Goal: Task Accomplishment & Management: Manage account settings

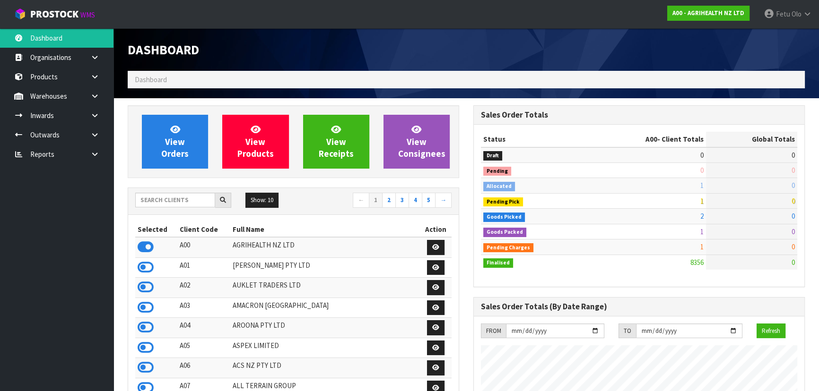
scroll to position [715, 345]
click at [151, 208] on div "Show: 10 5 10 25 50 ← 1 2 3 4 5 →" at bounding box center [293, 201] width 330 height 17
click at [153, 201] on input "text" at bounding box center [175, 200] width 80 height 15
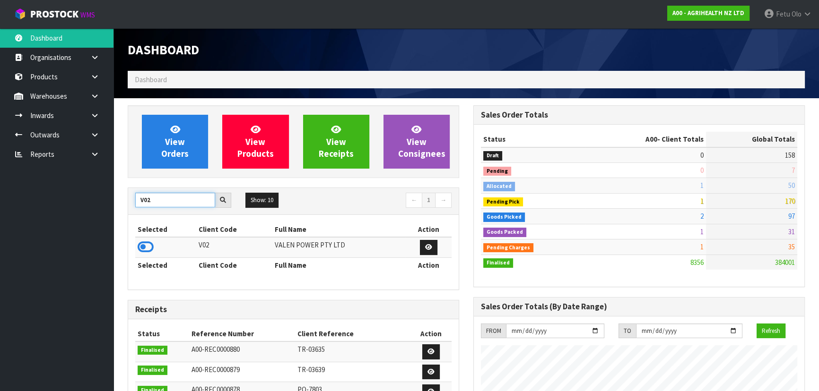
type input "V02"
click at [152, 239] on td at bounding box center [165, 247] width 61 height 20
click at [135, 253] on td at bounding box center [165, 247] width 61 height 20
click at [142, 248] on icon at bounding box center [146, 247] width 16 height 14
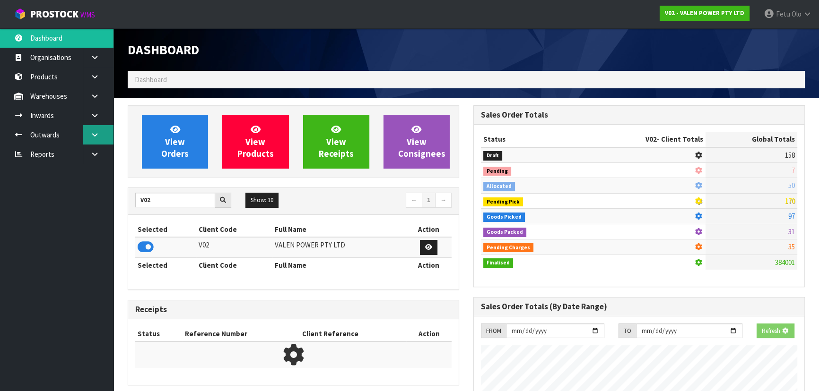
scroll to position [745, 345]
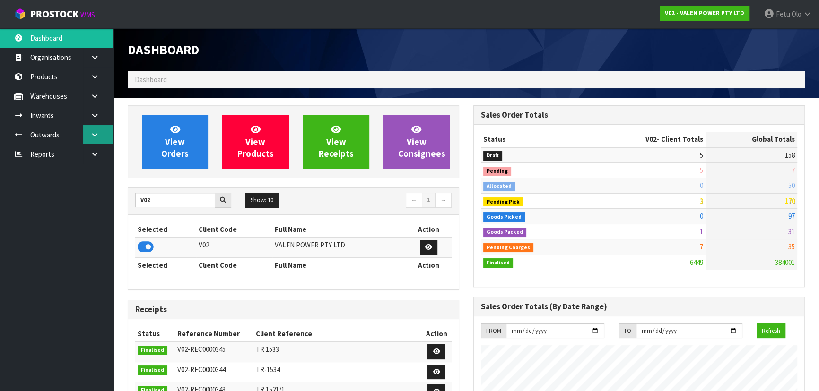
click at [91, 132] on icon at bounding box center [94, 134] width 9 height 7
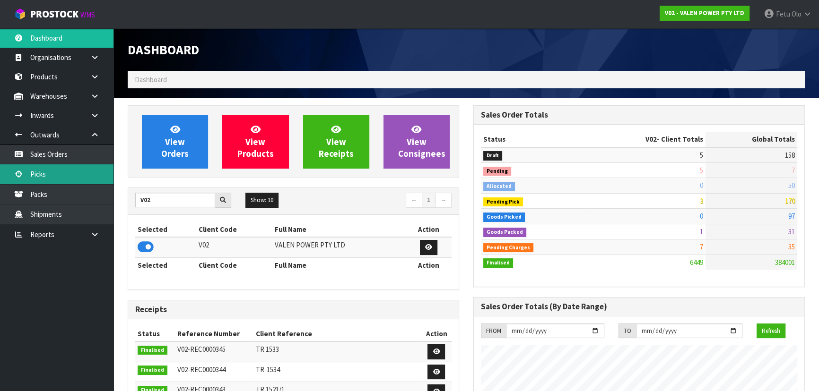
click at [50, 170] on link "Picks" at bounding box center [56, 174] width 113 height 19
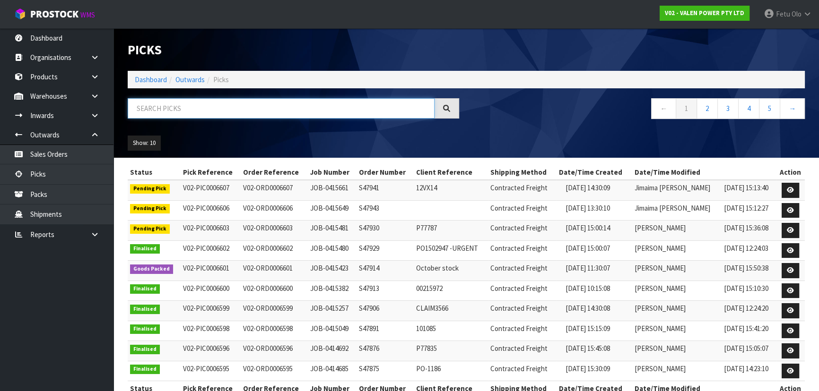
click at [217, 111] on input "text" at bounding box center [281, 108] width 307 height 20
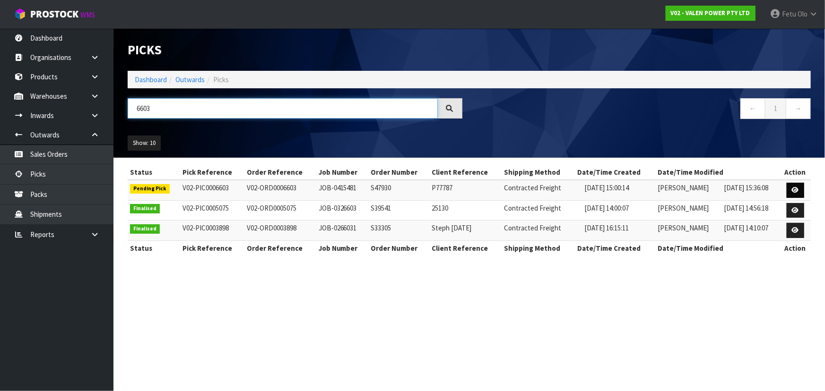
type input "6603"
click at [797, 187] on icon at bounding box center [795, 190] width 7 height 6
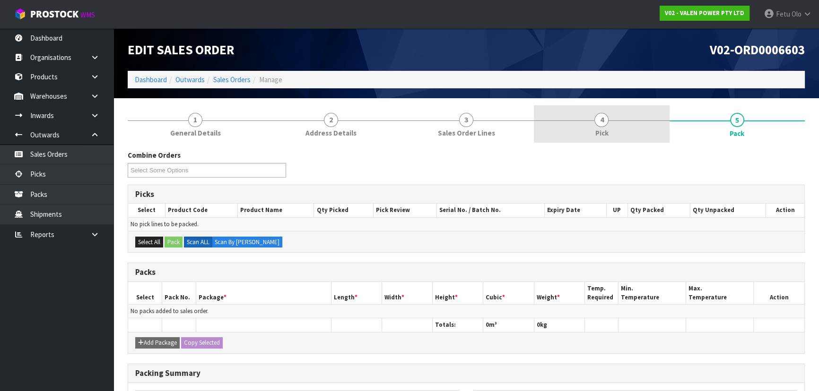
click at [596, 129] on span "Pick" at bounding box center [601, 133] width 13 height 10
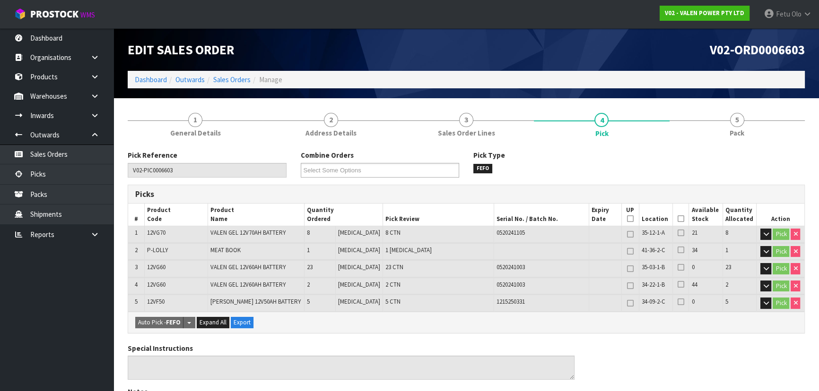
click at [677, 219] on icon at bounding box center [680, 219] width 7 height 0
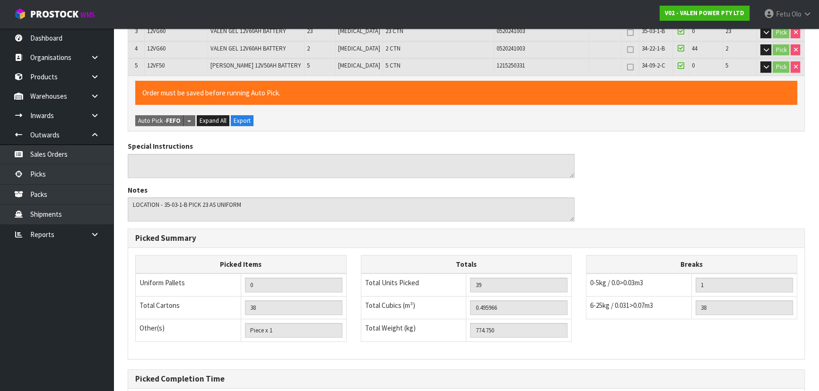
scroll to position [332, 0]
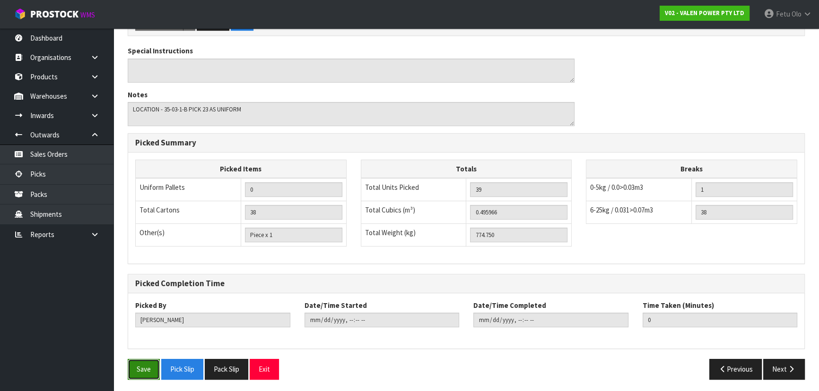
click at [145, 367] on button "Save" at bounding box center [144, 369] width 32 height 20
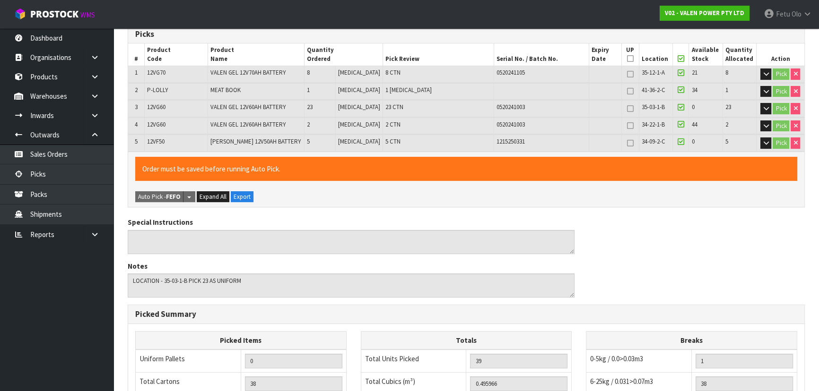
scroll to position [0, 0]
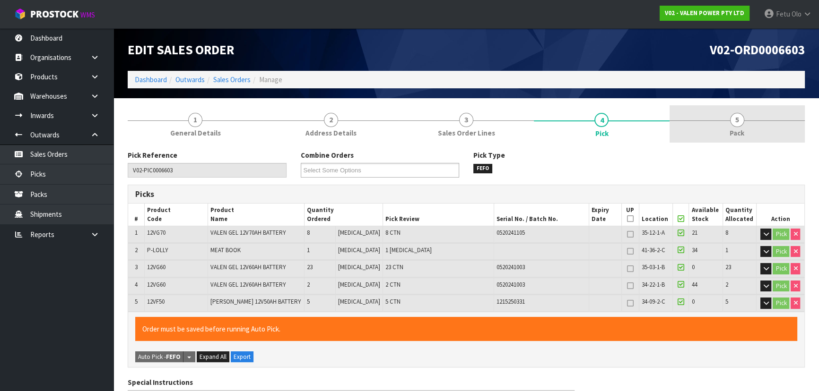
click at [739, 126] on span "5" at bounding box center [737, 120] width 14 height 14
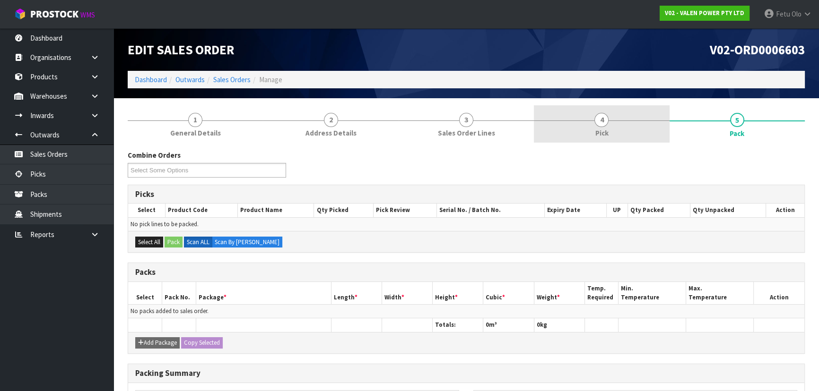
click at [610, 141] on link "4 Pick" at bounding box center [601, 123] width 135 height 37
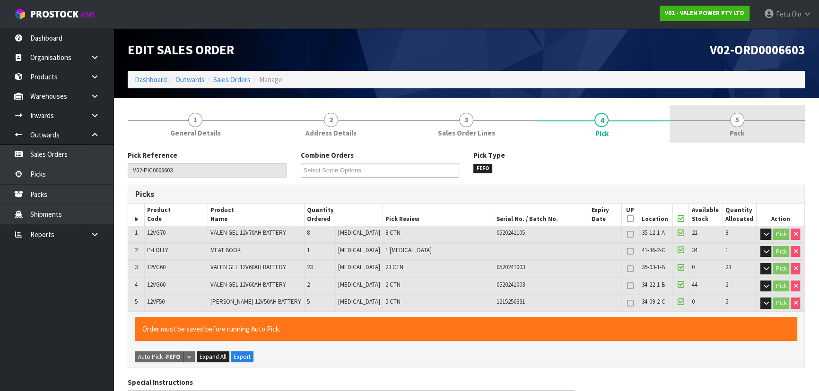
click at [732, 131] on span "Pack" at bounding box center [736, 133] width 15 height 10
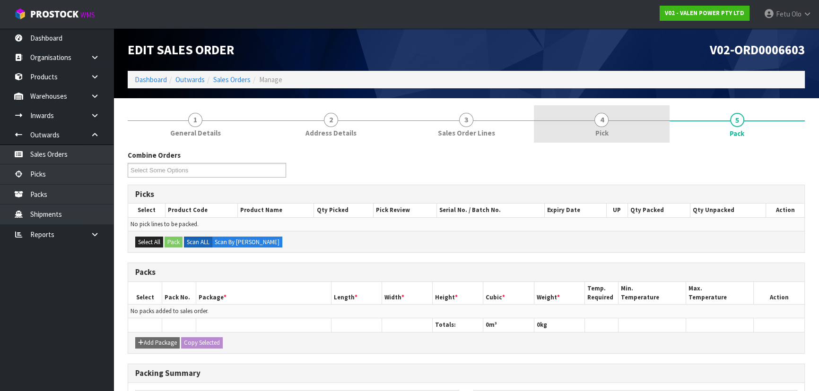
click at [577, 128] on link "4 Pick" at bounding box center [601, 123] width 135 height 37
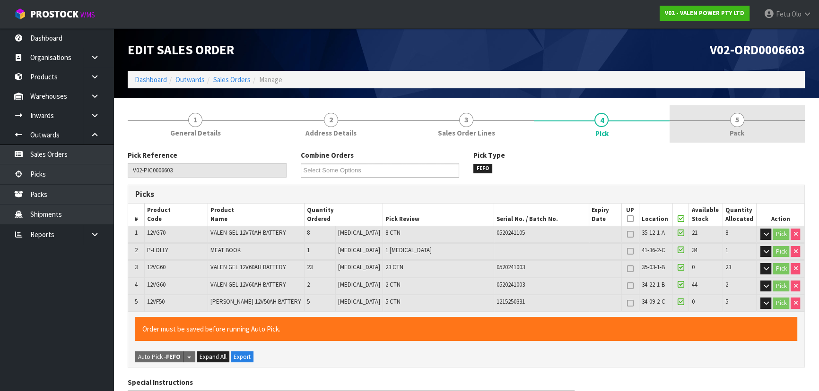
click at [730, 131] on span "Pack" at bounding box center [736, 133] width 15 height 10
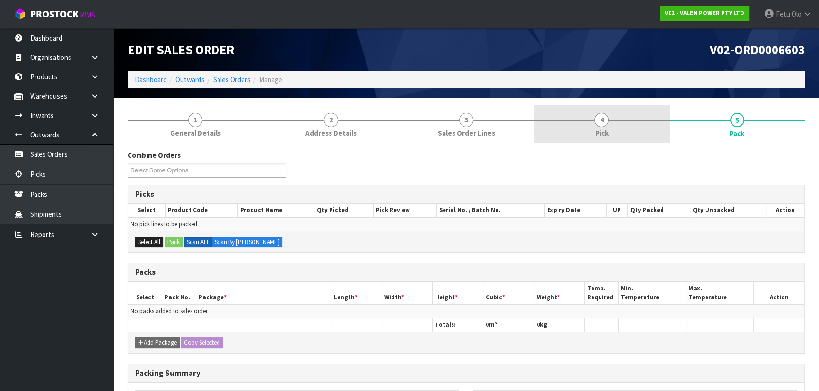
click at [607, 136] on span "Pick" at bounding box center [601, 133] width 13 height 10
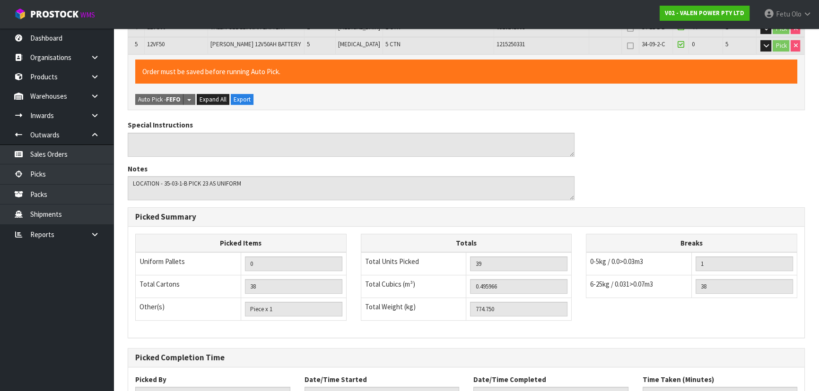
scroll to position [332, 0]
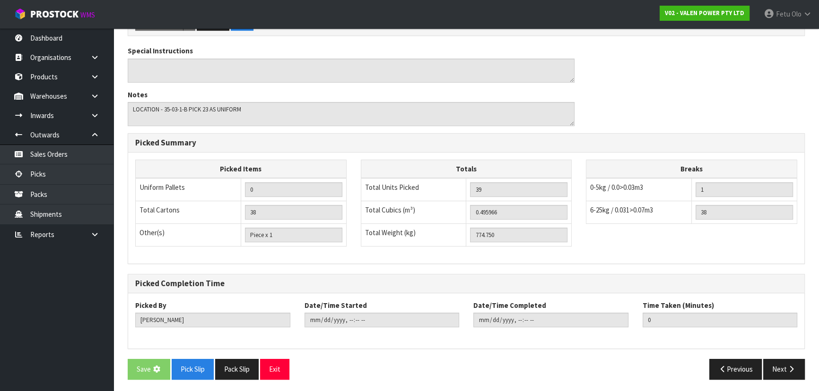
type input "Fetu Olo"
type input "2025-10-03T07:50:18"
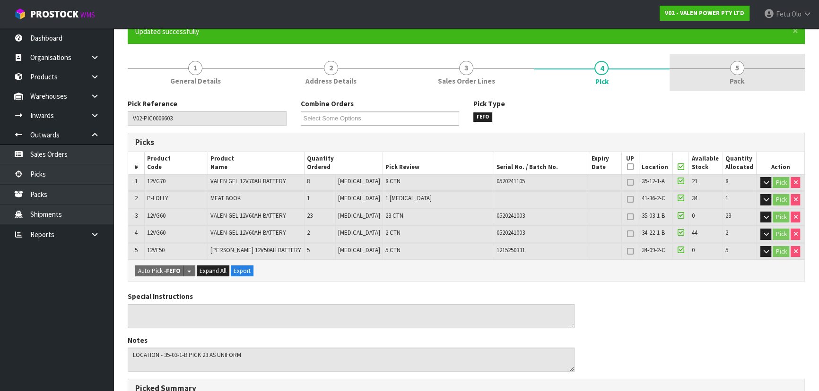
scroll to position [31, 0]
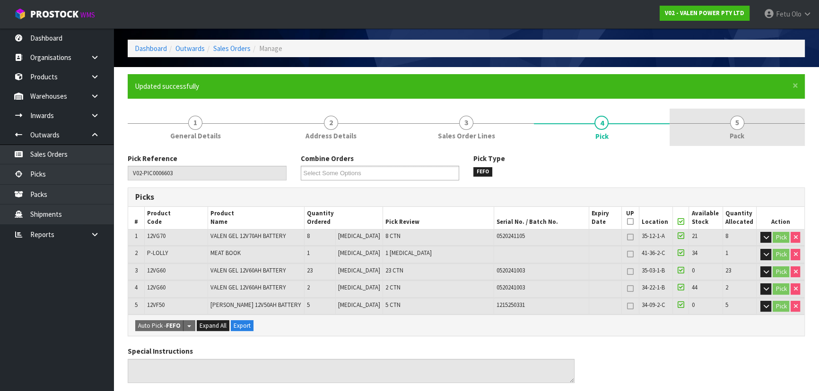
click at [732, 136] on span "Pack" at bounding box center [736, 136] width 15 height 10
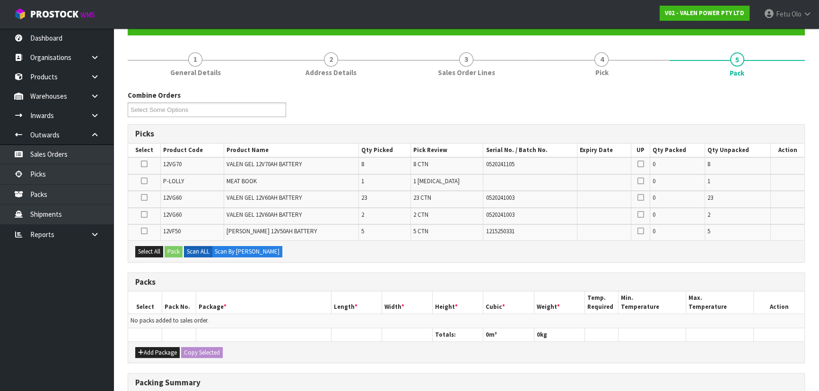
scroll to position [160, 0]
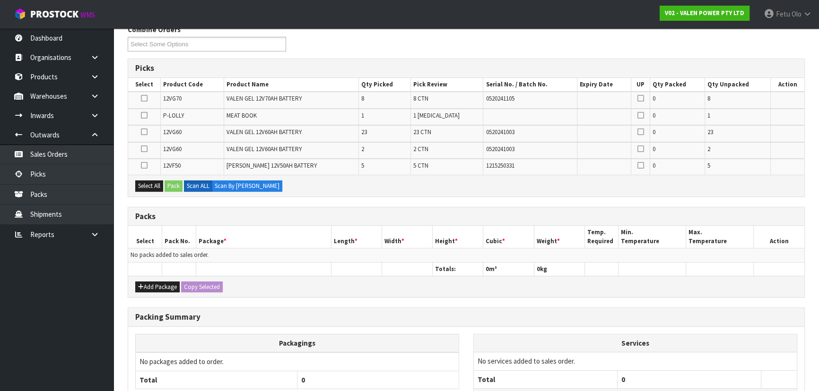
click at [142, 276] on div "Add Package Copy Selected" at bounding box center [466, 286] width 676 height 21
click at [144, 282] on button "Add Package" at bounding box center [157, 287] width 44 height 11
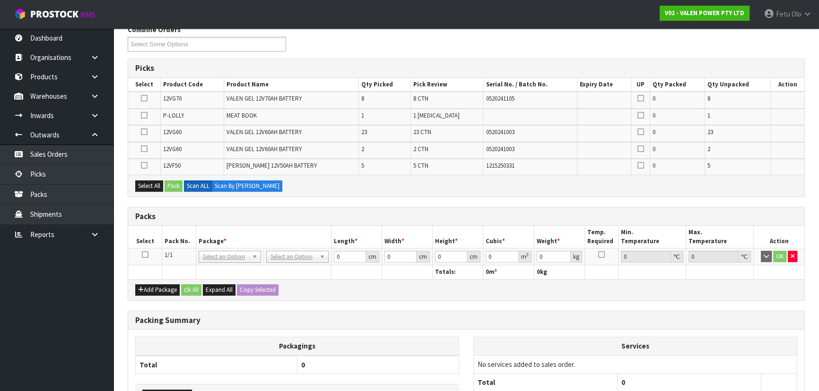
click at [143, 255] on icon at bounding box center [145, 255] width 7 height 0
click at [174, 240] on th "Pack No." at bounding box center [179, 237] width 34 height 22
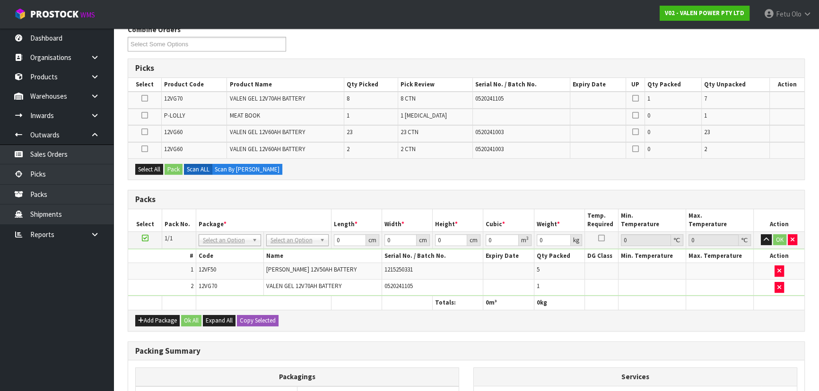
click at [147, 115] on icon at bounding box center [144, 115] width 7 height 0
click at [0, 0] on input "checkbox" at bounding box center [0, 0] width 0 height 0
click at [173, 165] on button "Pack" at bounding box center [174, 169] width 18 height 11
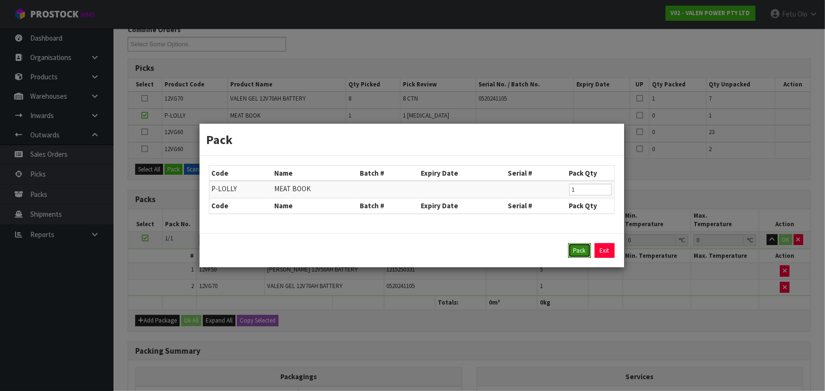
click at [580, 248] on button "Pack" at bounding box center [579, 250] width 23 height 15
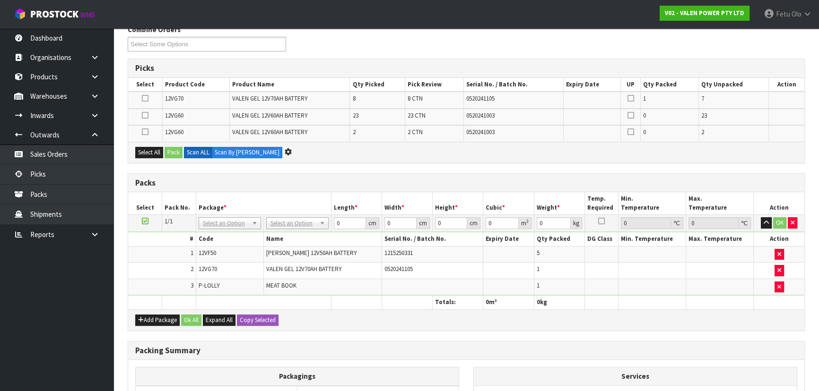
scroll to position [0, 0]
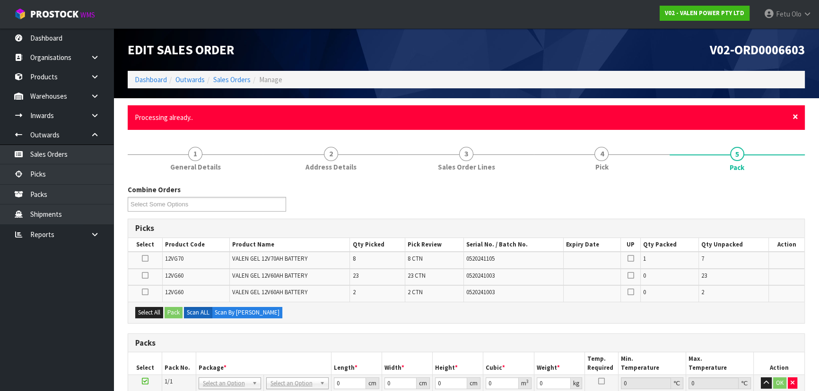
click button "× Close" at bounding box center [795, 117] width 6 height 11
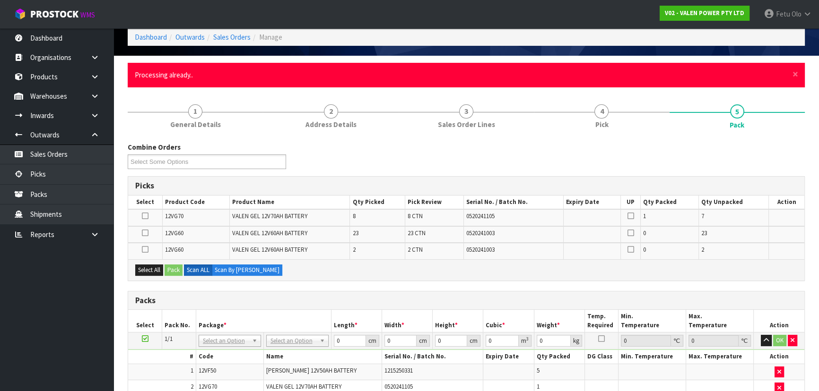
scroll to position [172, 0]
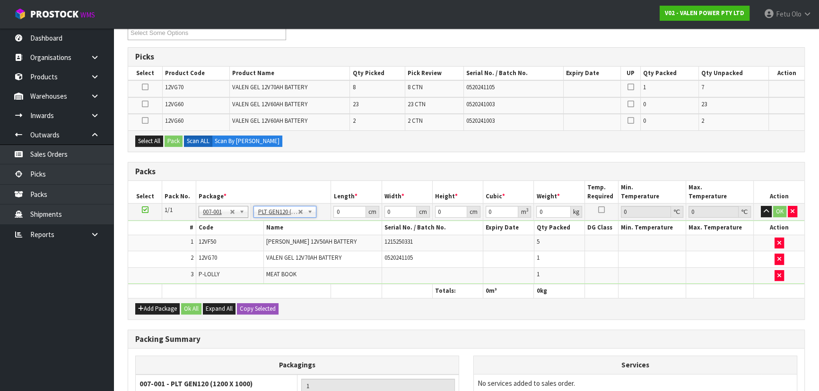
type input "120"
type input "100"
type input "103.25"
drag, startPoint x: 441, startPoint y: 211, endPoint x: 351, endPoint y: 231, distance: 91.5
click at [361, 227] on tbody "1/1 NONE 007-001 007-002 007-004 007-009 007-013 007-014 007-015 007-017 007-01…" at bounding box center [466, 244] width 676 height 81
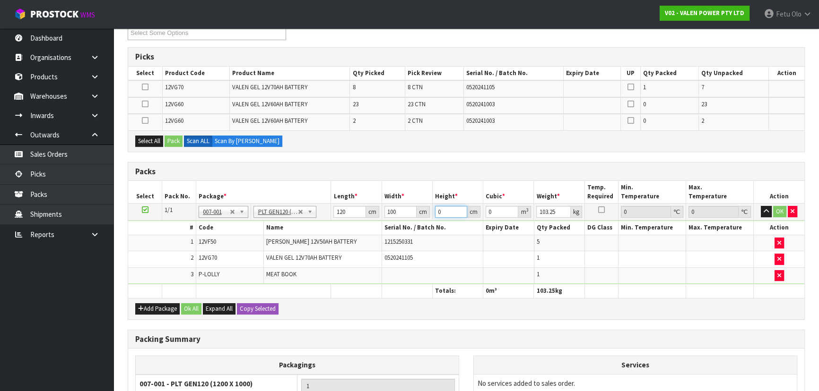
type input "10"
type input "0.12"
type input "100"
type input "1.2"
type input "1000"
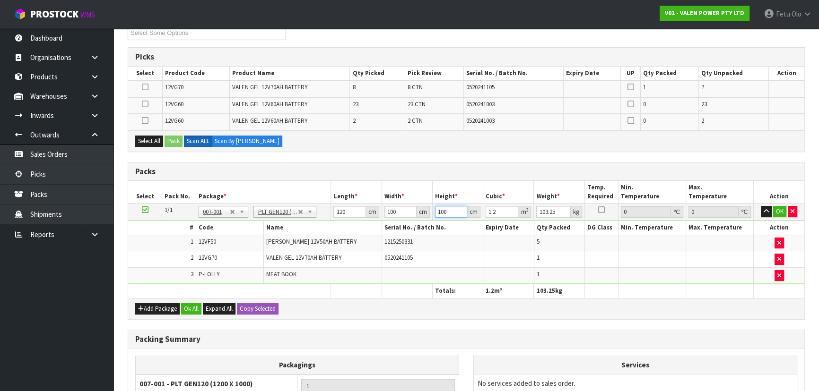
type input "12"
type input "1000"
click button "OK" at bounding box center [779, 211] width 13 height 11
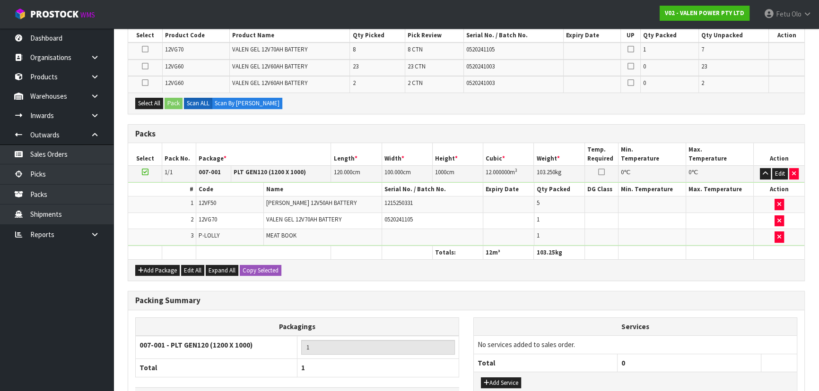
scroll to position [276, 0]
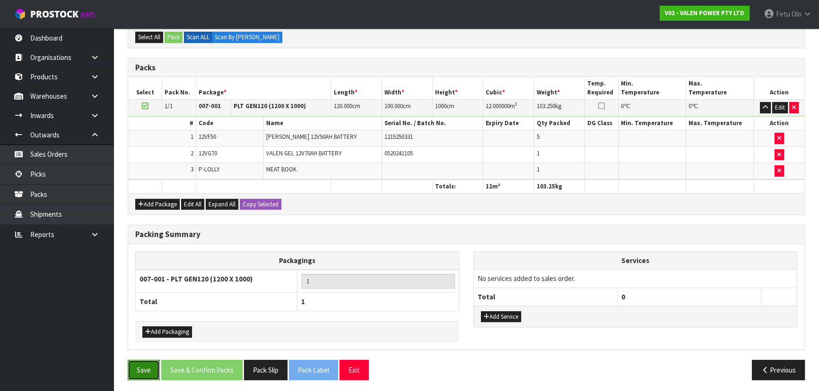
click at [144, 369] on button "Save" at bounding box center [144, 370] width 32 height 20
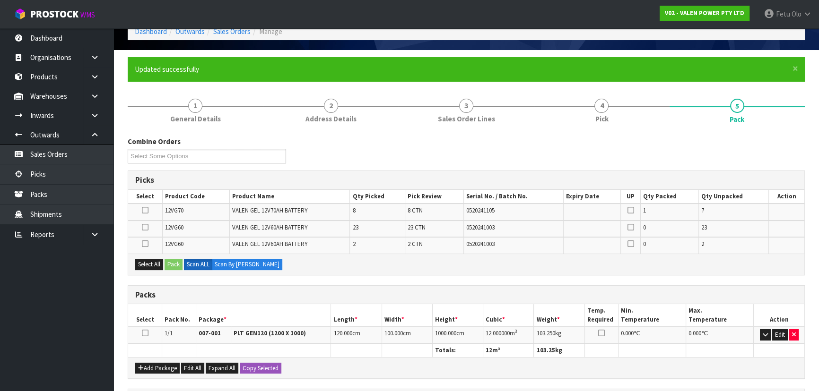
scroll to position [129, 0]
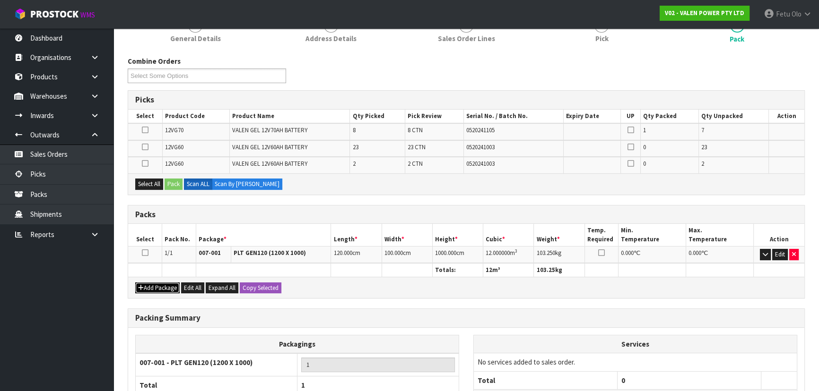
click at [142, 287] on icon "button" at bounding box center [141, 288] width 6 height 6
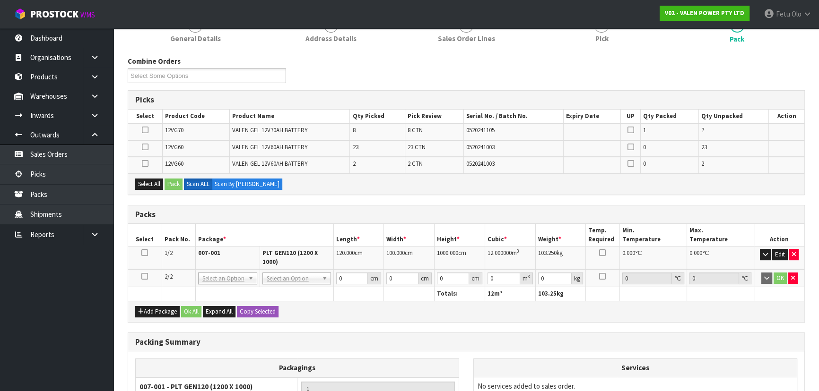
click at [142, 277] on icon at bounding box center [144, 277] width 7 height 0
click at [251, 211] on h3 "Packs" at bounding box center [466, 214] width 662 height 9
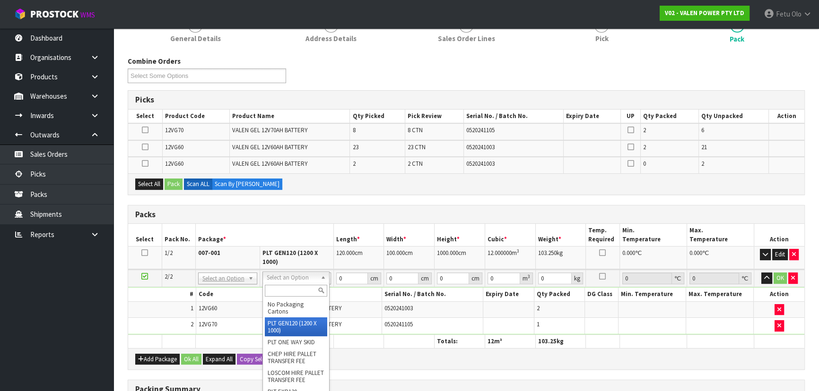
drag, startPoint x: 290, startPoint y: 325, endPoint x: 320, endPoint y: 312, distance: 32.2
type input "2"
type input "120"
type input "100"
type input "64.5"
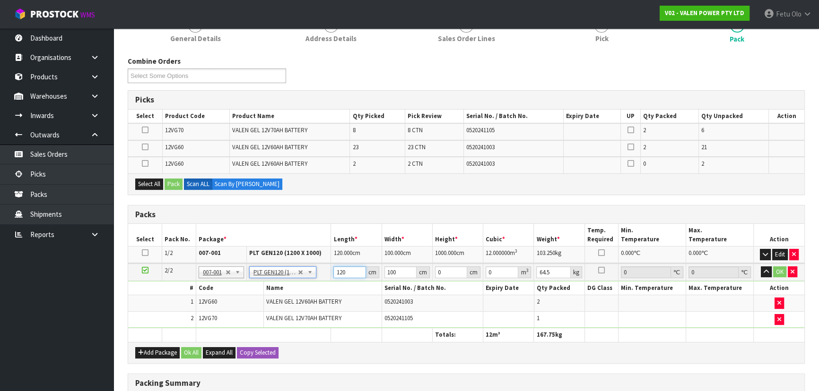
drag, startPoint x: 347, startPoint y: 273, endPoint x: 312, endPoint y: 283, distance: 36.8
click at [312, 283] on tbody "2/2 NONE 007-001 007-002 007-004 007-009 007-013 007-014 007-015 007-017 007-01…" at bounding box center [466, 296] width 676 height 65
type input "1"
type input "0.012"
type input "10"
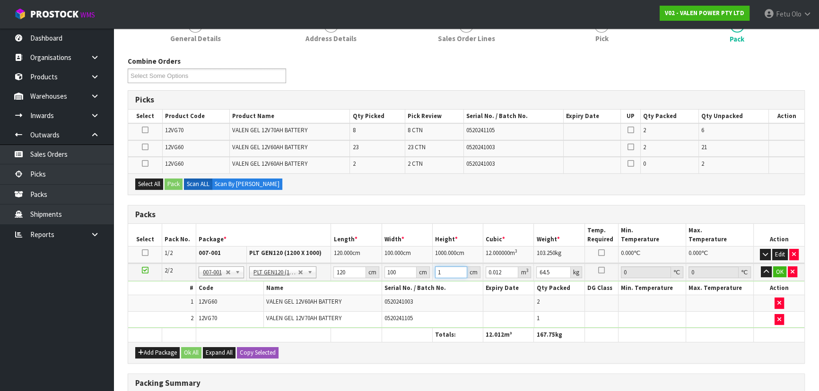
type input "0.12"
type input "10"
click button "OK" at bounding box center [779, 272] width 13 height 11
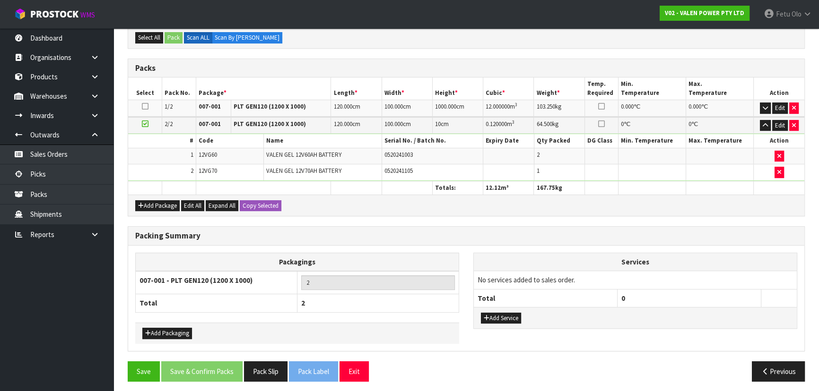
scroll to position [277, 0]
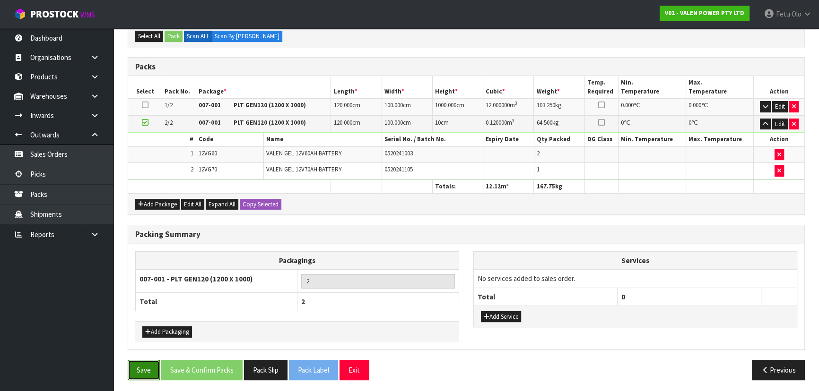
click at [141, 363] on button "Save" at bounding box center [144, 370] width 32 height 20
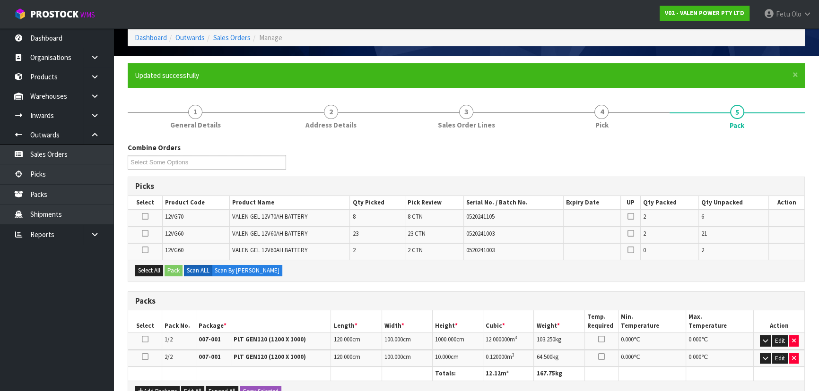
scroll to position [129, 0]
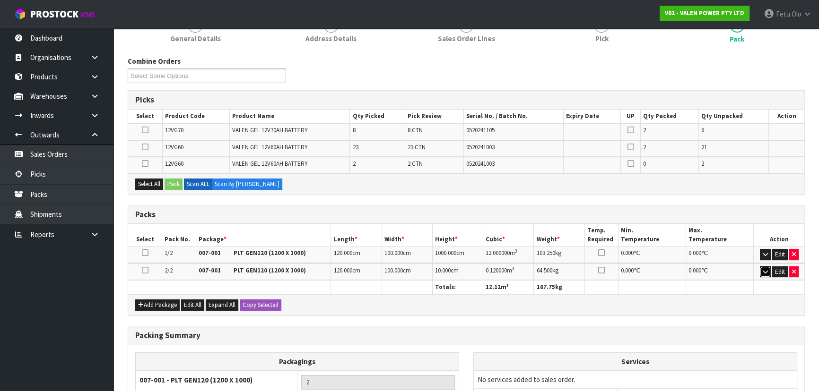
click at [764, 272] on icon "button" at bounding box center [765, 272] width 5 height 6
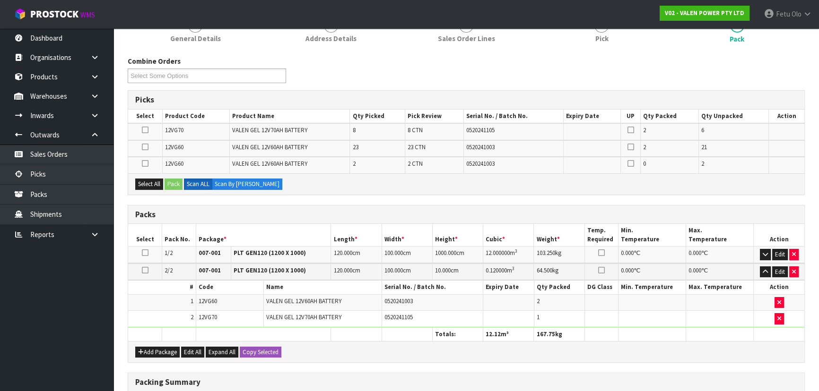
click at [773, 317] on td at bounding box center [779, 319] width 51 height 16
click at [775, 317] on button "button" at bounding box center [778, 318] width 9 height 11
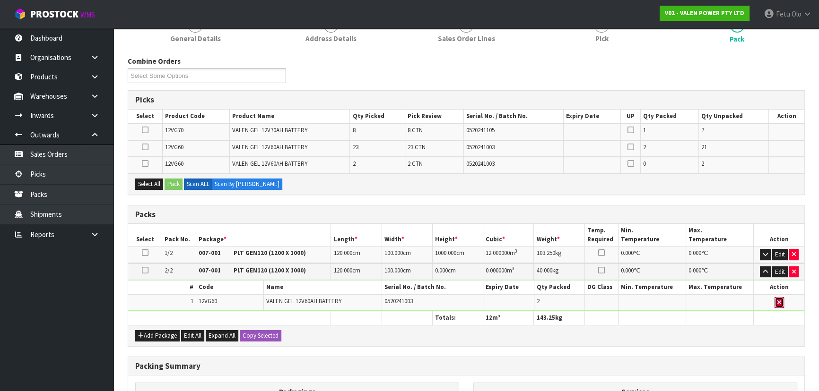
click at [776, 300] on button "button" at bounding box center [778, 302] width 9 height 11
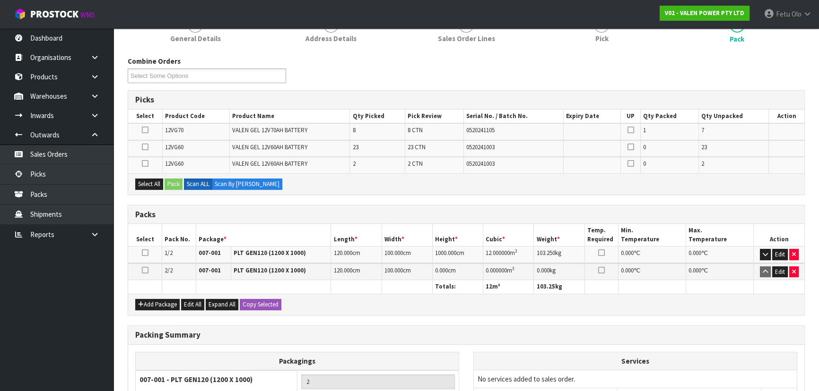
click at [145, 270] on icon at bounding box center [145, 270] width 7 height 0
click at [55, 316] on ul "Dashboard Organisations Clients Consignees Carriers Products Categories Serial …" at bounding box center [56, 209] width 113 height 363
click at [766, 252] on icon "button" at bounding box center [765, 255] width 5 height 6
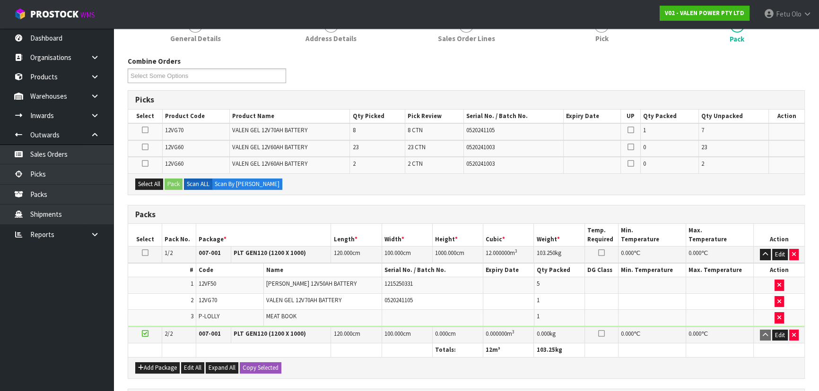
click at [151, 176] on div "Select All Pack Scan ALL Scan By [PERSON_NAME]" at bounding box center [466, 184] width 676 height 21
click at [143, 176] on div "Select All Pack Scan ALL Scan By [PERSON_NAME]" at bounding box center [466, 184] width 676 height 21
click at [145, 184] on button "Select All" at bounding box center [149, 184] width 28 height 11
click at [177, 183] on button "Pack" at bounding box center [174, 184] width 18 height 11
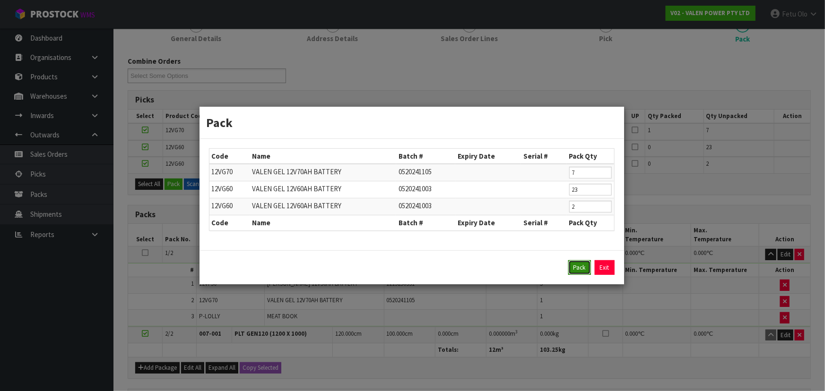
click at [579, 263] on button "Pack" at bounding box center [579, 267] width 23 height 15
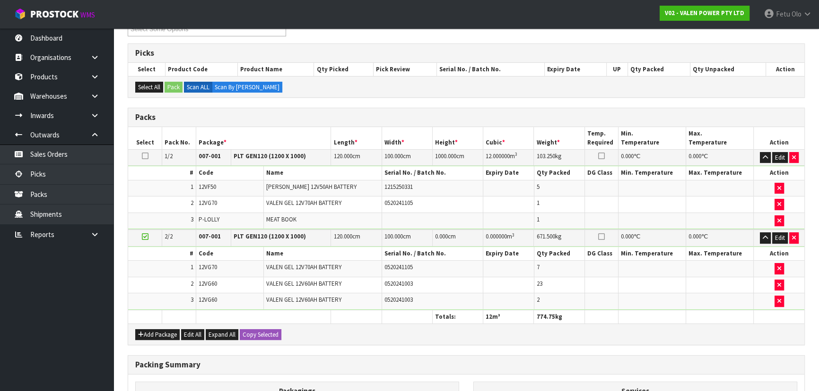
scroll to position [172, 0]
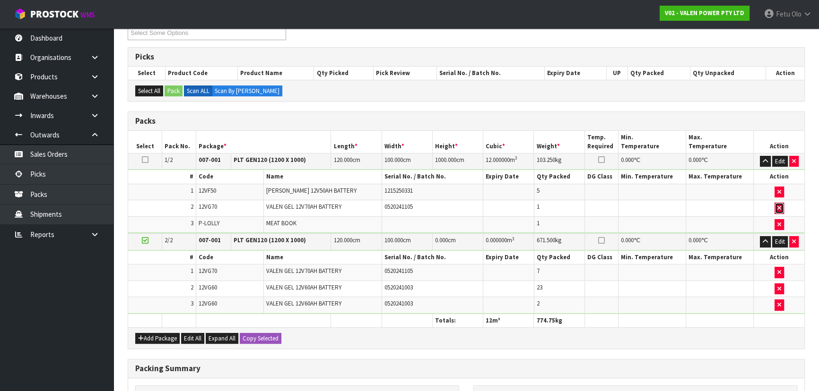
click at [780, 206] on icon "button" at bounding box center [779, 208] width 4 height 6
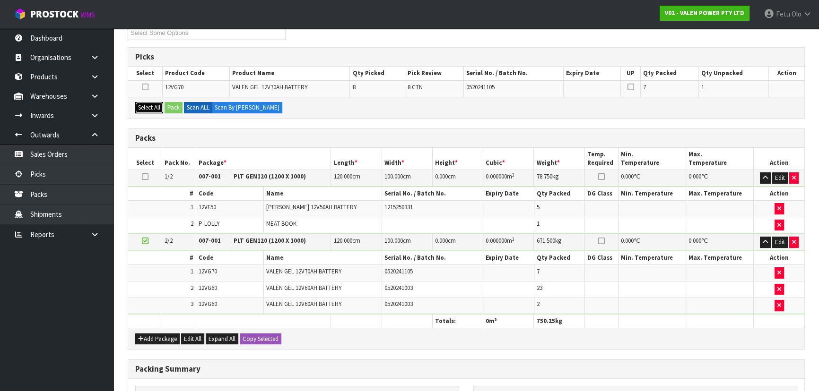
click at [143, 107] on button "Select All" at bounding box center [149, 107] width 28 height 11
click at [179, 104] on button "Pack" at bounding box center [174, 107] width 18 height 11
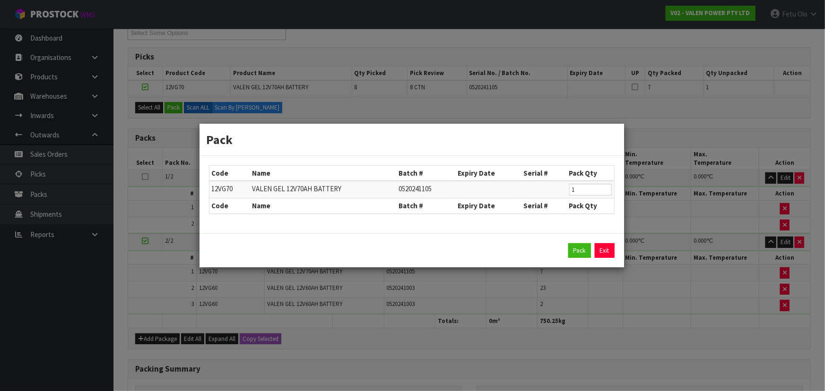
click at [625, 296] on div "Pack Code Name Batch # Expiry Date Serial # Pack Qty 12VG70 VALEN GEL 12V70AH B…" at bounding box center [412, 195] width 825 height 391
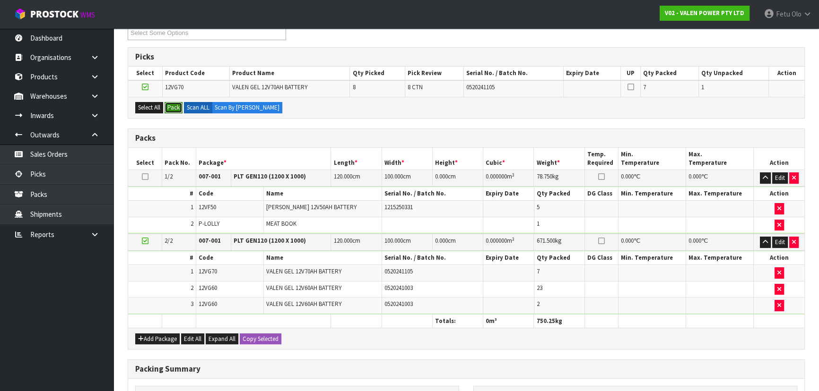
click at [171, 106] on button "Pack" at bounding box center [174, 107] width 18 height 11
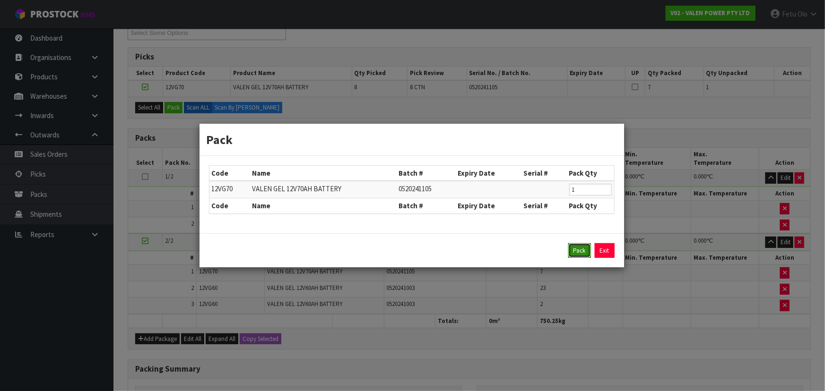
click at [582, 251] on button "Pack" at bounding box center [579, 250] width 23 height 15
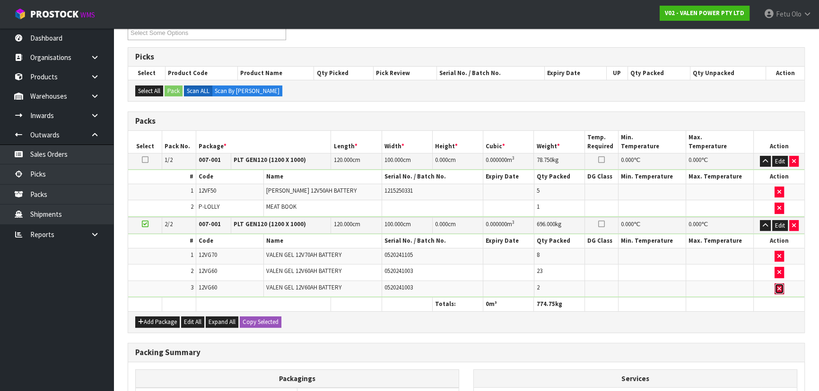
click at [777, 288] on icon "button" at bounding box center [779, 289] width 4 height 6
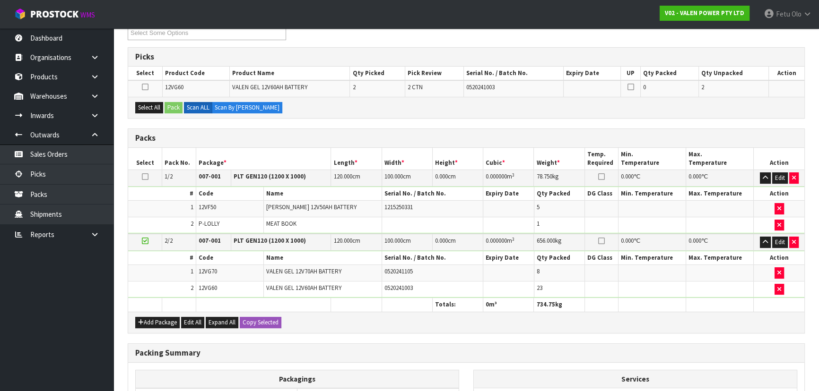
click at [147, 177] on icon at bounding box center [145, 177] width 7 height 0
click at [161, 107] on button "Select All" at bounding box center [149, 107] width 28 height 11
click at [169, 106] on button "Pack" at bounding box center [174, 107] width 18 height 11
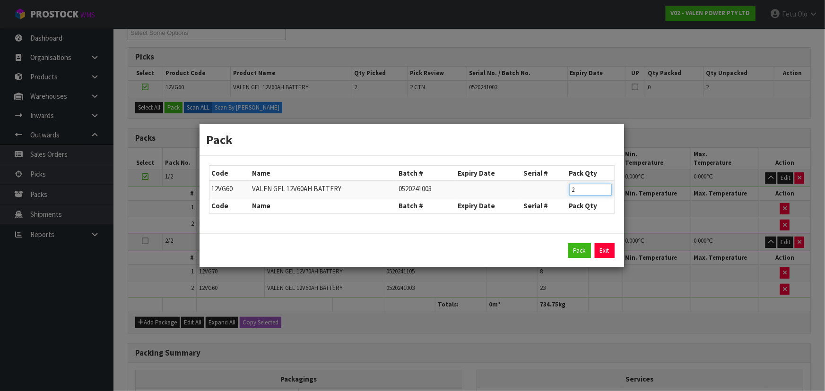
drag, startPoint x: 582, startPoint y: 187, endPoint x: 537, endPoint y: 207, distance: 49.1
click at [537, 207] on table "Code Name Batch # Expiry Date Serial # Pack Qty 12VG60 VALEN GEL 12V60AH BATTER…" at bounding box center [411, 190] width 405 height 48
type input "1"
click at [575, 249] on button "Pack" at bounding box center [579, 250] width 23 height 15
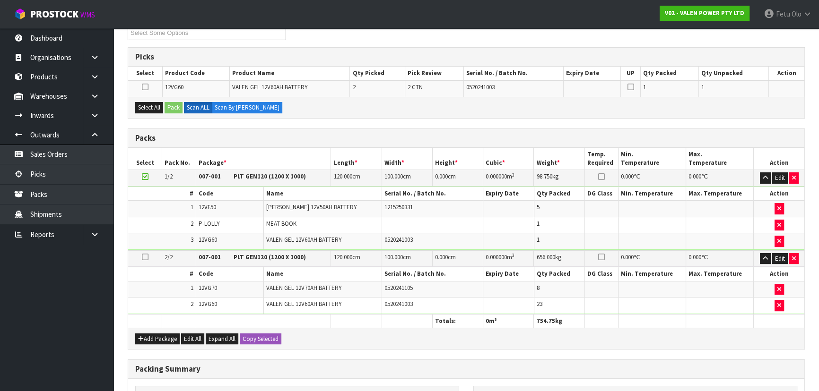
drag, startPoint x: 143, startPoint y: 255, endPoint x: 148, endPoint y: 239, distance: 17.0
click at [143, 257] on icon at bounding box center [145, 257] width 7 height 0
click at [154, 108] on button "Select All" at bounding box center [149, 107] width 28 height 11
click at [171, 105] on button "Pack" at bounding box center [174, 107] width 18 height 11
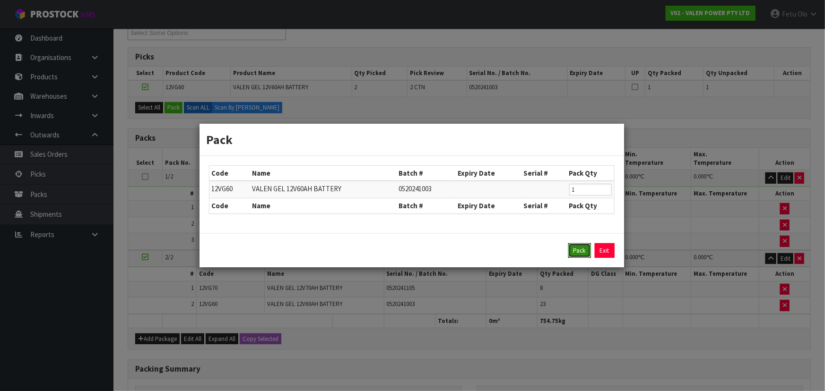
drag, startPoint x: 572, startPoint y: 251, endPoint x: 573, endPoint y: 243, distance: 7.6
click at [572, 251] on button "Pack" at bounding box center [579, 250] width 23 height 15
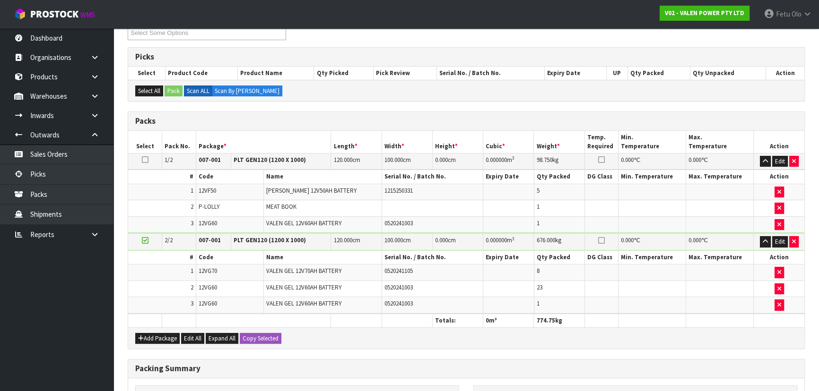
click at [146, 241] on icon at bounding box center [145, 241] width 7 height 0
click at [779, 160] on button "Edit" at bounding box center [780, 161] width 16 height 11
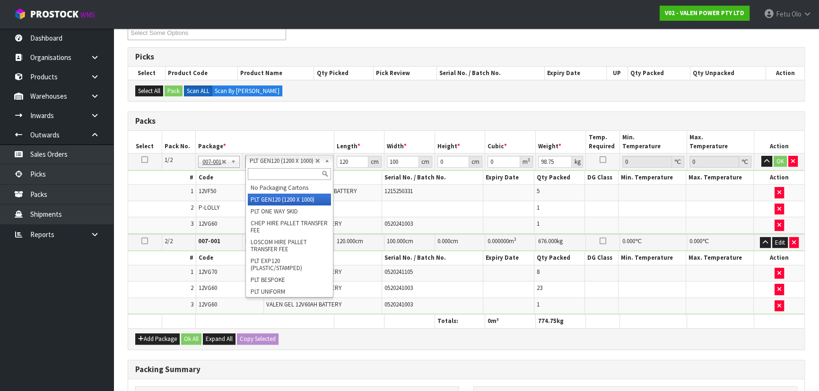
click at [288, 174] on input "text" at bounding box center [289, 174] width 83 height 12
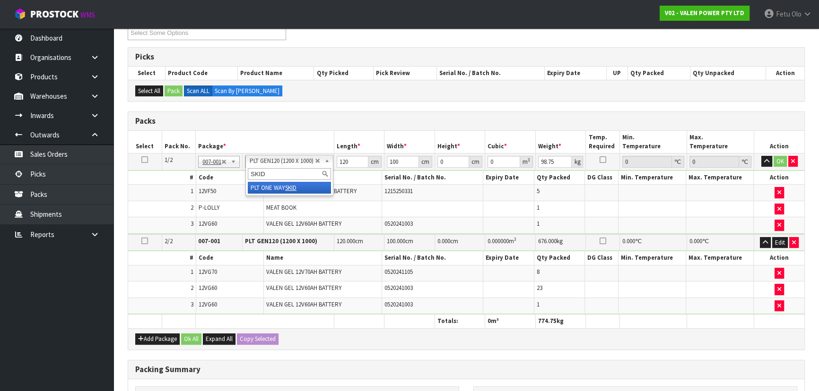
type input "SKID"
type input "1"
type input "0"
drag, startPoint x: 354, startPoint y: 161, endPoint x: 315, endPoint y: 176, distance: 41.6
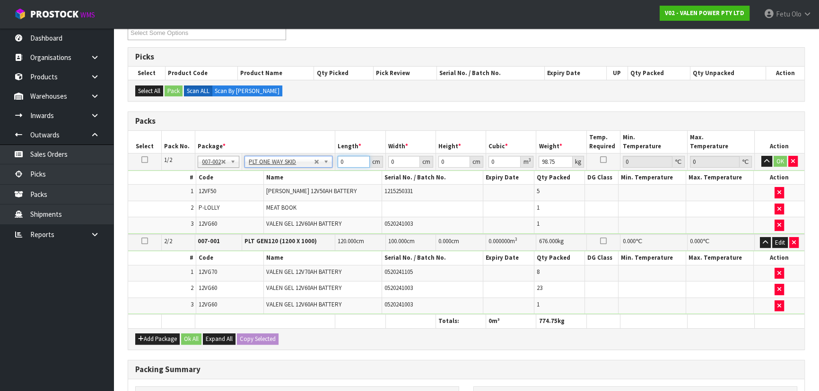
click at [315, 176] on tbody "1/2 NONE 007-001 007-002 007-004 007-009 007-013 007-014 007-015 007-017 007-01…" at bounding box center [466, 193] width 676 height 81
type input "92"
type input "47"
type input "3"
type input "0.012972"
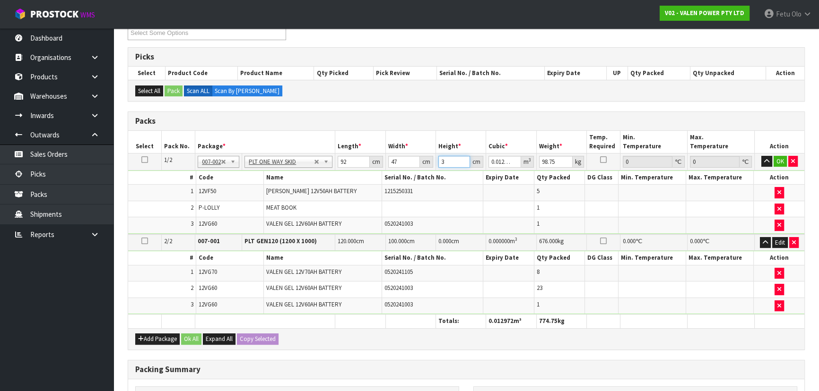
type input "33"
type input "0.142692"
type input "33"
type input "1"
type input "100"
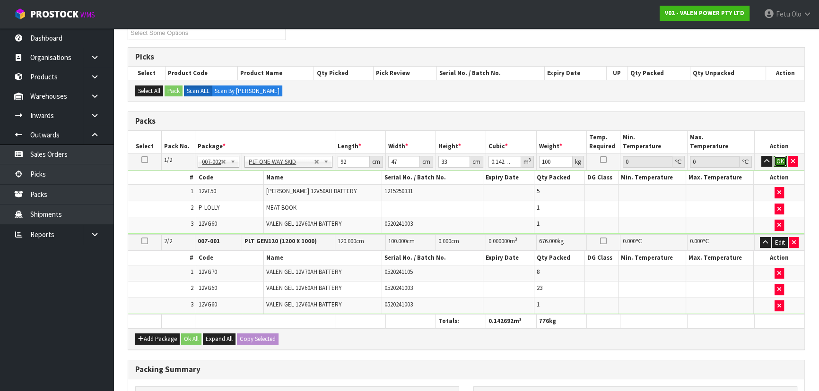
click button "OK" at bounding box center [779, 161] width 13 height 11
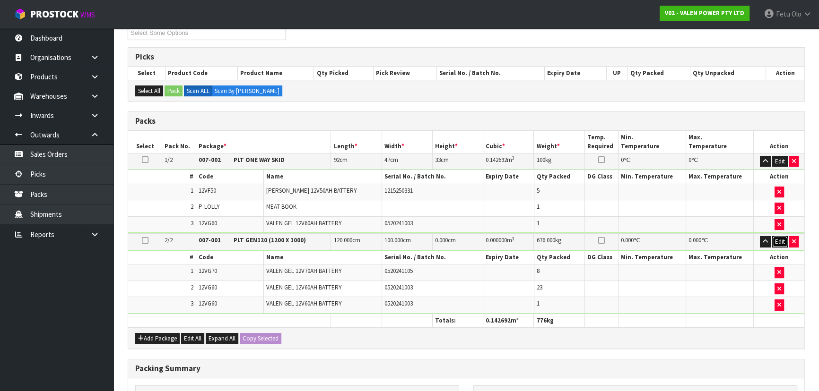
click at [780, 237] on button "Edit" at bounding box center [780, 241] width 16 height 11
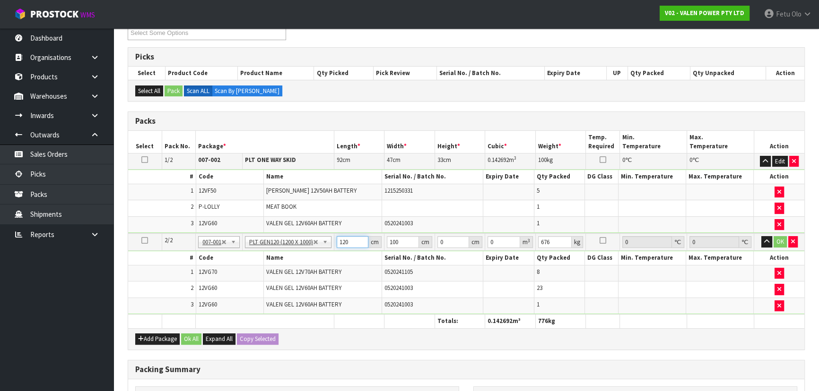
click at [348, 242] on input "120" at bounding box center [353, 242] width 32 height 12
type input "116"
type input "81"
type input "6"
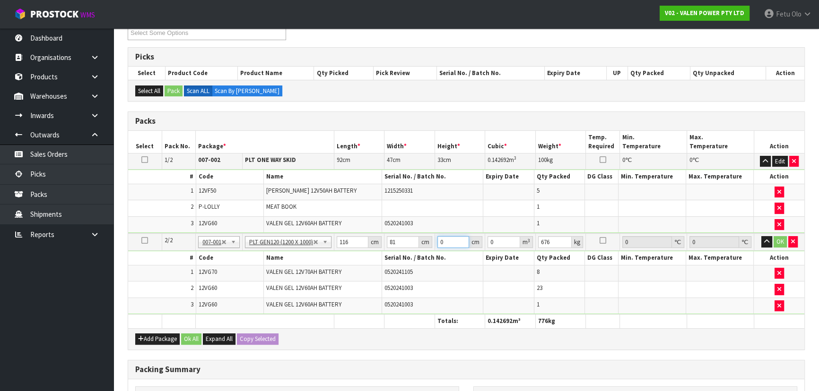
type input "0.056376"
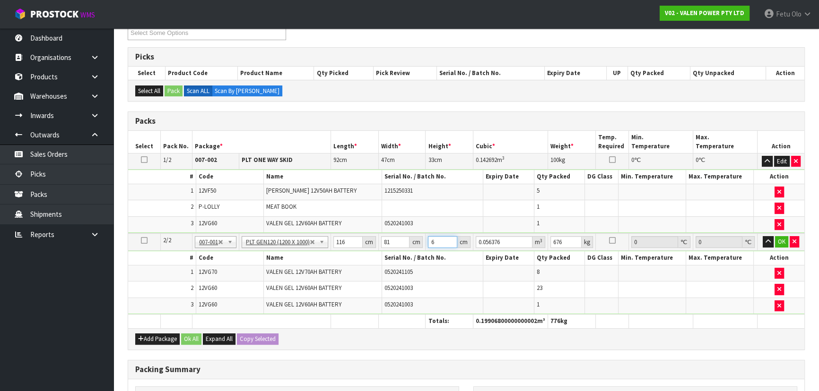
type input "61"
type input "0.573156"
type input "61"
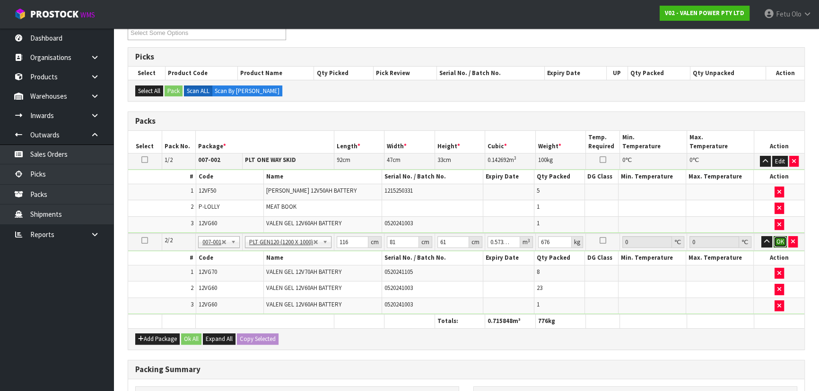
click button "OK" at bounding box center [779, 241] width 13 height 11
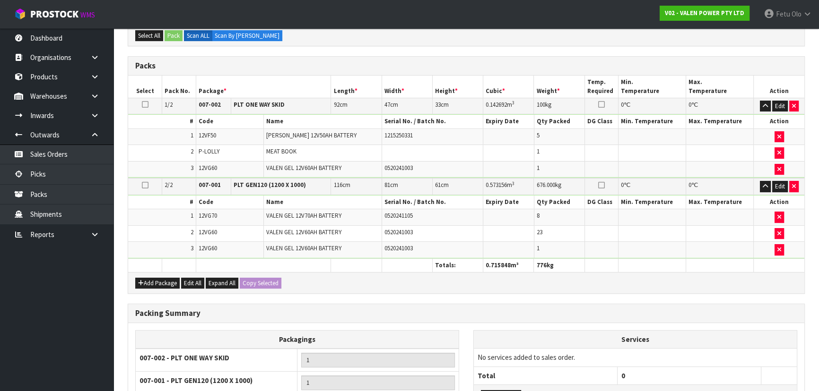
scroll to position [329, 0]
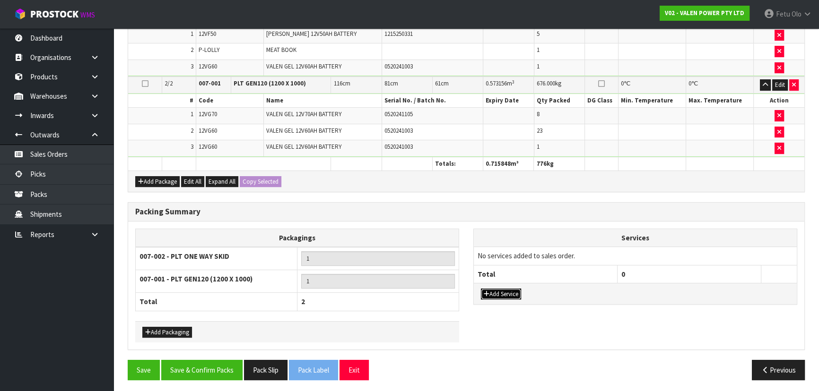
click at [510, 289] on button "Add Service" at bounding box center [501, 294] width 40 height 11
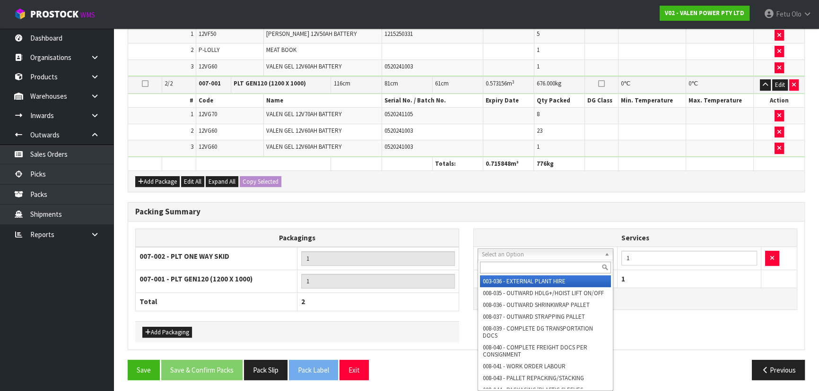
drag, startPoint x: 520, startPoint y: 255, endPoint x: 515, endPoint y: 265, distance: 10.8
click at [515, 265] on input "text" at bounding box center [545, 268] width 131 height 12
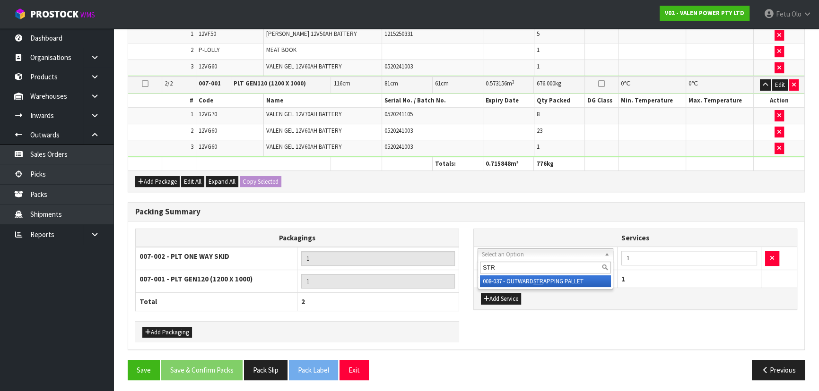
type input "STR"
drag, startPoint x: 531, startPoint y: 278, endPoint x: 599, endPoint y: 271, distance: 68.9
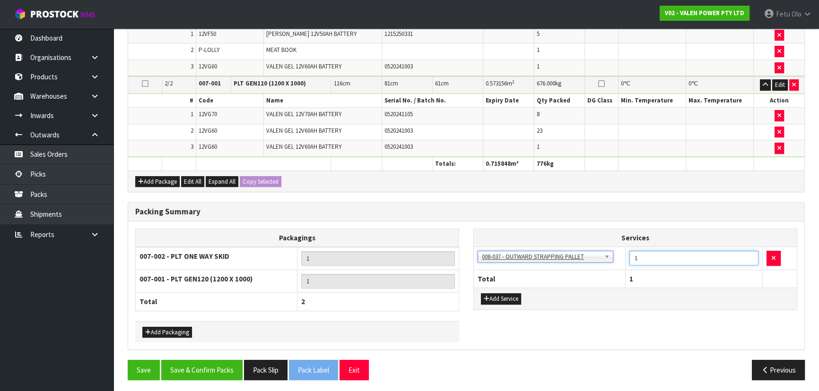
drag, startPoint x: 645, startPoint y: 257, endPoint x: 622, endPoint y: 265, distance: 24.4
click at [622, 265] on tr "003-036 - EXTERNAL PLANT HIRE 008-035 - OUTWARD HDLG+/HOIST LIFT ON/OFF 008-036…" at bounding box center [635, 258] width 323 height 23
type input "4"
click at [503, 295] on button "Add Service" at bounding box center [501, 299] width 40 height 11
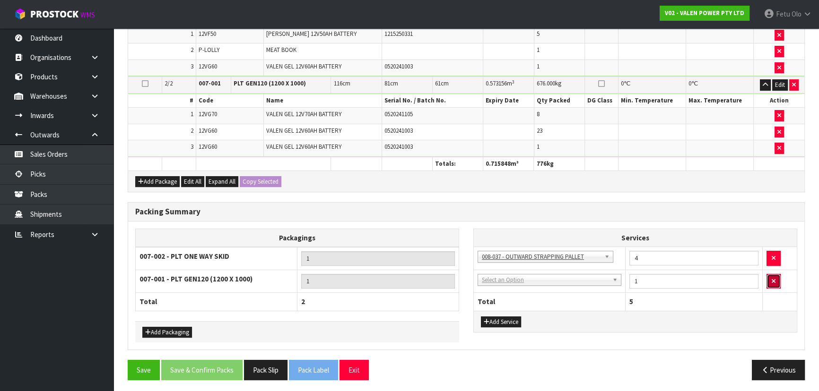
click at [775, 280] on button "button" at bounding box center [773, 281] width 14 height 15
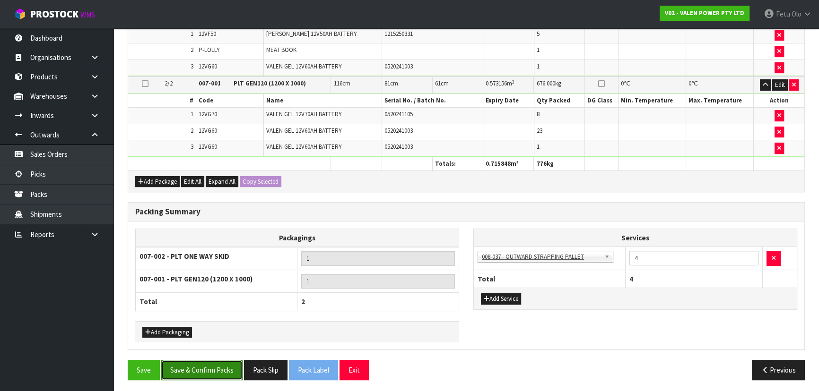
click at [207, 371] on button "Save & Confirm Packs" at bounding box center [201, 370] width 81 height 20
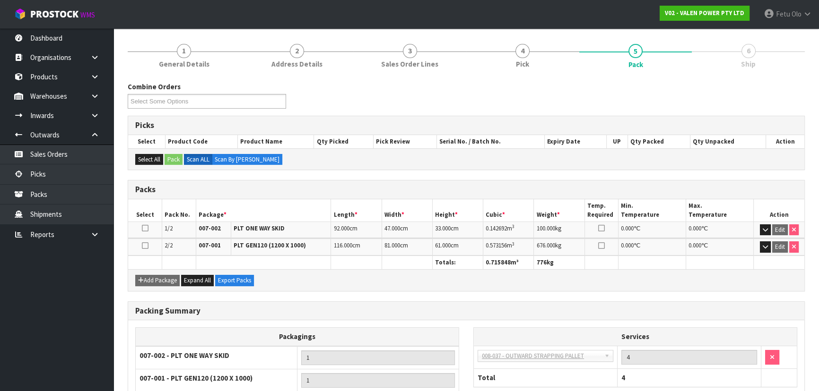
scroll to position [182, 0]
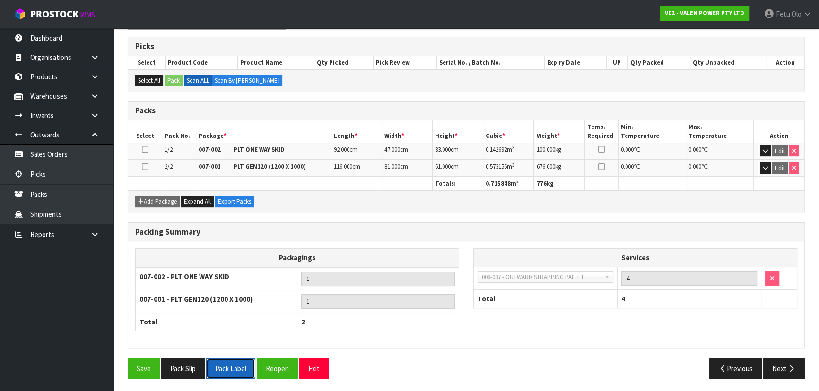
click at [223, 369] on button "Pack Label" at bounding box center [230, 369] width 49 height 20
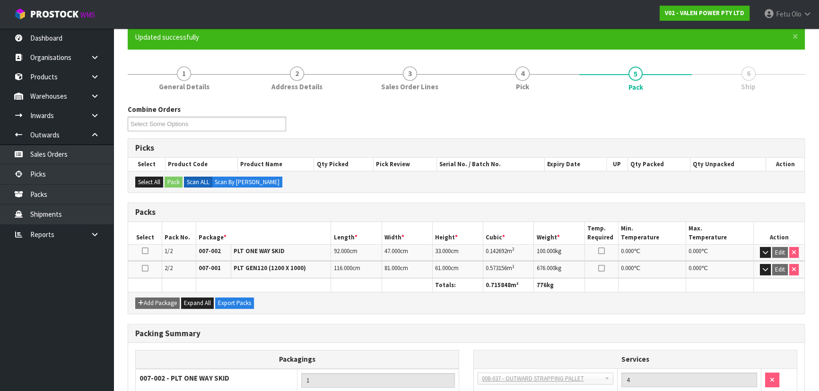
scroll to position [0, 0]
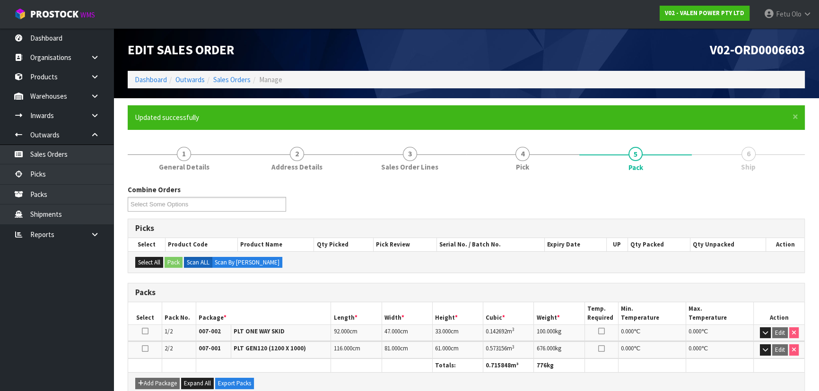
click at [668, 206] on div "Combine Orders V02-ORD0006601 V02-ORD0006603 V02-ORD0006606 V02-ORD0006607 Sele…" at bounding box center [466, 202] width 691 height 34
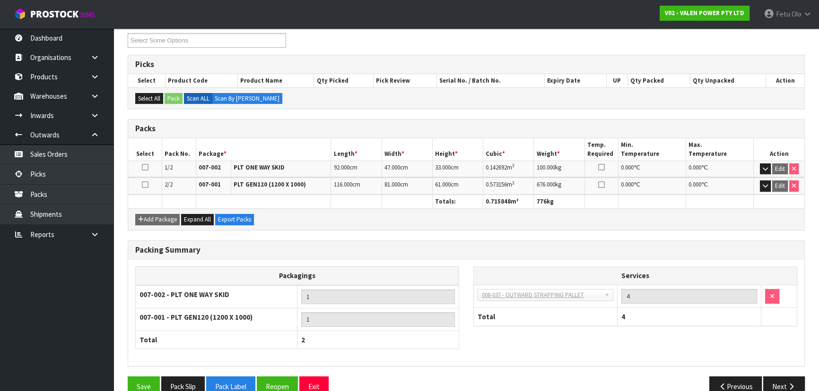
scroll to position [182, 0]
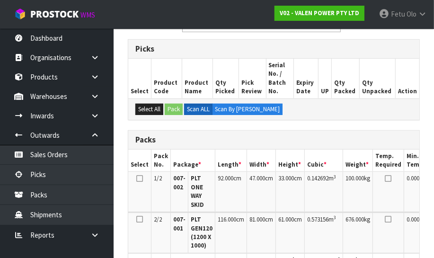
click at [382, 200] on tbody "1/2 007-002 PLT ONE WAY SKID 92.000 cm 47.000 cm 33.000 cm 0.142692 m 3 100.000…" at bounding box center [321, 192] width 386 height 41
drag, startPoint x: 379, startPoint y: 199, endPoint x: 370, endPoint y: 191, distance: 11.4
click at [379, 198] on td at bounding box center [388, 192] width 31 height 40
click at [367, 197] on td "100.000 kg" at bounding box center [358, 192] width 30 height 40
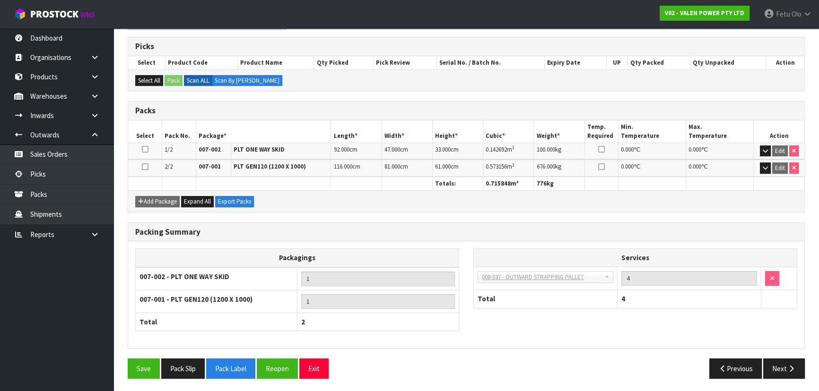
click at [582, 376] on div "Previous Next" at bounding box center [639, 369] width 346 height 20
click at [279, 365] on button "Reopen" at bounding box center [277, 369] width 41 height 20
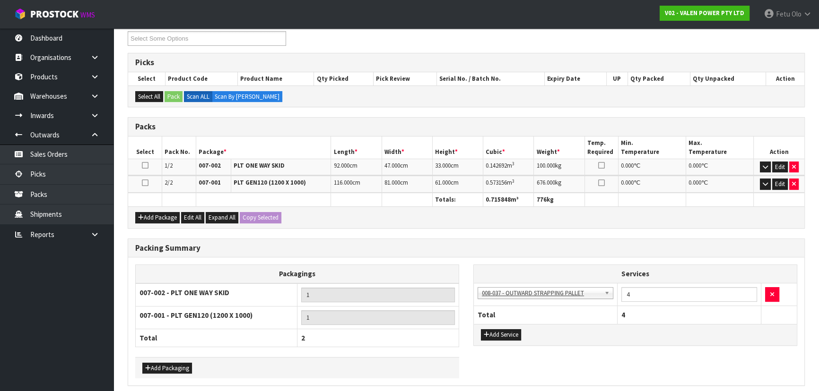
scroll to position [203, 0]
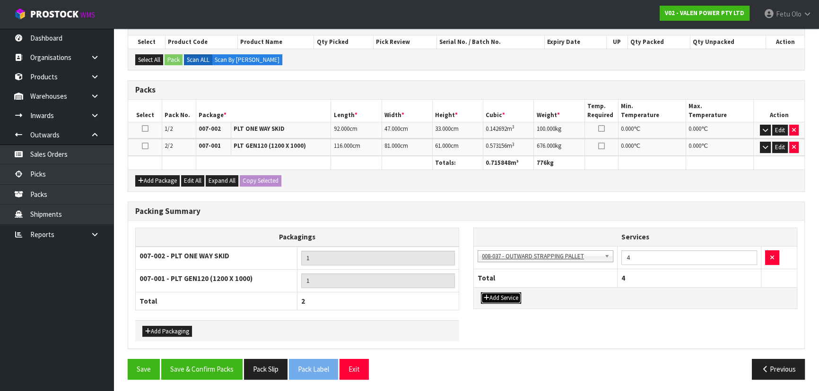
click at [512, 296] on button "Add Service" at bounding box center [501, 298] width 40 height 11
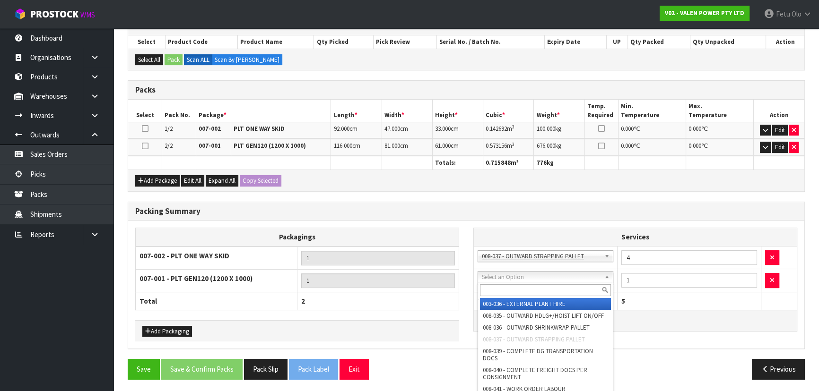
click at [514, 293] on input "text" at bounding box center [545, 291] width 131 height 12
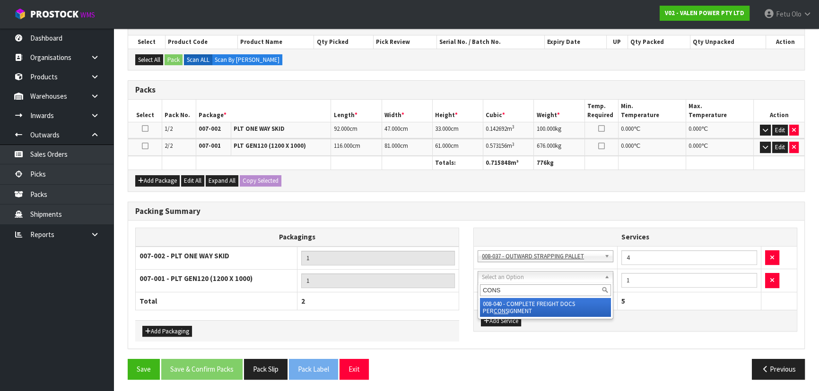
type input "CONS"
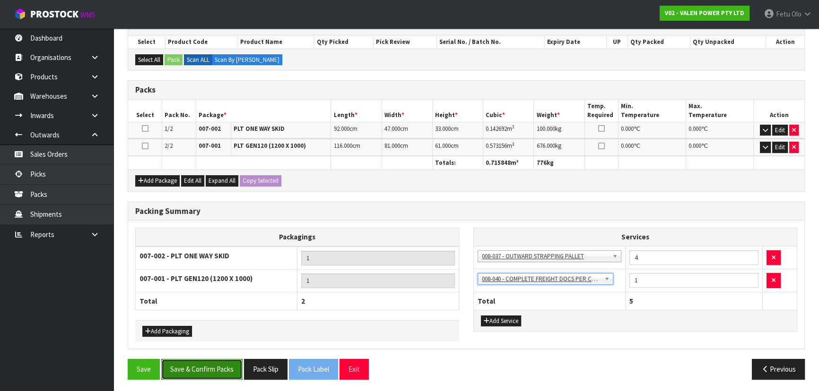
drag, startPoint x: 216, startPoint y: 370, endPoint x: 216, endPoint y: 364, distance: 6.6
click at [216, 370] on button "Save & Confirm Packs" at bounding box center [201, 369] width 81 height 20
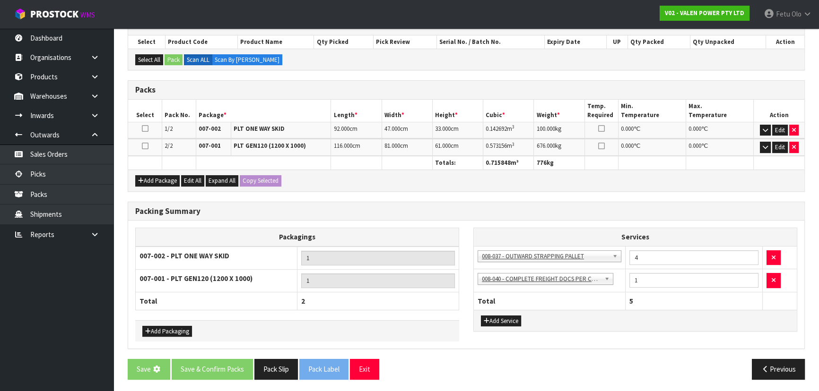
scroll to position [0, 0]
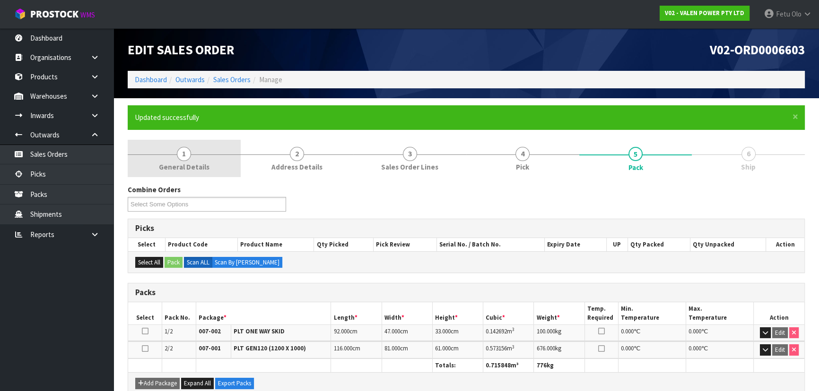
click at [175, 158] on link "1 General Details" at bounding box center [184, 158] width 113 height 37
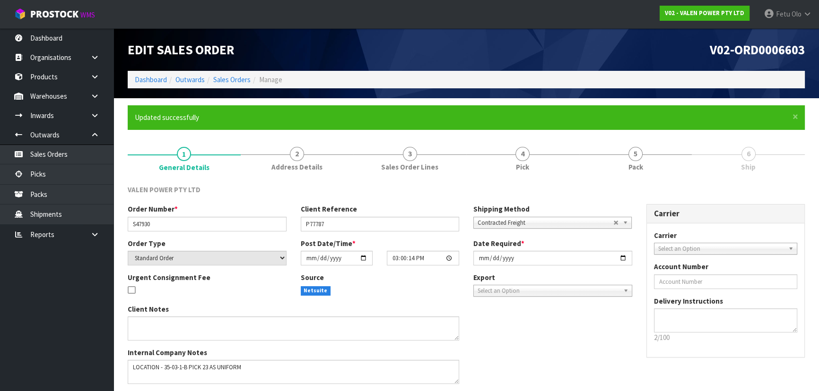
drag, startPoint x: 412, startPoint y: 180, endPoint x: 406, endPoint y: 162, distance: 19.0
click at [692, 165] on li "6 Ship" at bounding box center [748, 159] width 113 height 38
click at [692, 162] on link "6 Ship" at bounding box center [748, 158] width 113 height 37
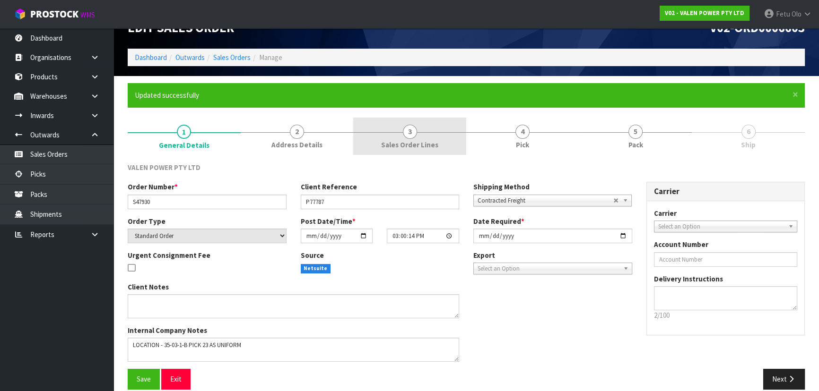
scroll to position [34, 0]
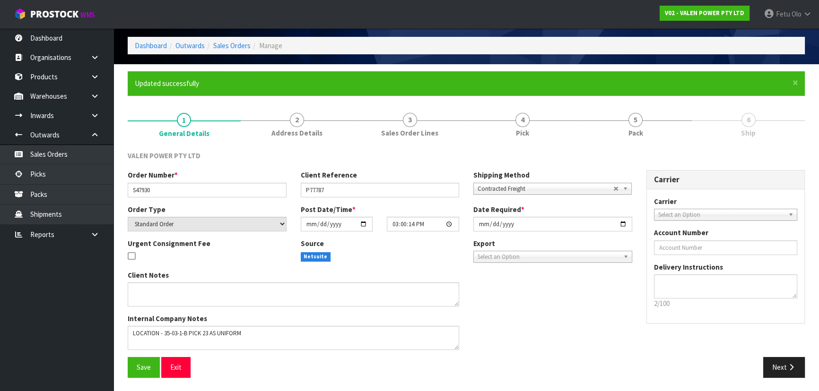
click at [751, 130] on span "Ship" at bounding box center [748, 133] width 15 height 10
click at [638, 123] on span "5" at bounding box center [635, 120] width 14 height 14
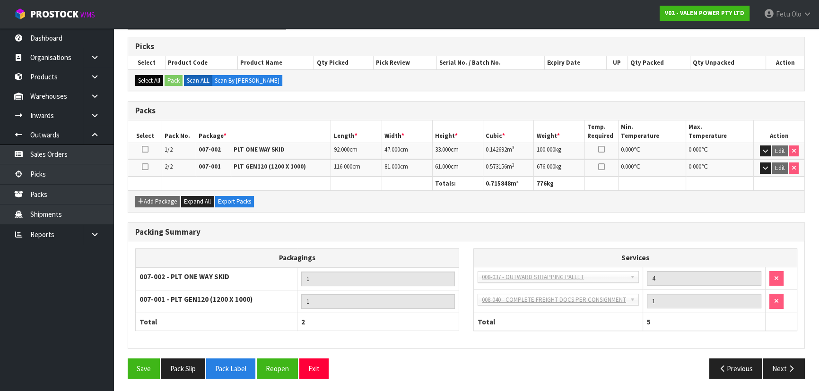
scroll to position [10, 0]
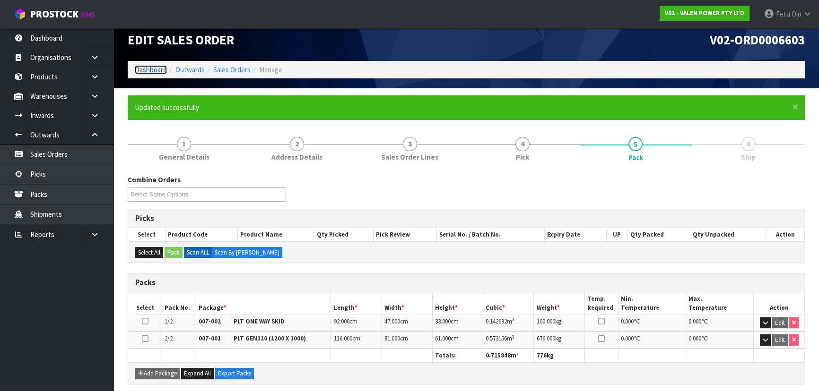
click at [156, 70] on link "Dashboard" at bounding box center [151, 69] width 32 height 9
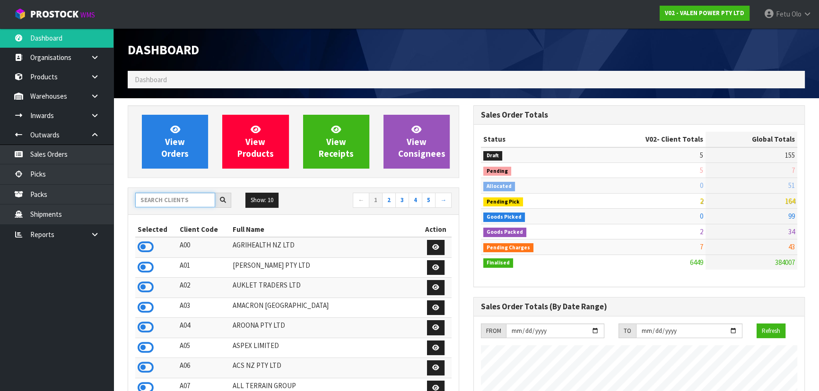
click at [174, 200] on input "text" at bounding box center [175, 200] width 80 height 15
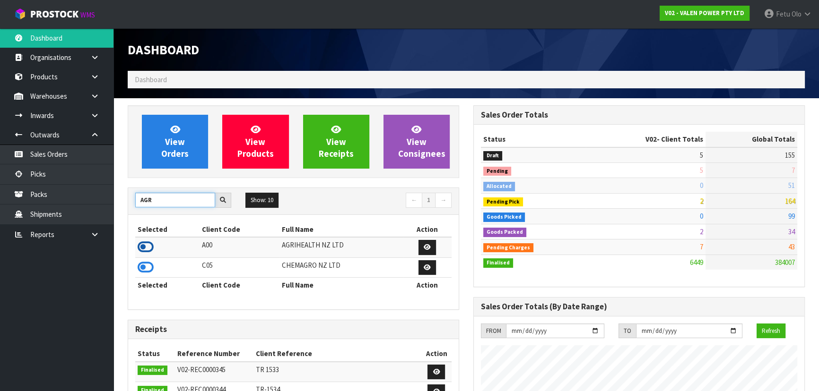
type input "AGR"
click at [149, 245] on icon at bounding box center [146, 247] width 16 height 14
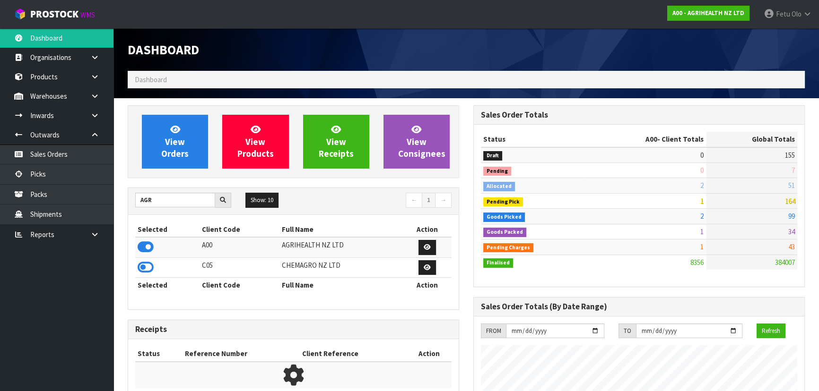
scroll to position [715, 345]
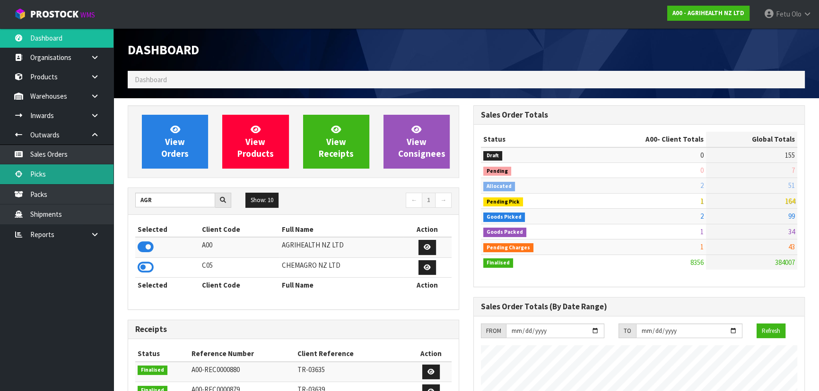
click at [48, 175] on link "Picks" at bounding box center [56, 174] width 113 height 19
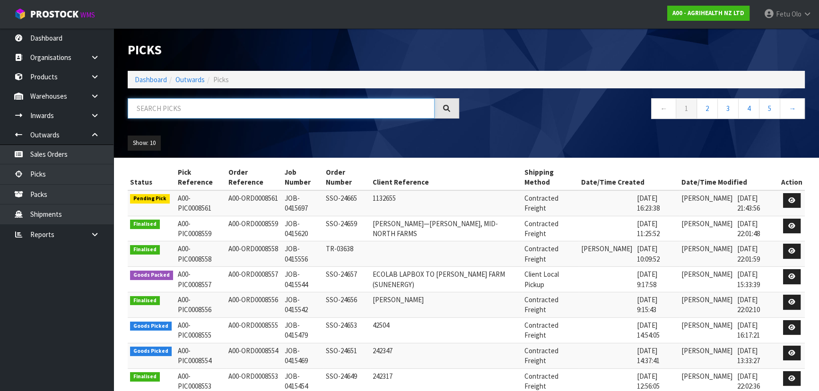
click at [156, 111] on input "text" at bounding box center [281, 108] width 307 height 20
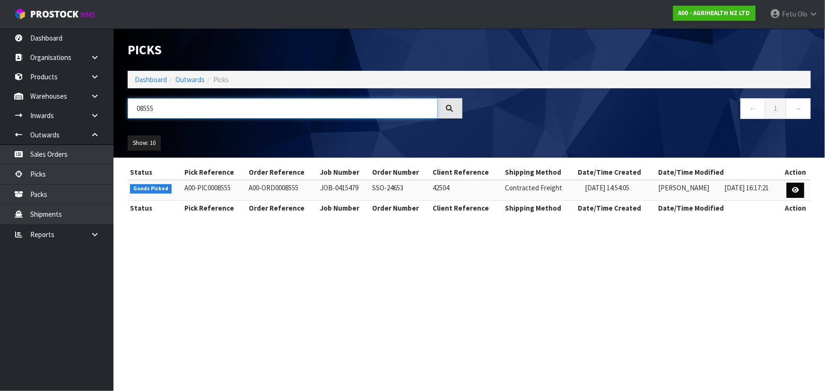
type input "08555"
click at [789, 187] on link at bounding box center [795, 190] width 17 height 15
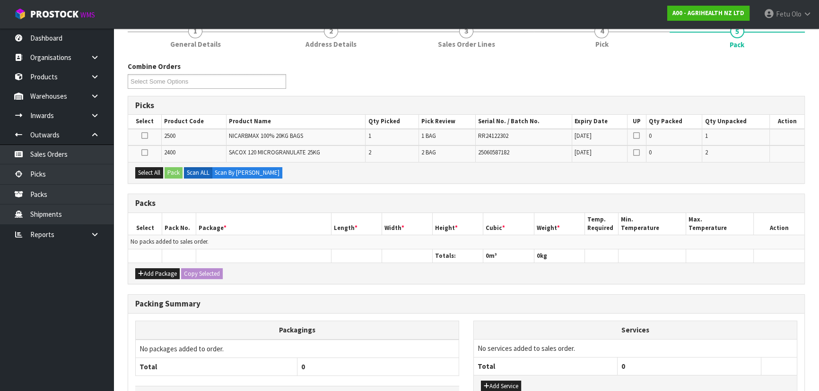
scroll to position [26, 0]
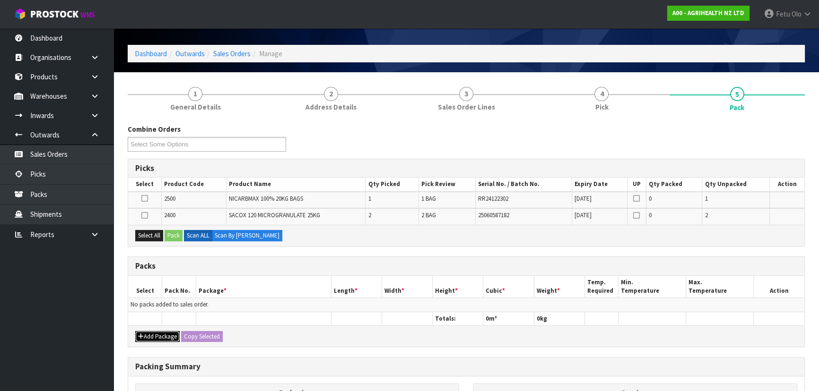
click at [156, 337] on button "Add Package" at bounding box center [157, 336] width 44 height 11
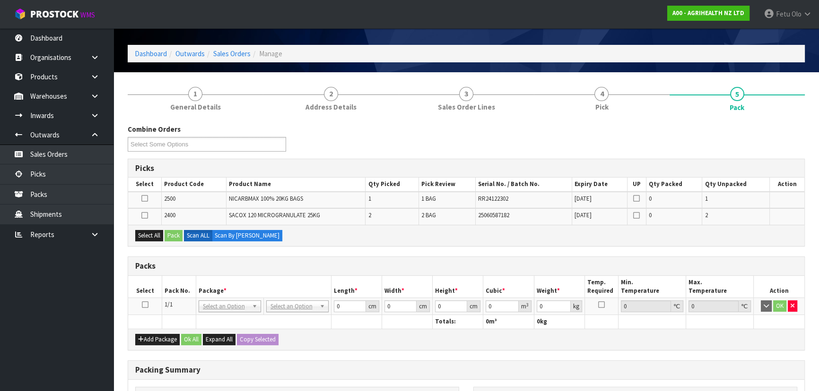
click at [142, 305] on icon at bounding box center [145, 305] width 7 height 0
click at [156, 236] on button "Select All" at bounding box center [149, 235] width 28 height 11
click at [175, 233] on button "Pack" at bounding box center [174, 235] width 18 height 11
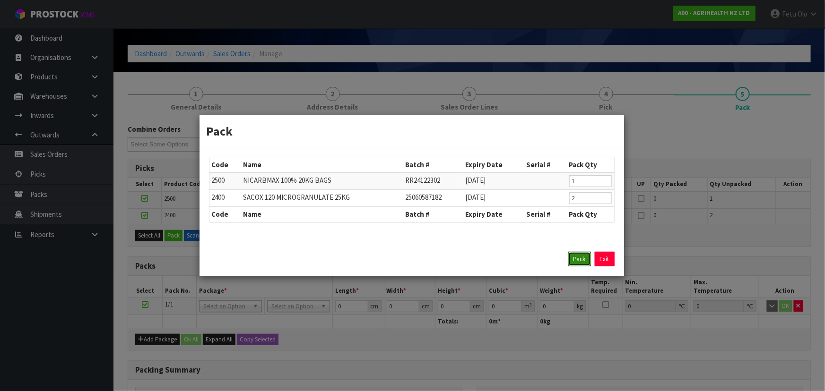
click at [578, 257] on button "Pack" at bounding box center [579, 259] width 23 height 15
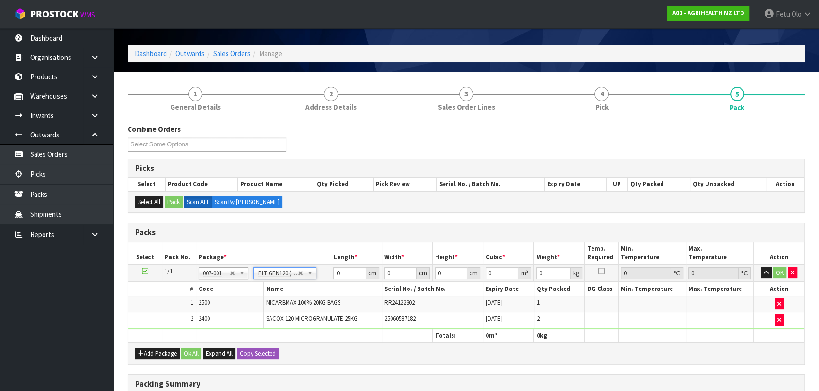
type input "120"
type input "100"
type input "73.66"
click at [294, 261] on th "Package *" at bounding box center [263, 254] width 135 height 22
click at [344, 270] on input "120" at bounding box center [349, 274] width 32 height 12
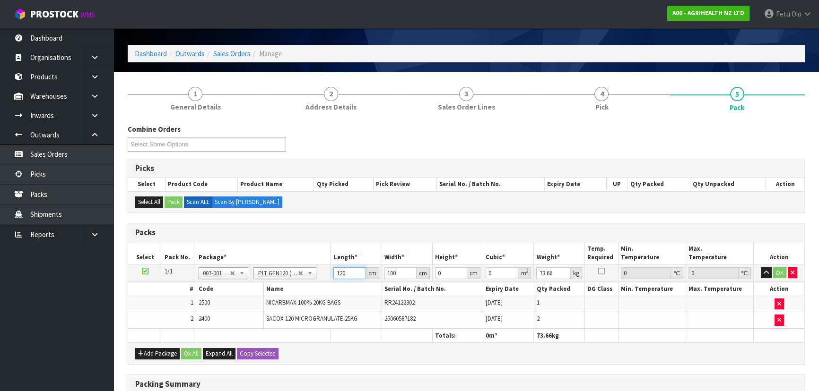
click at [344, 270] on input "120" at bounding box center [349, 274] width 32 height 12
type input "101"
type input "90"
type input "2"
type input "0.01818"
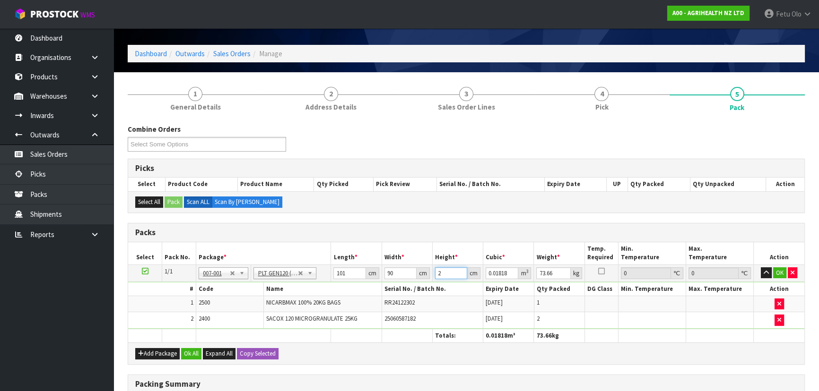
type input "28"
type input "0.25452"
type input "28"
type input "84"
click button "OK" at bounding box center [779, 273] width 13 height 11
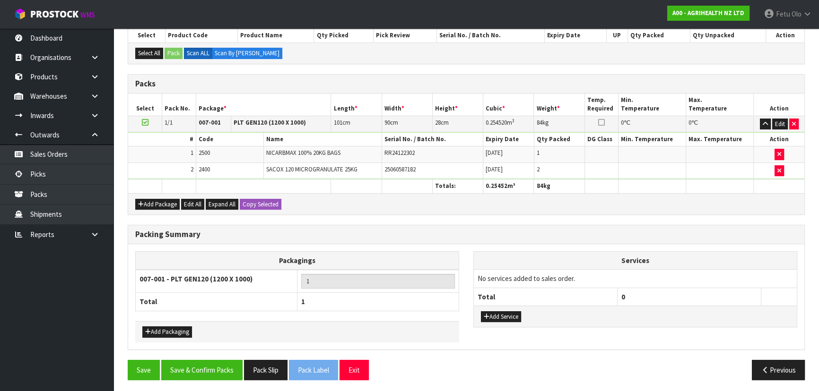
scroll to position [175, 0]
drag, startPoint x: 222, startPoint y: 369, endPoint x: 221, endPoint y: 364, distance: 5.4
click at [222, 369] on button "Save & Confirm Packs" at bounding box center [201, 370] width 81 height 20
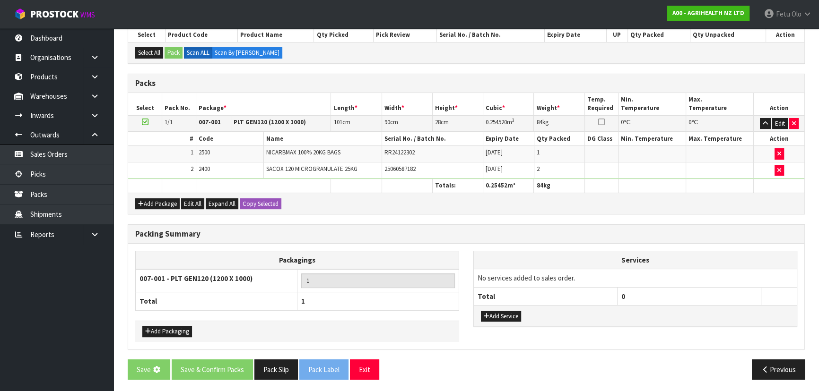
scroll to position [0, 0]
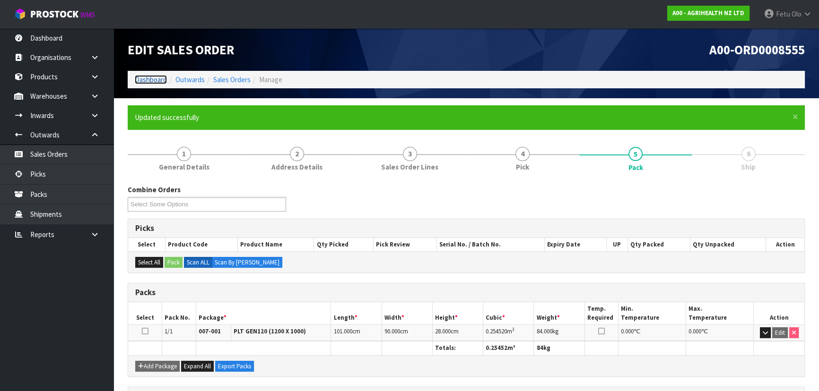
click at [156, 80] on link "Dashboard" at bounding box center [151, 79] width 32 height 9
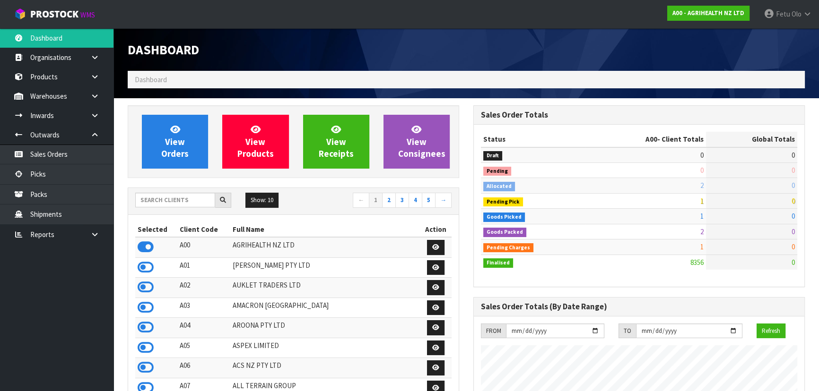
scroll to position [715, 345]
click at [176, 200] on input "text" at bounding box center [175, 200] width 80 height 15
type input "S00"
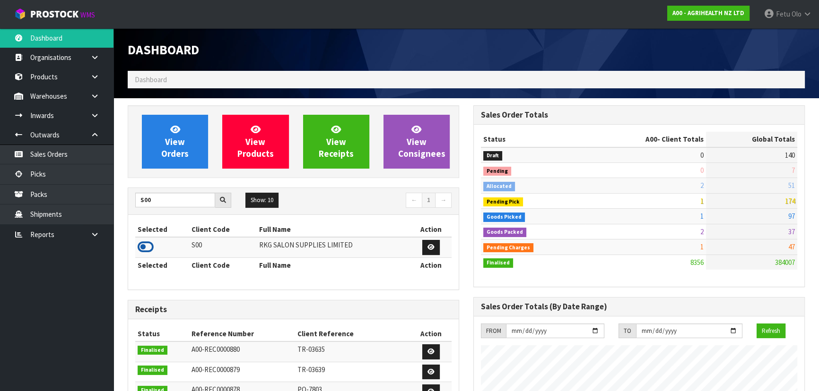
click at [143, 246] on icon at bounding box center [146, 247] width 16 height 14
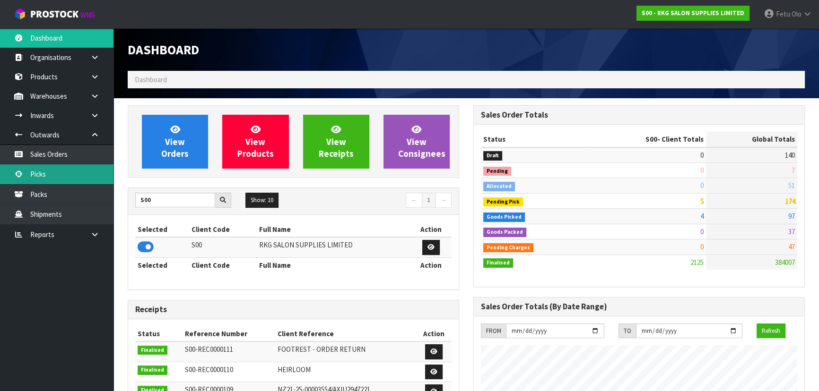
click at [53, 178] on link "Picks" at bounding box center [56, 174] width 113 height 19
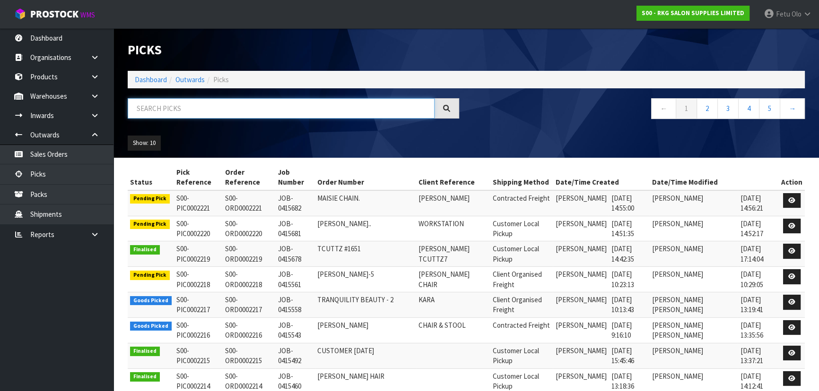
click at [172, 109] on input "text" at bounding box center [281, 108] width 307 height 20
type input "0002208"
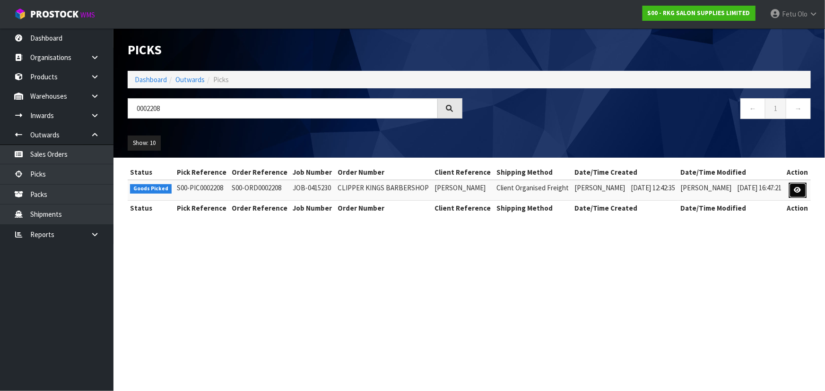
click at [797, 191] on icon at bounding box center [797, 190] width 7 height 6
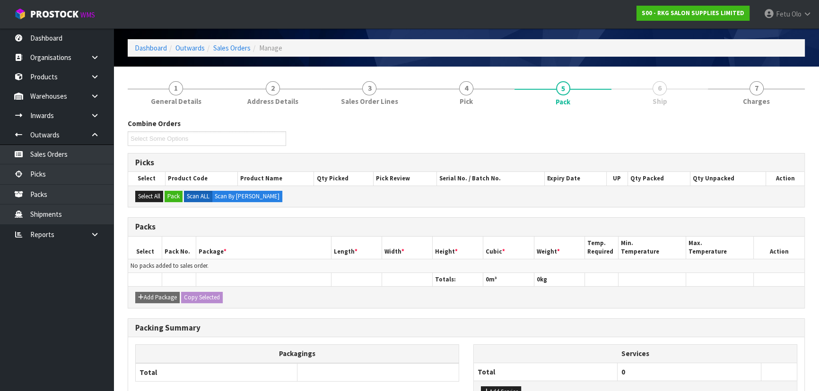
scroll to position [86, 0]
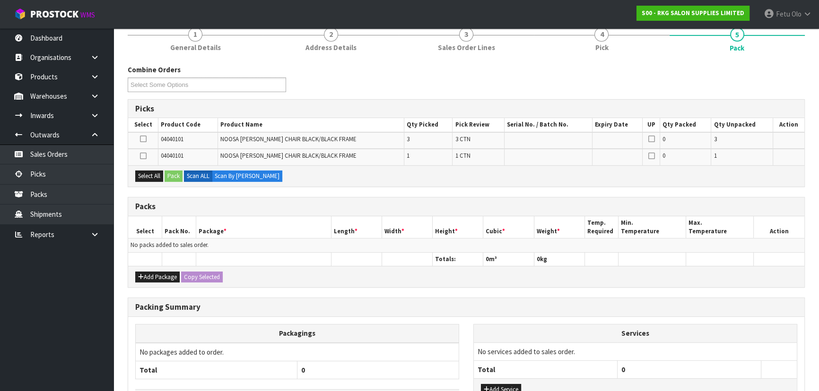
drag, startPoint x: 144, startPoint y: 158, endPoint x: 148, endPoint y: 191, distance: 33.8
click at [144, 165] on div "Picks Select Product Code Product Name Qty Picked Pick Review Serial No. / Batc…" at bounding box center [466, 143] width 677 height 88
click at [142, 156] on icon at bounding box center [143, 156] width 7 height 0
click at [0, 0] on input "checkbox" at bounding box center [0, 0] width 0 height 0
click at [180, 178] on button "Pack" at bounding box center [174, 176] width 18 height 11
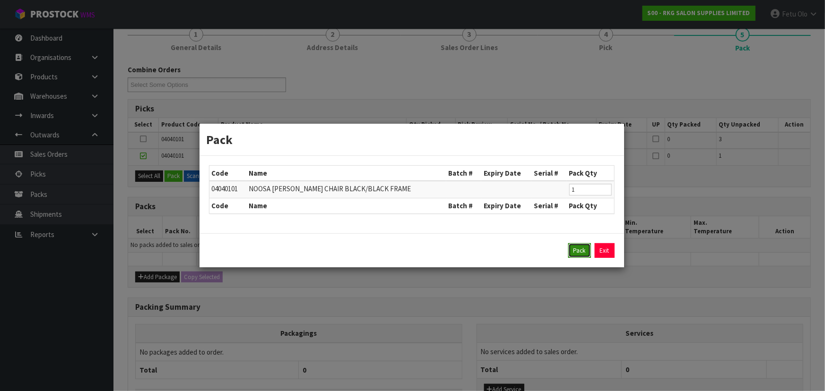
click at [583, 246] on button "Pack" at bounding box center [579, 250] width 23 height 15
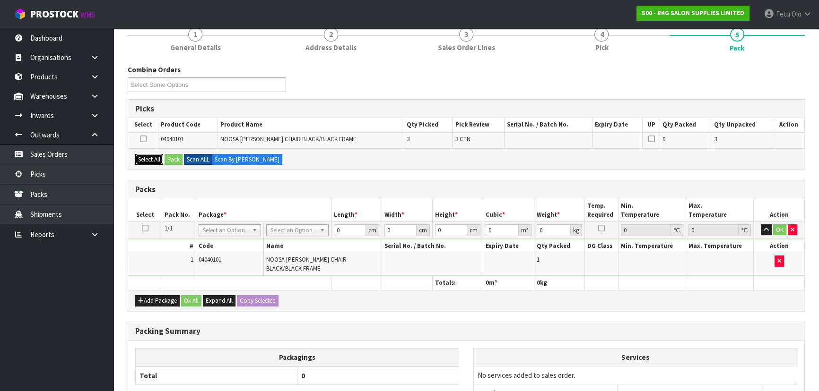
drag, startPoint x: 144, startPoint y: 159, endPoint x: 191, endPoint y: 162, distance: 47.4
click at [147, 159] on button "Select All" at bounding box center [149, 159] width 28 height 11
drag, startPoint x: 145, startPoint y: 138, endPoint x: 314, endPoint y: 152, distance: 169.8
click at [149, 140] on td at bounding box center [143, 140] width 30 height 16
click at [318, 156] on div "Select All Pack Scan ALL Scan By Quantity" at bounding box center [466, 158] width 676 height 21
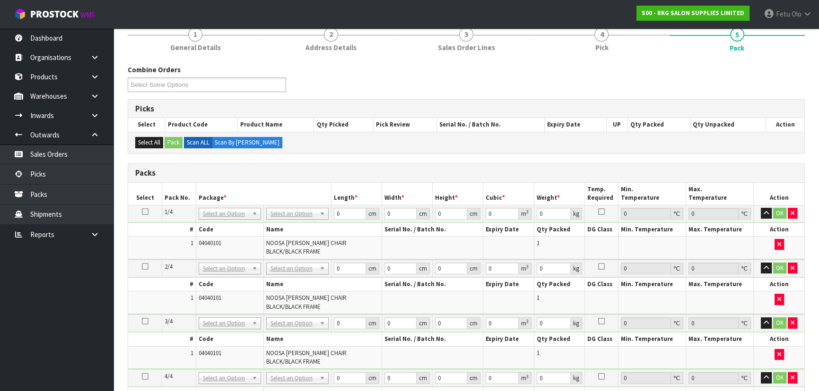
click at [143, 267] on icon at bounding box center [145, 267] width 7 height 0
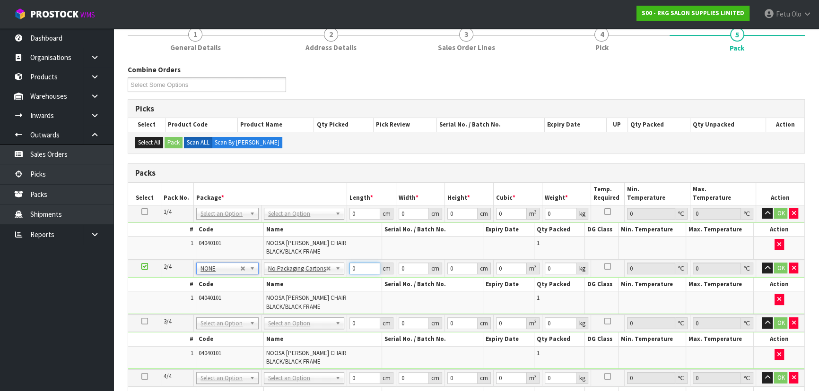
drag, startPoint x: 356, startPoint y: 266, endPoint x: 252, endPoint y: 287, distance: 105.8
click at [257, 288] on tbody "2/4 NONE 007-001 007-002 007-004 007-009 007-013 007-014 007-015 007-017 007-01…" at bounding box center [466, 287] width 676 height 55
type input "78"
type input "72"
type input "7"
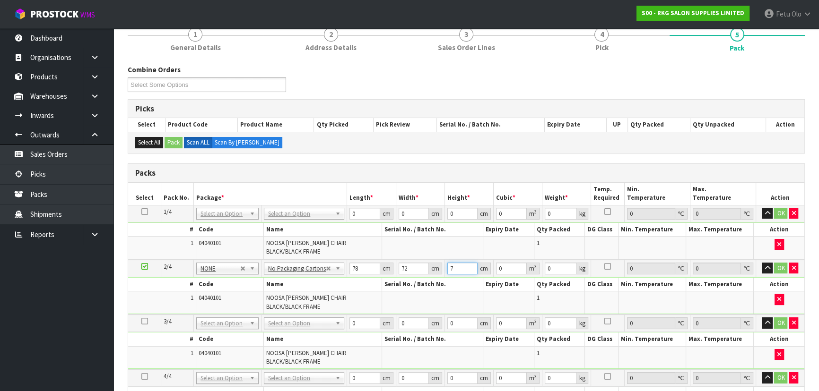
type input "0.039312"
type input "78"
type input "0.438048"
type input "78"
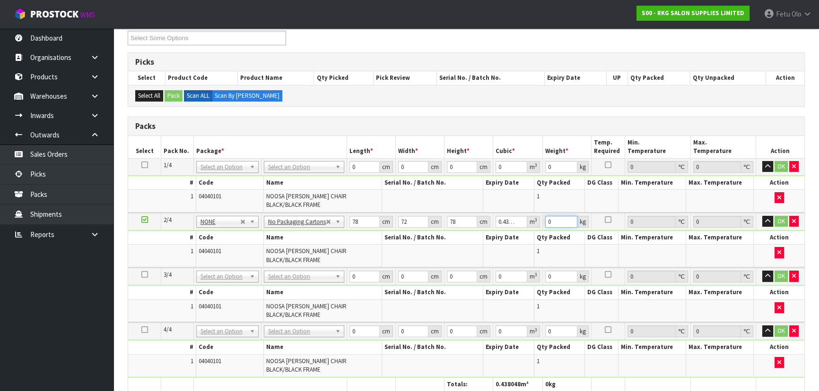
scroll to position [215, 0]
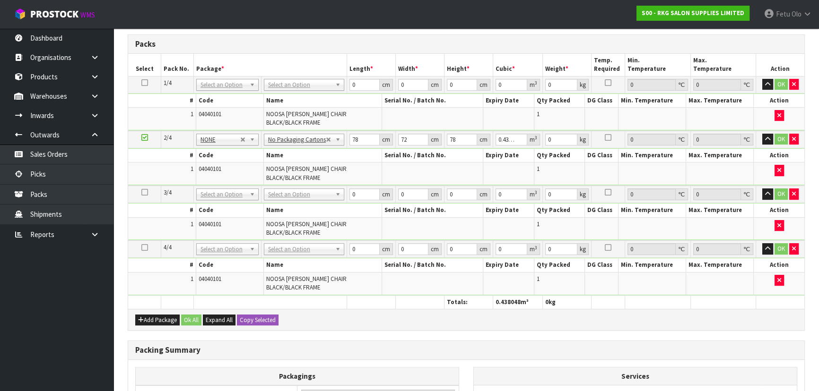
click at [142, 138] on icon at bounding box center [144, 138] width 7 height 0
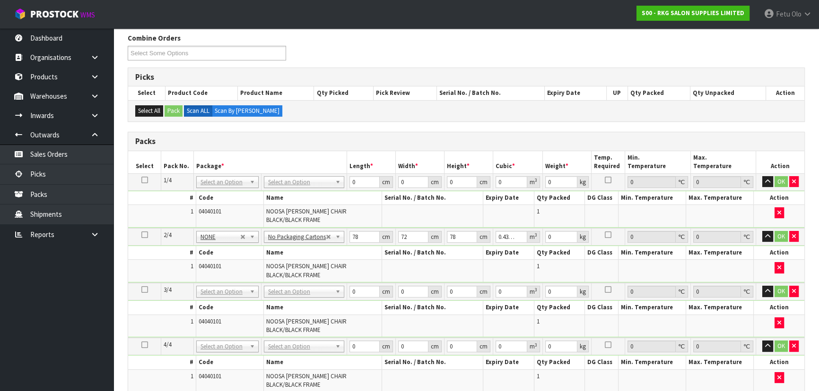
scroll to position [43, 0]
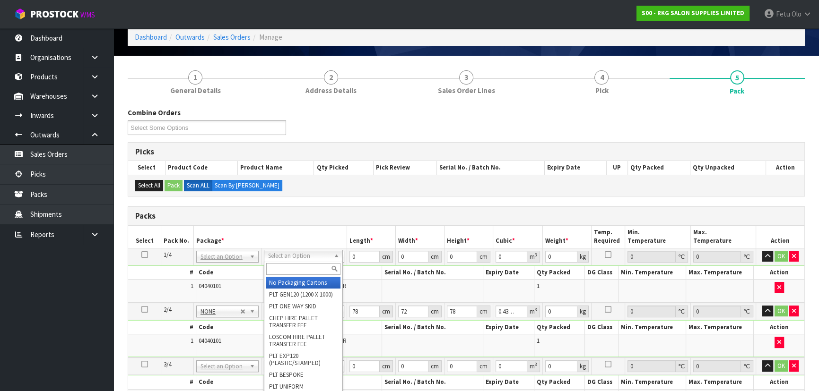
drag, startPoint x: 295, startPoint y: 256, endPoint x: 300, endPoint y: 277, distance: 21.4
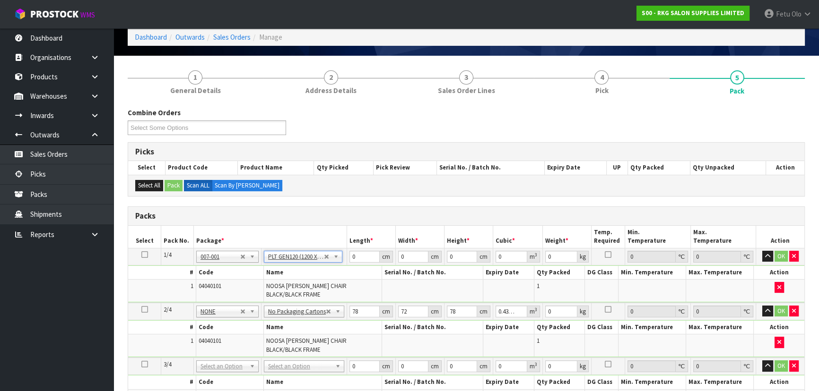
click at [316, 212] on h3 "Packs" at bounding box center [466, 216] width 662 height 9
type input "120"
type input "100"
type input "58"
drag, startPoint x: 356, startPoint y: 245, endPoint x: 359, endPoint y: 215, distance: 30.0
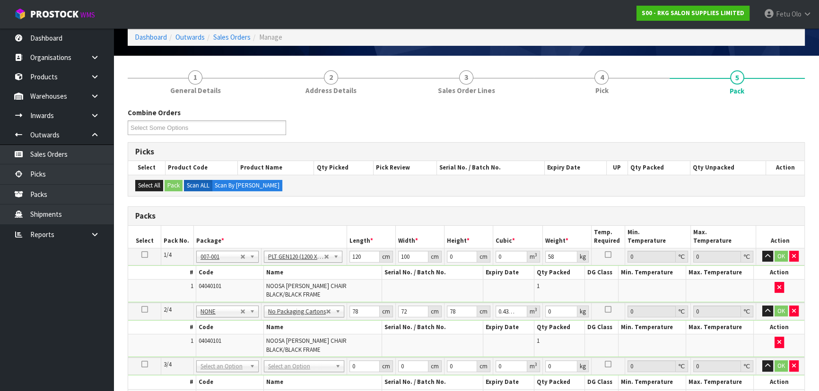
click at [362, 238] on th "Length *" at bounding box center [371, 237] width 49 height 22
click at [354, 260] on input "120" at bounding box center [364, 257] width 30 height 12
type input "115"
type input "116"
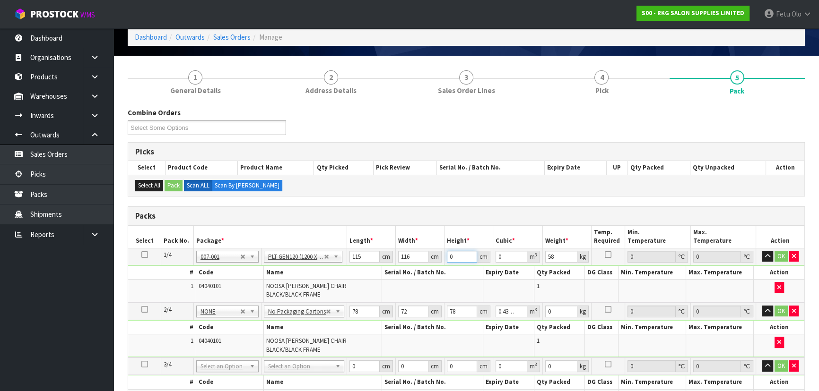
type input "1"
type input "0.01334"
type input "11"
type input "0.14674"
type input "116"
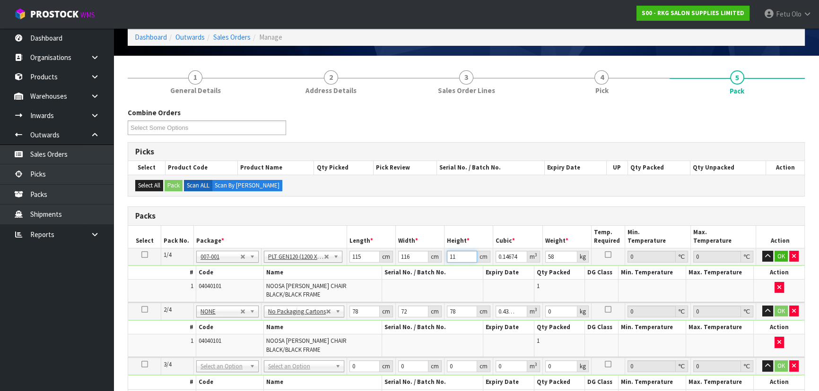
type input "1.54744"
type input "116"
click button "OK" at bounding box center [780, 256] width 13 height 11
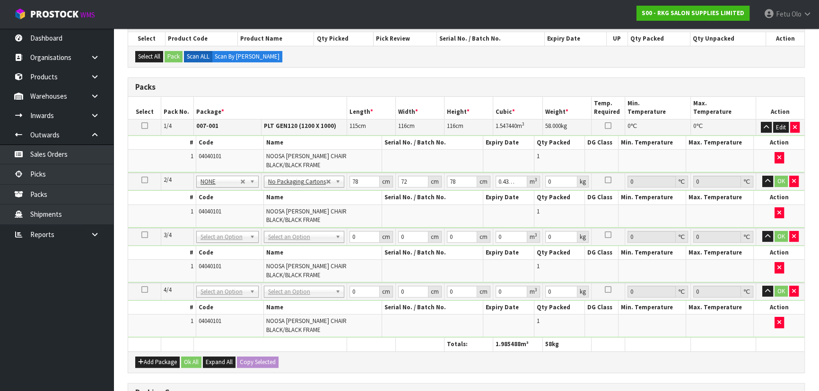
scroll to position [0, 0]
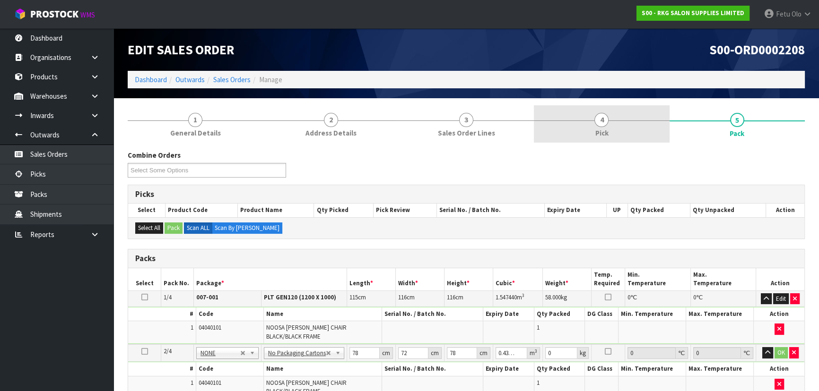
click at [590, 114] on link "4 Pick" at bounding box center [601, 123] width 135 height 37
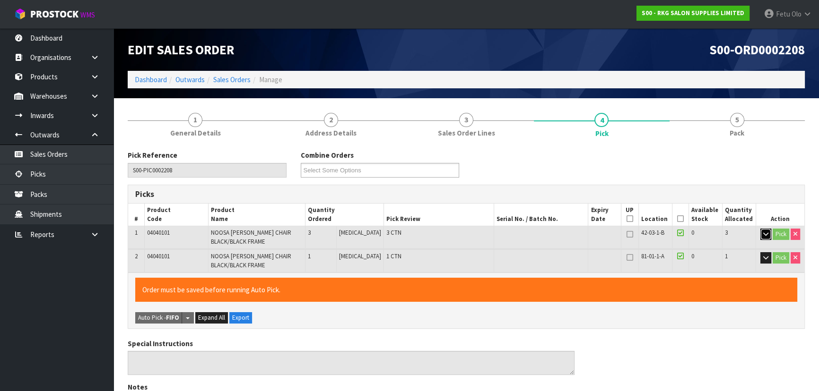
click at [763, 233] on icon "button" at bounding box center [765, 234] width 5 height 6
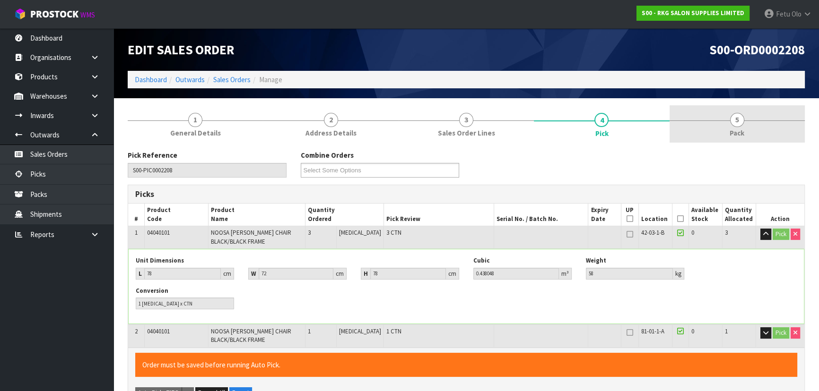
click at [739, 136] on span "Pack" at bounding box center [736, 133] width 15 height 10
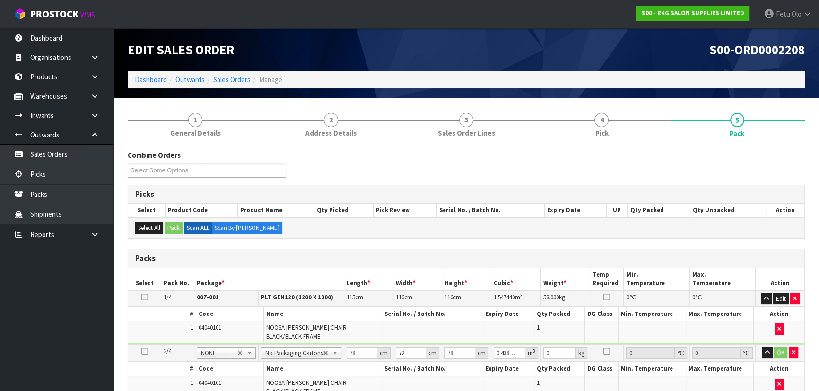
drag, startPoint x: 544, startPoint y: 263, endPoint x: 561, endPoint y: 267, distance: 17.9
click at [544, 263] on div "Packs" at bounding box center [466, 259] width 676 height 19
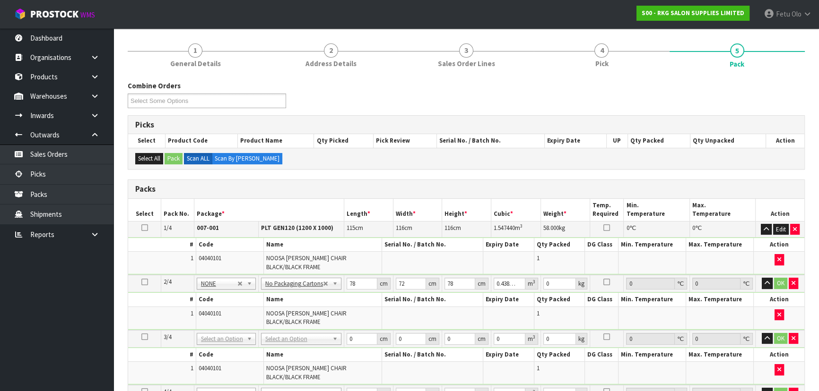
scroll to position [129, 0]
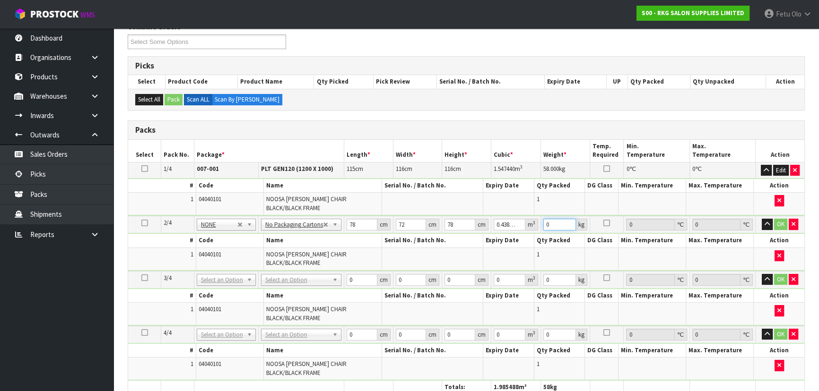
drag, startPoint x: 551, startPoint y: 224, endPoint x: 544, endPoint y: 227, distance: 7.8
click at [544, 227] on input "0" at bounding box center [559, 225] width 33 height 12
type input "20"
click button "OK" at bounding box center [780, 224] width 13 height 11
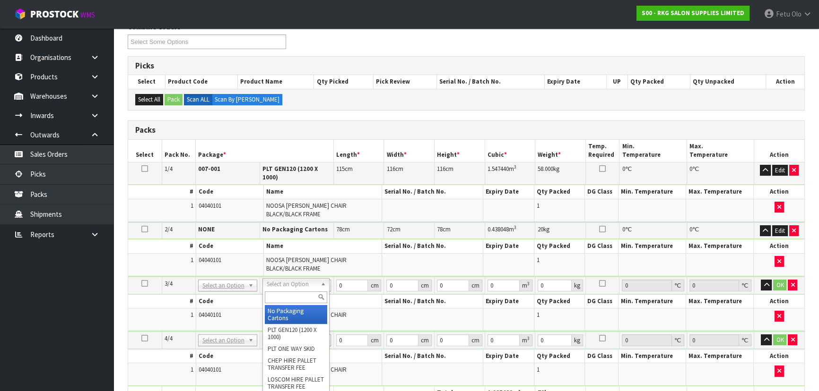
drag, startPoint x: 279, startPoint y: 312, endPoint x: 277, endPoint y: 343, distance: 31.3
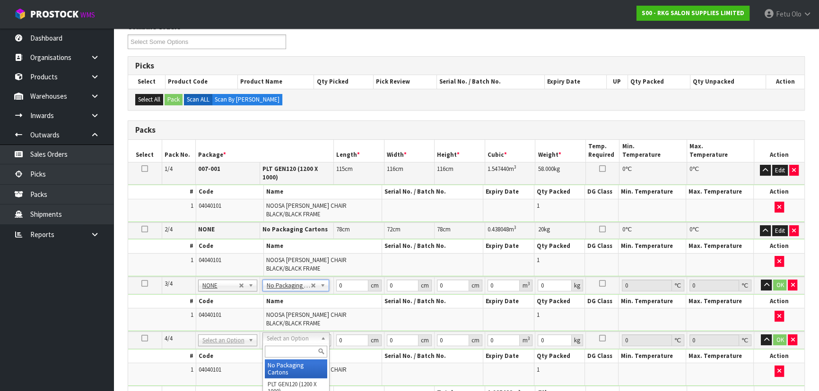
drag, startPoint x: 283, startPoint y: 365, endPoint x: 322, endPoint y: 321, distance: 59.0
type input "3"
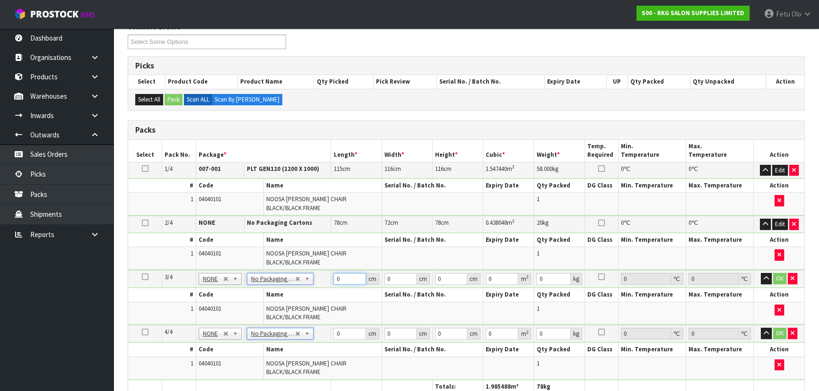
drag, startPoint x: 340, startPoint y: 279, endPoint x: 282, endPoint y: 304, distance: 63.1
click at [282, 304] on tbody "3/4 NONE 007-001 007-002 007-004 007-009 007-013 007-014 007-015 007-017 007-01…" at bounding box center [466, 297] width 676 height 55
type input "78"
type input "72"
type input "7"
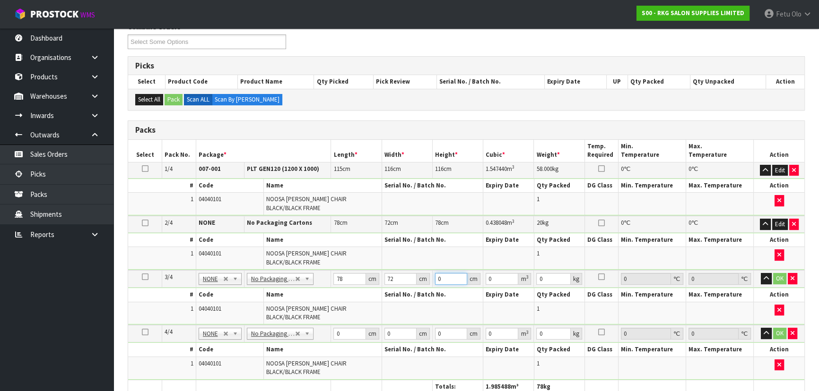
type input "0.039312"
type input "78"
type input "0.438048"
type input "78"
type input "20"
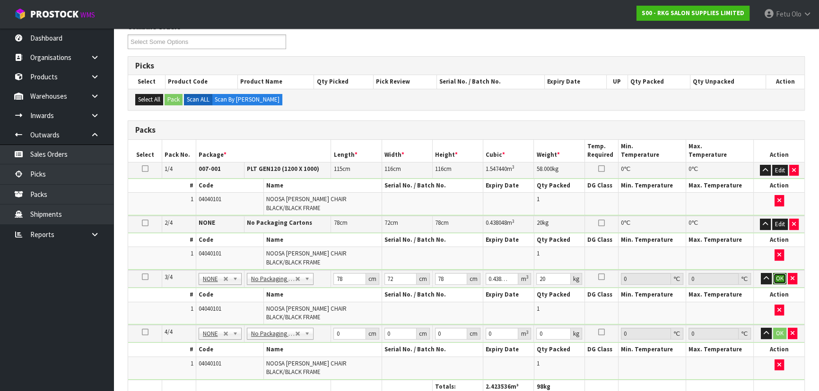
click button "OK" at bounding box center [779, 278] width 13 height 11
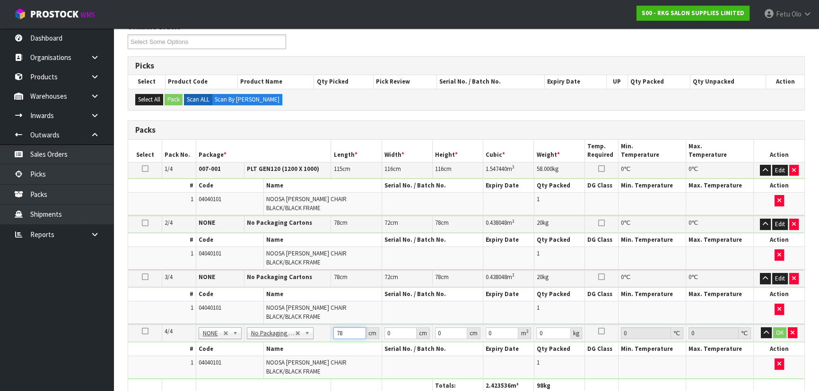
type input "78"
click at [339, 330] on input "78" at bounding box center [349, 334] width 32 height 12
type input "72"
type input "7"
type input "0.039312"
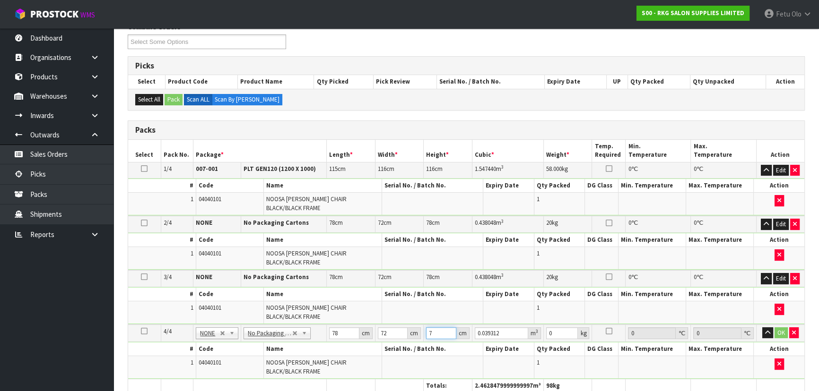
type input "78"
type input "0.438048"
type input "78"
type input "20"
click button "OK" at bounding box center [780, 333] width 13 height 11
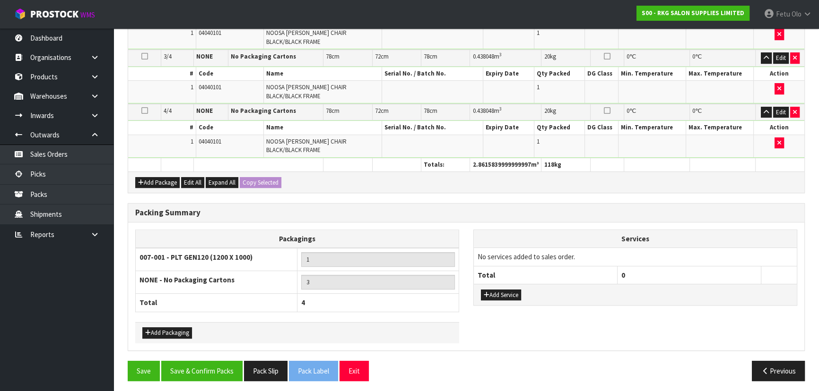
scroll to position [350, 0]
click at [492, 289] on button "Add Service" at bounding box center [501, 294] width 40 height 11
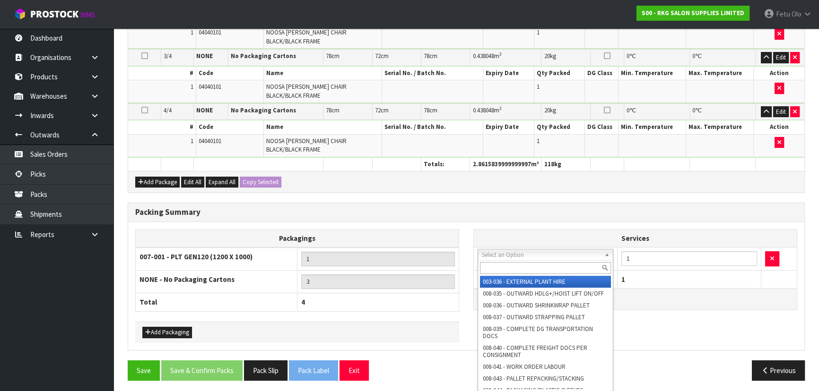
click at [503, 263] on input "text" at bounding box center [545, 268] width 131 height 12
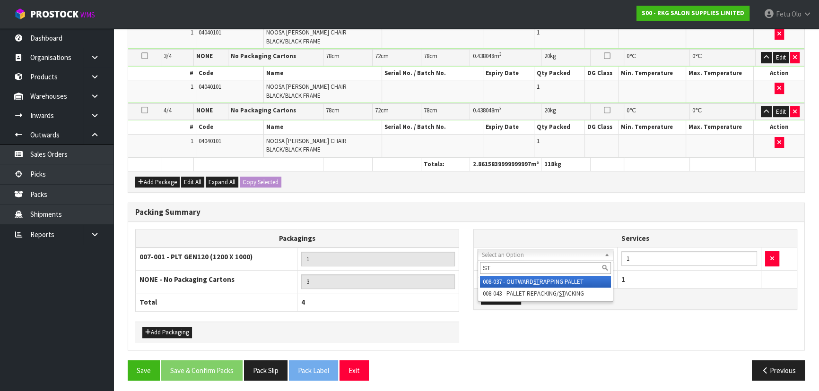
type input "ST"
drag, startPoint x: 495, startPoint y: 277, endPoint x: 451, endPoint y: 303, distance: 50.8
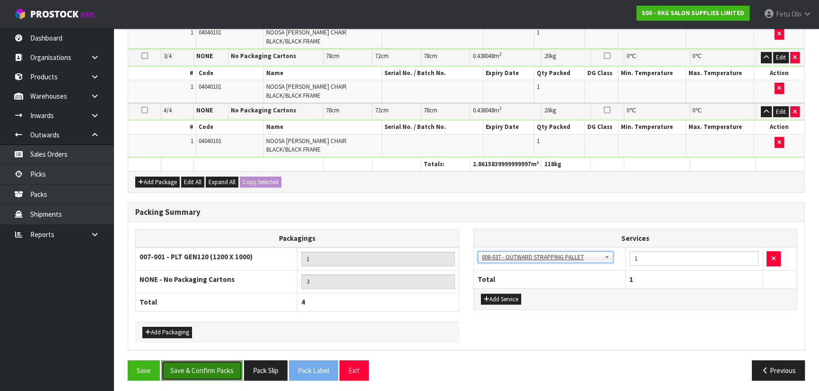
click at [228, 366] on button "Save & Confirm Packs" at bounding box center [201, 371] width 81 height 20
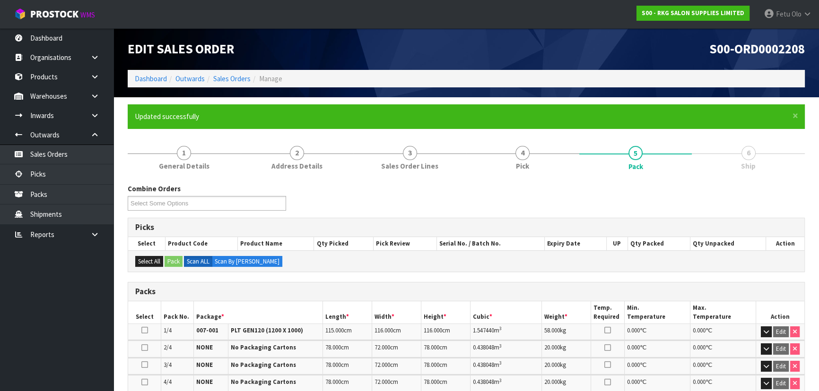
scroll to position [0, 0]
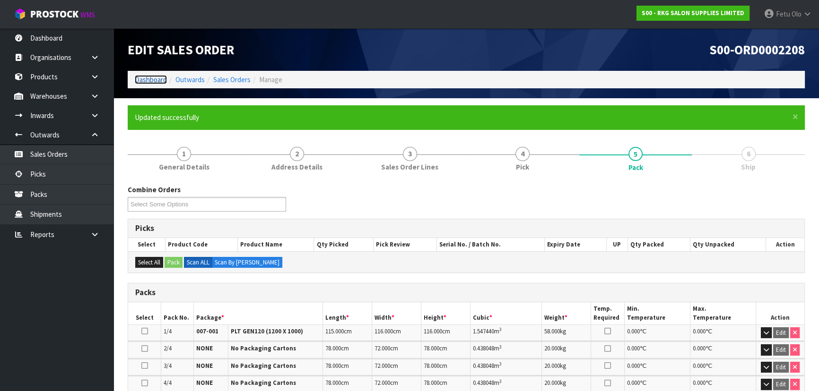
click at [158, 78] on link "Dashboard" at bounding box center [151, 79] width 32 height 9
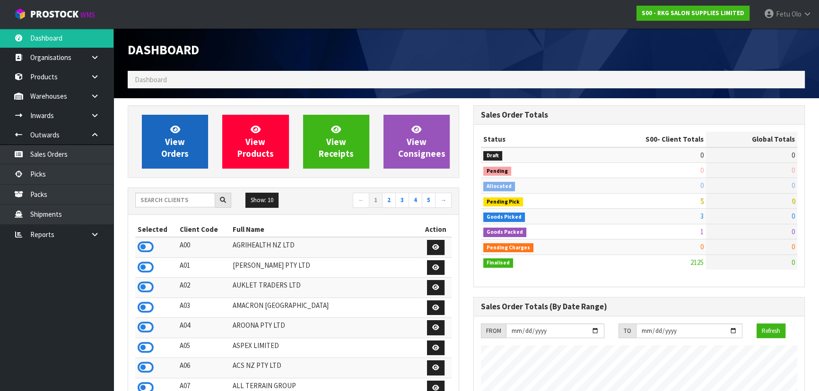
scroll to position [715, 345]
click at [170, 145] on span "View Orders" at bounding box center [174, 141] width 27 height 35
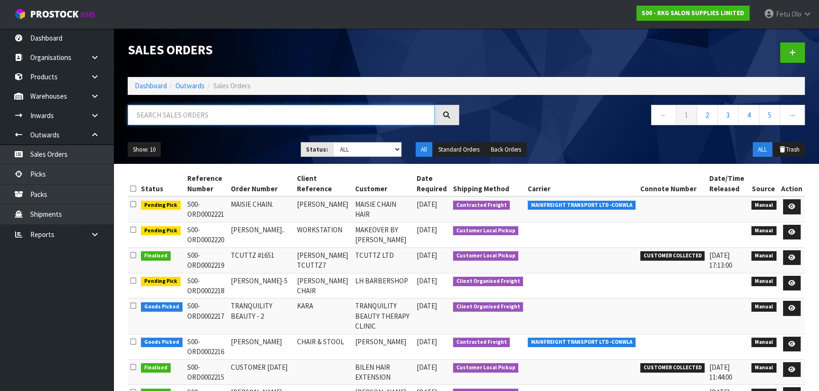
click at [185, 116] on input "text" at bounding box center [281, 115] width 307 height 20
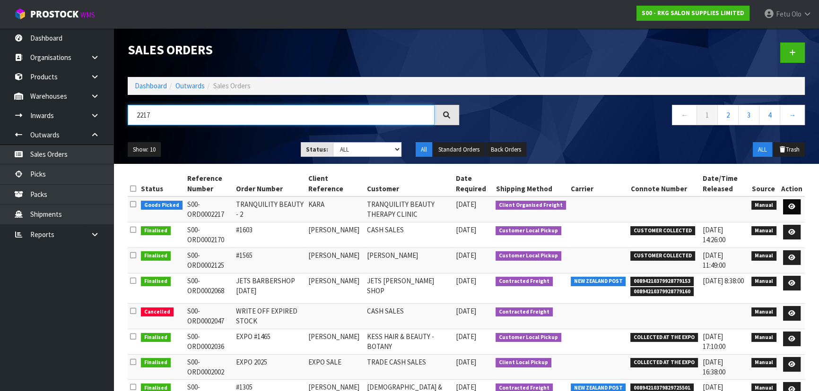
type input "2217"
click at [795, 208] on icon at bounding box center [791, 207] width 7 height 6
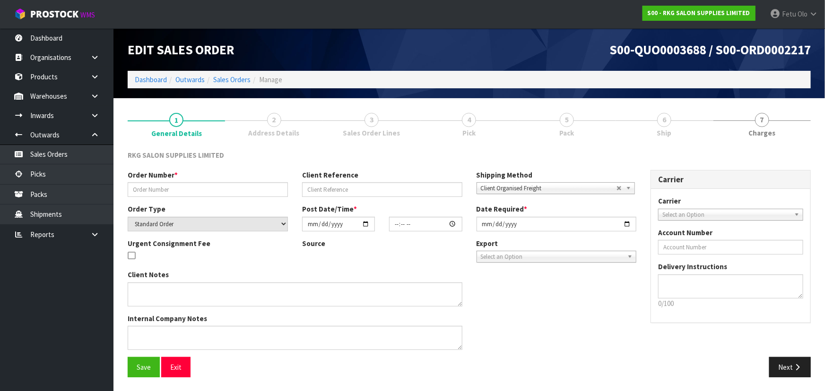
type input "TRANQUILITY BEAUTY - 2"
type input "KARA"
select select "number:0"
type input "2025-10-02"
type input "10:15:00.000"
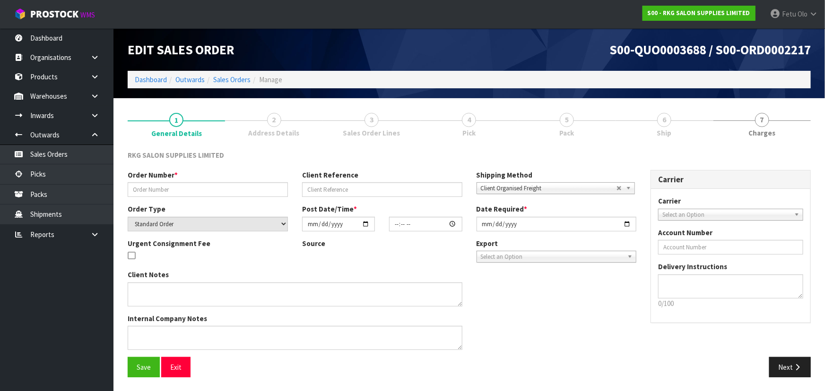
type input "2025-10-03"
type textarea "PLEASE PACK ONTO A PALLET CONROYS TO COLLECT FRI 3.10 JOB#2980735"
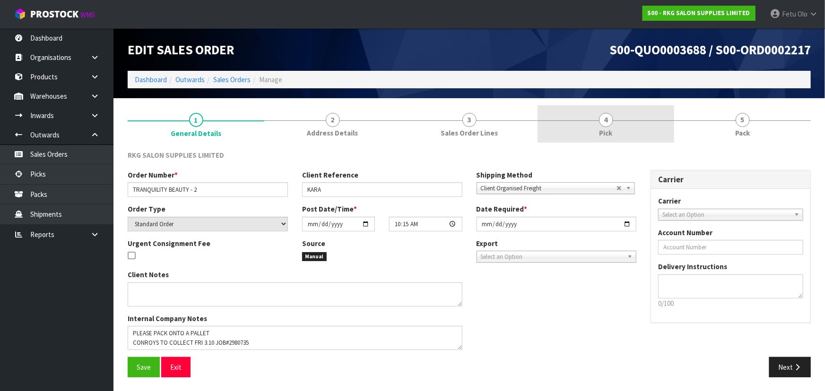
click at [599, 129] on link "4 Pick" at bounding box center [606, 123] width 137 height 37
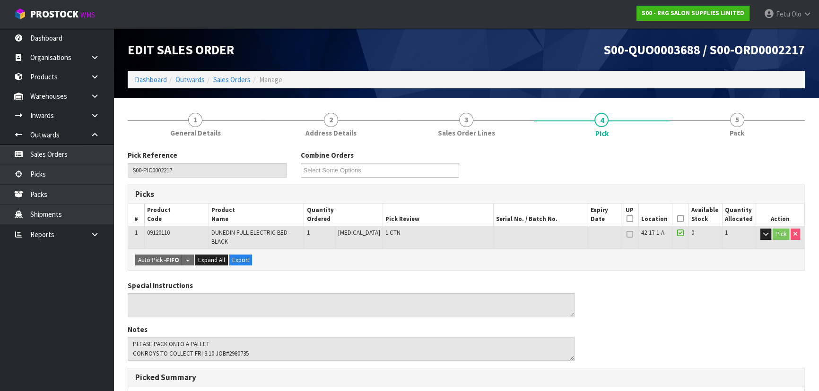
click at [678, 219] on icon at bounding box center [680, 219] width 7 height 0
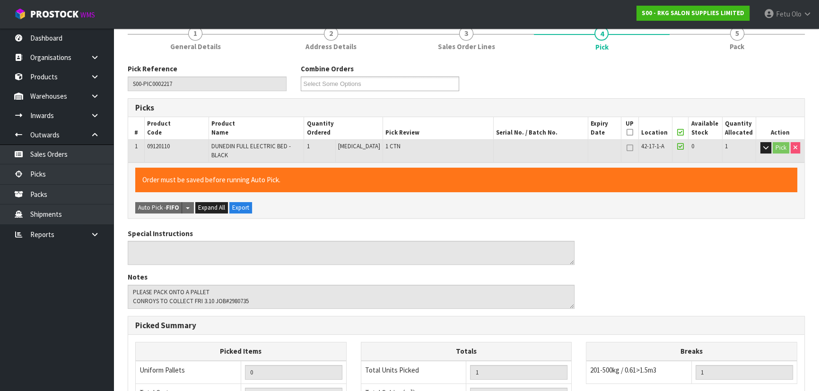
scroll to position [258, 0]
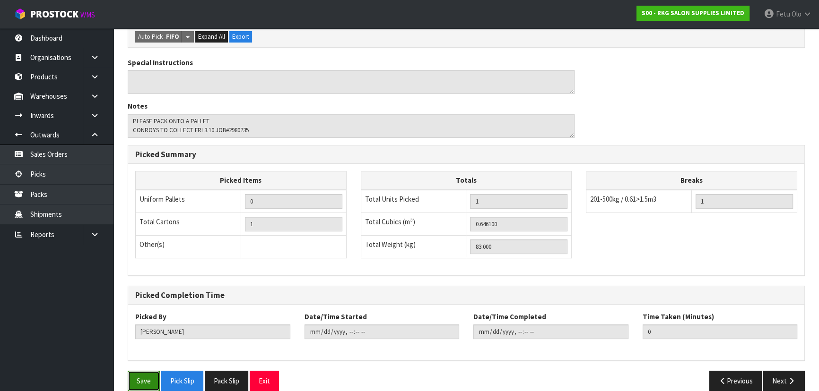
click at [139, 373] on button "Save" at bounding box center [144, 381] width 32 height 20
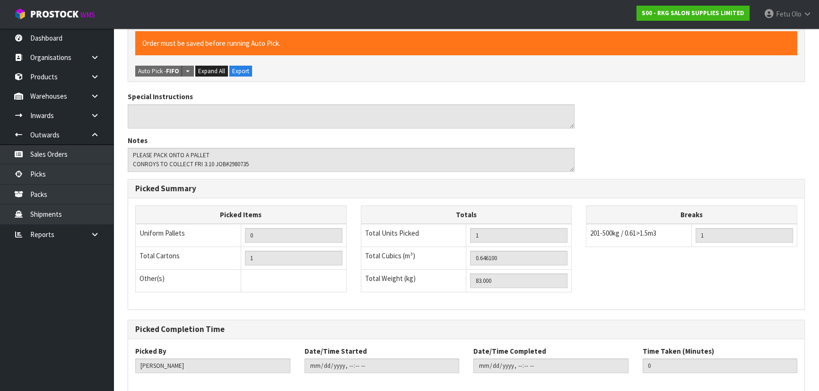
scroll to position [0, 0]
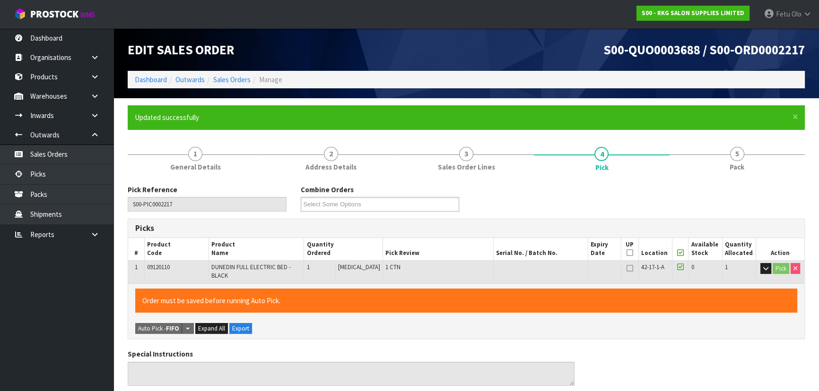
type input "Fetu Olo"
type input "2025-10-03T09:37:41"
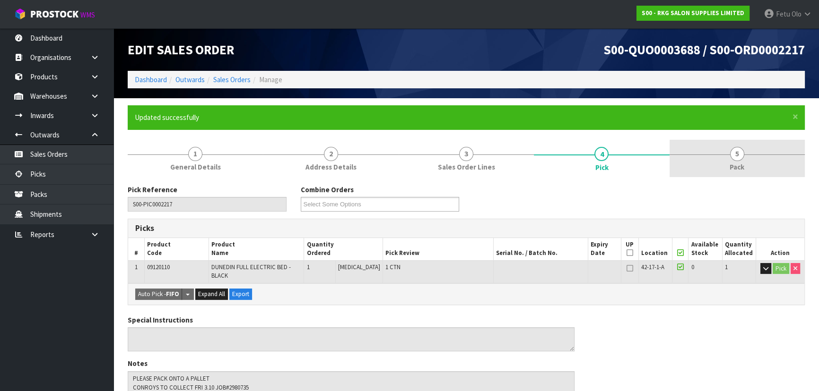
click at [754, 153] on link "5 Pack" at bounding box center [736, 158] width 135 height 37
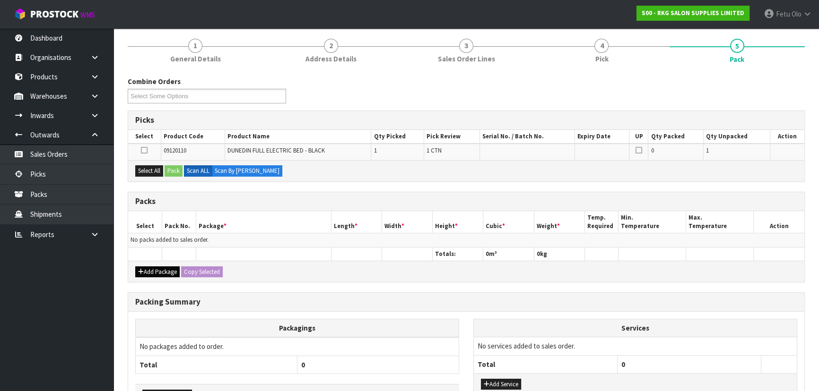
scroll to position [129, 0]
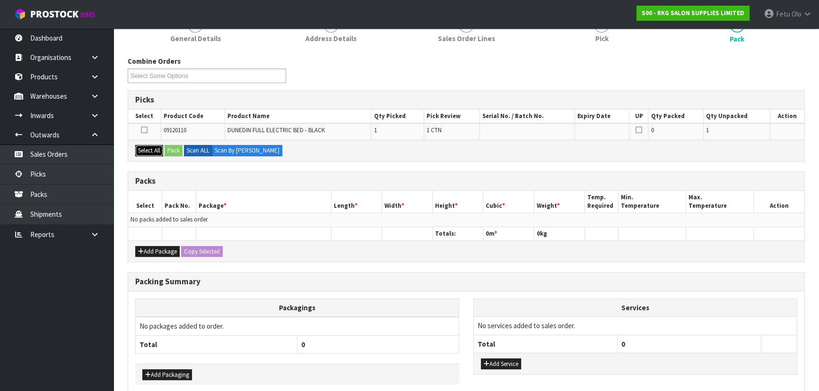
drag, startPoint x: 144, startPoint y: 151, endPoint x: 157, endPoint y: 148, distance: 13.6
click at [146, 150] on button "Select All" at bounding box center [149, 150] width 28 height 11
click at [169, 148] on button "Pack" at bounding box center [174, 150] width 18 height 11
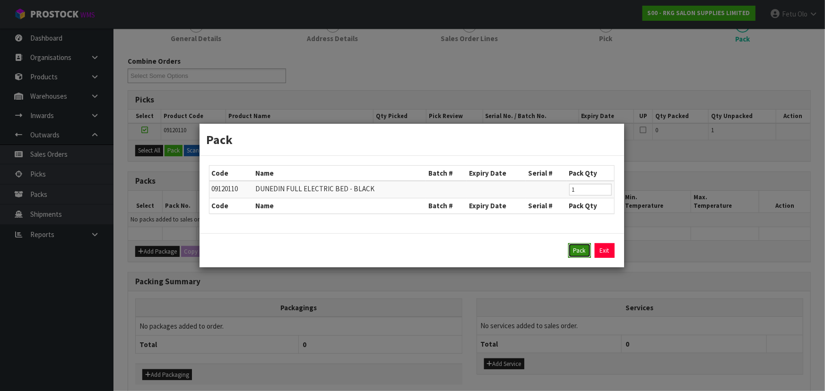
click at [584, 254] on button "Pack" at bounding box center [579, 250] width 23 height 15
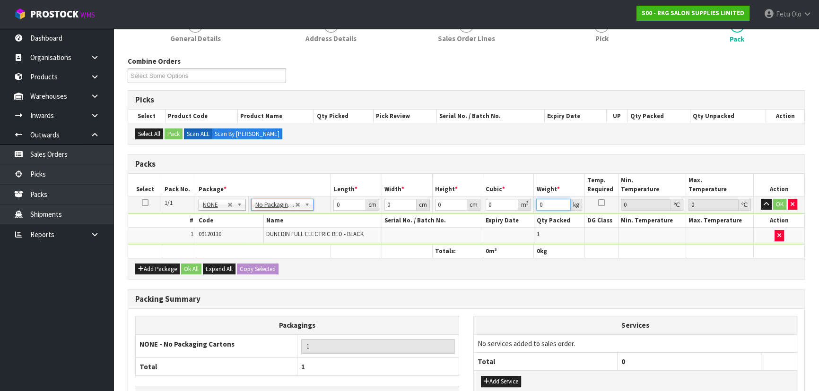
click at [546, 203] on input "0" at bounding box center [553, 205] width 34 height 12
drag, startPoint x: 548, startPoint y: 206, endPoint x: 532, endPoint y: 212, distance: 17.5
click at [532, 212] on tbody "1/1 NONE 007-001 007-002 007-004 007-009 007-013 007-014 007-015 007-017 007-01…" at bounding box center [466, 220] width 676 height 48
type input "81"
drag, startPoint x: 348, startPoint y: 206, endPoint x: 291, endPoint y: 218, distance: 58.5
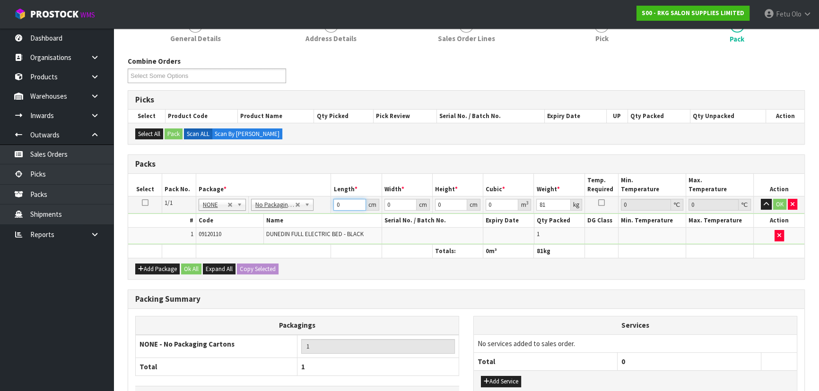
click at [291, 218] on tbody "1/1 NONE 007-001 007-002 007-004 007-009 007-013 007-014 007-015 007-017 007-01…" at bounding box center [466, 220] width 676 height 48
type input "128"
type input "69"
type input "6"
type input "0.052992"
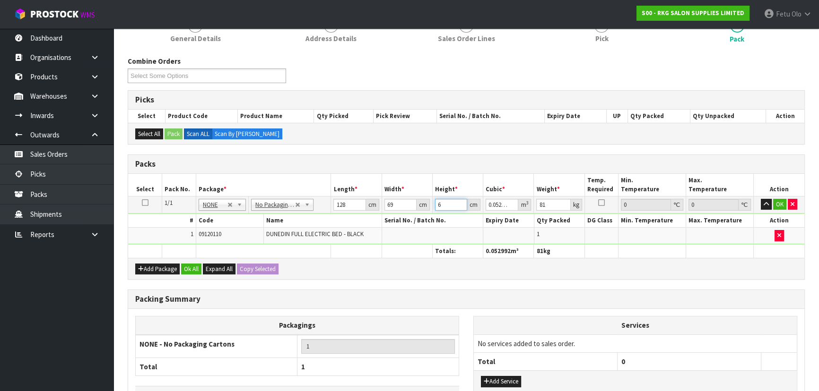
type input "69"
type input "0.609408"
type input "69"
click button "OK" at bounding box center [779, 204] width 13 height 11
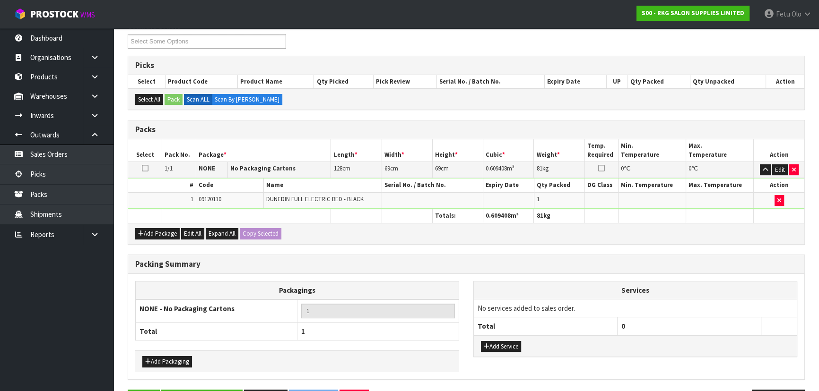
scroll to position [194, 0]
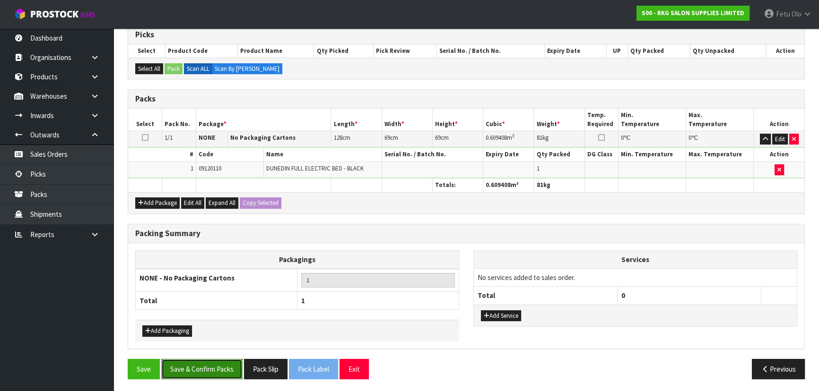
click at [216, 367] on button "Save & Confirm Packs" at bounding box center [201, 369] width 81 height 20
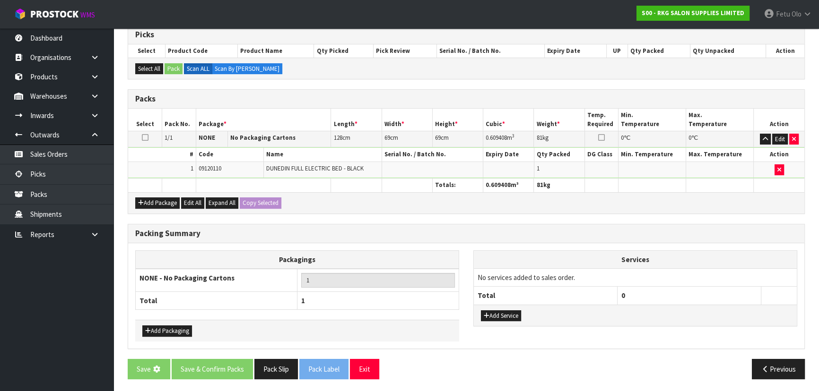
scroll to position [0, 0]
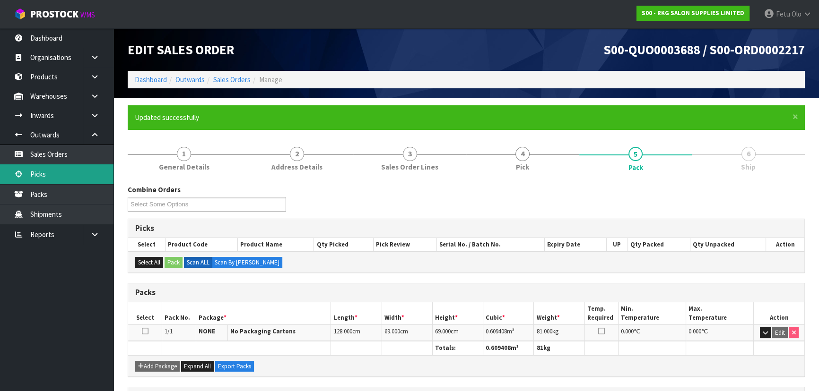
click at [68, 175] on link "Picks" at bounding box center [56, 174] width 113 height 19
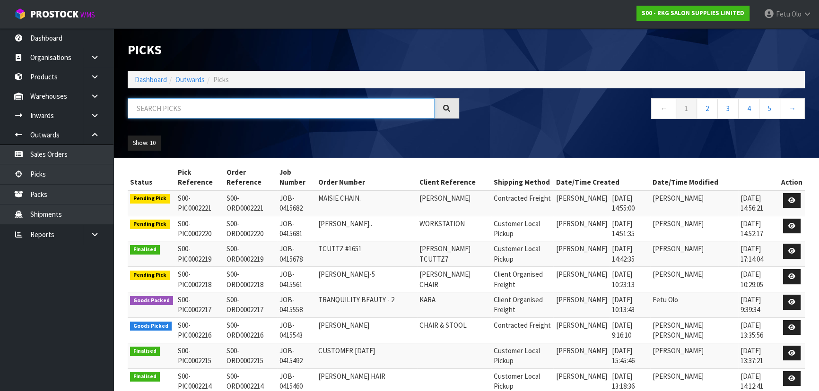
click at [238, 110] on input "text" at bounding box center [281, 108] width 307 height 20
type input "2218"
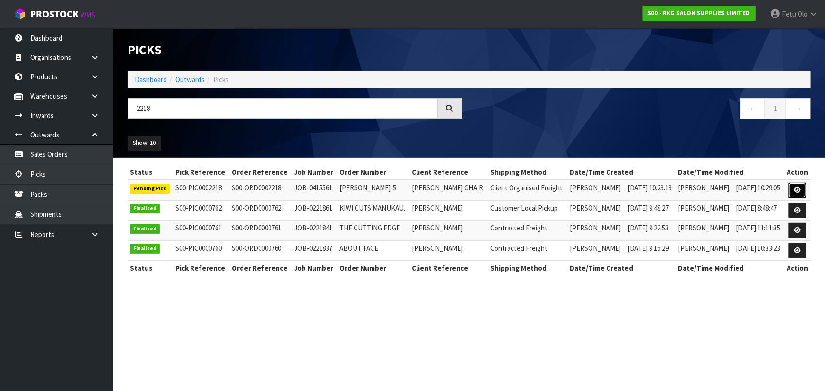
click at [801, 186] on link at bounding box center [797, 190] width 17 height 15
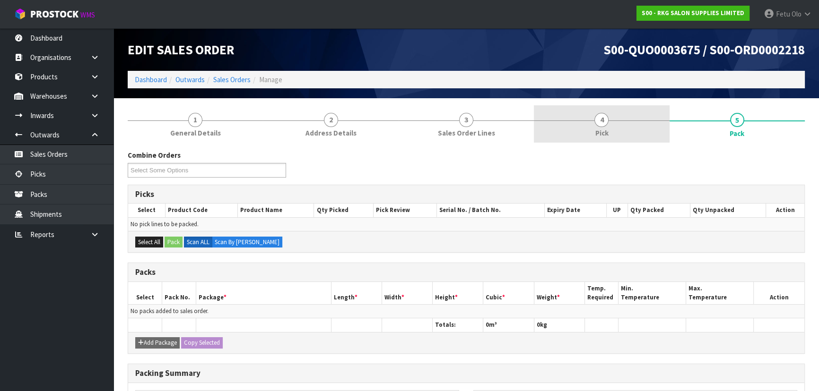
drag, startPoint x: 590, startPoint y: 109, endPoint x: 614, endPoint y: 139, distance: 38.3
click at [590, 109] on link "4 Pick" at bounding box center [601, 123] width 135 height 37
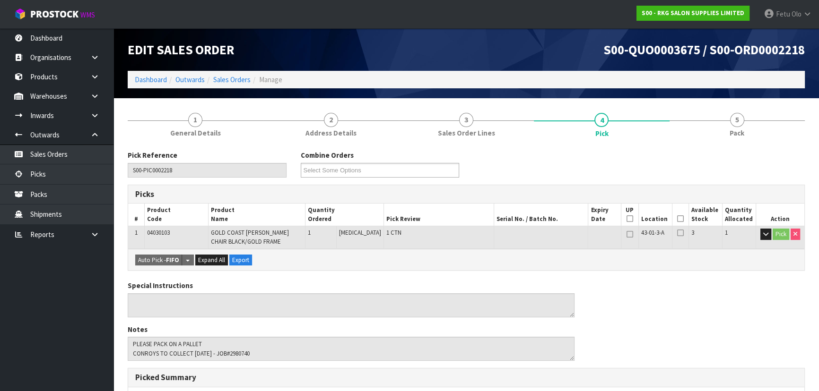
click at [677, 219] on icon at bounding box center [680, 219] width 7 height 0
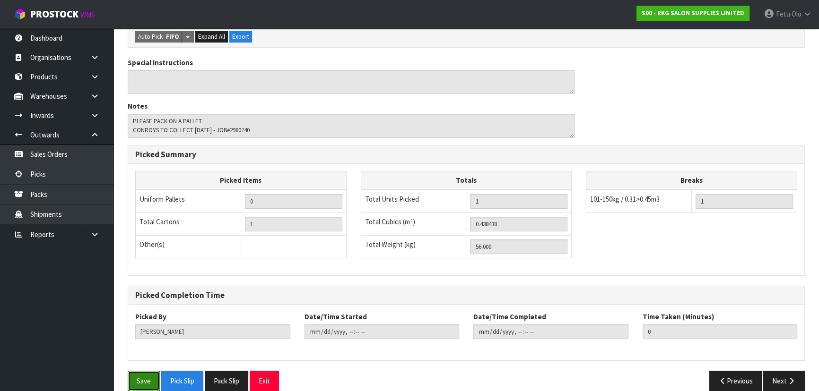
drag, startPoint x: 145, startPoint y: 378, endPoint x: 232, endPoint y: 360, distance: 88.8
click at [145, 378] on button "Save" at bounding box center [144, 381] width 32 height 20
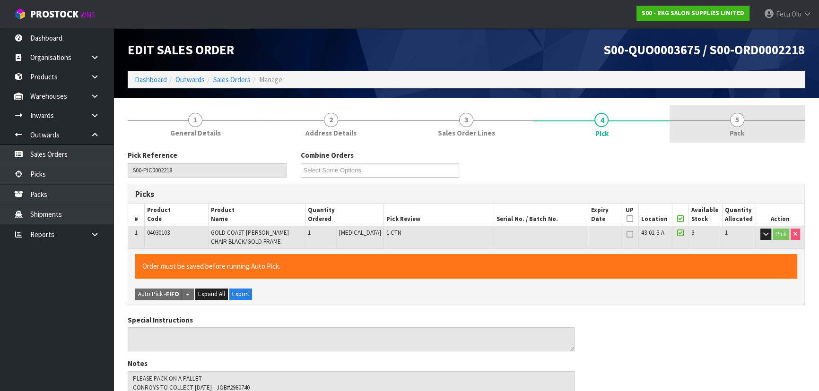
click at [751, 130] on form "1 General Details 2 Address Details 3 Sales Order Lines 4 Pick 5 Pack Pick Refe…" at bounding box center [466, 380] width 677 height 551
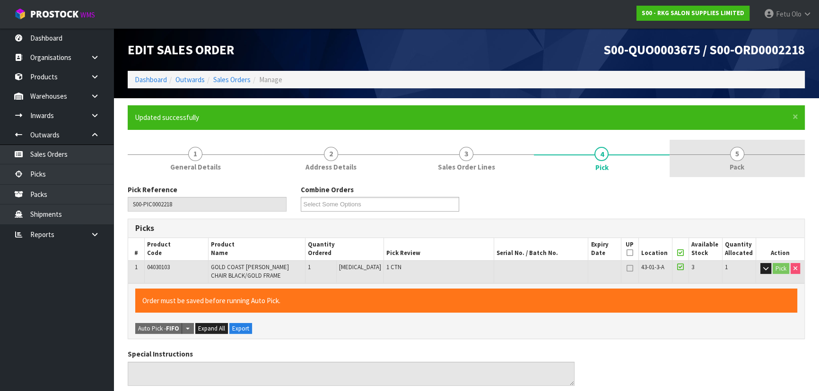
type input "Fetu Olo"
type input "2025-10-03T09:40:23"
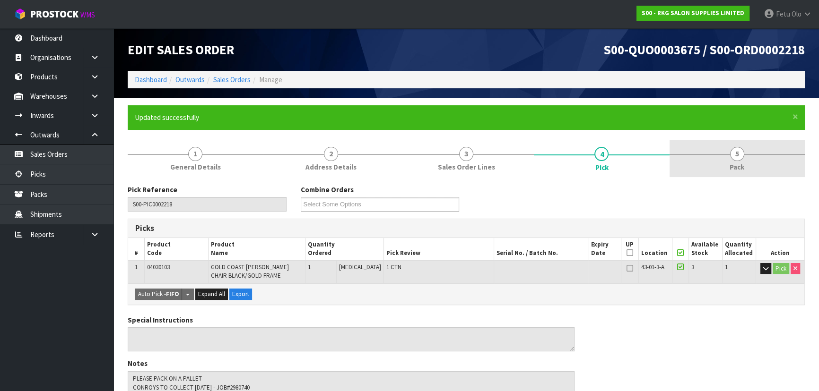
click at [742, 161] on link "5 Pack" at bounding box center [736, 158] width 135 height 37
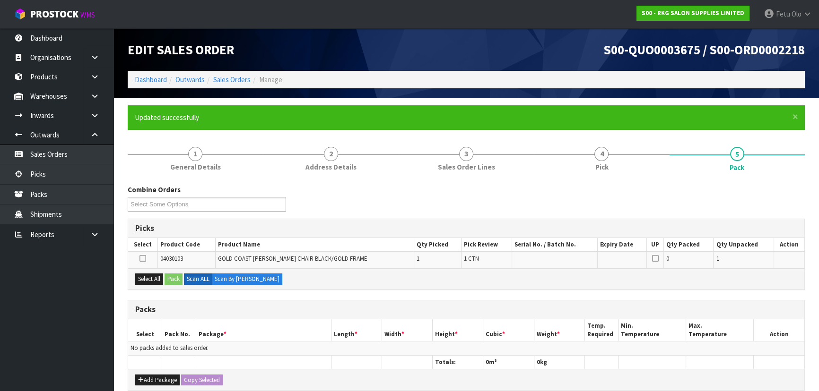
click at [381, 301] on div "Packs" at bounding box center [466, 310] width 676 height 19
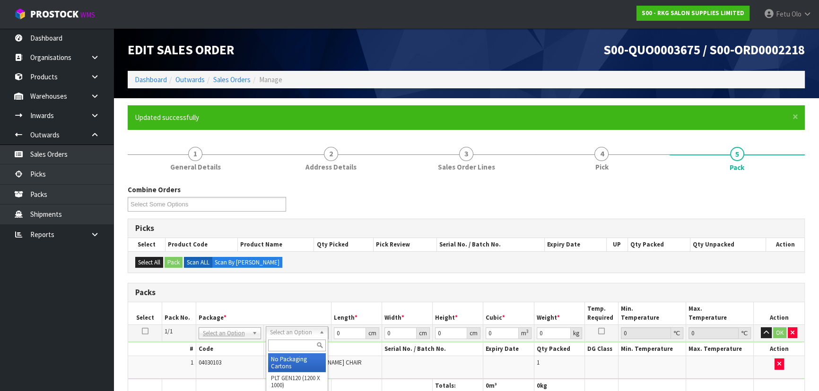
drag, startPoint x: 295, startPoint y: 364, endPoint x: 304, endPoint y: 354, distance: 14.4
drag, startPoint x: 331, startPoint y: 336, endPoint x: 185, endPoint y: 350, distance: 146.8
click at [185, 350] on tbody "1/1 NONE 007-001 007-002 007-004 007-009 007-013 007-014 007-015 007-017 007-01…" at bounding box center [466, 352] width 676 height 54
type input "78"
type input "72"
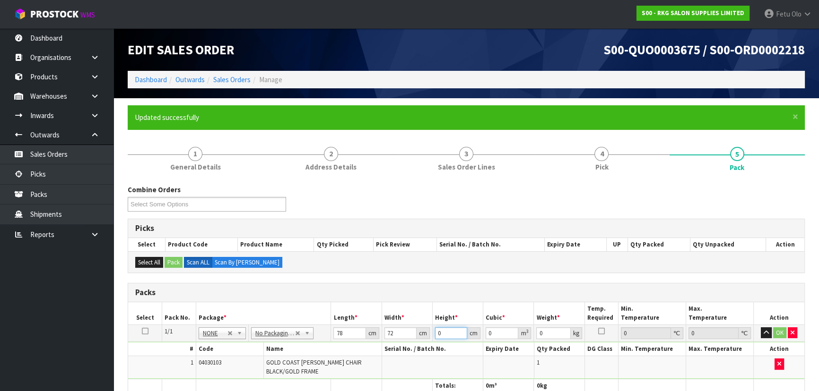
type input "7"
type input "0.039312"
type input "78"
type input "0.438048"
type input "78"
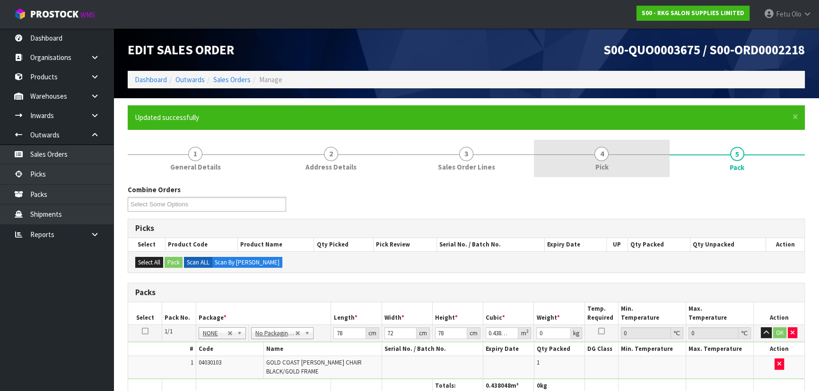
click at [618, 173] on link "4 Pick" at bounding box center [601, 158] width 135 height 37
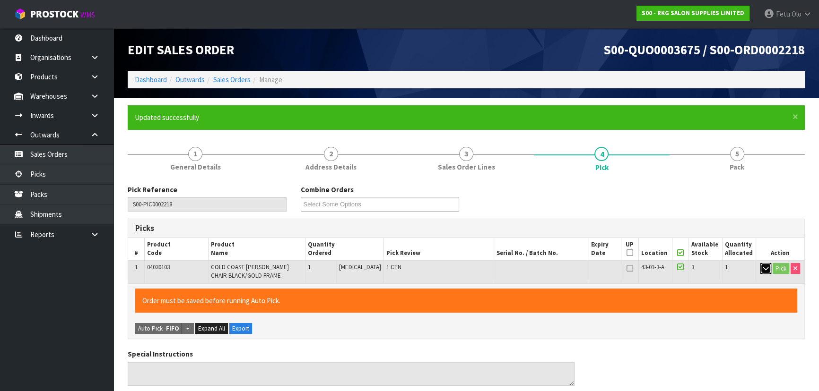
click at [765, 269] on icon "button" at bounding box center [765, 269] width 5 height 6
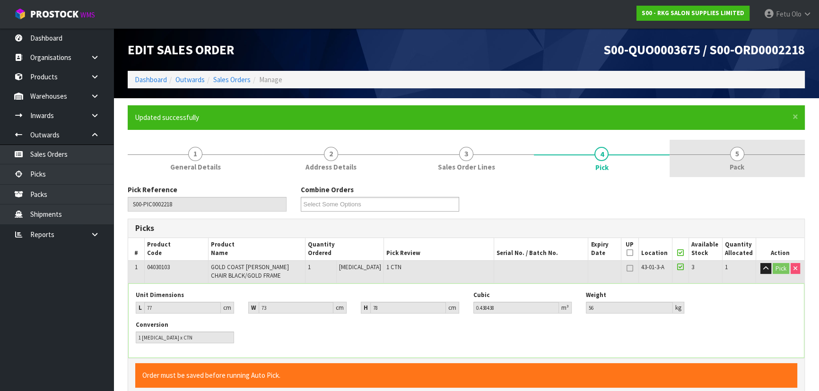
click at [758, 165] on link "5 Pack" at bounding box center [736, 158] width 135 height 37
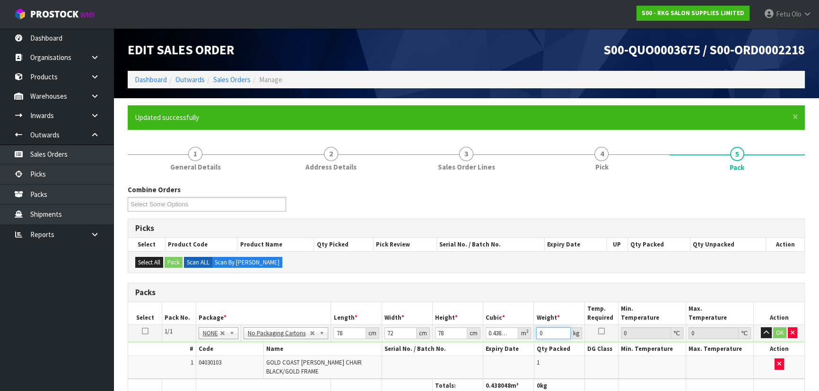
drag, startPoint x: 541, startPoint y: 335, endPoint x: 491, endPoint y: 342, distance: 50.7
click at [491, 342] on tbody "1/1 NONE 007-001 007-002 007-004 007-009 007-013 007-014 007-015 007-017 007-01…" at bounding box center [466, 352] width 676 height 54
type input "81"
click button "OK" at bounding box center [779, 333] width 13 height 11
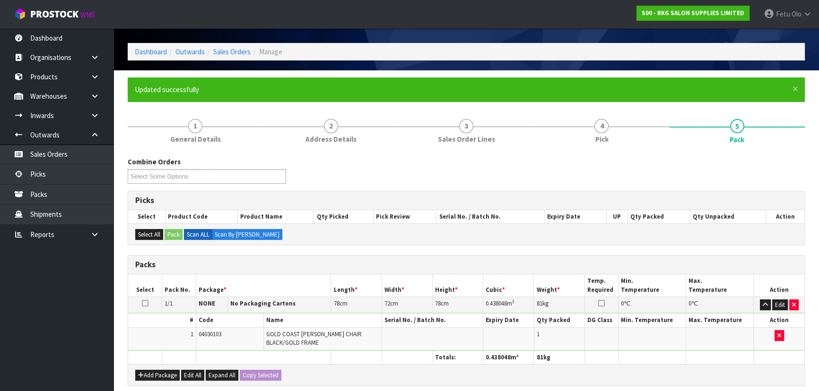
scroll to position [43, 0]
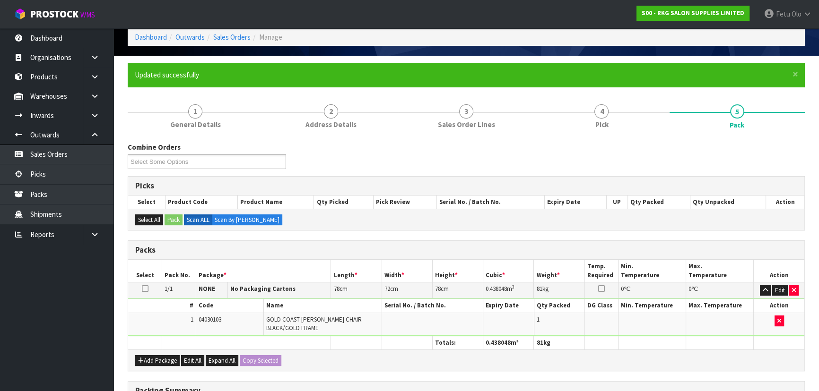
click at [160, 327] on td "1" at bounding box center [162, 324] width 68 height 22
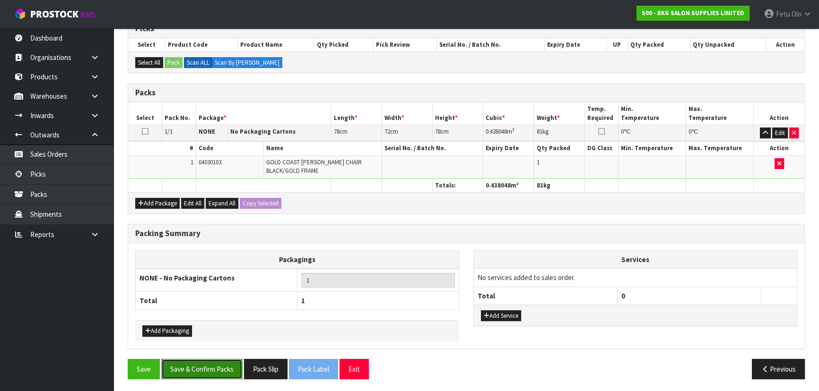
click at [184, 365] on button "Save & Confirm Packs" at bounding box center [201, 369] width 81 height 20
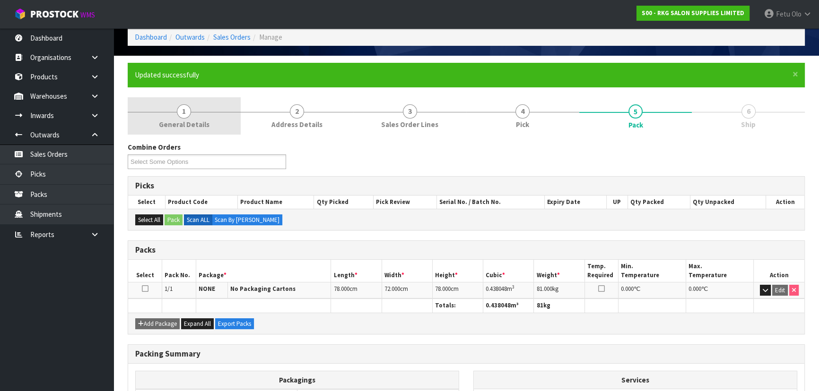
scroll to position [0, 0]
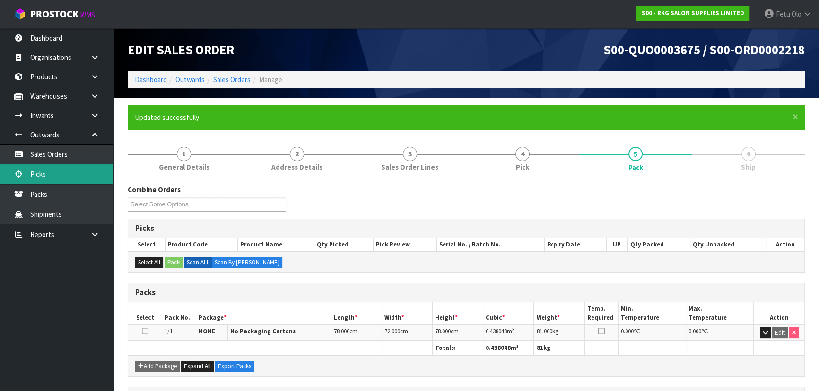
click at [59, 173] on link "Picks" at bounding box center [56, 174] width 113 height 19
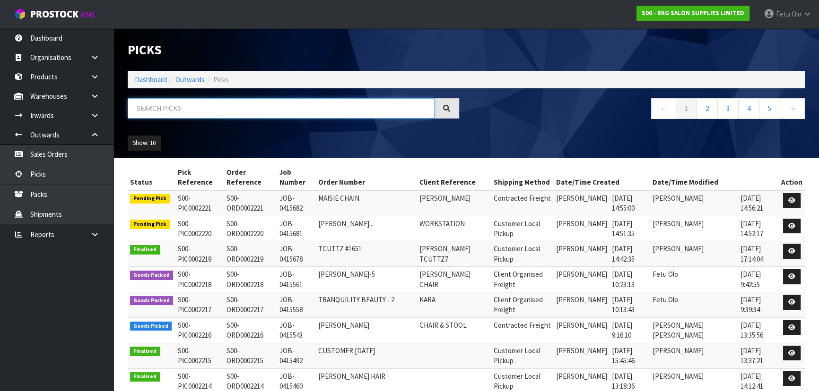
click at [263, 108] on input "text" at bounding box center [281, 108] width 307 height 20
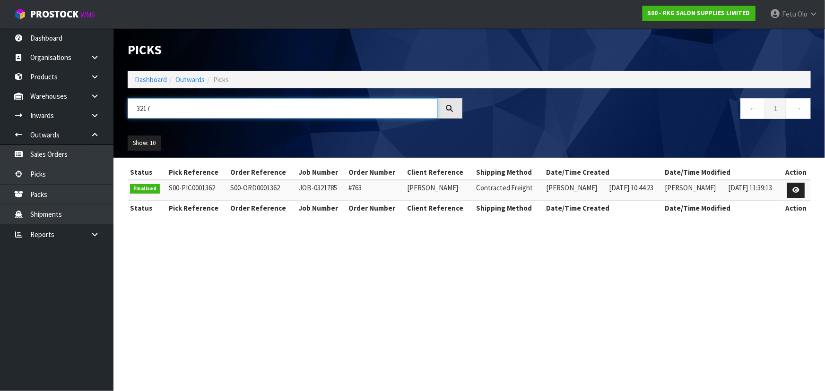
click at [139, 107] on input "3217" at bounding box center [283, 108] width 310 height 20
type input "2217"
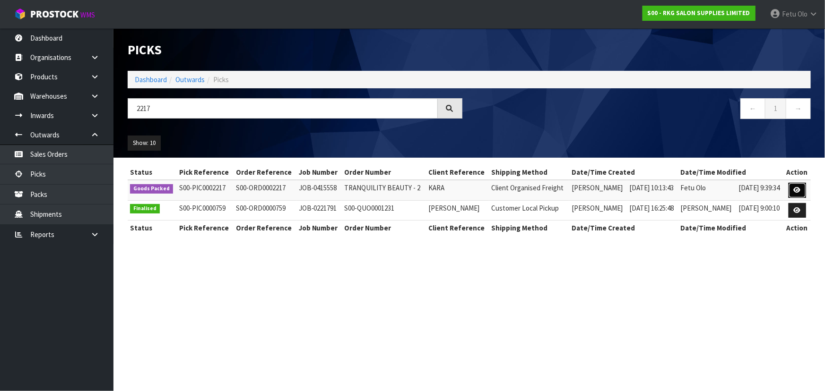
click at [800, 185] on link at bounding box center [797, 190] width 17 height 15
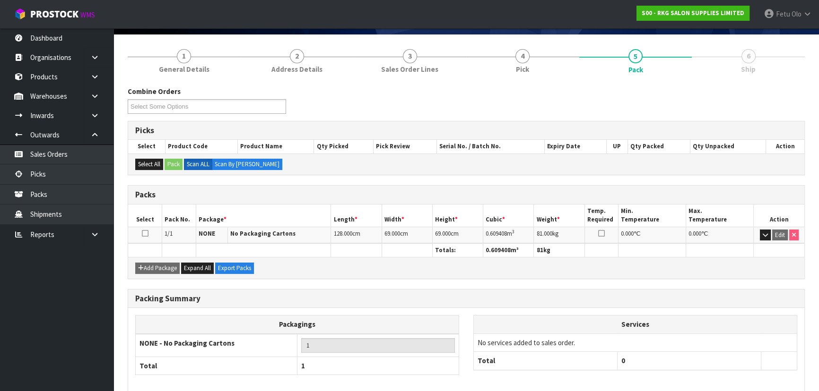
scroll to position [108, 0]
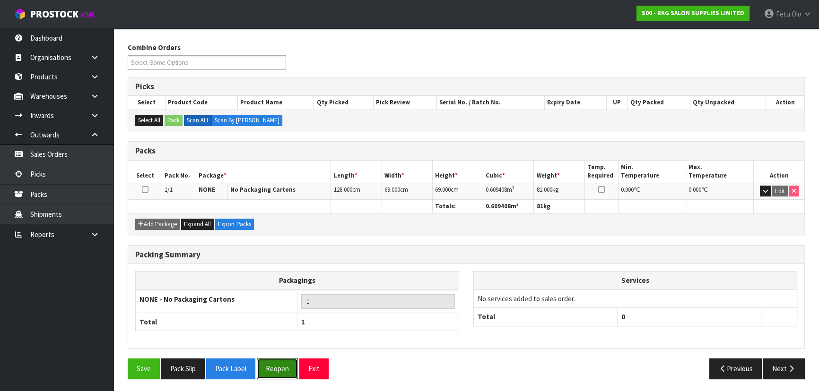
click at [289, 367] on button "Reopen" at bounding box center [277, 369] width 41 height 20
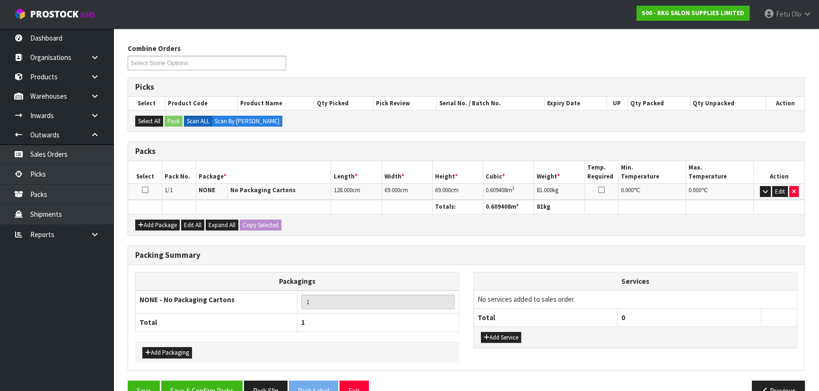
scroll to position [142, 0]
click at [504, 334] on button "Add Service" at bounding box center [501, 337] width 40 height 11
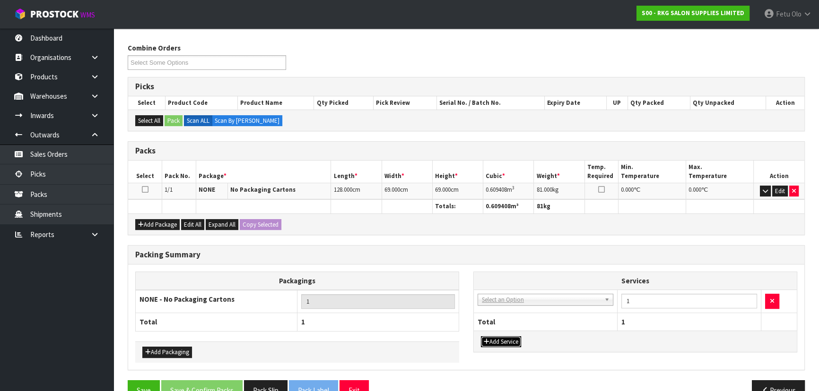
drag, startPoint x: 510, startPoint y: 312, endPoint x: 512, endPoint y: 305, distance: 7.2
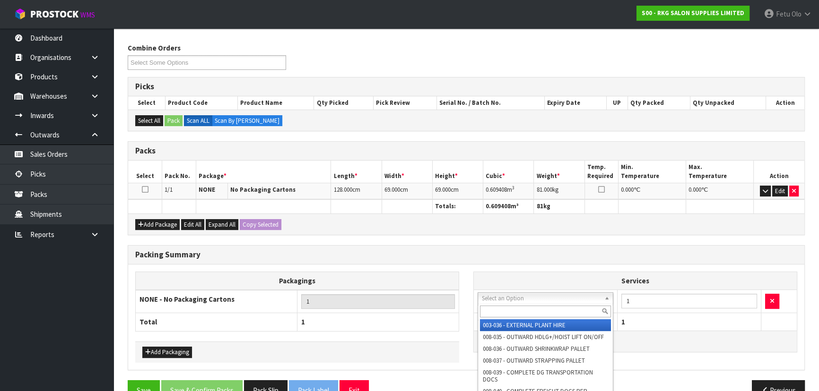
click at [512, 306] on input "text" at bounding box center [545, 312] width 131 height 12
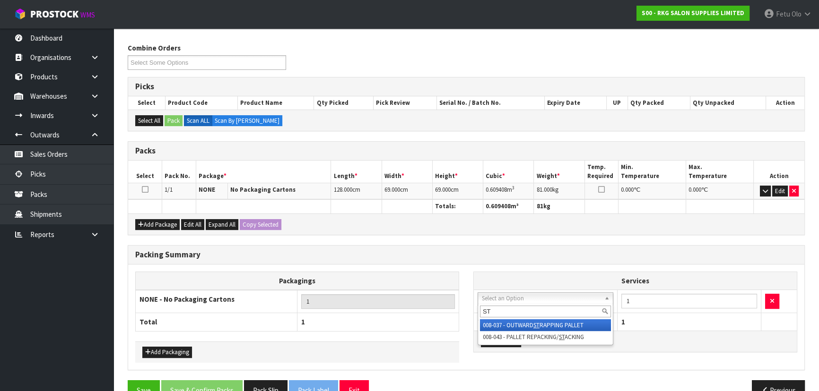
type input "ST"
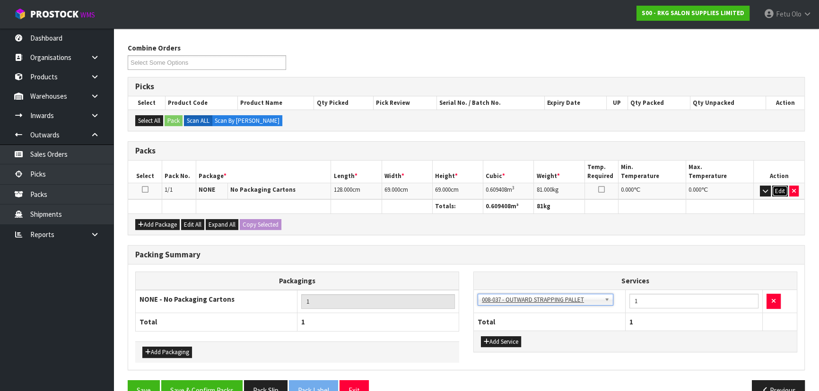
click at [775, 191] on button "Edit" at bounding box center [780, 191] width 16 height 11
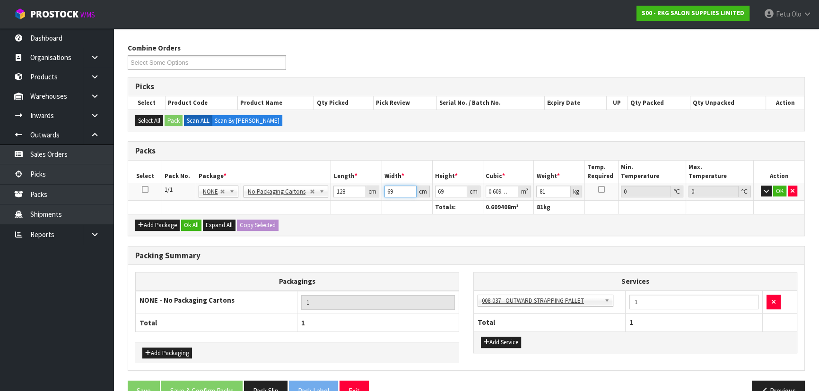
drag, startPoint x: 397, startPoint y: 191, endPoint x: 373, endPoint y: 196, distance: 24.8
click at [373, 196] on tr "1/1 NONE 007-001 007-002 007-004 007-009 007-013 007-014 007-015 007-017 007-01…" at bounding box center [466, 191] width 676 height 17
type input "1"
type input "0.008832"
type input "10"
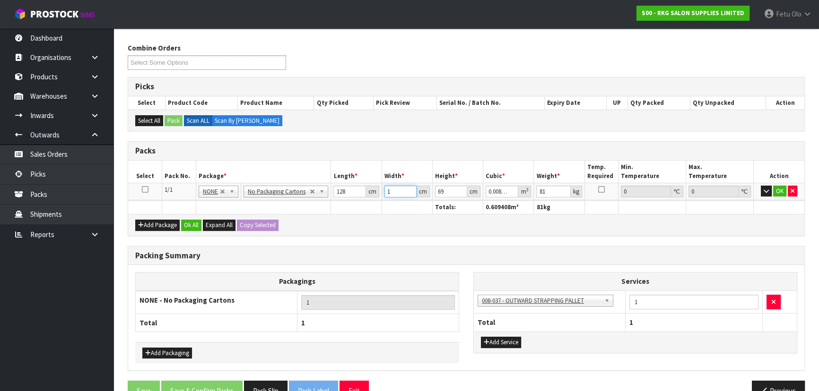
type input "0.08832"
type input "109"
type input "0.962688"
type input "109"
type input "8"
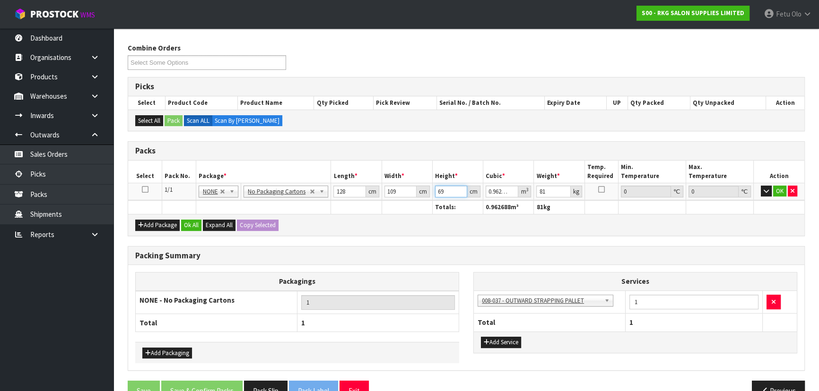
type input "0.111616"
type input "85"
type input "1.18592"
type input "85"
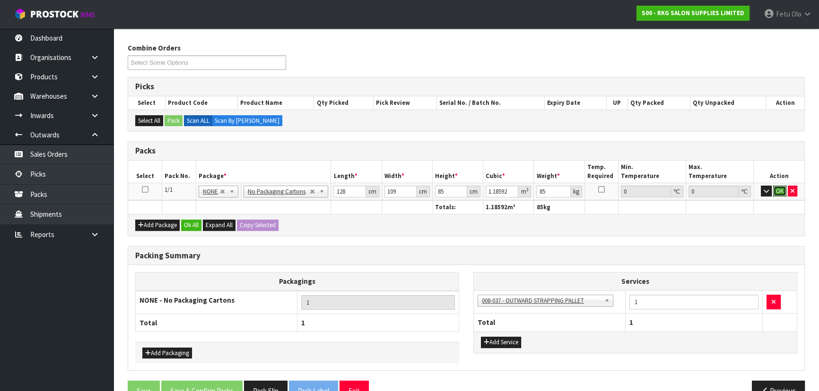
click button "OK" at bounding box center [779, 191] width 13 height 11
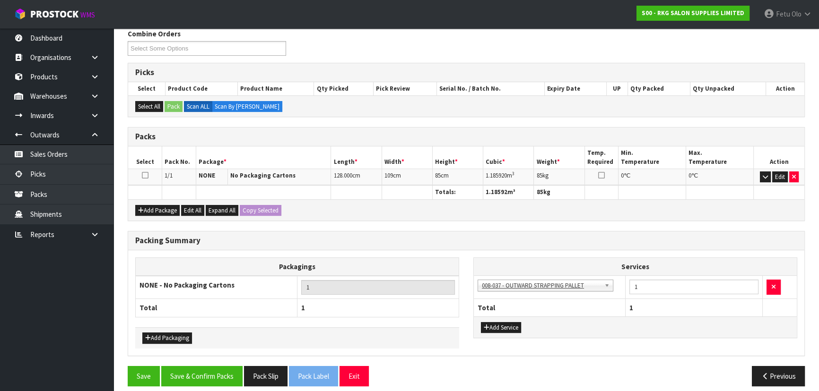
scroll to position [163, 0]
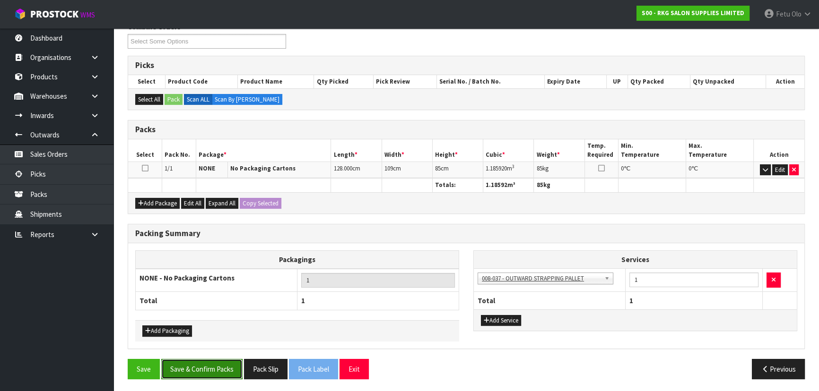
click at [218, 365] on button "Save & Confirm Packs" at bounding box center [201, 369] width 81 height 20
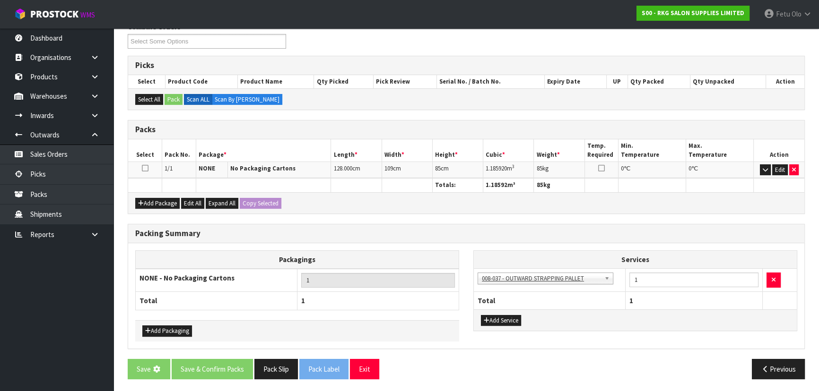
scroll to position [0, 0]
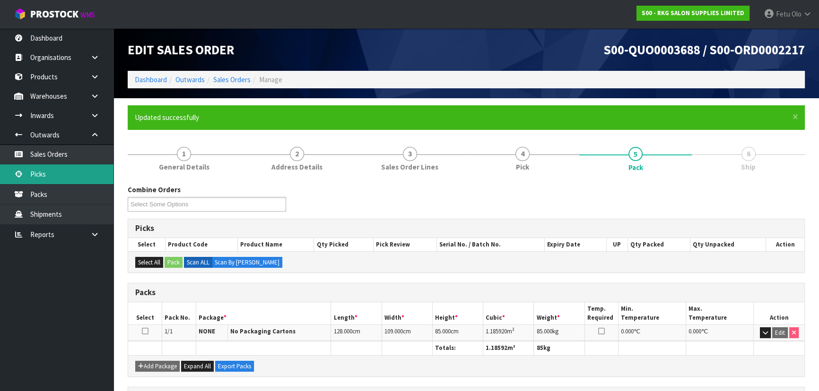
click at [49, 174] on link "Picks" at bounding box center [56, 174] width 113 height 19
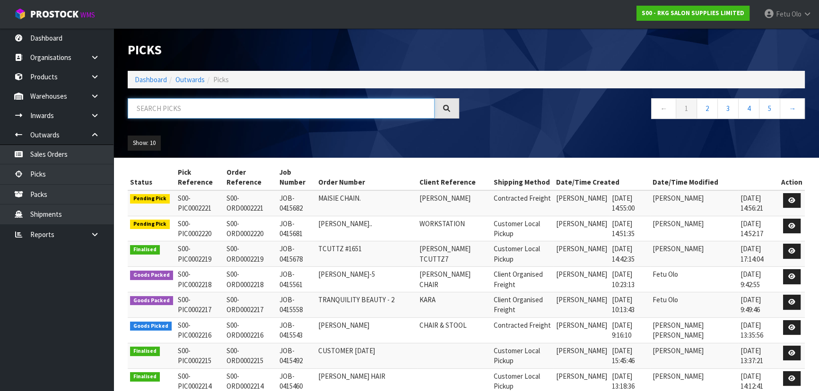
click at [166, 108] on input "text" at bounding box center [281, 108] width 307 height 20
type input "2218"
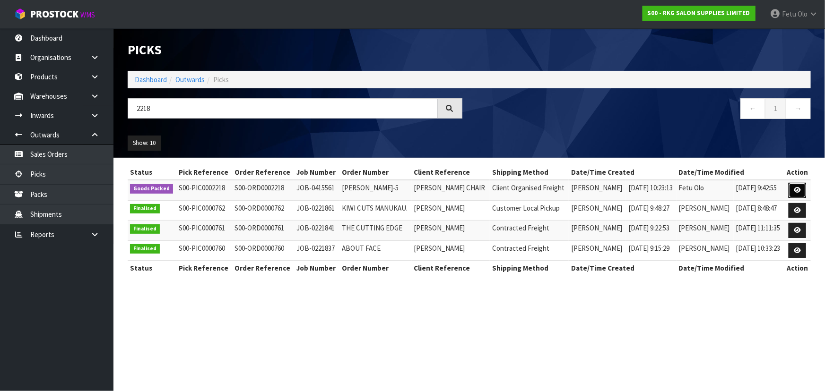
click at [799, 185] on link at bounding box center [797, 190] width 17 height 15
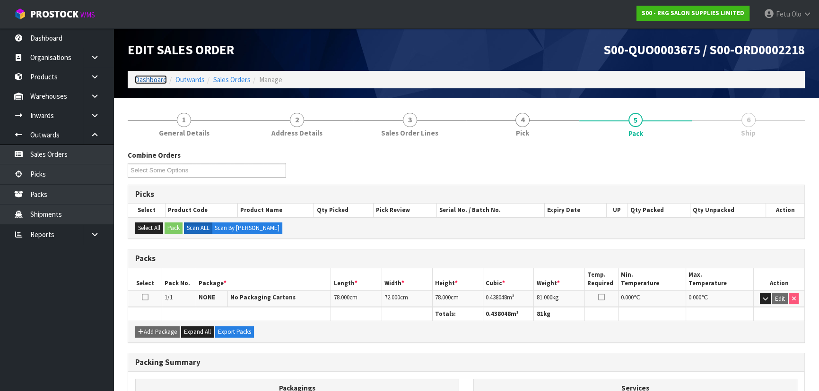
click at [149, 80] on link "Dashboard" at bounding box center [151, 79] width 32 height 9
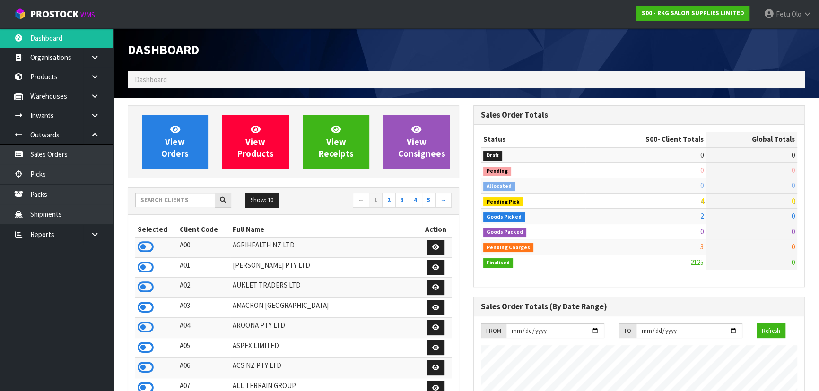
scroll to position [745, 345]
click at [174, 202] on input "text" at bounding box center [175, 200] width 80 height 15
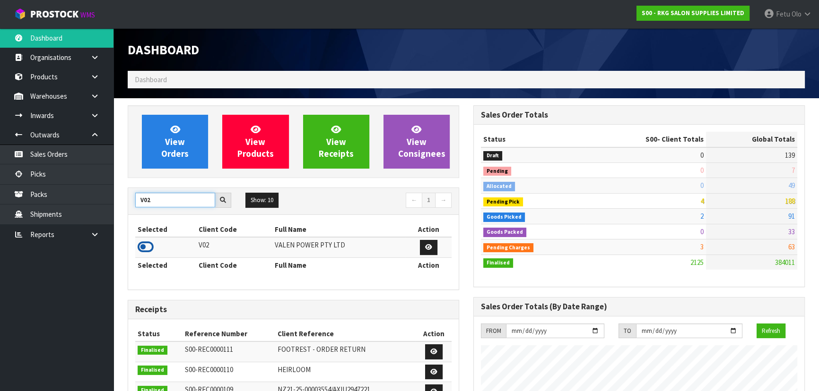
type input "V02"
click at [147, 245] on icon at bounding box center [146, 247] width 16 height 14
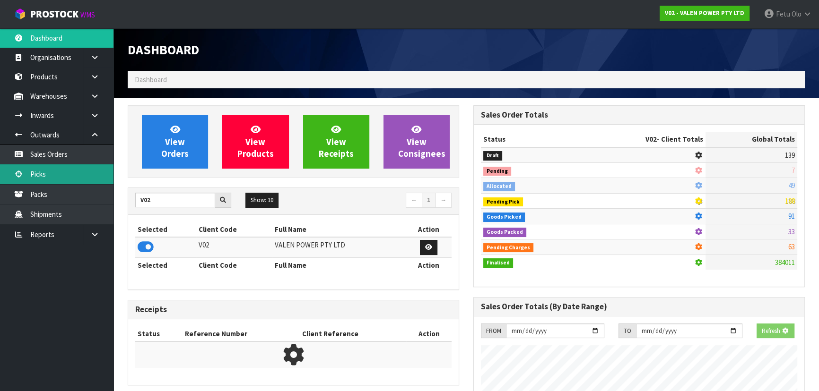
click at [59, 178] on link "Picks" at bounding box center [56, 174] width 113 height 19
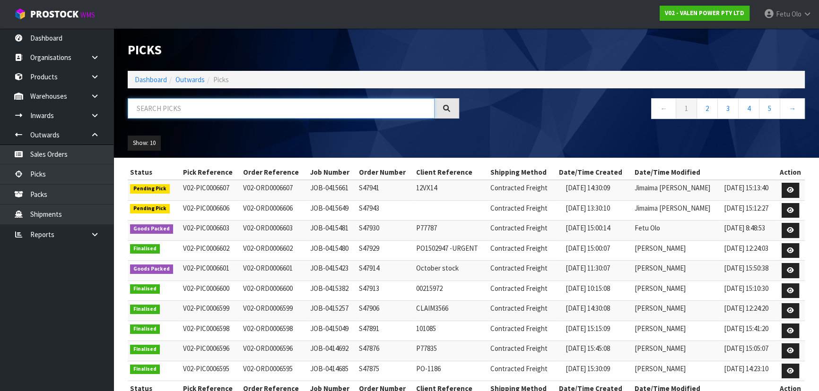
click at [245, 112] on input "text" at bounding box center [281, 108] width 307 height 20
click at [246, 111] on input "text" at bounding box center [281, 108] width 307 height 20
type input "006497"
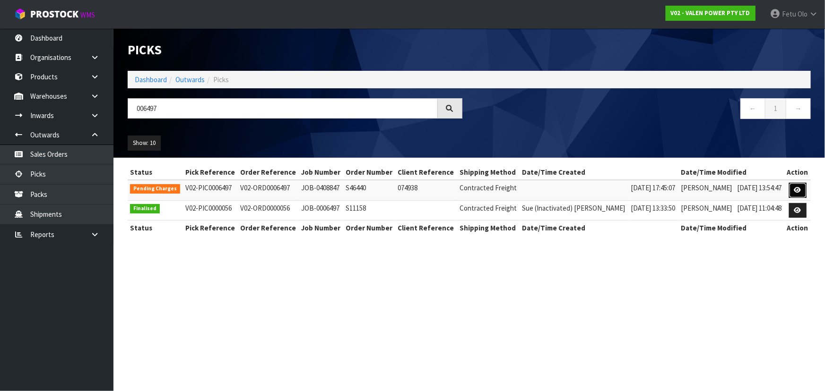
click at [799, 190] on icon at bounding box center [797, 190] width 7 height 6
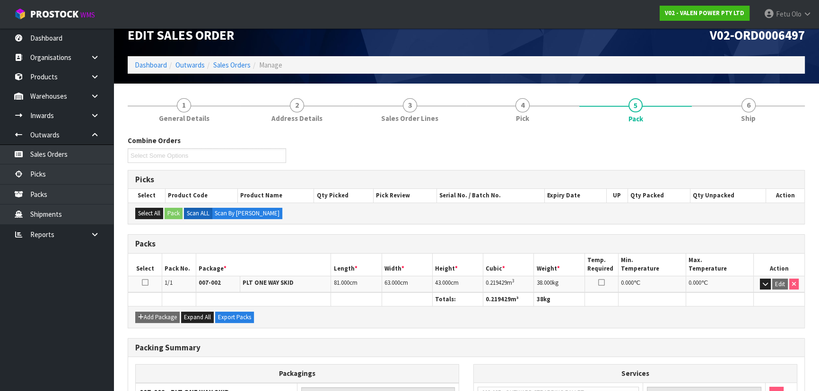
scroll to position [130, 0]
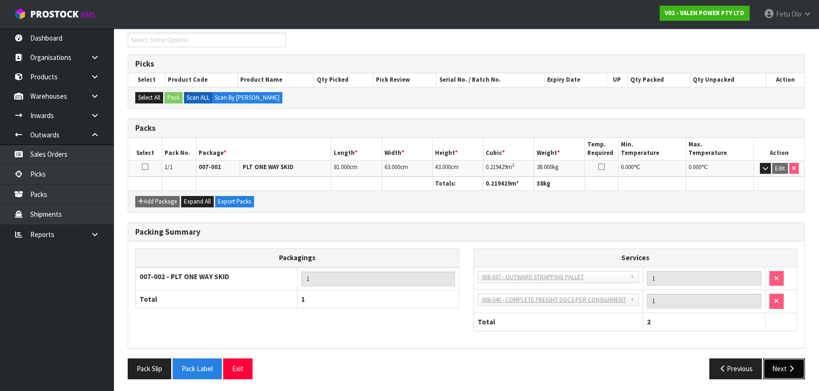
click at [769, 369] on button "Next" at bounding box center [784, 369] width 42 height 20
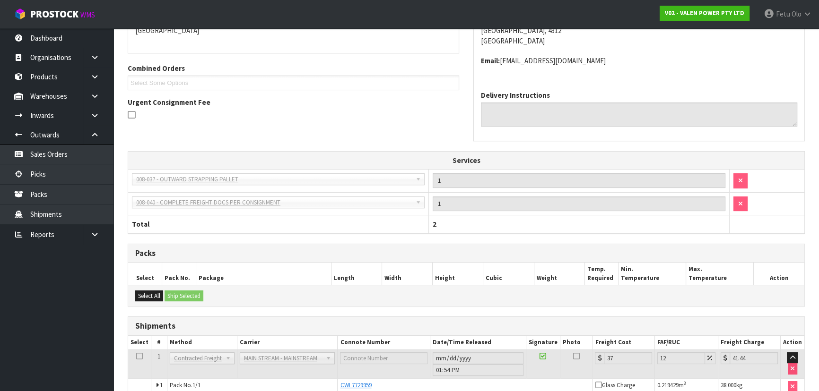
scroll to position [228, 0]
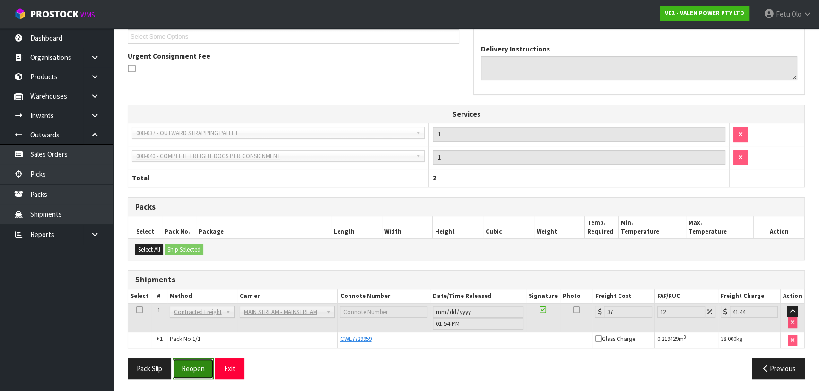
click at [199, 369] on button "Reopen" at bounding box center [193, 369] width 41 height 20
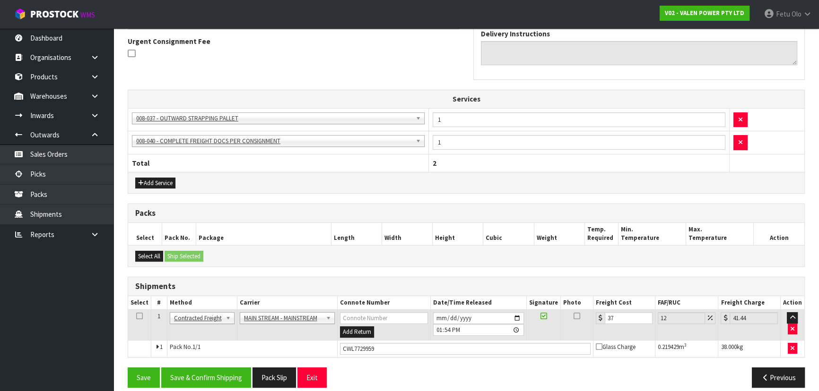
scroll to position [286, 0]
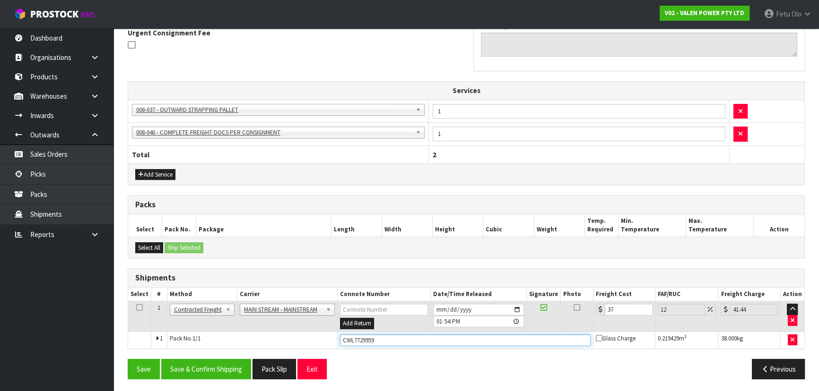
drag, startPoint x: 387, startPoint y: 340, endPoint x: 323, endPoint y: 348, distance: 64.3
click at [323, 348] on div "From Address CONTRACT WAREHOUSING & LOGISTICS 17 Allens Road East Tamaki Auckla…" at bounding box center [466, 142] width 677 height 487
click at [787, 367] on button "Previous" at bounding box center [778, 369] width 53 height 20
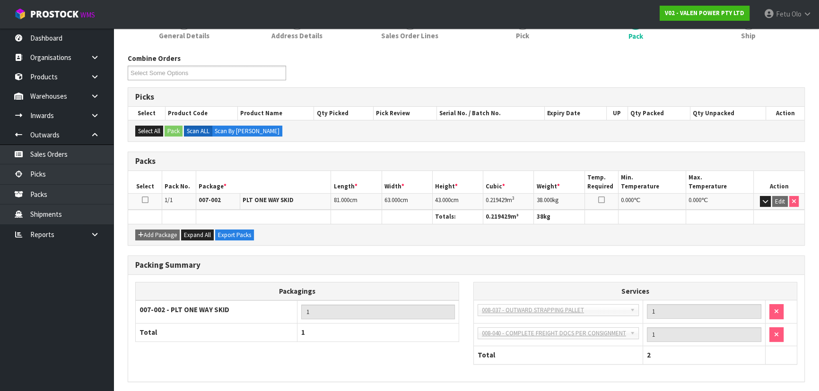
scroll to position [165, 0]
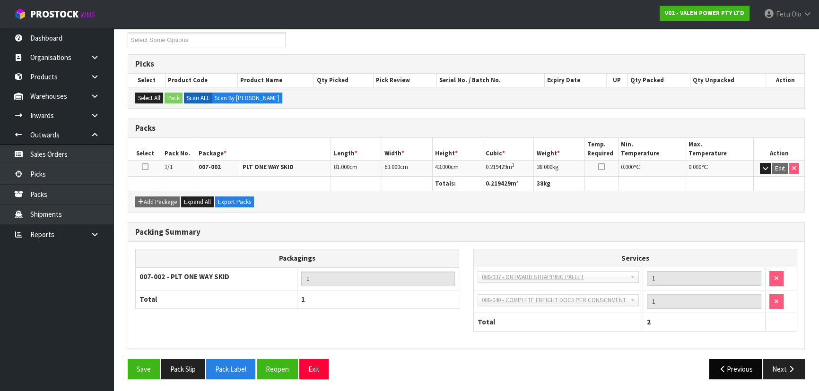
drag, startPoint x: 806, startPoint y: 365, endPoint x: 757, endPoint y: 364, distance: 49.2
click at [804, 365] on div "Previous Next" at bounding box center [639, 369] width 346 height 20
click at [797, 368] on button "Next" at bounding box center [784, 369] width 42 height 20
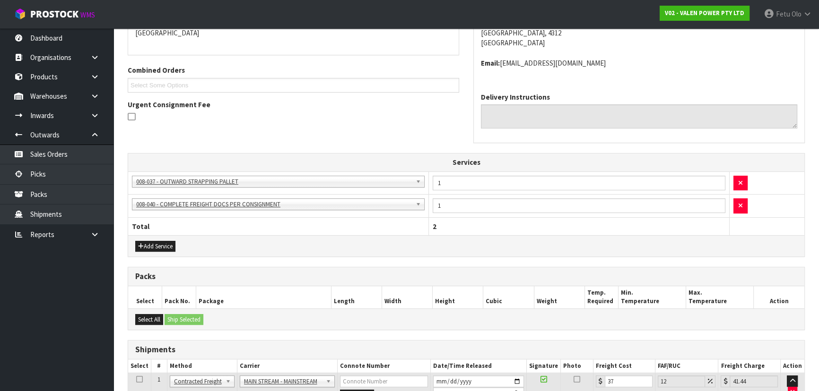
scroll to position [286, 0]
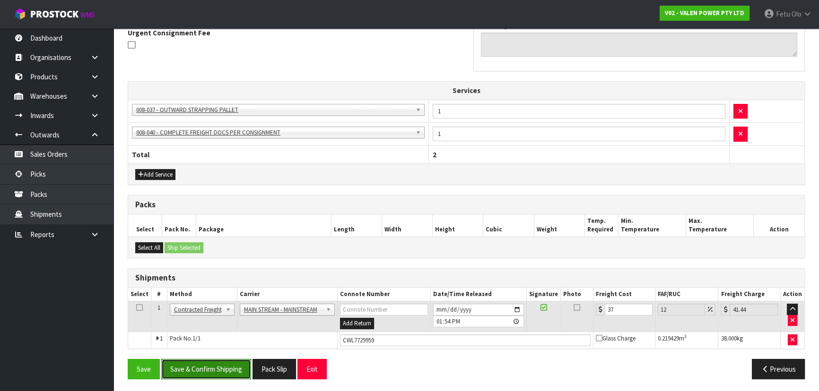
click at [236, 359] on button "Save & Confirm Shipping" at bounding box center [206, 369] width 90 height 20
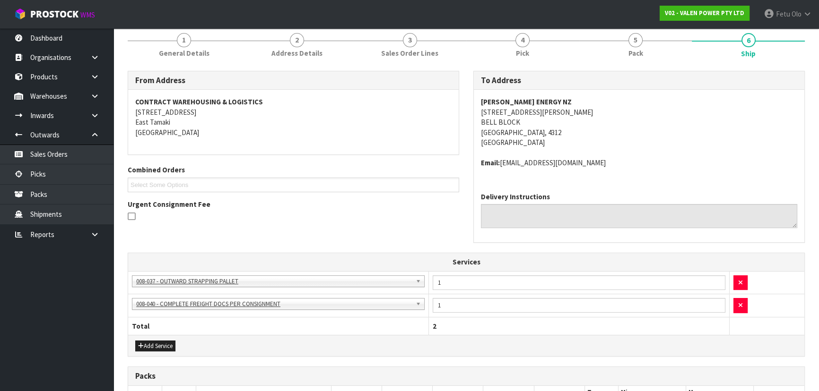
scroll to position [0, 0]
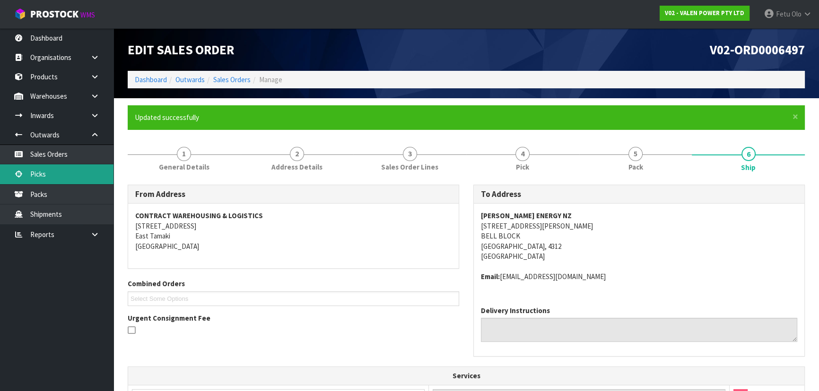
click at [68, 176] on link "Picks" at bounding box center [56, 174] width 113 height 19
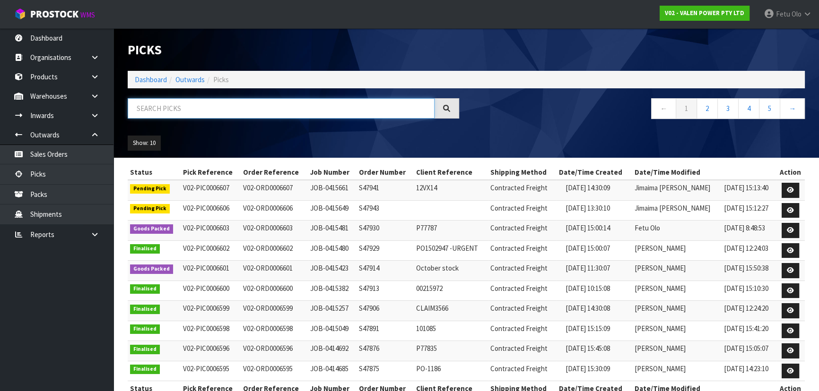
click at [184, 114] on input "text" at bounding box center [281, 108] width 307 height 20
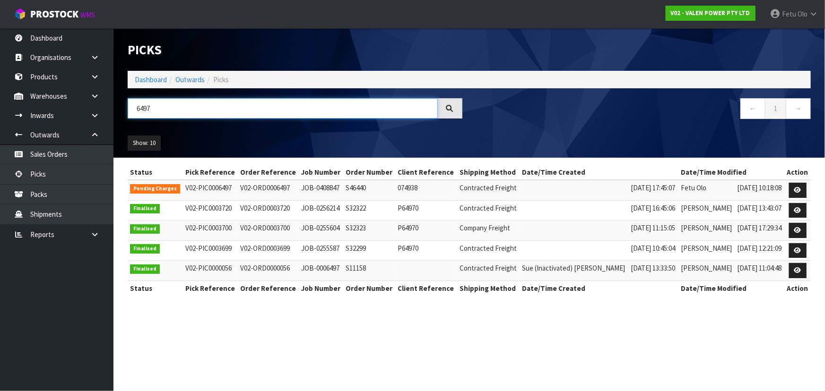
click at [138, 107] on input "6497" at bounding box center [283, 108] width 310 height 20
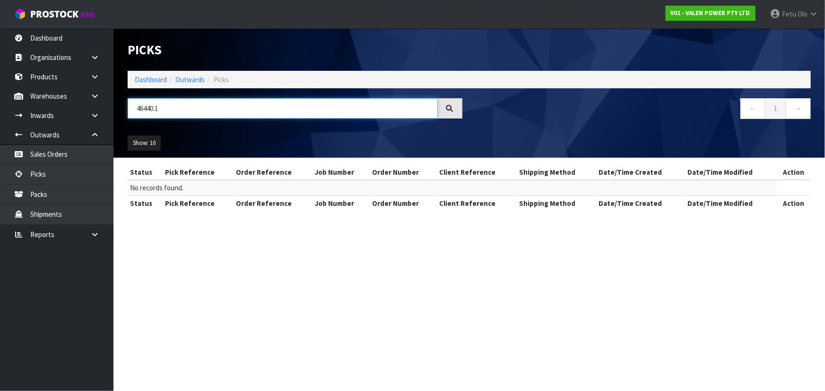
click at [163, 111] on input "46440.1" at bounding box center [283, 108] width 310 height 20
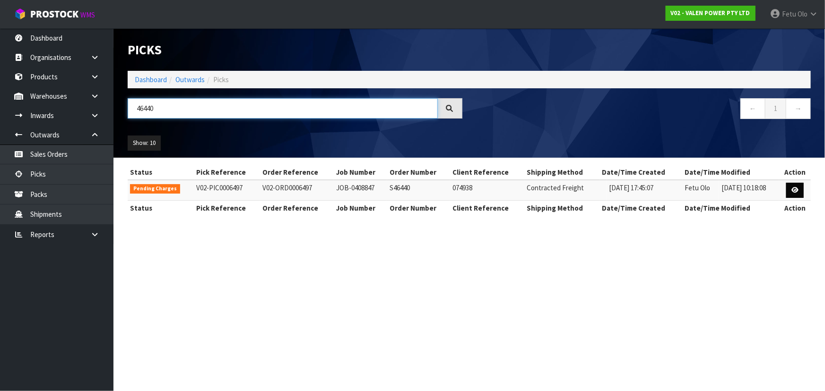
type input "46440"
click at [796, 187] on icon at bounding box center [794, 190] width 7 height 6
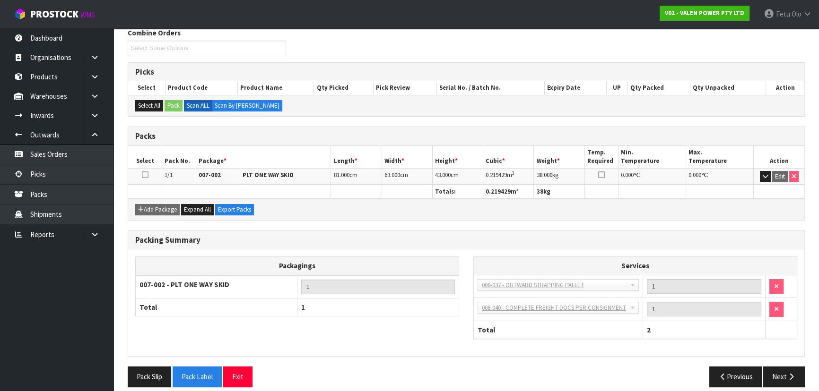
scroll to position [130, 0]
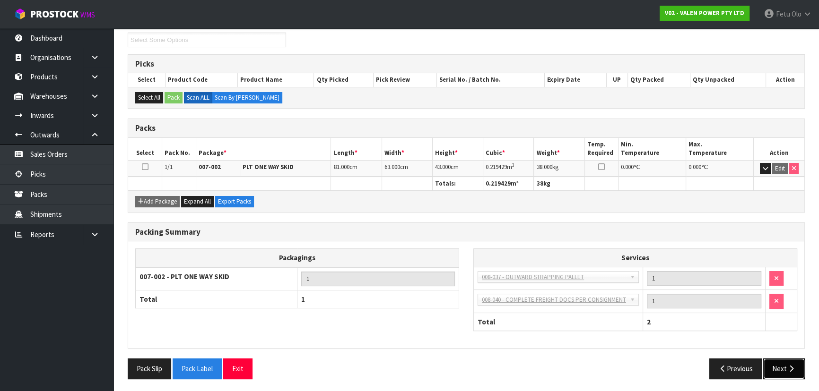
click at [784, 366] on button "Next" at bounding box center [784, 369] width 42 height 20
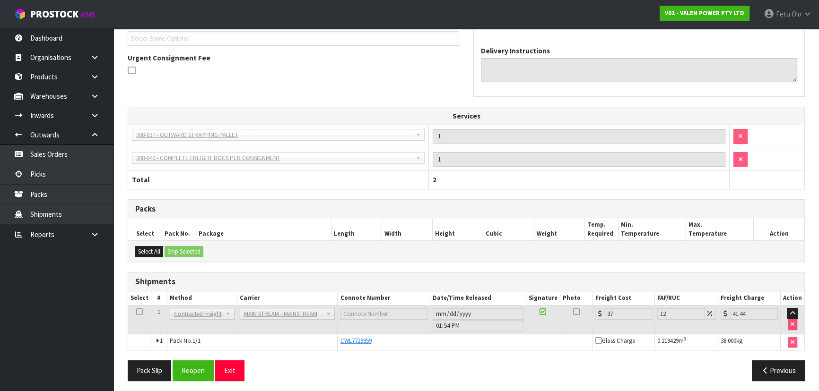
scroll to position [228, 0]
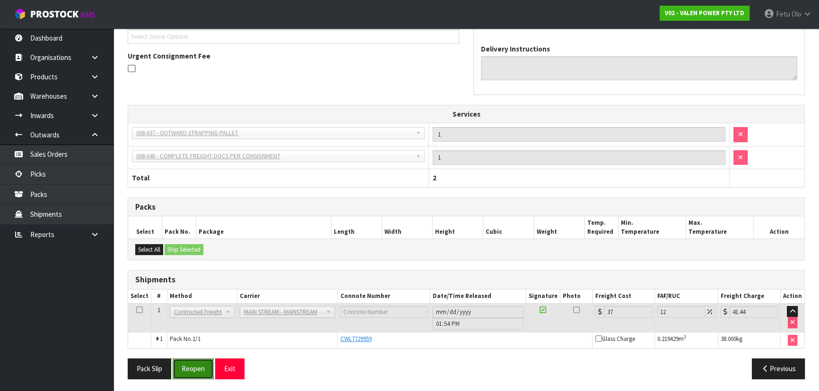
click at [200, 364] on button "Reopen" at bounding box center [193, 369] width 41 height 20
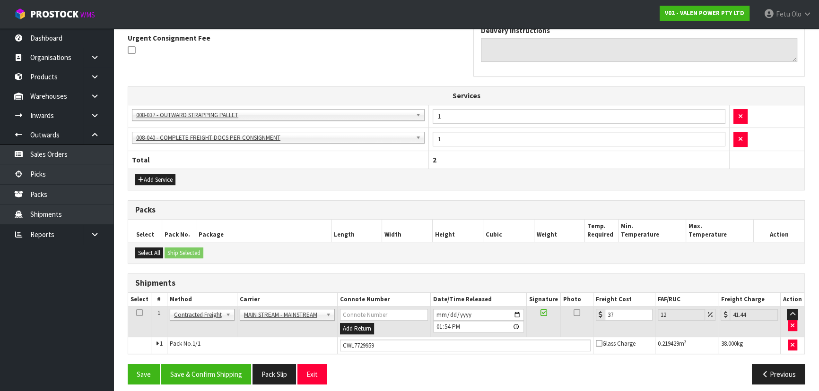
scroll to position [286, 0]
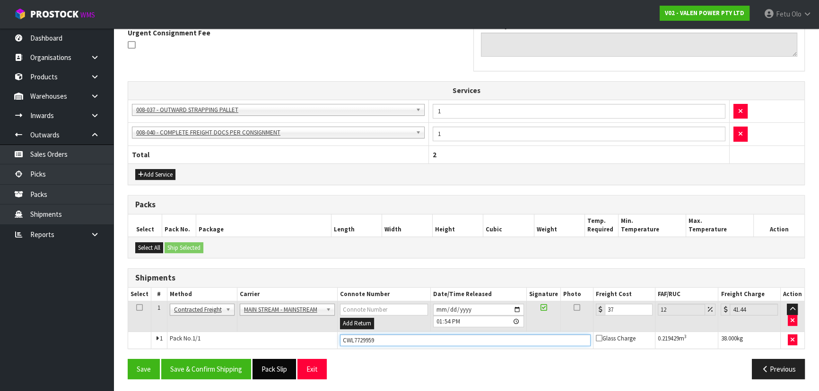
drag, startPoint x: 355, startPoint y: 345, endPoint x: 285, endPoint y: 359, distance: 71.3
click at [285, 359] on div "From Address CONTRACT WAREHOUSING & LOGISTICS 17 Allens Road East Tamaki Auckla…" at bounding box center [466, 142] width 677 height 487
click at [780, 359] on button "Previous" at bounding box center [778, 369] width 53 height 20
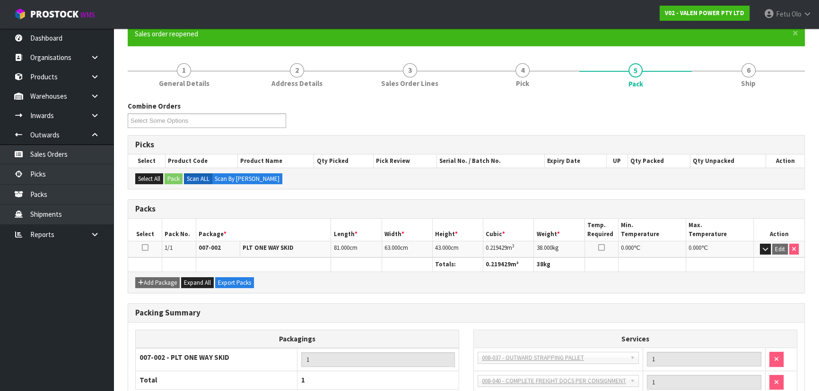
scroll to position [165, 0]
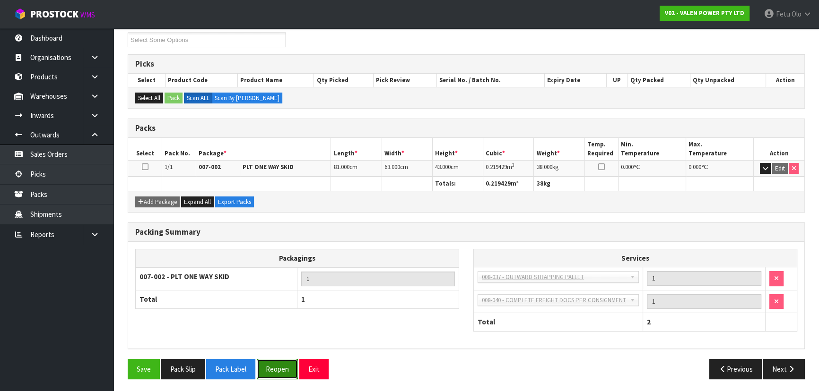
drag, startPoint x: 286, startPoint y: 367, endPoint x: 308, endPoint y: 356, distance: 23.7
click at [286, 366] on button "Reopen" at bounding box center [277, 369] width 41 height 20
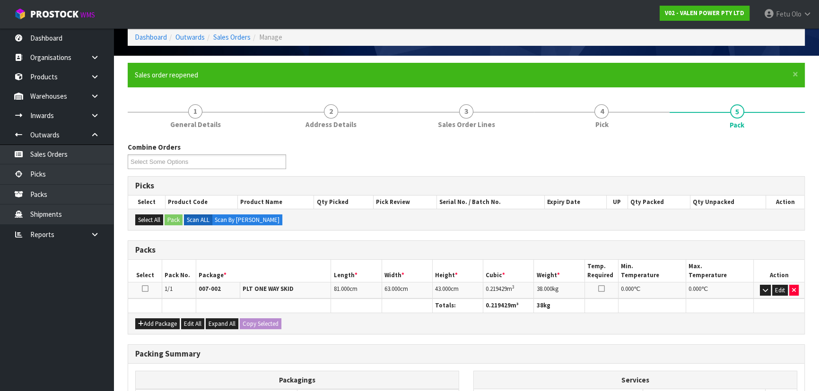
scroll to position [129, 0]
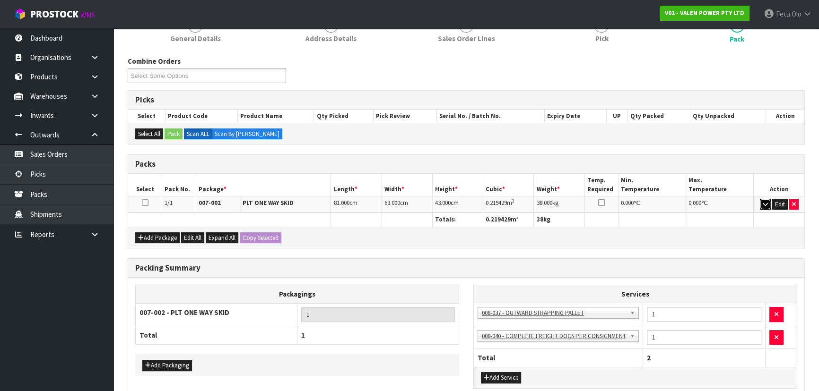
click at [761, 203] on button "button" at bounding box center [765, 204] width 11 height 11
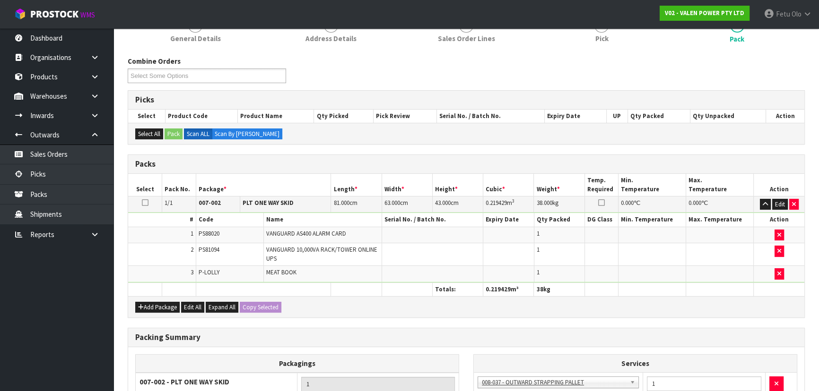
drag, startPoint x: 530, startPoint y: 236, endPoint x: 689, endPoint y: 224, distance: 159.4
click at [530, 236] on td at bounding box center [508, 235] width 51 height 17
click at [780, 251] on icon "button" at bounding box center [779, 251] width 4 height 6
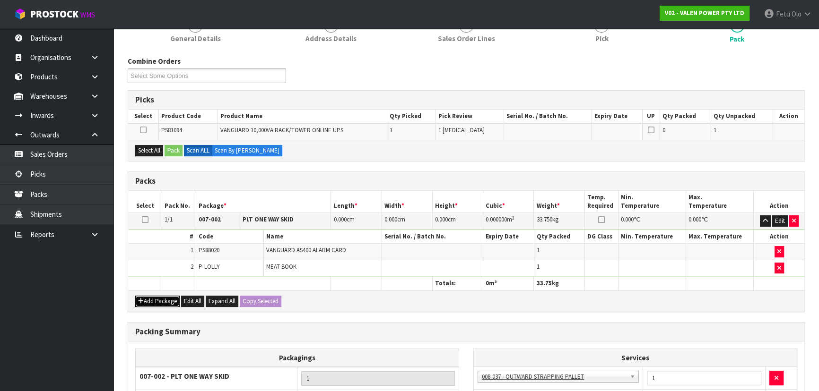
click at [148, 300] on button "Add Package" at bounding box center [157, 301] width 44 height 11
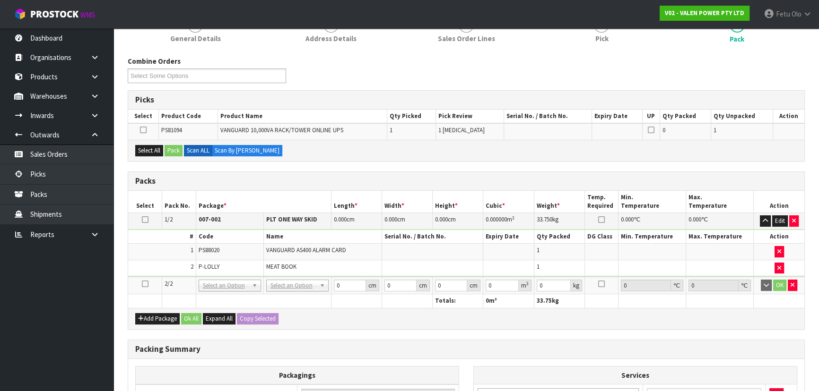
click at [144, 284] on icon at bounding box center [145, 284] width 7 height 0
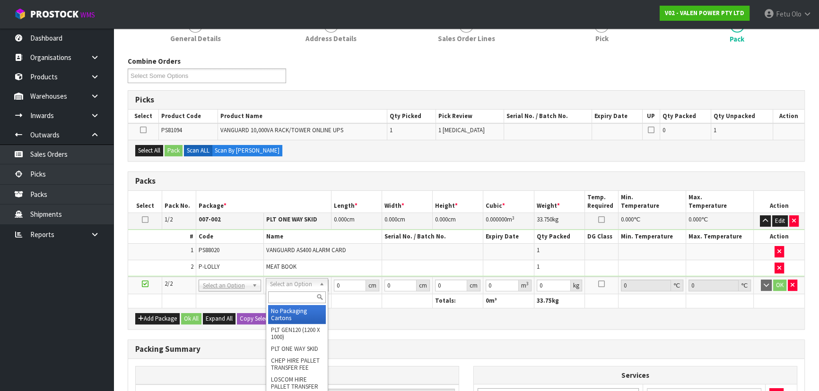
click at [286, 296] on input "text" at bounding box center [297, 298] width 58 height 12
drag, startPoint x: 232, startPoint y: 285, endPoint x: 228, endPoint y: 293, distance: 8.9
click at [226, 292] on input "text" at bounding box center [229, 298] width 58 height 12
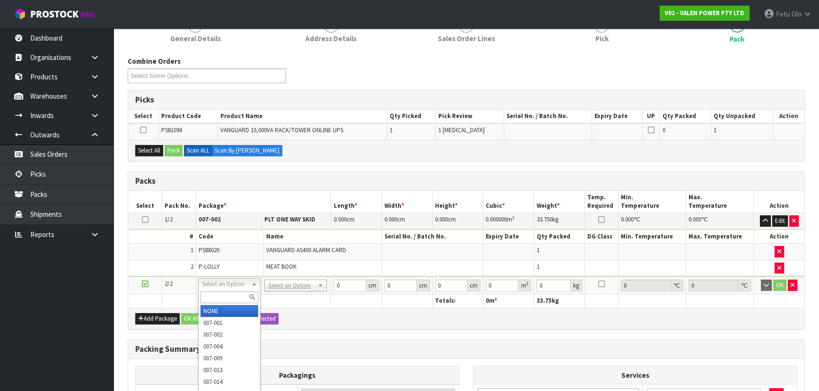
type input "V"
drag, startPoint x: 284, startPoint y: 286, endPoint x: 283, endPoint y: 299, distance: 12.8
click at [284, 297] on input "text" at bounding box center [296, 298] width 58 height 12
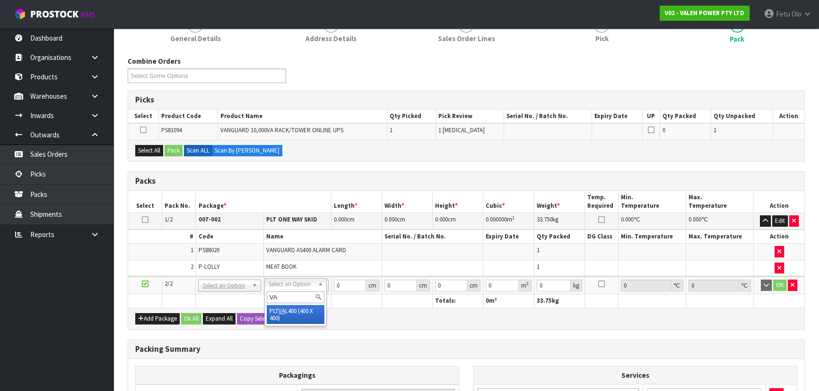
type input "VA"
type input "40"
type input "4"
drag, startPoint x: 344, startPoint y: 283, endPoint x: 246, endPoint y: 321, distance: 105.4
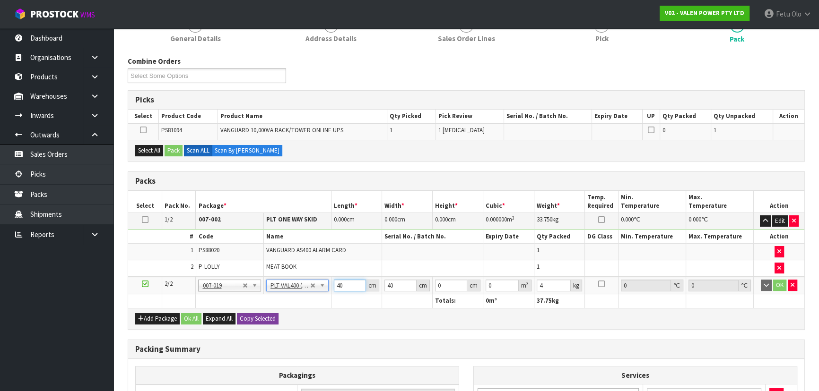
click at [246, 321] on div "Packs Select Pack No. Package * Length * Width * Height * Cubic * Weight * Temp…" at bounding box center [466, 251] width 677 height 158
type input "82"
type input "58"
type input "3"
type input "0.014268"
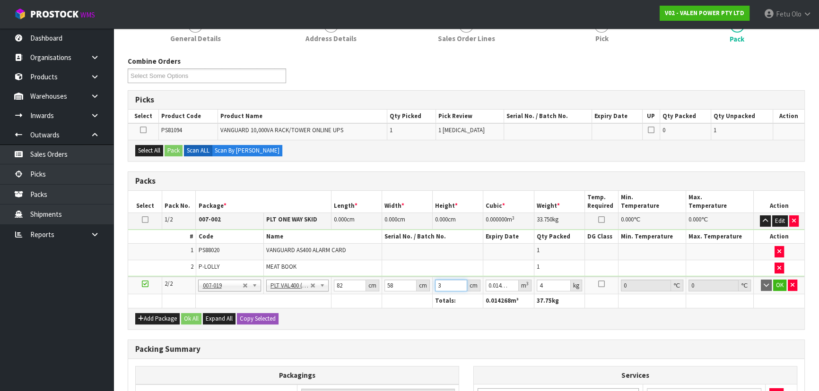
type input "37"
type input "0.175972"
type input "37"
type input "79"
click button "button" at bounding box center [792, 285] width 9 height 11
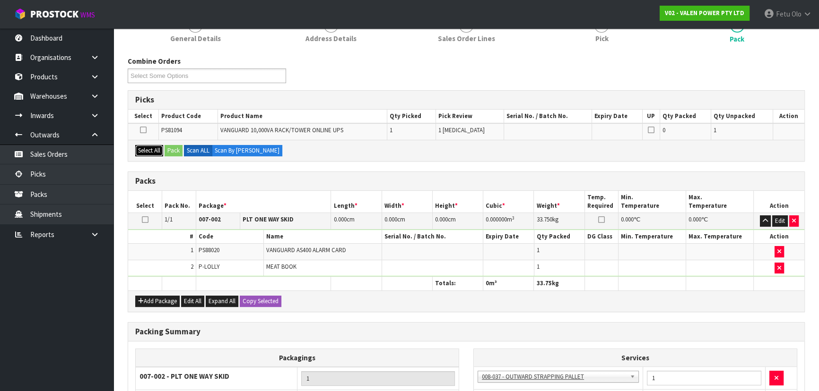
drag, startPoint x: 140, startPoint y: 153, endPoint x: 158, endPoint y: 153, distance: 18.0
click at [142, 153] on button "Select All" at bounding box center [149, 150] width 28 height 11
click at [170, 151] on button "Pack" at bounding box center [174, 150] width 18 height 11
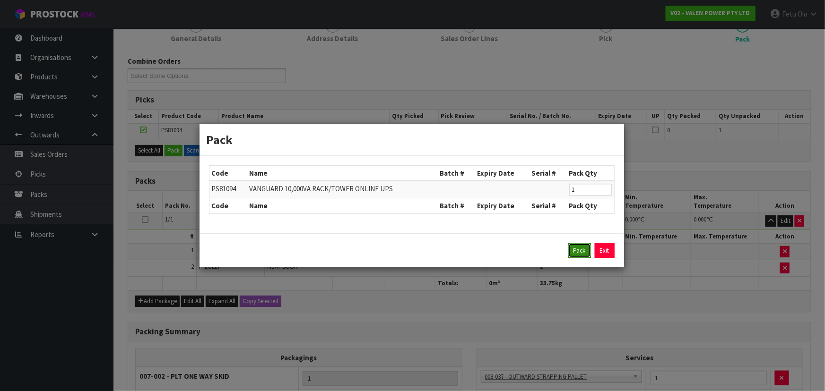
click at [573, 245] on button "Pack" at bounding box center [579, 250] width 23 height 15
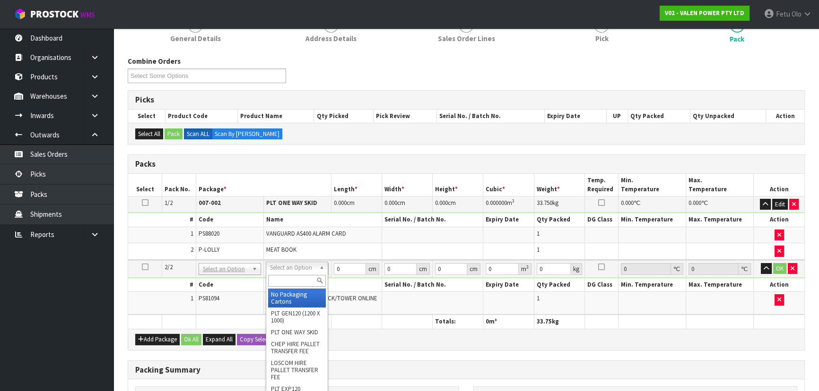
click at [278, 279] on input "text" at bounding box center [297, 281] width 58 height 12
type input "VA"
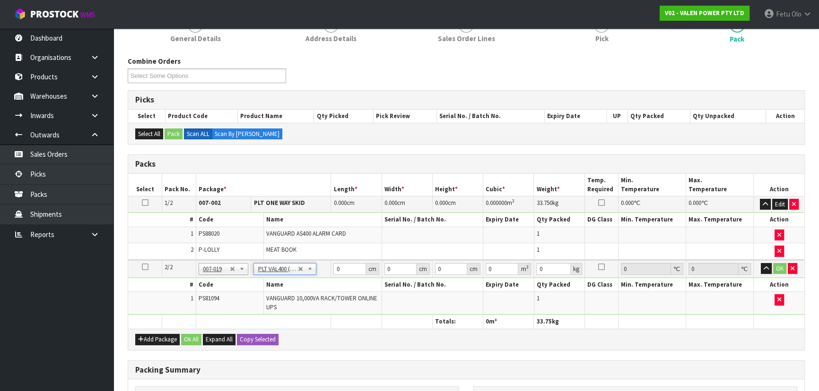
type input "40"
type input "34.55"
click at [269, 278] on input "text" at bounding box center [286, 281] width 58 height 12
type input "SKID"
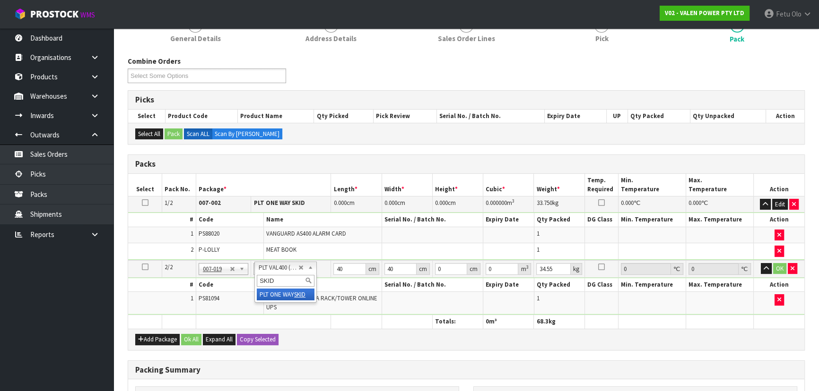
type input "2"
type input "0"
type input "30.55"
drag, startPoint x: 345, startPoint y: 269, endPoint x: 298, endPoint y: 271, distance: 46.9
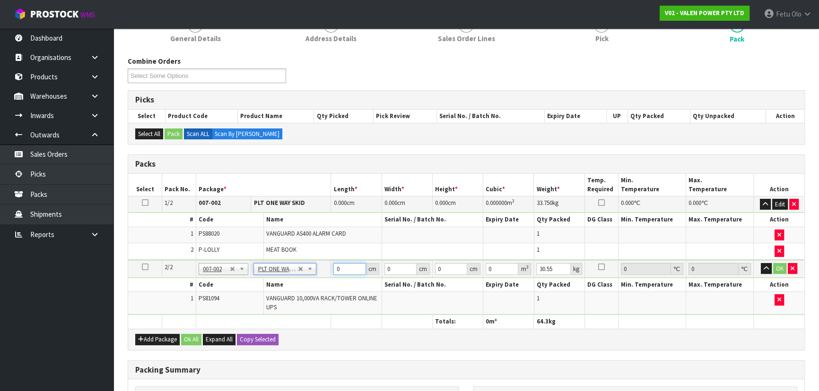
click at [298, 271] on tr "2/2 NONE 007-001 007-002 007-004 007-009 007-013 007-014 007-015 007-017 007-01…" at bounding box center [466, 268] width 676 height 17
type input "82"
type input "58"
type input "3"
type input "0.014268"
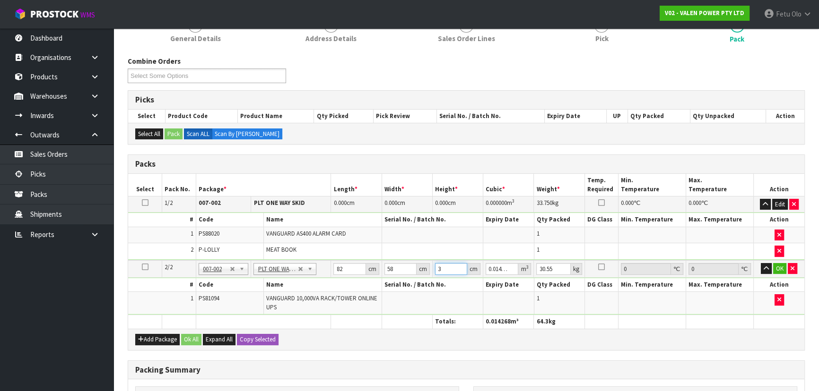
type input "38"
type input "0.180728"
type input "38"
type input "79"
click button "OK" at bounding box center [779, 268] width 13 height 11
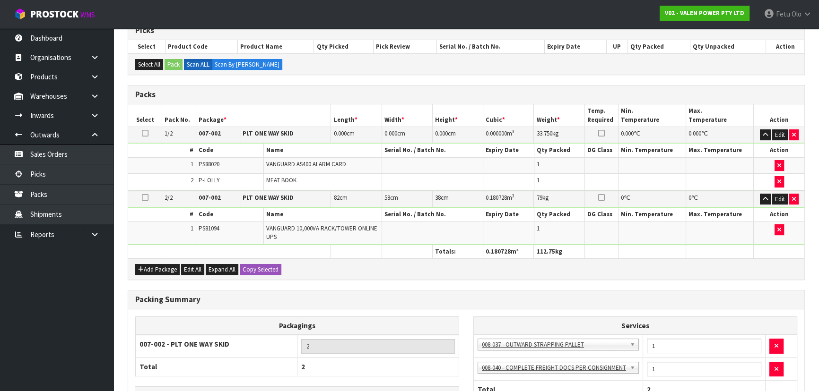
scroll to position [286, 0]
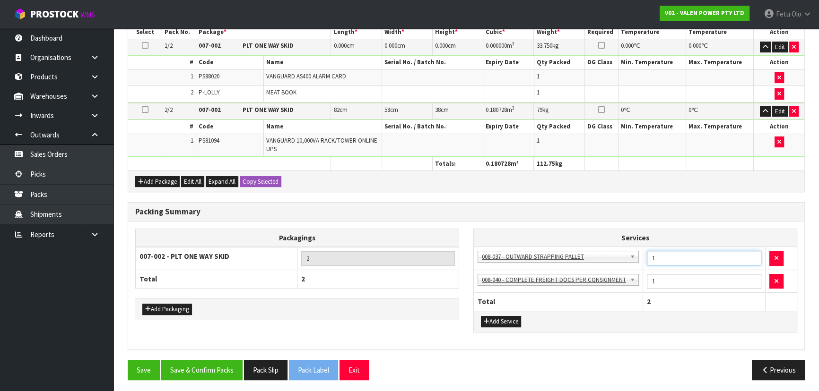
drag, startPoint x: 662, startPoint y: 258, endPoint x: 607, endPoint y: 297, distance: 68.1
click at [607, 297] on table "Services 003-036 - EXTERNAL PLANT HIRE 008-035 - OUTWARD HDLG+/HOIST LIFT ON/OF…" at bounding box center [635, 270] width 323 height 82
click at [194, 367] on button "Save & Confirm Packs" at bounding box center [201, 370] width 81 height 20
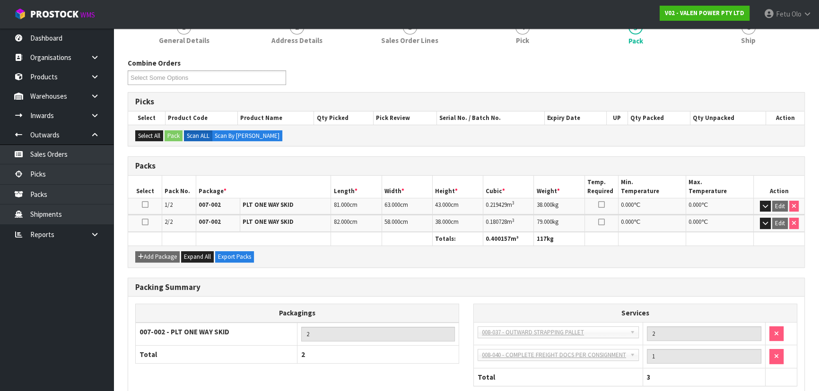
scroll to position [182, 0]
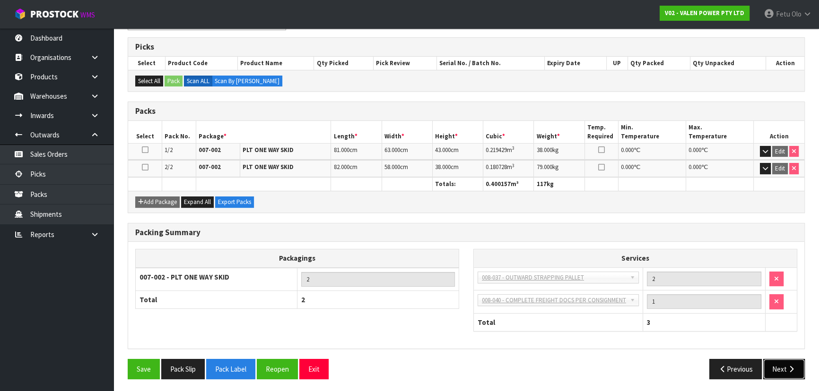
click at [781, 366] on button "Next" at bounding box center [784, 369] width 42 height 20
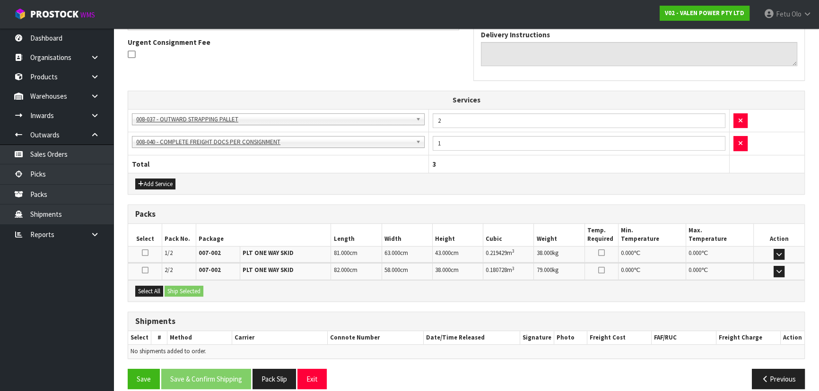
scroll to position [286, 0]
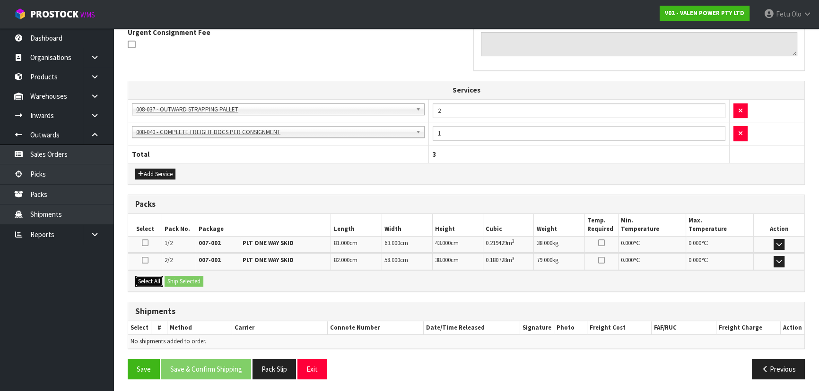
click at [146, 277] on button "Select All" at bounding box center [149, 281] width 28 height 11
drag, startPoint x: 174, startPoint y: 278, endPoint x: 199, endPoint y: 284, distance: 24.7
click at [176, 278] on button "Ship Selected" at bounding box center [184, 281] width 39 height 11
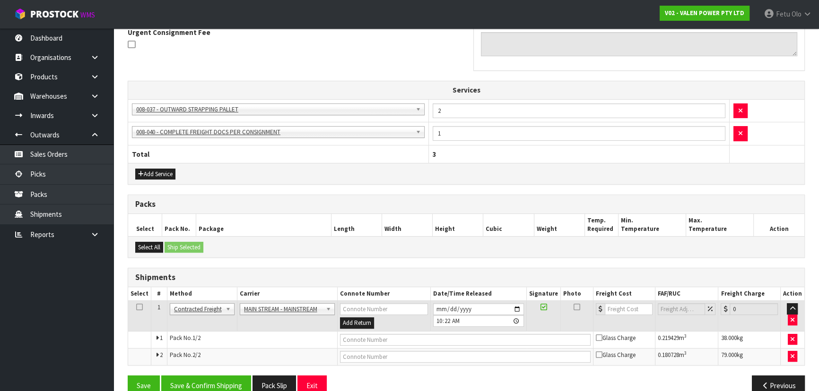
click at [414, 345] on td at bounding box center [465, 339] width 255 height 17
click at [411, 339] on input "text" at bounding box center [465, 340] width 250 height 12
paste input "CWL7729959"
click at [141, 383] on button "Save" at bounding box center [144, 386] width 32 height 20
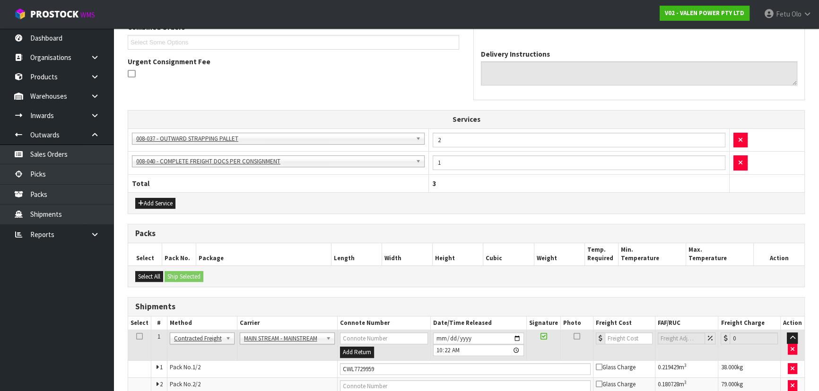
scroll to position [303, 0]
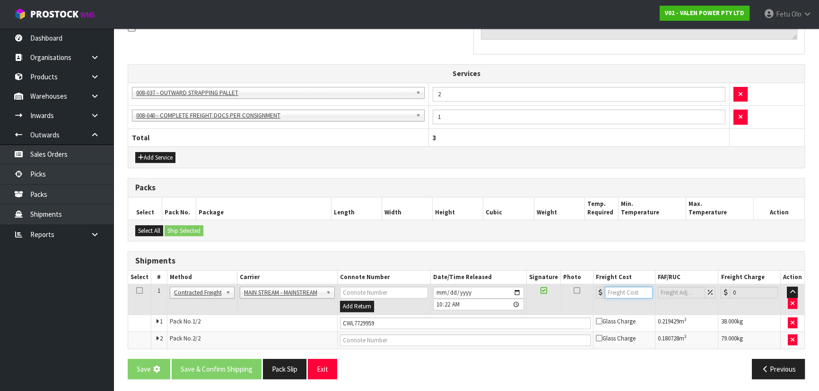
click at [621, 295] on input "number" at bounding box center [629, 293] width 48 height 12
drag, startPoint x: 379, startPoint y: 323, endPoint x: 298, endPoint y: 343, distance: 83.2
click at [298, 343] on tbody "1 Client Local Pickup Customer Local Pickup Company Freight Contracted Freight …" at bounding box center [466, 317] width 676 height 64
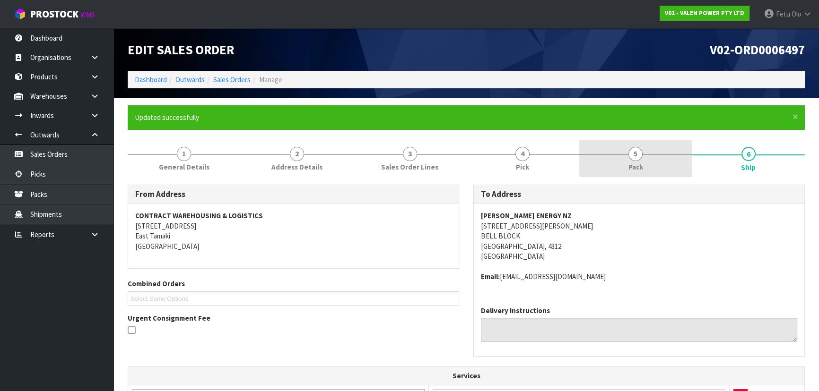
click at [624, 159] on link "5 Pack" at bounding box center [635, 158] width 113 height 37
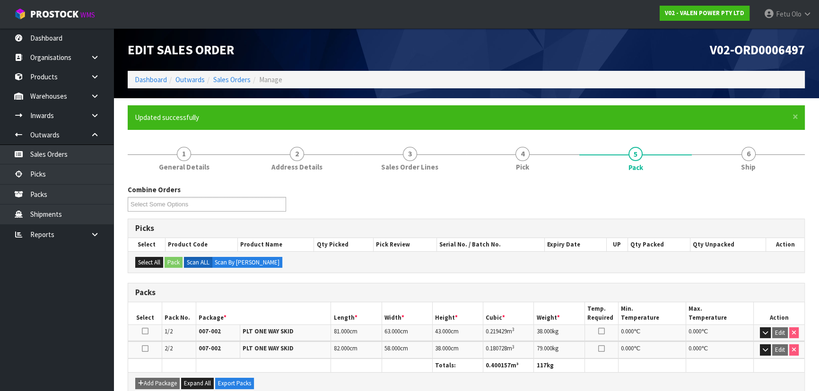
click at [143, 75] on li "Dashboard" at bounding box center [151, 80] width 32 height 10
click at [144, 77] on link "Dashboard" at bounding box center [151, 79] width 32 height 9
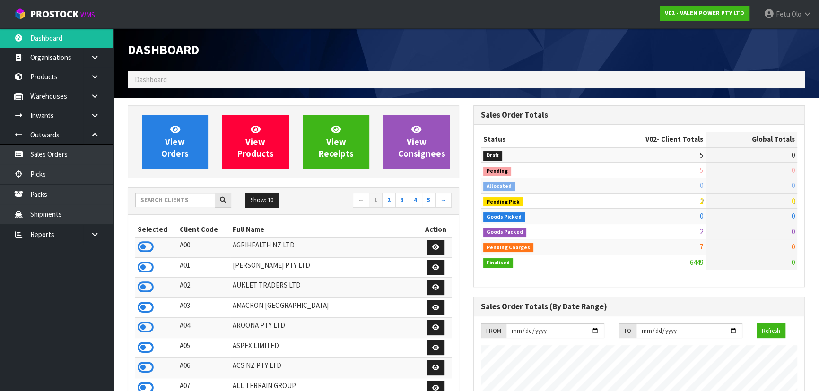
scroll to position [745, 345]
click at [185, 199] on input "text" at bounding box center [175, 200] width 80 height 15
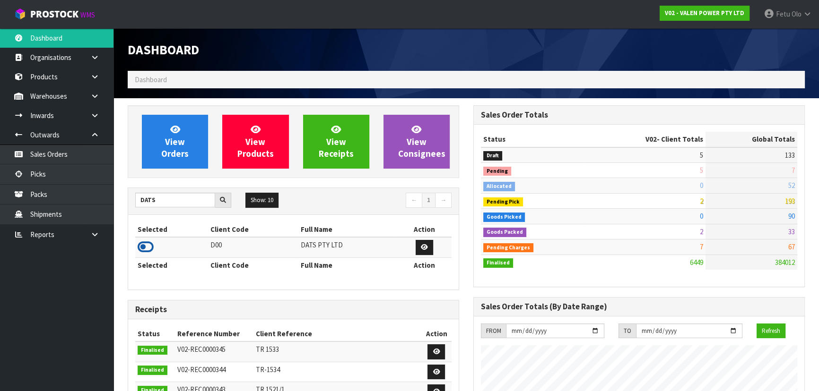
click at [147, 246] on icon at bounding box center [146, 247] width 16 height 14
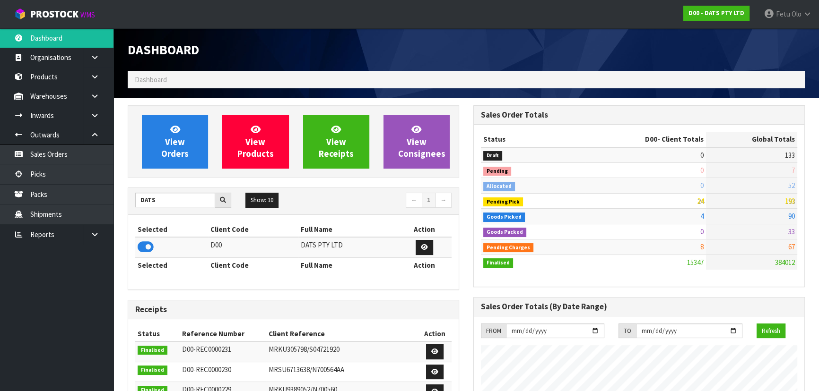
scroll to position [735, 345]
click at [42, 174] on link "Picks" at bounding box center [56, 174] width 113 height 19
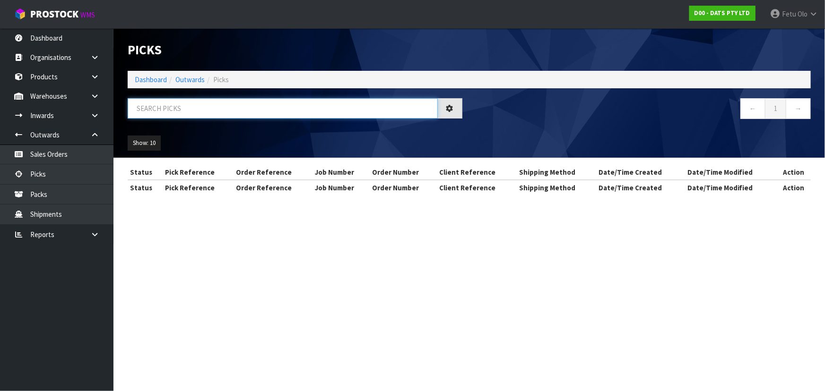
click at [304, 113] on input "text" at bounding box center [283, 108] width 310 height 20
click at [304, 112] on input "text" at bounding box center [283, 108] width 310 height 20
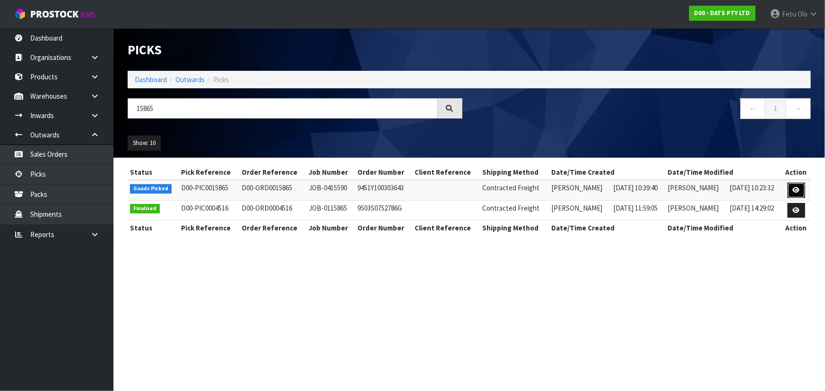
click at [794, 191] on icon at bounding box center [796, 190] width 7 height 6
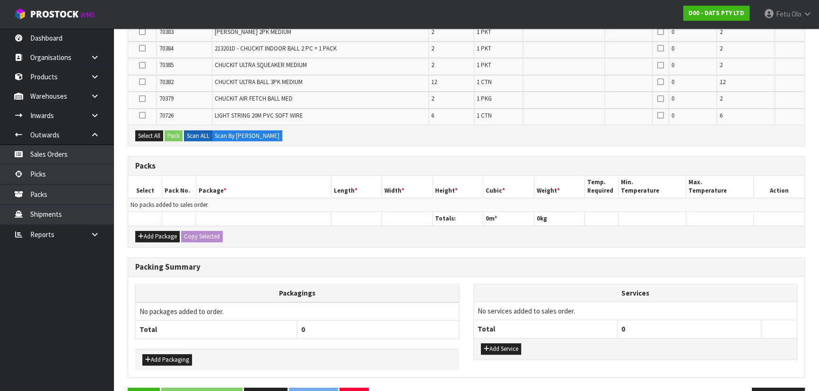
scroll to position [438, 0]
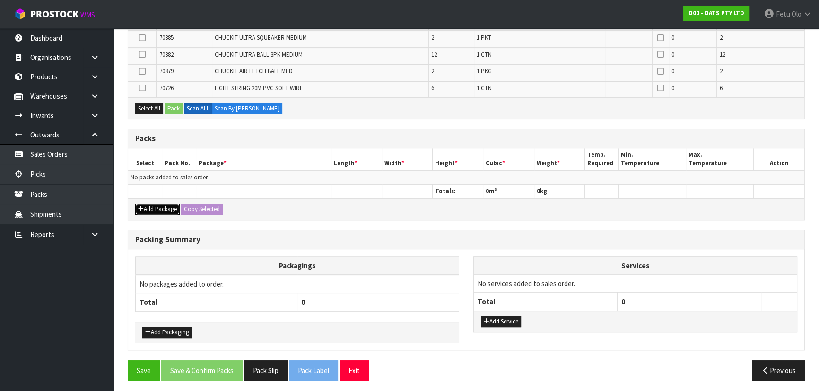
click at [153, 204] on button "Add Package" at bounding box center [157, 209] width 44 height 11
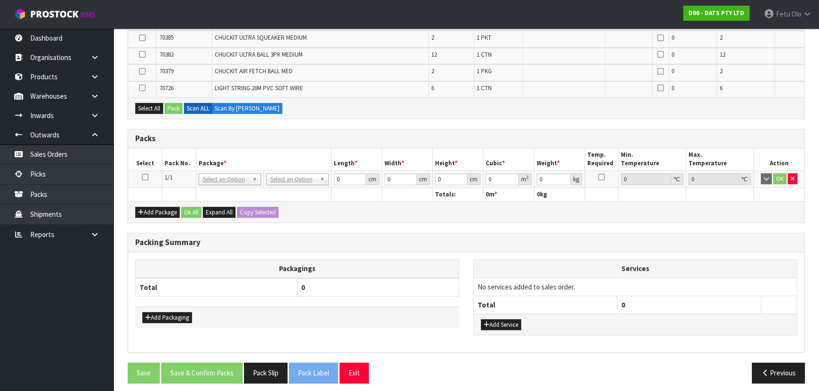
click at [144, 177] on icon at bounding box center [145, 177] width 7 height 0
click at [203, 164] on th "Package *" at bounding box center [263, 159] width 135 height 22
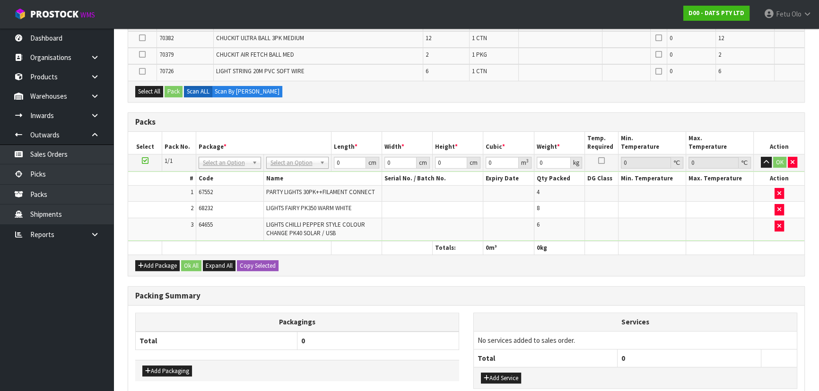
scroll to position [388, 0]
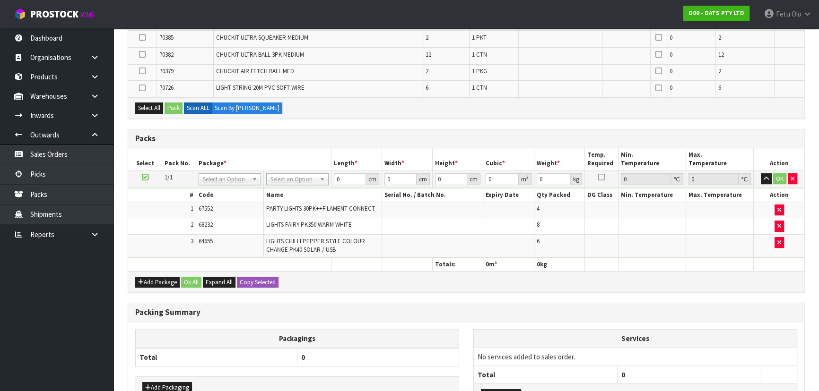
drag, startPoint x: 203, startPoint y: 163, endPoint x: 162, endPoint y: 189, distance: 48.7
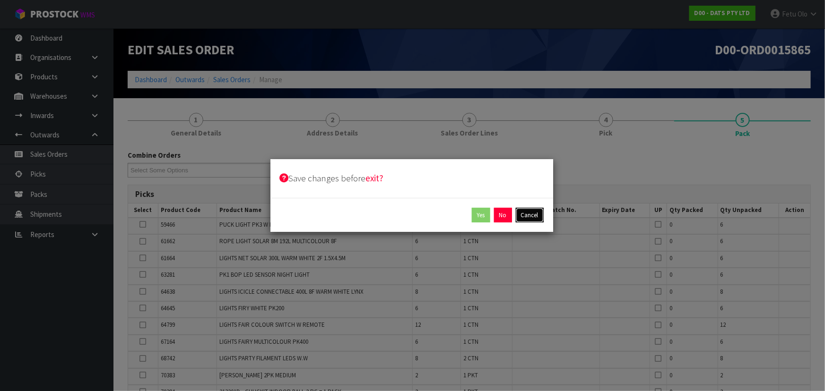
click at [528, 212] on button "Cancel" at bounding box center [530, 215] width 28 height 15
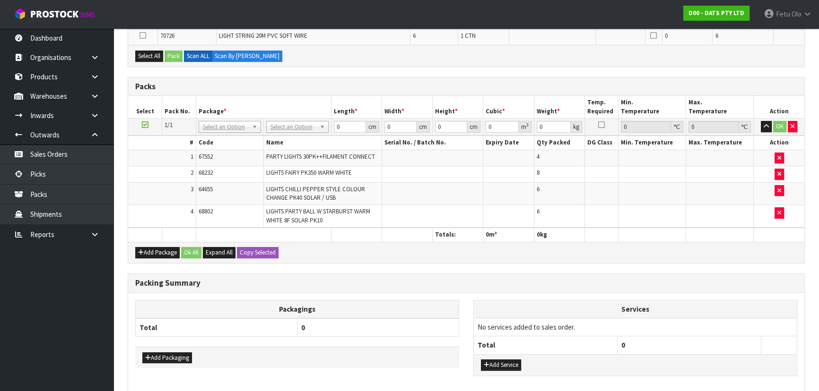
scroll to position [466, 0]
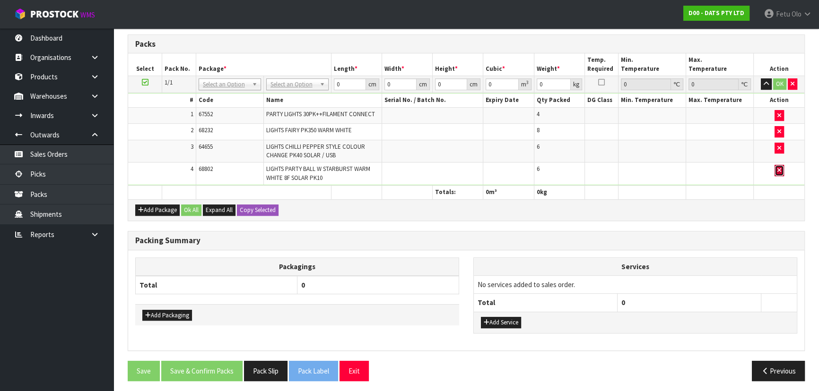
click at [778, 167] on icon "button" at bounding box center [779, 170] width 4 height 6
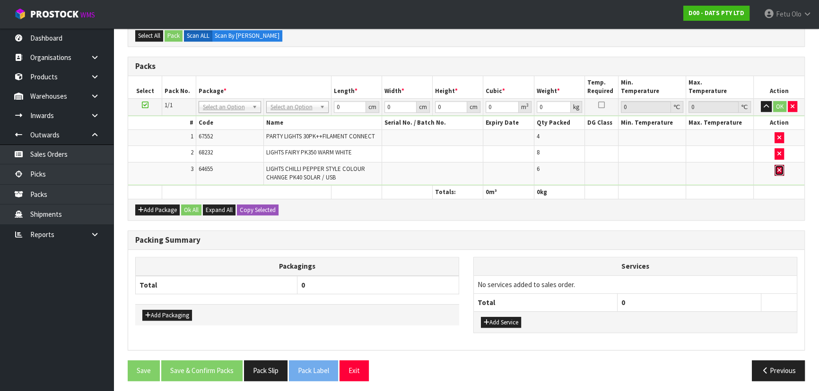
click at [778, 167] on icon "button" at bounding box center [779, 170] width 4 height 6
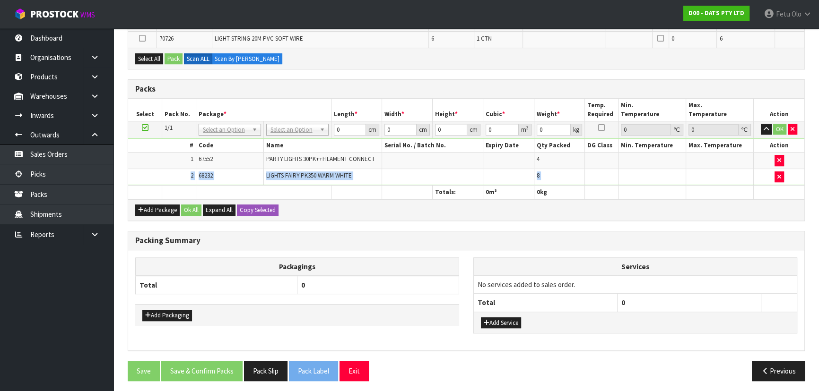
click at [778, 169] on td at bounding box center [779, 177] width 51 height 16
click at [780, 174] on icon "button" at bounding box center [779, 177] width 4 height 6
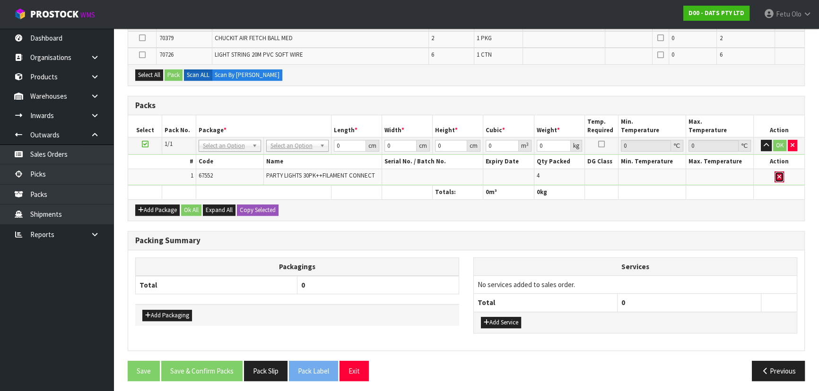
click at [779, 174] on icon "button" at bounding box center [779, 177] width 4 height 6
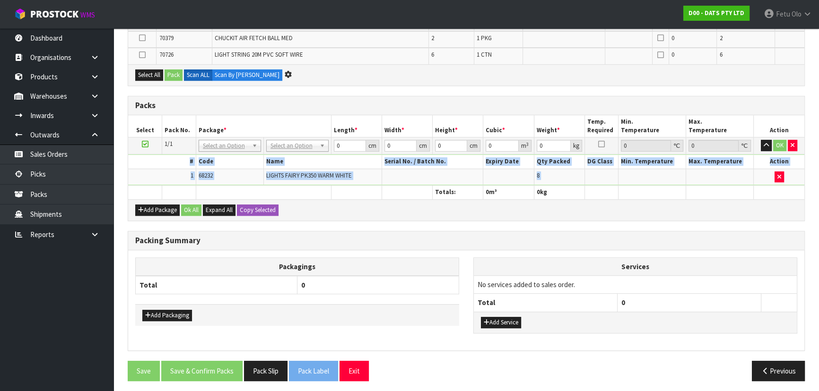
scroll to position [438, 0]
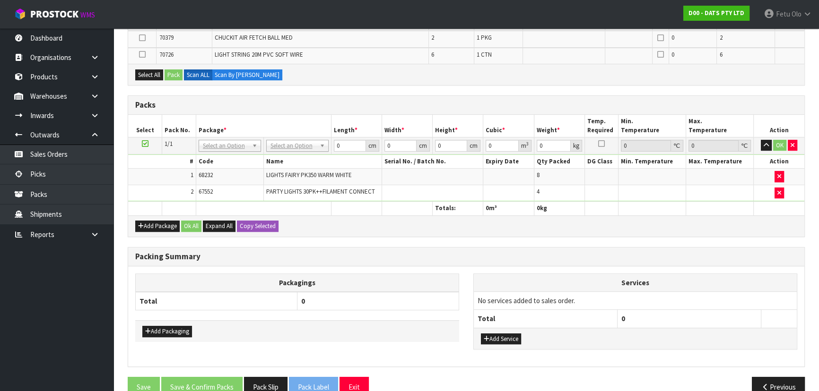
click at [446, 278] on th "Packagings" at bounding box center [297, 283] width 323 height 18
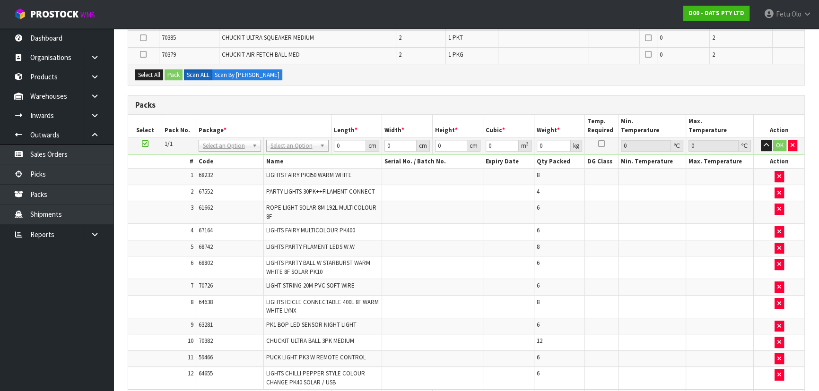
scroll to position [0, 0]
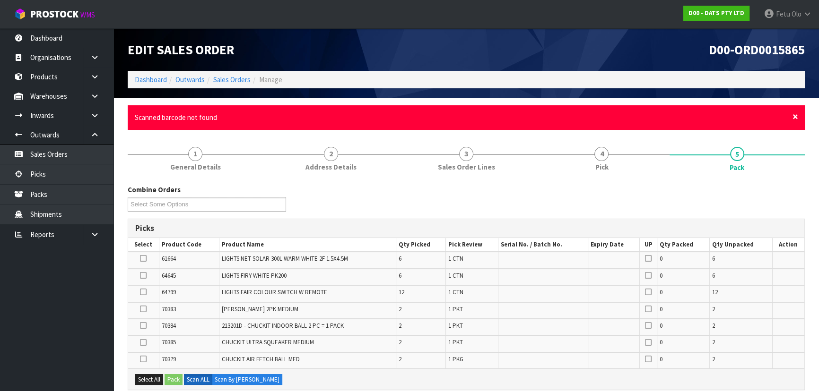
click at [794, 113] on span "×" at bounding box center [795, 116] width 6 height 13
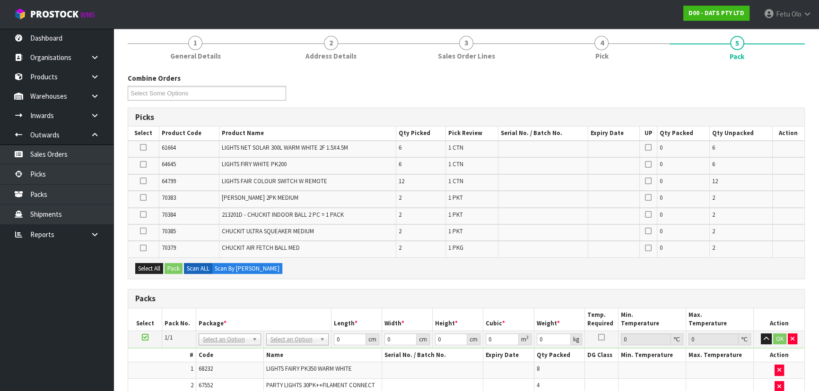
scroll to position [86, 0]
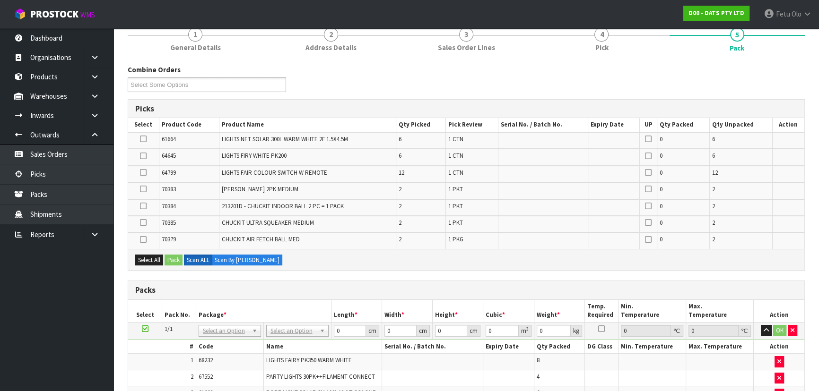
click at [147, 156] on td at bounding box center [143, 157] width 31 height 17
click at [145, 139] on icon at bounding box center [143, 139] width 7 height 0
click at [0, 0] on input "checkbox" at bounding box center [0, 0] width 0 height 0
click at [174, 258] on button "Pack" at bounding box center [174, 260] width 18 height 11
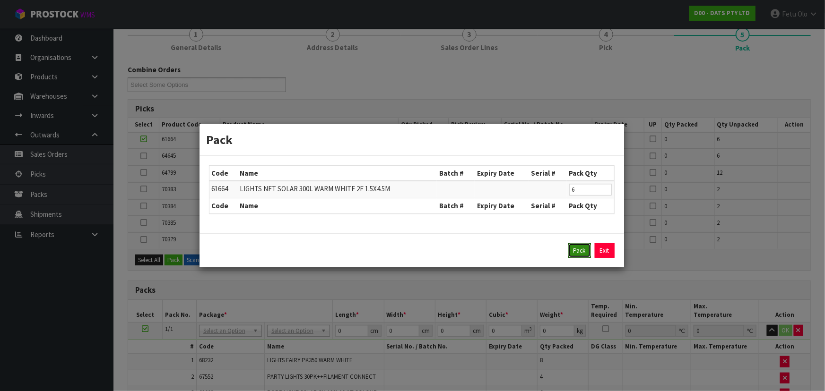
click at [573, 253] on button "Pack" at bounding box center [579, 250] width 23 height 15
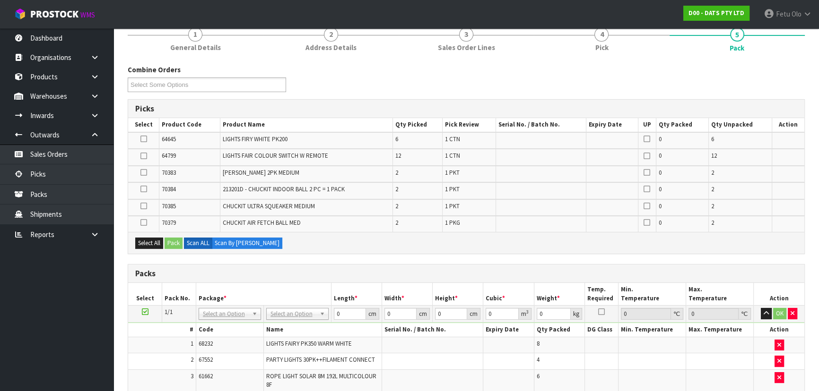
click at [141, 139] on icon at bounding box center [143, 139] width 7 height 0
click at [0, 0] on input "checkbox" at bounding box center [0, 0] width 0 height 0
click at [177, 241] on button "Pack" at bounding box center [174, 243] width 18 height 11
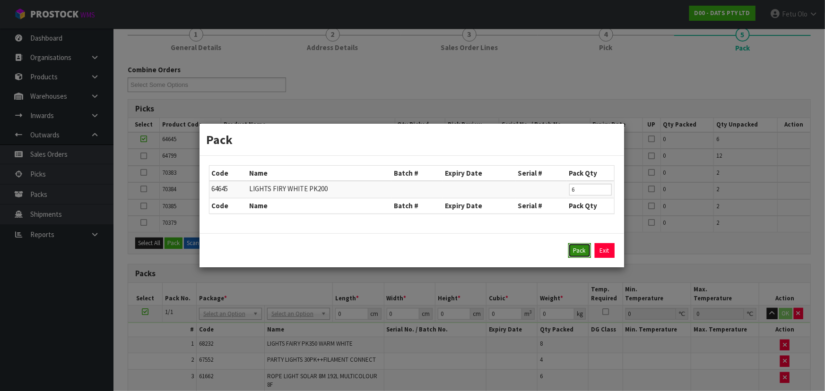
click at [582, 258] on button "Pack" at bounding box center [579, 250] width 23 height 15
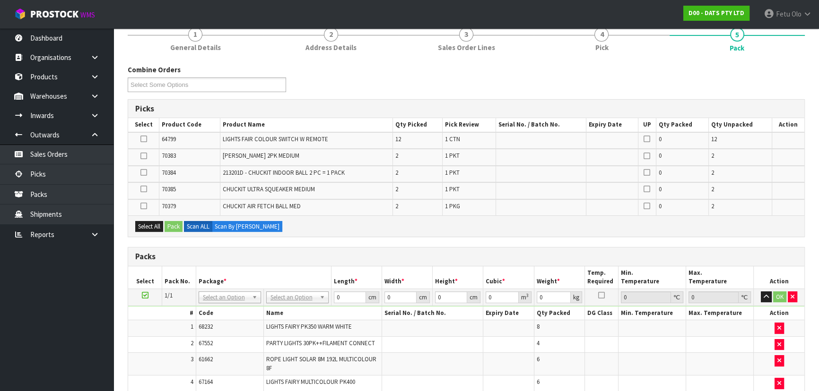
click at [144, 133] on td at bounding box center [143, 140] width 31 height 17
click at [144, 139] on icon at bounding box center [143, 139] width 7 height 0
click at [0, 0] on input "checkbox" at bounding box center [0, 0] width 0 height 0
click at [166, 218] on div "Select All Pack Scan ALL Scan By Quantity" at bounding box center [466, 226] width 676 height 21
click at [178, 224] on button "Pack" at bounding box center [174, 226] width 18 height 11
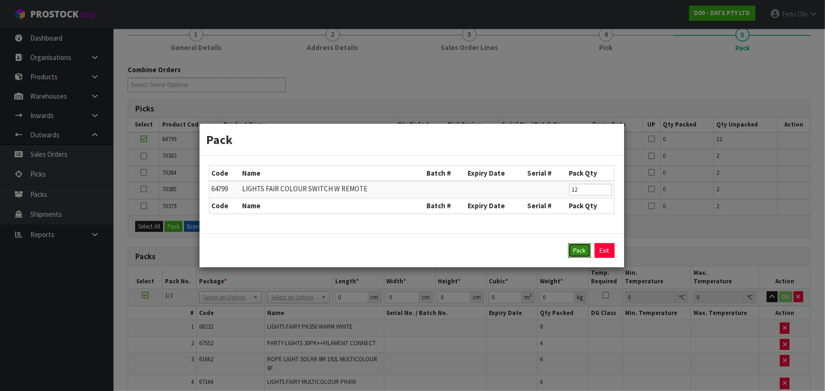
click at [580, 251] on button "Pack" at bounding box center [579, 250] width 23 height 15
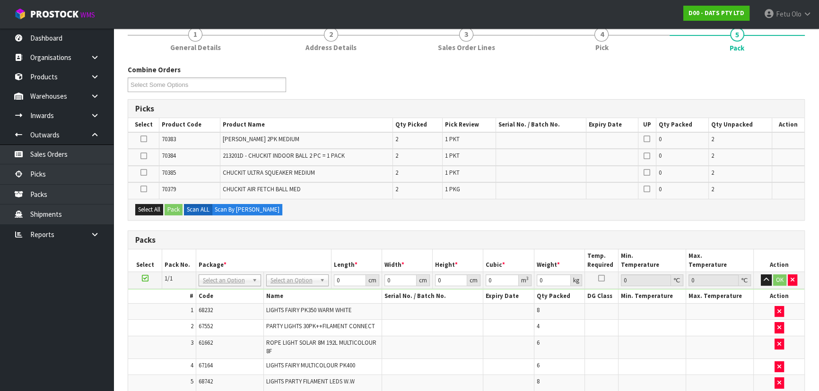
click at [278, 233] on div "Packs" at bounding box center [466, 240] width 676 height 19
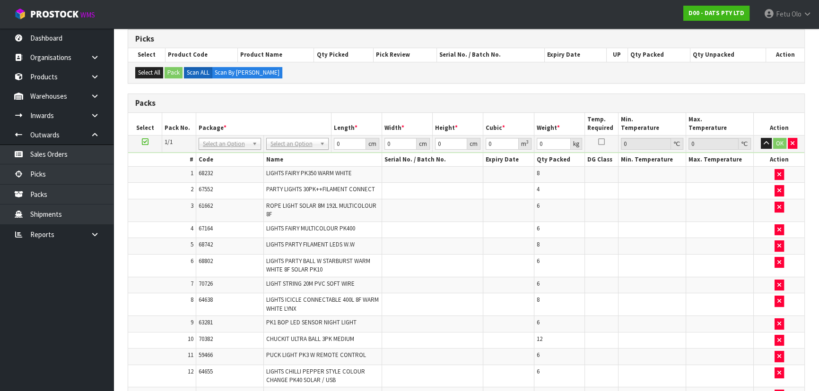
scroll to position [0, 0]
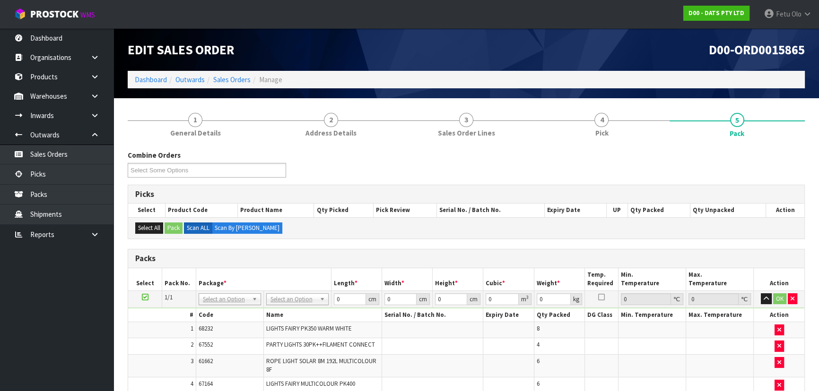
drag, startPoint x: 304, startPoint y: 291, endPoint x: 296, endPoint y: 308, distance: 18.6
click at [304, 293] on td "No Packaging Cartons PLT GEN120 (1200 X 1000) PLT ONE WAY SKID CHEP HIRE PALLET…" at bounding box center [297, 299] width 68 height 17
click at [293, 311] on input "text" at bounding box center [297, 312] width 58 height 12
drag, startPoint x: 406, startPoint y: 313, endPoint x: 386, endPoint y: 317, distance: 20.3
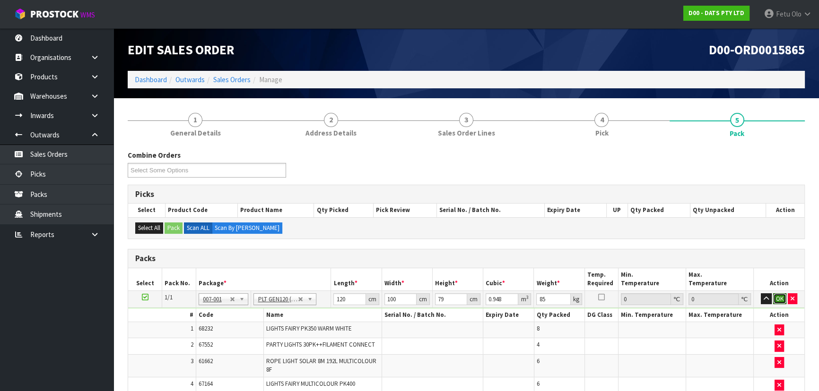
click button "OK" at bounding box center [779, 299] width 13 height 11
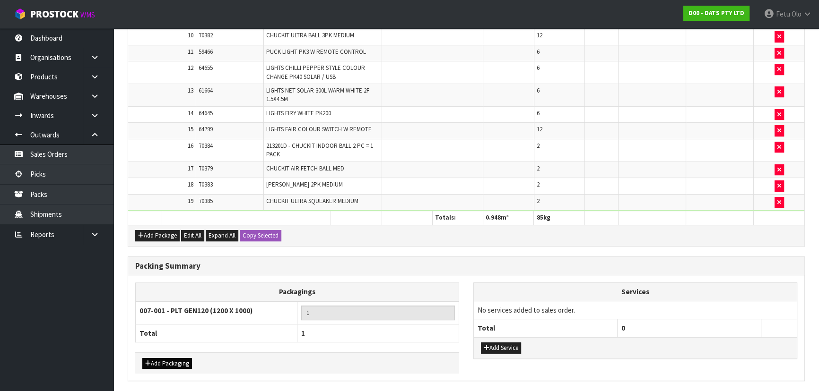
scroll to position [473, 0]
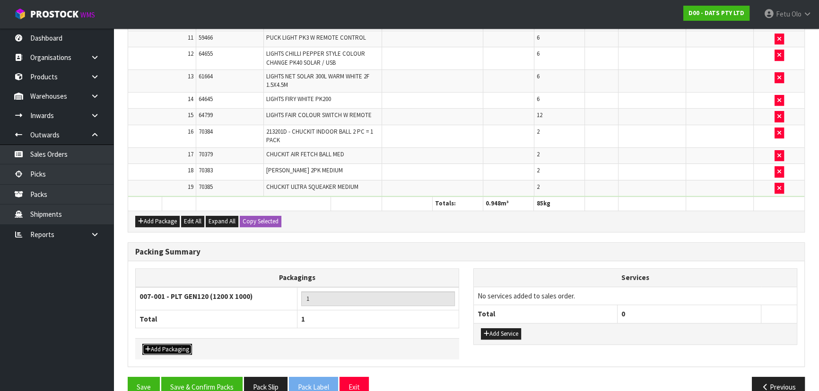
click at [161, 345] on button "Add Packaging" at bounding box center [167, 349] width 50 height 11
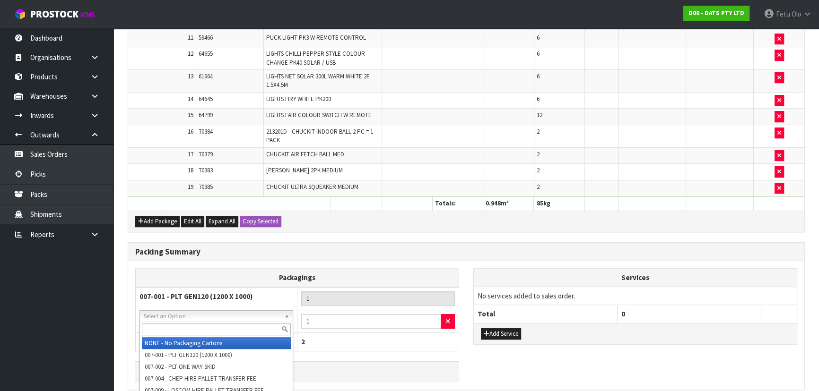
click at [172, 327] on input "text" at bounding box center [216, 330] width 149 height 12
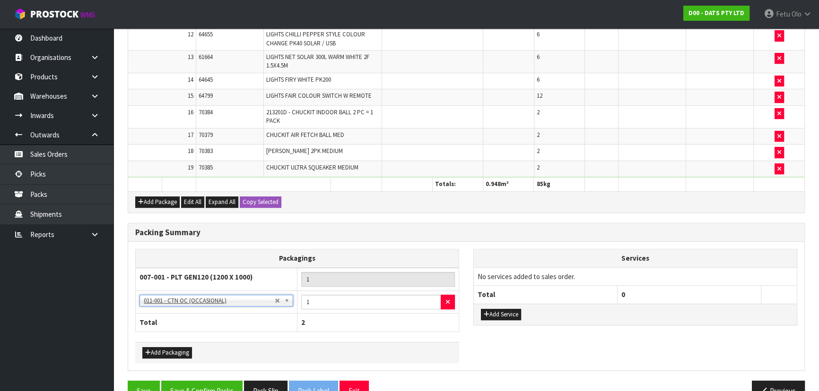
scroll to position [512, 0]
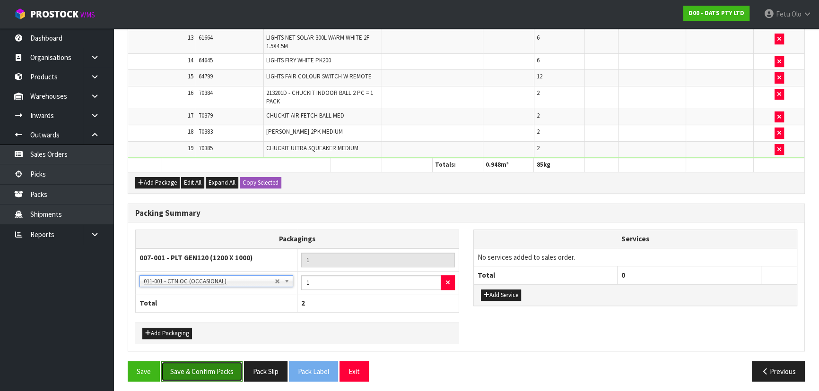
click at [215, 367] on button "Save & Confirm Packs" at bounding box center [201, 372] width 81 height 20
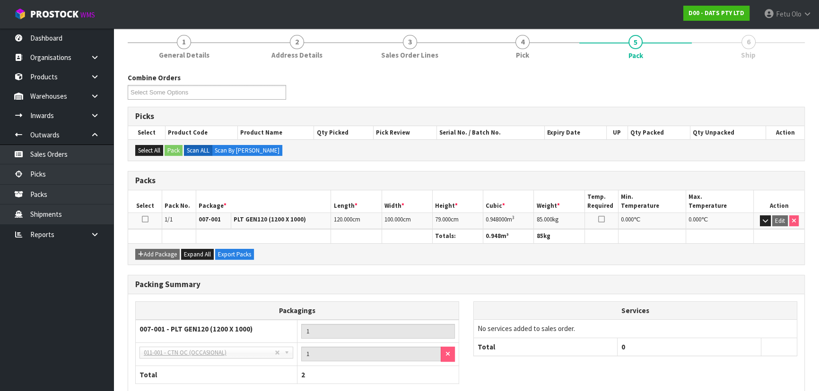
scroll to position [0, 0]
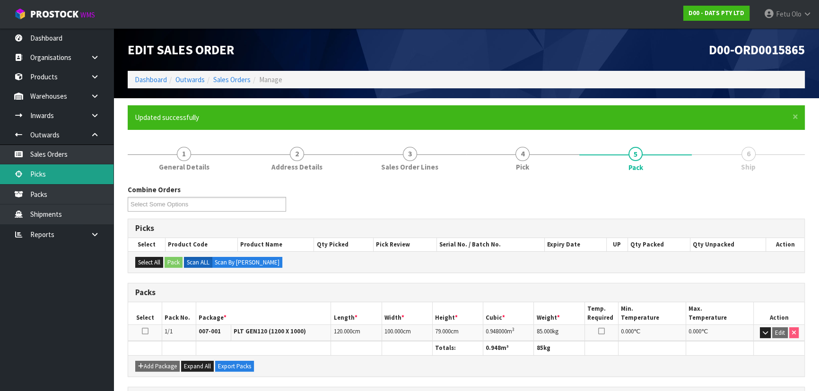
click at [54, 176] on link "Picks" at bounding box center [56, 174] width 113 height 19
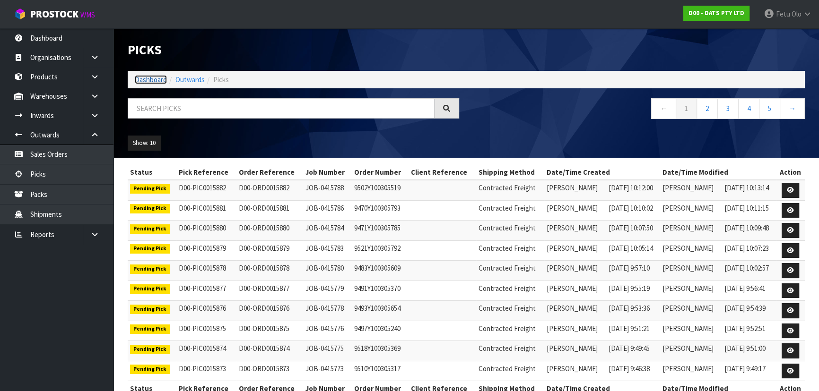
click at [163, 81] on link "Dashboard" at bounding box center [151, 79] width 32 height 9
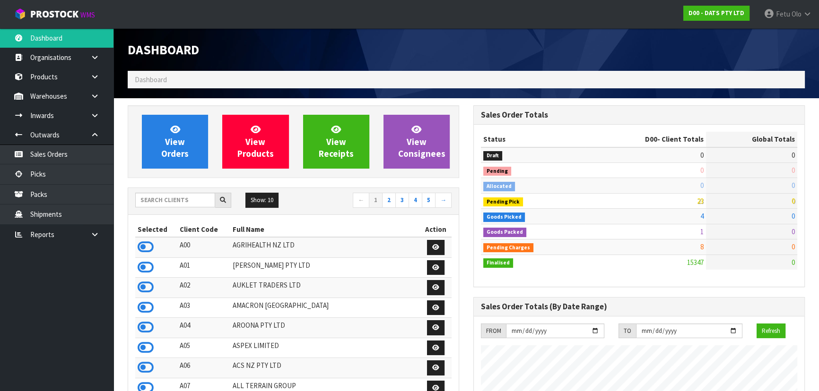
scroll to position [735, 345]
click at [43, 175] on link "Picks" at bounding box center [56, 174] width 113 height 19
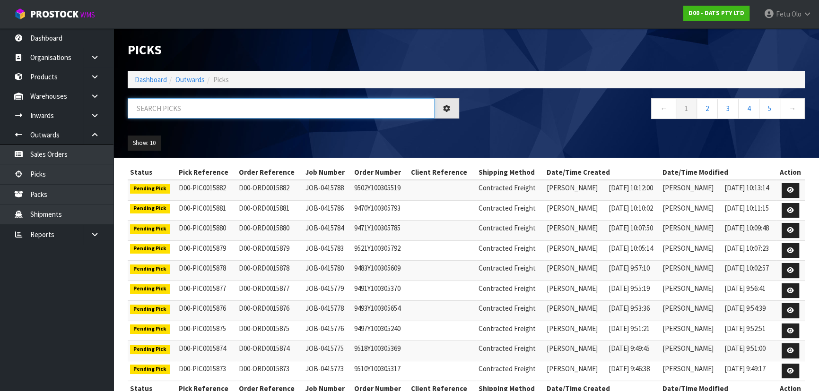
click at [174, 115] on input "text" at bounding box center [281, 108] width 307 height 20
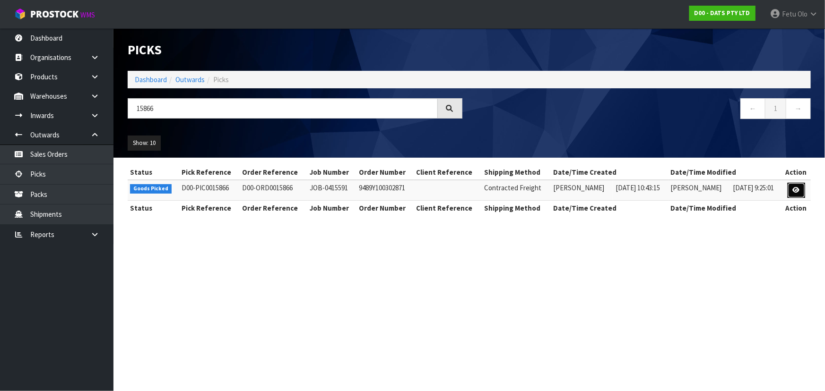
click at [799, 191] on icon at bounding box center [796, 190] width 7 height 6
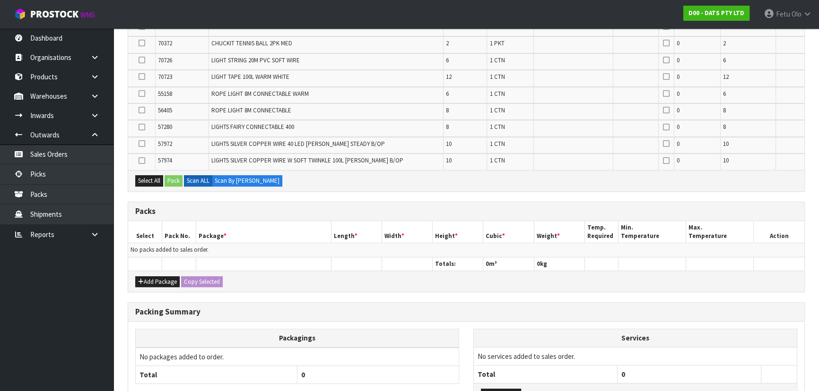
scroll to position [421, 0]
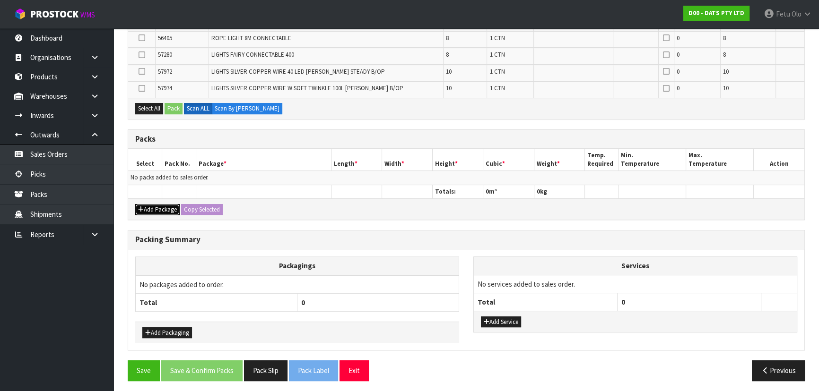
click at [150, 208] on button "Add Package" at bounding box center [157, 209] width 44 height 11
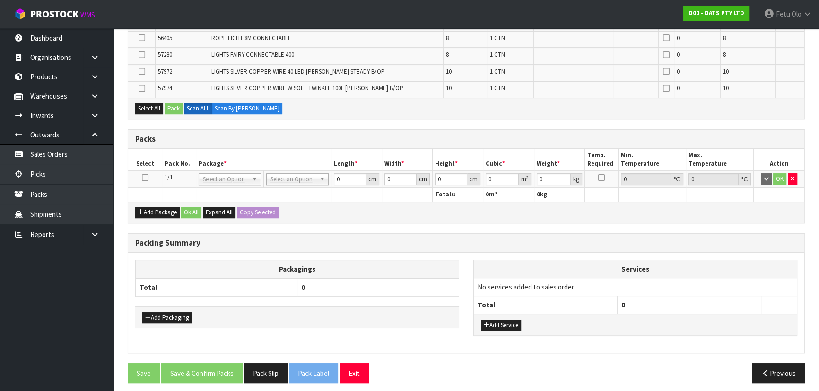
click at [141, 172] on td at bounding box center [145, 179] width 34 height 17
drag, startPoint x: 144, startPoint y: 173, endPoint x: 149, endPoint y: 173, distance: 5.7
click at [144, 178] on icon at bounding box center [145, 178] width 7 height 0
click at [196, 171] on td "NONE 007-001 007-002 007-004 007-009 007-013 007-014 007-015 007-017 007-018 00…" at bounding box center [230, 179] width 68 height 17
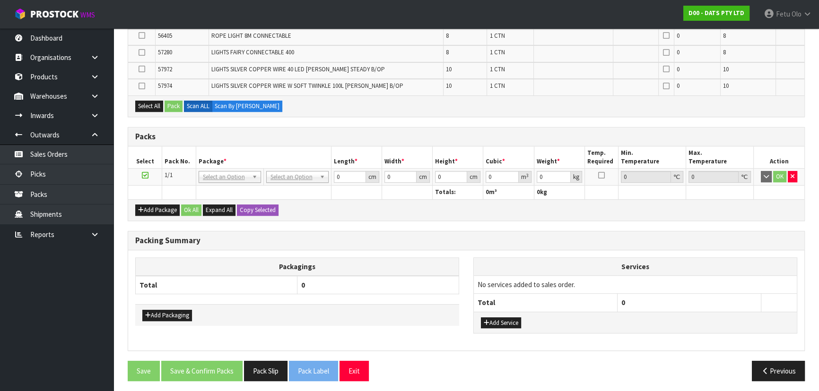
scroll to position [424, 0]
click at [344, 222] on div "Combine Orders D00-ORD0015845 D00-ORD0015856 D00-ORD0015857 D00-ORD0015858 D00-…" at bounding box center [466, 57] width 677 height 662
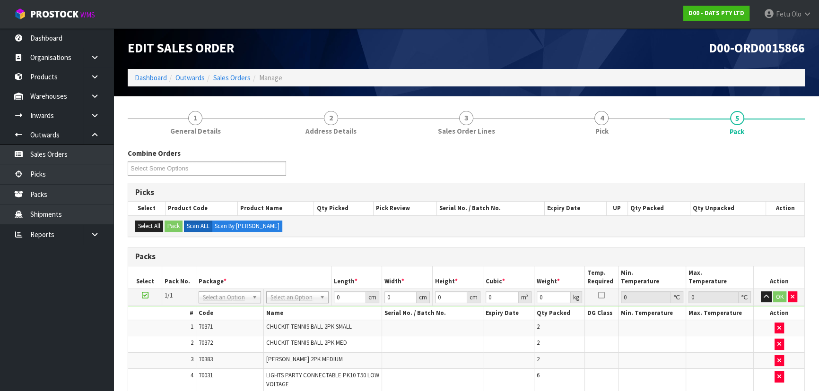
scroll to position [0, 0]
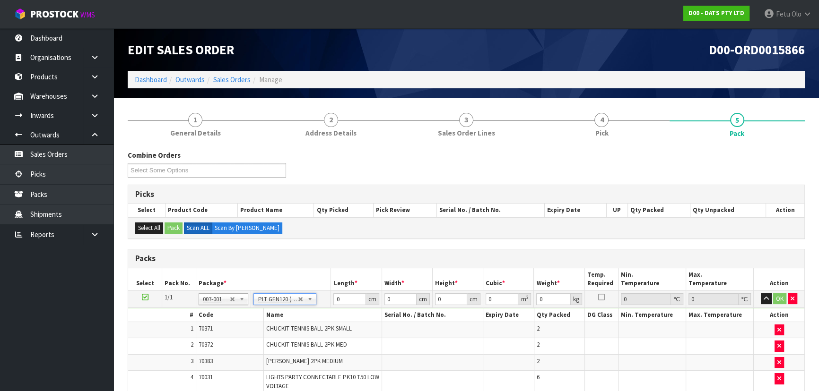
click at [295, 269] on th "Package *" at bounding box center [263, 280] width 135 height 22
click button "OK" at bounding box center [779, 299] width 13 height 11
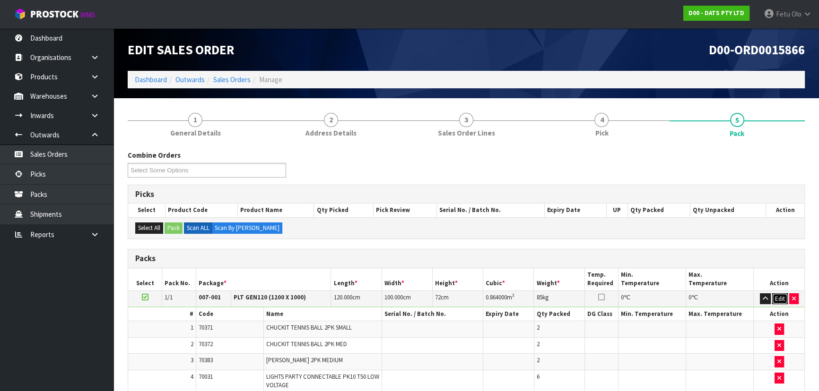
click at [780, 296] on button "Edit" at bounding box center [780, 299] width 16 height 11
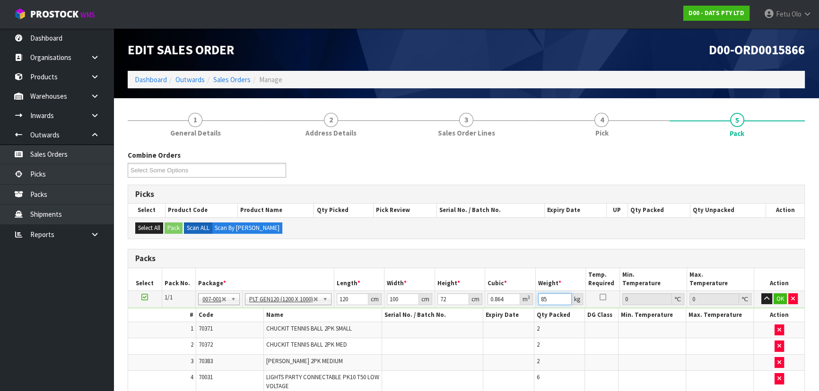
drag, startPoint x: 551, startPoint y: 299, endPoint x: 507, endPoint y: 311, distance: 45.4
click button "OK" at bounding box center [779, 299] width 13 height 11
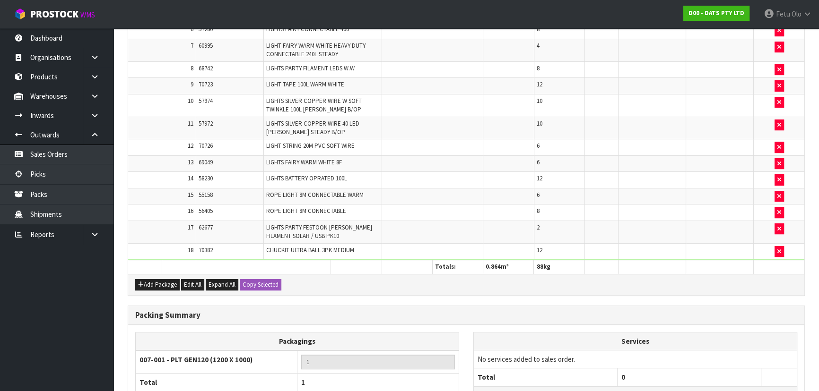
scroll to position [466, 0]
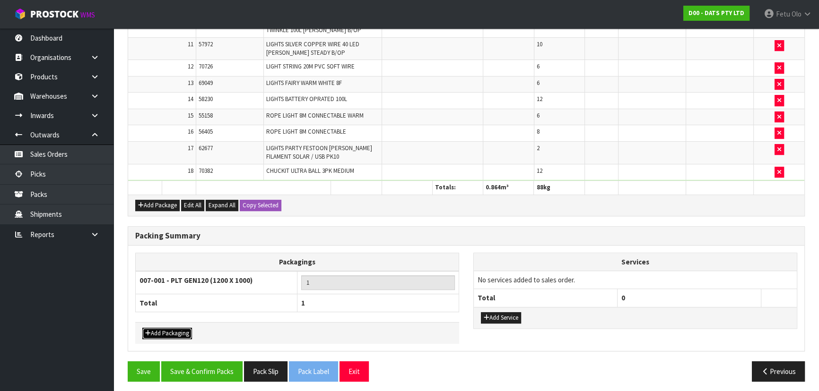
drag, startPoint x: 183, startPoint y: 331, endPoint x: 189, endPoint y: 325, distance: 8.0
click at [183, 331] on button "Add Packaging" at bounding box center [167, 333] width 50 height 11
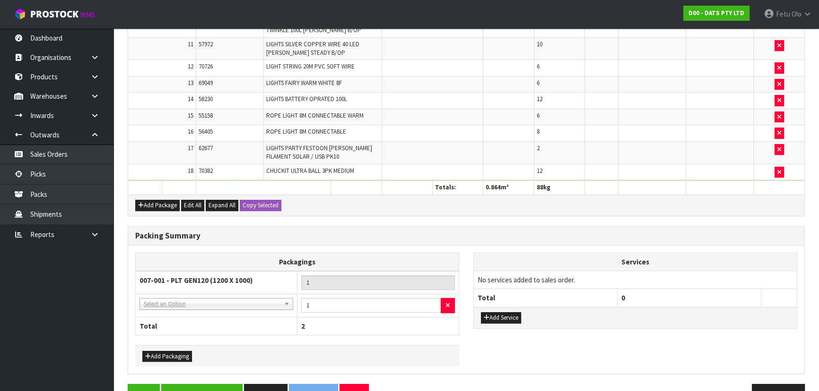
click at [210, 288] on td "007-001 - PLT GEN120 (1200 X 1000)" at bounding box center [217, 282] width 162 height 23
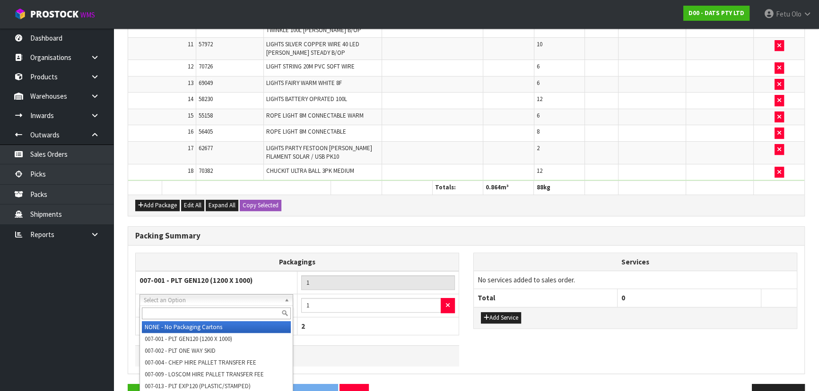
click at [208, 312] on input "text" at bounding box center [216, 314] width 149 height 12
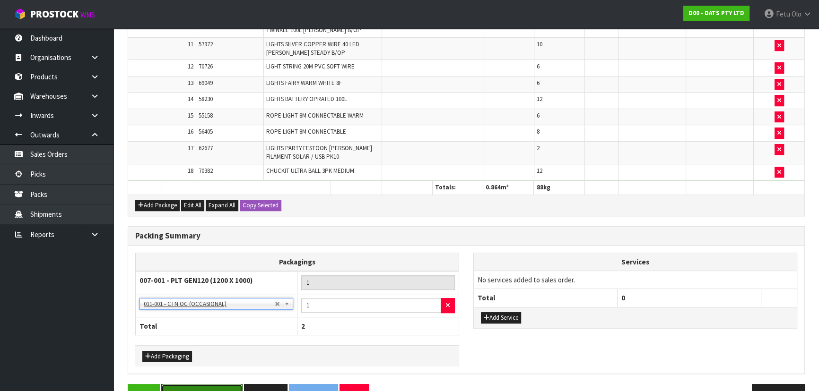
drag, startPoint x: 184, startPoint y: 384, endPoint x: 187, endPoint y: 375, distance: 10.0
click at [184, 384] on button "Save & Confirm Packs" at bounding box center [201, 394] width 81 height 20
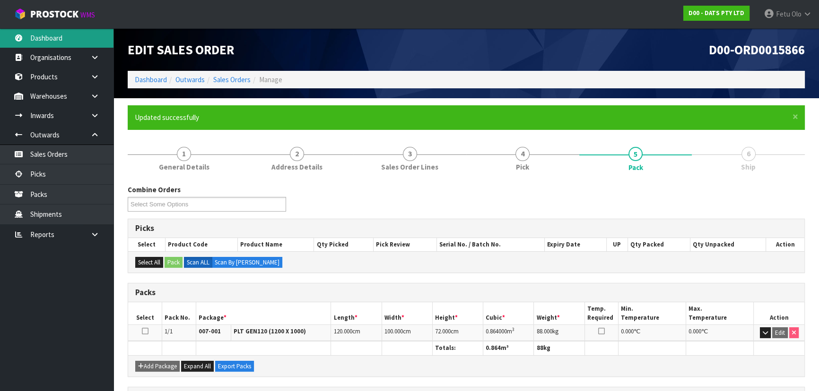
click at [0, 37] on link "Dashboard" at bounding box center [56, 37] width 113 height 19
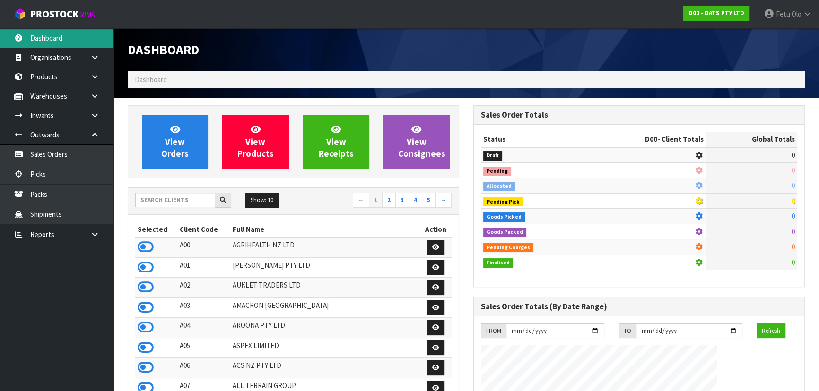
click at [24, 32] on body "Toggle navigation ProStock WMS D00 - DATS PTY LTD Fetu Olo Logout Dashboard Org…" at bounding box center [409, 195] width 819 height 391
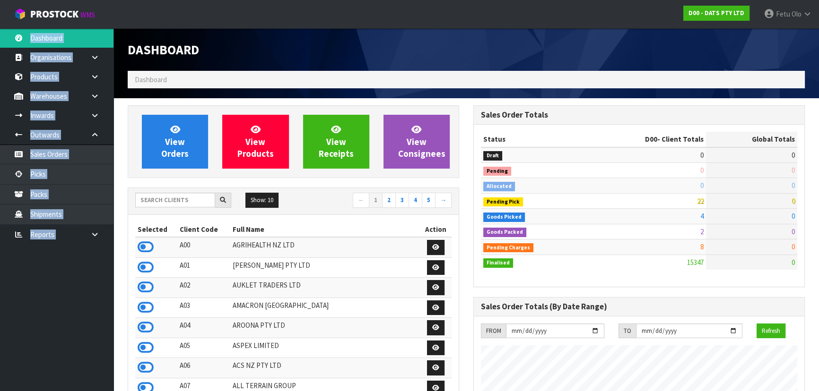
scroll to position [735, 345]
click at [26, 0] on link "ProStock WMS" at bounding box center [54, 12] width 109 height 24
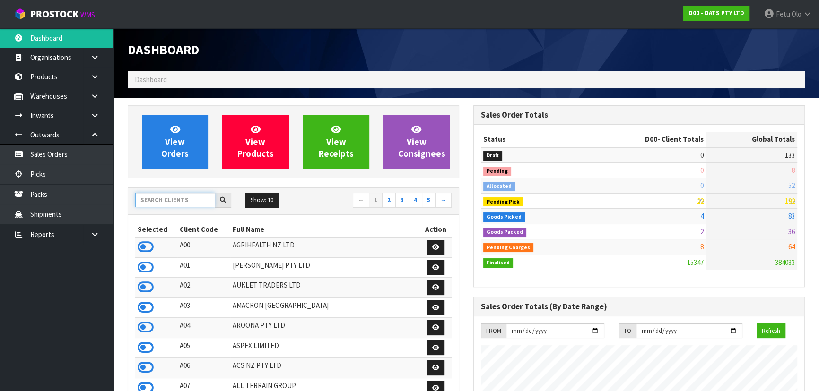
click at [175, 202] on input "text" at bounding box center [175, 200] width 80 height 15
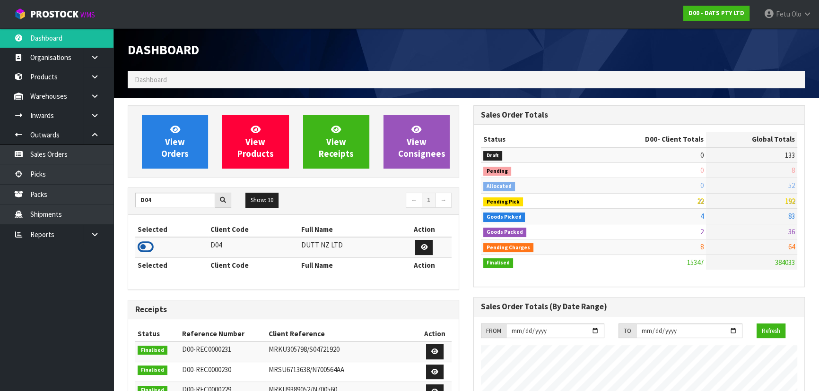
click at [148, 244] on icon at bounding box center [146, 247] width 16 height 14
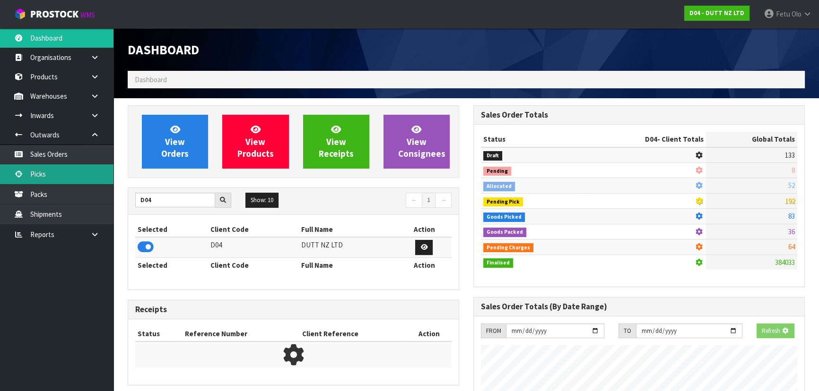
scroll to position [700, 345]
click at [53, 175] on link "Picks" at bounding box center [56, 174] width 113 height 19
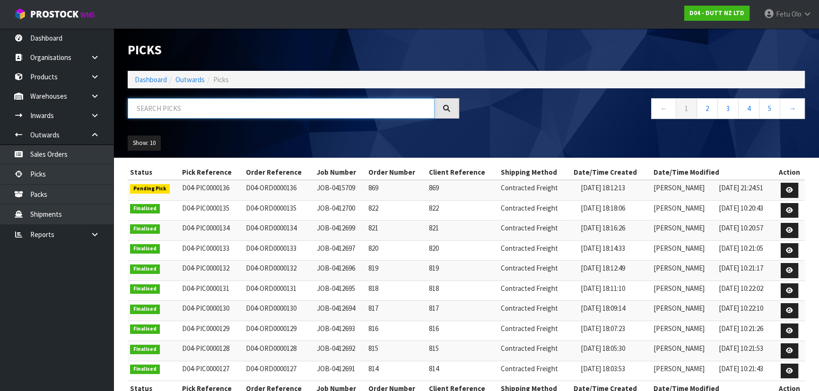
click at [242, 108] on input "text" at bounding box center [281, 108] width 307 height 20
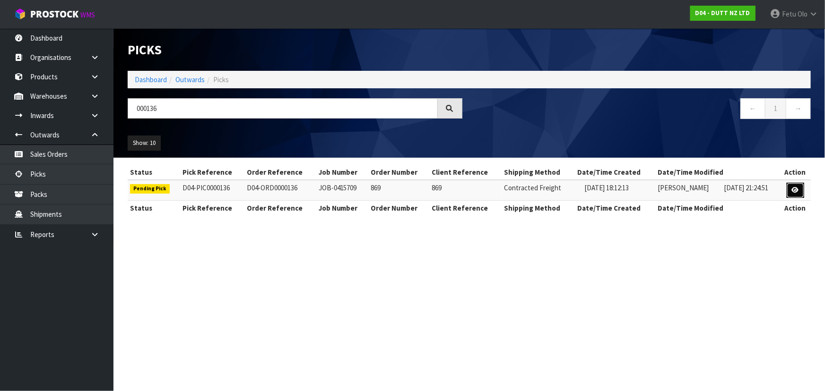
click at [790, 192] on link at bounding box center [795, 190] width 17 height 15
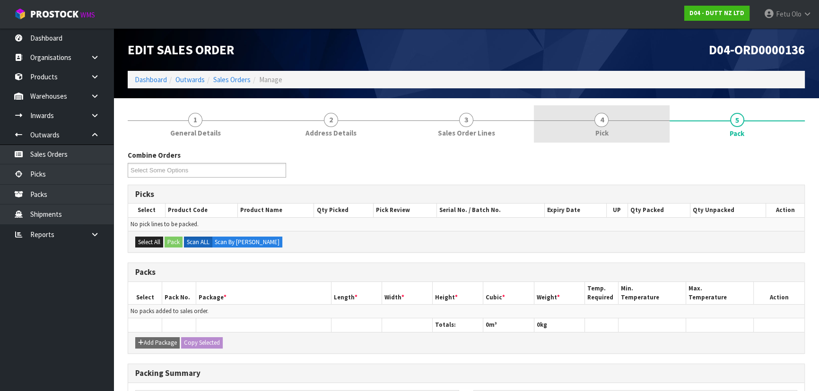
click at [586, 127] on link "4 Pick" at bounding box center [601, 123] width 135 height 37
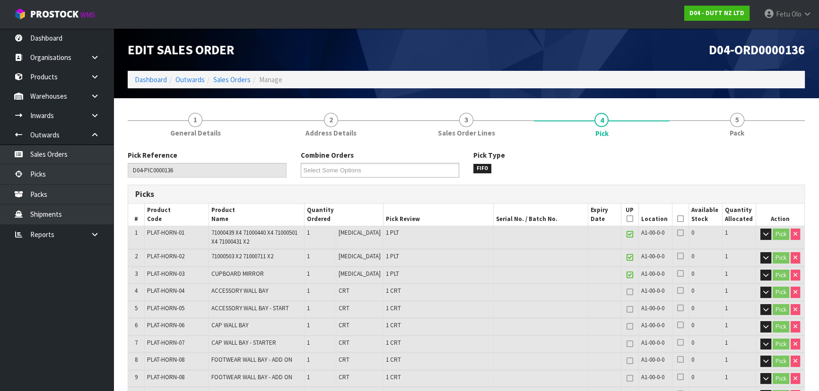
click at [677, 219] on icon at bounding box center [680, 219] width 7 height 0
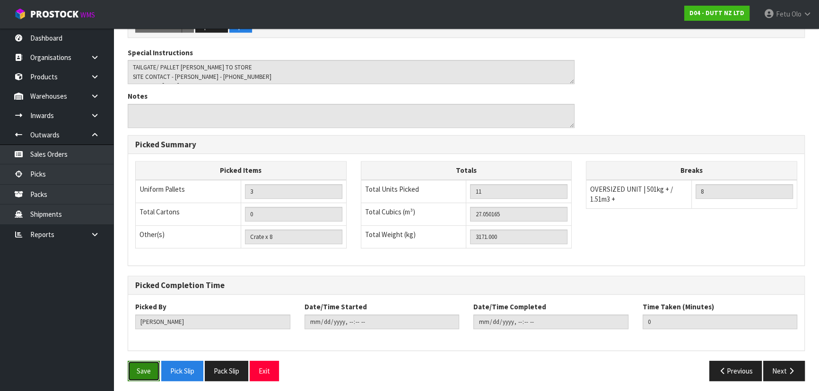
click at [146, 364] on button "Save" at bounding box center [144, 371] width 32 height 20
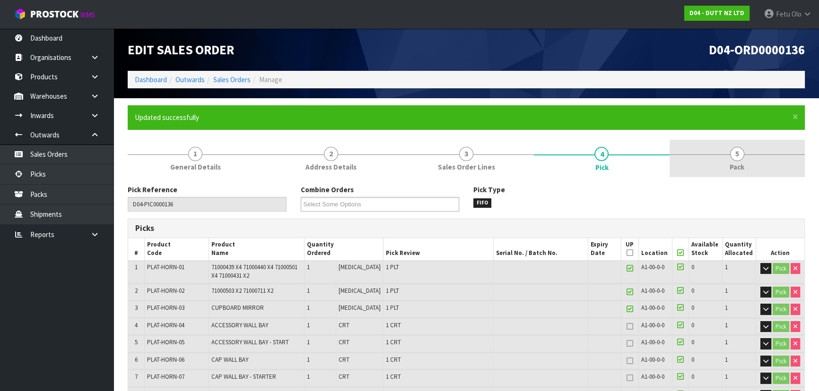
click at [730, 158] on link "5 Pack" at bounding box center [736, 158] width 135 height 37
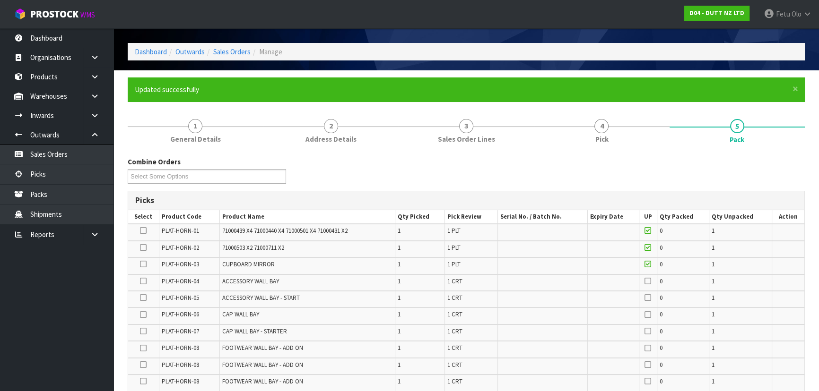
scroll to position [129, 0]
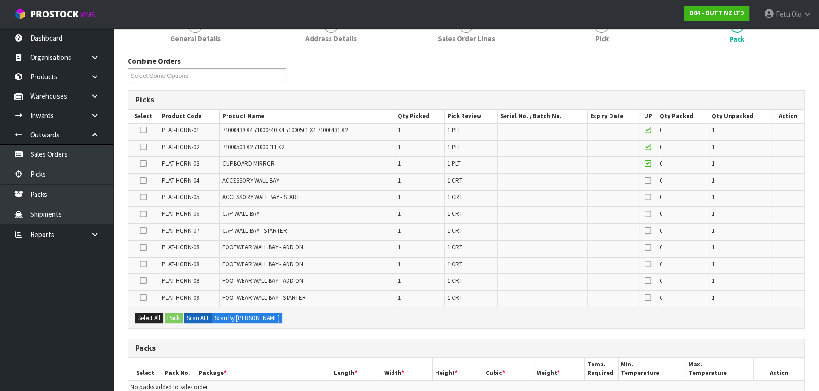
click at [142, 130] on icon at bounding box center [143, 130] width 7 height 0
click at [0, 0] on input "checkbox" at bounding box center [0, 0] width 0 height 0
click at [175, 321] on button "Pack" at bounding box center [174, 318] width 18 height 11
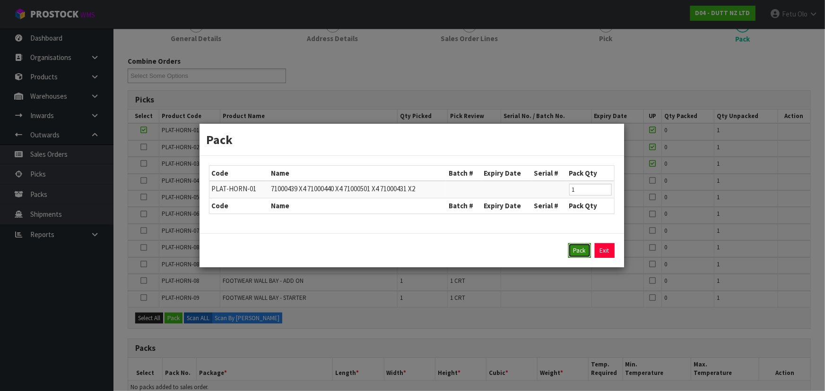
drag, startPoint x: 576, startPoint y: 254, endPoint x: 249, endPoint y: 144, distance: 344.6
click at [576, 253] on button "Pack" at bounding box center [579, 250] width 23 height 15
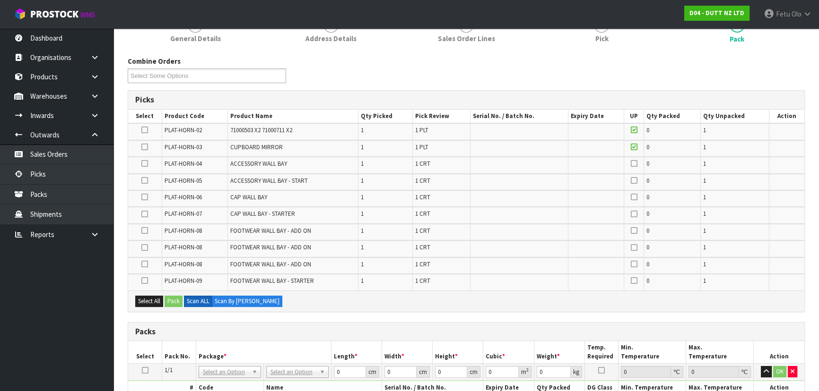
drag, startPoint x: 144, startPoint y: 127, endPoint x: 147, endPoint y: 132, distance: 6.1
click at [144, 130] on icon at bounding box center [144, 130] width 7 height 0
click at [0, 0] on input "checkbox" at bounding box center [0, 0] width 0 height 0
click at [171, 298] on button "Pack" at bounding box center [174, 301] width 18 height 11
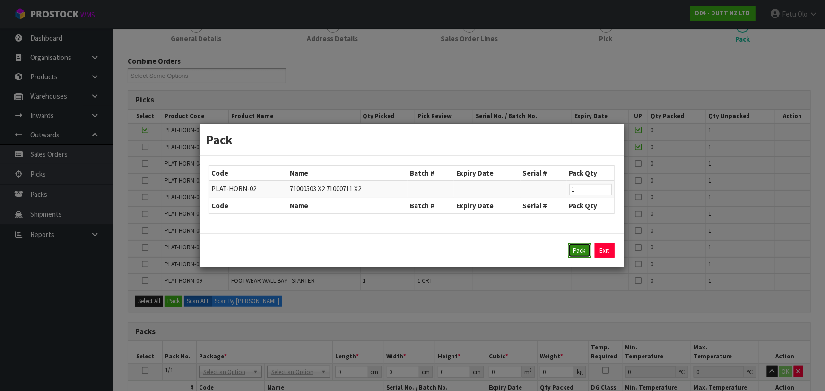
click at [579, 252] on button "Pack" at bounding box center [579, 250] width 23 height 15
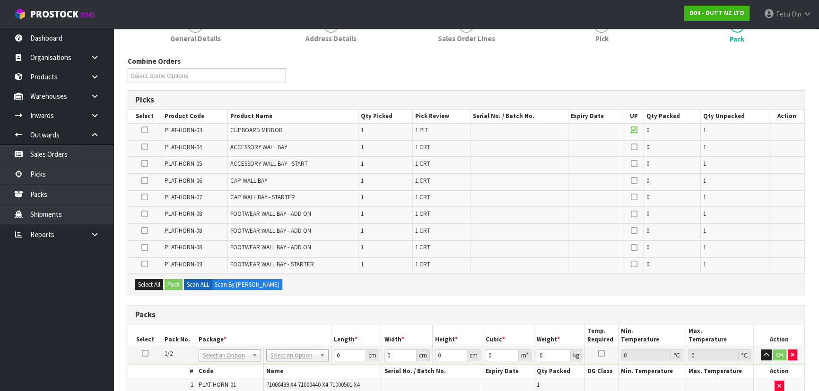
click at [145, 130] on icon at bounding box center [144, 130] width 7 height 0
click at [0, 0] on input "checkbox" at bounding box center [0, 0] width 0 height 0
click at [174, 280] on button "Pack" at bounding box center [174, 284] width 18 height 11
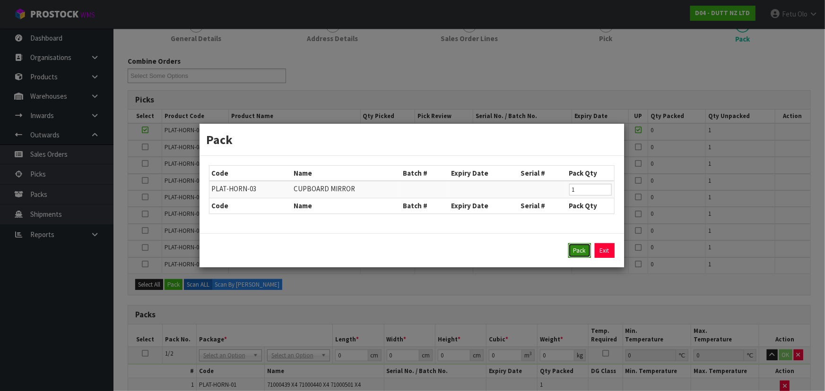
click at [588, 254] on button "Pack" at bounding box center [579, 250] width 23 height 15
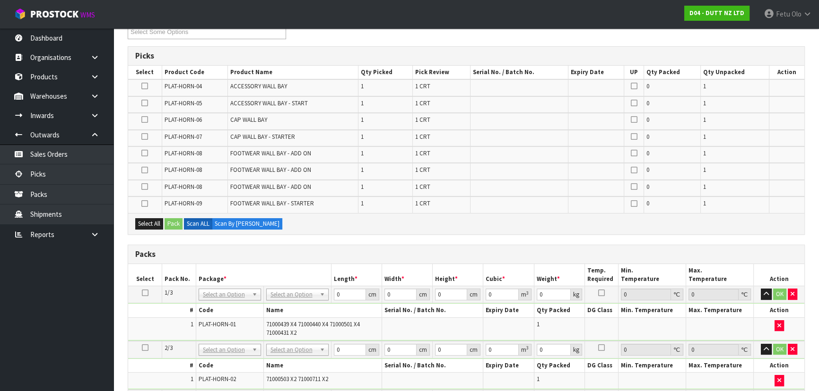
scroll to position [86, 0]
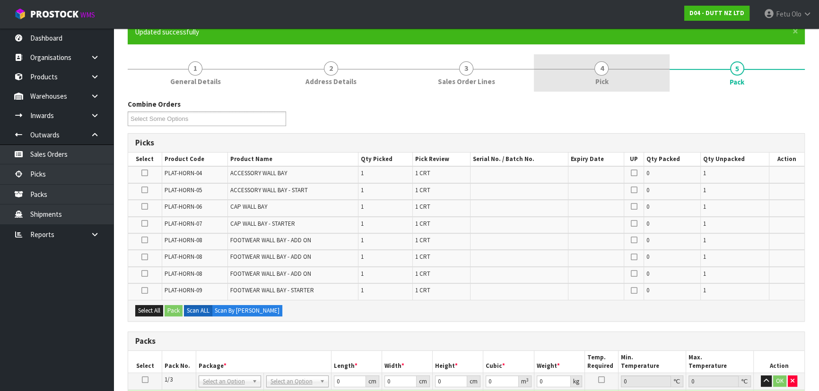
click at [602, 78] on span "Pick" at bounding box center [601, 82] width 13 height 10
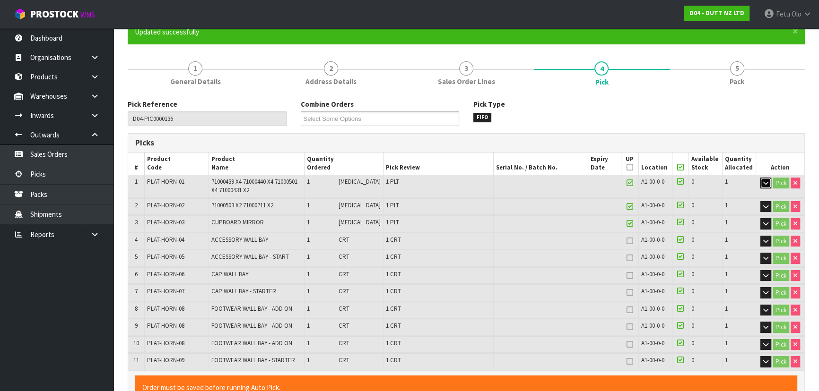
drag, startPoint x: 764, startPoint y: 182, endPoint x: 745, endPoint y: 189, distance: 20.6
click at [764, 182] on icon "button" at bounding box center [765, 183] width 5 height 6
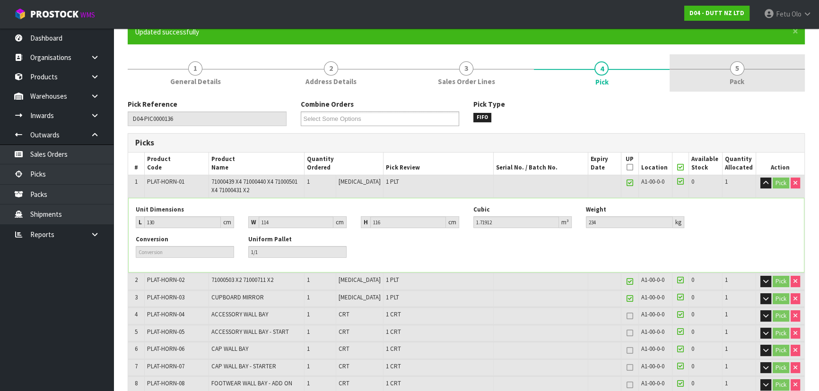
click at [743, 80] on span "Pack" at bounding box center [736, 82] width 15 height 10
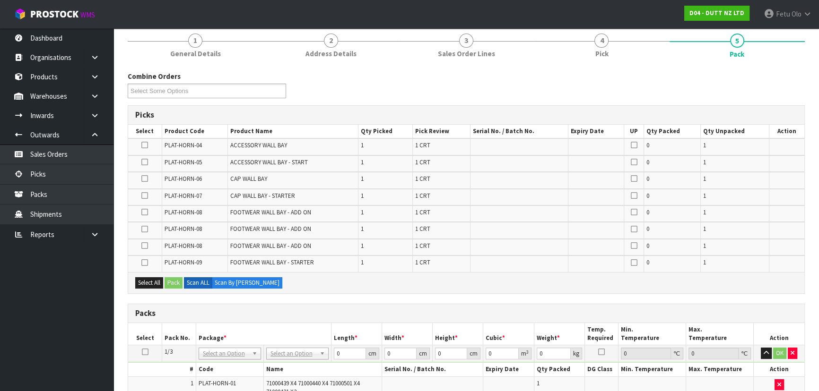
scroll to position [129, 0]
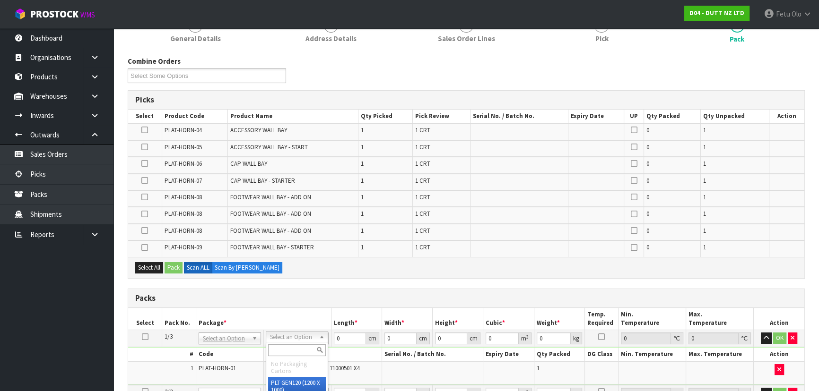
click at [287, 350] on input "text" at bounding box center [297, 351] width 58 height 12
drag, startPoint x: 346, startPoint y: 339, endPoint x: 267, endPoint y: 353, distance: 80.2
click at [269, 353] on tbody "1/3 NONE 007-001 007-002 007-004 007-009 007-013 007-014 007-015 007-017 007-01…" at bounding box center [466, 357] width 676 height 55
drag, startPoint x: 348, startPoint y: 339, endPoint x: 271, endPoint y: 342, distance: 77.6
click at [271, 342] on tr "1/3 NONE 007-001 007-002 007-004 007-009 007-013 007-014 007-015 007-017 007-01…" at bounding box center [466, 338] width 676 height 17
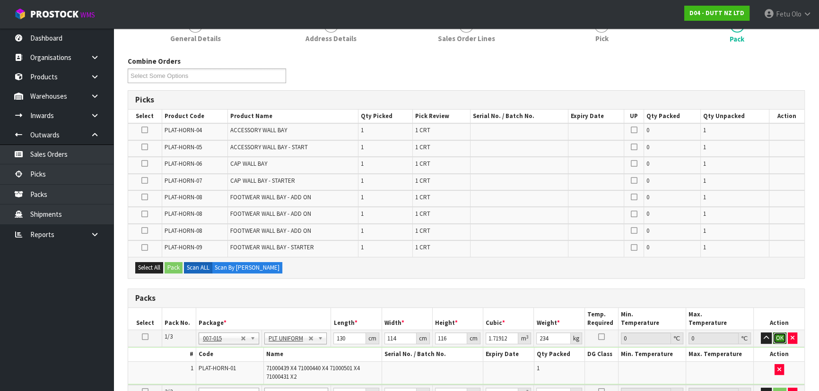
click button "OK" at bounding box center [779, 338] width 13 height 11
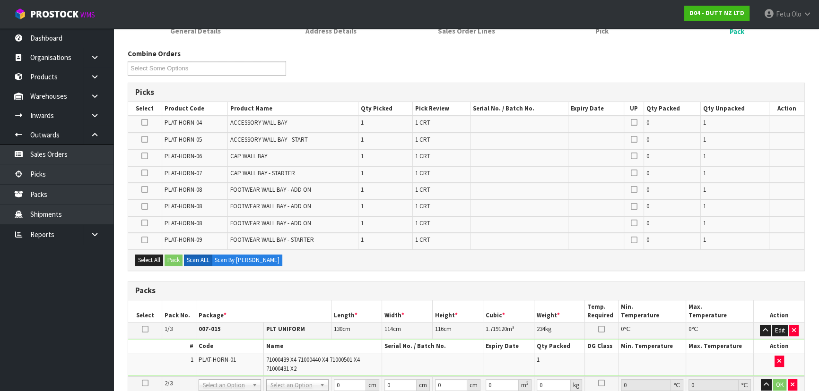
scroll to position [387, 0]
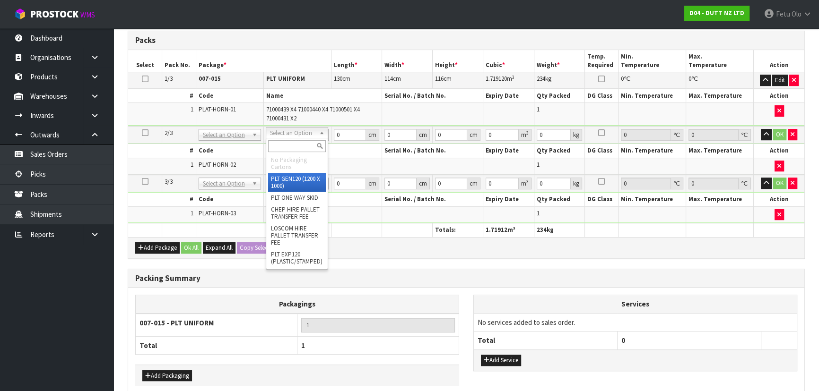
click at [303, 149] on input "text" at bounding box center [297, 146] width 58 height 12
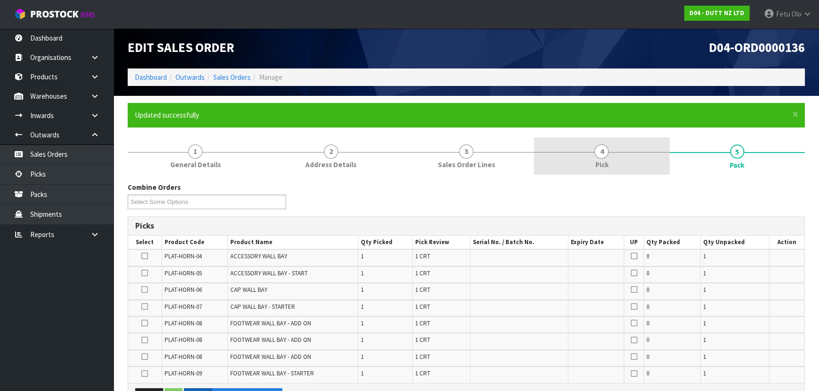
scroll to position [0, 0]
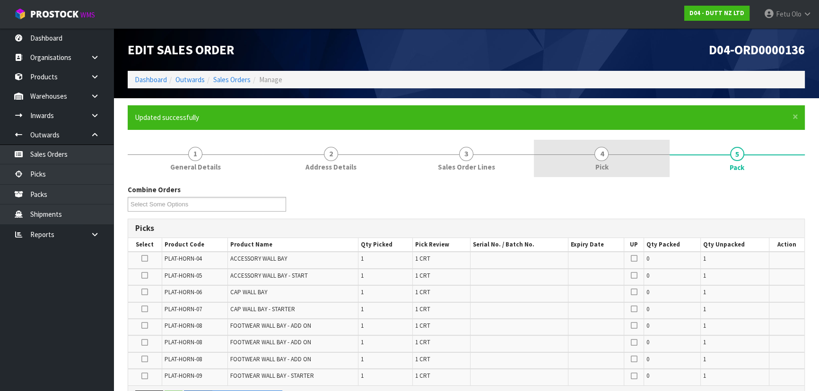
click at [614, 154] on link "4 Pick" at bounding box center [601, 158] width 135 height 37
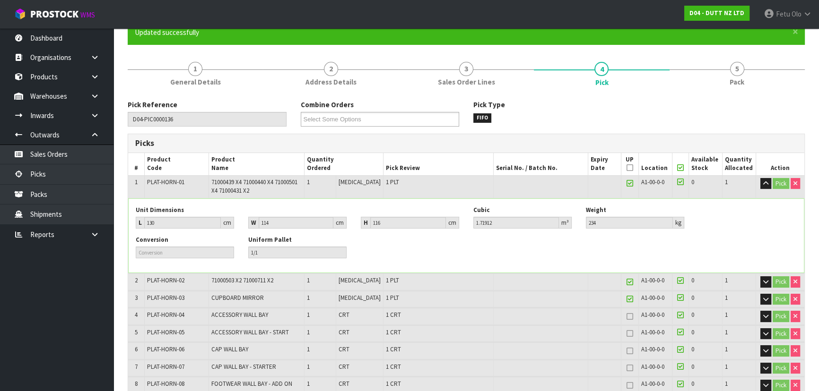
scroll to position [86, 0]
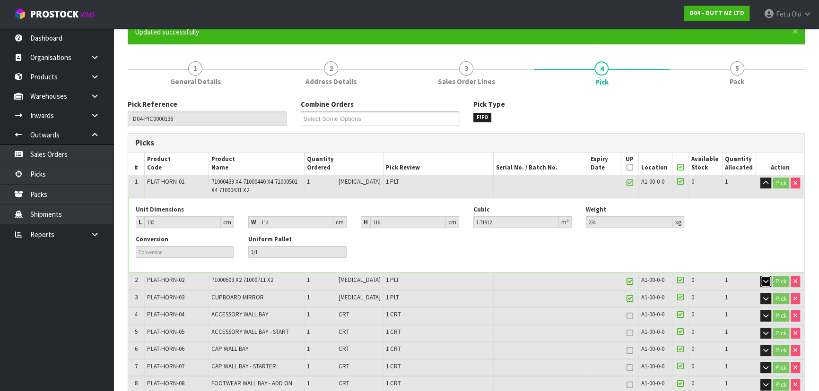
click at [763, 280] on icon "button" at bounding box center [765, 281] width 5 height 6
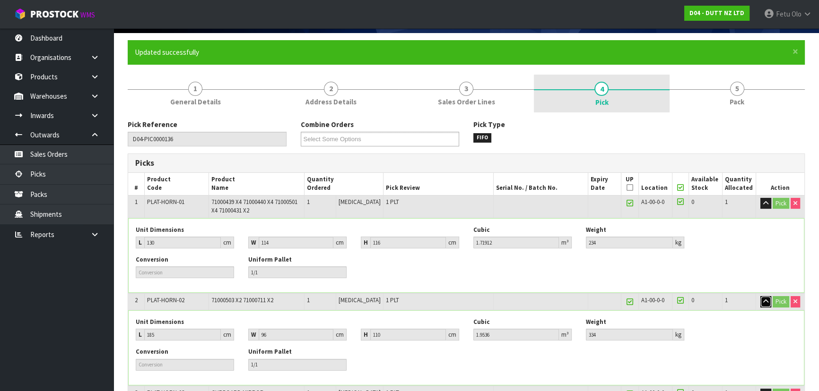
scroll to position [0, 0]
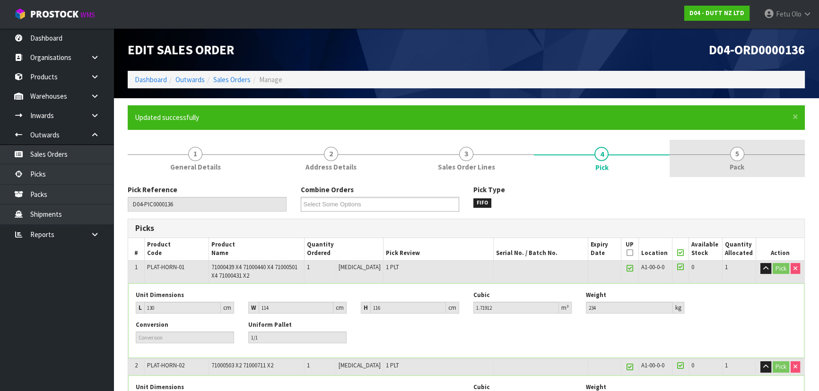
click at [734, 175] on link "5 Pack" at bounding box center [736, 158] width 135 height 37
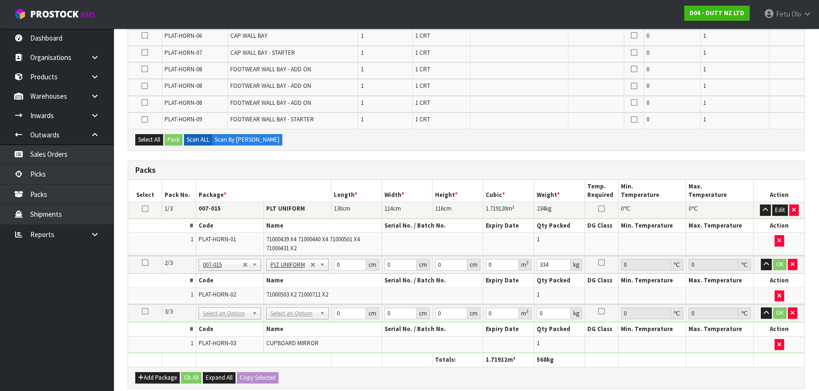
scroll to position [258, 0]
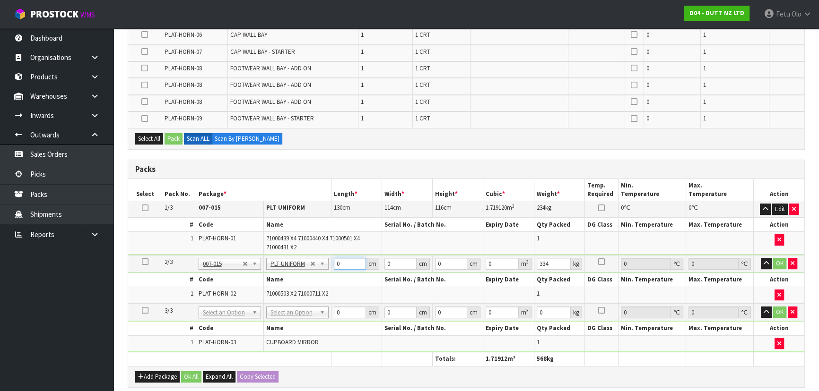
drag, startPoint x: 343, startPoint y: 265, endPoint x: 286, endPoint y: 267, distance: 57.7
click at [286, 267] on tr "2/3 NONE 007-001 007-002 007-004 007-009 007-013 007-014 007-015 007-017 007-01…" at bounding box center [466, 263] width 676 height 17
click at [761, 258] on button "button" at bounding box center [766, 263] width 11 height 11
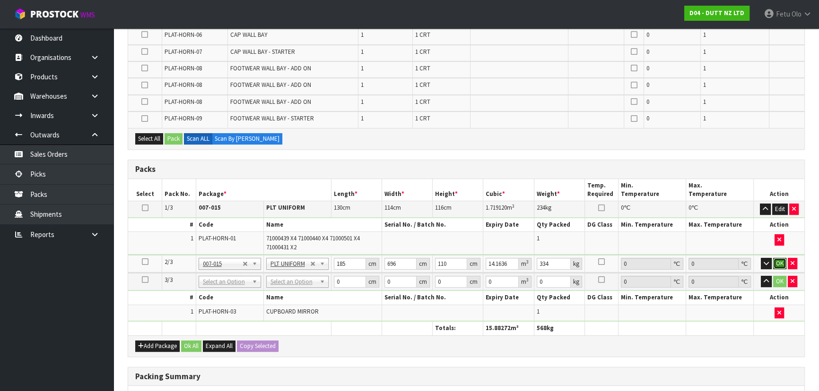
click button "OK" at bounding box center [779, 263] width 13 height 11
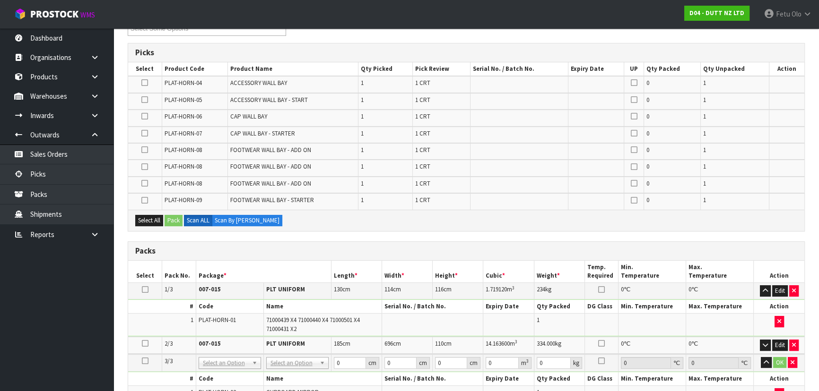
scroll to position [0, 0]
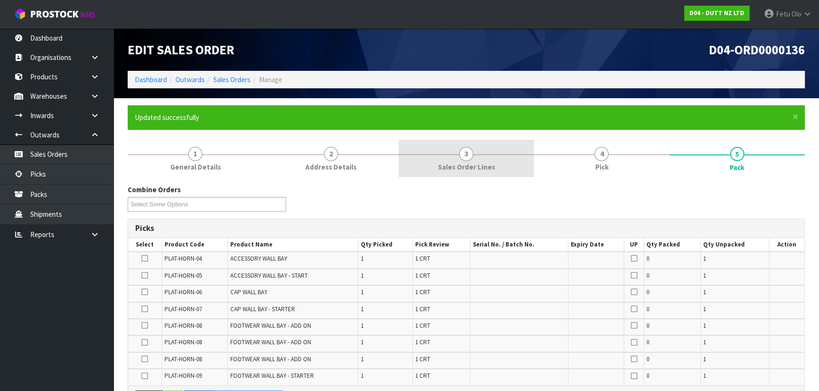
click at [460, 161] on link "3 Sales Order Lines" at bounding box center [466, 158] width 135 height 37
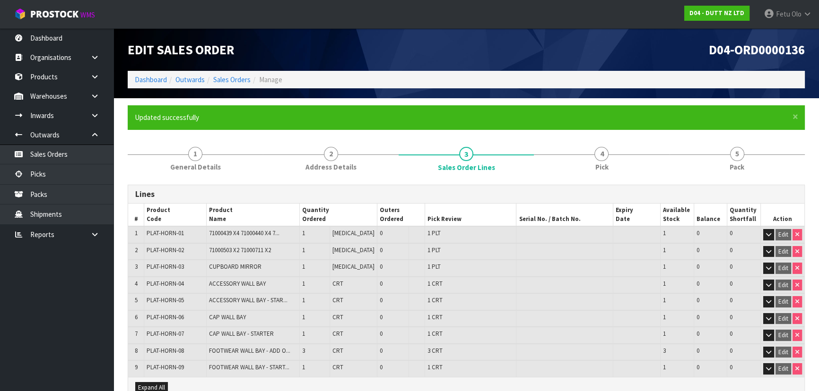
drag, startPoint x: 581, startPoint y: 156, endPoint x: 719, endPoint y: 252, distance: 169.1
click at [582, 156] on link "4 Pick" at bounding box center [601, 158] width 135 height 37
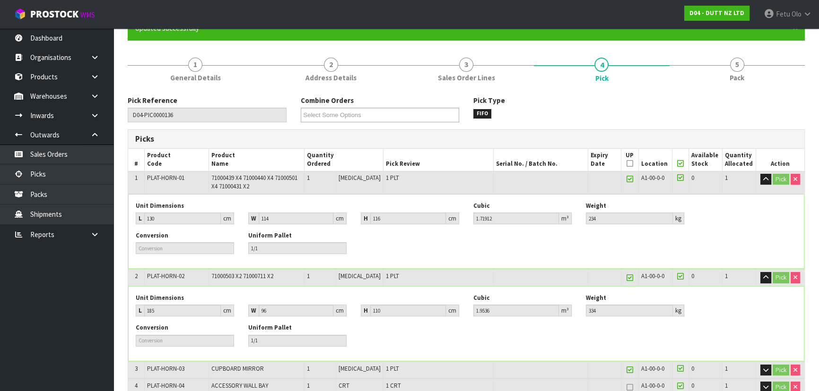
scroll to position [215, 0]
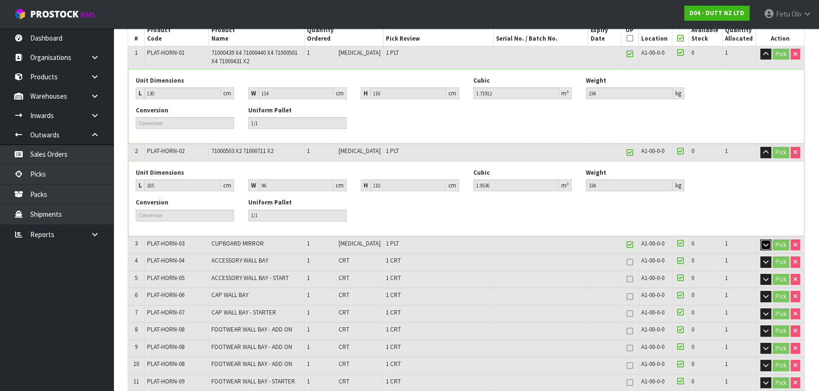
click at [765, 244] on icon "button" at bounding box center [765, 245] width 5 height 6
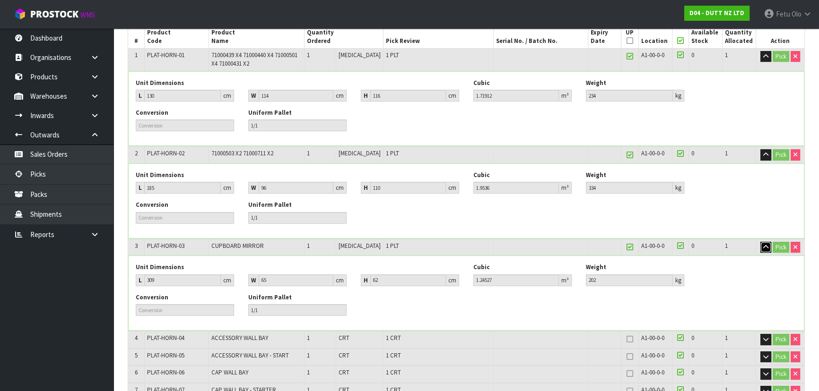
scroll to position [0, 0]
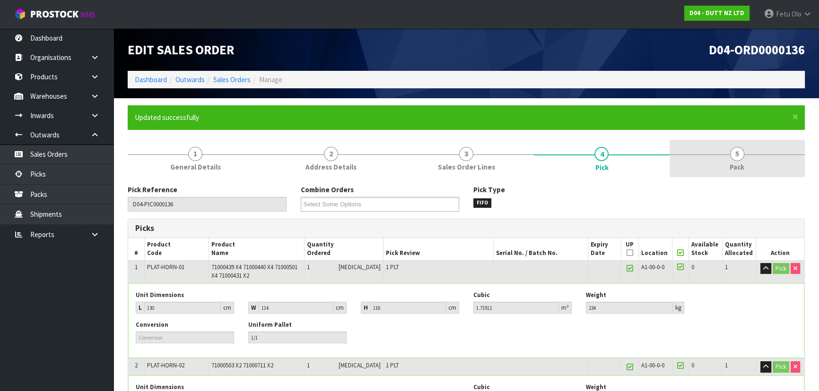
click at [773, 168] on link "5 Pack" at bounding box center [736, 158] width 135 height 37
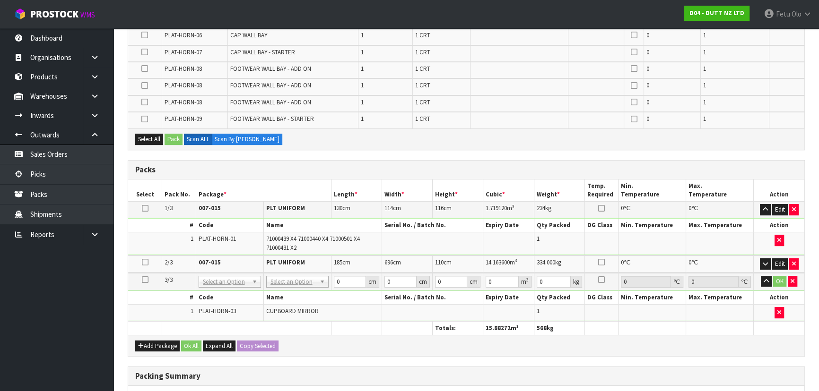
scroll to position [258, 0]
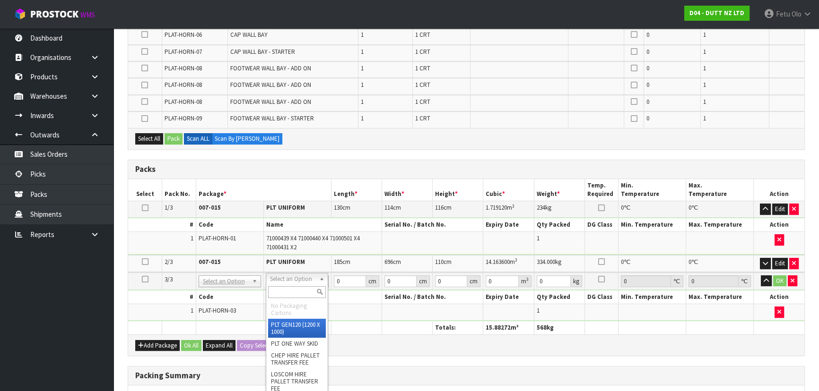
click at [298, 294] on input "text" at bounding box center [297, 292] width 58 height 12
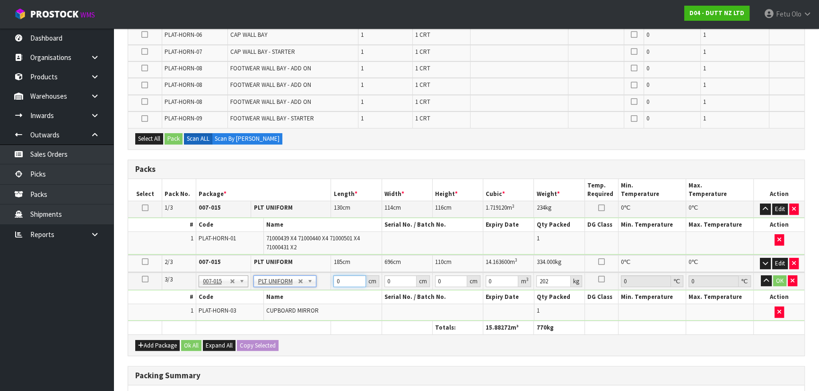
drag, startPoint x: 343, startPoint y: 279, endPoint x: 230, endPoint y: 298, distance: 114.0
click at [270, 293] on tbody "3/3 NONE 007-001 007-002 007-004 007-009 007-013 007-014 007-015 007-017 007-01…" at bounding box center [466, 297] width 676 height 48
click button "OK" at bounding box center [779, 281] width 13 height 11
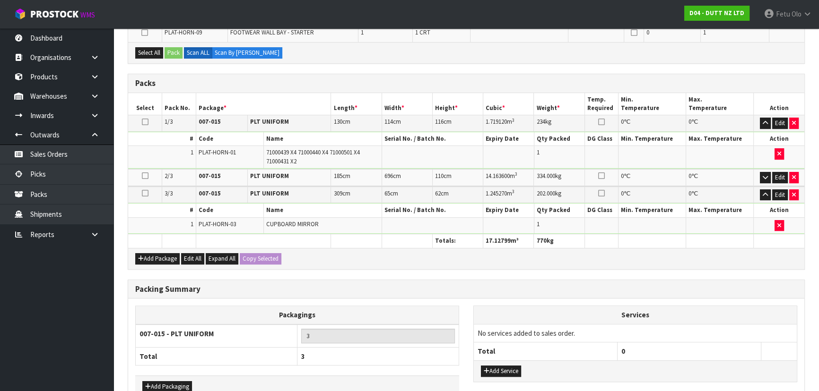
scroll to position [129, 0]
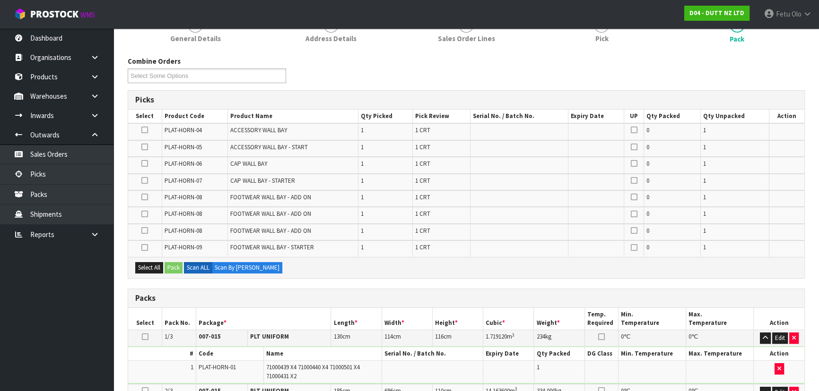
click at [147, 130] on icon at bounding box center [144, 130] width 7 height 0
click at [0, 0] on input "checkbox" at bounding box center [0, 0] width 0 height 0
click at [175, 260] on div "Select All Pack Scan ALL Scan By Quantity" at bounding box center [466, 267] width 676 height 21
click at [175, 262] on button "Pack" at bounding box center [174, 267] width 18 height 11
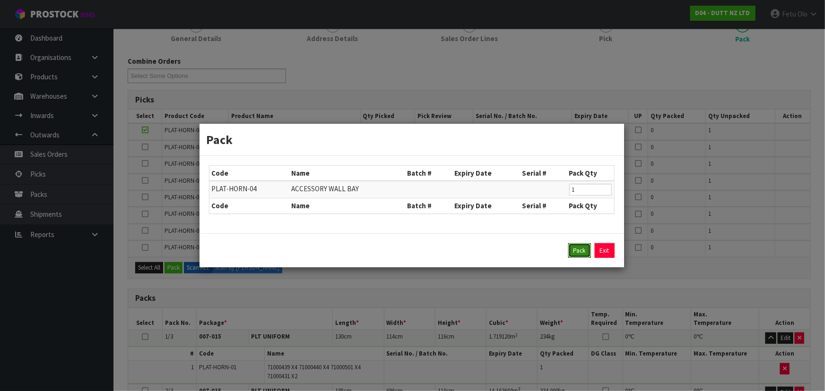
click at [577, 251] on button "Pack" at bounding box center [579, 250] width 23 height 15
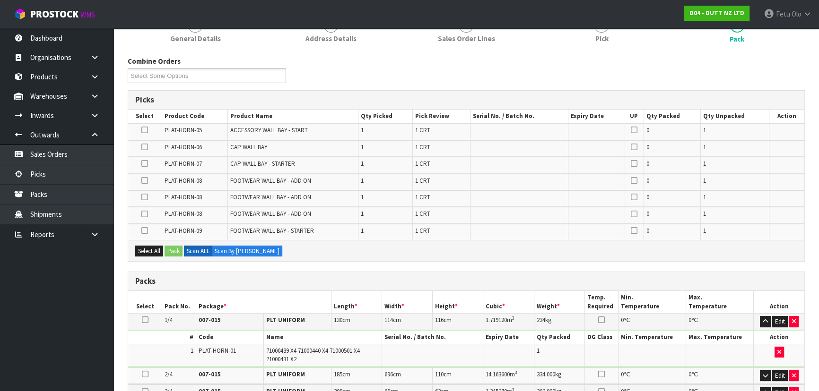
click at [143, 130] on icon at bounding box center [144, 130] width 7 height 0
click at [0, 0] on input "checkbox" at bounding box center [0, 0] width 0 height 0
click at [168, 248] on button "Pack" at bounding box center [174, 251] width 18 height 11
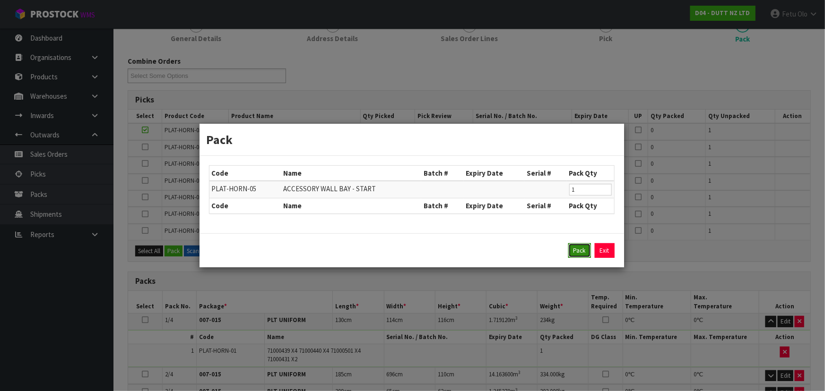
click at [573, 248] on button "Pack" at bounding box center [579, 250] width 23 height 15
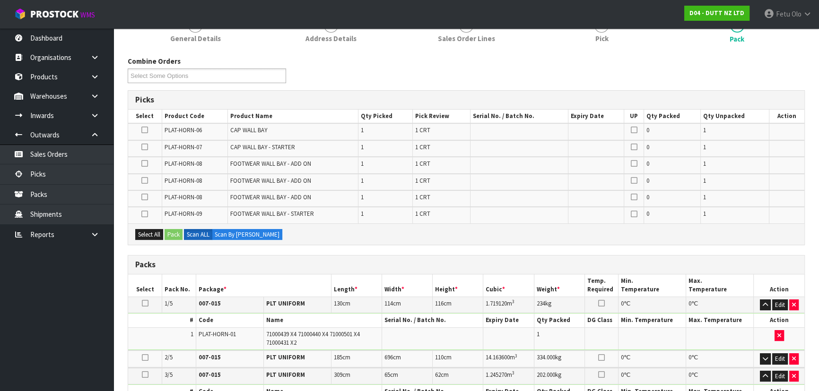
click at [144, 130] on icon at bounding box center [144, 130] width 7 height 0
click at [0, 0] on input "checkbox" at bounding box center [0, 0] width 0 height 0
click at [181, 233] on button "Pack" at bounding box center [174, 234] width 18 height 11
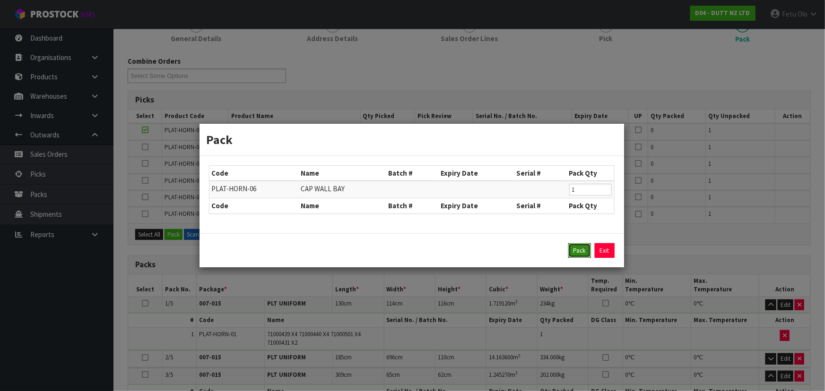
click at [577, 248] on button "Pack" at bounding box center [579, 250] width 23 height 15
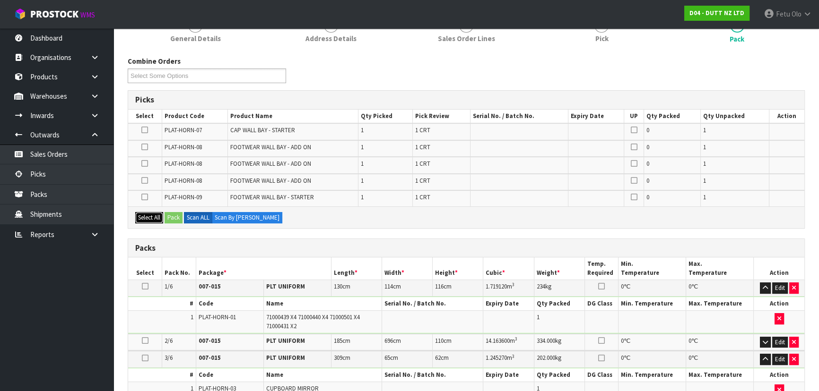
click at [153, 217] on button "Select All" at bounding box center [149, 217] width 28 height 11
click at [175, 216] on button "Pack" at bounding box center [174, 217] width 18 height 11
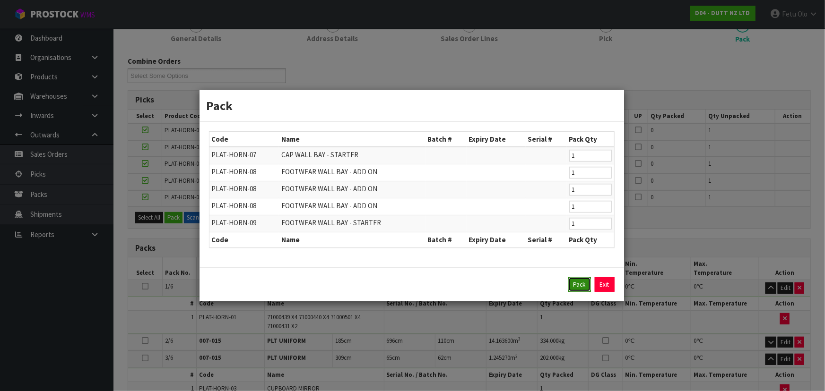
click at [581, 286] on button "Pack" at bounding box center [579, 285] width 23 height 15
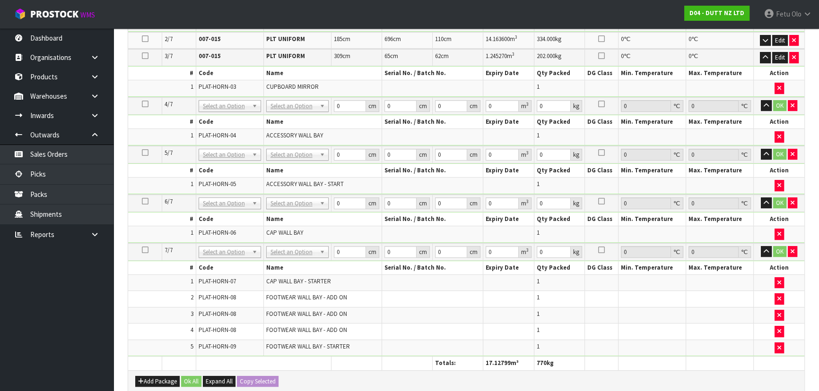
scroll to position [430, 0]
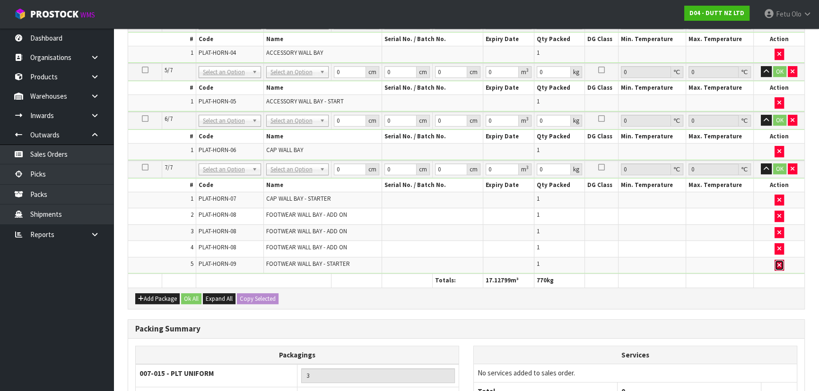
click at [775, 261] on button "button" at bounding box center [778, 265] width 9 height 11
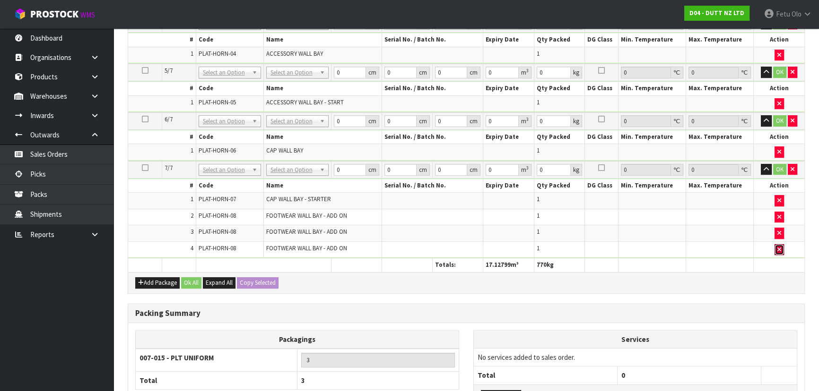
click at [777, 247] on icon "button" at bounding box center [779, 250] width 4 height 6
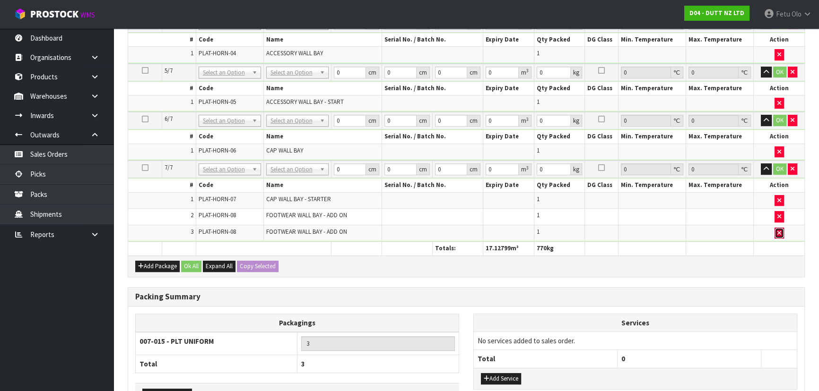
click at [775, 229] on button "button" at bounding box center [778, 233] width 9 height 11
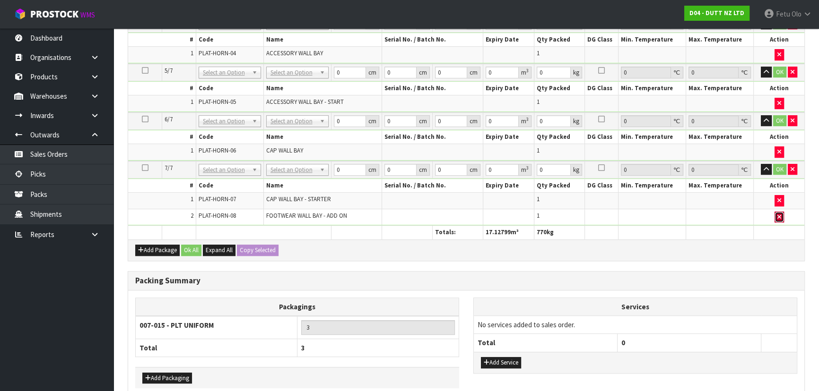
click at [780, 214] on icon "button" at bounding box center [779, 217] width 4 height 6
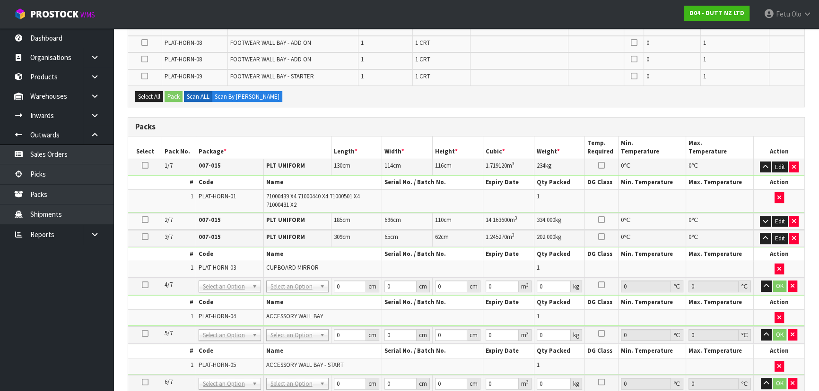
scroll to position [152, 0]
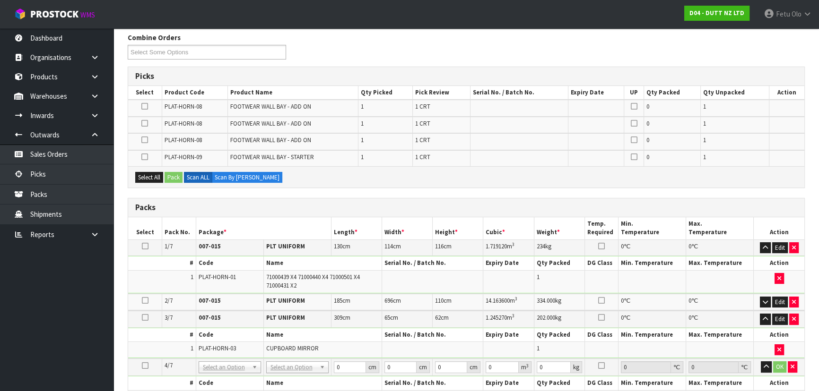
click at [147, 106] on icon at bounding box center [144, 106] width 7 height 0
click at [0, 0] on input "checkbox" at bounding box center [0, 0] width 0 height 0
click at [170, 172] on button "Pack" at bounding box center [174, 177] width 18 height 11
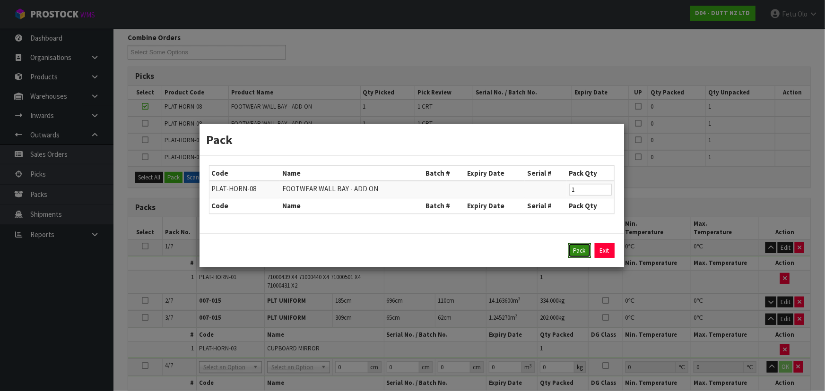
drag, startPoint x: 581, startPoint y: 255, endPoint x: 347, endPoint y: 159, distance: 253.2
click at [581, 254] on button "Pack" at bounding box center [579, 250] width 23 height 15
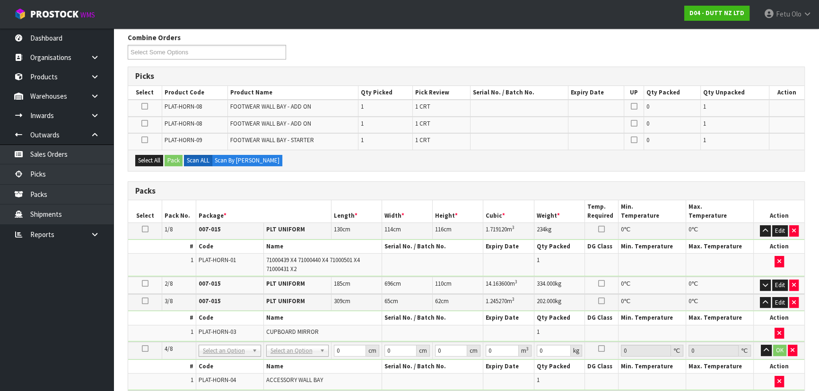
click at [146, 103] on label at bounding box center [144, 107] width 7 height 9
click at [0, 0] on input "checkbox" at bounding box center [0, 0] width 0 height 0
click at [168, 156] on button "Pack" at bounding box center [174, 160] width 18 height 11
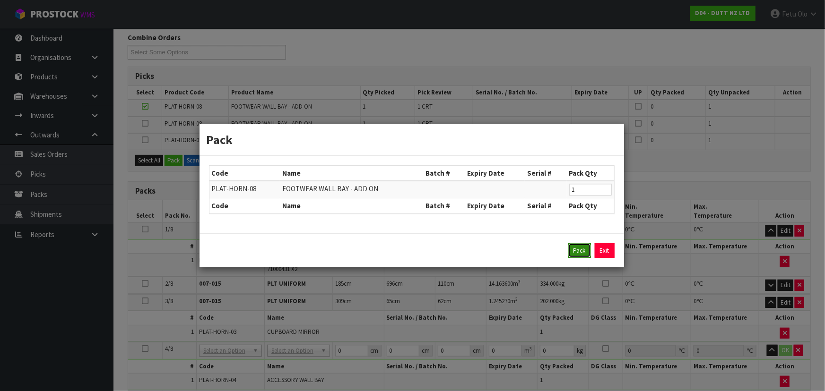
click at [572, 249] on button "Pack" at bounding box center [579, 250] width 23 height 15
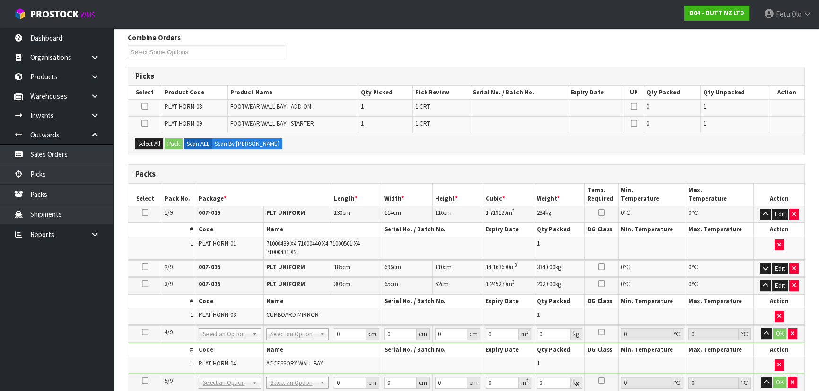
click at [145, 106] on icon at bounding box center [144, 106] width 7 height 0
click at [0, 0] on input "checkbox" at bounding box center [0, 0] width 0 height 0
click at [172, 139] on button "Pack" at bounding box center [174, 144] width 18 height 11
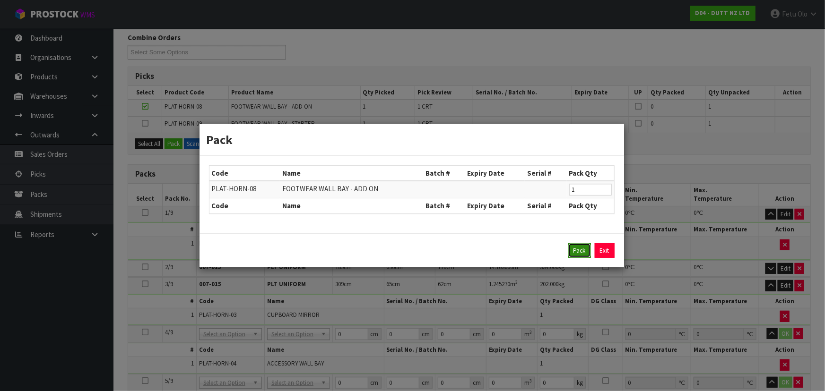
click at [579, 249] on button "Pack" at bounding box center [579, 250] width 23 height 15
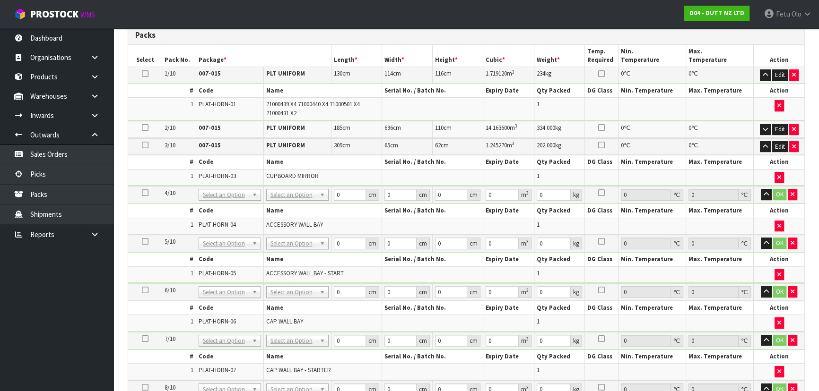
scroll to position [109, 0]
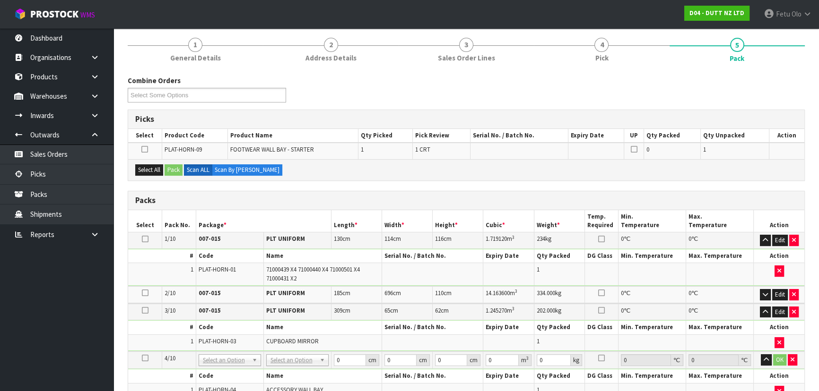
click at [145, 149] on icon at bounding box center [144, 149] width 7 height 0
click at [0, 0] on input "checkbox" at bounding box center [0, 0] width 0 height 0
click at [182, 167] on button "Pack" at bounding box center [174, 170] width 18 height 11
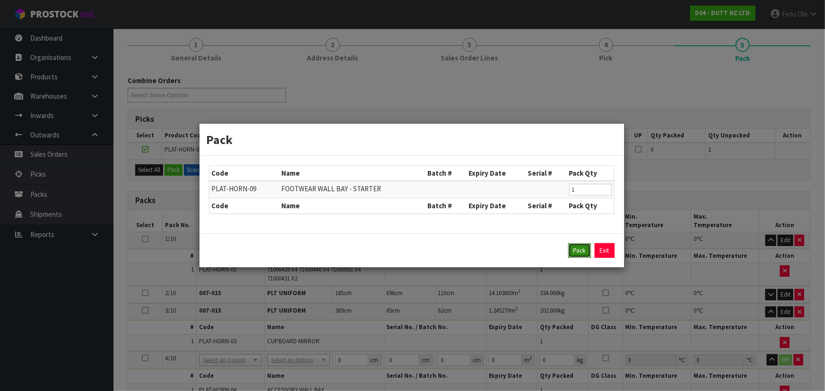
click at [587, 248] on button "Pack" at bounding box center [579, 250] width 23 height 15
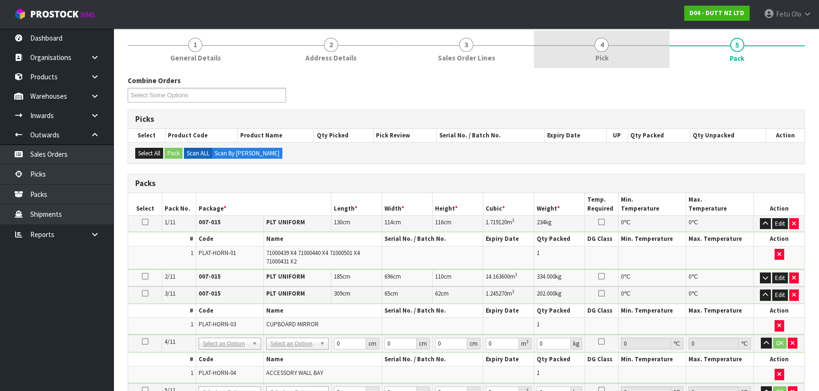
click at [615, 56] on link "4 Pick" at bounding box center [601, 49] width 135 height 37
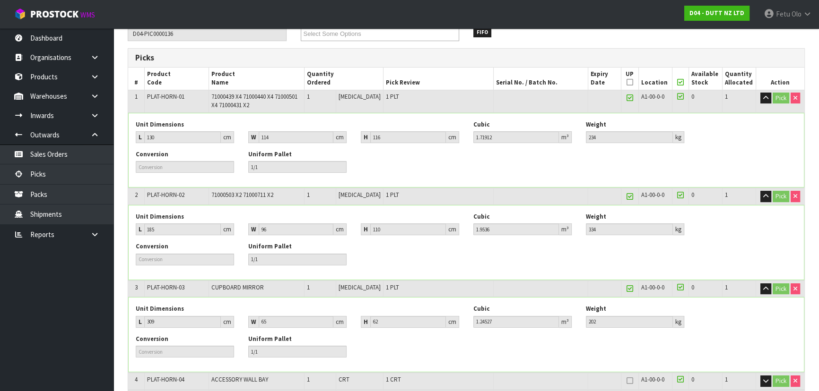
scroll to position [281, 0]
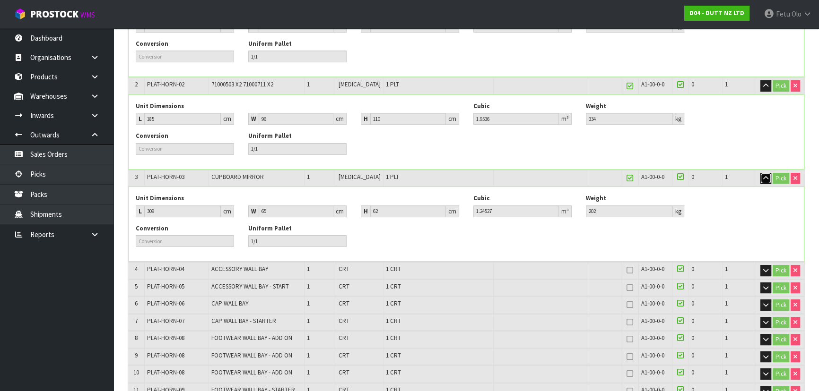
click at [763, 179] on icon "button" at bounding box center [765, 178] width 5 height 6
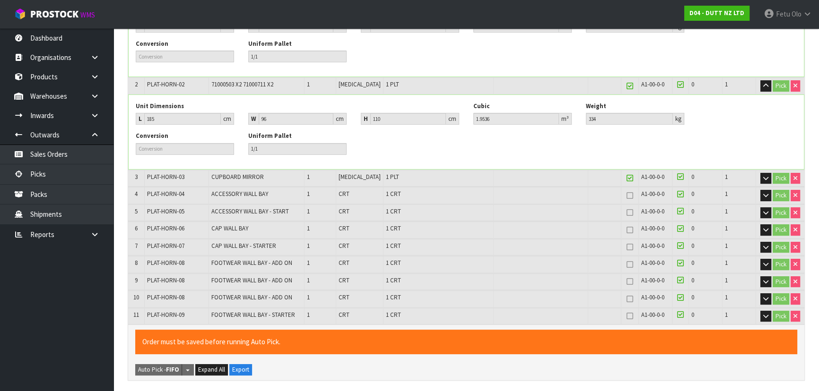
click at [763, 91] on td "Pick" at bounding box center [780, 86] width 48 height 17
click at [763, 89] on button "button" at bounding box center [765, 85] width 11 height 11
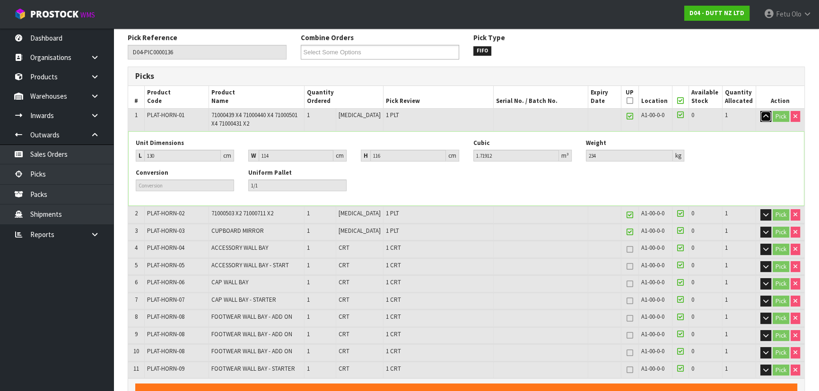
click at [761, 113] on button "button" at bounding box center [765, 116] width 11 height 11
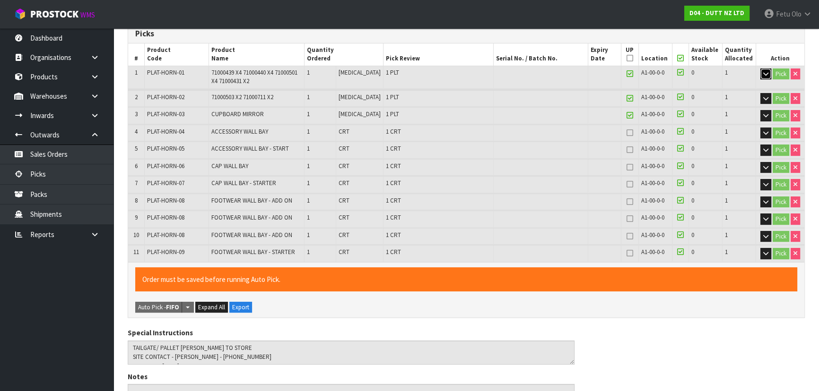
scroll to position [195, 0]
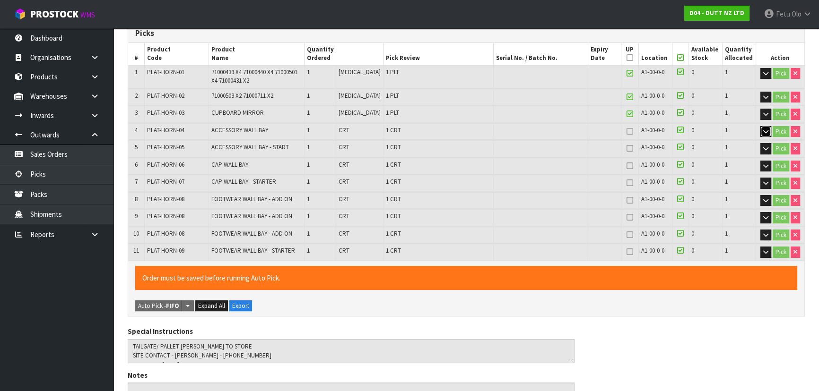
click at [763, 131] on icon "button" at bounding box center [765, 132] width 5 height 6
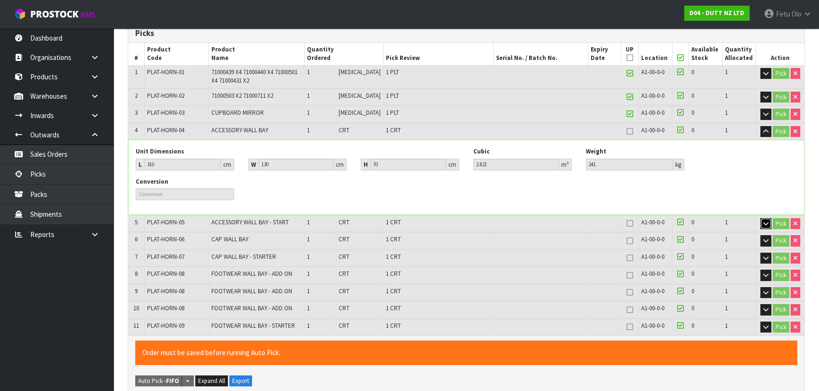
click at [761, 223] on button "button" at bounding box center [765, 223] width 11 height 11
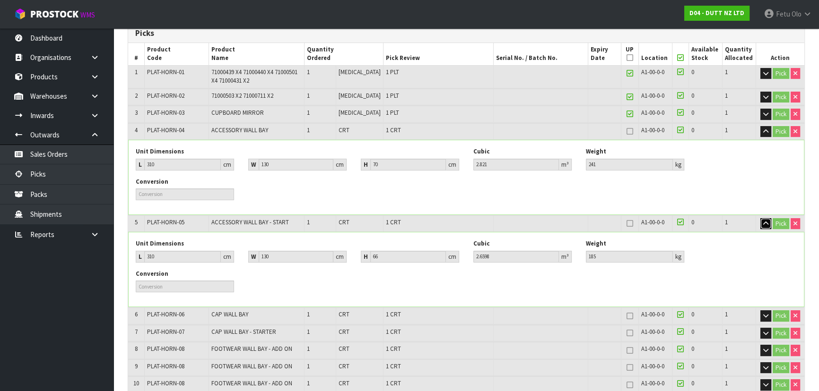
drag, startPoint x: 762, startPoint y: 222, endPoint x: 765, endPoint y: 216, distance: 7.0
click at [763, 222] on icon "button" at bounding box center [765, 224] width 5 height 6
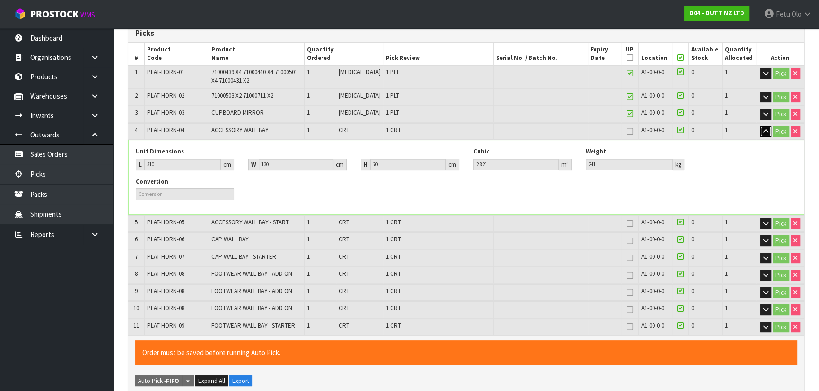
click at [765, 130] on icon "button" at bounding box center [765, 132] width 5 height 6
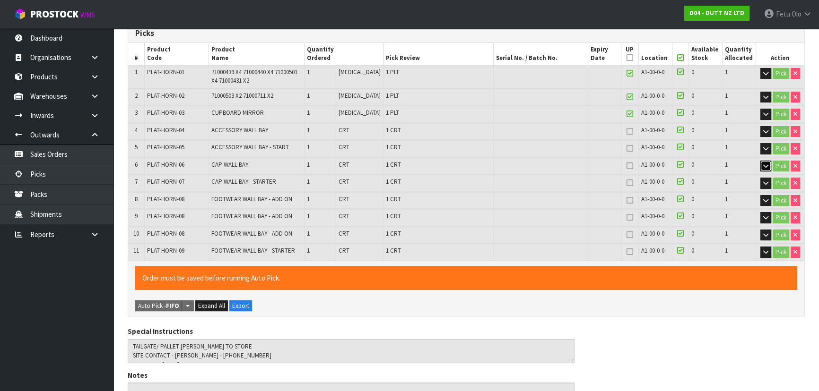
click at [763, 163] on icon "button" at bounding box center [765, 166] width 5 height 6
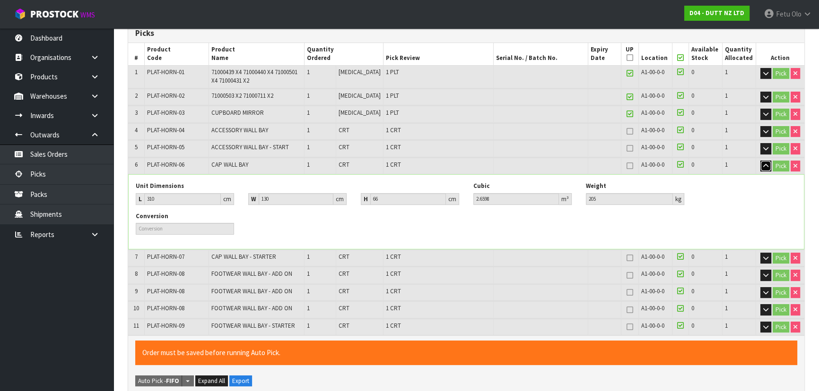
click at [766, 163] on icon "button" at bounding box center [765, 166] width 5 height 6
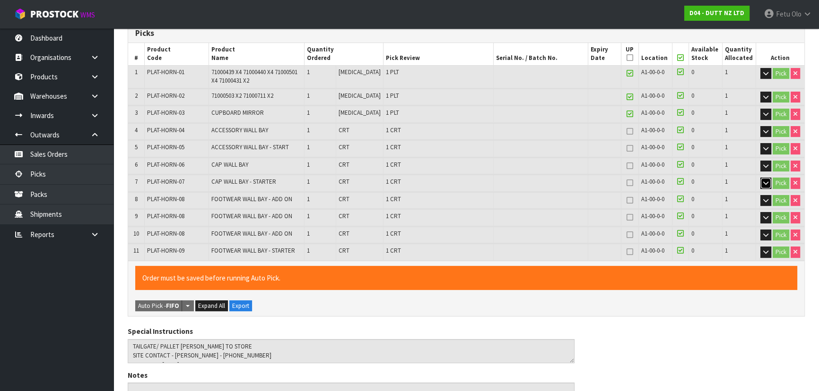
click at [764, 180] on icon "button" at bounding box center [765, 183] width 5 height 6
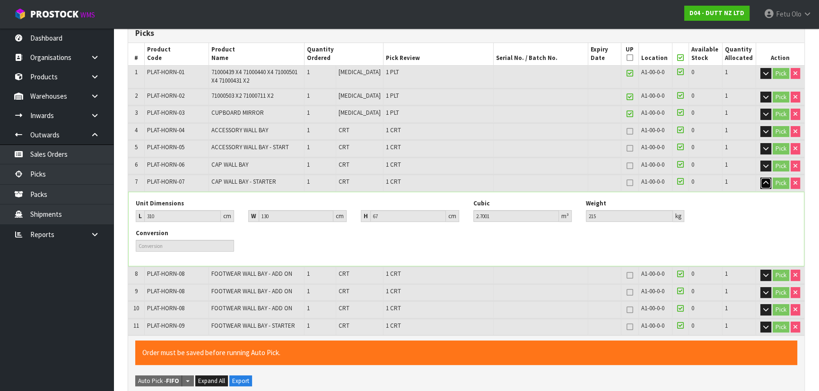
click at [764, 180] on icon "button" at bounding box center [765, 183] width 5 height 6
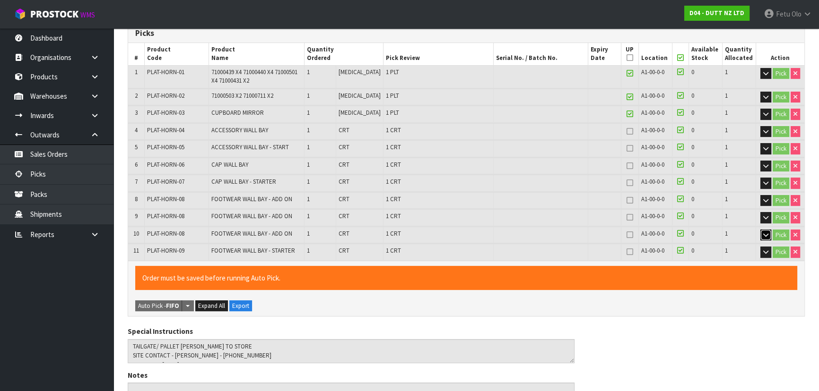
click at [763, 233] on icon "button" at bounding box center [765, 235] width 5 height 6
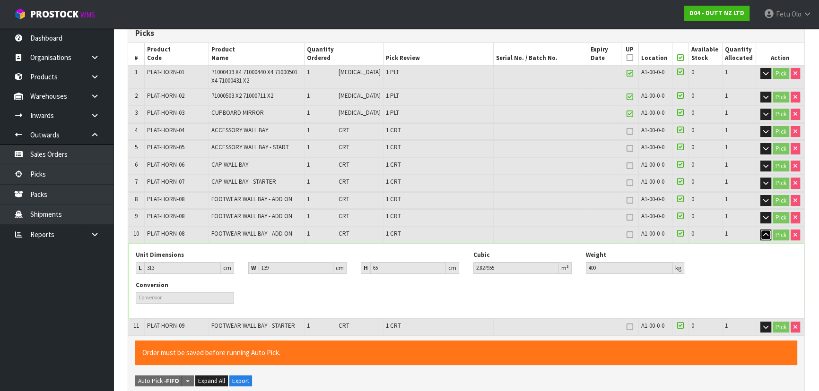
click at [761, 232] on button "button" at bounding box center [765, 235] width 11 height 11
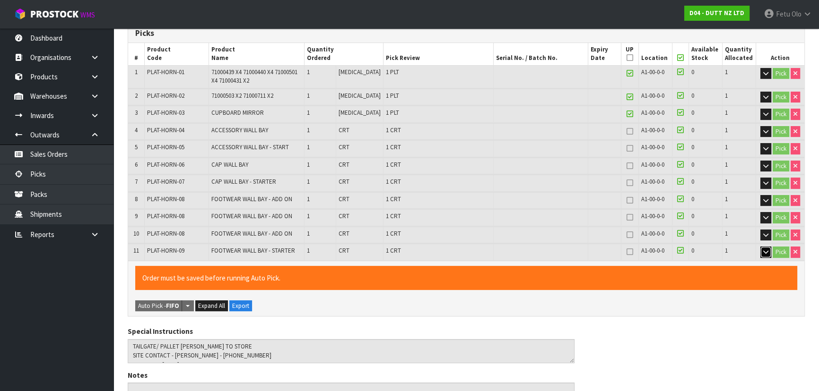
click at [765, 247] on button "button" at bounding box center [765, 252] width 11 height 11
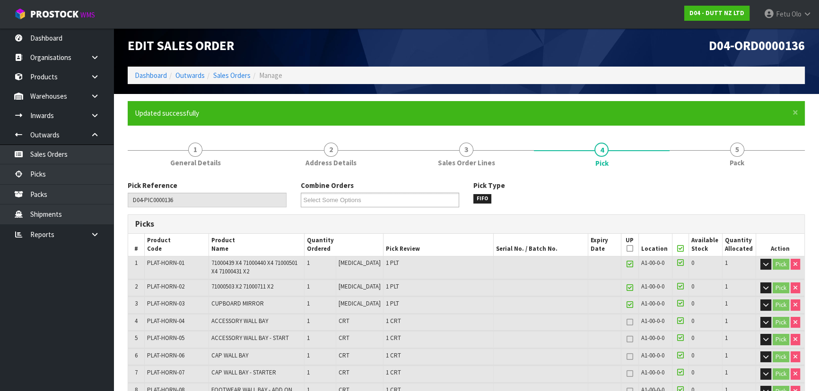
scroll to position [0, 0]
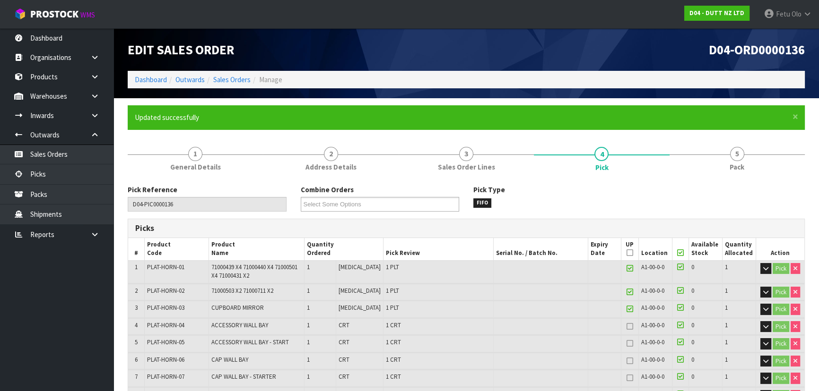
drag, startPoint x: 734, startPoint y: 154, endPoint x: 622, endPoint y: 230, distance: 135.5
click at [734, 154] on span "5" at bounding box center [737, 154] width 14 height 14
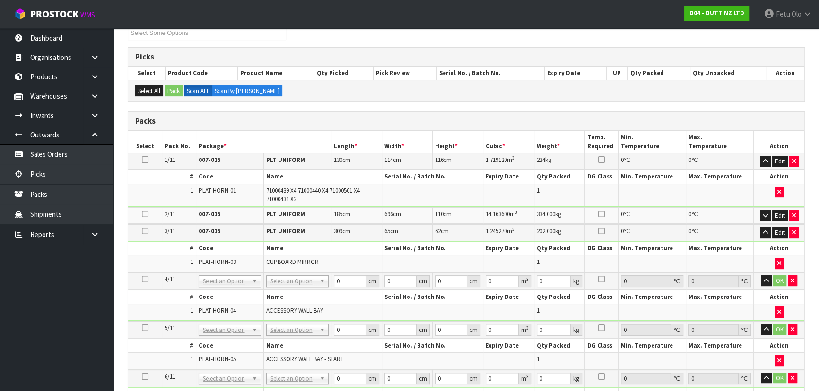
scroll to position [301, 0]
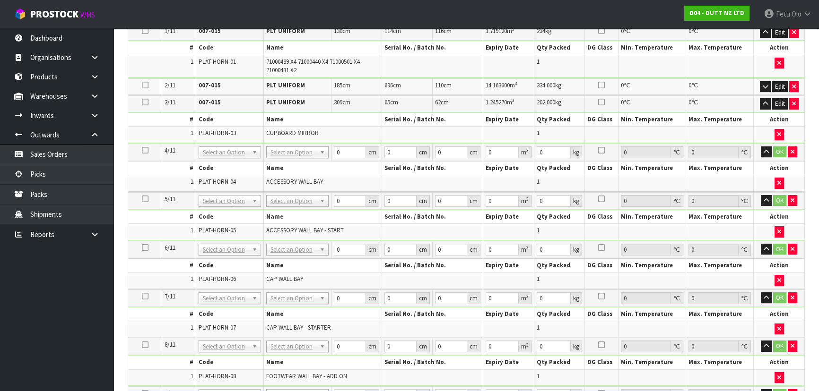
click at [291, 144] on td "No Packaging Cartons PLT GEN120 (1200 X 1000) PLT ONE WAY SKID CHEP HIRE PALLET…" at bounding box center [297, 152] width 68 height 17
drag, startPoint x: 340, startPoint y: 153, endPoint x: 298, endPoint y: 165, distance: 44.4
click at [299, 166] on tbody "4/11 NONE 007-001 007-002 007-004 007-009 007-013 007-014 007-015 007-017 007-0…" at bounding box center [466, 168] width 676 height 49
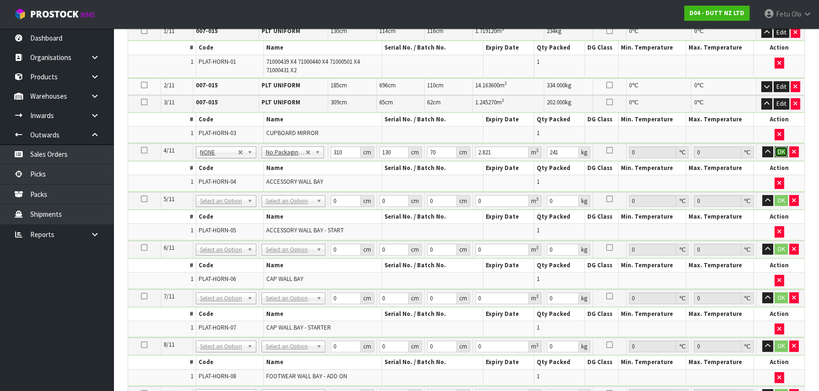
click button "OK" at bounding box center [780, 152] width 13 height 11
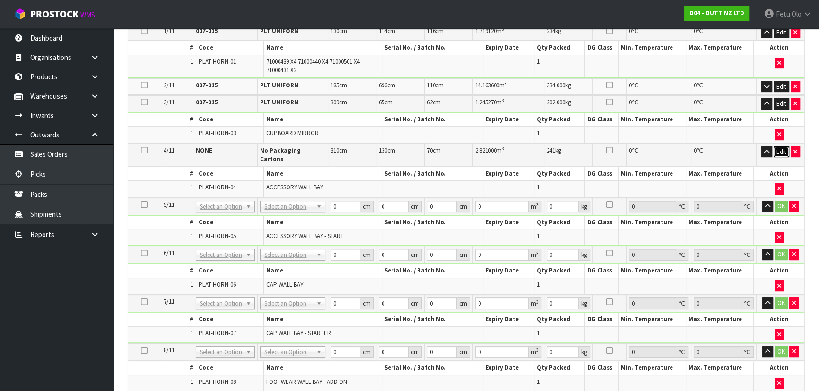
click at [781, 148] on button "Edit" at bounding box center [781, 152] width 16 height 11
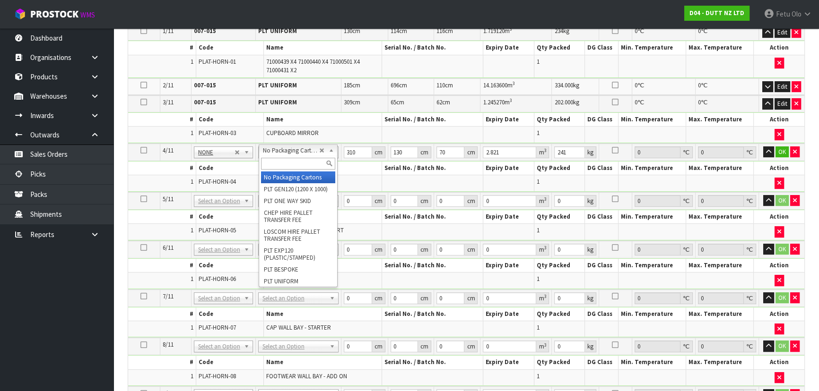
click at [286, 163] on input "text" at bounding box center [298, 164] width 74 height 12
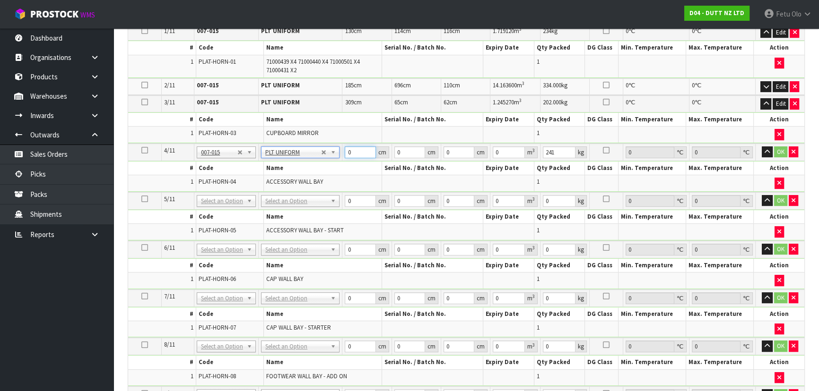
drag, startPoint x: 355, startPoint y: 150, endPoint x: 221, endPoint y: 183, distance: 137.4
click at [224, 182] on tbody "4/11 NONE 007-001 007-002 007-004 007-009 007-013 007-014 007-015 007-017 007-0…" at bounding box center [466, 168] width 676 height 49
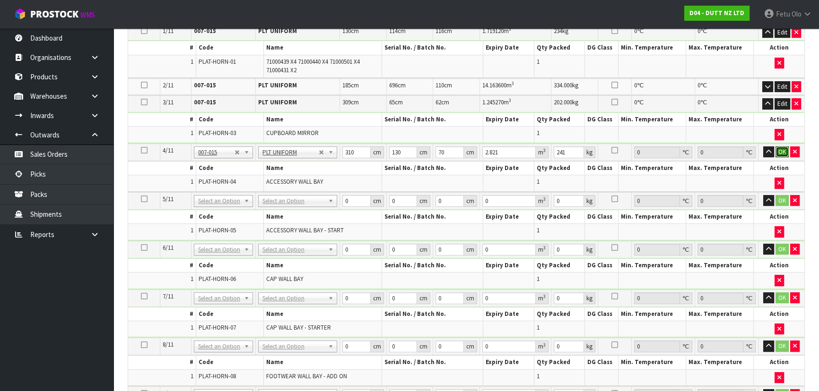
click button "OK" at bounding box center [781, 152] width 13 height 11
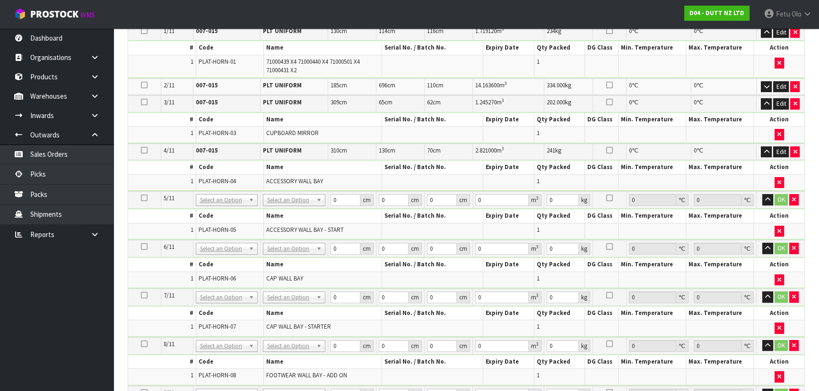
scroll to position [387, 0]
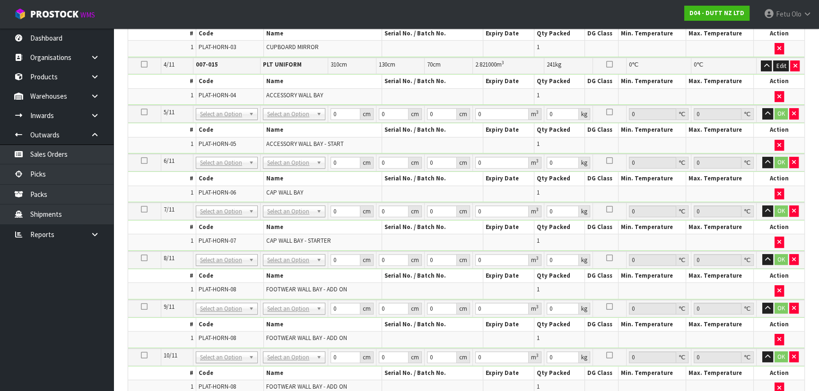
click at [292, 105] on td "No Packaging Cartons PLT GEN120 (1200 X 1000) PLT ONE WAY SKID CHEP HIRE PALLET…" at bounding box center [293, 113] width 67 height 17
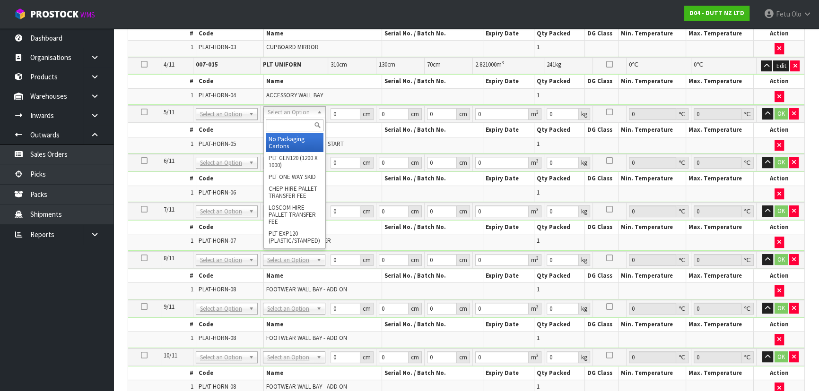
drag, startPoint x: 292, startPoint y: 107, endPoint x: 297, endPoint y: 126, distance: 19.6
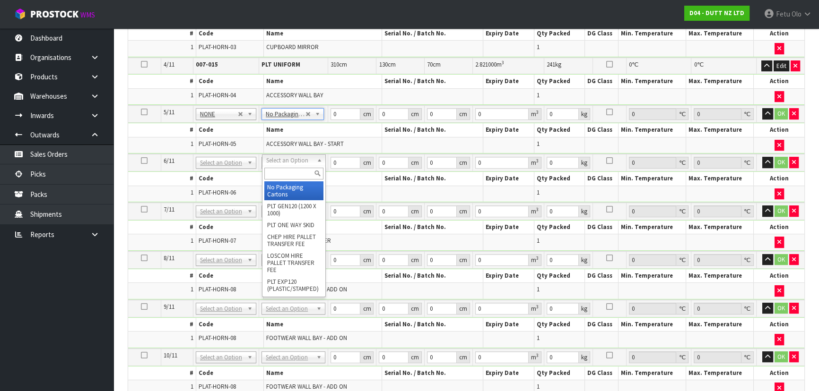
drag, startPoint x: 289, startPoint y: 157, endPoint x: 288, endPoint y: 188, distance: 31.2
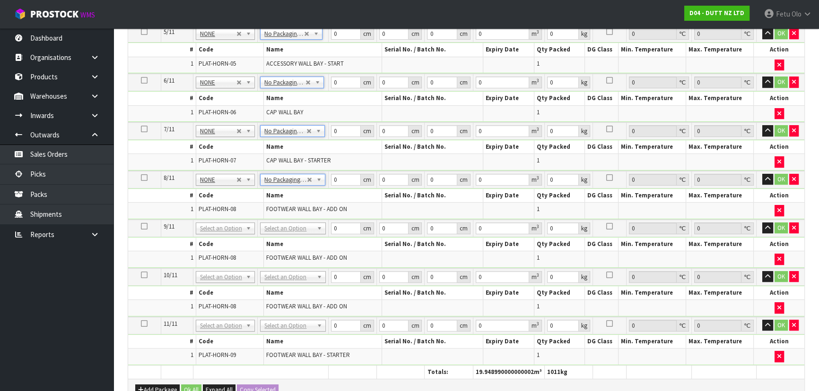
scroll to position [473, 0]
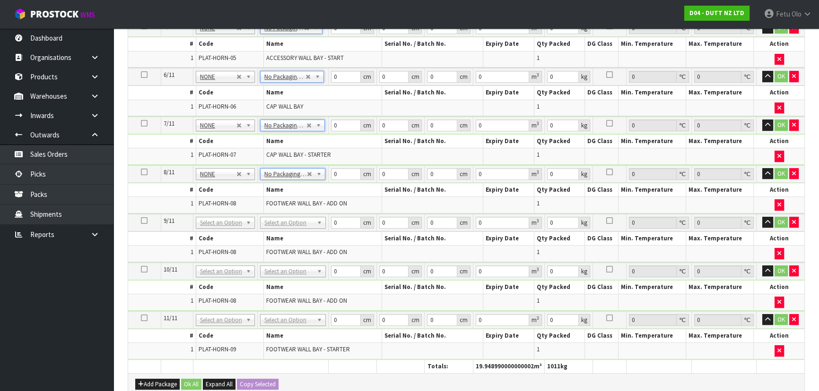
drag, startPoint x: 297, startPoint y: 215, endPoint x: 293, endPoint y: 237, distance: 22.5
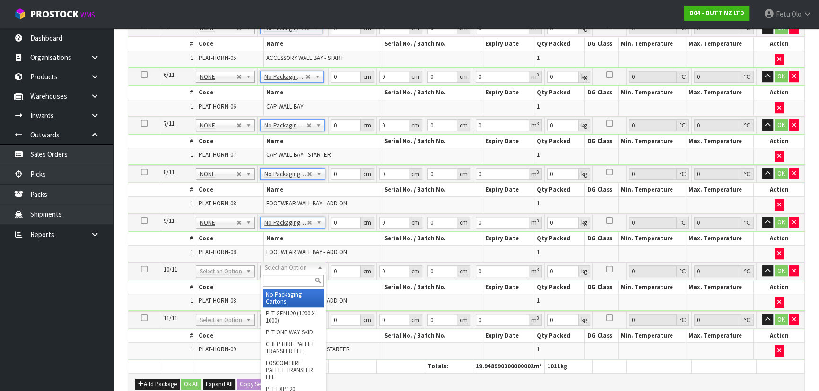
drag, startPoint x: 286, startPoint y: 266, endPoint x: 287, endPoint y: 286, distance: 19.9
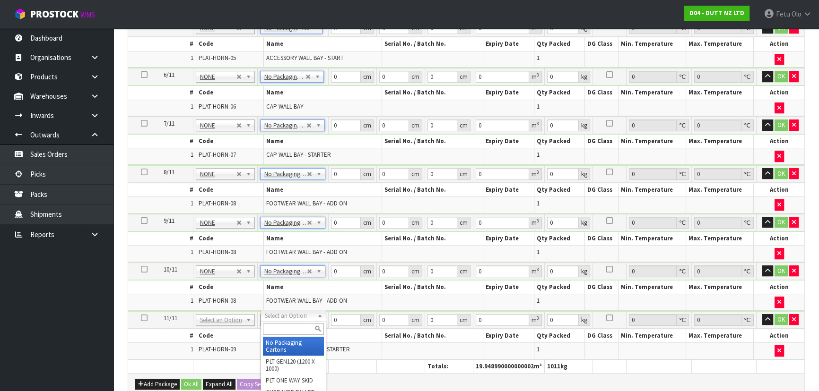
drag, startPoint x: 290, startPoint y: 317, endPoint x: 288, endPoint y: 333, distance: 16.7
drag, startPoint x: 284, startPoint y: 343, endPoint x: 373, endPoint y: 300, distance: 98.7
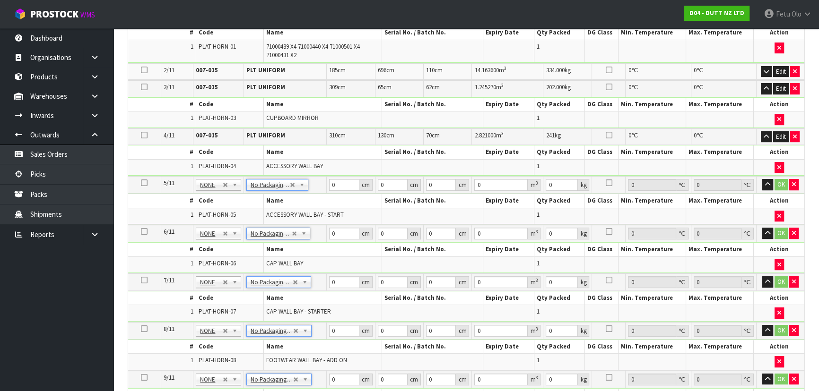
scroll to position [301, 0]
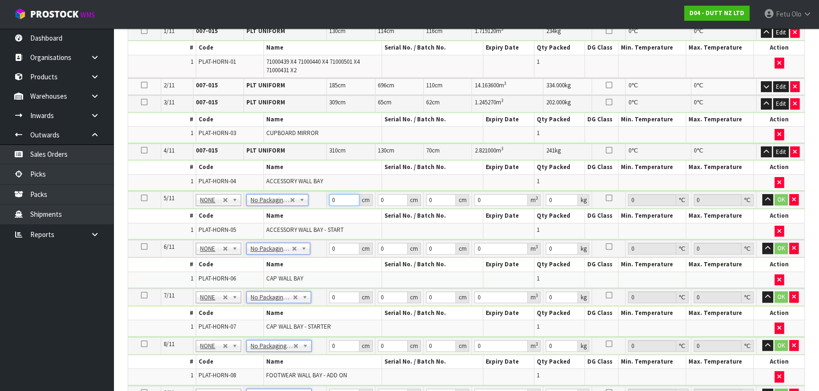
drag, startPoint x: 337, startPoint y: 199, endPoint x: 234, endPoint y: 215, distance: 103.8
click at [234, 215] on tbody "5/11 NONE 007-001 007-002 007-004 007-009 007-013 007-014 007-015 007-017 007-0…" at bounding box center [466, 215] width 676 height 49
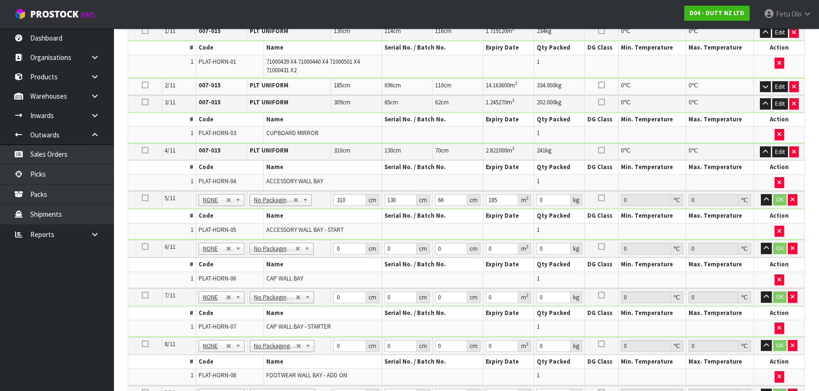
click at [269, 209] on th "Name" at bounding box center [322, 216] width 118 height 14
click at [269, 204] on td "No Packaging Cartons PLT GEN120 (1200 X 1000) PLT ONE WAY SKID CHEP HIRE PALLET…" at bounding box center [289, 199] width 84 height 17
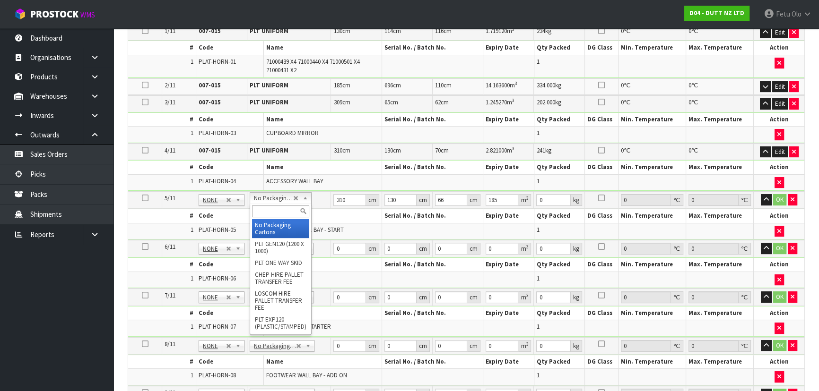
click at [269, 209] on input "text" at bounding box center [281, 212] width 58 height 12
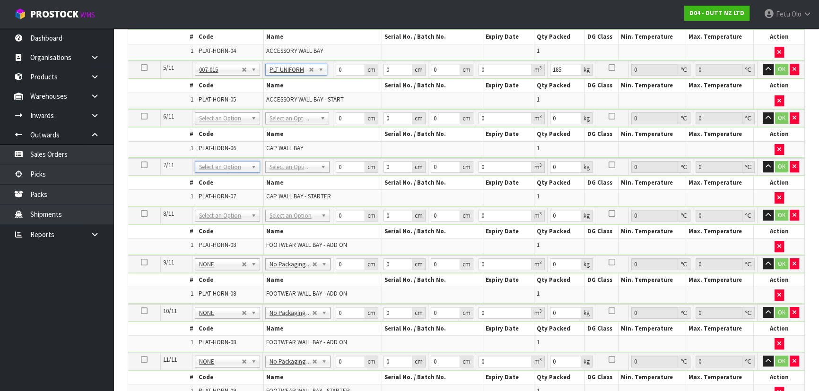
scroll to position [473, 0]
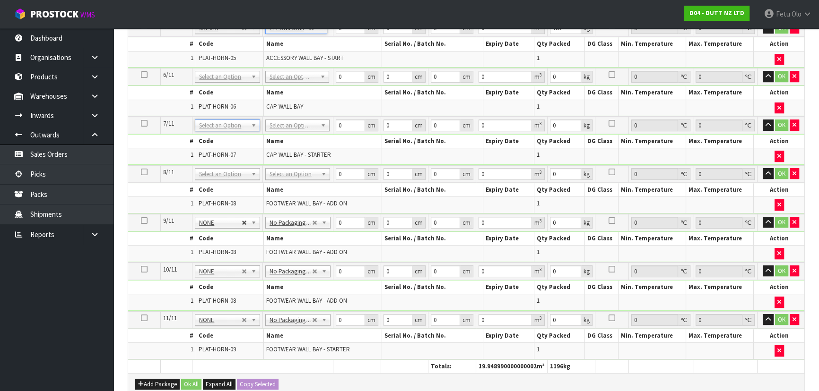
drag, startPoint x: 245, startPoint y: 219, endPoint x: 243, endPoint y: 276, distance: 56.8
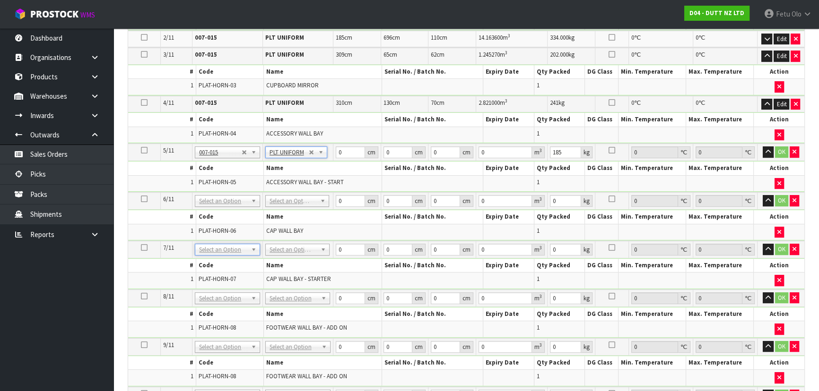
scroll to position [344, 0]
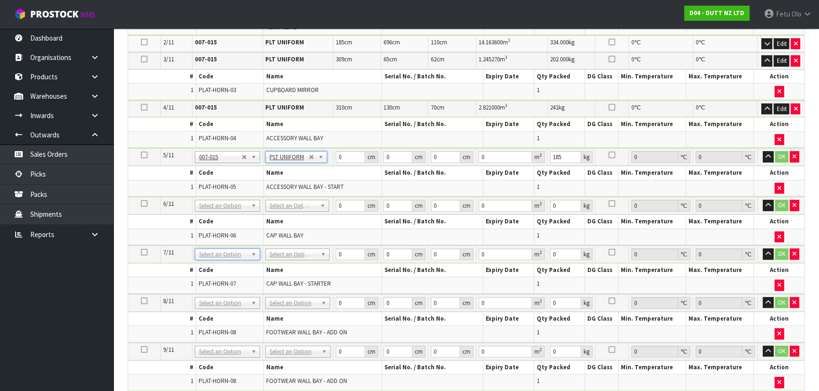
drag, startPoint x: 232, startPoint y: 200, endPoint x: 232, endPoint y: 205, distance: 5.2
drag, startPoint x: 232, startPoint y: 207, endPoint x: 230, endPoint y: 215, distance: 8.2
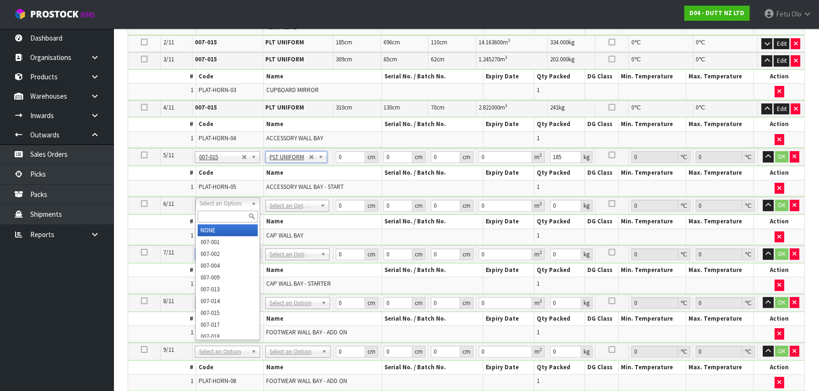
click at [230, 216] on input "text" at bounding box center [228, 217] width 60 height 12
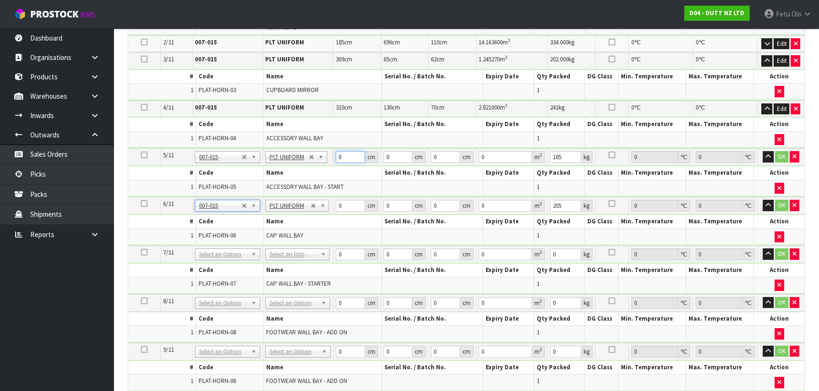
drag, startPoint x: 348, startPoint y: 159, endPoint x: 288, endPoint y: 173, distance: 61.6
click at [288, 173] on tbody "5/11 NONE 007-001 007-002 007-004 007-009 007-013 007-014 007-015 007-017 007-0…" at bounding box center [466, 172] width 676 height 49
click button "OK" at bounding box center [781, 156] width 13 height 11
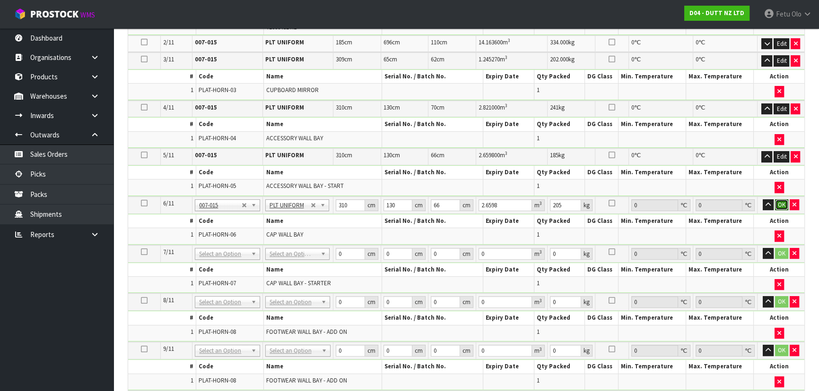
click button "OK" at bounding box center [781, 205] width 13 height 11
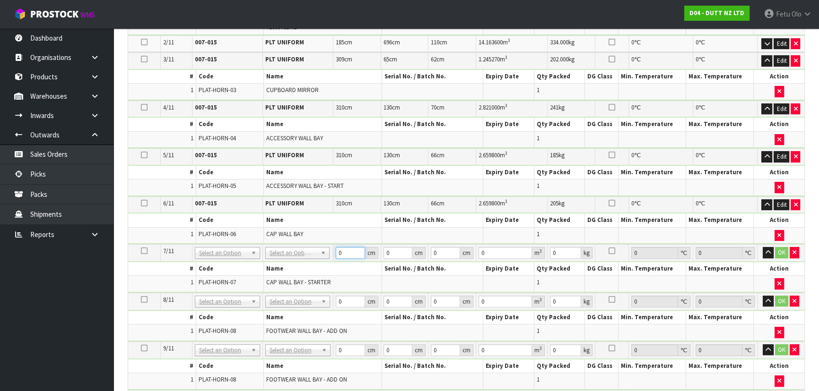
drag, startPoint x: 289, startPoint y: 252, endPoint x: 288, endPoint y: 260, distance: 8.1
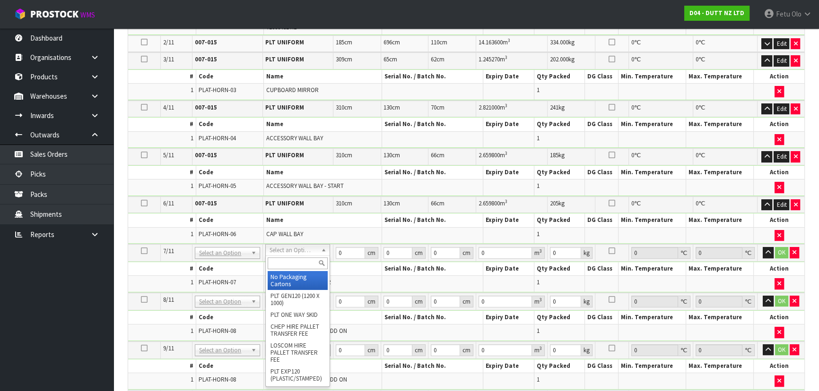
click at [288, 260] on input "text" at bounding box center [298, 264] width 60 height 12
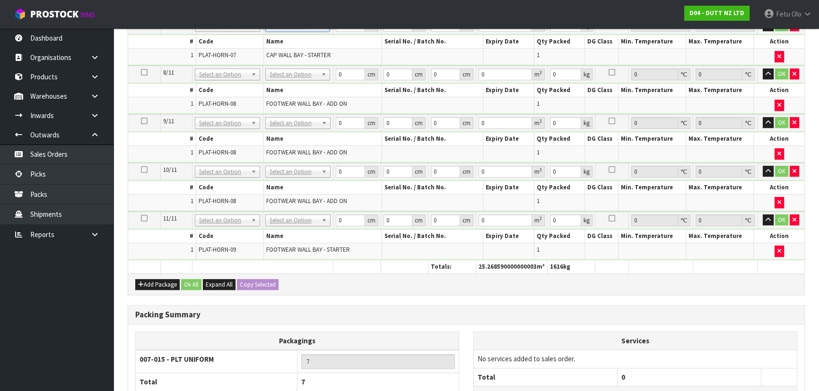
click at [286, 301] on div "Combine Orders D04-ORD0000136 Select Some Options Picks Select Product Code Pro…" at bounding box center [466, 41] width 677 height 855
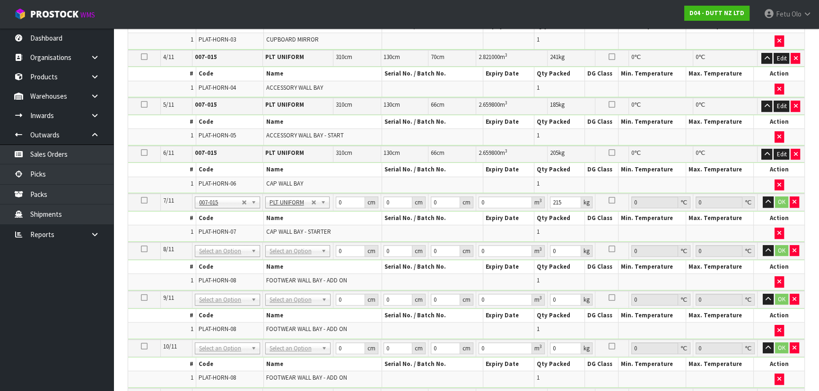
scroll to position [391, 0]
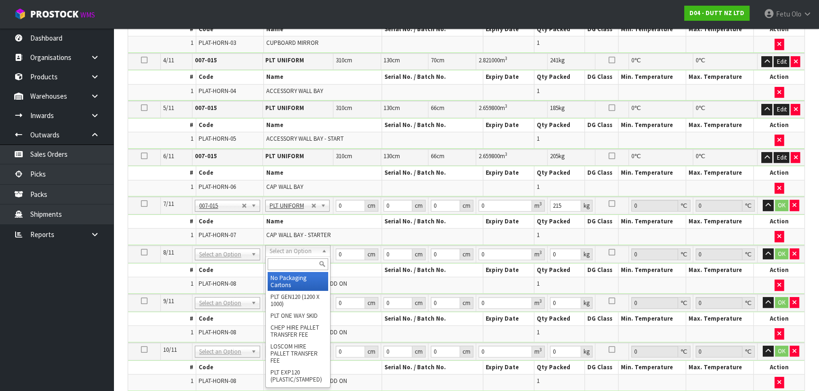
click at [298, 262] on input "text" at bounding box center [298, 265] width 61 height 12
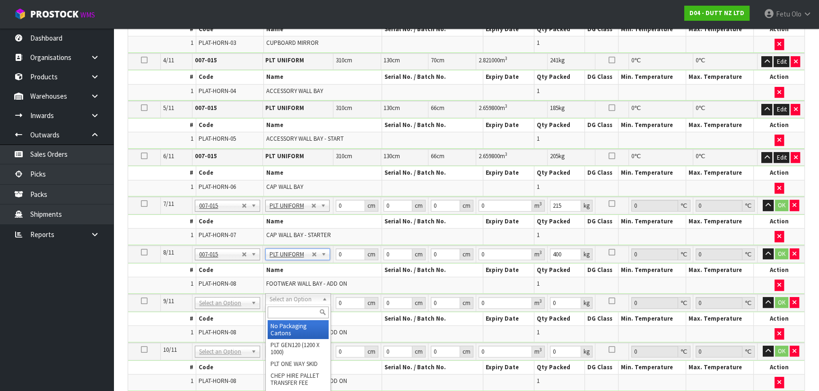
click at [287, 314] on input "text" at bounding box center [298, 313] width 61 height 12
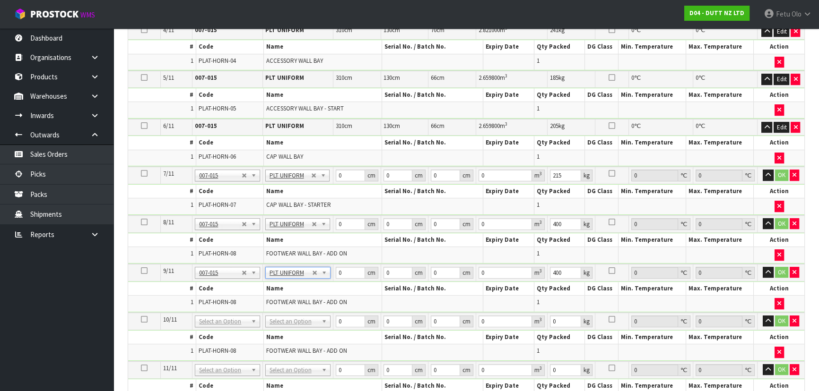
scroll to position [434, 0]
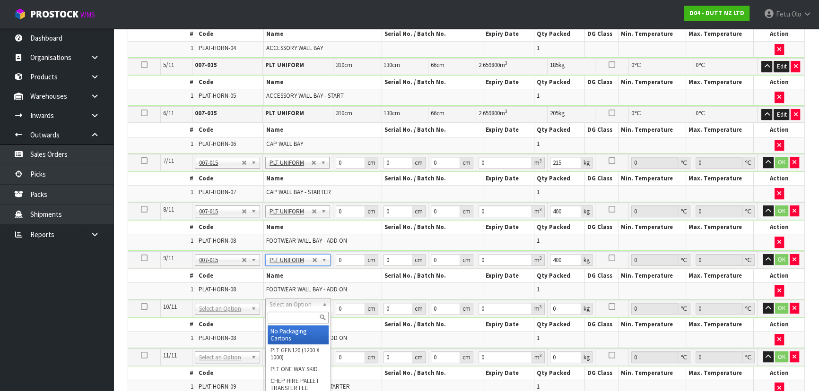
click at [282, 315] on input "text" at bounding box center [298, 318] width 61 height 12
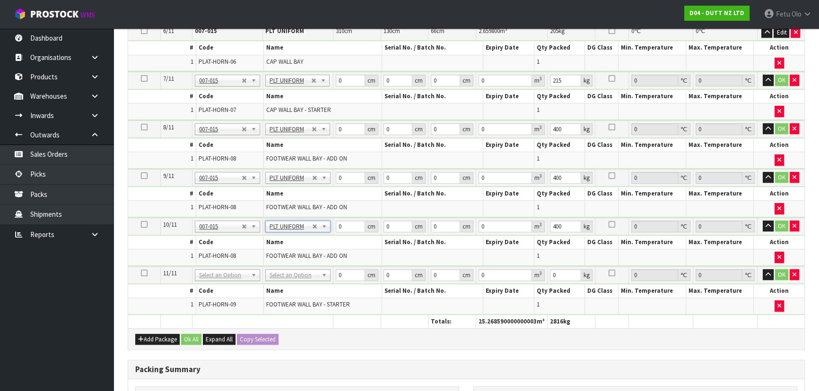
scroll to position [520, 0]
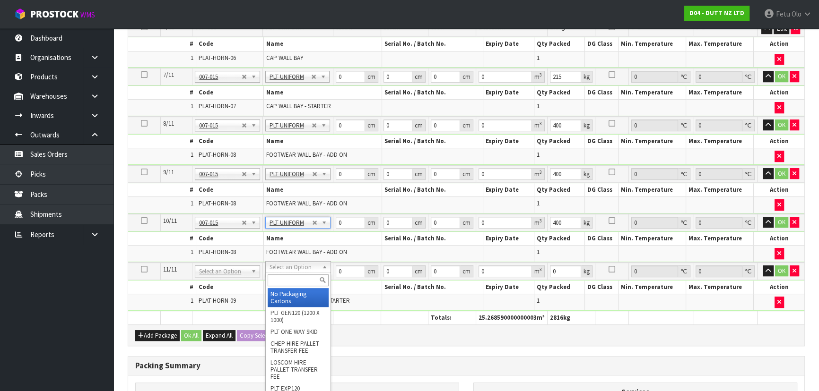
click at [285, 281] on input "text" at bounding box center [298, 281] width 61 height 12
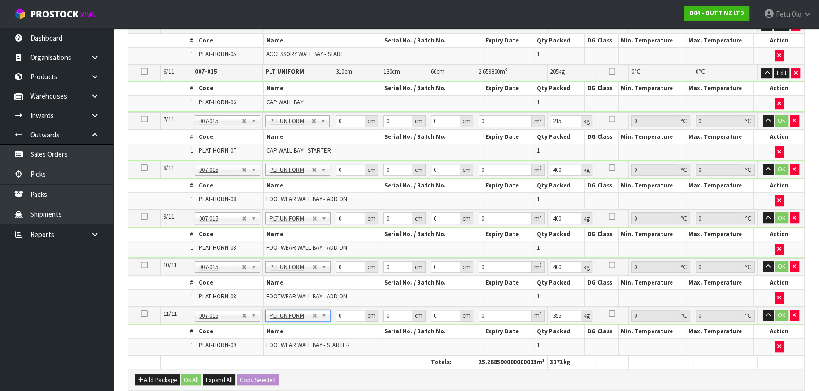
scroll to position [434, 0]
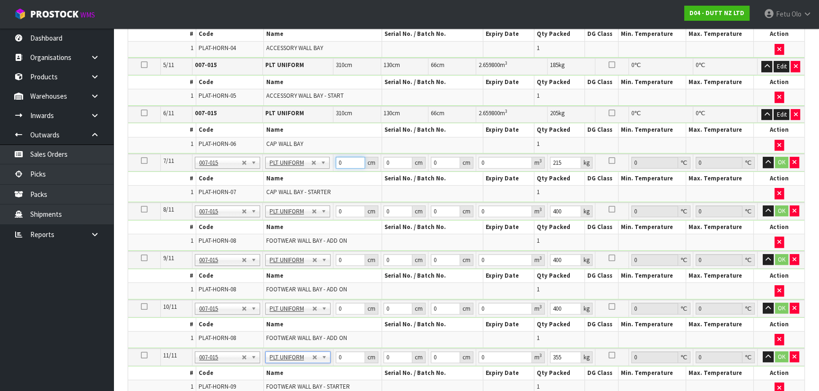
drag, startPoint x: 345, startPoint y: 163, endPoint x: 309, endPoint y: 164, distance: 36.4
click at [309, 164] on tr "7/11 NONE 007-001 007-002 007-004 007-009 007-013 007-014 007-015 007-017 007-0…" at bounding box center [466, 162] width 676 height 17
click button "OK" at bounding box center [781, 162] width 13 height 11
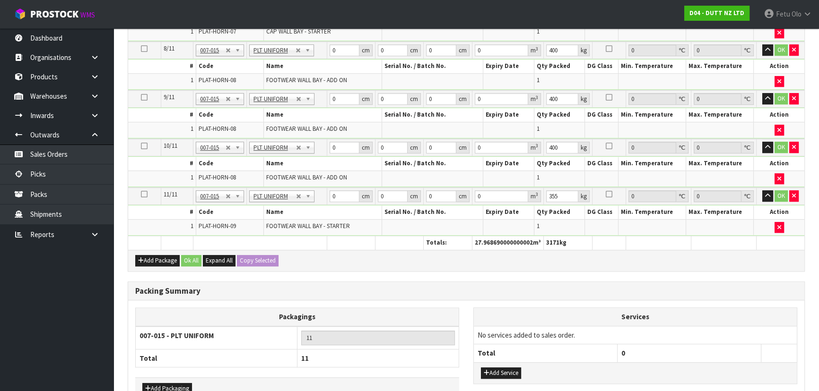
scroll to position [519, 0]
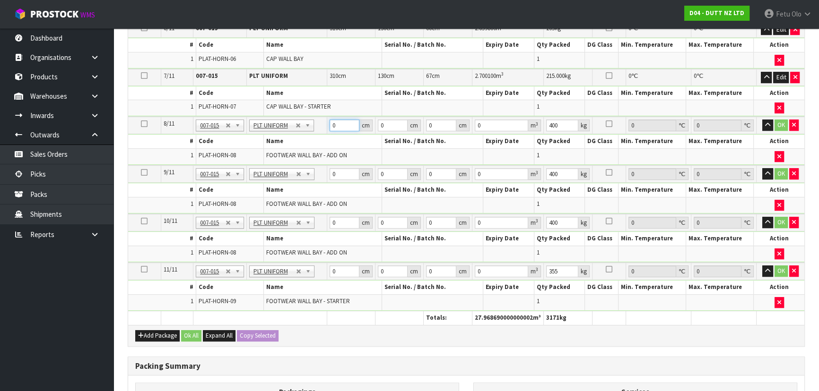
drag, startPoint x: 339, startPoint y: 123, endPoint x: 279, endPoint y: 141, distance: 63.1
click at [279, 141] on tbody "8/11 NONE 007-001 007-002 007-004 007-009 007-013 007-014 007-015 007-017 007-0…" at bounding box center [466, 141] width 676 height 49
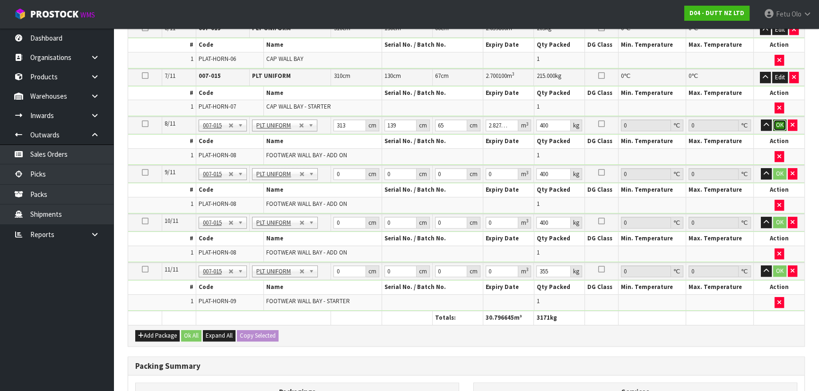
click button "OK" at bounding box center [779, 125] width 13 height 11
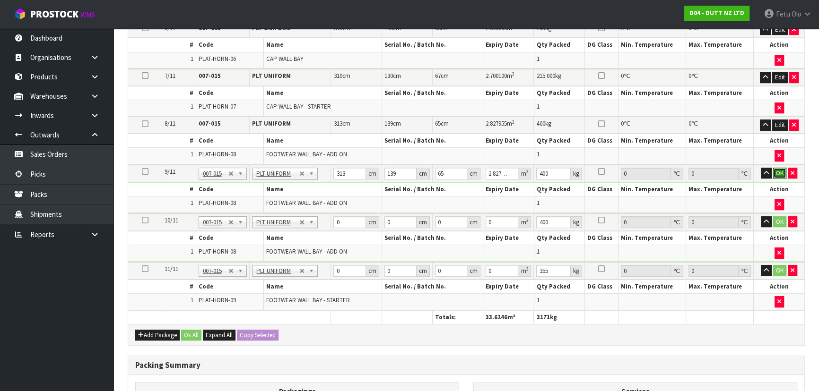
click button "OK" at bounding box center [779, 173] width 13 height 11
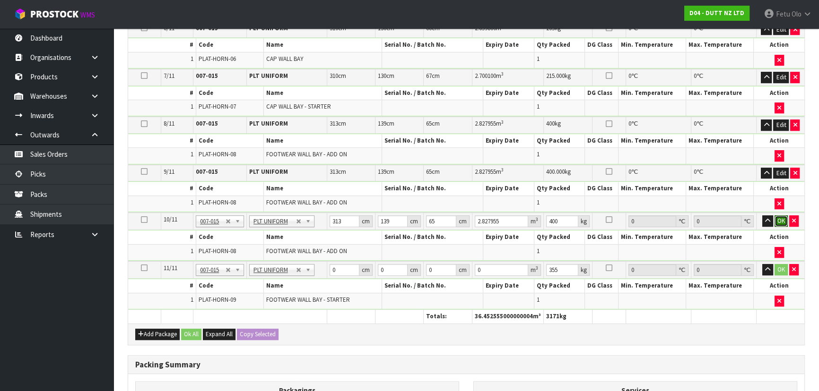
click button "OK" at bounding box center [780, 221] width 13 height 11
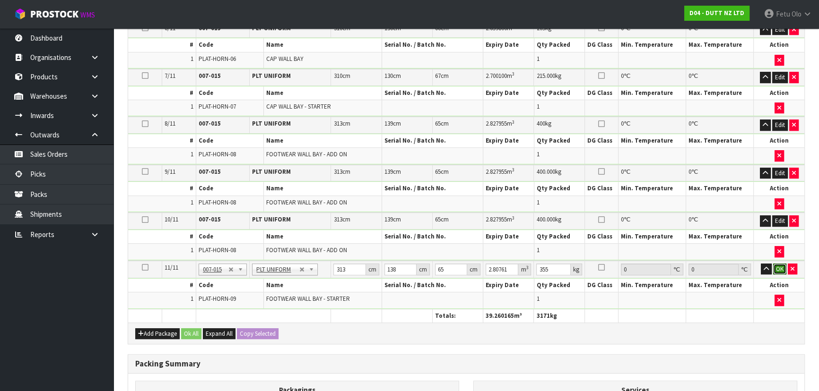
click button "OK" at bounding box center [779, 269] width 13 height 11
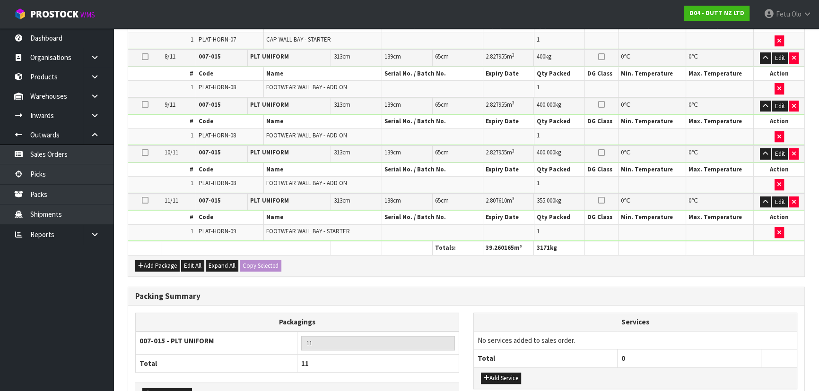
scroll to position [645, 0]
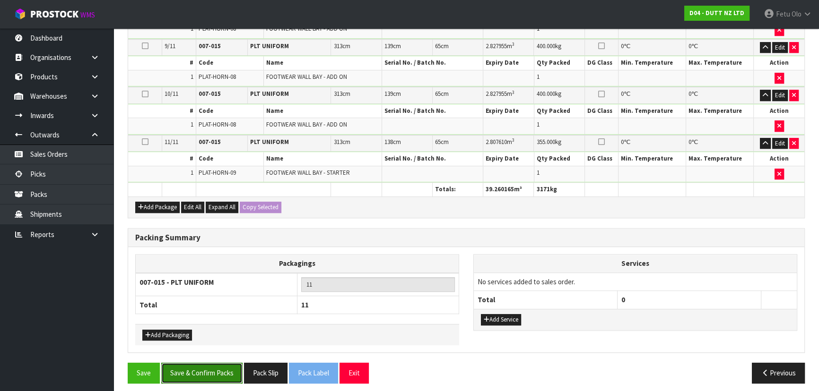
drag, startPoint x: 191, startPoint y: 370, endPoint x: 191, endPoint y: 363, distance: 7.6
click at [191, 370] on button "Save & Confirm Packs" at bounding box center [201, 373] width 81 height 20
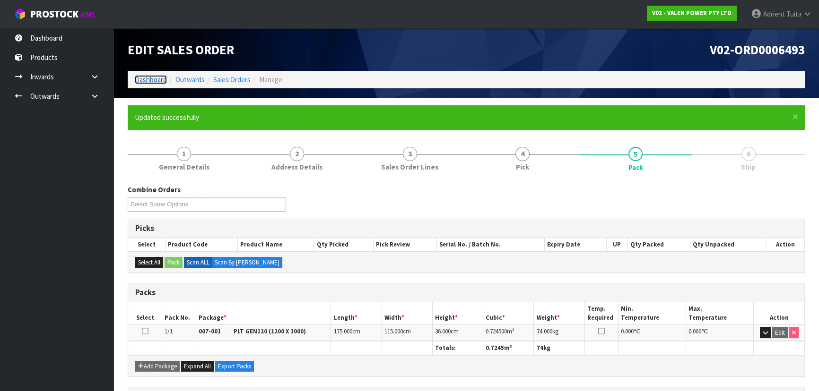
click at [150, 75] on link "Dashboard" at bounding box center [151, 79] width 32 height 9
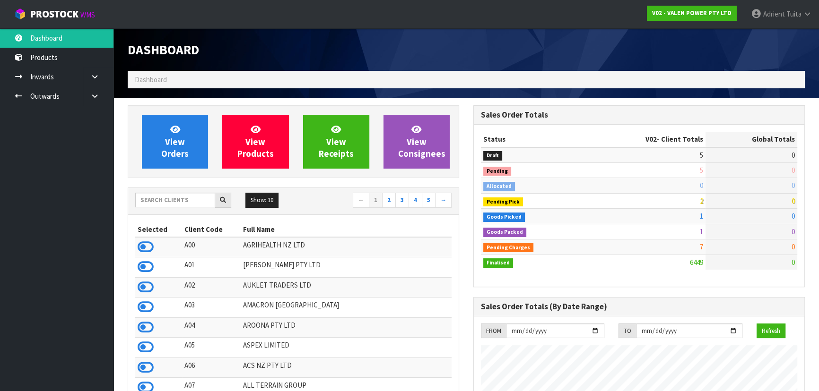
scroll to position [745, 345]
click at [176, 196] on input "text" at bounding box center [175, 200] width 80 height 15
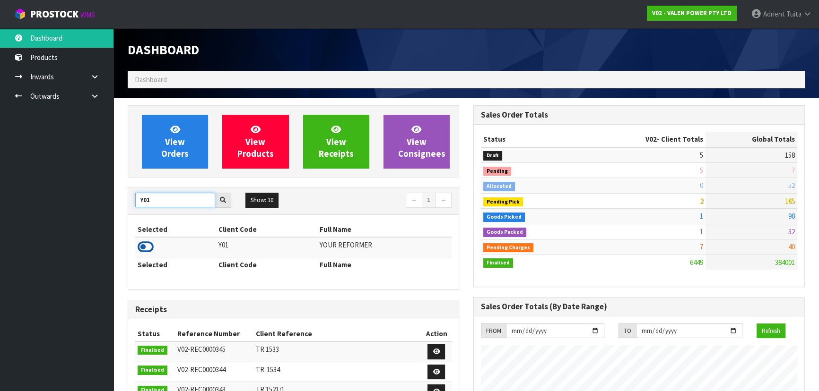
type input "Y01"
click at [148, 246] on icon at bounding box center [146, 247] width 16 height 14
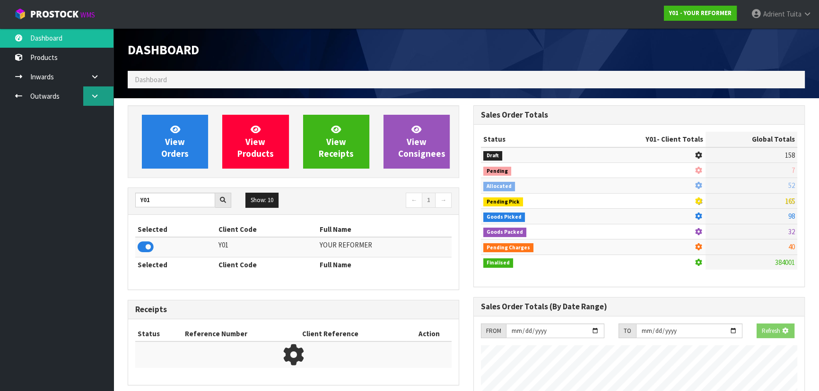
click at [93, 97] on icon at bounding box center [94, 96] width 9 height 7
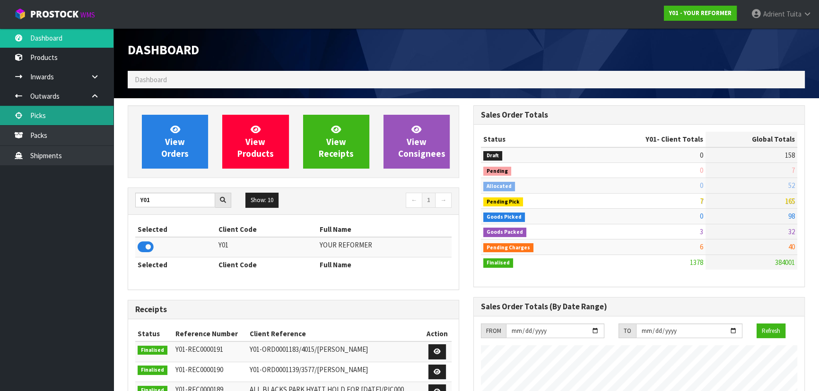
click at [43, 116] on link "Picks" at bounding box center [56, 115] width 113 height 19
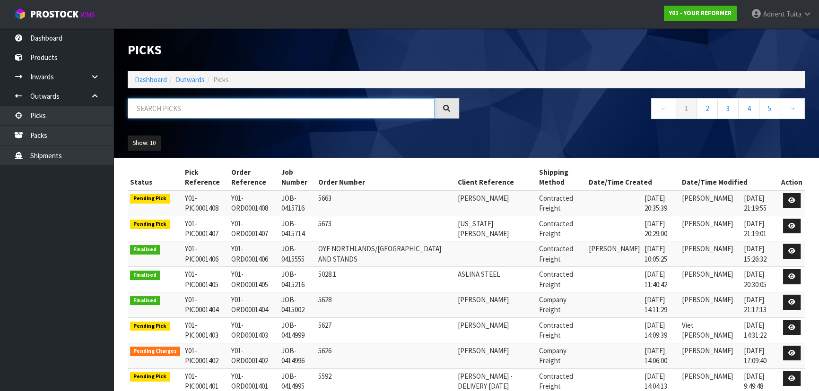
click at [189, 107] on input "text" at bounding box center [281, 108] width 307 height 20
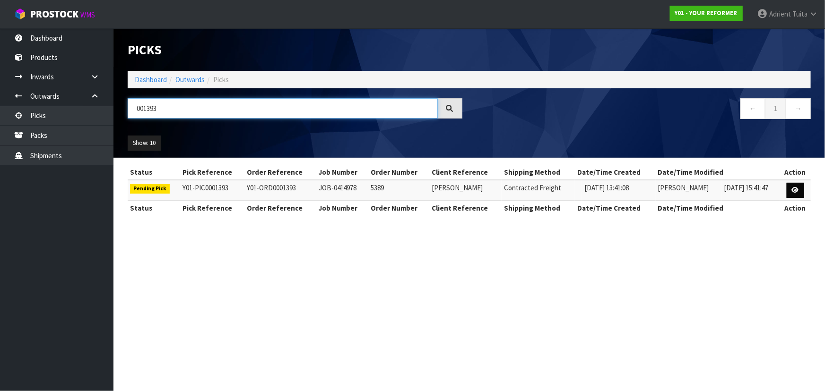
type input "001393"
click at [797, 187] on icon at bounding box center [795, 190] width 7 height 6
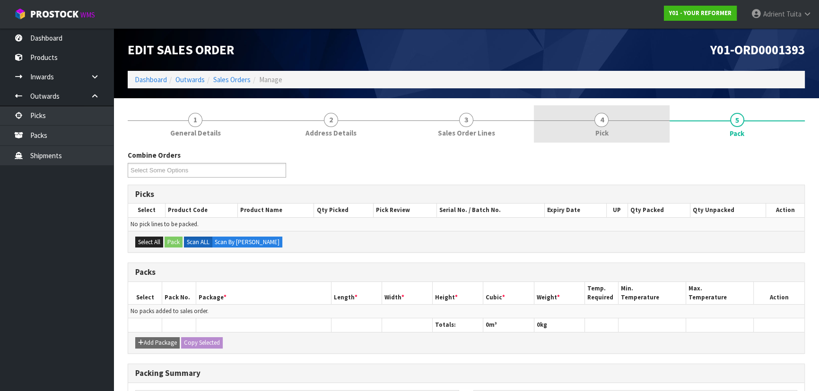
click at [641, 127] on link "4 Pick" at bounding box center [601, 123] width 135 height 37
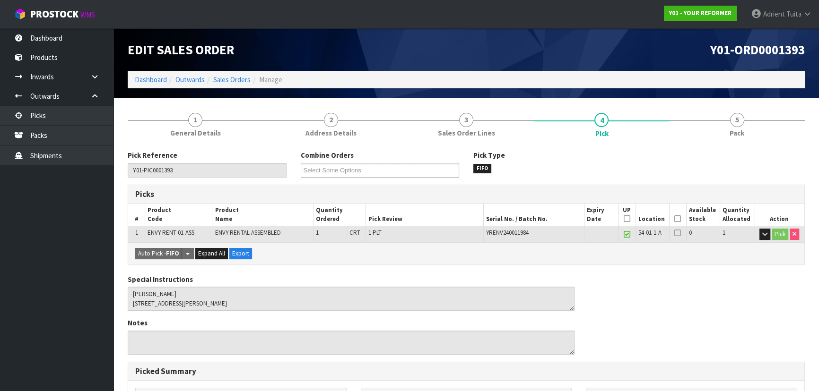
drag, startPoint x: 676, startPoint y: 218, endPoint x: 378, endPoint y: 296, distance: 308.5
click at [676, 219] on icon at bounding box center [677, 219] width 7 height 0
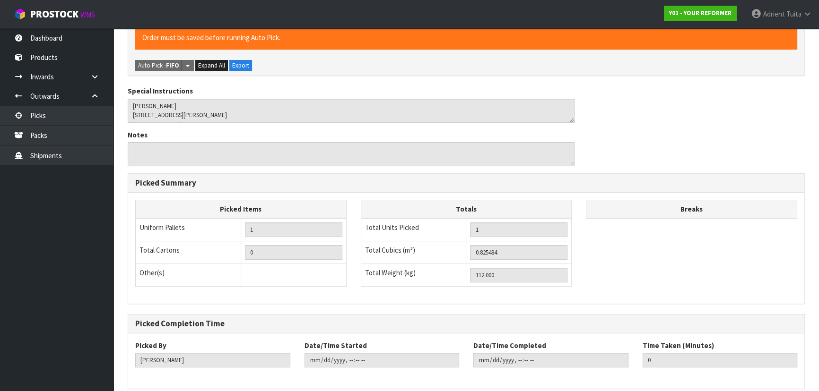
scroll to position [264, 0]
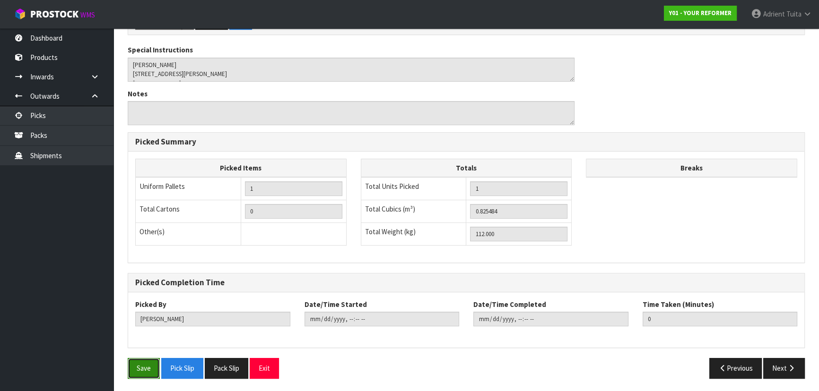
drag, startPoint x: 147, startPoint y: 370, endPoint x: 237, endPoint y: 349, distance: 93.2
click at [147, 370] on button "Save" at bounding box center [144, 368] width 32 height 20
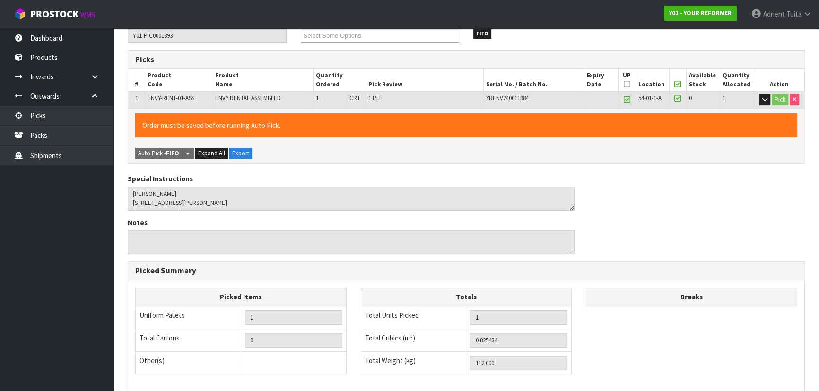
scroll to position [0, 0]
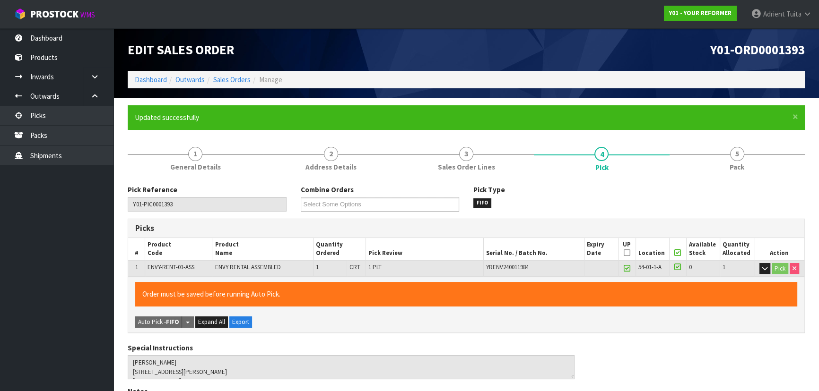
type input "Adrient Tuita"
type input "2025-10-03T08:20:51"
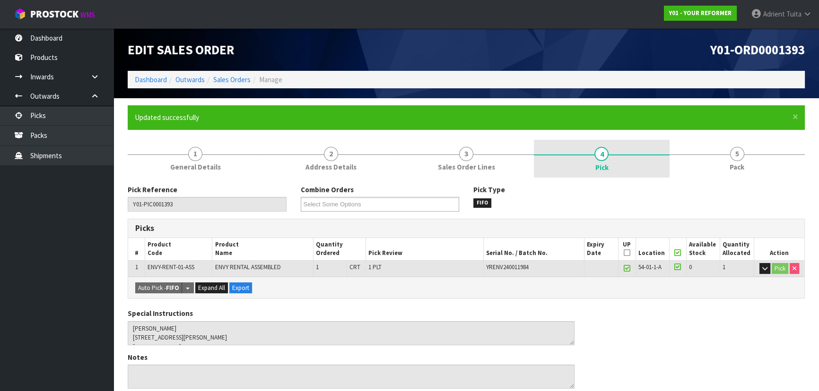
drag, startPoint x: 741, startPoint y: 161, endPoint x: 638, endPoint y: 173, distance: 103.3
click at [741, 161] on link "5 Pack" at bounding box center [736, 158] width 135 height 37
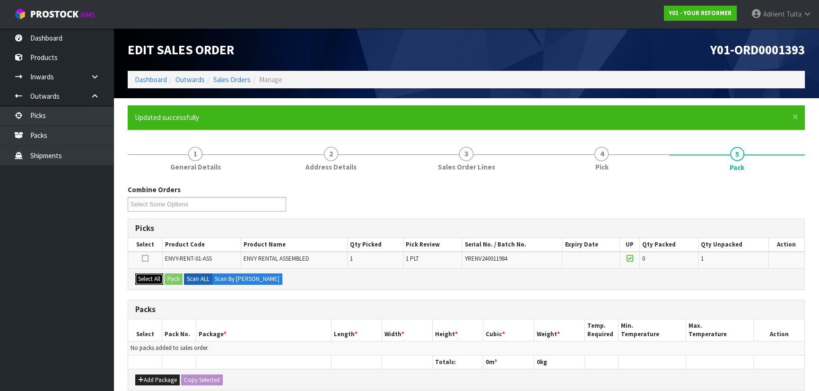
click at [149, 280] on button "Select All" at bounding box center [149, 279] width 28 height 11
click at [175, 278] on button "Pack" at bounding box center [174, 279] width 18 height 11
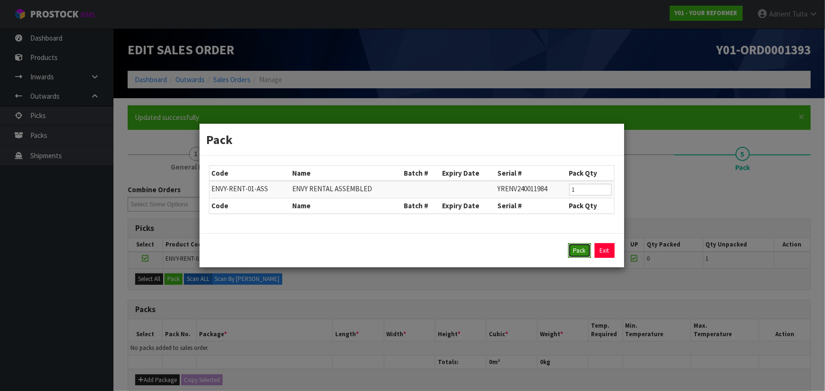
drag, startPoint x: 574, startPoint y: 251, endPoint x: 746, endPoint y: 219, distance: 174.1
click at [574, 251] on button "Pack" at bounding box center [579, 250] width 23 height 15
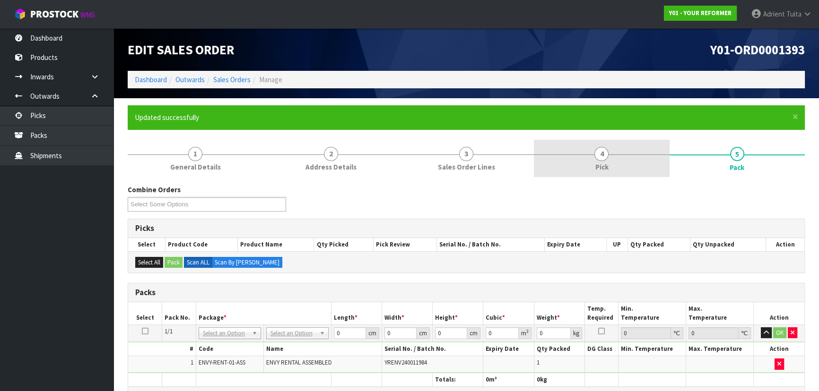
click at [589, 154] on link "4 Pick" at bounding box center [601, 158] width 135 height 37
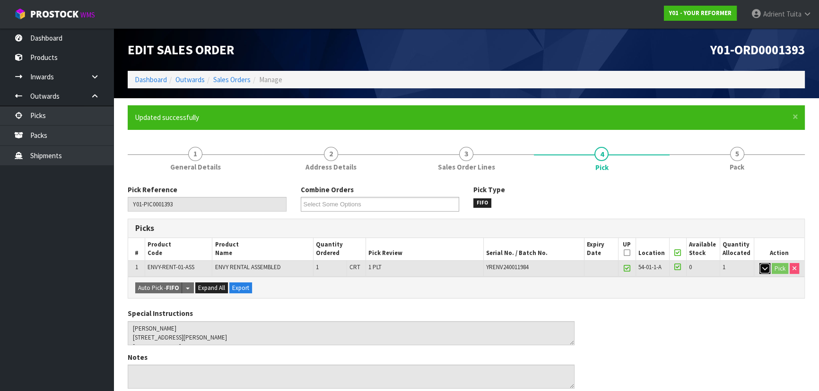
click at [766, 264] on button "button" at bounding box center [764, 268] width 11 height 11
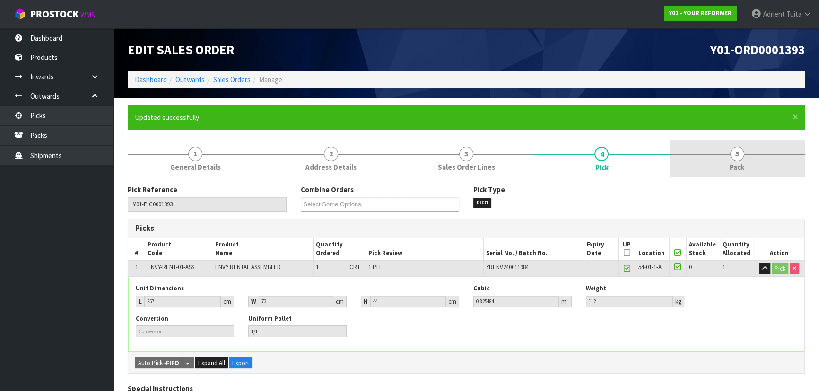
click at [734, 160] on span "5" at bounding box center [737, 154] width 14 height 14
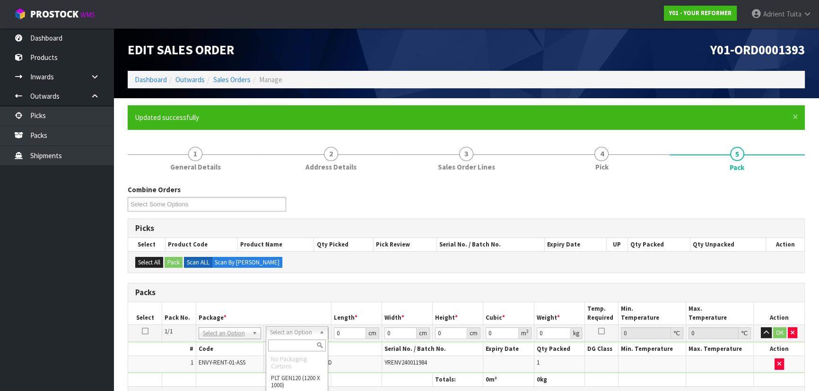
click at [291, 345] on input "text" at bounding box center [297, 346] width 58 height 12
type input "UN"
type input "112"
drag, startPoint x: 312, startPoint y: 338, endPoint x: 276, endPoint y: 343, distance: 36.4
click at [276, 343] on tbody "1/1 NONE 007-001 007-002 007-004 007-009 007-013 007-014 007-015 007-017 007-01…" at bounding box center [466, 349] width 676 height 48
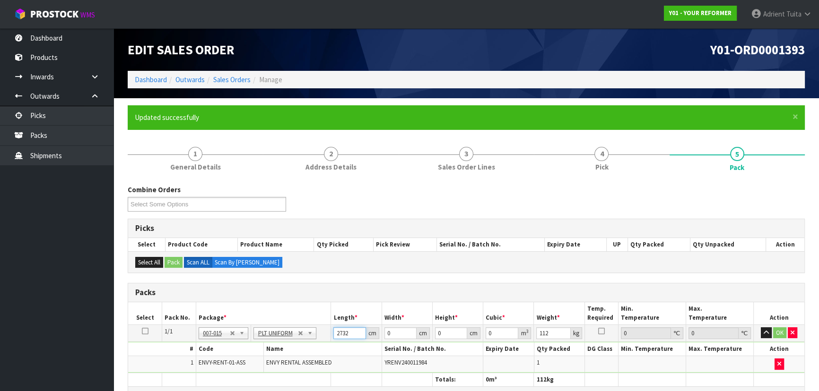
click at [338, 335] on input "2732" at bounding box center [349, 334] width 32 height 12
type input "273"
type input "72"
type input "4"
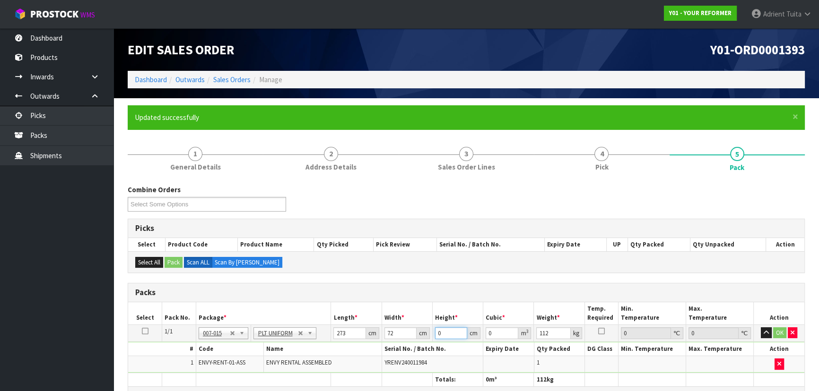
type input "0.078624"
type input "44"
type input "0.864864"
type input "44"
click button "OK" at bounding box center [779, 333] width 13 height 11
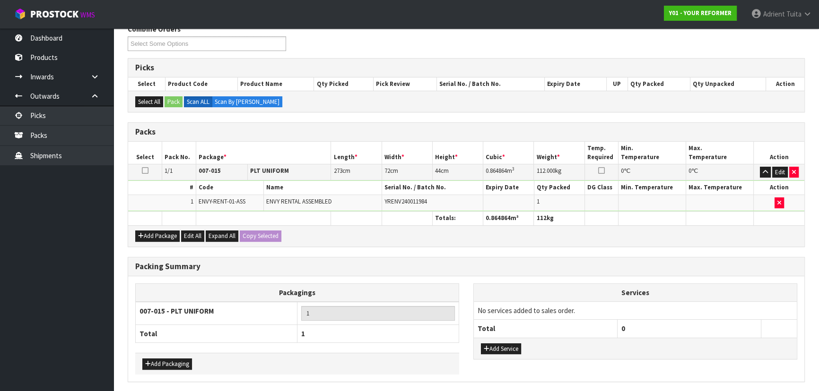
scroll to position [194, 0]
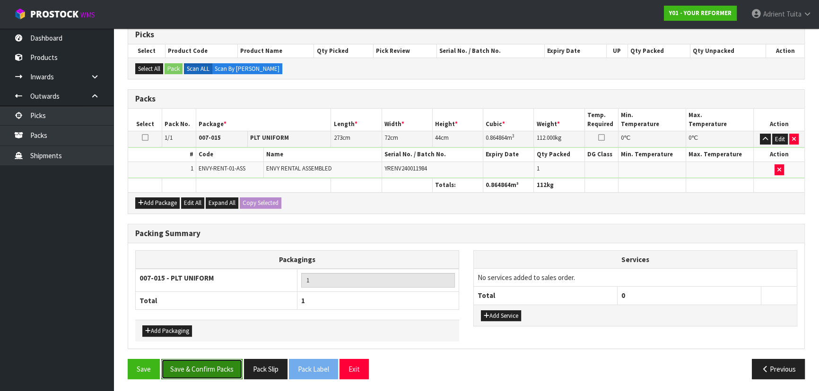
click at [216, 364] on button "Save & Confirm Packs" at bounding box center [201, 369] width 81 height 20
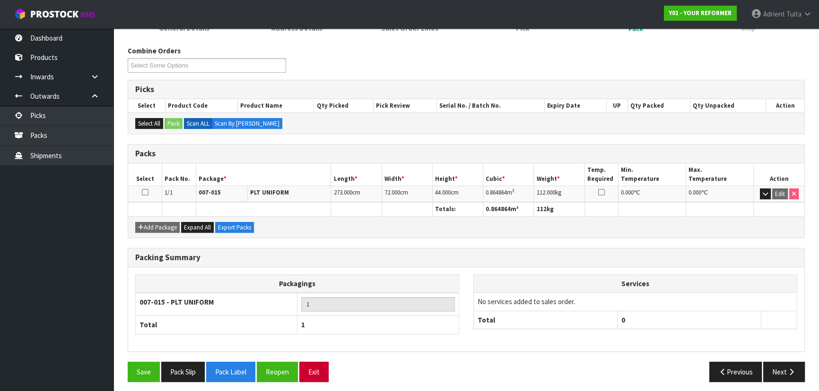
scroll to position [142, 0]
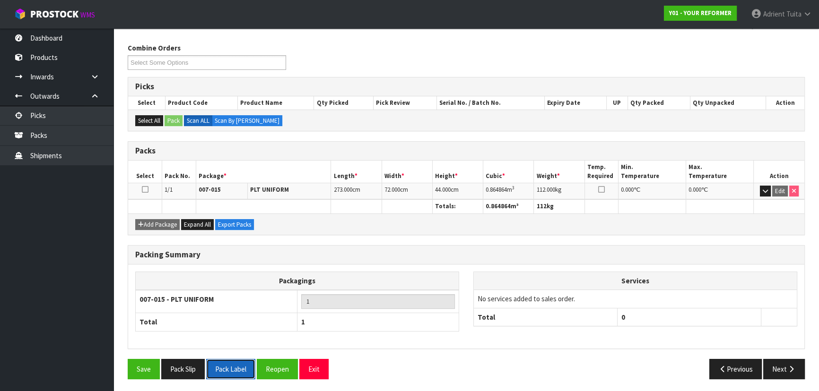
click at [237, 369] on button "Pack Label" at bounding box center [230, 369] width 49 height 20
click at [182, 372] on button "Pack Slip" at bounding box center [182, 369] width 43 height 20
click at [789, 19] on link "Adrient Tuita" at bounding box center [781, 14] width 75 height 28
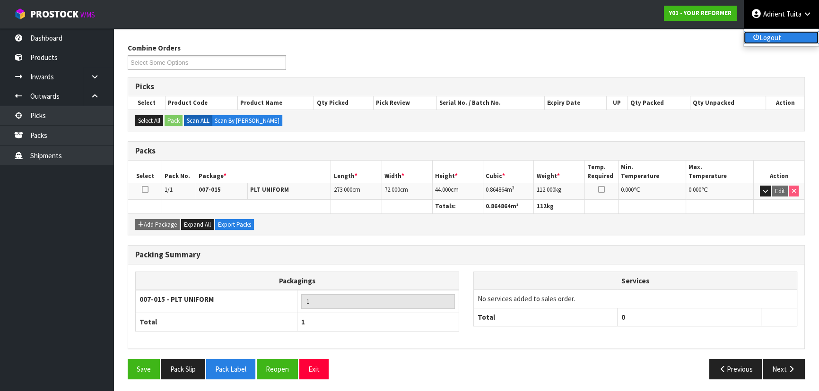
click at [765, 37] on link "Logout" at bounding box center [781, 37] width 75 height 13
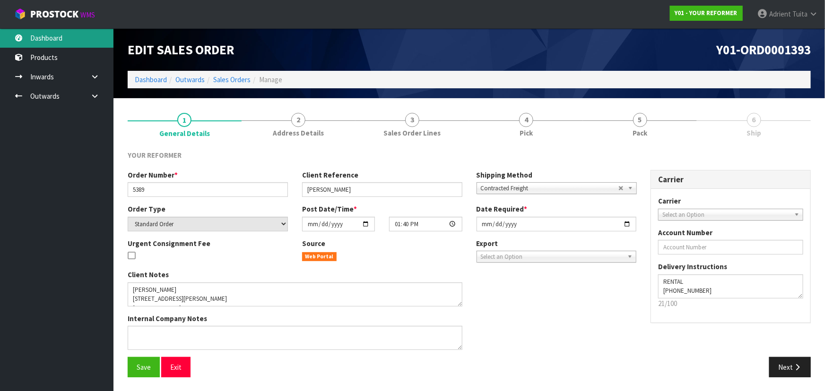
click at [78, 43] on link "Dashboard" at bounding box center [56, 37] width 113 height 19
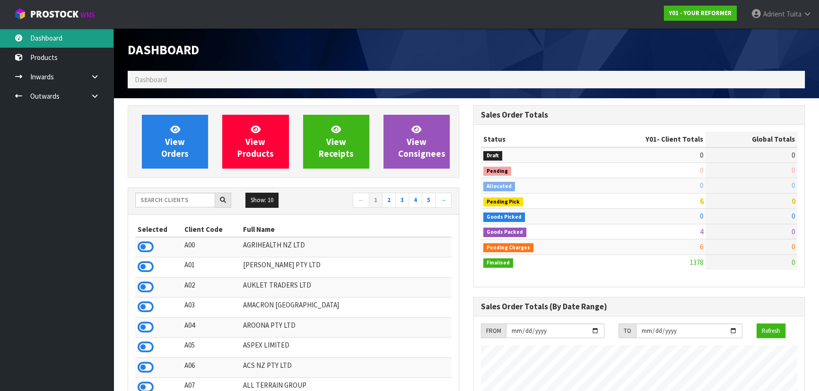
scroll to position [684, 345]
click at [153, 191] on div "Show: 10 5 10 25 50 ← 1 2 3 4 5 →" at bounding box center [293, 201] width 330 height 26
click at [155, 198] on input "text" at bounding box center [175, 200] width 80 height 15
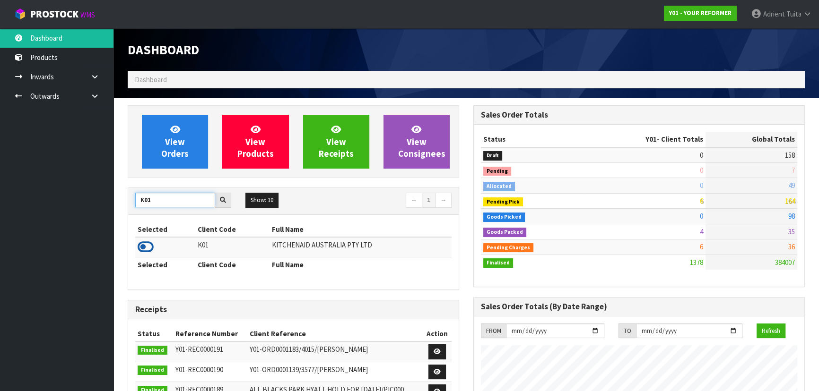
type input "K01"
click at [147, 246] on icon at bounding box center [146, 247] width 16 height 14
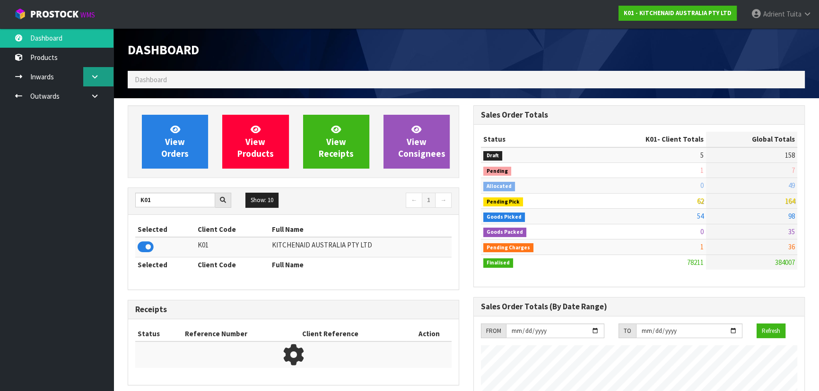
scroll to position [715, 345]
click at [98, 74] on icon at bounding box center [94, 76] width 9 height 7
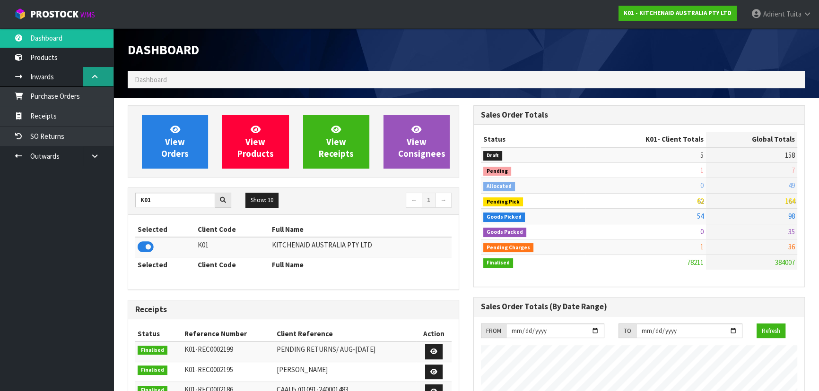
click at [97, 76] on icon at bounding box center [94, 76] width 9 height 7
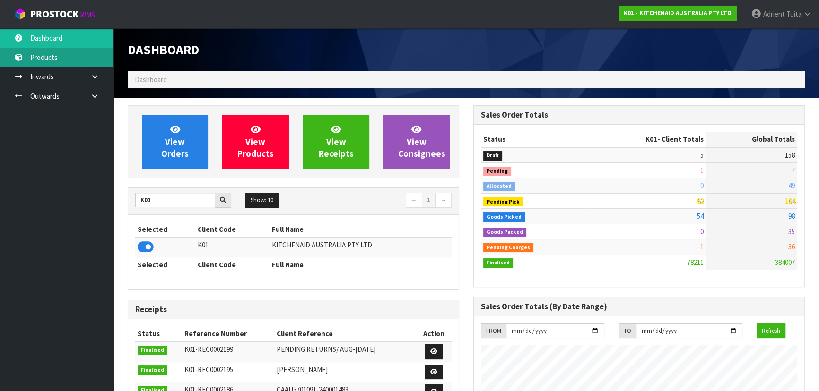
click at [94, 61] on link "Products" at bounding box center [56, 57] width 113 height 19
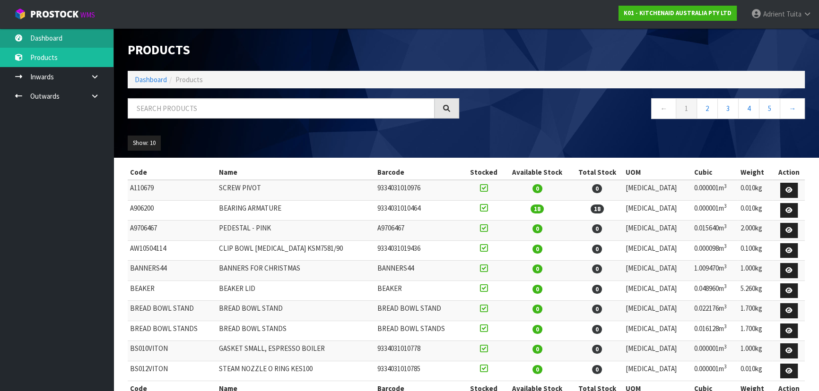
click at [78, 45] on link "Dashboard" at bounding box center [56, 37] width 113 height 19
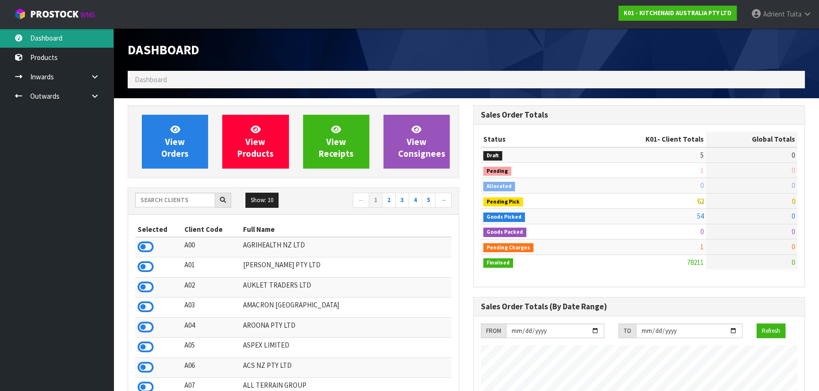
scroll to position [715, 345]
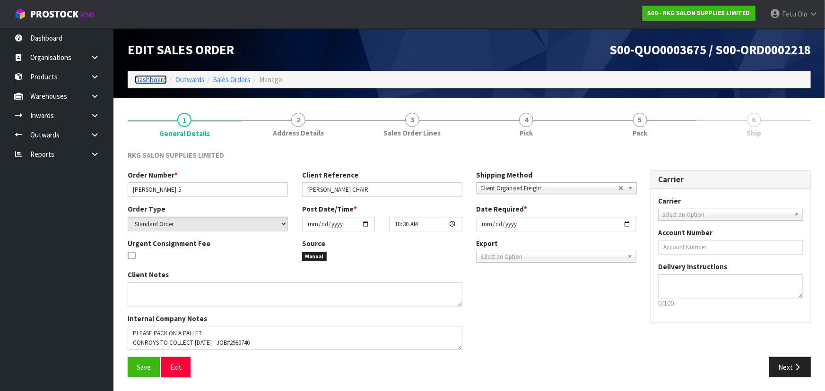
click at [141, 81] on link "Dashboard" at bounding box center [151, 79] width 32 height 9
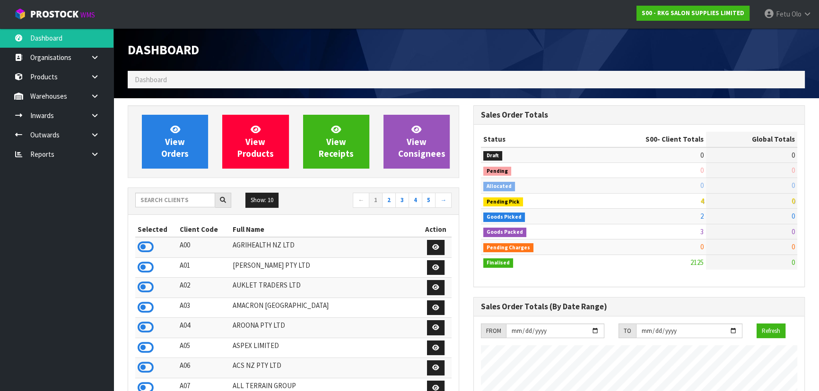
scroll to position [715, 345]
click at [175, 203] on input "text" at bounding box center [175, 200] width 80 height 15
type input "L"
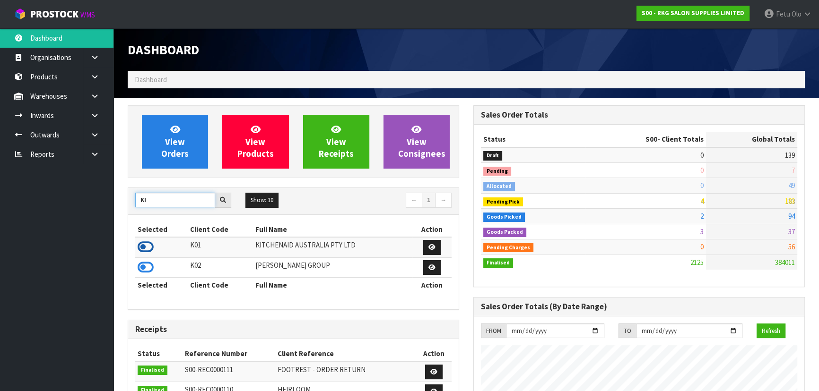
type input "KI"
click at [145, 245] on icon at bounding box center [146, 247] width 16 height 14
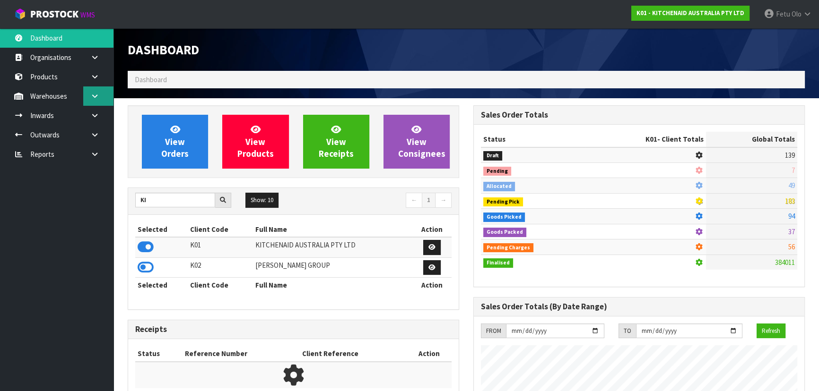
click at [95, 97] on icon at bounding box center [94, 96] width 9 height 7
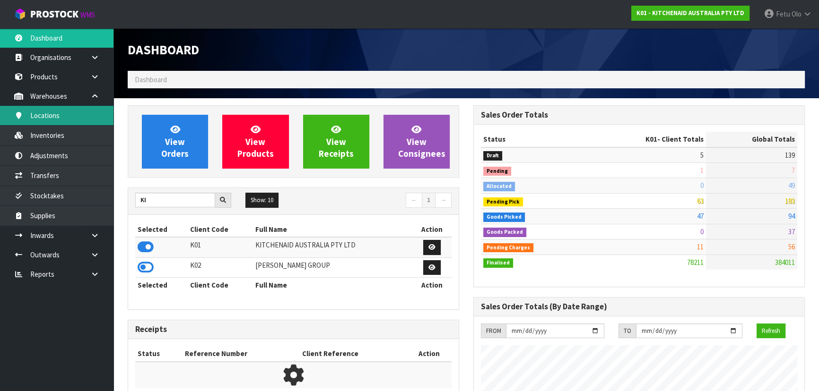
scroll to position [715, 345]
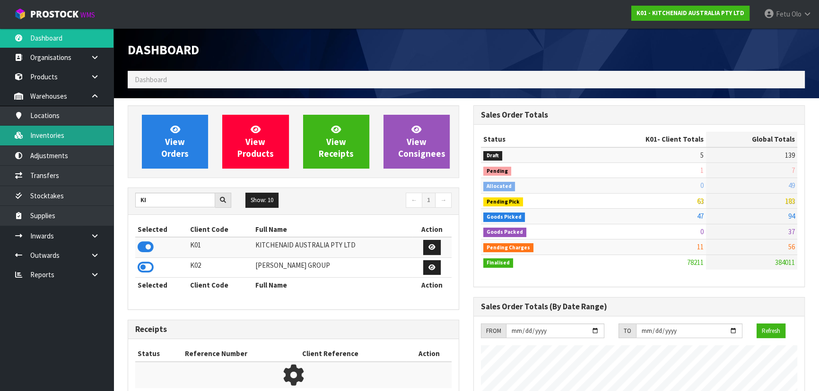
click at [89, 130] on link "Inventories" at bounding box center [56, 135] width 113 height 19
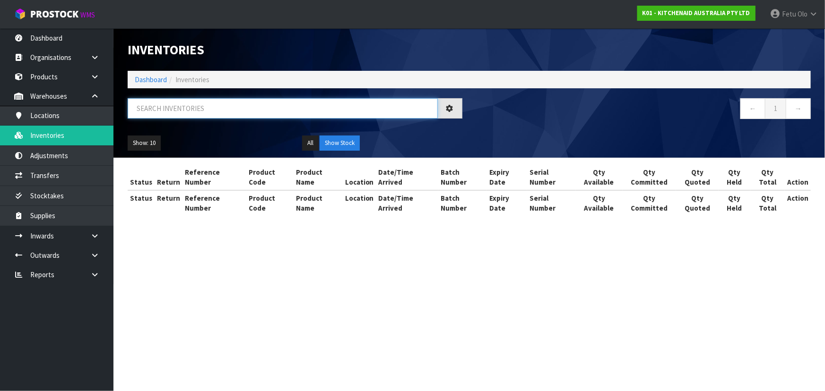
click at [173, 108] on input "text" at bounding box center [283, 108] width 310 height 20
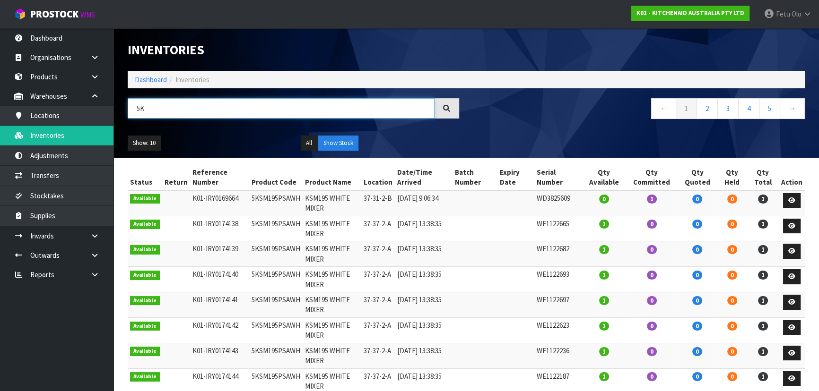
type input "5"
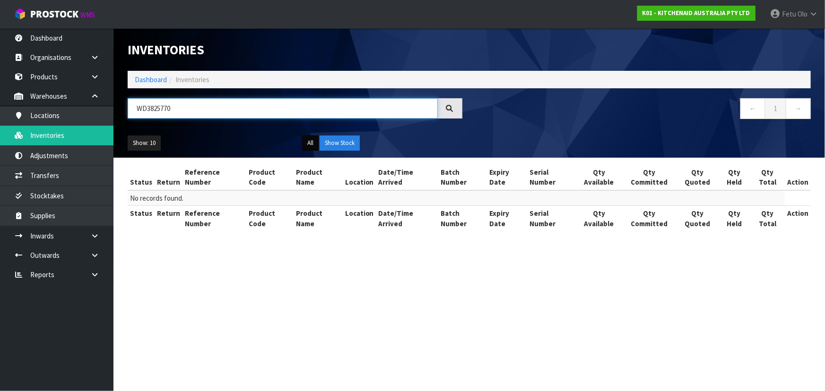
type input "WD3825770"
click at [304, 147] on button "All" at bounding box center [310, 143] width 17 height 15
click at [308, 145] on button "All" at bounding box center [310, 143] width 17 height 15
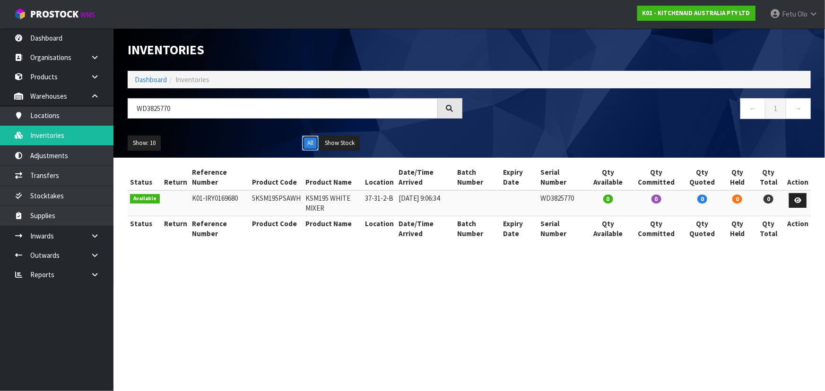
click at [308, 145] on button "All" at bounding box center [310, 143] width 17 height 15
click at [330, 145] on button "Show Stock" at bounding box center [340, 143] width 40 height 15
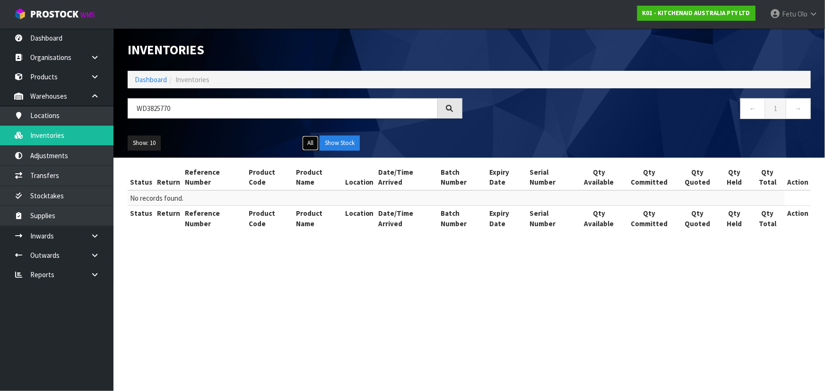
click at [310, 144] on button "All" at bounding box center [310, 143] width 17 height 15
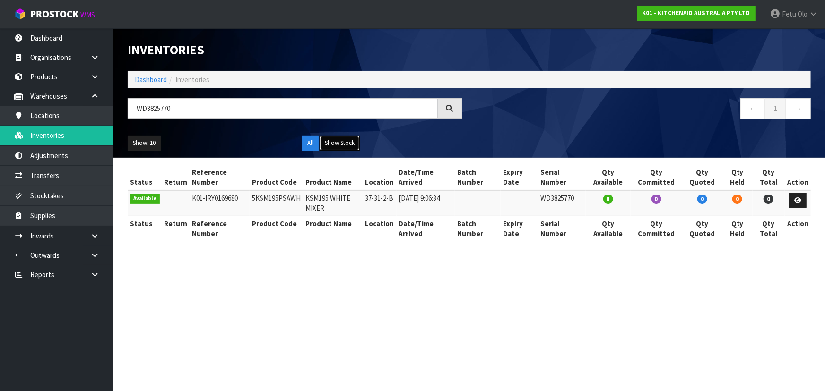
click at [347, 142] on button "Show Stock" at bounding box center [340, 143] width 40 height 15
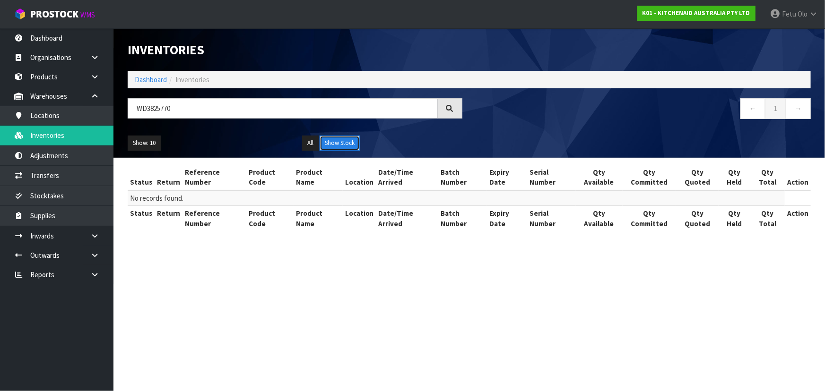
click at [347, 142] on button "Show Stock" at bounding box center [340, 143] width 40 height 15
click at [310, 139] on button "All" at bounding box center [310, 143] width 17 height 15
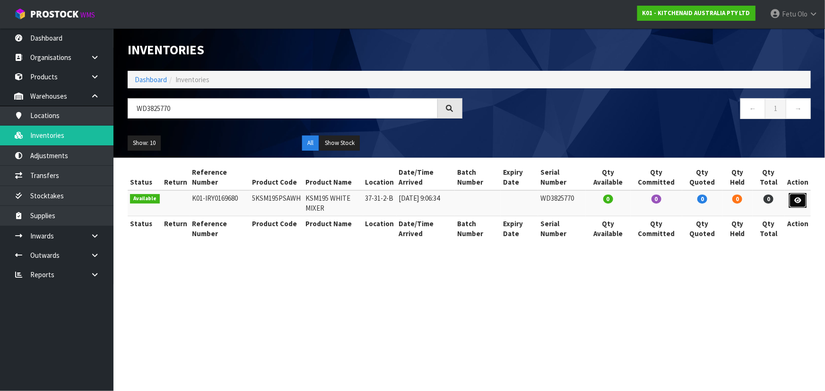
click at [801, 202] on icon at bounding box center [797, 201] width 7 height 6
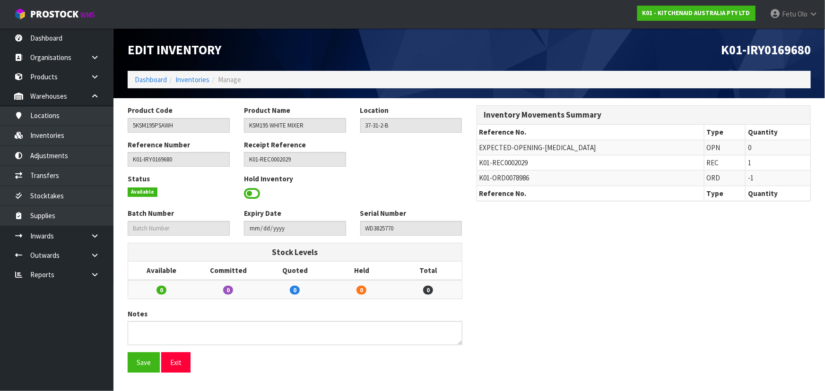
click at [496, 181] on span "K01-ORD0078986" at bounding box center [504, 178] width 50 height 9
copy tr "K01-ORD0078986"
click at [98, 249] on link at bounding box center [98, 255] width 30 height 19
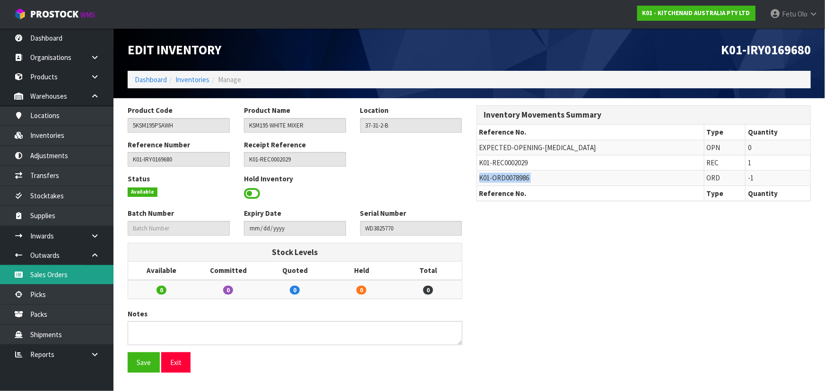
click at [88, 275] on link "Sales Orders" at bounding box center [56, 274] width 113 height 19
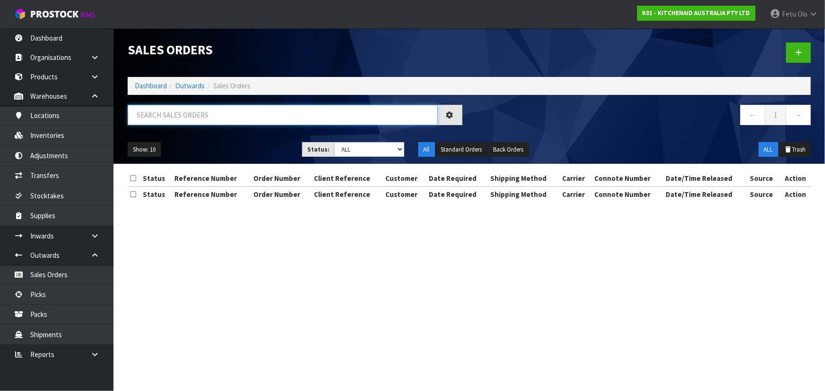
click at [194, 113] on input "text" at bounding box center [283, 115] width 310 height 20
paste input "K01-ORD0078986"
type input "K01-ORD0078986"
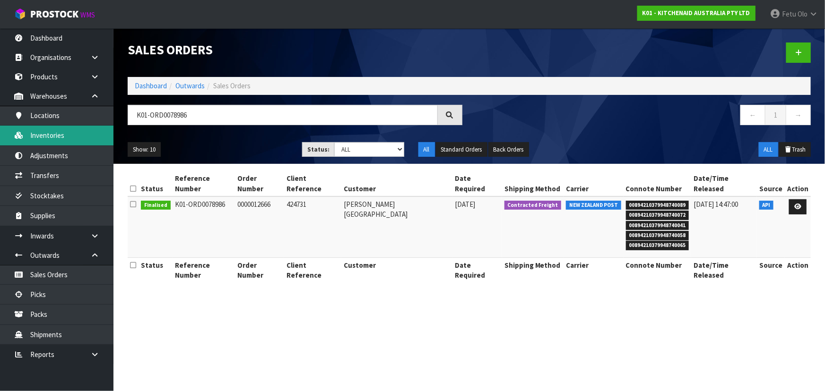
click at [72, 137] on link "Inventories" at bounding box center [56, 135] width 113 height 19
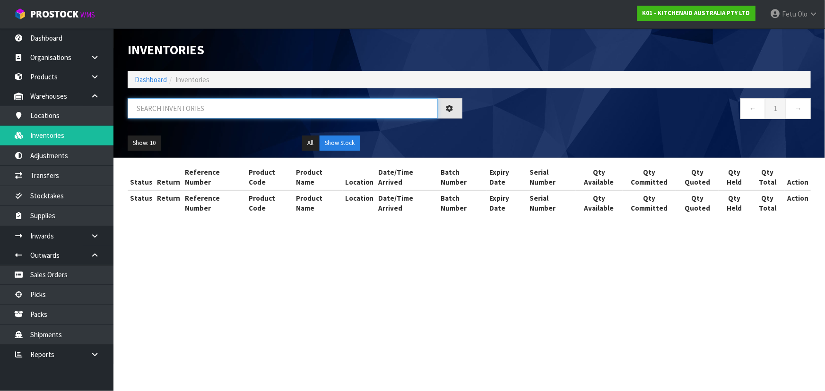
click at [185, 110] on input "text" at bounding box center [283, 108] width 310 height 20
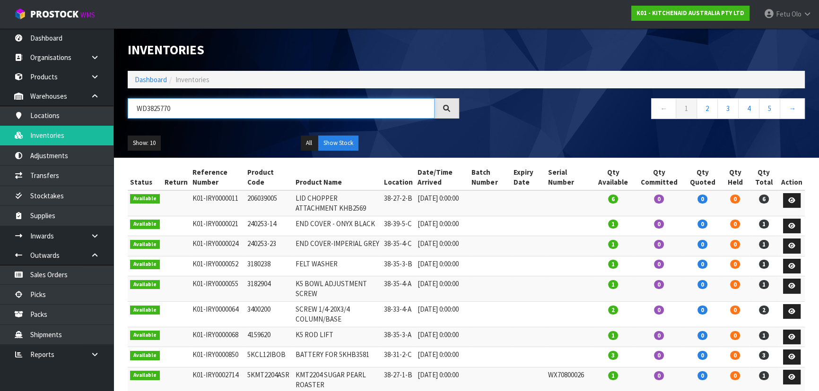
type input "WD3825770"
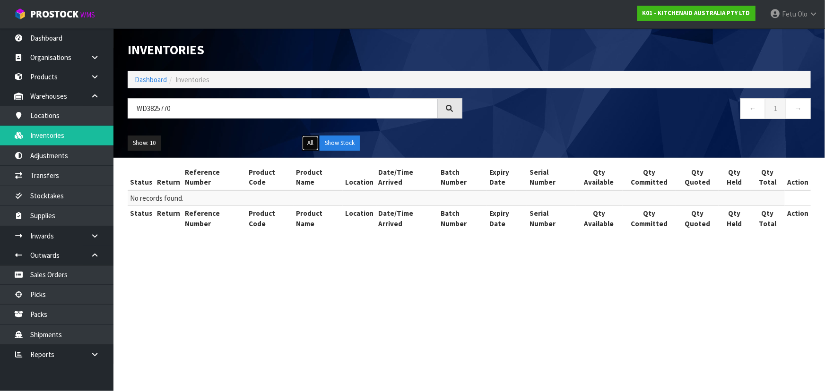
click at [309, 142] on button "All" at bounding box center [310, 143] width 17 height 15
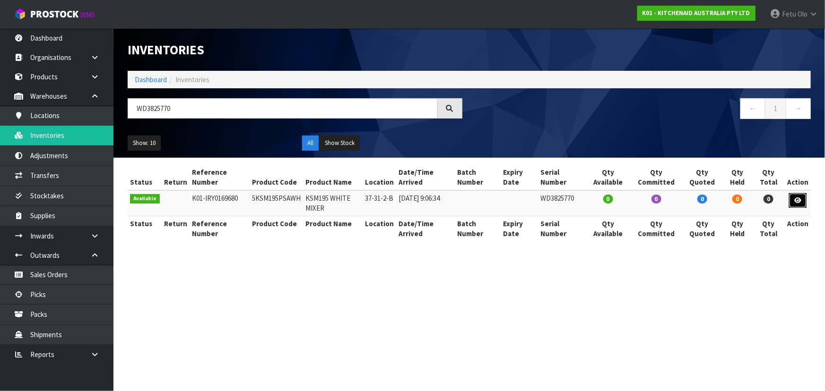
click at [801, 199] on icon at bounding box center [797, 201] width 7 height 6
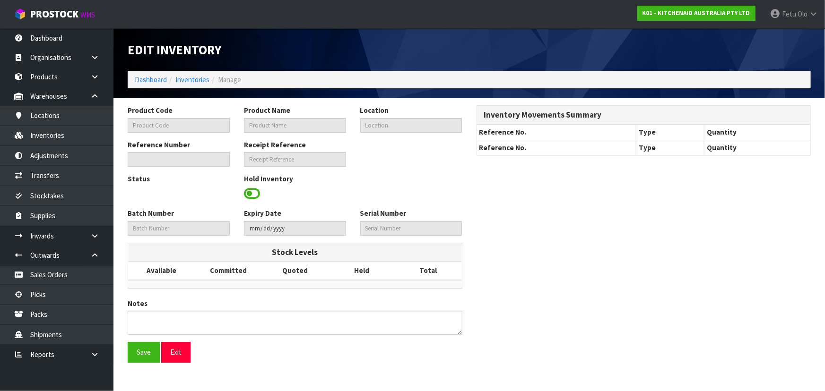
type input "5KSM195PSAWH"
type input "KSM195 WHITE MIXER"
type input "37-31-2-B"
type input "K01-IRY0169680"
type input "K01-REC0002029"
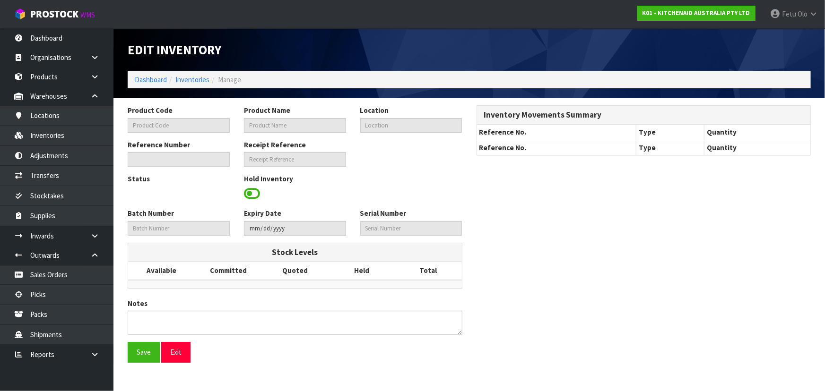
type input "WD3825770"
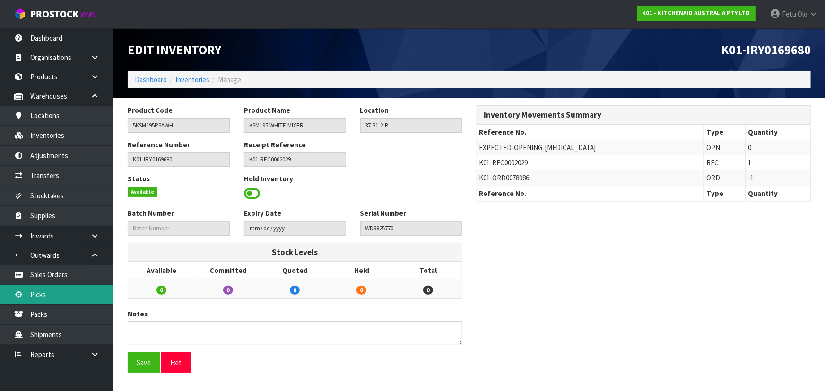
click at [47, 297] on link "Picks" at bounding box center [56, 294] width 113 height 19
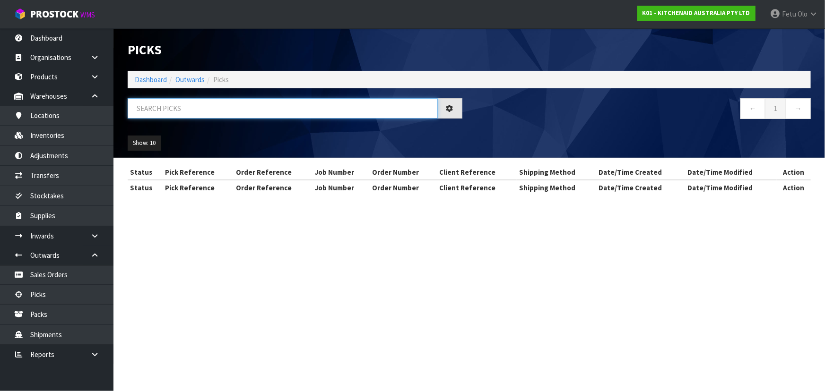
click at [294, 111] on input "text" at bounding box center [283, 108] width 310 height 20
type input "78986"
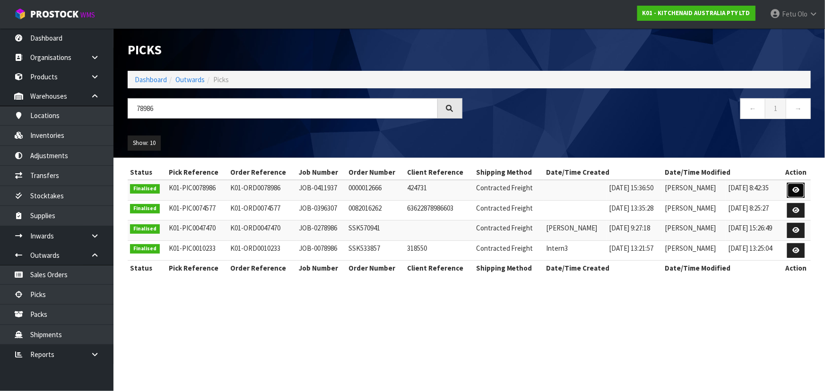
click at [793, 189] on icon at bounding box center [795, 190] width 7 height 6
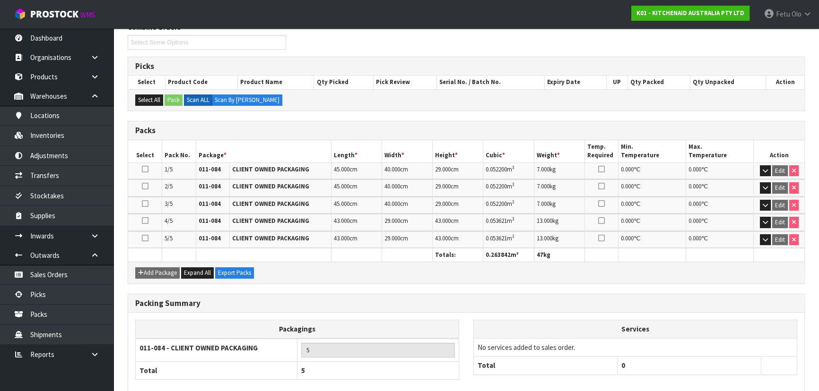
scroll to position [129, 0]
click at [763, 238] on icon "button" at bounding box center [765, 239] width 5 height 6
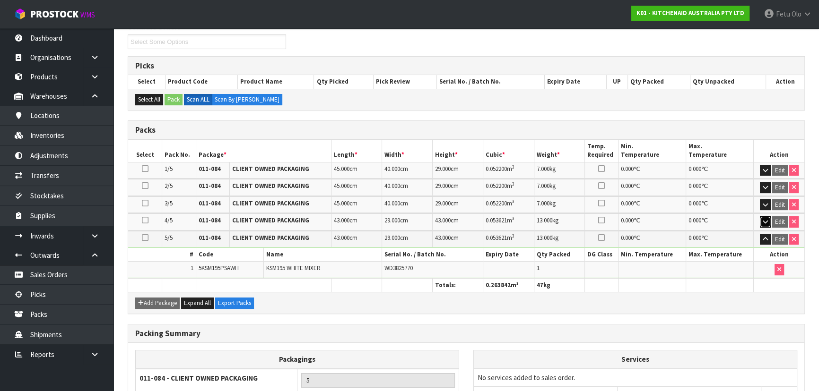
click at [763, 220] on icon "button" at bounding box center [765, 222] width 5 height 6
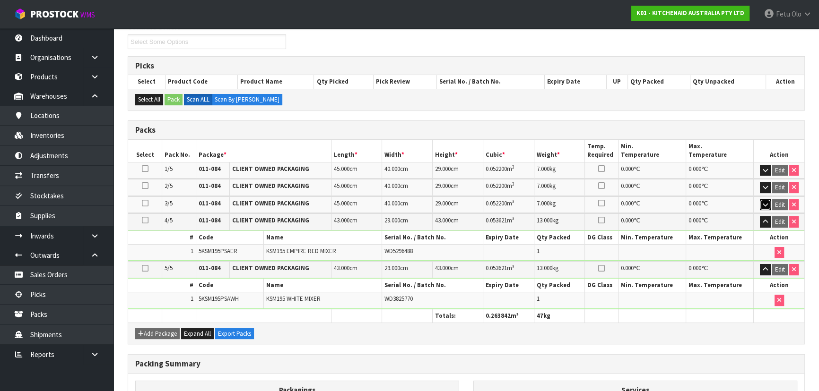
click at [764, 207] on button "button" at bounding box center [765, 205] width 11 height 11
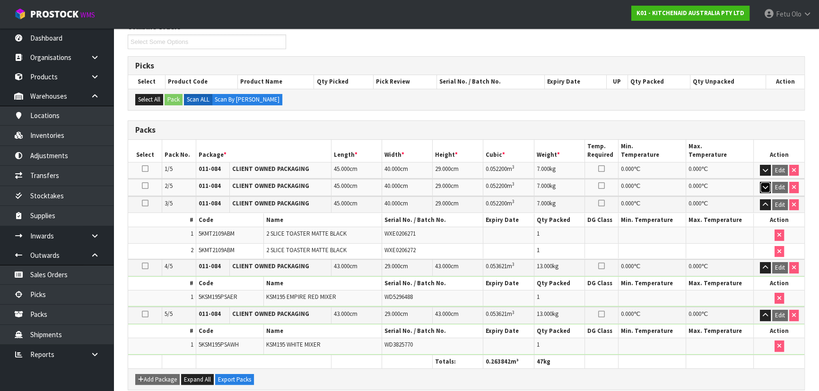
drag, startPoint x: 764, startPoint y: 184, endPoint x: 764, endPoint y: 178, distance: 5.7
click at [764, 184] on icon "button" at bounding box center [765, 187] width 5 height 6
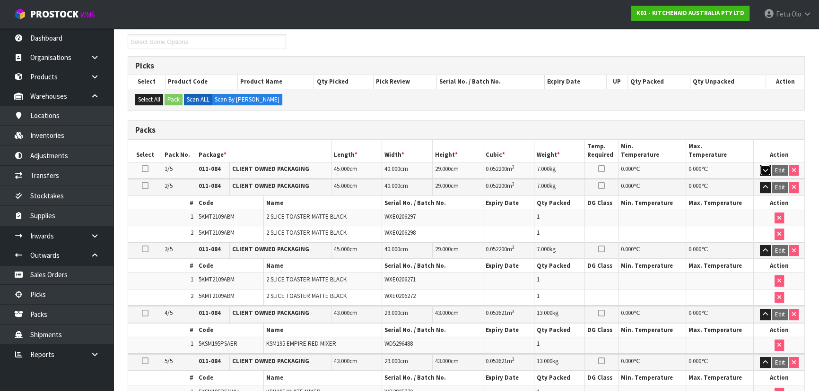
click at [764, 171] on icon "button" at bounding box center [765, 170] width 5 height 6
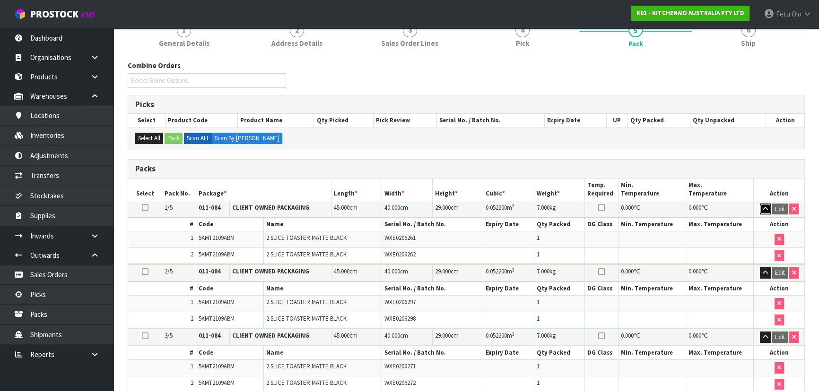
scroll to position [0, 0]
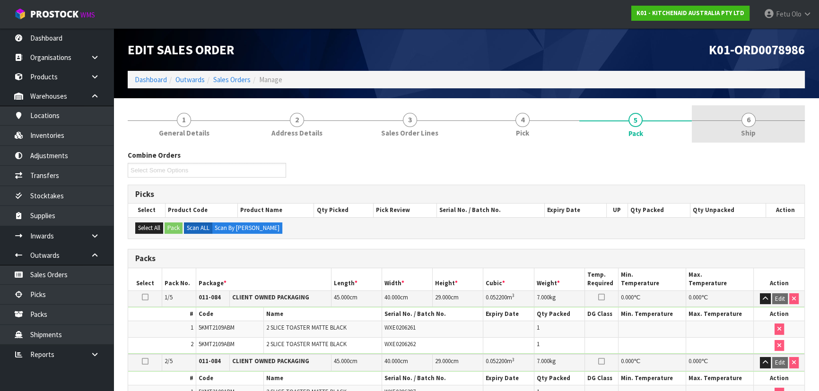
click at [761, 118] on link "6 Ship" at bounding box center [748, 123] width 113 height 37
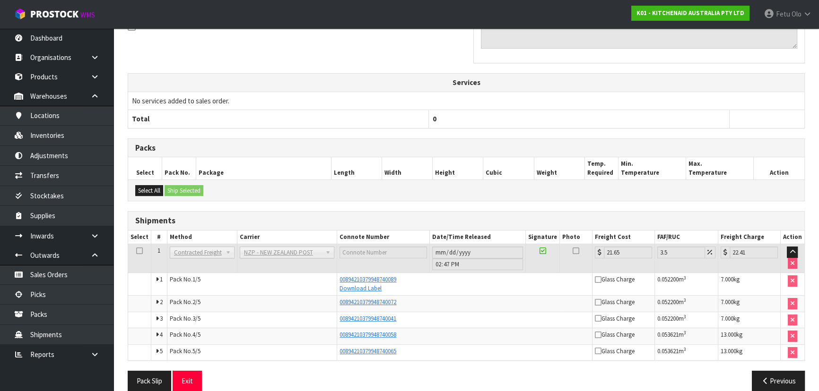
scroll to position [282, 0]
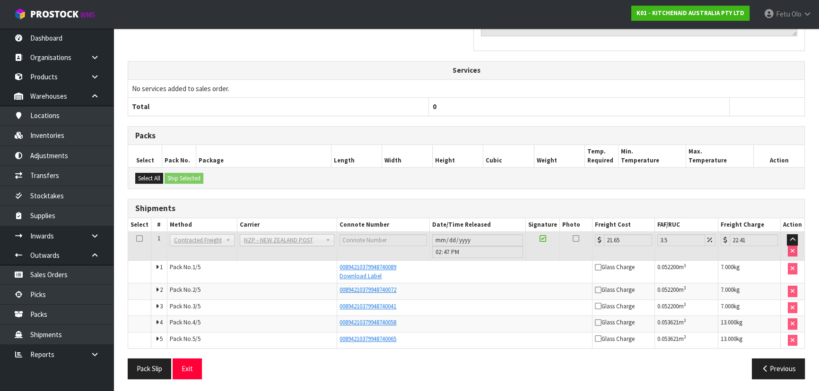
click at [398, 216] on div "Shipments Select # Method Carrier Connote Number Date/Time Released Signature P…" at bounding box center [466, 274] width 677 height 150
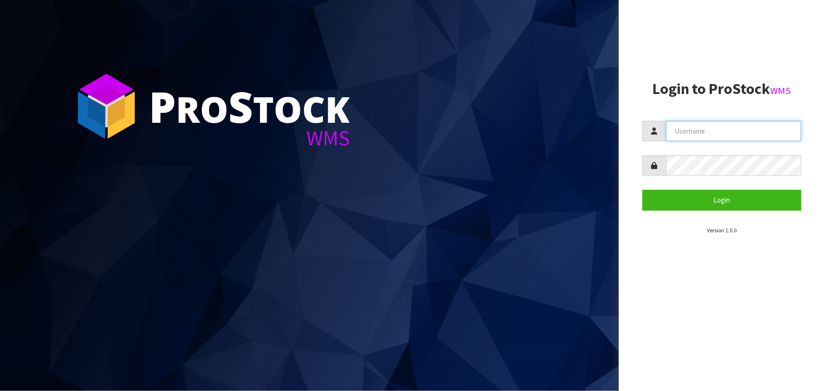
click at [692, 132] on input "text" at bounding box center [733, 131] width 135 height 20
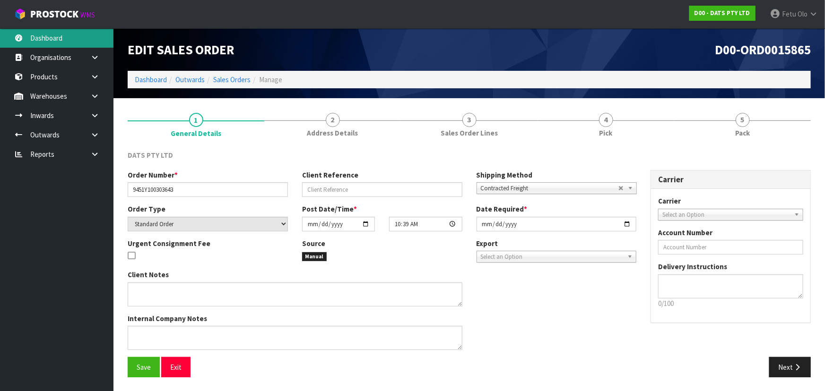
click at [36, 45] on link "Dashboard" at bounding box center [56, 37] width 113 height 19
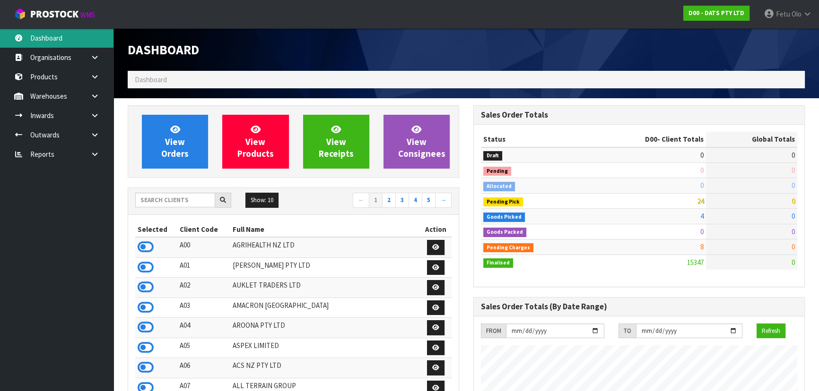
scroll to position [735, 345]
click at [170, 208] on div "Show: 10 5 10 25 50 ← 1 2 3 4 5 →" at bounding box center [293, 201] width 330 height 17
click at [170, 201] on input "text" at bounding box center [175, 200] width 80 height 15
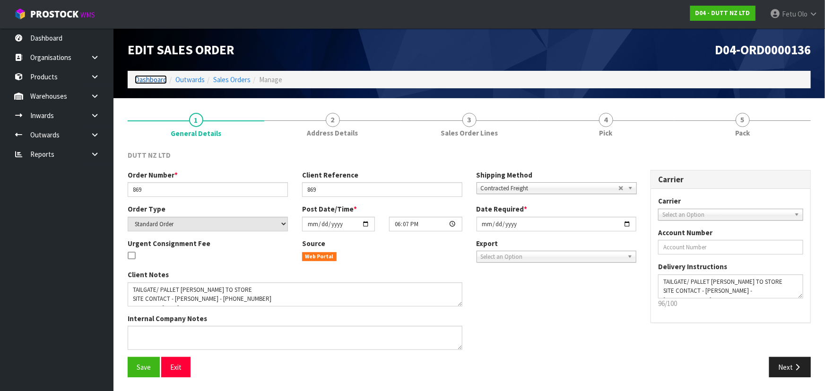
click at [162, 79] on link "Dashboard" at bounding box center [151, 79] width 32 height 9
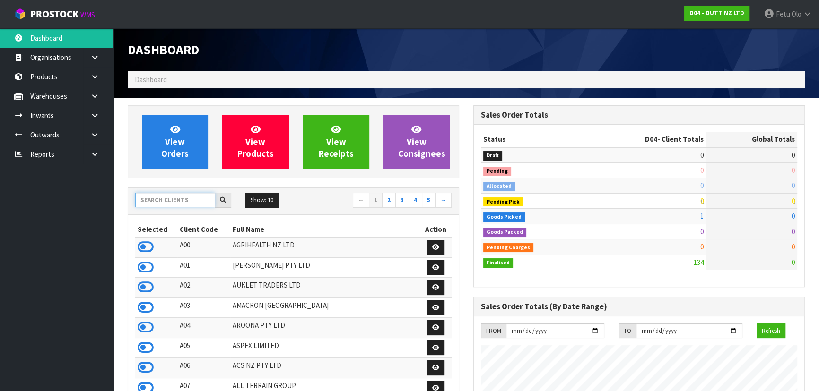
scroll to position [700, 345]
click at [166, 196] on input "text" at bounding box center [175, 200] width 80 height 15
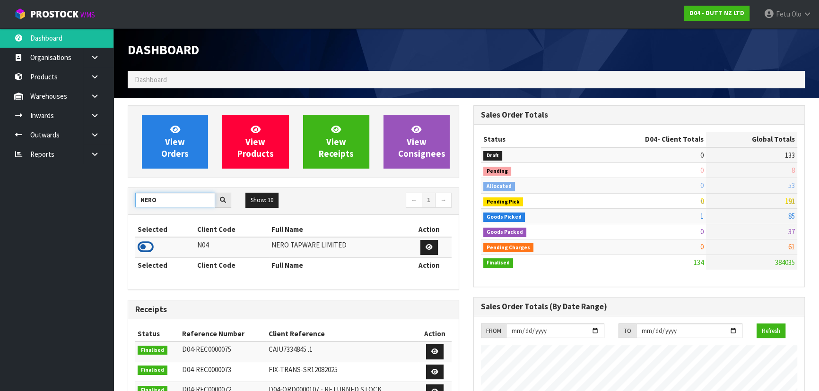
type input "NERO"
click at [142, 245] on icon at bounding box center [146, 247] width 16 height 14
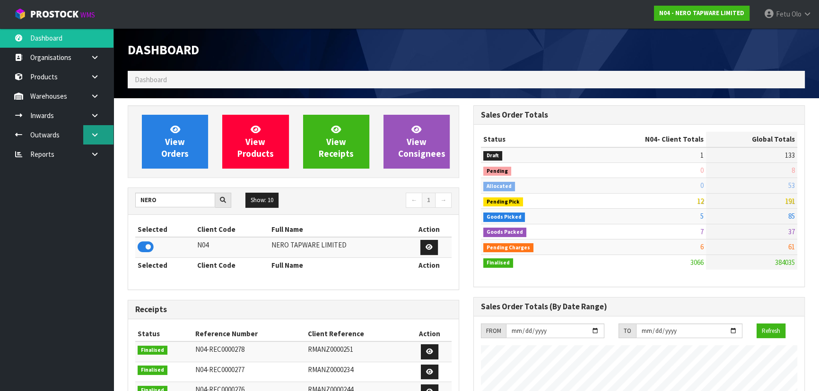
scroll to position [775, 345]
click at [98, 135] on icon at bounding box center [94, 134] width 9 height 7
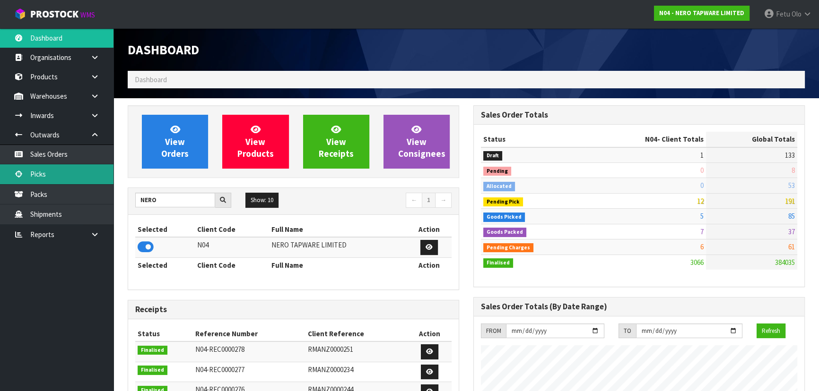
click at [46, 179] on link "Picks" at bounding box center [56, 174] width 113 height 19
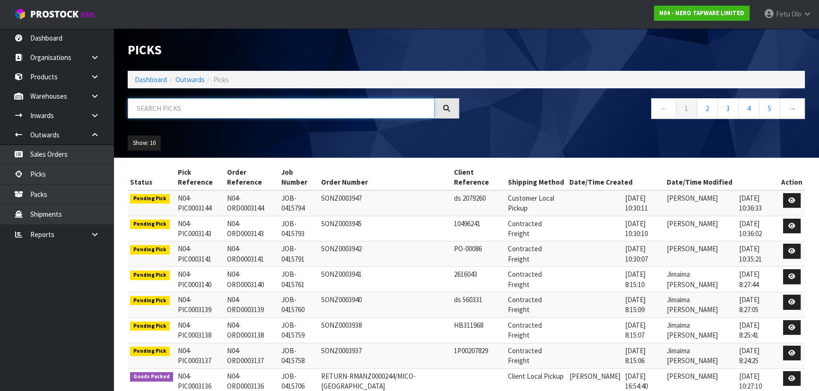
click at [239, 104] on input "text" at bounding box center [281, 108] width 307 height 20
type input "3936"
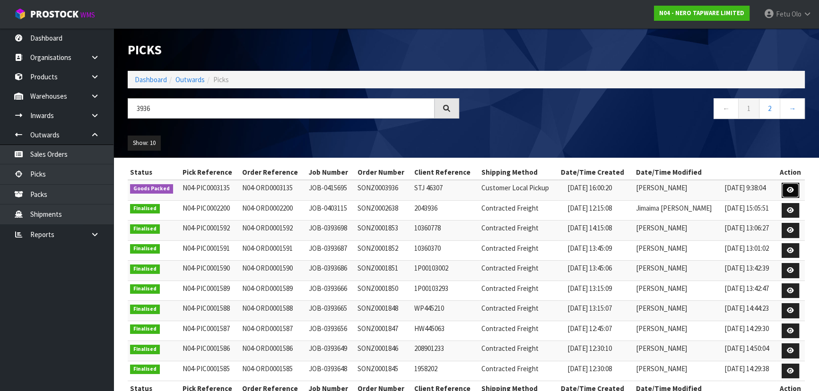
drag, startPoint x: 790, startPoint y: 191, endPoint x: 793, endPoint y: 184, distance: 7.2
click at [790, 191] on icon at bounding box center [790, 190] width 7 height 6
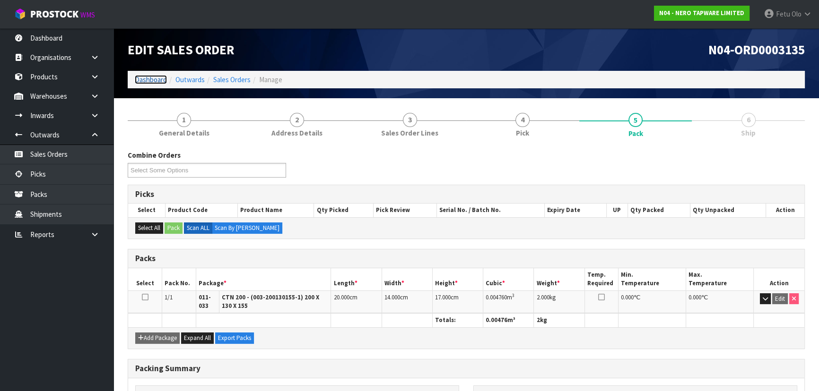
click at [163, 80] on link "Dashboard" at bounding box center [151, 79] width 32 height 9
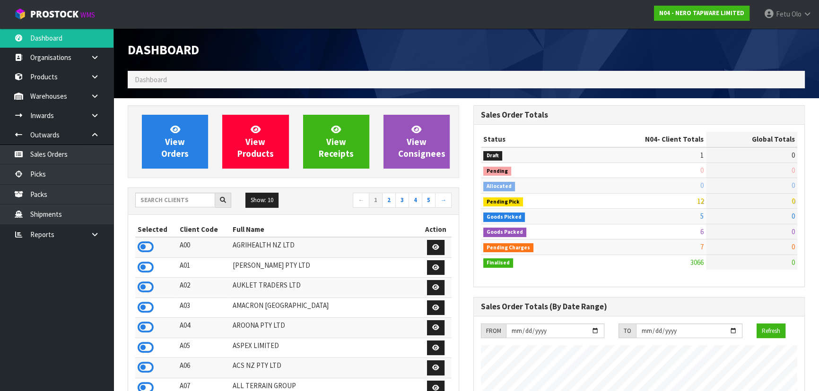
scroll to position [775, 345]
click at [194, 201] on input "text" at bounding box center [175, 200] width 80 height 15
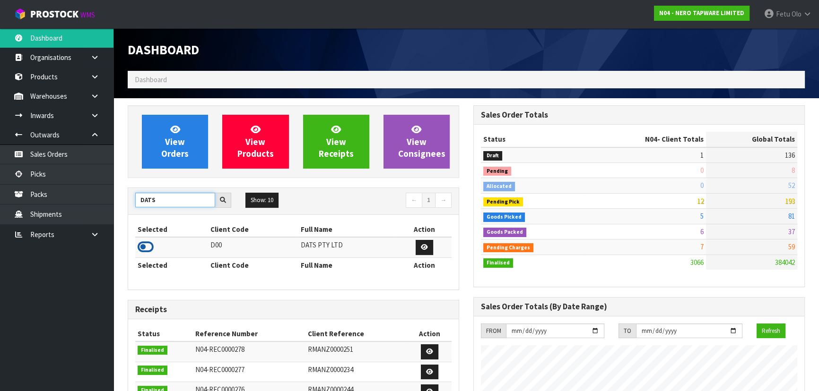
type input "DATS"
click at [145, 243] on icon at bounding box center [146, 247] width 16 height 14
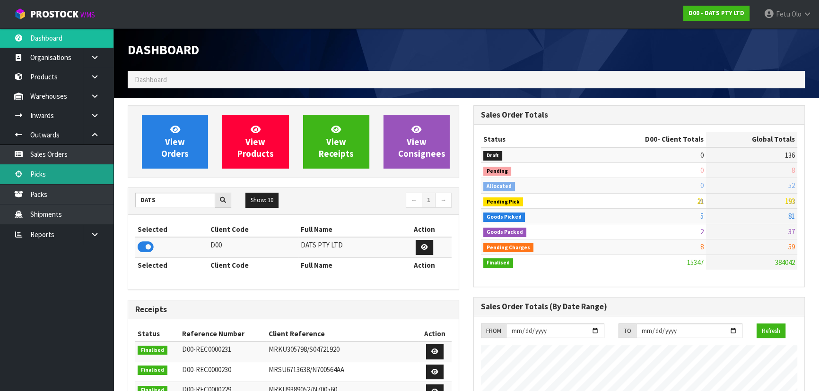
scroll to position [735, 345]
click at [43, 176] on link "Picks" at bounding box center [56, 174] width 113 height 19
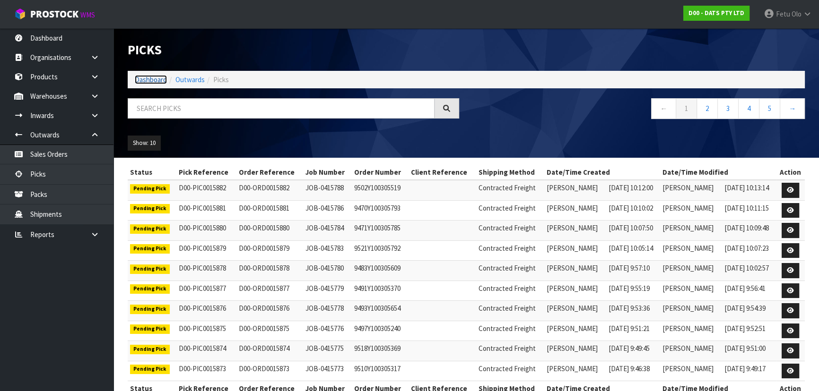
click at [149, 82] on link "Dashboard" at bounding box center [151, 79] width 32 height 9
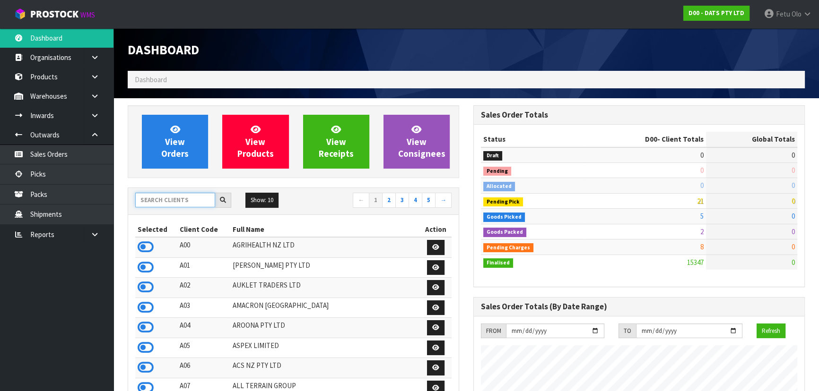
scroll to position [735, 345]
click at [173, 198] on input "text" at bounding box center [175, 200] width 80 height 15
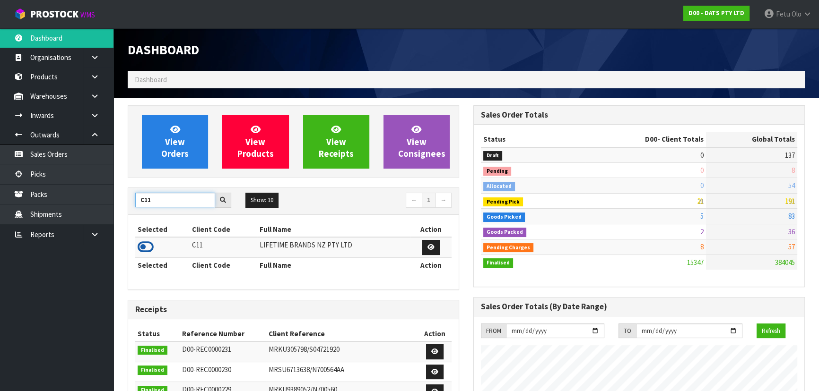
type input "C11"
click at [147, 252] on icon at bounding box center [146, 247] width 16 height 14
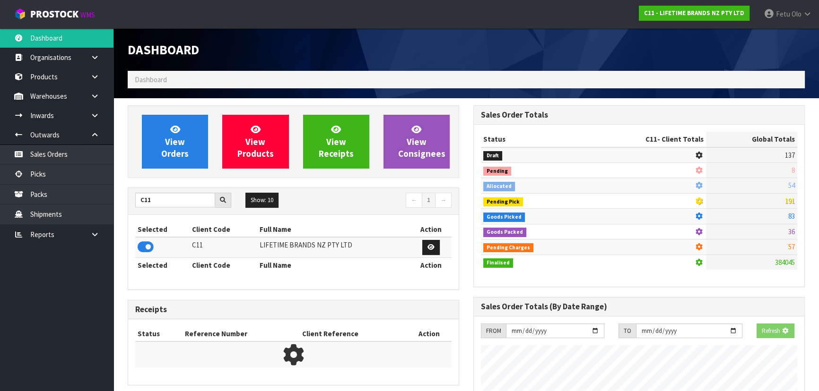
scroll to position [715, 345]
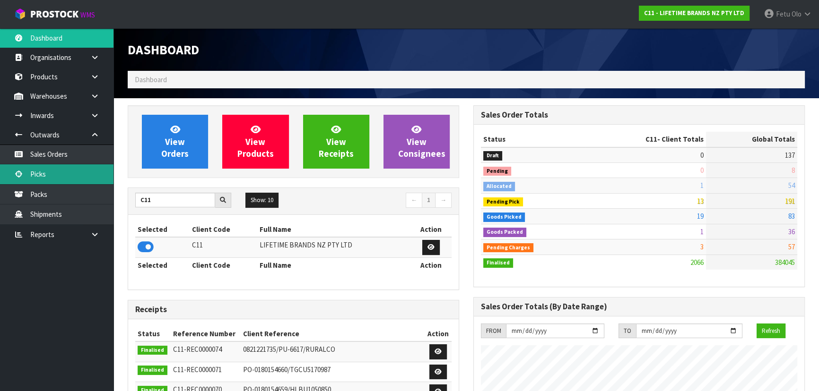
click at [46, 170] on link "Picks" at bounding box center [56, 174] width 113 height 19
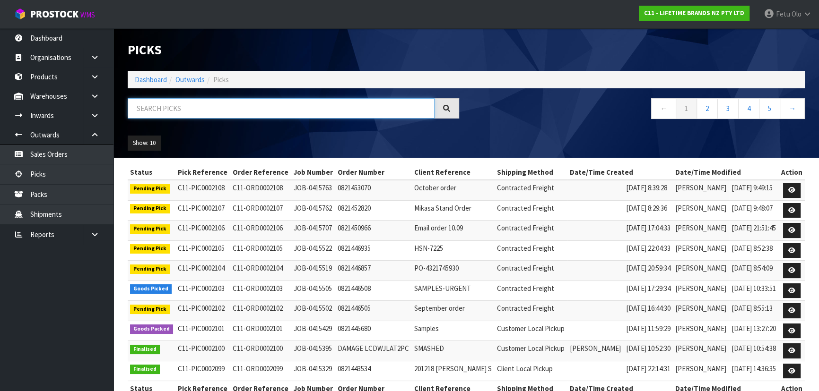
click at [197, 110] on input "text" at bounding box center [281, 108] width 307 height 20
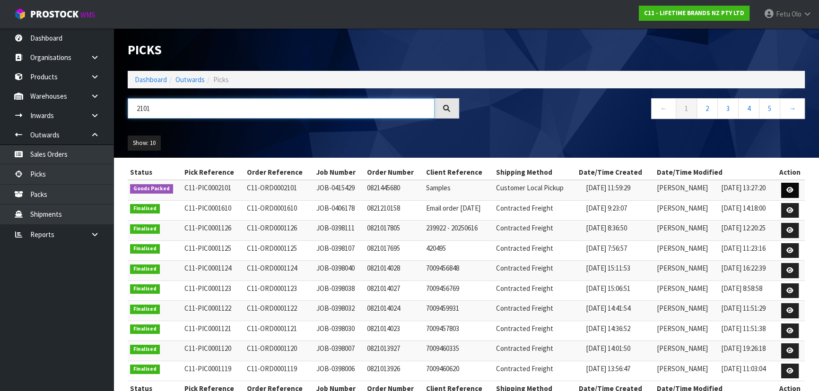
type input "2101"
click at [795, 189] on link at bounding box center [789, 190] width 17 height 15
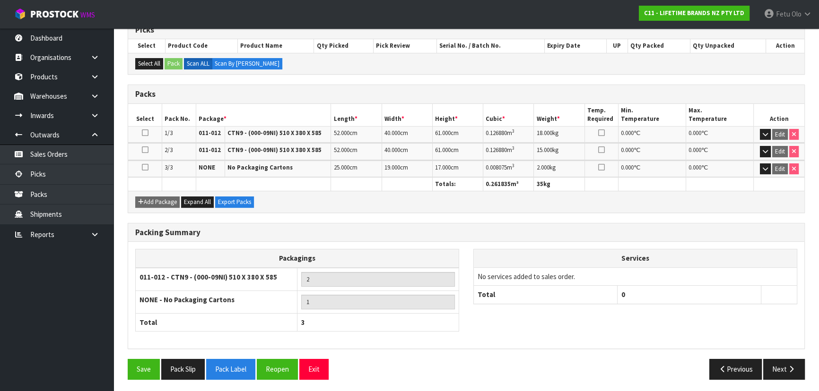
scroll to position [165, 0]
click at [181, 360] on button "Pack Slip" at bounding box center [182, 369] width 43 height 20
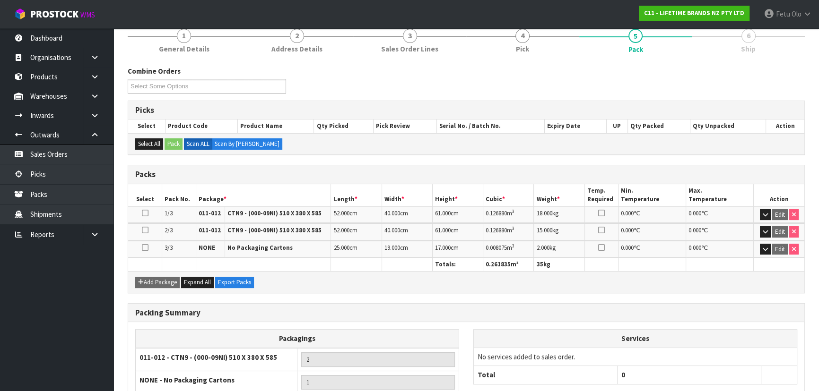
scroll to position [0, 0]
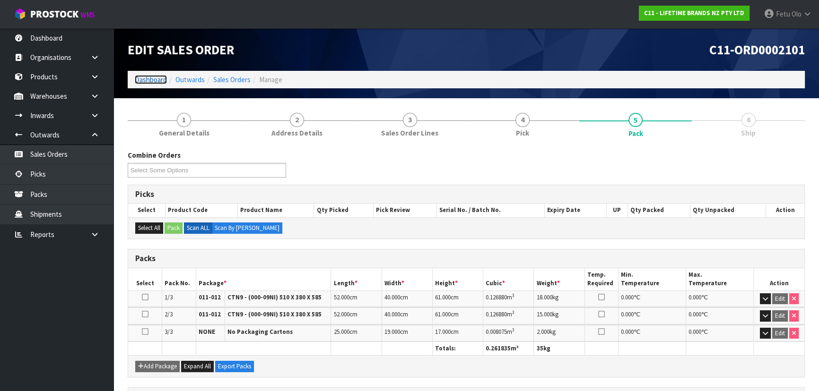
click at [146, 81] on link "Dashboard" at bounding box center [151, 79] width 32 height 9
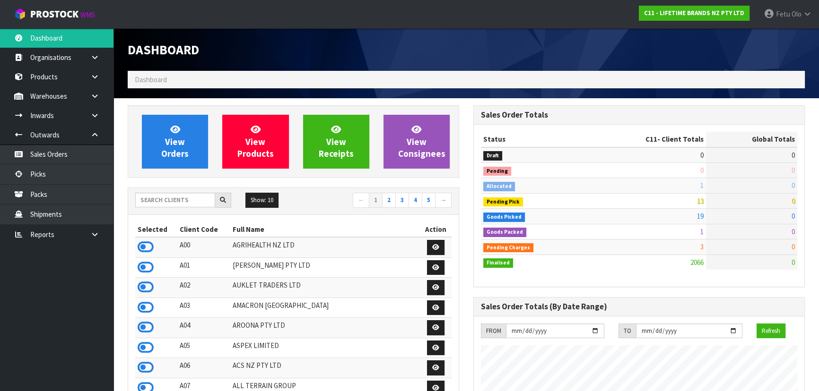
scroll to position [715, 345]
click at [155, 198] on input "text" at bounding box center [175, 200] width 80 height 15
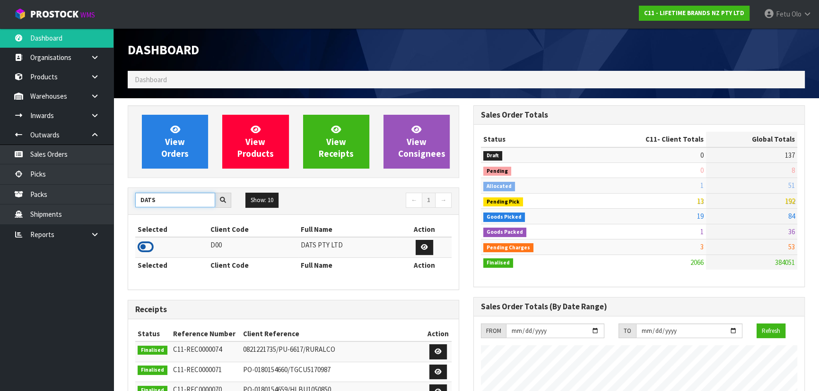
type input "DATS"
click at [144, 246] on icon at bounding box center [146, 247] width 16 height 14
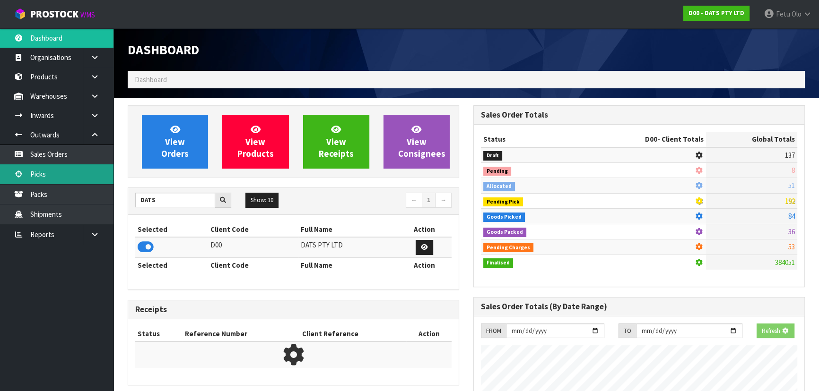
scroll to position [472181, 472424]
click at [74, 175] on link "Picks" at bounding box center [56, 174] width 113 height 19
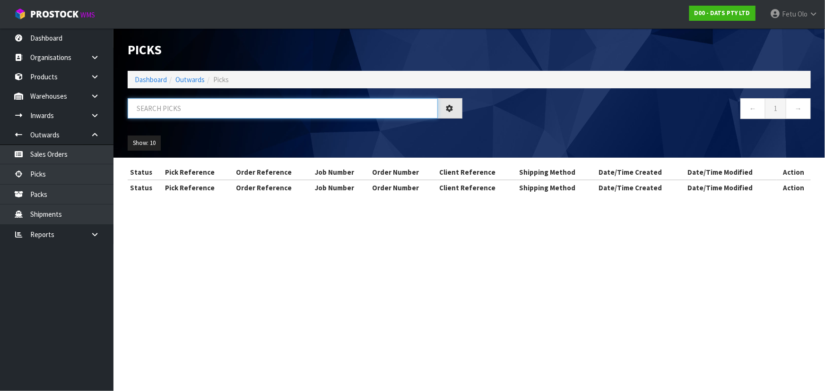
click at [180, 109] on input "text" at bounding box center [283, 108] width 310 height 20
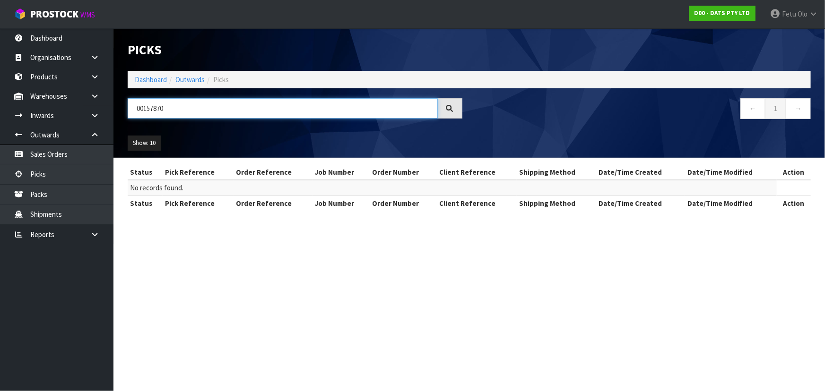
click at [159, 112] on input "00157870" at bounding box center [283, 108] width 310 height 20
type input "0015870"
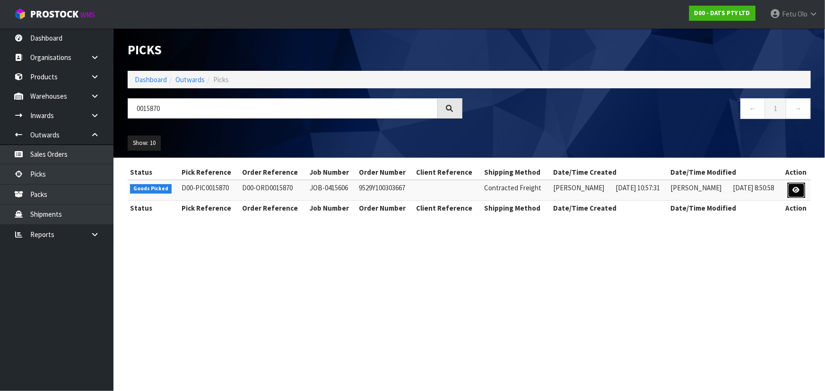
click at [794, 191] on icon at bounding box center [796, 190] width 7 height 6
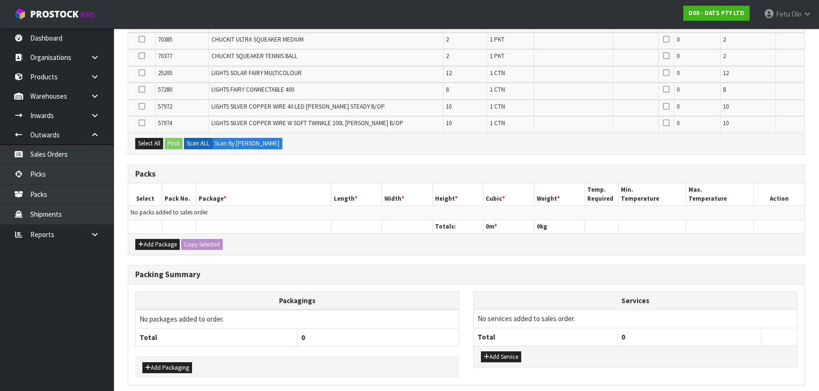
scroll to position [372, 0]
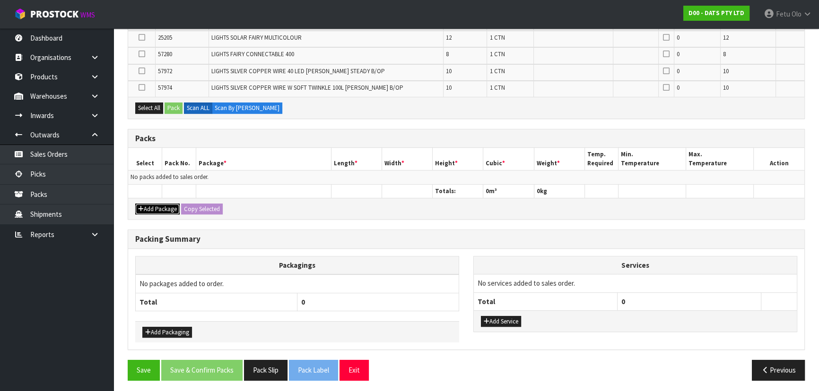
click at [151, 204] on button "Add Package" at bounding box center [157, 209] width 44 height 11
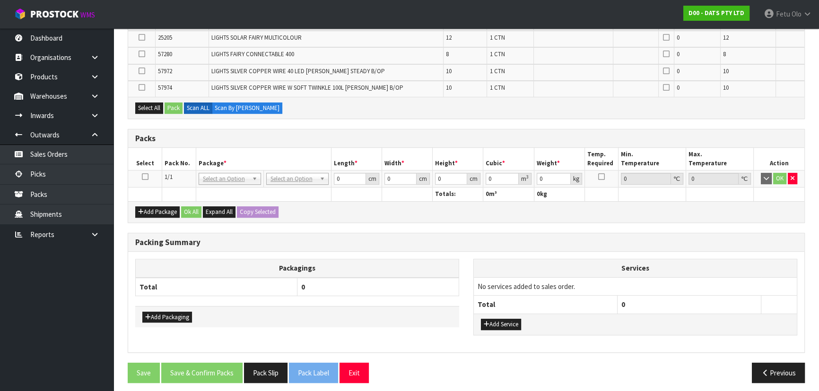
click at [143, 177] on icon at bounding box center [145, 177] width 7 height 0
click at [268, 156] on th "Package *" at bounding box center [263, 159] width 135 height 22
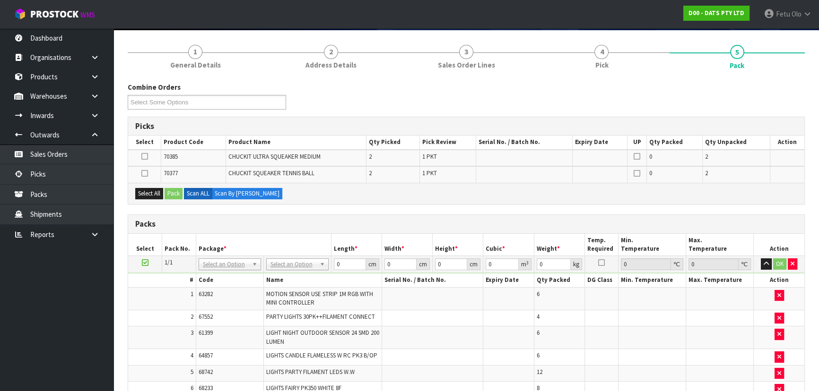
scroll to position [0, 0]
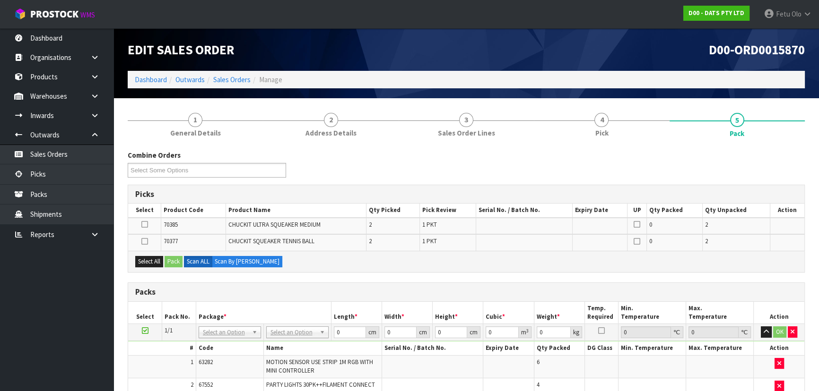
click at [458, 303] on th "Height *" at bounding box center [458, 313] width 51 height 22
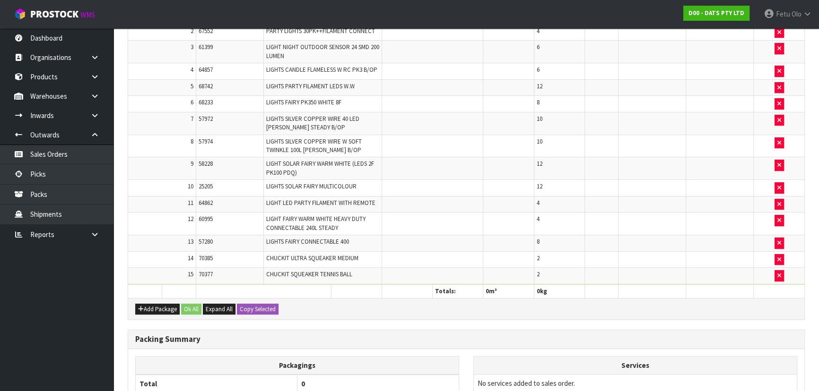
scroll to position [216, 0]
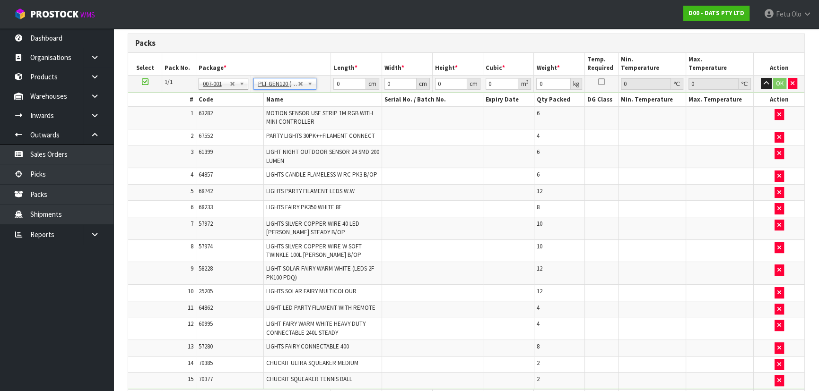
type input "120"
type input "100"
type input "81"
drag, startPoint x: 446, startPoint y: 82, endPoint x: 425, endPoint y: 94, distance: 24.3
click at [425, 94] on tbody "1/1 NONE 007-001 007-002 007-004 007-009 007-013 007-014 007-015 007-017 007-01…" at bounding box center [466, 232] width 676 height 314
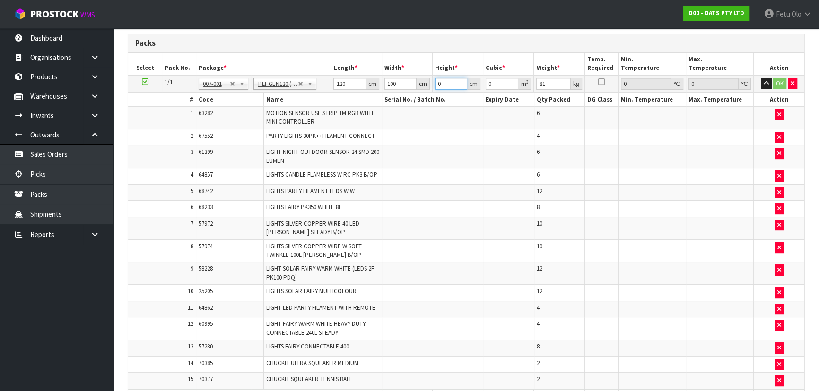
type input "1"
type input "0.012"
type input "10"
type input "0.12"
type input "100"
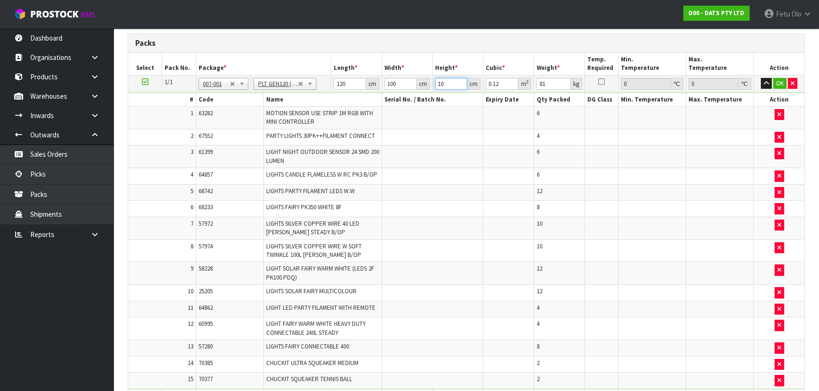
type input "1.2"
type input "100"
click button "OK" at bounding box center [779, 83] width 13 height 11
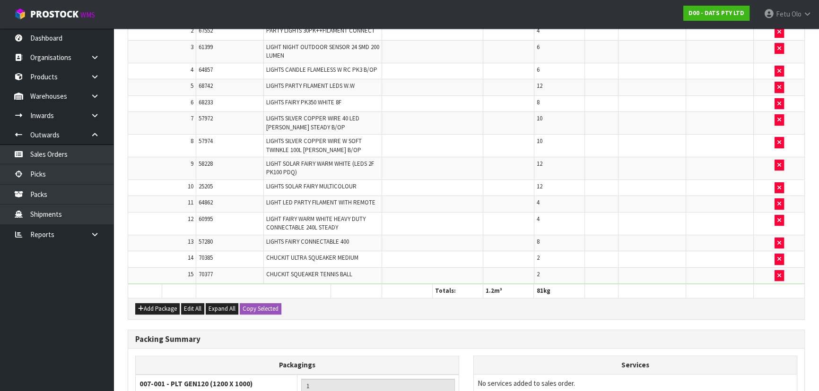
scroll to position [424, 0]
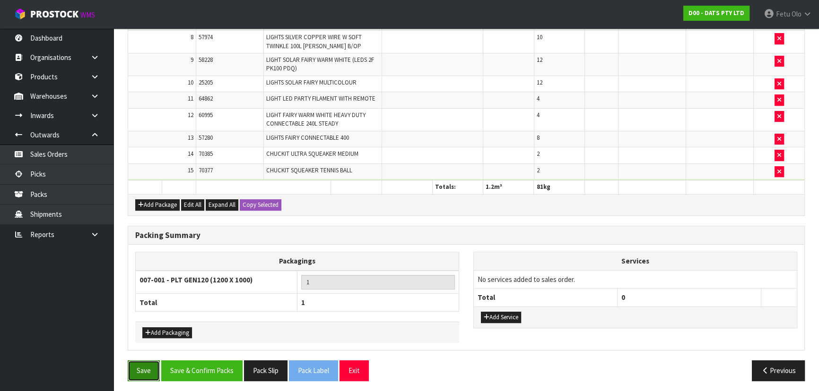
click at [153, 365] on button "Save" at bounding box center [144, 371] width 32 height 20
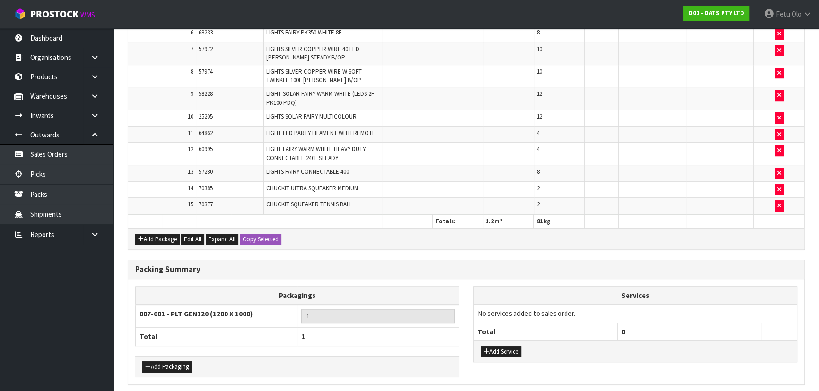
scroll to position [0, 0]
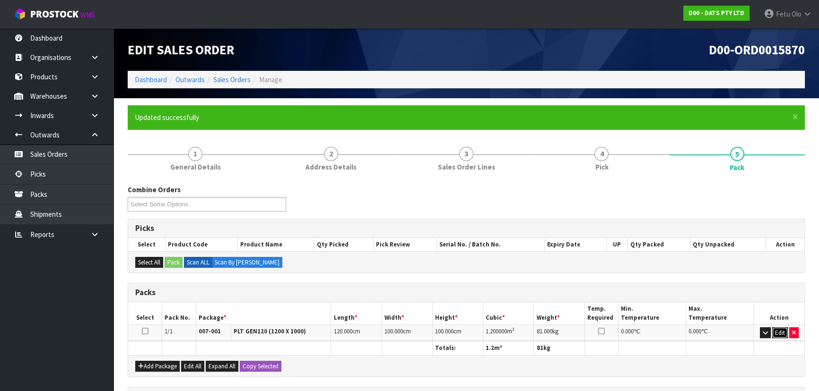
click at [775, 331] on button "Edit" at bounding box center [780, 333] width 16 height 11
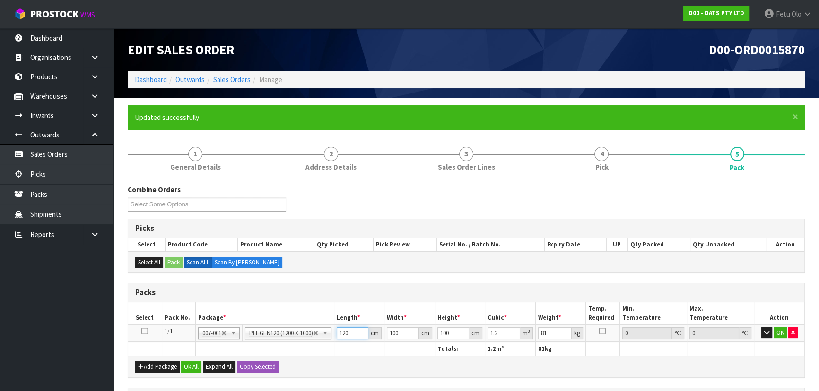
drag, startPoint x: 353, startPoint y: 334, endPoint x: 335, endPoint y: 347, distance: 23.0
click at [335, 347] on table "Select Pack No. Package * Length * Width * Height * Cubic * Weight * Temp. Requ…" at bounding box center [466, 329] width 676 height 53
type input "1"
type input "0.01"
type input "11"
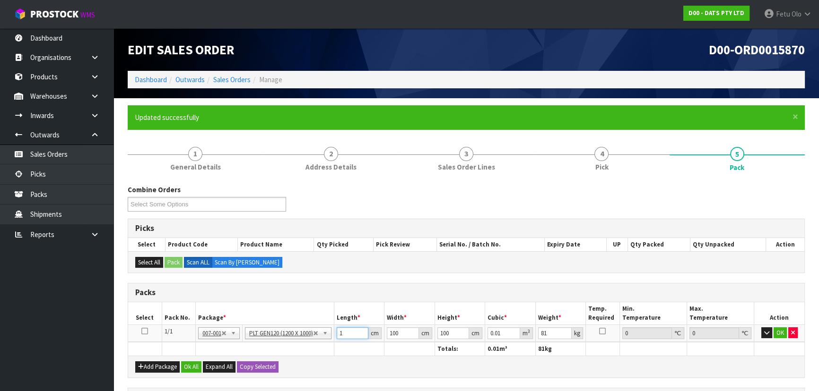
type input "0.11"
type input "110"
type input "1.1"
type input "110"
type input "1"
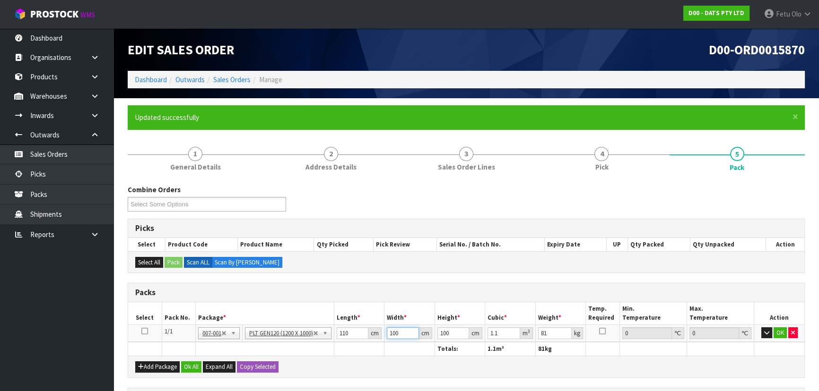
type input "0.011"
type input "11"
type input "0.121"
type input "110"
type input "1.21"
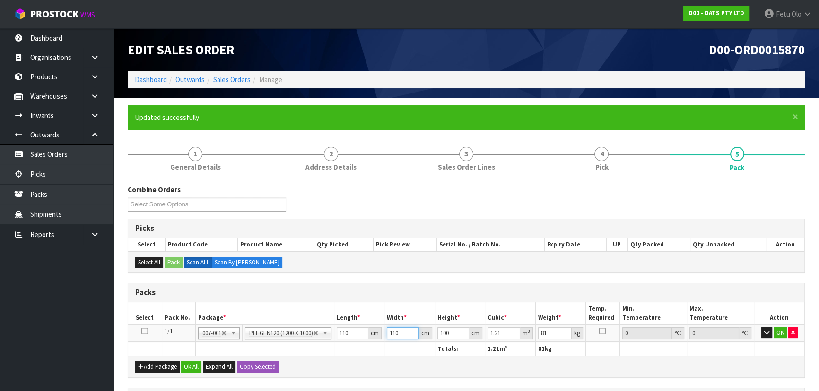
type input "110"
type input "8"
type input "0.0968"
type input "81"
type input "0.9801"
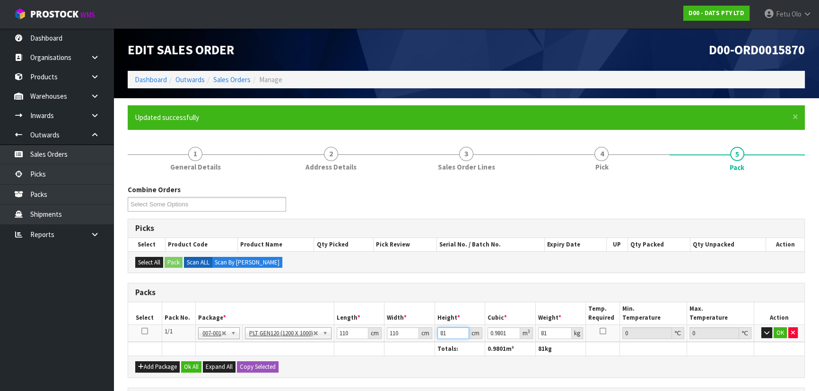
type input "81"
click at [449, 337] on input "81" at bounding box center [453, 334] width 32 height 12
type input "87"
click button "OK" at bounding box center [779, 333] width 13 height 11
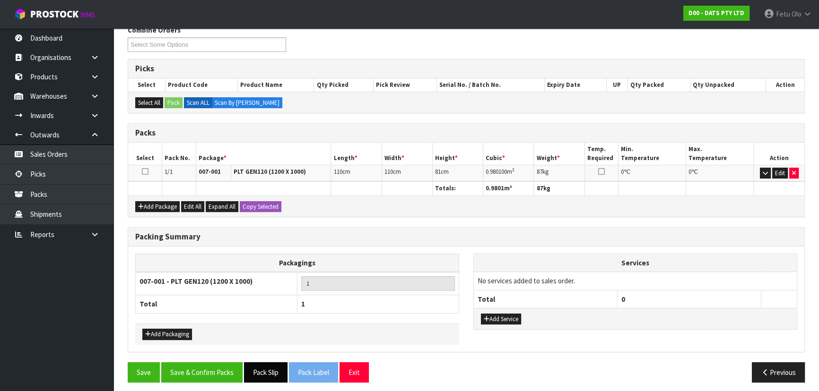
scroll to position [163, 0]
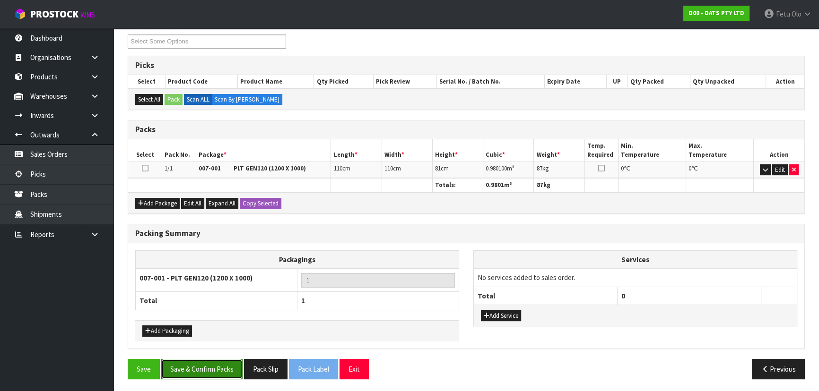
click at [217, 367] on button "Save & Confirm Packs" at bounding box center [201, 369] width 81 height 20
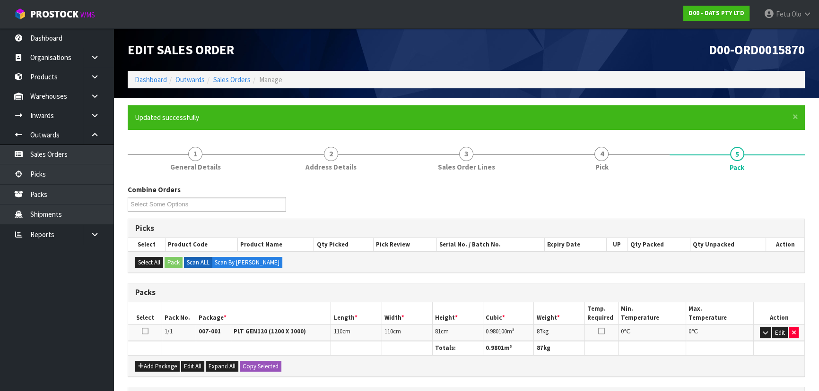
scroll to position [142, 0]
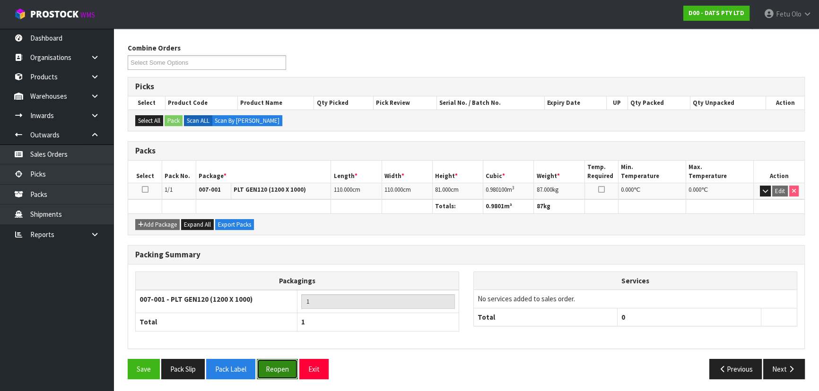
click at [280, 365] on button "Reopen" at bounding box center [277, 369] width 41 height 20
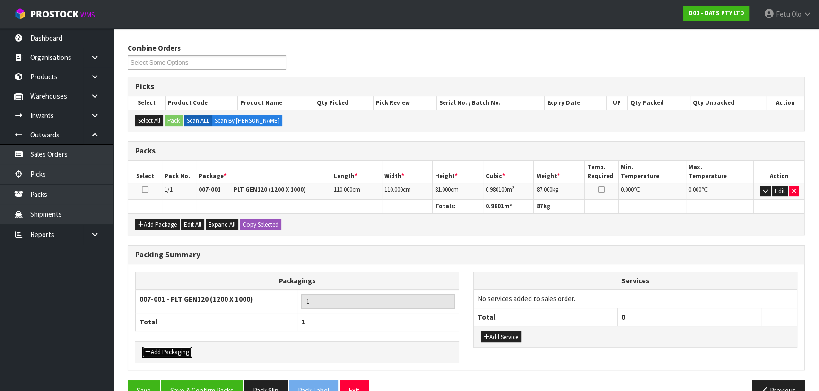
click at [166, 349] on button "Add Packaging" at bounding box center [167, 352] width 50 height 11
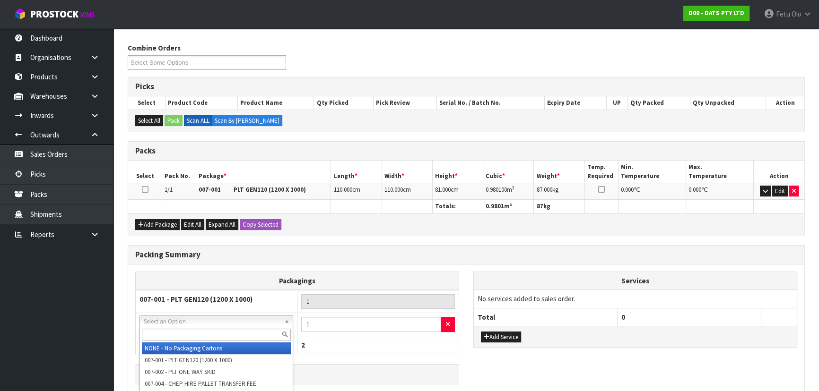
drag, startPoint x: 199, startPoint y: 323, endPoint x: 195, endPoint y: 339, distance: 16.4
click at [195, 339] on input "text" at bounding box center [216, 335] width 149 height 12
type input "OC"
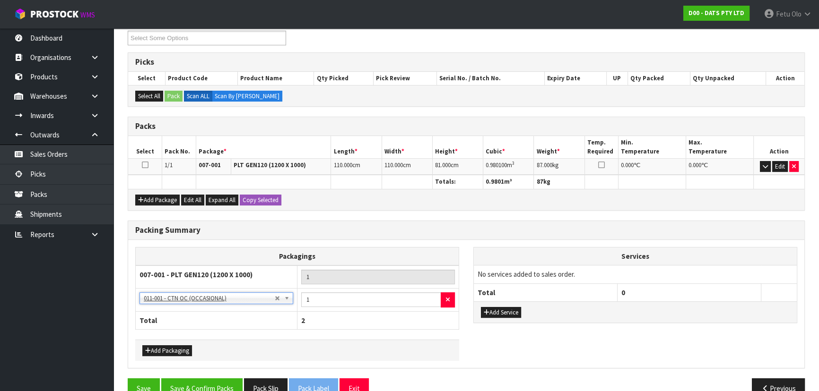
scroll to position [186, 0]
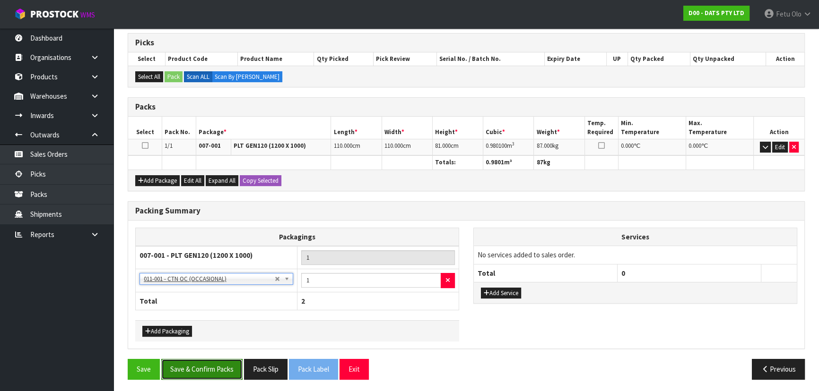
click at [198, 368] on button "Save & Confirm Packs" at bounding box center [201, 369] width 81 height 20
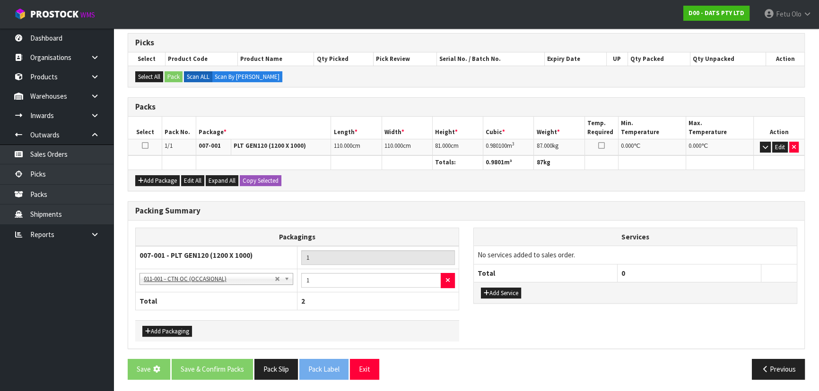
scroll to position [0, 0]
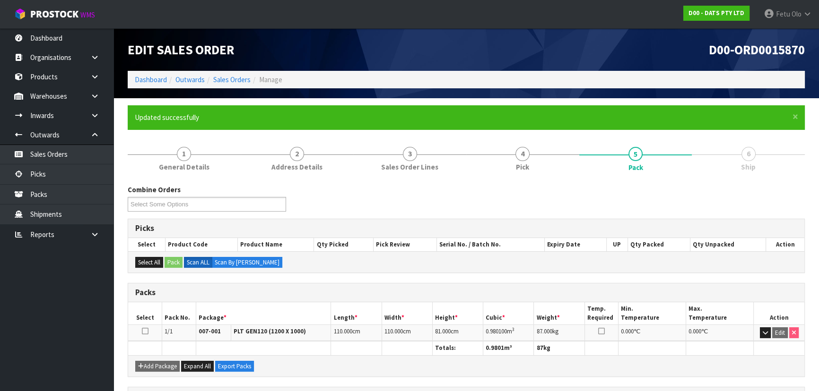
click at [692, 178] on li "6 Ship" at bounding box center [748, 159] width 113 height 38
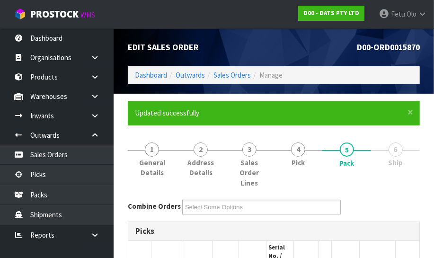
click at [412, 180] on li "6 Ship" at bounding box center [395, 164] width 49 height 58
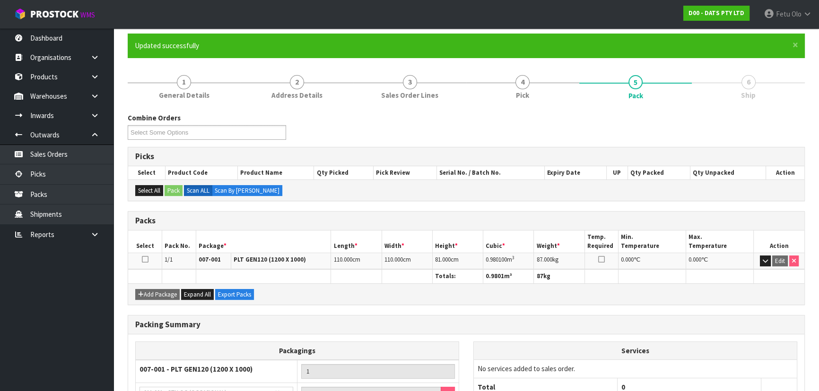
scroll to position [165, 0]
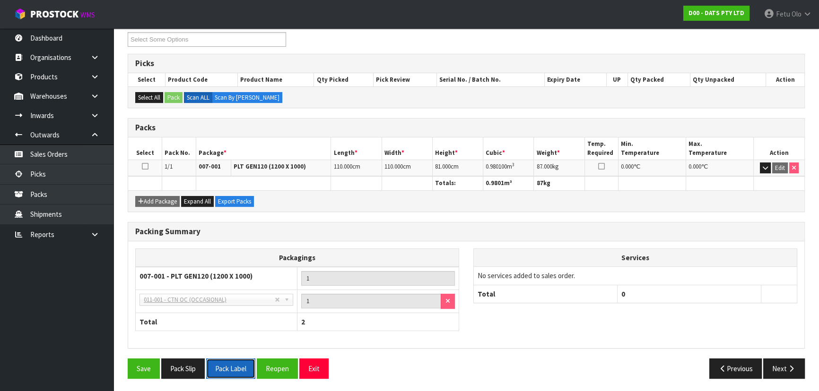
click at [228, 366] on button "Pack Label" at bounding box center [230, 369] width 49 height 20
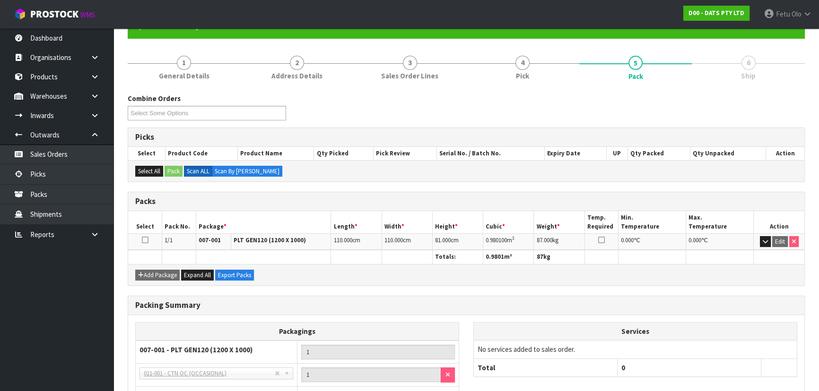
scroll to position [0, 0]
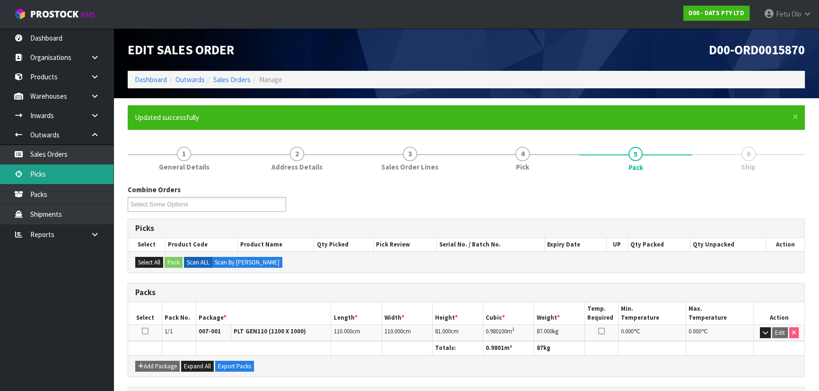
click at [36, 177] on link "Picks" at bounding box center [56, 174] width 113 height 19
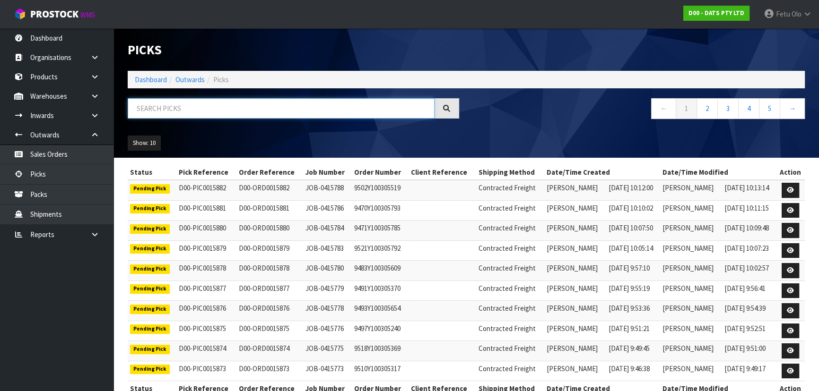
click at [259, 113] on input "text" at bounding box center [281, 108] width 307 height 20
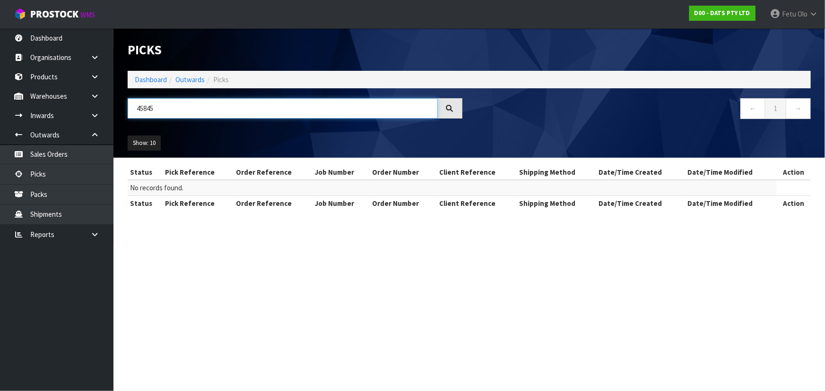
click at [147, 112] on input "45845" at bounding box center [283, 108] width 310 height 20
type input "15845"
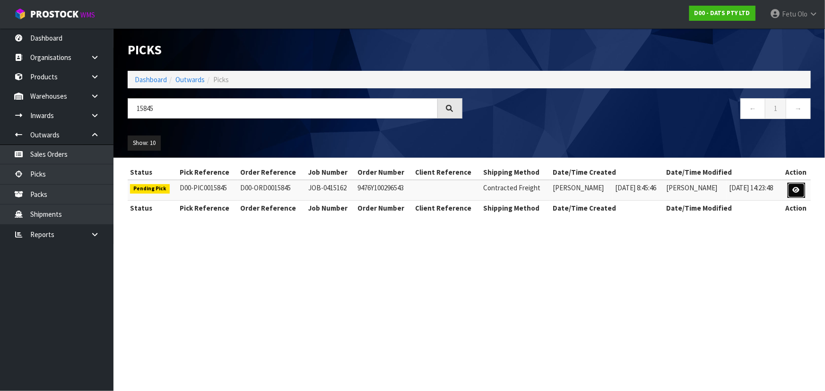
click at [797, 190] on icon at bounding box center [796, 190] width 7 height 6
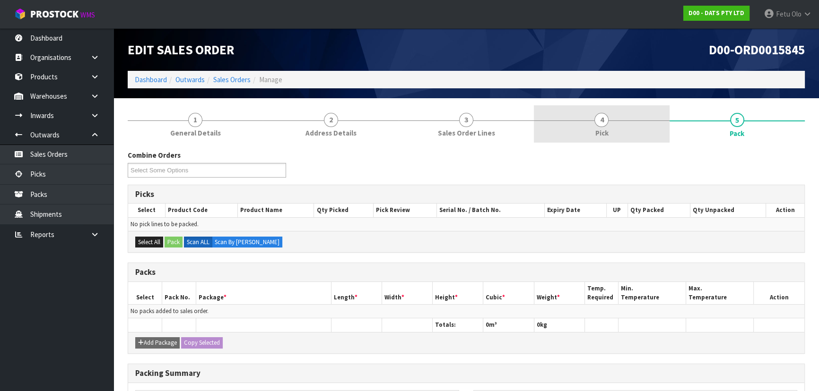
click at [625, 128] on link "4 Pick" at bounding box center [601, 123] width 135 height 37
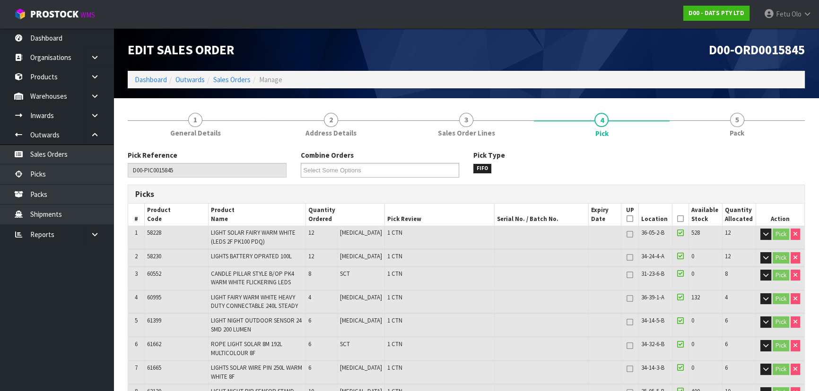
click at [677, 219] on icon at bounding box center [680, 219] width 7 height 0
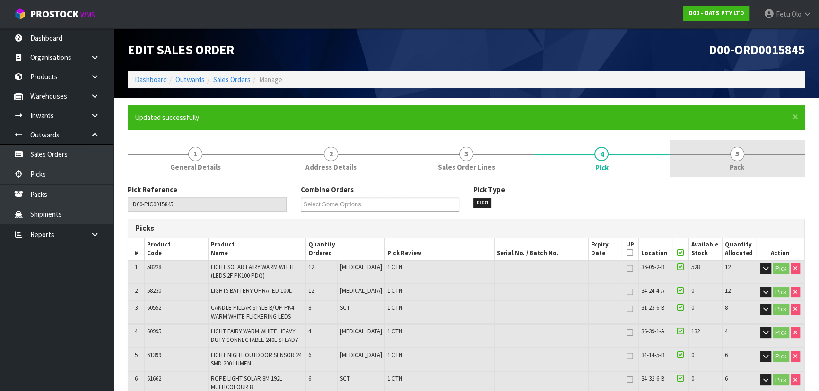
click at [755, 154] on link "5 Pack" at bounding box center [736, 158] width 135 height 37
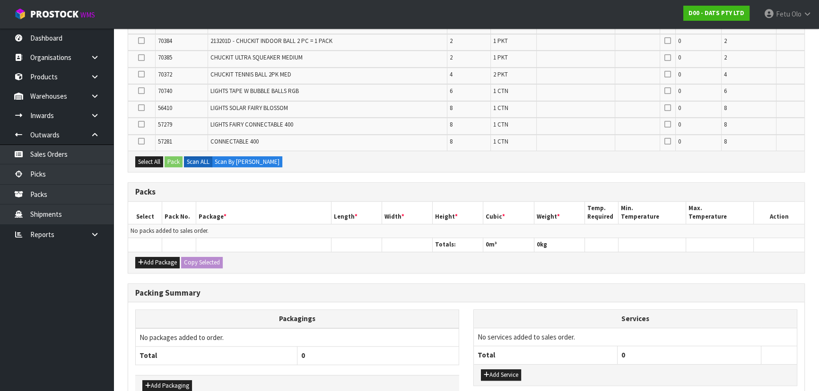
scroll to position [755, 0]
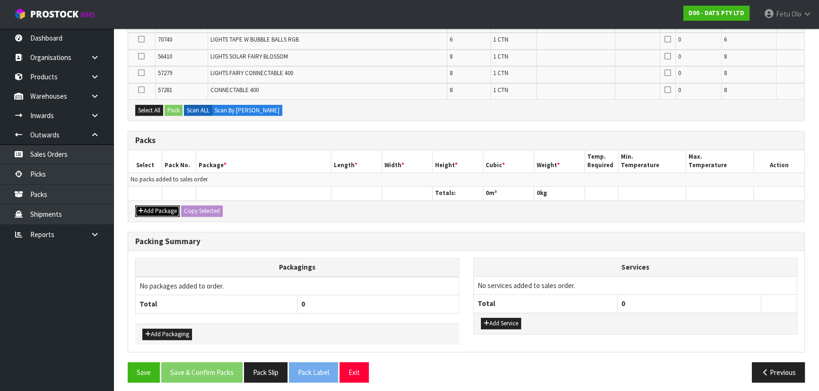
click at [150, 208] on button "Add Package" at bounding box center [157, 211] width 44 height 11
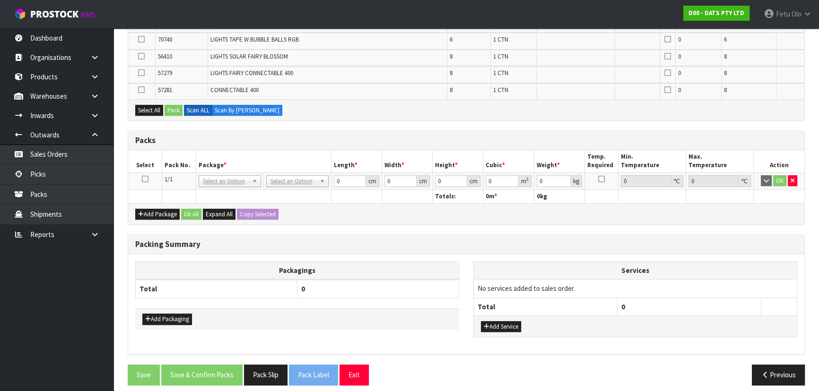
click at [142, 179] on icon at bounding box center [145, 179] width 7 height 0
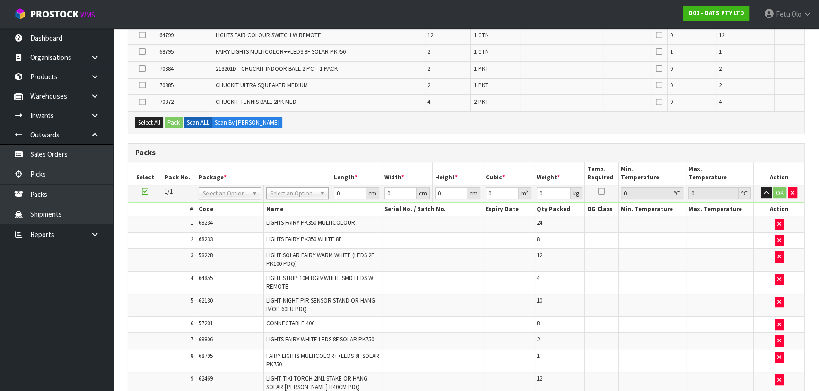
scroll to position [180, 0]
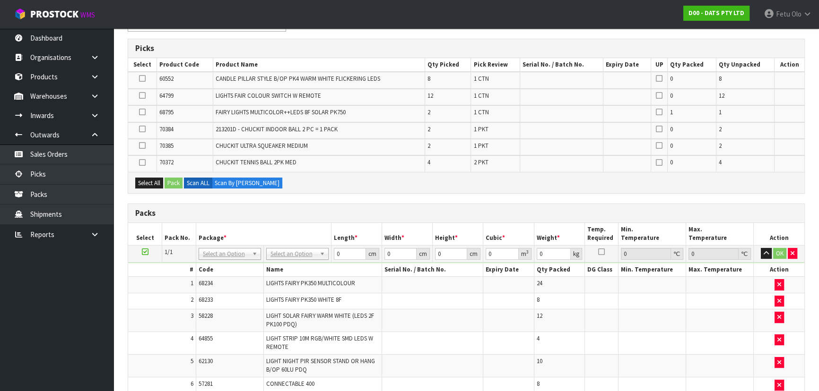
drag, startPoint x: 139, startPoint y: 78, endPoint x: 155, endPoint y: 98, distance: 25.9
click at [139, 78] on icon at bounding box center [142, 78] width 7 height 0
click at [0, 0] on input "checkbox" at bounding box center [0, 0] width 0 height 0
click at [172, 180] on button "Pack" at bounding box center [174, 183] width 18 height 11
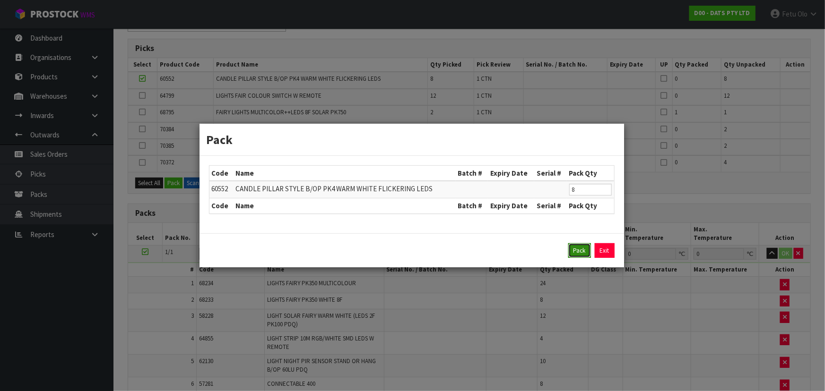
click at [575, 245] on button "Pack" at bounding box center [579, 250] width 23 height 15
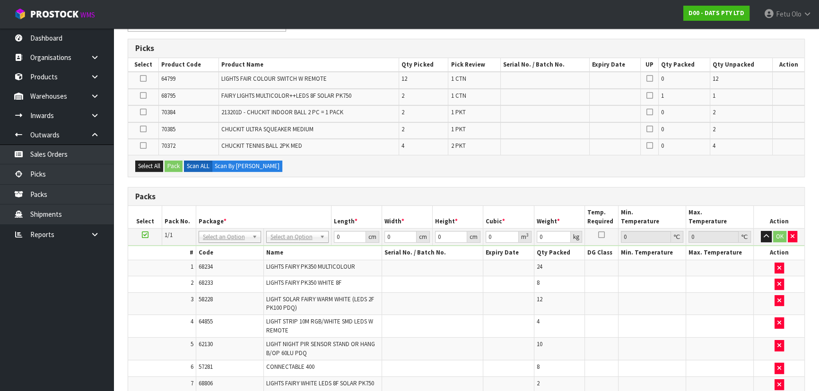
drag, startPoint x: 143, startPoint y: 77, endPoint x: 169, endPoint y: 168, distance: 94.7
click at [143, 78] on icon at bounding box center [143, 78] width 7 height 0
click at [0, 0] on input "checkbox" at bounding box center [0, 0] width 0 height 0
click at [174, 165] on button "Pack" at bounding box center [174, 166] width 18 height 11
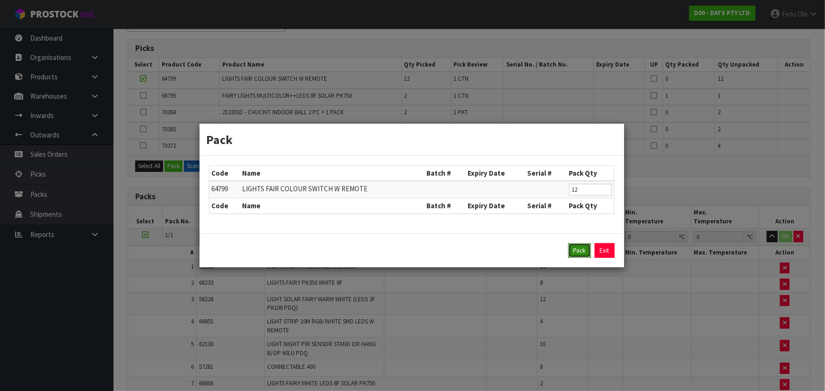
click at [574, 247] on button "Pack" at bounding box center [579, 250] width 23 height 15
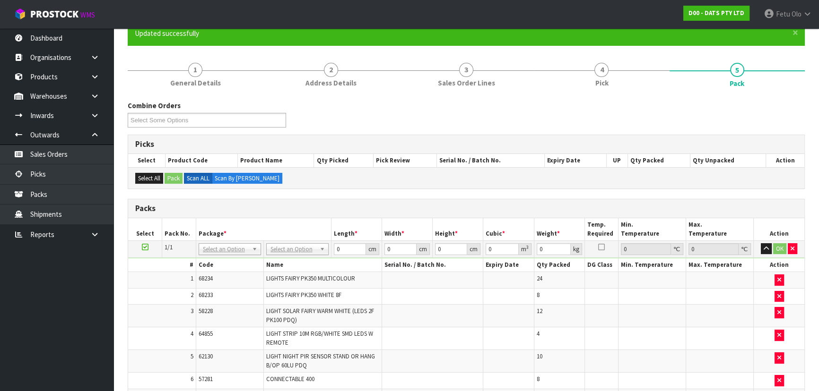
scroll to position [79, 0]
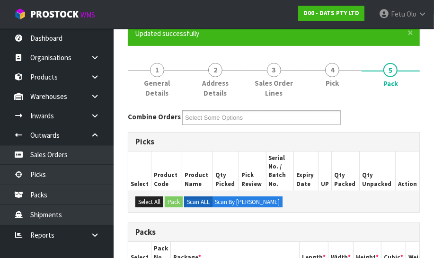
click at [220, 113] on input "Select Some Options" at bounding box center [219, 118] width 69 height 12
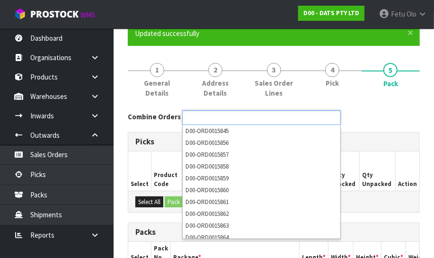
type input "Select Some Options"
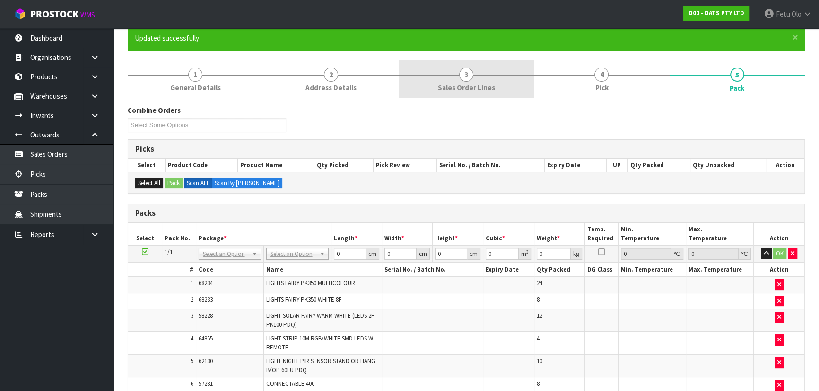
click at [484, 80] on link "3 Sales Order Lines" at bounding box center [466, 79] width 135 height 37
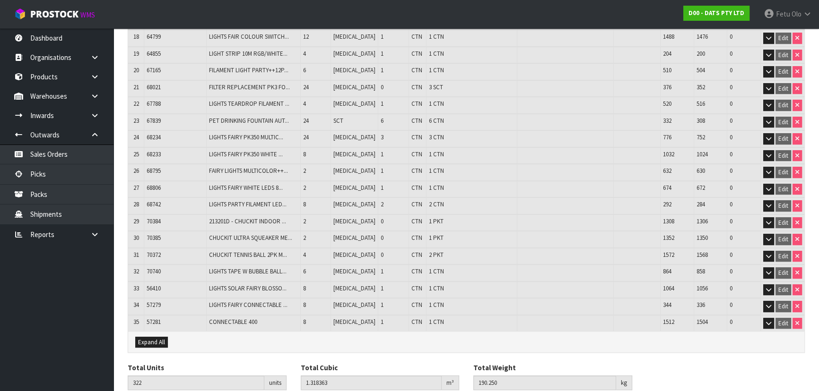
scroll to position [515, 0]
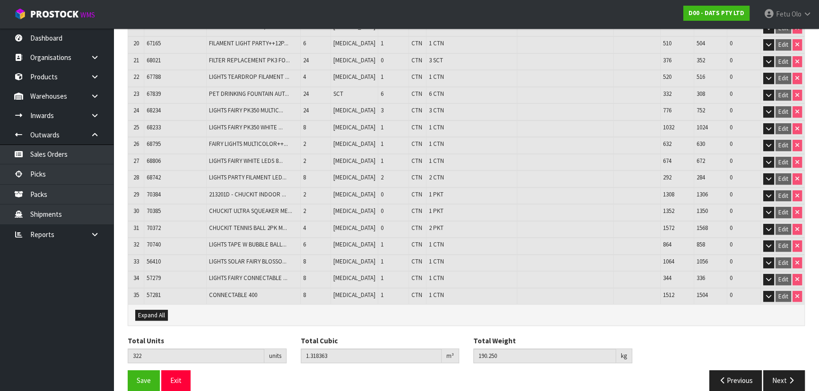
click at [501, 238] on td "1 CTN" at bounding box center [471, 246] width 91 height 17
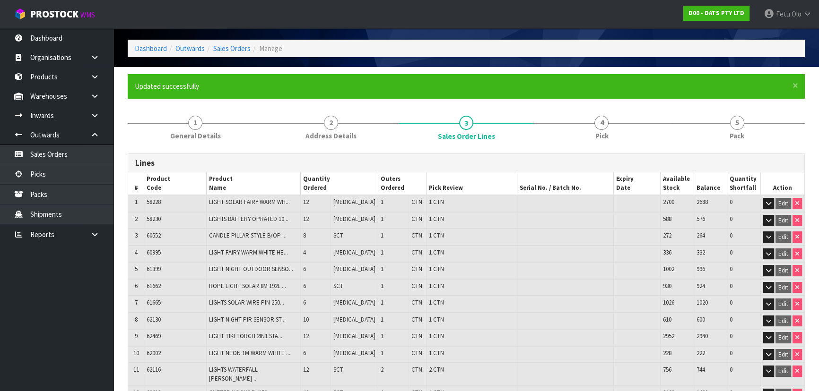
scroll to position [0, 0]
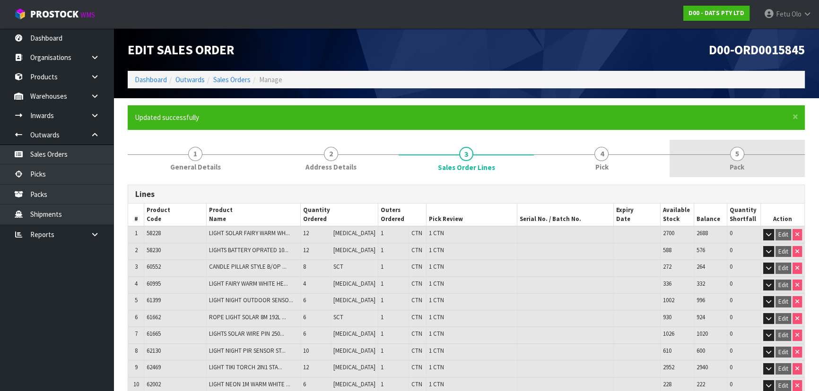
click at [769, 151] on link "5 Pack" at bounding box center [736, 158] width 135 height 37
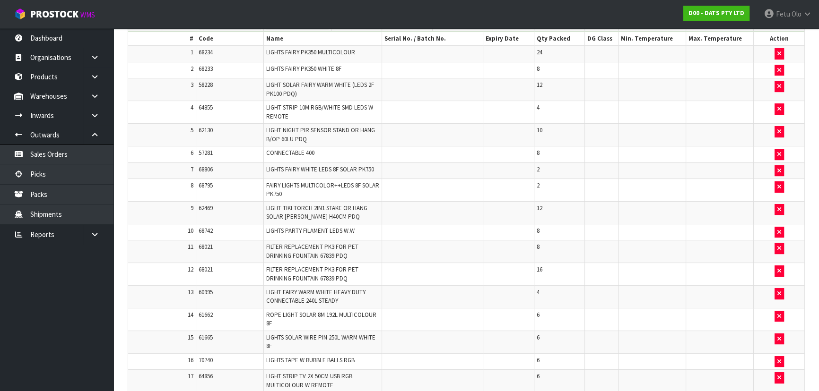
scroll to position [215, 0]
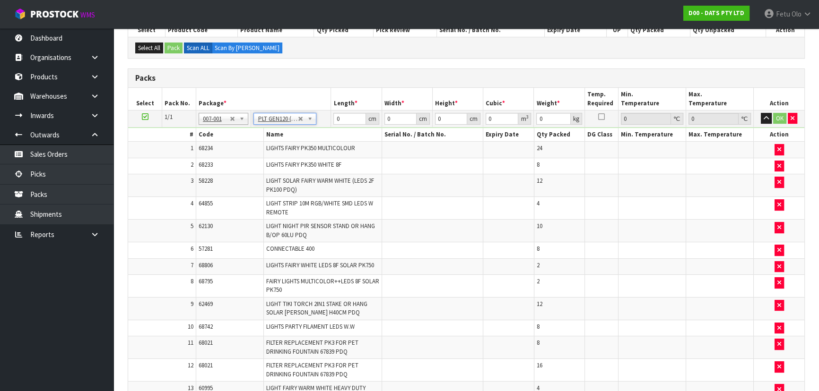
type input "120"
type input "100"
type input "190.25"
drag, startPoint x: 412, startPoint y: 180, endPoint x: 417, endPoint y: 184, distance: 7.0
click at [584, 158] on td at bounding box center [601, 150] width 34 height 17
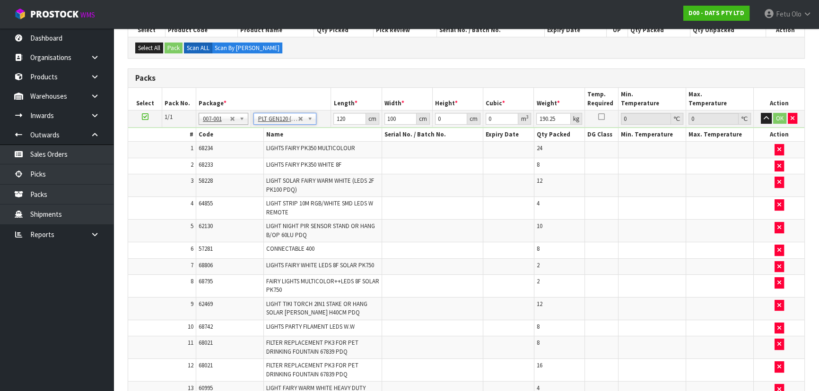
click at [584, 158] on td at bounding box center [601, 150] width 34 height 17
drag, startPoint x: 352, startPoint y: 118, endPoint x: 248, endPoint y: 149, distance: 108.3
type input "113"
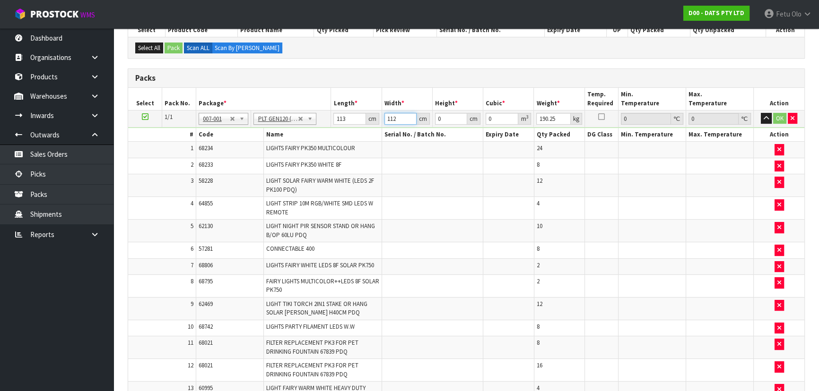
type input "112"
type input "1"
type input "0.012656"
type input "14"
type input "0.177184"
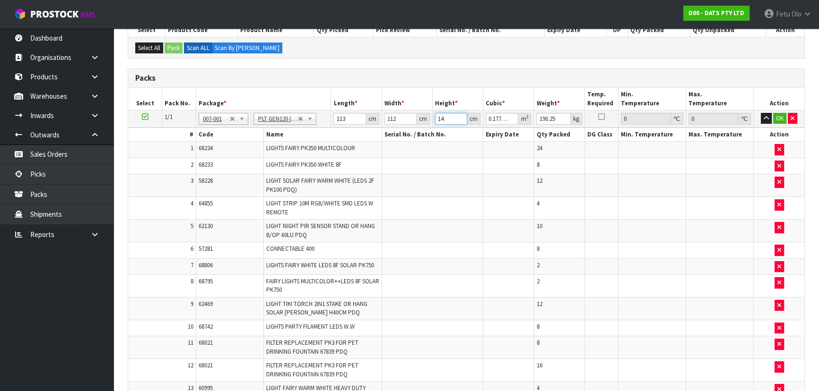
type input "140"
type input "1.77184"
type input "140"
type input "198"
click button "OK" at bounding box center [779, 118] width 13 height 11
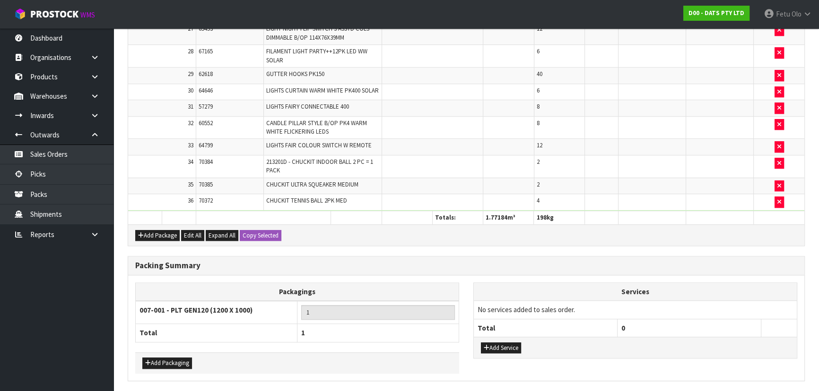
scroll to position [901, 0]
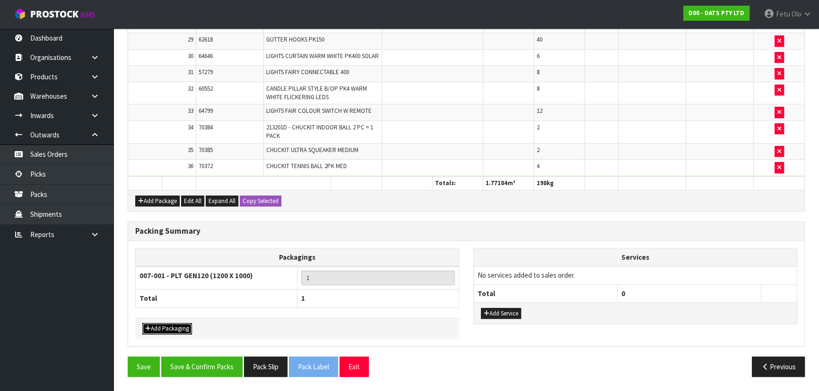
click at [156, 326] on button "Add Packaging" at bounding box center [167, 328] width 50 height 11
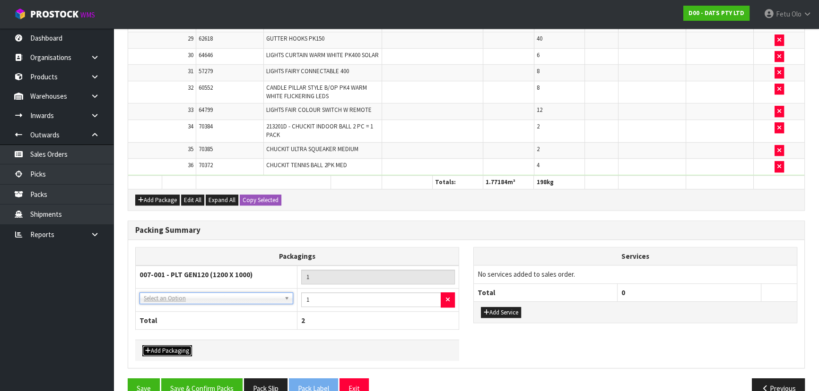
drag, startPoint x: 176, startPoint y: 304, endPoint x: 173, endPoint y: 316, distance: 12.3
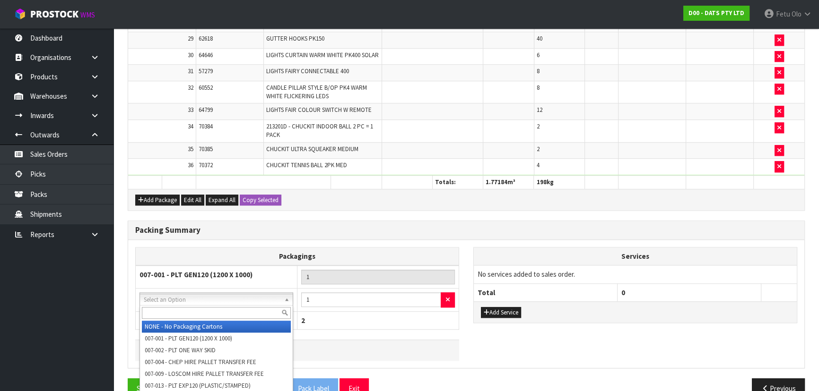
click at [172, 315] on input "text" at bounding box center [216, 313] width 149 height 12
type input "OC"
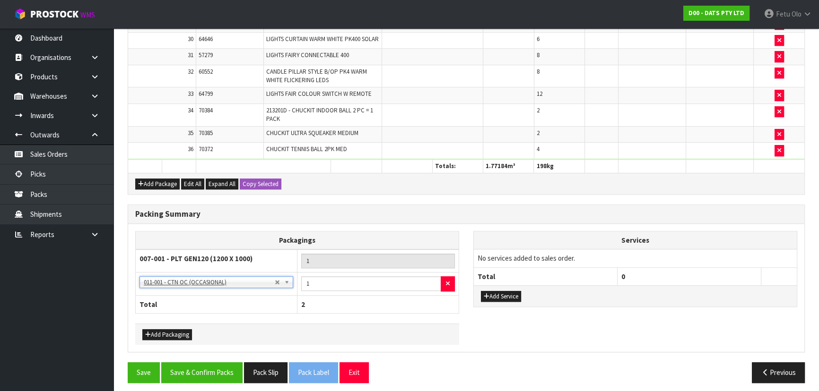
scroll to position [923, 0]
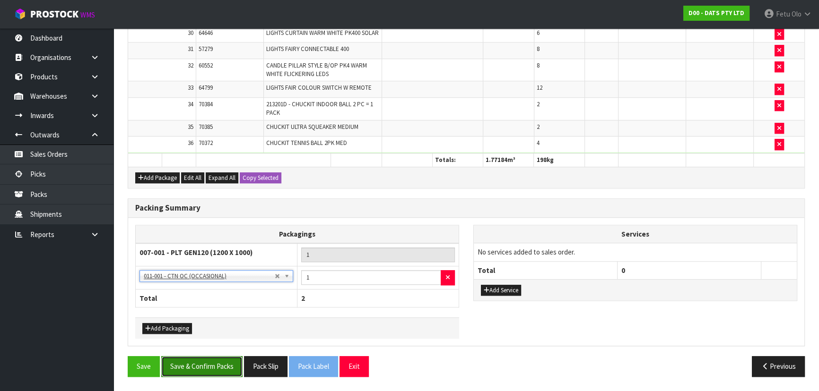
drag, startPoint x: 184, startPoint y: 365, endPoint x: 187, endPoint y: 356, distance: 8.4
click at [184, 364] on button "Save & Confirm Packs" at bounding box center [201, 366] width 81 height 20
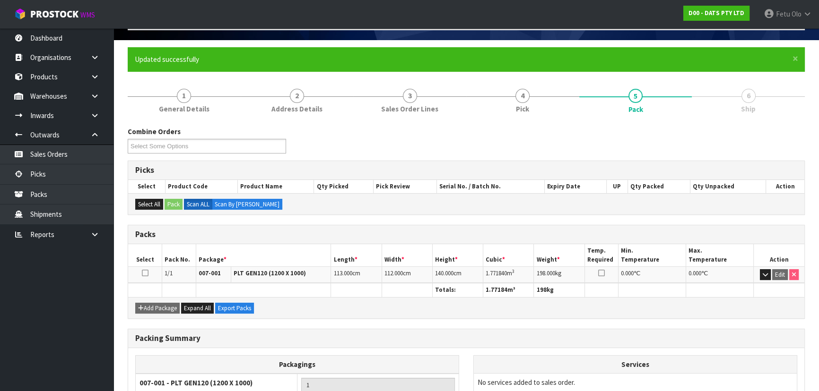
scroll to position [0, 0]
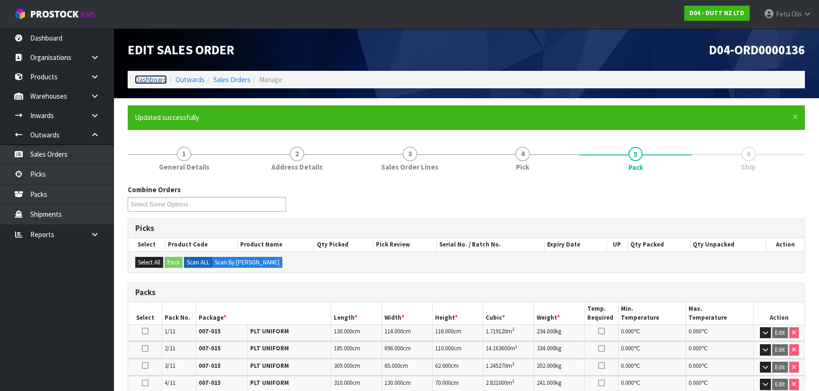
click at [153, 80] on link "Dashboard" at bounding box center [151, 79] width 32 height 9
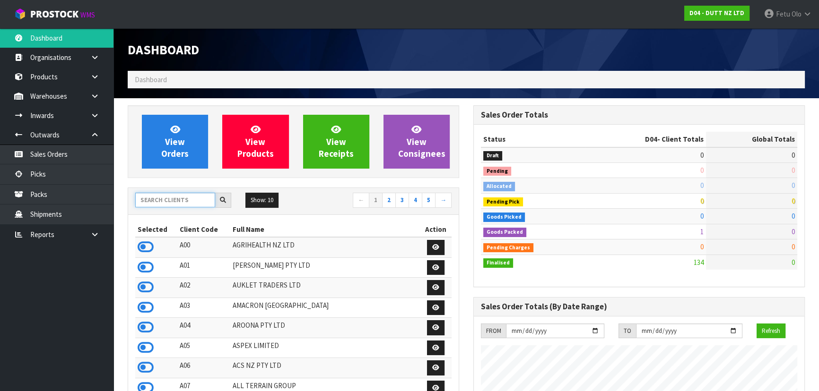
click at [175, 202] on input "text" at bounding box center [175, 200] width 80 height 15
type input "A00"
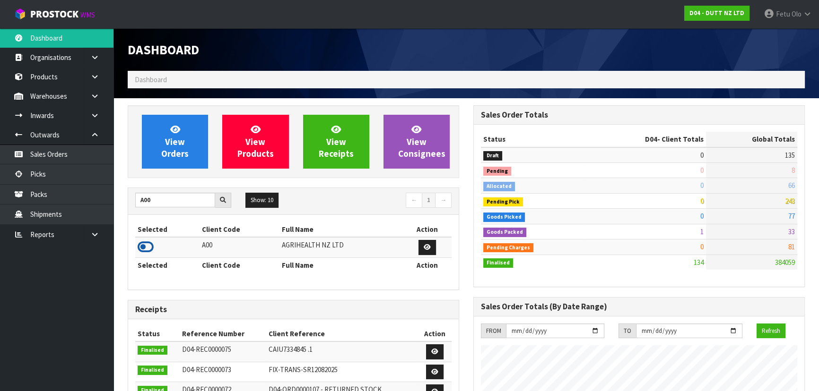
click at [139, 244] on icon at bounding box center [146, 247] width 16 height 14
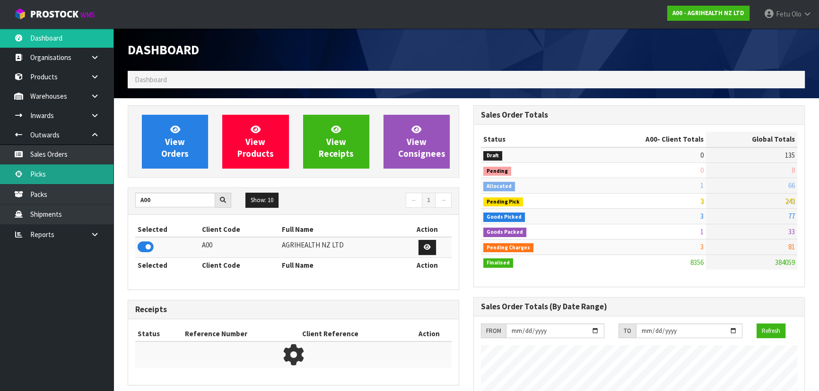
scroll to position [715, 345]
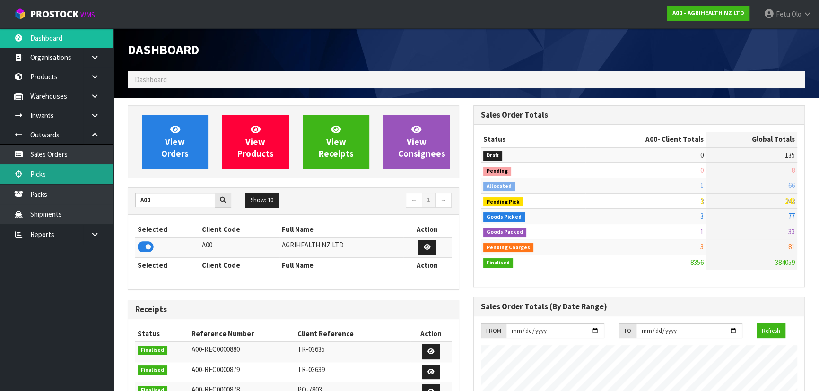
click at [41, 176] on link "Picks" at bounding box center [56, 174] width 113 height 19
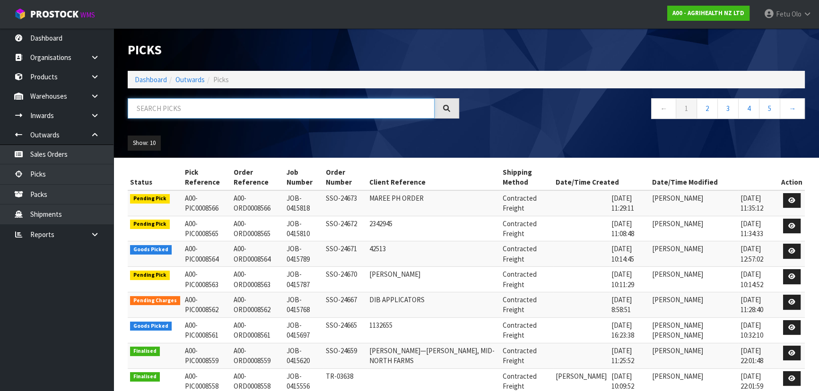
click at [207, 107] on input "text" at bounding box center [281, 108] width 307 height 20
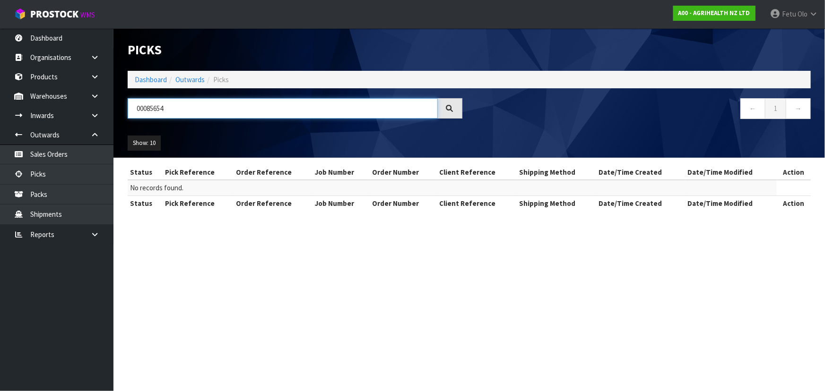
click at [163, 111] on input "00085654" at bounding box center [283, 108] width 310 height 20
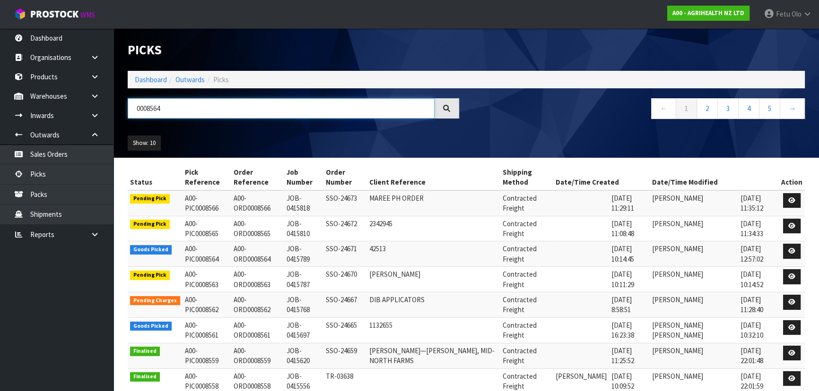
type input "0008564"
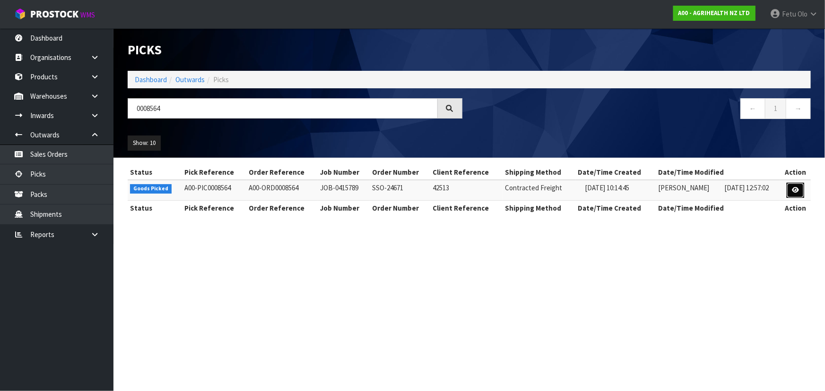
click at [799, 189] on icon at bounding box center [795, 190] width 7 height 6
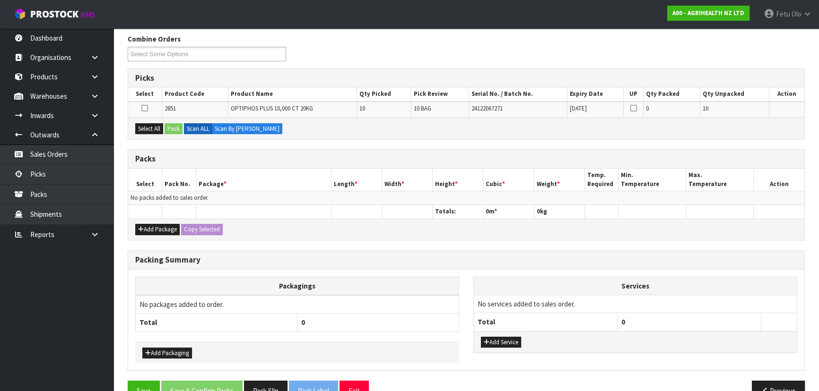
scroll to position [138, 0]
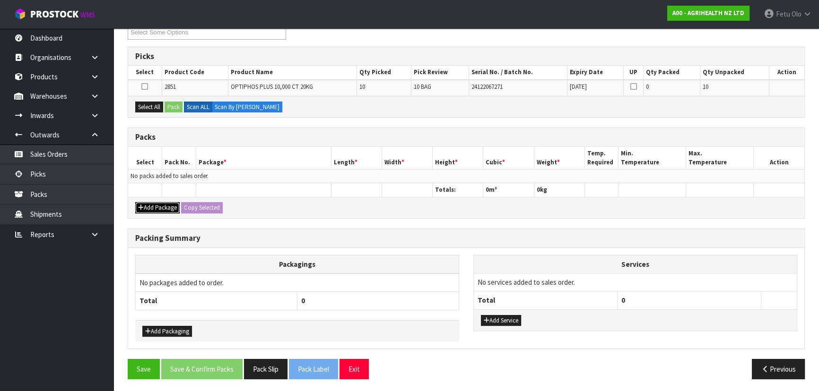
click at [148, 205] on button "Add Package" at bounding box center [157, 207] width 44 height 11
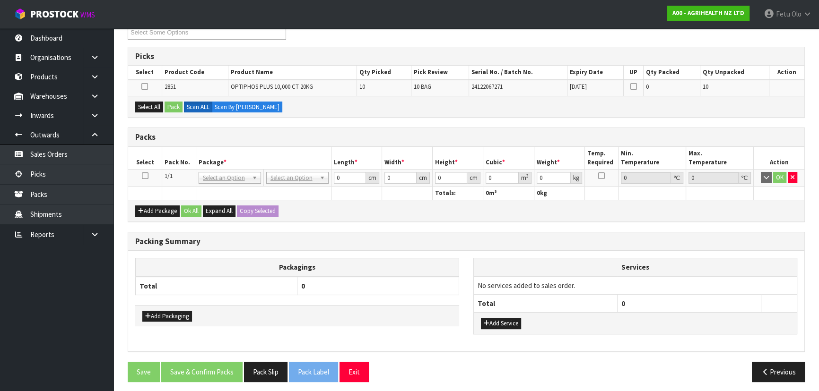
click at [143, 176] on icon at bounding box center [145, 176] width 7 height 0
click at [288, 149] on th "Package *" at bounding box center [263, 158] width 135 height 22
click at [152, 107] on button "Select All" at bounding box center [149, 107] width 28 height 11
click at [168, 107] on button "Pack" at bounding box center [174, 107] width 18 height 11
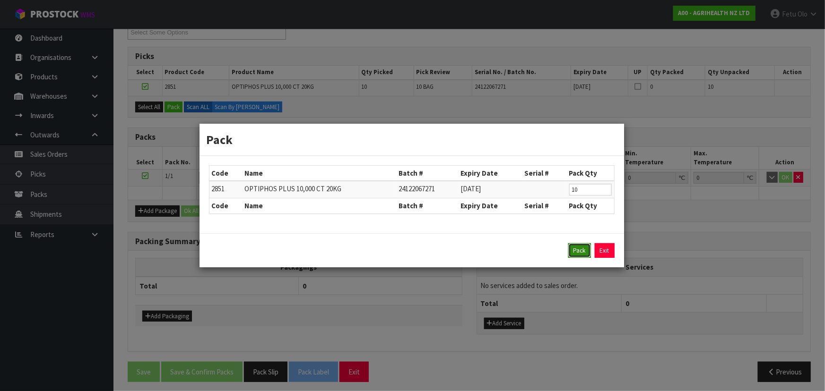
click at [578, 246] on button "Pack" at bounding box center [579, 250] width 23 height 15
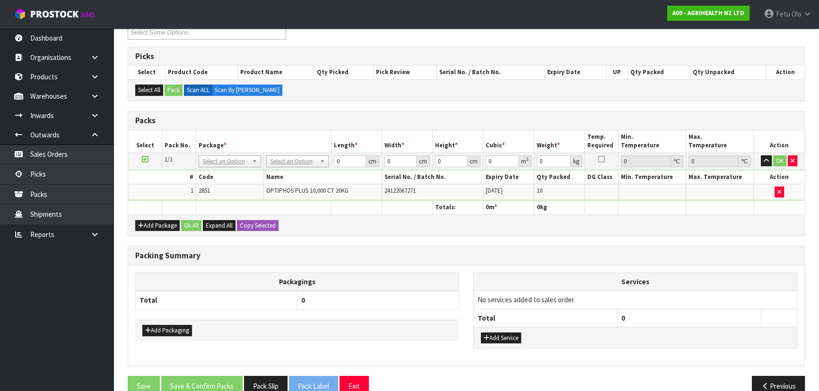
drag, startPoint x: 295, startPoint y: 160, endPoint x: 290, endPoint y: 174, distance: 14.7
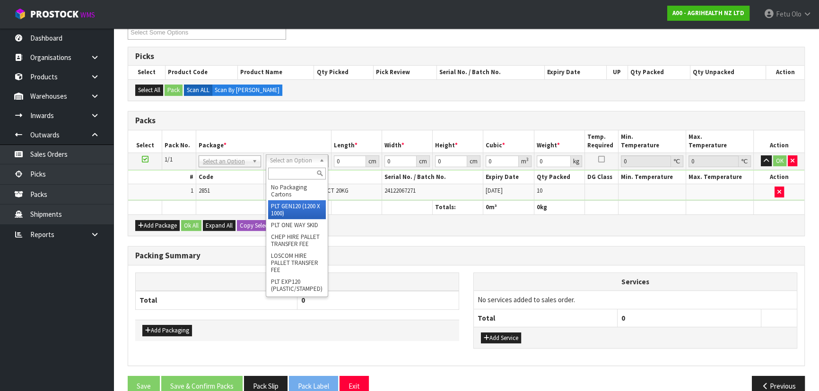
drag, startPoint x: 286, startPoint y: 203, endPoint x: 318, endPoint y: 182, distance: 39.2
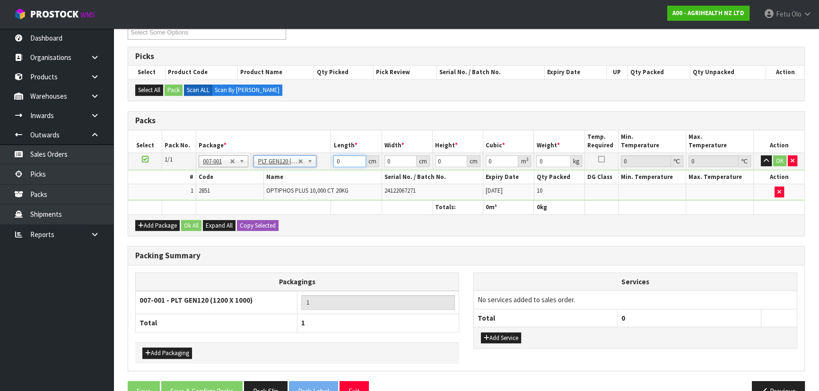
type input "120"
type input "100"
type input "200"
drag, startPoint x: 342, startPoint y: 161, endPoint x: 321, endPoint y: 173, distance: 24.8
click at [321, 173] on tbody "1/1 NONE 007-001 007-002 007-004 007-009 007-013 007-014 007-015 007-017 007-01…" at bounding box center [466, 177] width 676 height 48
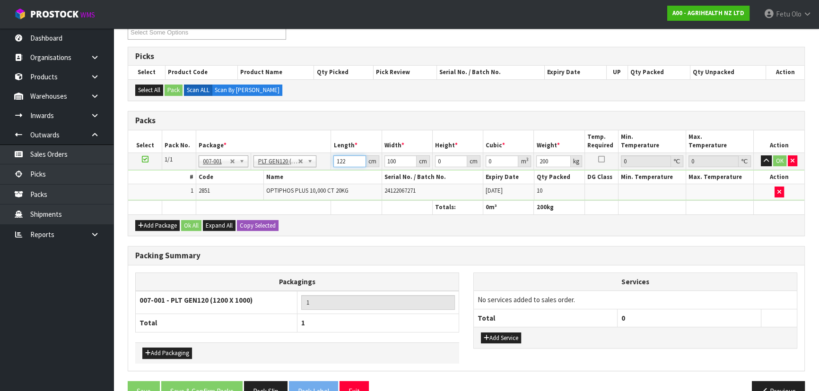
type input "122"
type input "101"
type input "4"
type input "0.049288"
type input "41"
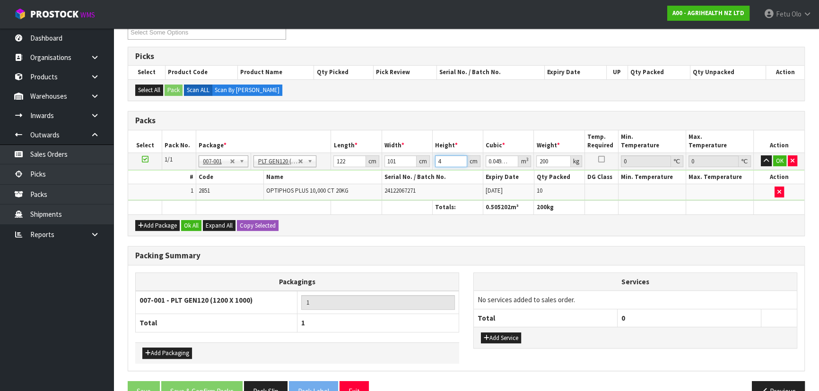
type input "0.505202"
type input "41"
type input "222"
click at [775, 161] on button "OK" at bounding box center [779, 161] width 13 height 11
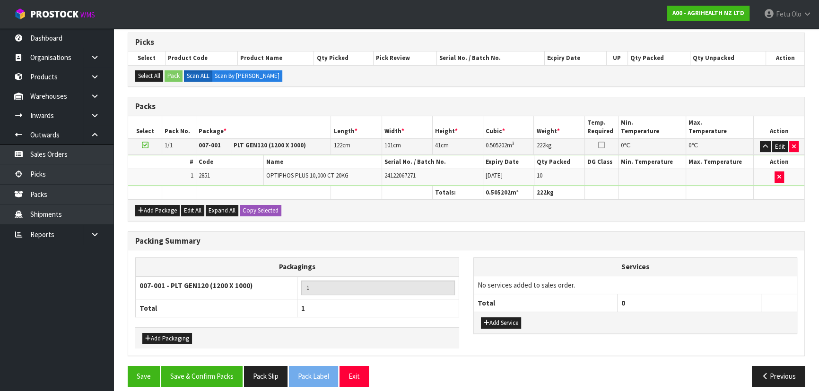
scroll to position [159, 0]
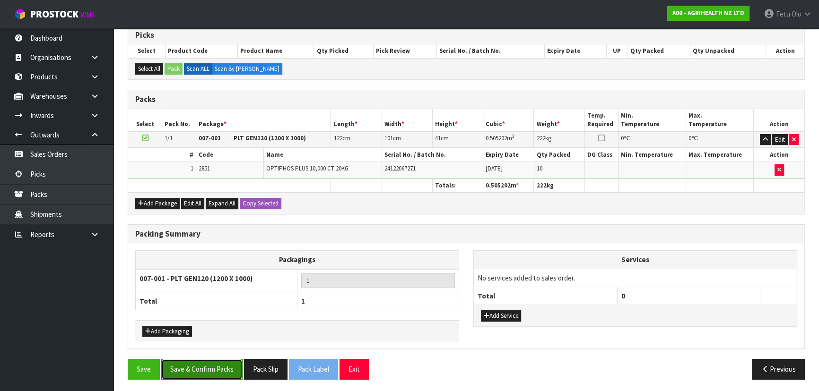
click at [223, 365] on button "Save & Confirm Packs" at bounding box center [201, 369] width 81 height 20
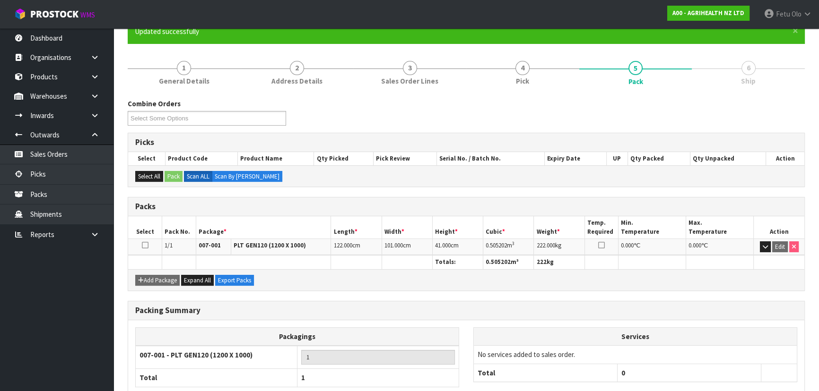
scroll to position [142, 0]
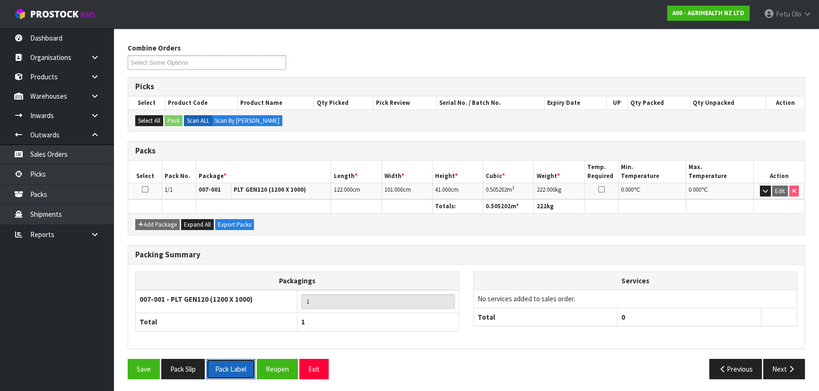
click at [240, 370] on button "Pack Label" at bounding box center [230, 369] width 49 height 20
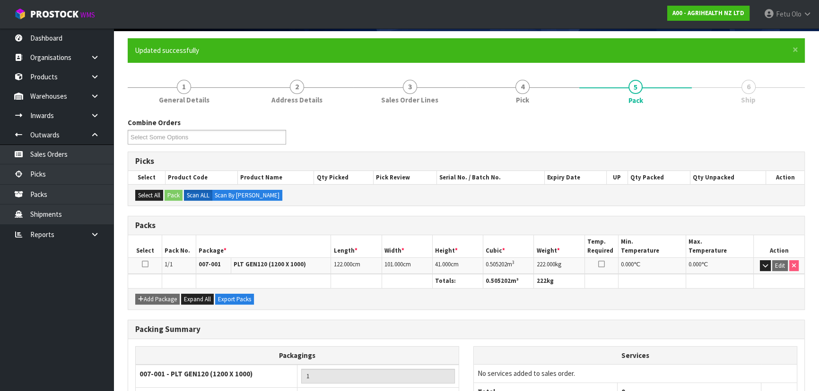
scroll to position [0, 0]
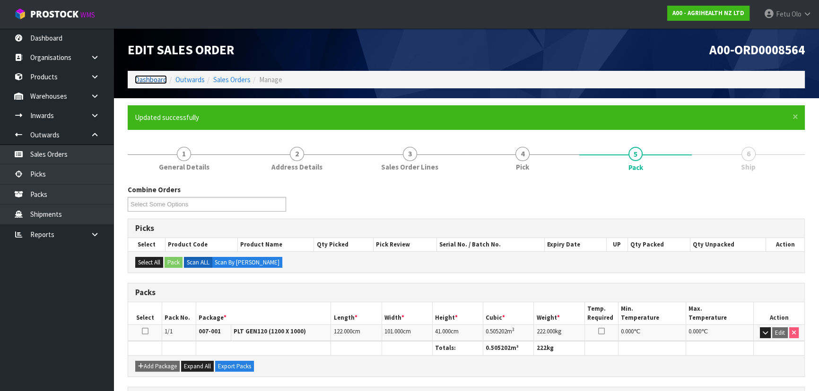
click at [157, 80] on link "Dashboard" at bounding box center [151, 79] width 32 height 9
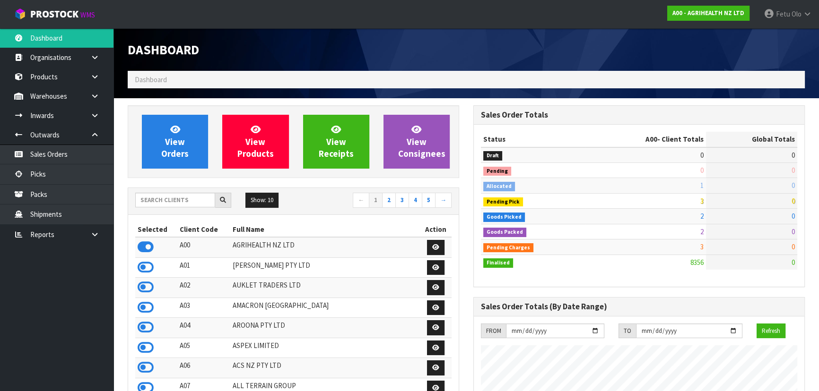
scroll to position [715, 345]
click at [176, 204] on input "text" at bounding box center [175, 200] width 80 height 15
click at [184, 199] on input "text" at bounding box center [175, 200] width 80 height 15
type input "S00"
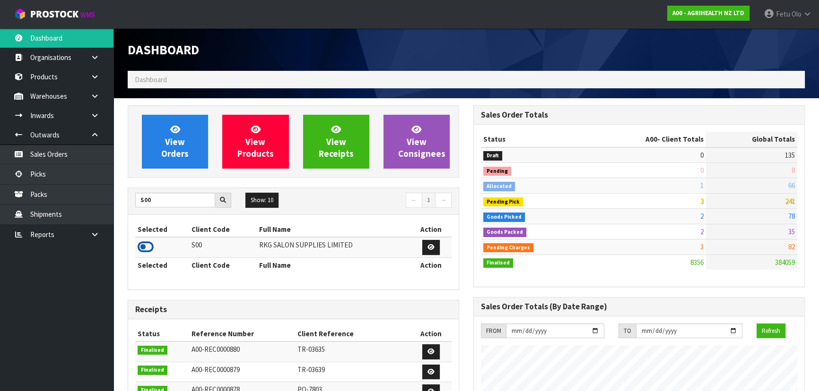
click at [142, 242] on icon at bounding box center [146, 247] width 16 height 14
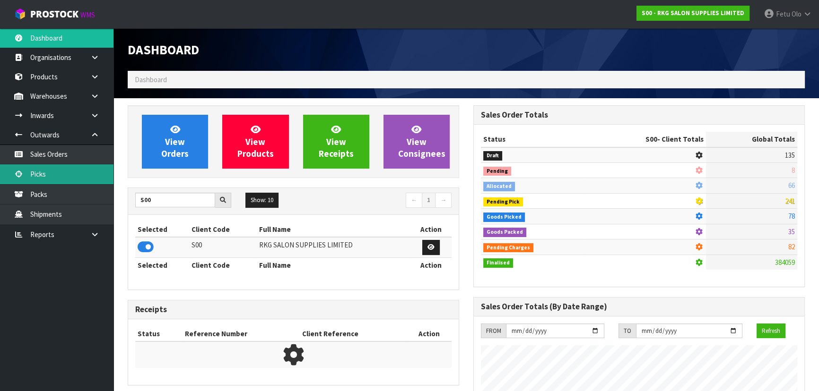
scroll to position [735, 345]
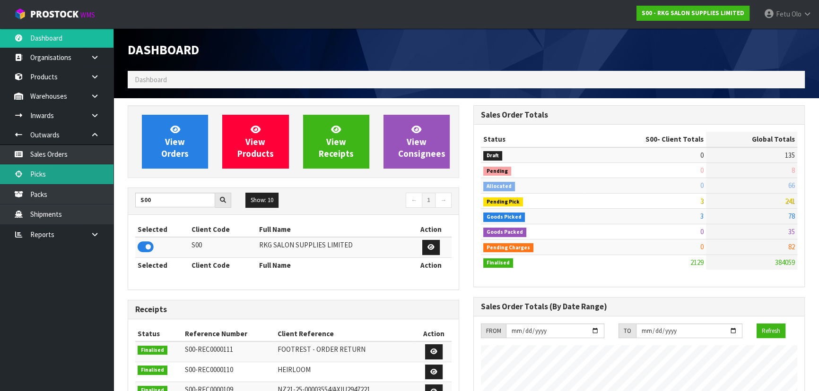
click at [47, 170] on link "Picks" at bounding box center [56, 174] width 113 height 19
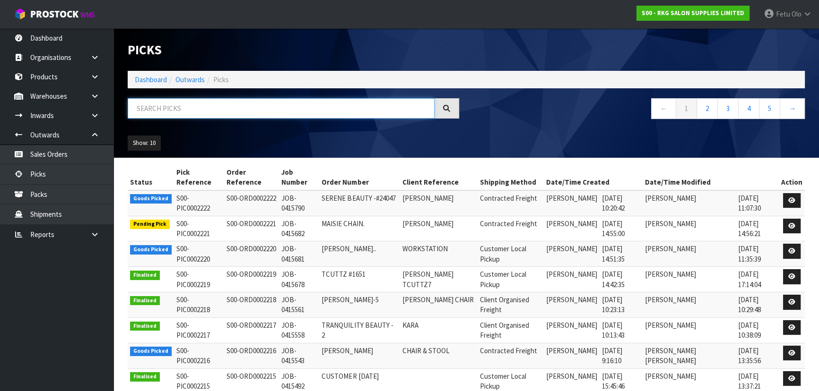
click at [260, 113] on input "text" at bounding box center [281, 108] width 307 height 20
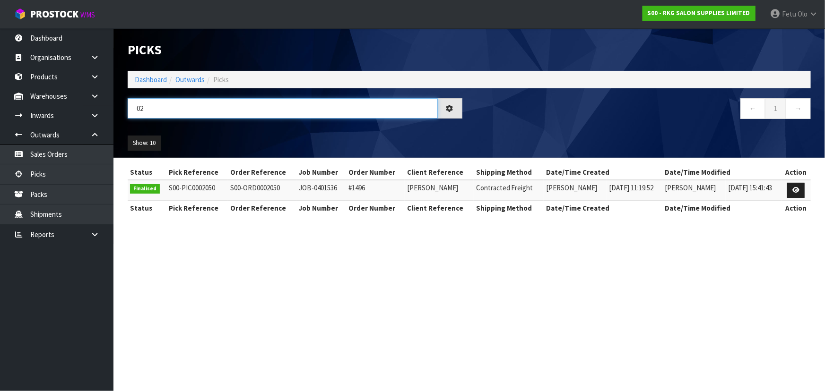
type input "0"
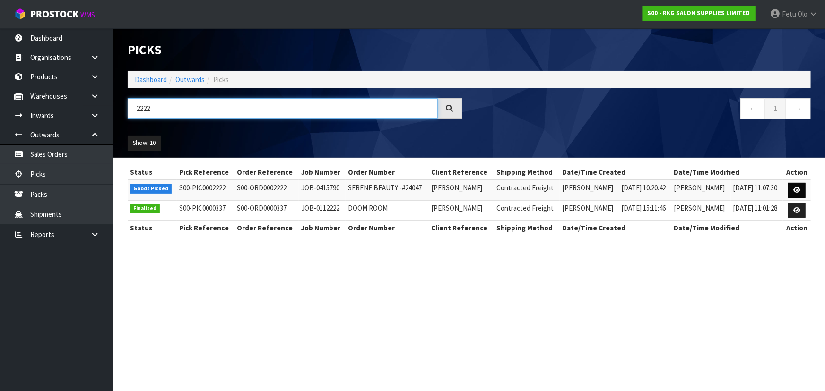
type input "2222"
click at [794, 190] on icon at bounding box center [796, 190] width 7 height 6
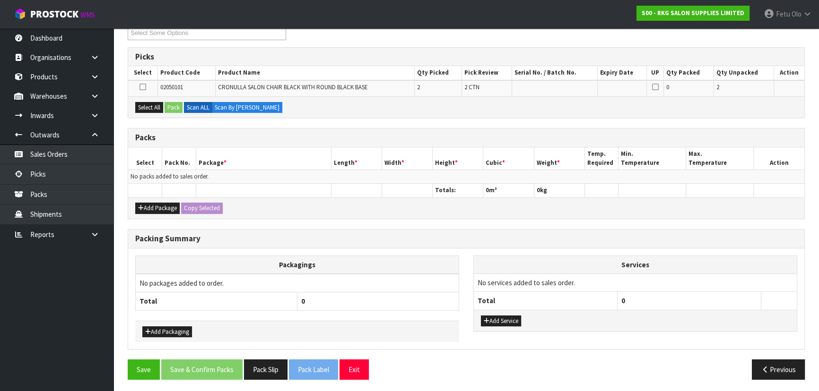
scroll to position [138, 0]
click at [270, 209] on div "Add Package Copy Selected" at bounding box center [466, 207] width 676 height 21
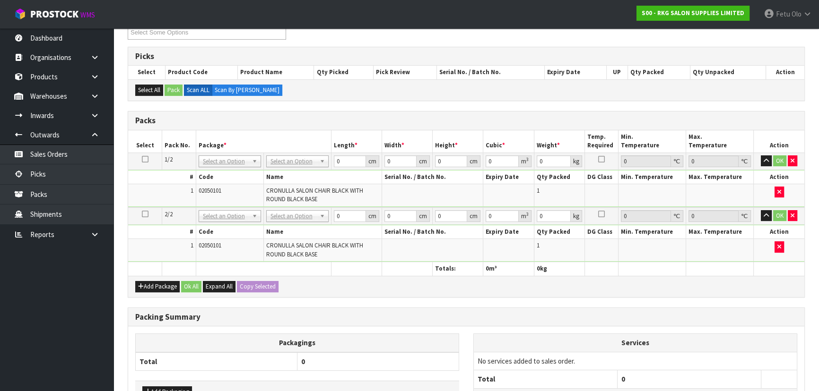
drag, startPoint x: 304, startPoint y: 161, endPoint x: 305, endPoint y: 165, distance: 4.9
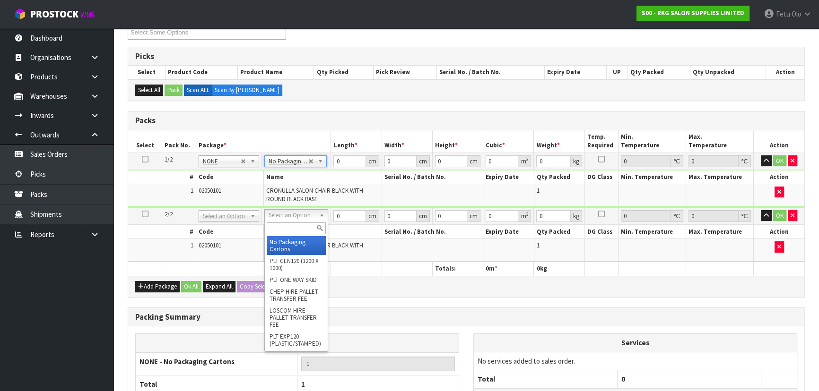
type input "2"
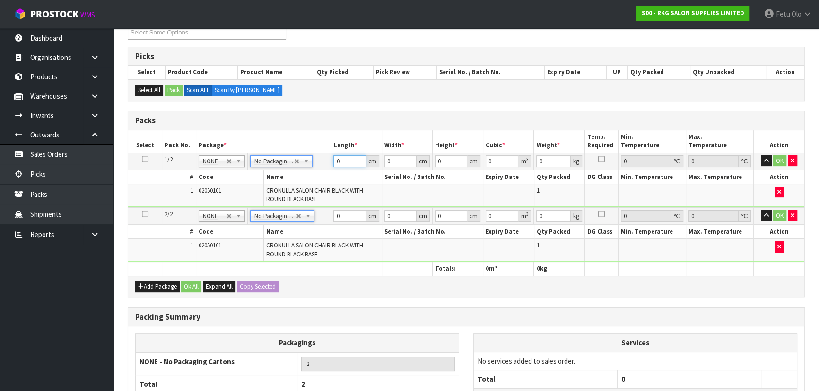
click at [288, 177] on tbody "1/2 NONE 007-001 007-002 007-004 007-009 007-013 007-014 007-015 007-017 007-01…" at bounding box center [466, 180] width 676 height 55
type input "72"
type input "62"
type input "5"
type input "0.02232"
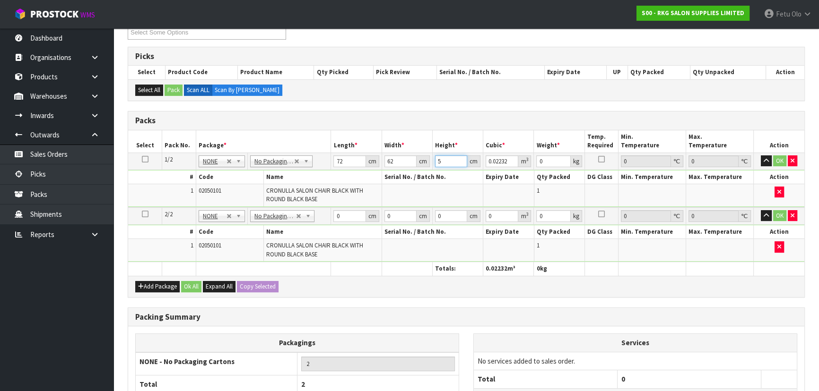
type input "57"
type input "0.254448"
type input "57"
type input "27"
click button "OK" at bounding box center [779, 161] width 13 height 11
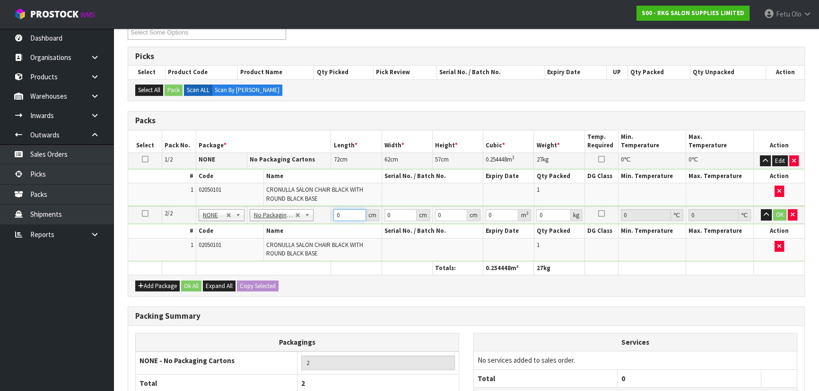
drag, startPoint x: 347, startPoint y: 215, endPoint x: 329, endPoint y: 217, distance: 18.1
click at [329, 217] on tr "2/2 NONE 007-001 007-002 007-004 007-009 007-013 007-014 007-015 007-017 007-01…" at bounding box center [466, 215] width 676 height 17
drag, startPoint x: 348, startPoint y: 213, endPoint x: 324, endPoint y: 221, distance: 25.0
click at [324, 220] on tr "2/2 NONE 007-001 007-002 007-004 007-009 007-013 007-014 007-015 007-017 007-01…" at bounding box center [466, 215] width 676 height 17
type input "72"
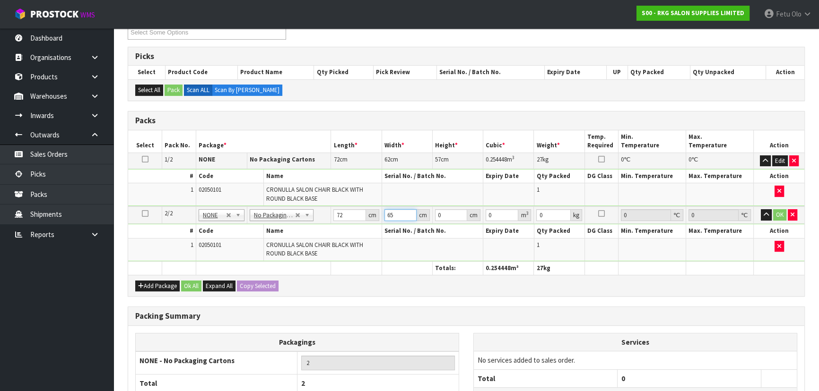
type input "65"
type input "5"
type input "0.0234"
type input "57"
type input "0.26676"
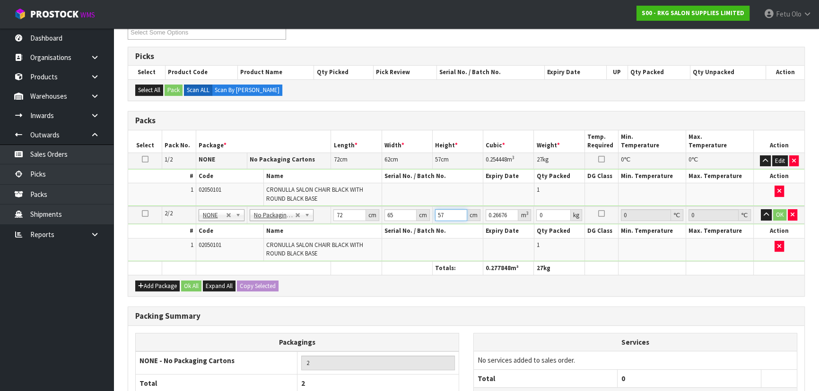
type input "57"
type input "274"
drag, startPoint x: 545, startPoint y: 215, endPoint x: 500, endPoint y: 226, distance: 46.2
click at [500, 226] on tbody "2/2 NONE 007-001 007-002 007-004 007-009 007-013 007-014 007-015 007-017 007-01…" at bounding box center [466, 234] width 676 height 55
type input "27"
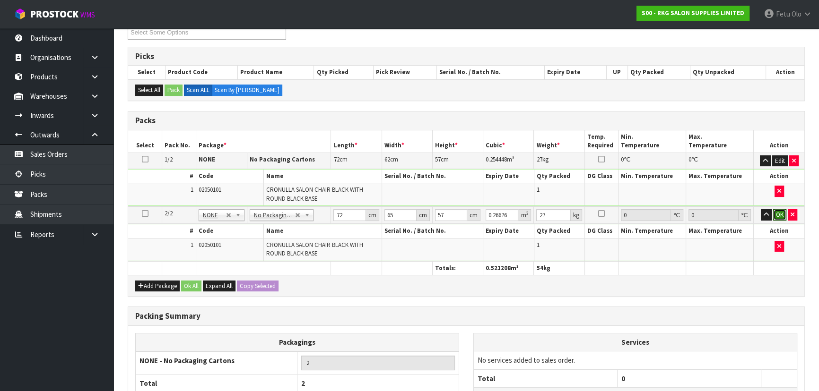
click button "OK" at bounding box center [779, 214] width 13 height 11
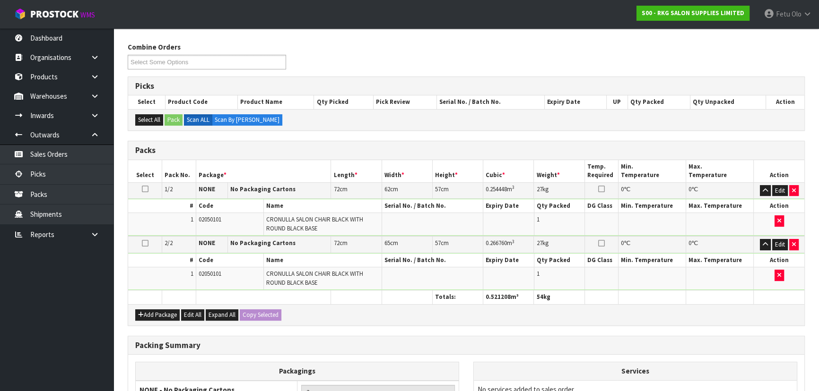
scroll to position [220, 0]
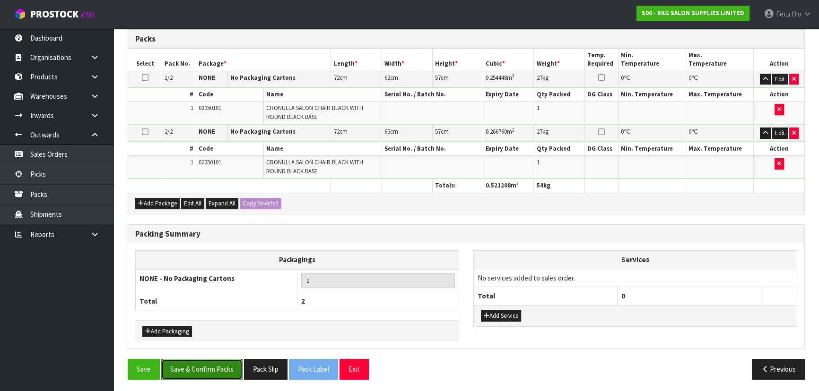
click at [221, 363] on button "Save & Confirm Packs" at bounding box center [201, 369] width 81 height 20
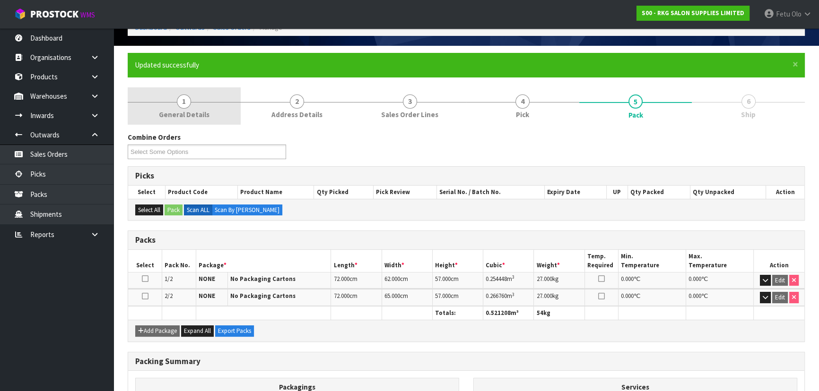
scroll to position [0, 0]
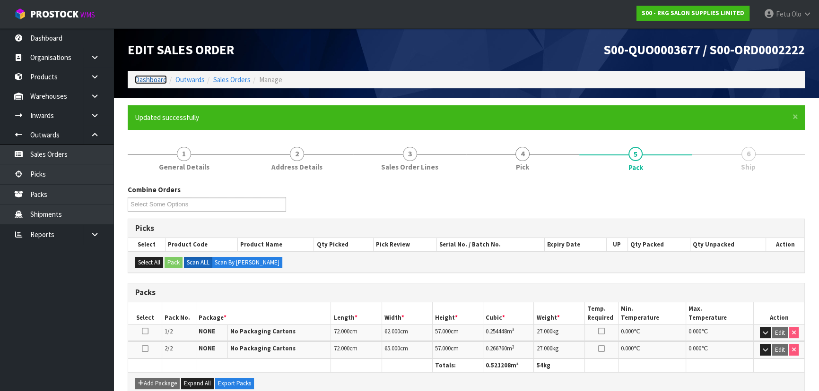
click at [140, 81] on link "Dashboard" at bounding box center [151, 79] width 32 height 9
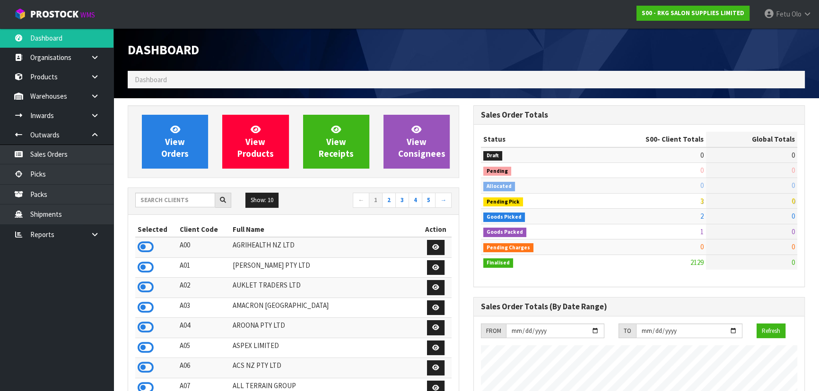
scroll to position [715, 345]
click at [184, 200] on input "text" at bounding box center [175, 200] width 80 height 15
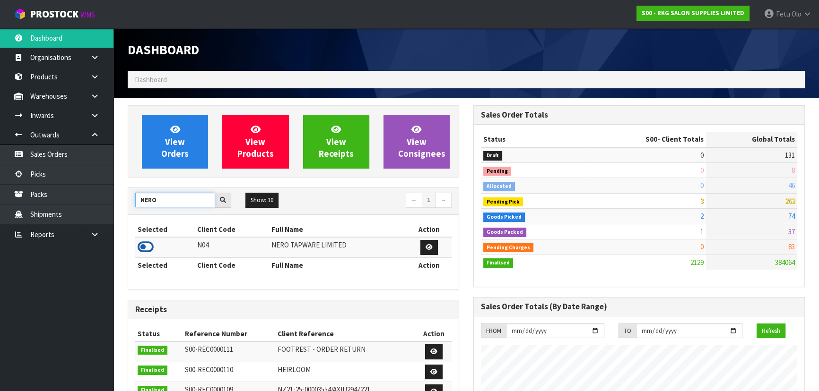
type input "NERO"
click at [148, 244] on icon at bounding box center [146, 247] width 16 height 14
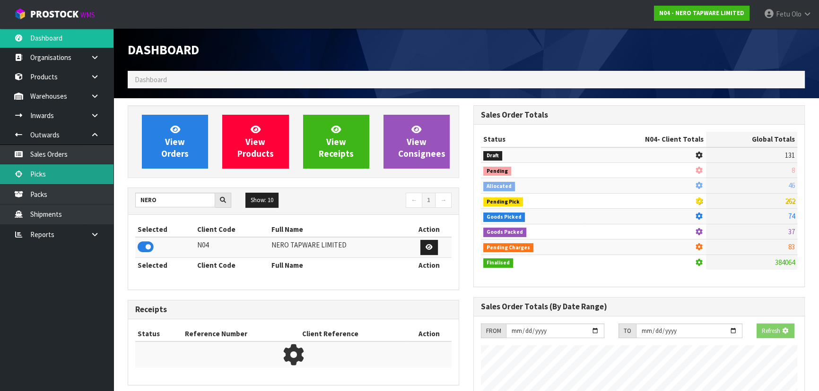
scroll to position [472181, 472424]
click at [76, 177] on link "Picks" at bounding box center [56, 174] width 113 height 19
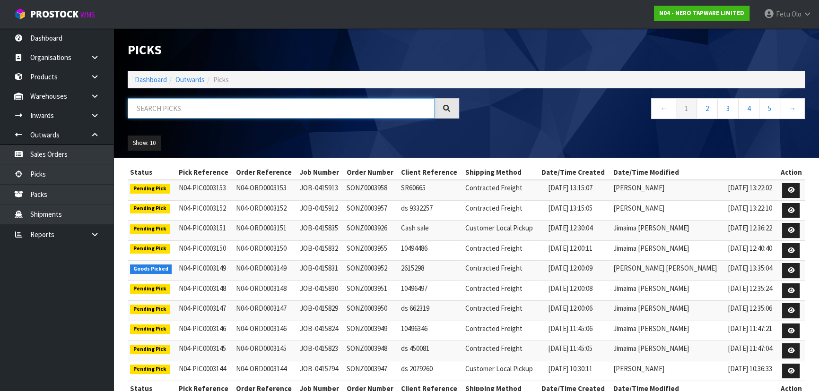
click at [177, 112] on input "text" at bounding box center [281, 108] width 307 height 20
type input "3926"
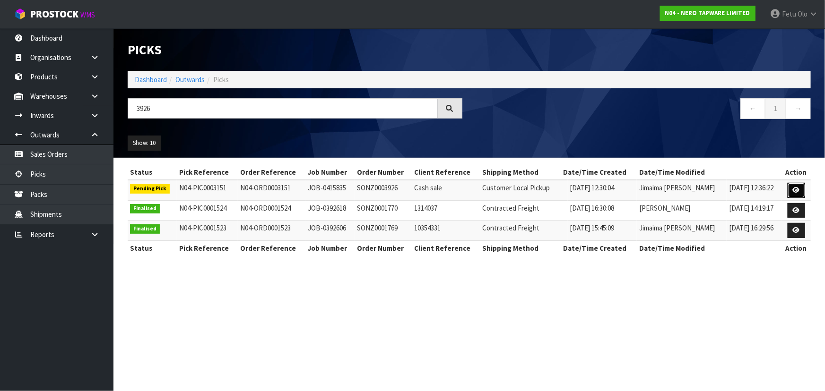
click at [791, 191] on link at bounding box center [796, 190] width 17 height 15
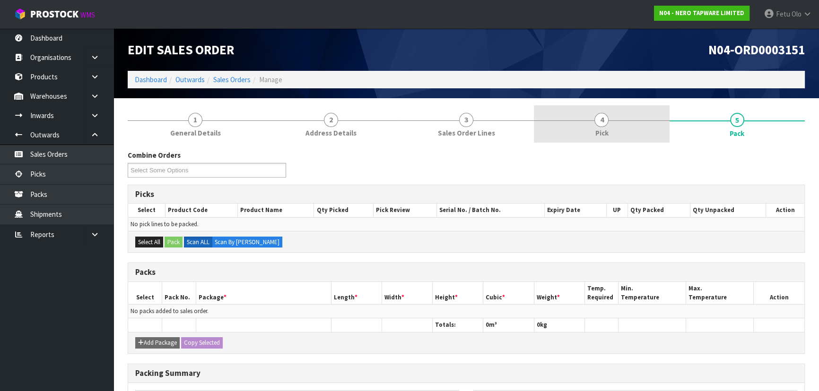
click at [621, 112] on link "4 Pick" at bounding box center [601, 123] width 135 height 37
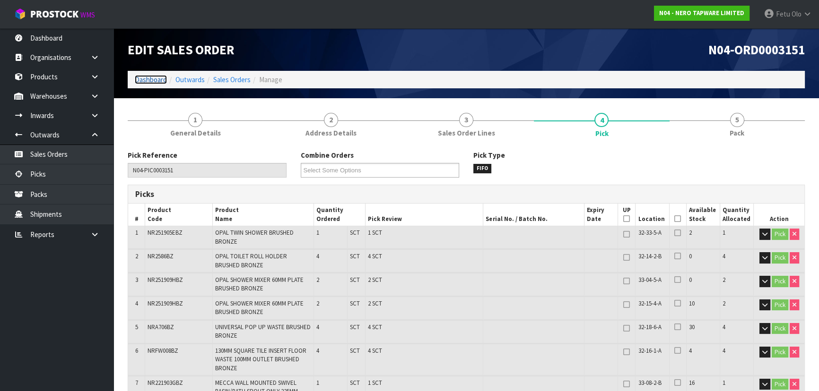
click at [137, 78] on link "Dashboard" at bounding box center [151, 79] width 32 height 9
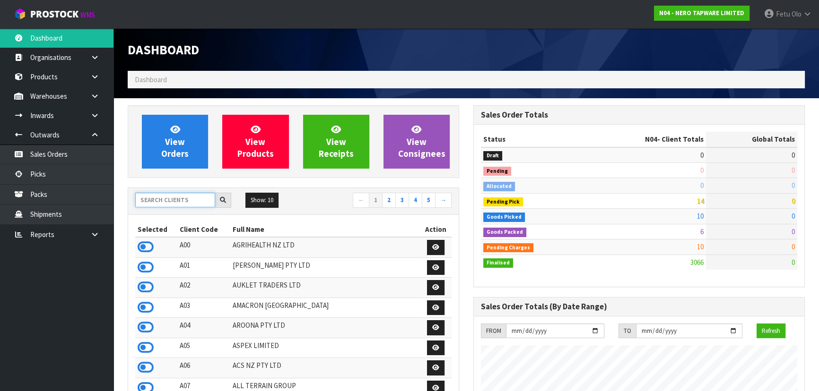
click at [181, 202] on input "text" at bounding box center [175, 200] width 80 height 15
click at [604, 97] on div "Dashboard Dashboard" at bounding box center [466, 63] width 691 height 70
click at [165, 205] on input "text" at bounding box center [175, 200] width 80 height 15
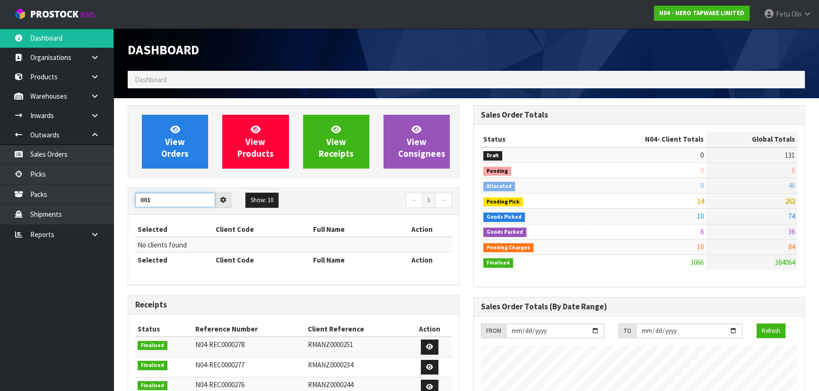
drag, startPoint x: 164, startPoint y: 205, endPoint x: 123, endPoint y: 205, distance: 41.1
click at [123, 205] on div "View Orders View Products View Receipts View Consignees 001 Show: 10 5 10 25 50…" at bounding box center [294, 377] width 346 height 544
type input "O"
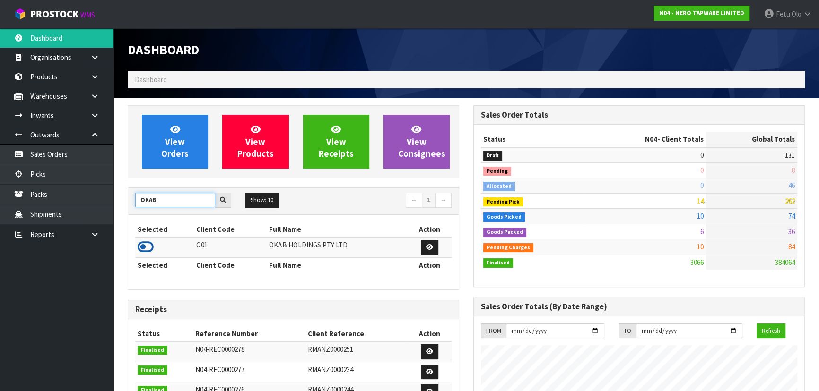
type input "OKAB"
click at [142, 246] on icon at bounding box center [146, 247] width 16 height 14
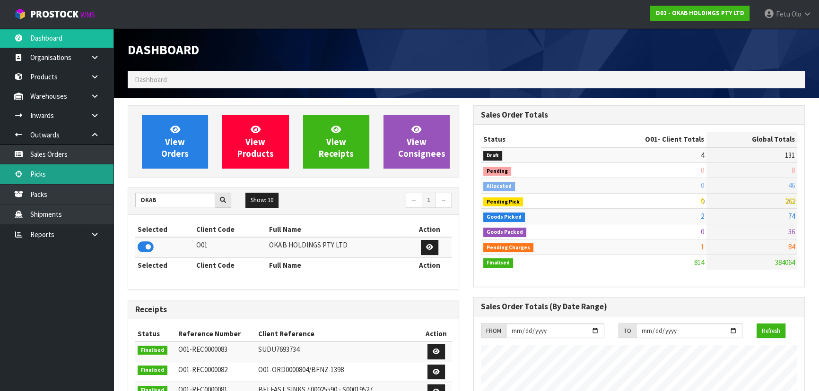
scroll to position [694, 345]
click at [57, 174] on link "Picks" at bounding box center [56, 174] width 113 height 19
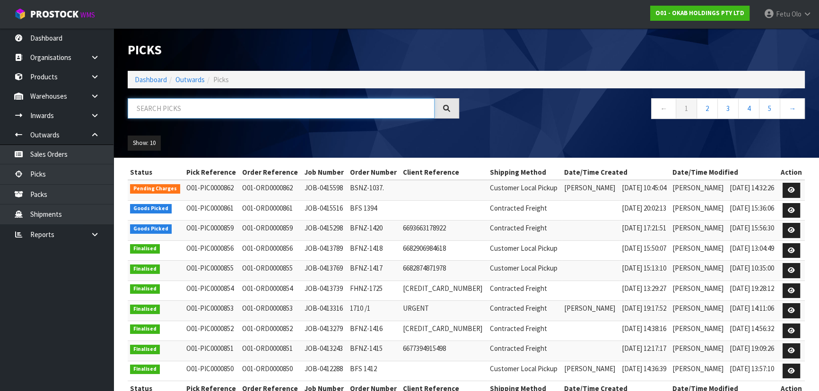
click at [211, 109] on input "text" at bounding box center [281, 108] width 307 height 20
type input "000859"
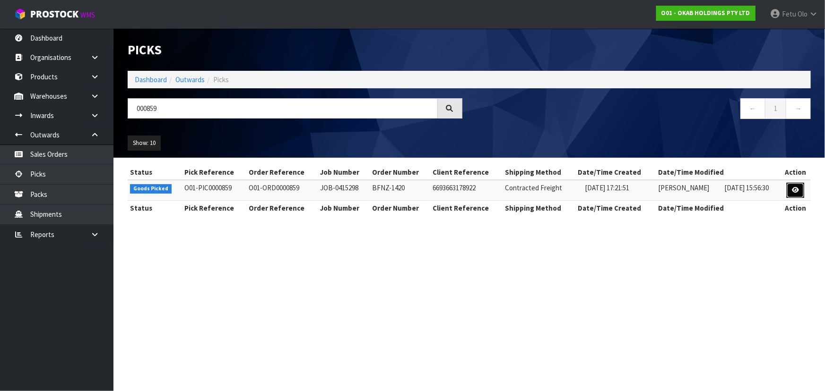
click at [800, 184] on link at bounding box center [795, 190] width 17 height 15
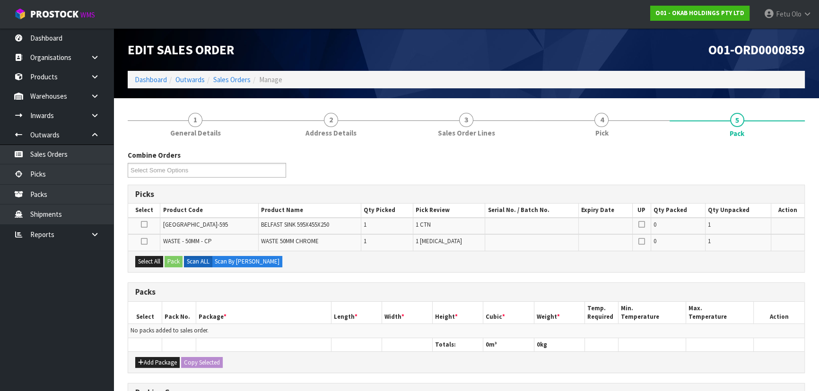
click at [267, 302] on th "Package *" at bounding box center [263, 313] width 135 height 22
click at [158, 363] on button "Add Package" at bounding box center [157, 362] width 44 height 11
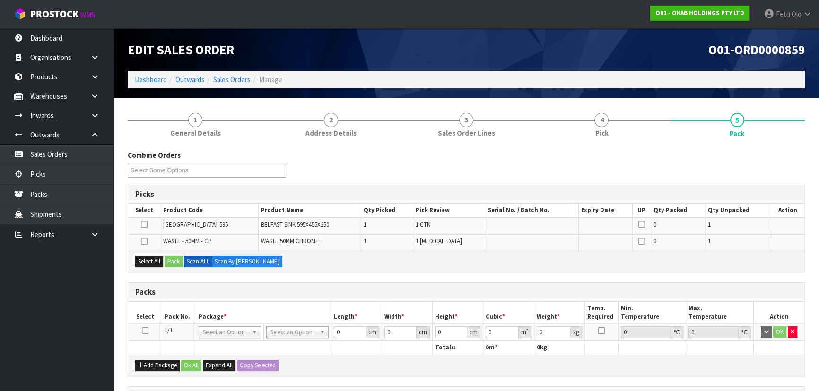
click at [146, 331] on icon at bounding box center [145, 331] width 7 height 0
click at [194, 313] on th "Pack No." at bounding box center [179, 313] width 34 height 22
drag, startPoint x: 147, startPoint y: 260, endPoint x: 167, endPoint y: 265, distance: 20.9
click at [147, 260] on button "Select All" at bounding box center [149, 261] width 28 height 11
click at [167, 265] on button "Pack" at bounding box center [174, 261] width 18 height 11
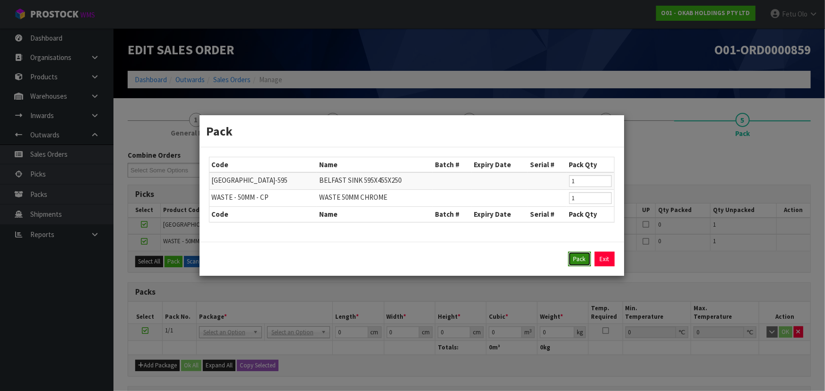
click at [577, 255] on button "Pack" at bounding box center [579, 259] width 23 height 15
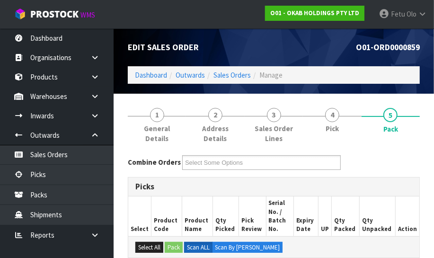
drag, startPoint x: 412, startPoint y: 180, endPoint x: 405, endPoint y: 198, distance: 19.3
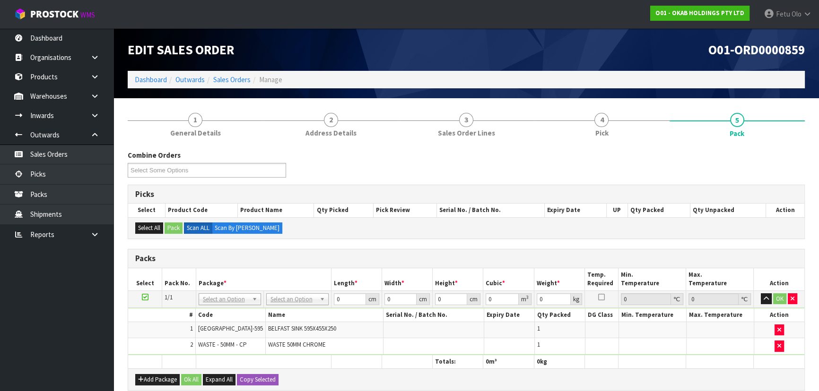
click at [301, 289] on th "Package *" at bounding box center [263, 280] width 135 height 22
drag, startPoint x: 294, startPoint y: 297, endPoint x: 294, endPoint y: 317, distance: 19.4
click at [293, 310] on input "text" at bounding box center [297, 312] width 58 height 12
type input "SKI"
type input "36.2"
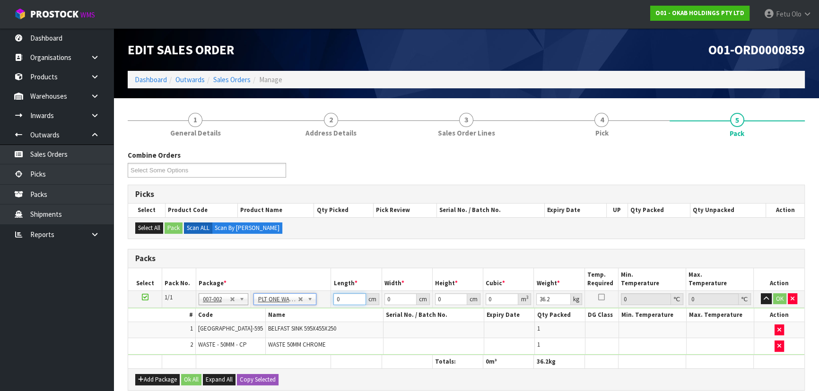
drag, startPoint x: 346, startPoint y: 299, endPoint x: 309, endPoint y: 300, distance: 37.4
click at [309, 300] on tr "1/1 NONE 007-001 007-002 007-004 007-009 007-013 007-014 007-015 007-017 007-01…" at bounding box center [466, 299] width 676 height 17
type input "92"
type input "58"
type input "4"
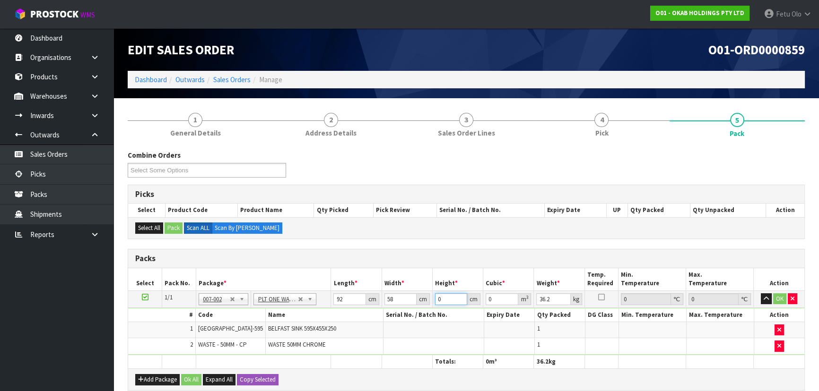
type input "0.021344"
type input "44"
type input "0.234784"
type input "44"
type input "398"
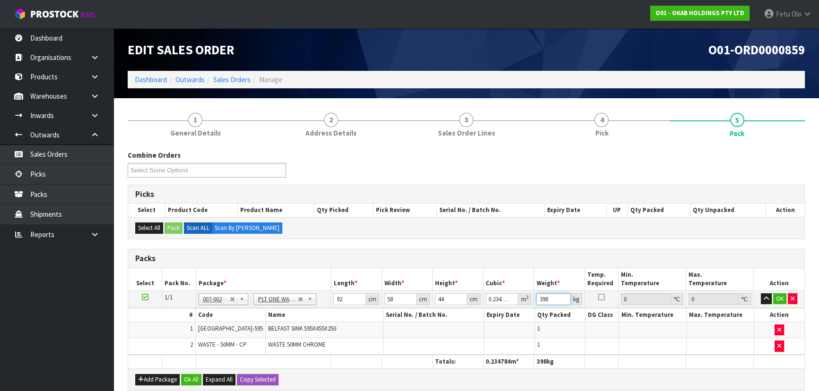
click at [541, 297] on input "398" at bounding box center [553, 300] width 34 height 12
type input "38"
click button "OK" at bounding box center [779, 299] width 13 height 11
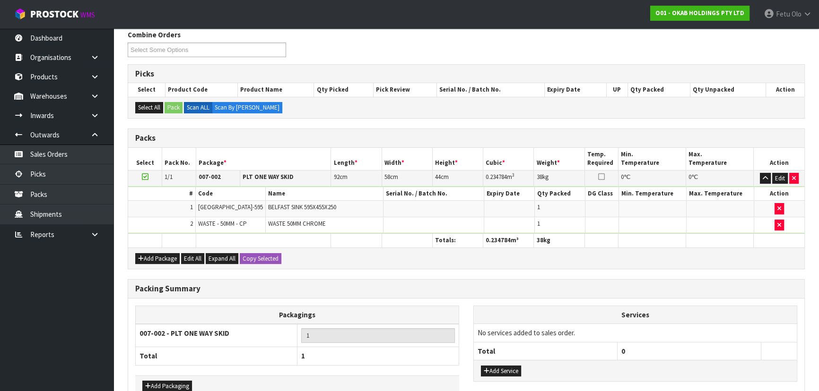
scroll to position [175, 0]
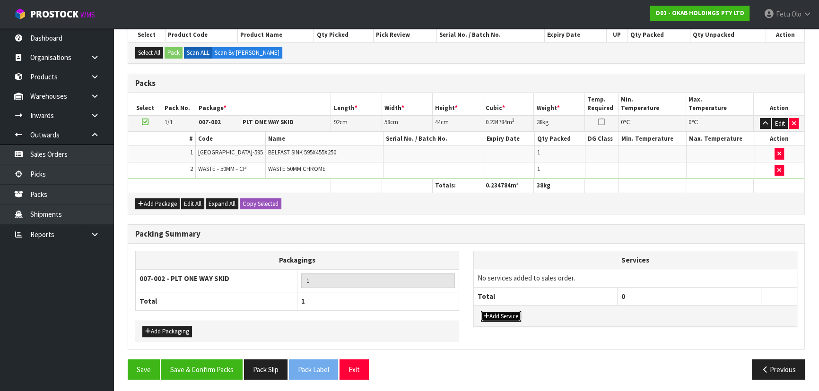
click at [503, 313] on button "Add Service" at bounding box center [501, 316] width 40 height 11
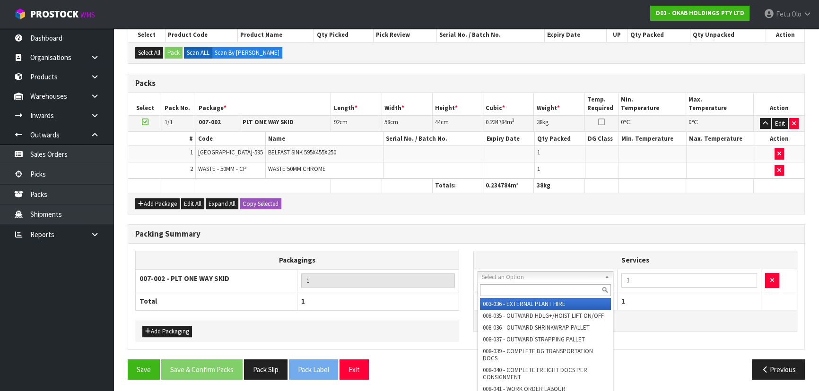
drag, startPoint x: 527, startPoint y: 278, endPoint x: 523, endPoint y: 288, distance: 10.8
click at [523, 288] on input "text" at bounding box center [545, 291] width 131 height 12
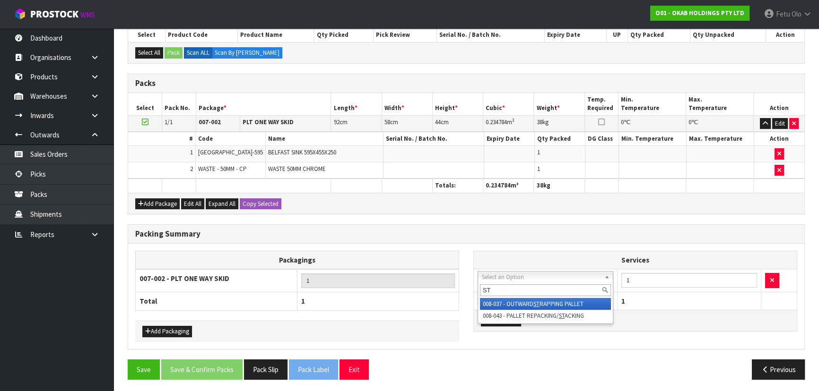
type input "ST"
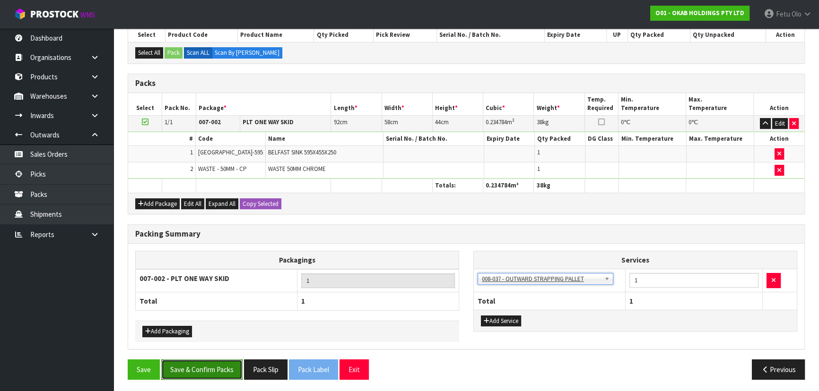
click at [224, 366] on button "Save & Confirm Packs" at bounding box center [201, 370] width 81 height 20
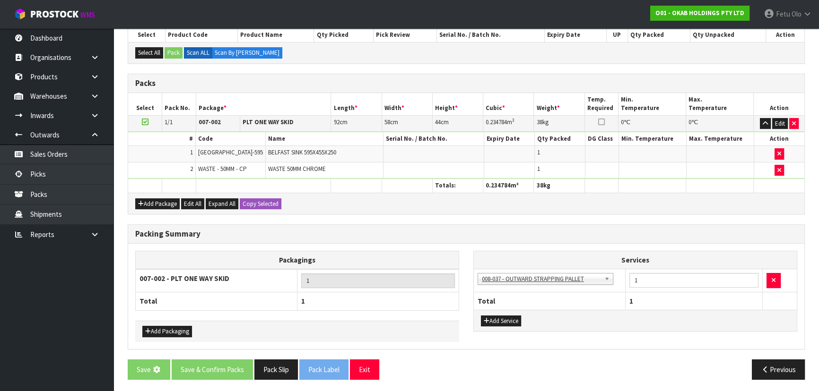
scroll to position [0, 0]
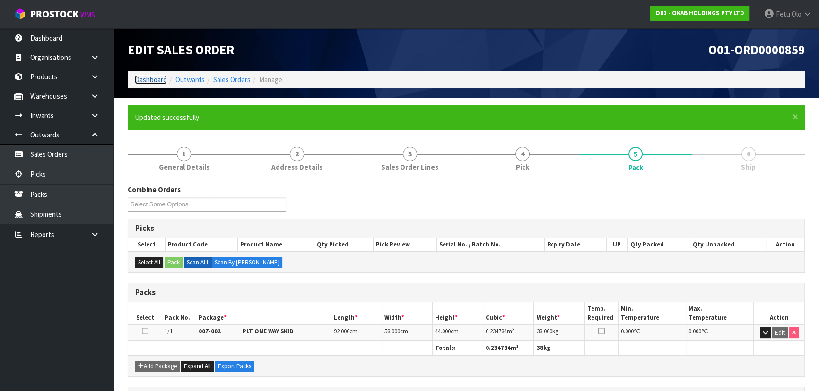
click at [139, 81] on link "Dashboard" at bounding box center [151, 79] width 32 height 9
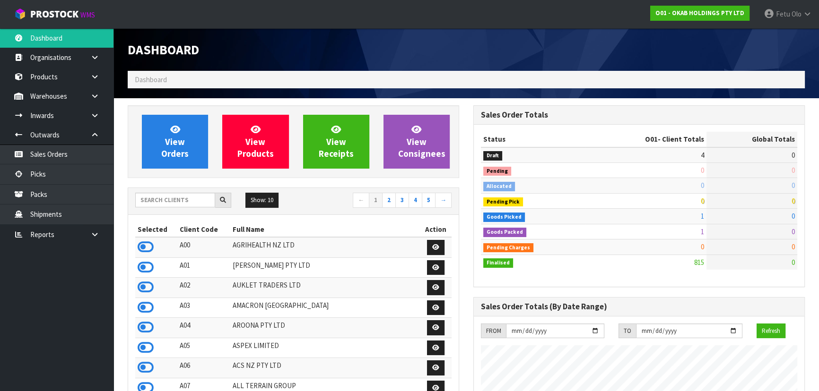
scroll to position [694, 345]
click at [189, 196] on input "text" at bounding box center [175, 200] width 80 height 15
type input "S00"
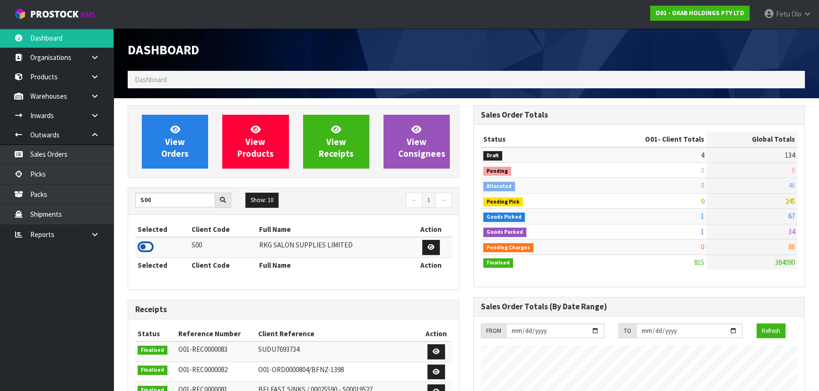
click at [151, 249] on icon at bounding box center [146, 247] width 16 height 14
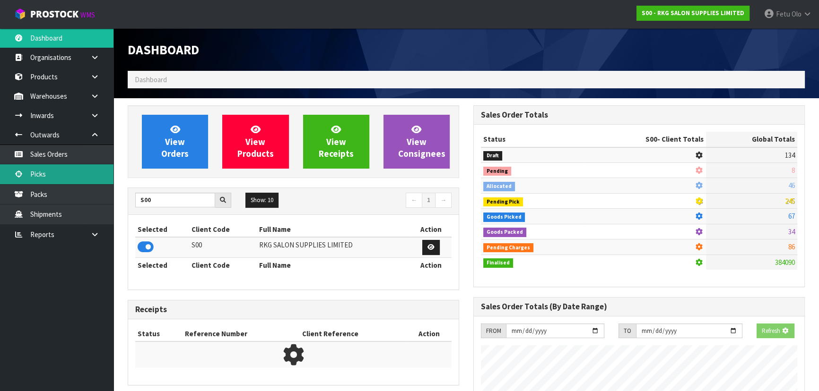
scroll to position [472181, 472424]
click at [73, 175] on link "Picks" at bounding box center [56, 174] width 113 height 19
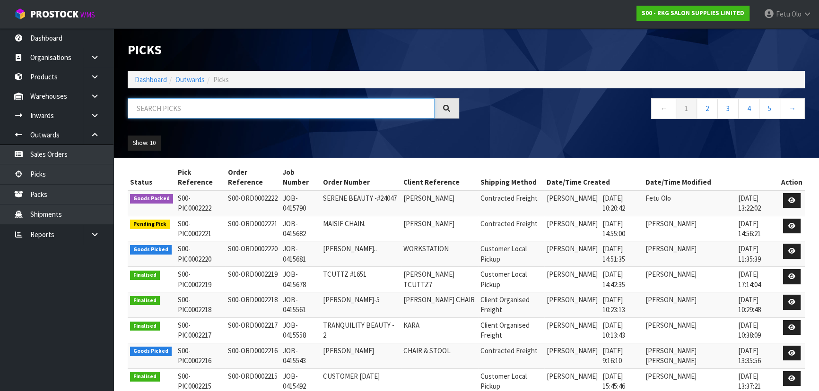
click at [213, 105] on input "text" at bounding box center [281, 108] width 307 height 20
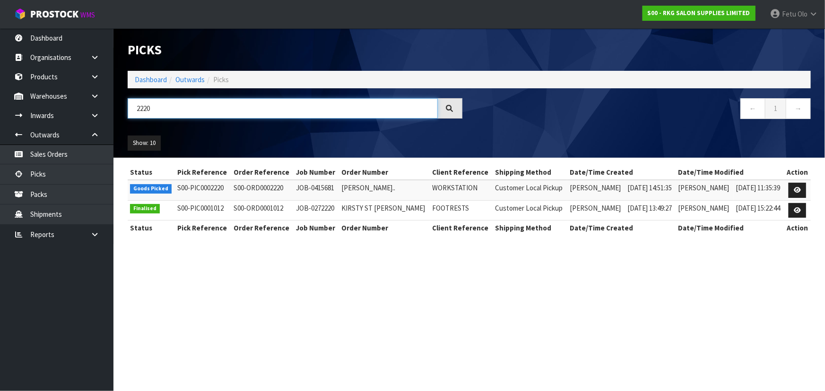
type input "2220"
click at [790, 190] on link at bounding box center [797, 190] width 17 height 15
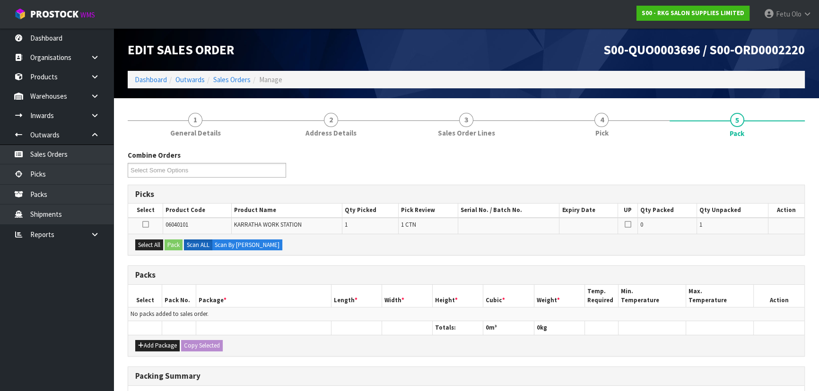
click at [263, 260] on div "Combine Orders S00-ORD0002206 S00-ORD0002212 S00-ORD0002216 S00-ORD0002220 S00-…" at bounding box center [466, 337] width 677 height 374
click at [152, 249] on button "Select All" at bounding box center [149, 245] width 28 height 11
click at [169, 248] on button "Pack" at bounding box center [174, 245] width 18 height 11
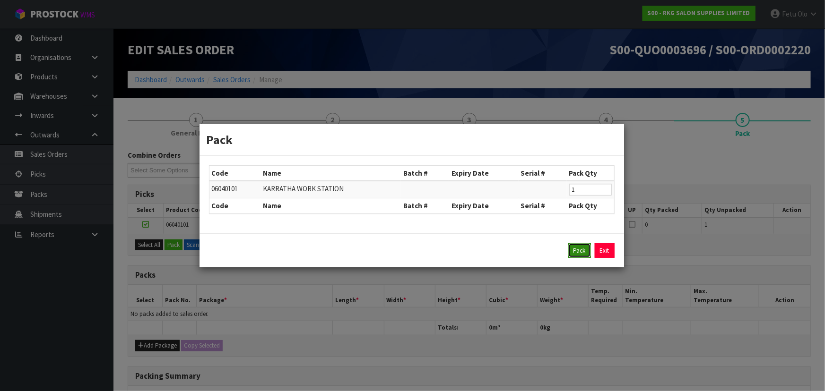
click at [582, 247] on button "Pack" at bounding box center [579, 250] width 23 height 15
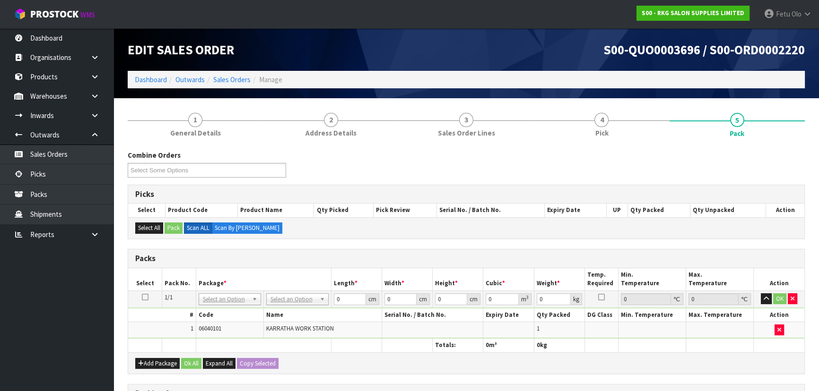
drag, startPoint x: 305, startPoint y: 300, endPoint x: 304, endPoint y: 316, distance: 15.7
click at [318, 264] on div "Packs" at bounding box center [466, 259] width 676 height 19
drag, startPoint x: 299, startPoint y: 302, endPoint x: 292, endPoint y: 300, distance: 7.3
click at [292, 300] on tr "1/1 NONE 007-001 007-002 007-004 007-009 007-013 007-014 007-015 007-017 007-01…" at bounding box center [466, 299] width 676 height 17
type input "50"
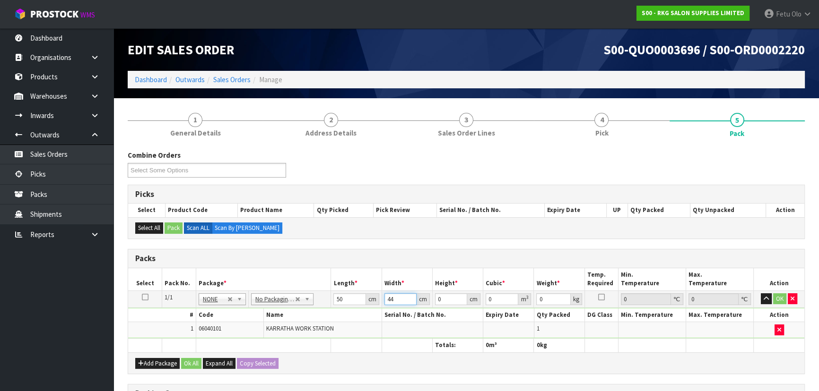
type input "44"
type input "1"
type input "0.0022"
type input "10"
type input "0.022"
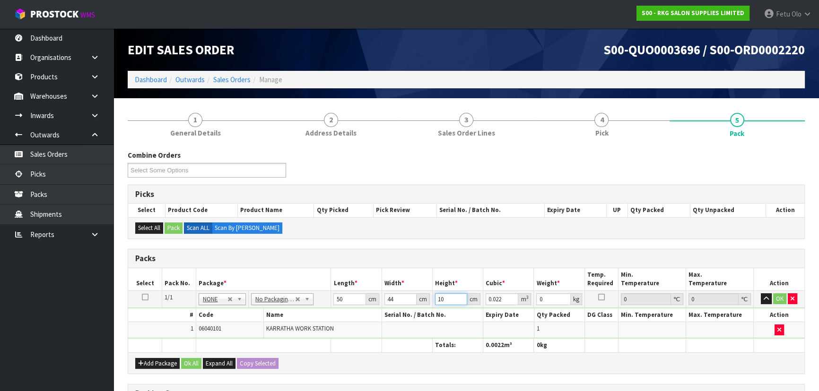
type input "100"
type input "0.22"
type input "100"
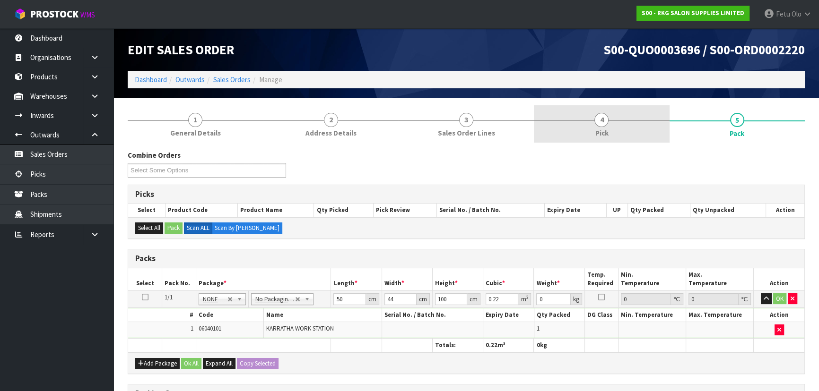
click at [600, 123] on span "4" at bounding box center [601, 120] width 14 height 14
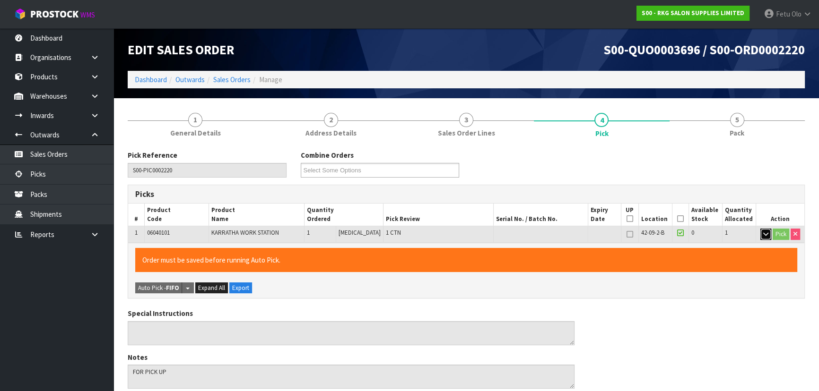
click at [764, 235] on icon "button" at bounding box center [765, 234] width 5 height 6
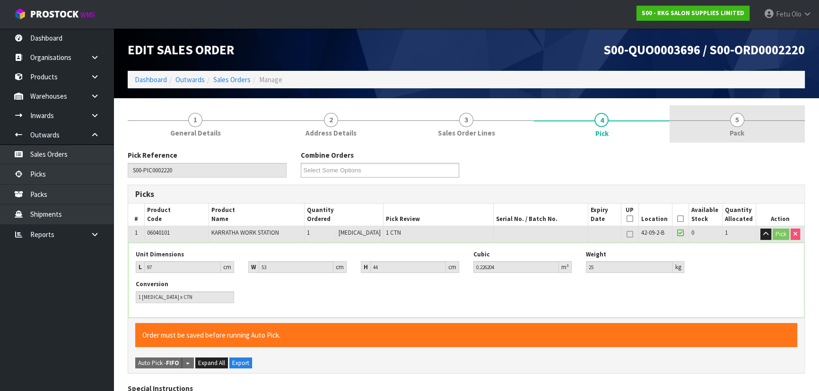
click at [739, 128] on span "Pack" at bounding box center [736, 133] width 15 height 10
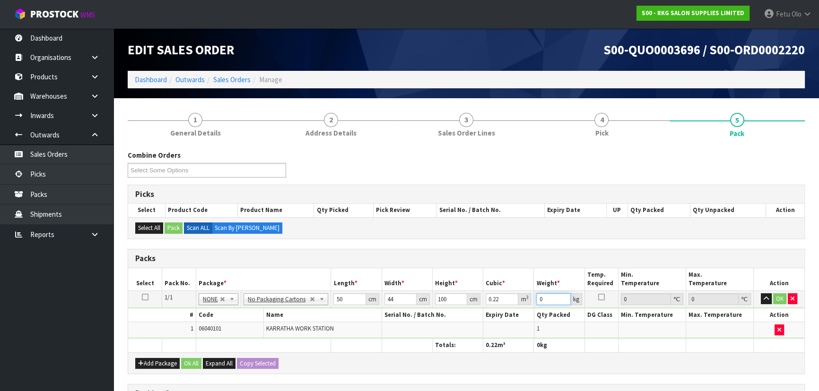
drag, startPoint x: 529, startPoint y: 308, endPoint x: 517, endPoint y: 310, distance: 12.0
click at [517, 310] on tbody "1/1 NONE 007-001 007-002 007-004 007-009 007-013 007-014 007-015 007-017 007-01…" at bounding box center [466, 315] width 676 height 48
type input "25"
click button "OK" at bounding box center [779, 299] width 13 height 11
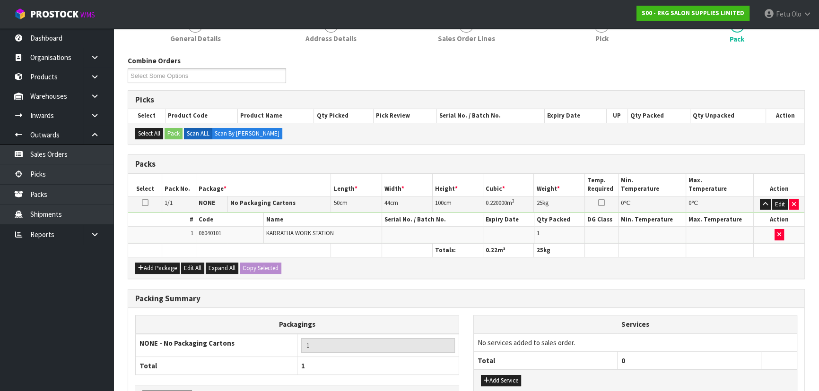
scroll to position [159, 0]
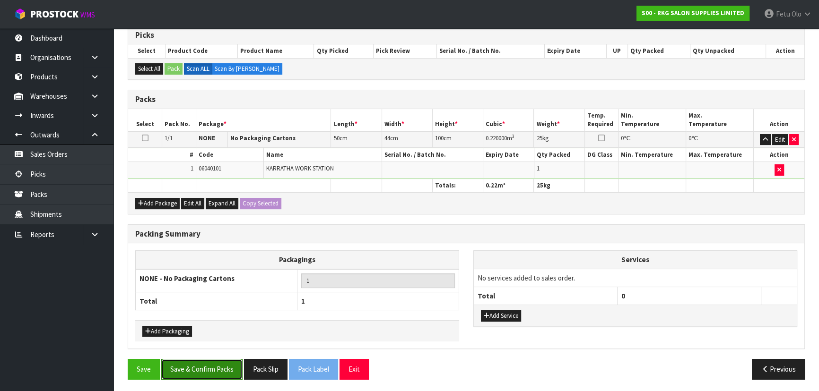
click at [232, 365] on button "Save & Confirm Packs" at bounding box center [201, 369] width 81 height 20
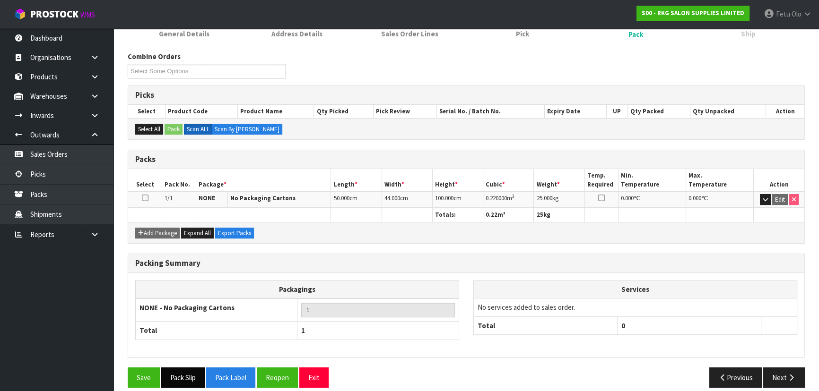
scroll to position [142, 0]
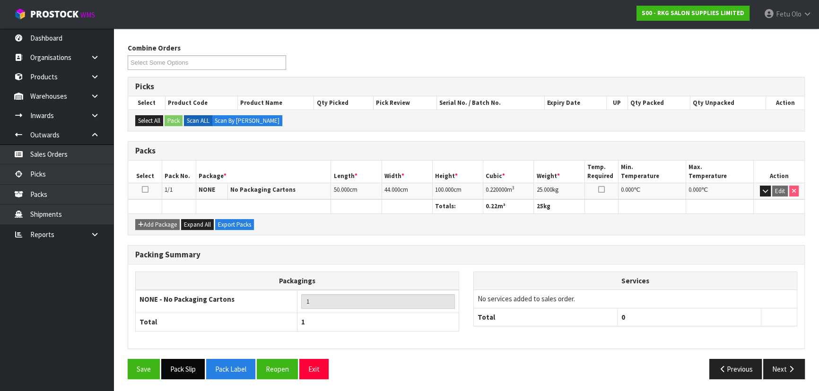
drag, startPoint x: 174, startPoint y: 378, endPoint x: 175, endPoint y: 373, distance: 4.8
click at [174, 378] on div "Save Pack Slip Pack Label Reopen Exit Previous Next" at bounding box center [466, 372] width 691 height 27
click at [186, 369] on button "Pack Slip" at bounding box center [182, 369] width 43 height 20
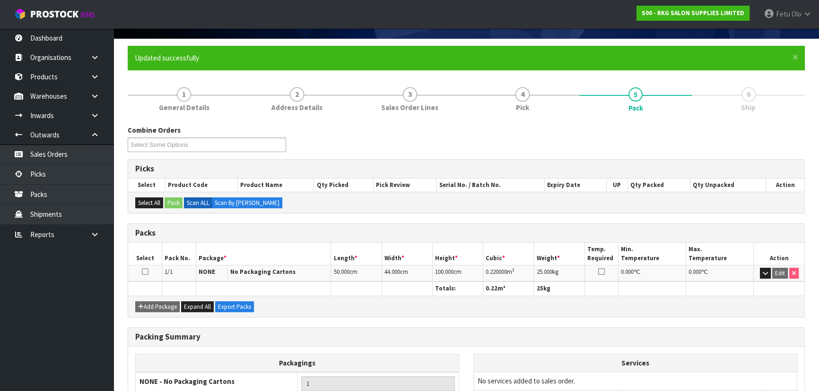
scroll to position [0, 0]
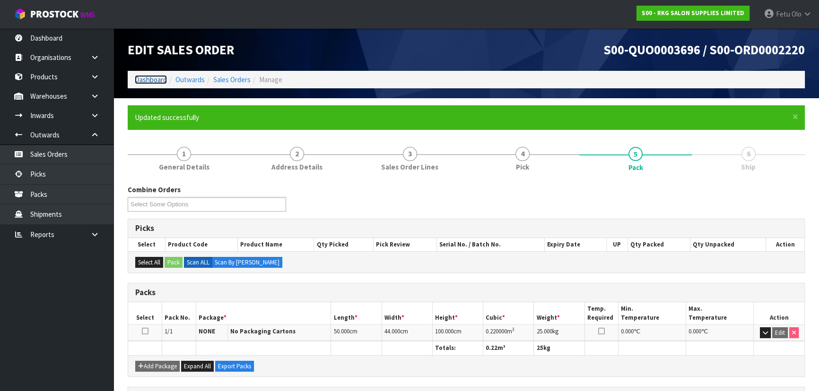
click at [147, 81] on link "Dashboard" at bounding box center [151, 79] width 32 height 9
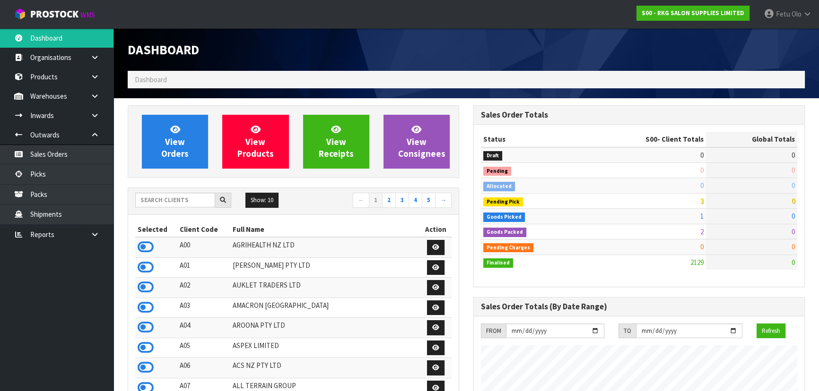
scroll to position [715, 345]
click at [193, 200] on input "text" at bounding box center [175, 200] width 80 height 15
type input "A00"
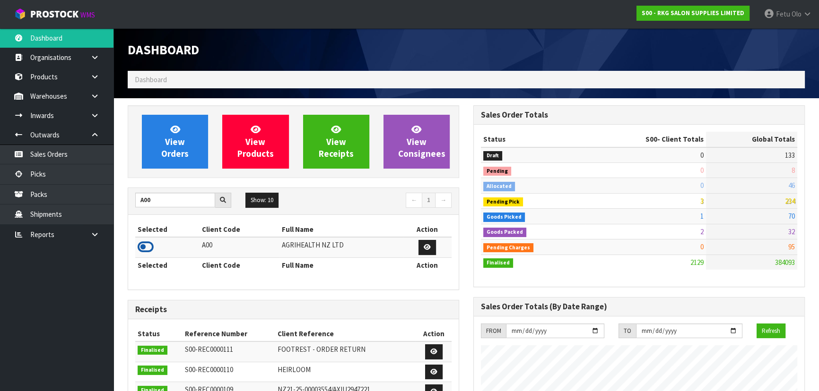
click at [143, 244] on icon at bounding box center [146, 247] width 16 height 14
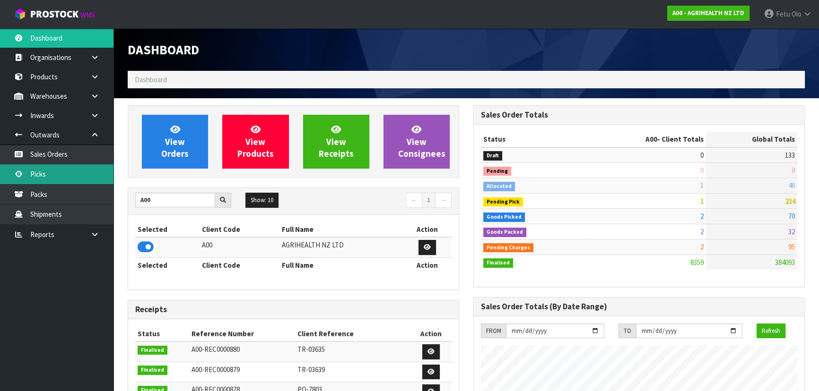
click at [56, 175] on link "Picks" at bounding box center [56, 174] width 113 height 19
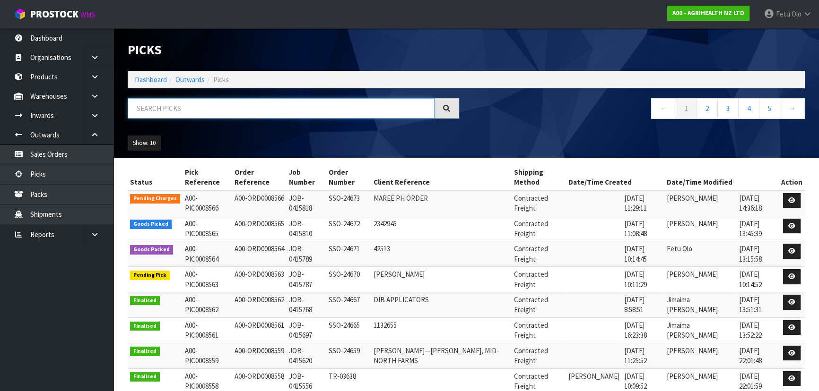
click at [180, 118] on input "text" at bounding box center [281, 108] width 307 height 20
type input "008554"
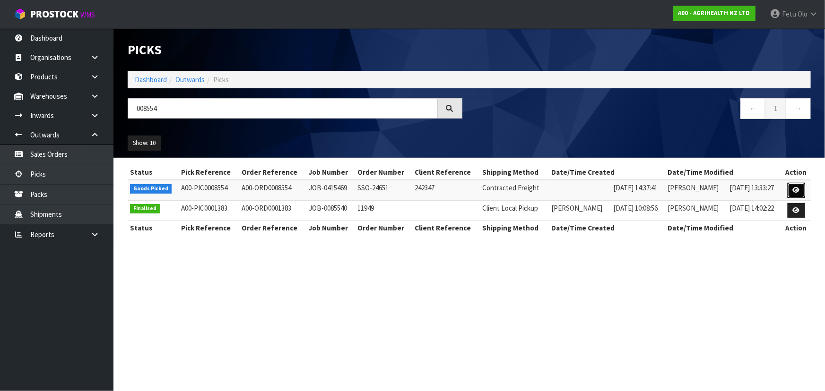
click at [801, 191] on link at bounding box center [796, 190] width 17 height 15
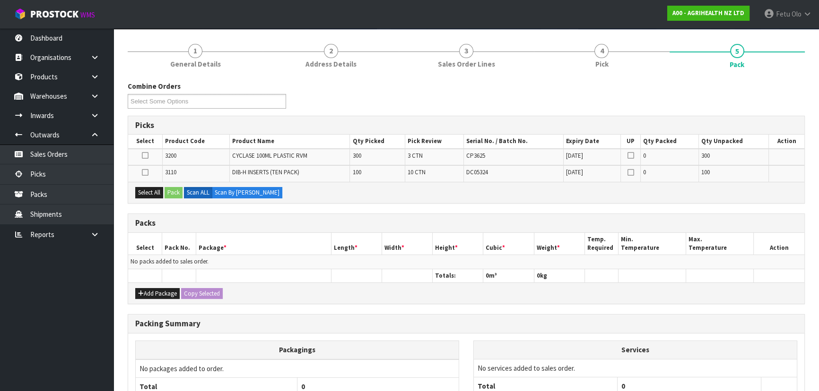
scroll to position [155, 0]
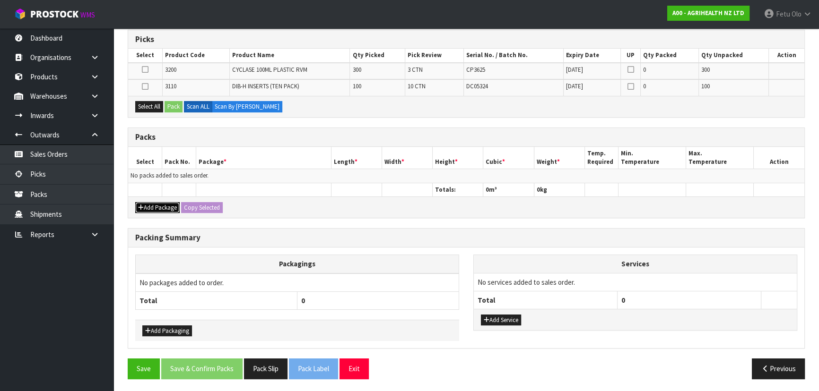
click at [145, 208] on button "Add Package" at bounding box center [157, 207] width 44 height 11
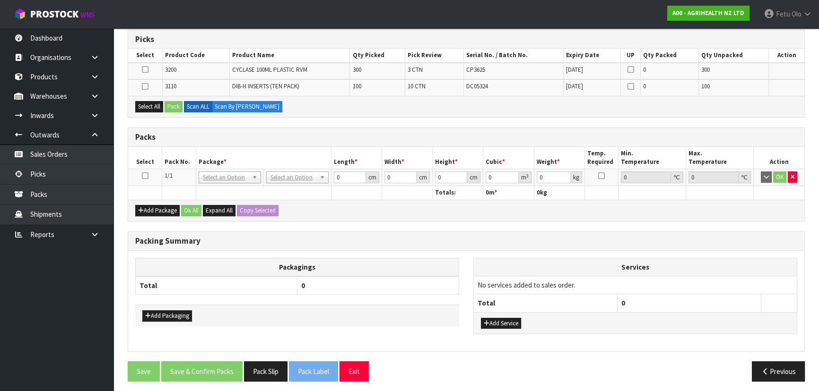
drag, startPoint x: 144, startPoint y: 175, endPoint x: 187, endPoint y: 166, distance: 43.9
click at [150, 174] on td at bounding box center [145, 177] width 34 height 17
click at [187, 166] on th "Pack No." at bounding box center [179, 158] width 34 height 22
click at [148, 177] on td at bounding box center [145, 177] width 34 height 17
drag, startPoint x: 143, startPoint y: 175, endPoint x: 208, endPoint y: 162, distance: 65.6
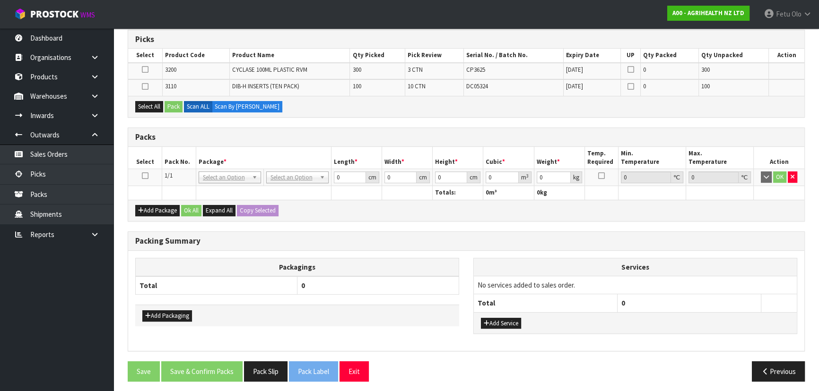
click at [145, 176] on icon at bounding box center [145, 176] width 7 height 0
click at [231, 159] on th "Package *" at bounding box center [263, 158] width 135 height 22
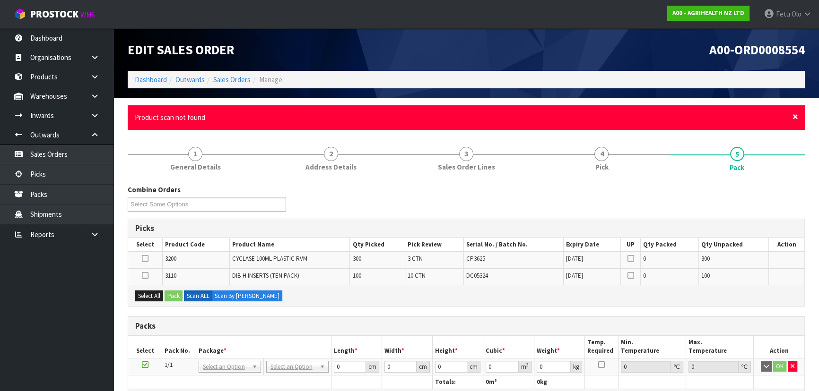
click at [793, 115] on span "×" at bounding box center [795, 116] width 6 height 13
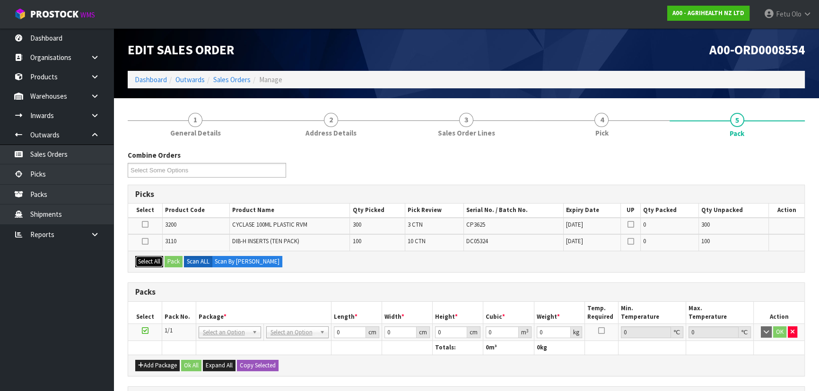
click at [149, 264] on button "Select All" at bounding box center [149, 261] width 28 height 11
click at [174, 264] on button "Pack" at bounding box center [174, 261] width 18 height 11
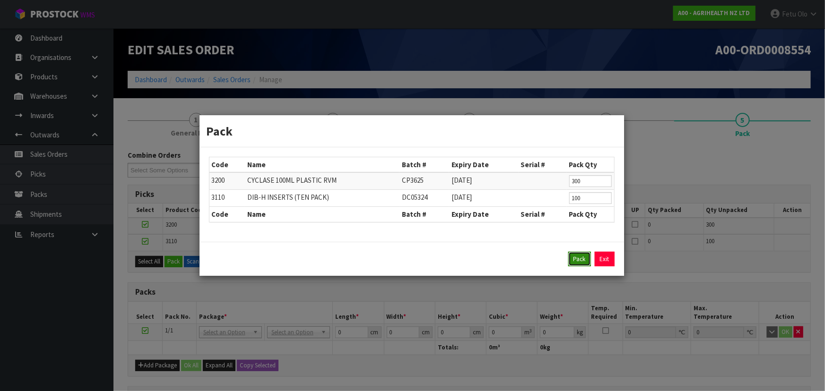
drag, startPoint x: 578, startPoint y: 262, endPoint x: 338, endPoint y: 299, distance: 243.1
click at [578, 262] on button "Pack" at bounding box center [579, 259] width 23 height 15
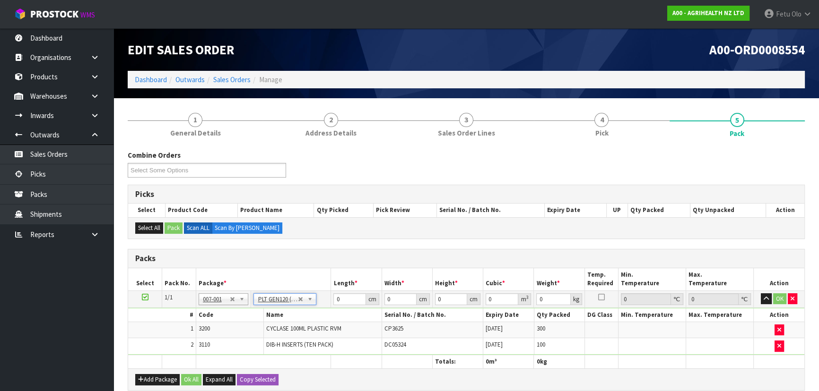
type input "120"
type input "100"
drag, startPoint x: 547, startPoint y: 297, endPoint x: 502, endPoint y: 322, distance: 51.7
click at [502, 322] on tbody "1/1 NONE 007-001 007-002 007-004 007-009 007-013 007-014 007-015 007-017 007-01…" at bounding box center [466, 323] width 676 height 64
type input "101"
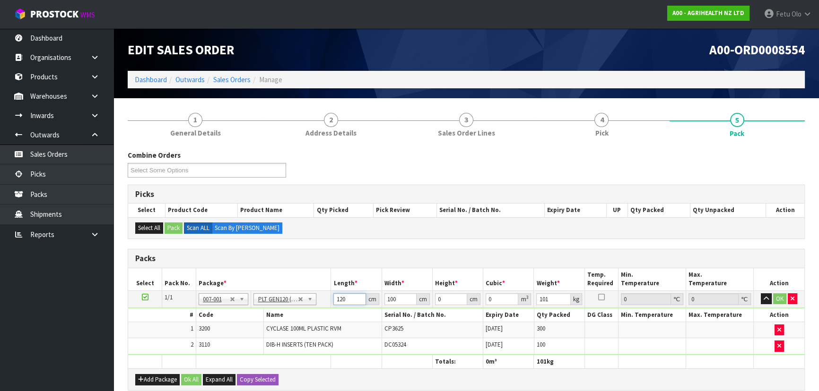
click at [339, 301] on input "120" at bounding box center [349, 300] width 32 height 12
type input "121"
type input "102"
type input "7"
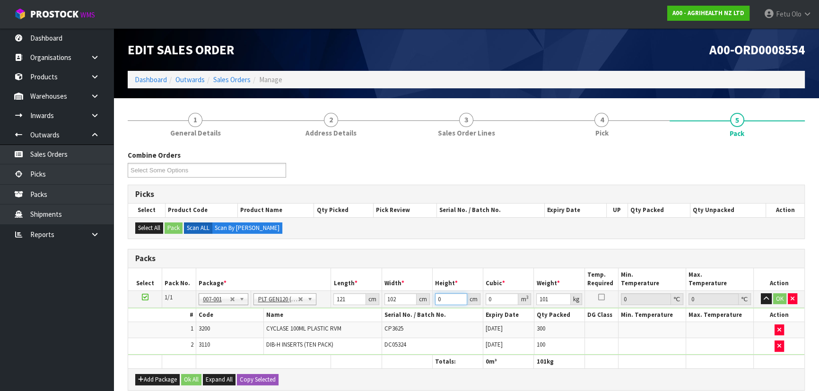
type input "0.086394"
type input "73"
type input "0.900966"
drag, startPoint x: 442, startPoint y: 300, endPoint x: 425, endPoint y: 303, distance: 16.7
click at [425, 303] on tr "1/1 NONE 007-001 007-002 007-004 007-009 007-013 007-014 007-015 007-017 007-01…" at bounding box center [466, 299] width 676 height 17
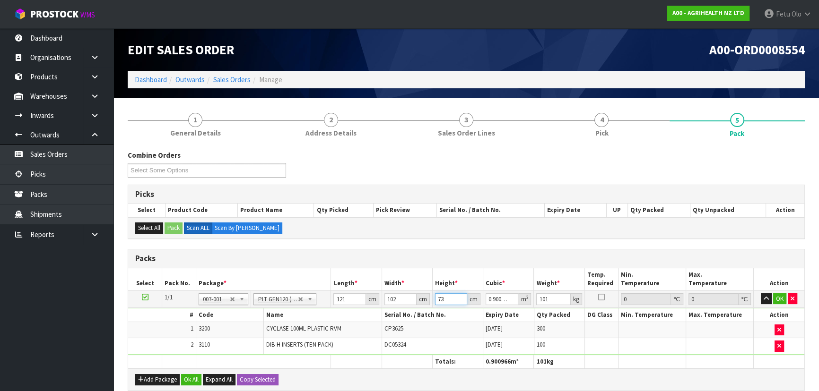
type input "7"
type input "0.086394"
type input "72"
type input "0.888624"
type input "72"
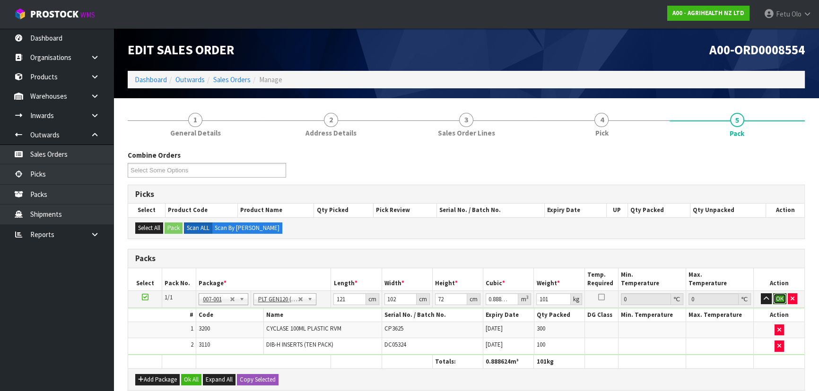
click button "OK" at bounding box center [779, 299] width 13 height 11
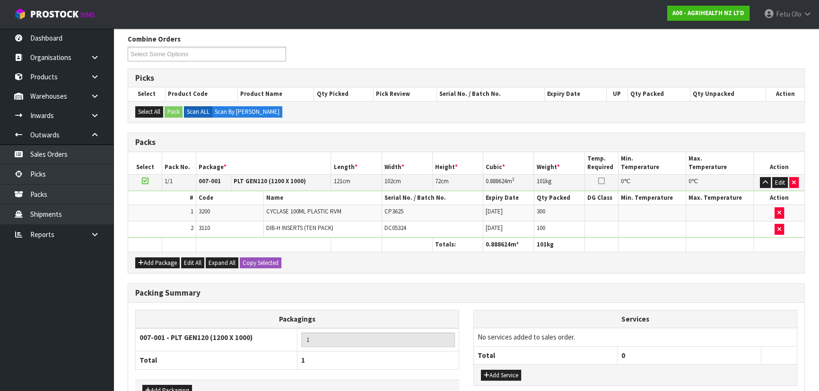
scroll to position [175, 0]
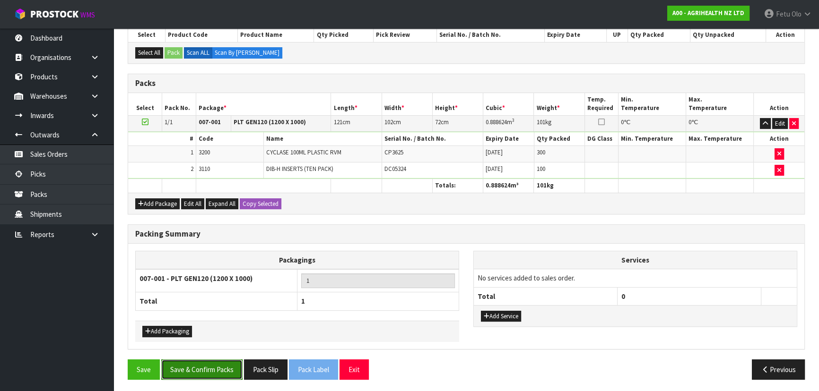
click at [236, 371] on button "Save & Confirm Packs" at bounding box center [201, 370] width 81 height 20
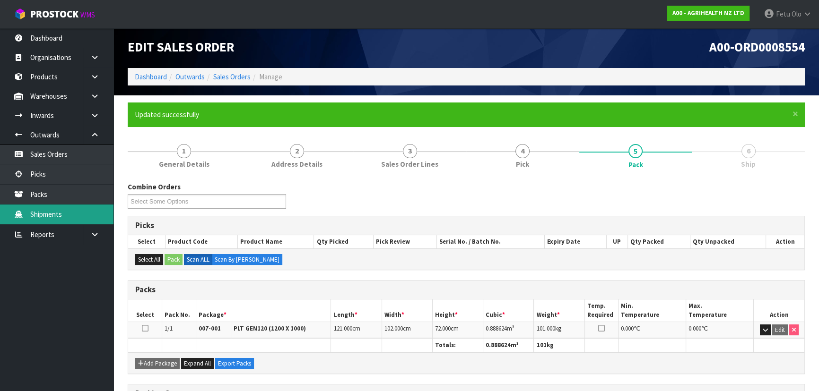
scroll to position [0, 0]
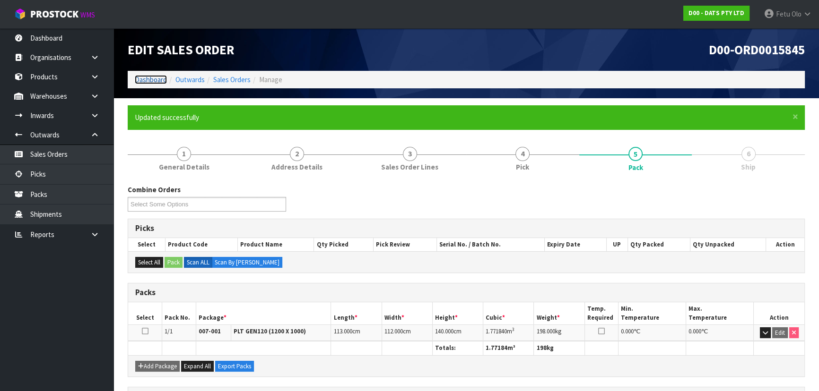
click at [154, 77] on link "Dashboard" at bounding box center [151, 79] width 32 height 9
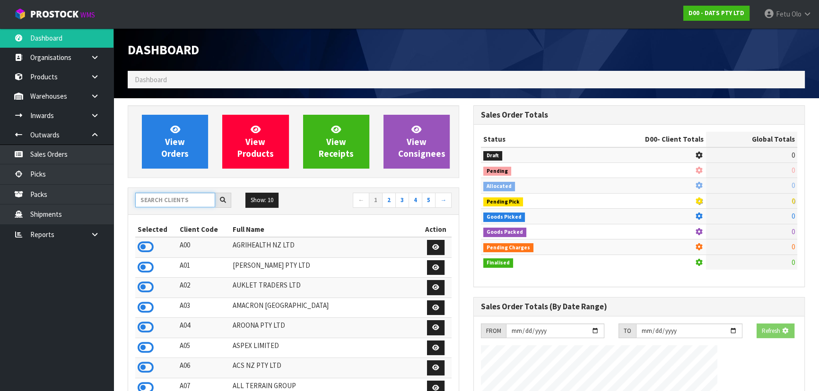
click at [167, 203] on input "text" at bounding box center [175, 200] width 80 height 15
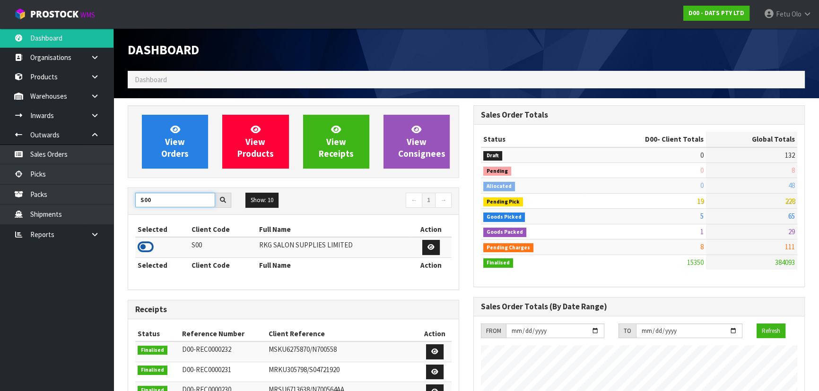
type input "S00"
click at [142, 241] on icon at bounding box center [146, 247] width 16 height 14
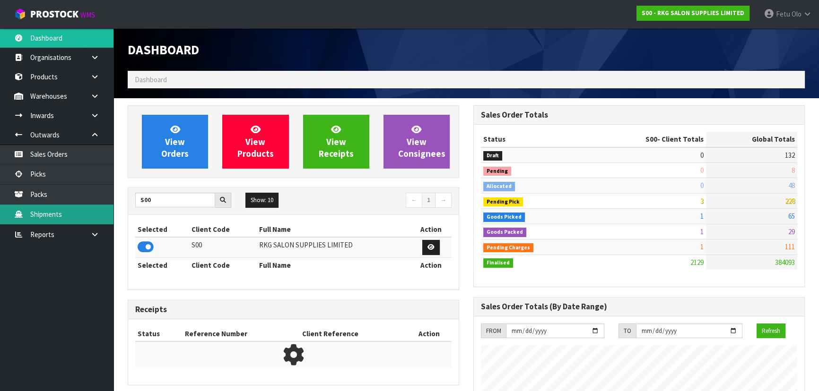
scroll to position [715, 345]
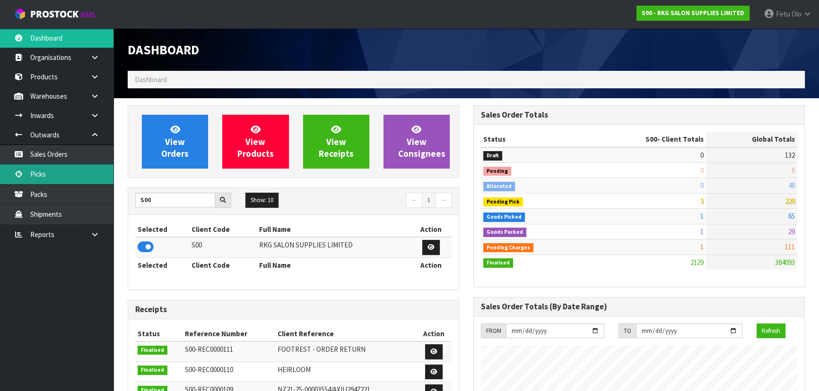
click at [42, 172] on link "Picks" at bounding box center [56, 174] width 113 height 19
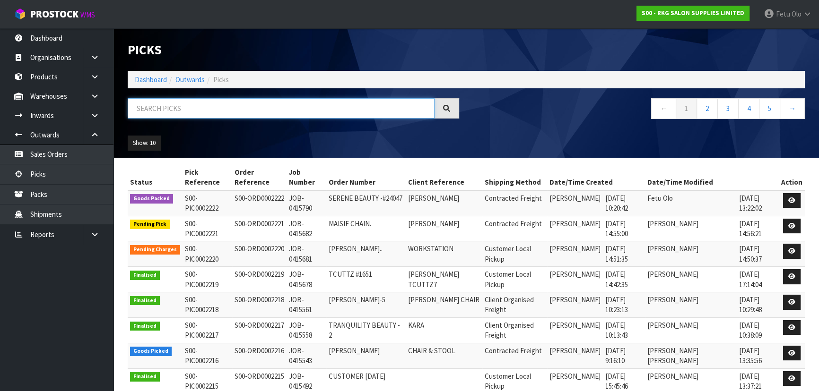
click at [283, 113] on input "text" at bounding box center [281, 108] width 307 height 20
type input "2216"
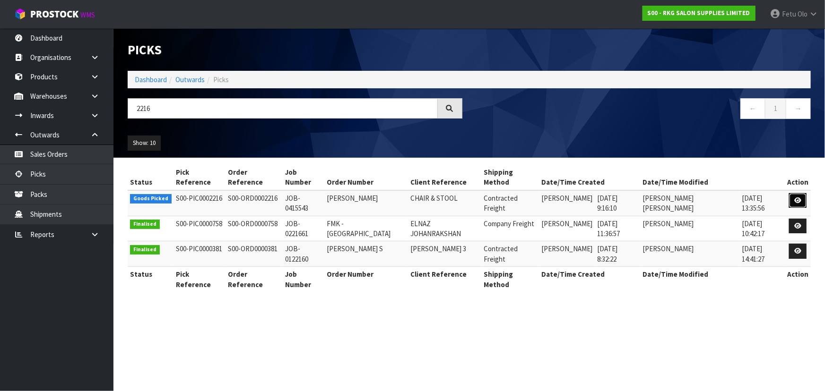
click at [806, 193] on link at bounding box center [797, 200] width 17 height 15
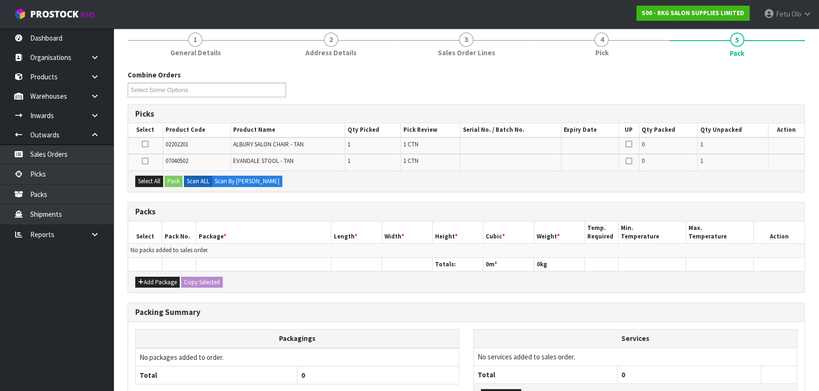
scroll to position [86, 0]
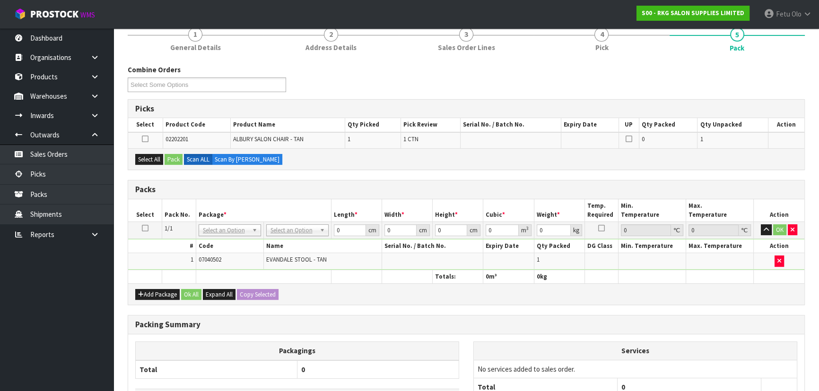
click at [129, 159] on div "Select All Pack Scan ALL Scan By [PERSON_NAME]" at bounding box center [466, 158] width 676 height 21
click at [159, 165] on div "Select All Pack Scan ALL Scan By [PERSON_NAME]" at bounding box center [466, 158] width 676 height 21
click at [152, 154] on button "Select All" at bounding box center [149, 159] width 28 height 11
click at [171, 158] on button "Pack" at bounding box center [174, 159] width 18 height 11
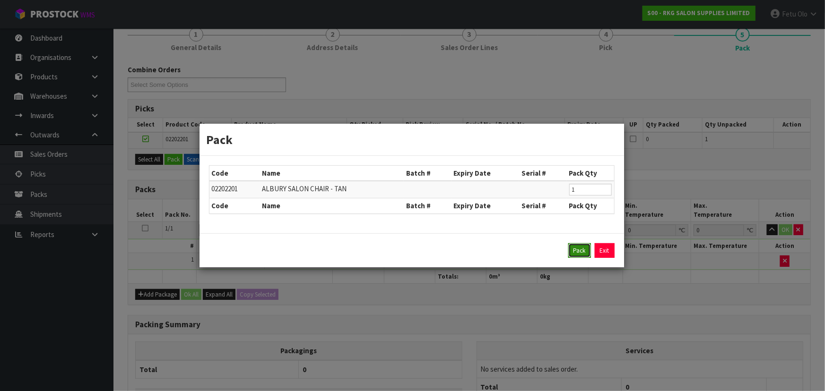
click at [578, 252] on button "Pack" at bounding box center [579, 250] width 23 height 15
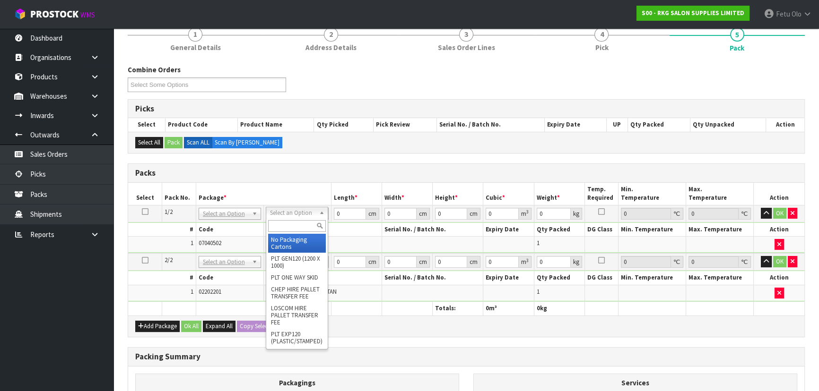
drag, startPoint x: 311, startPoint y: 210, endPoint x: 309, endPoint y: 217, distance: 6.6
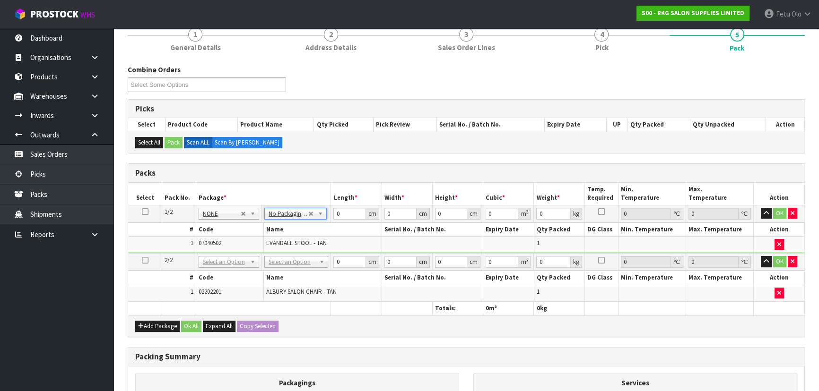
drag, startPoint x: 297, startPoint y: 263, endPoint x: 296, endPoint y: 270, distance: 6.6
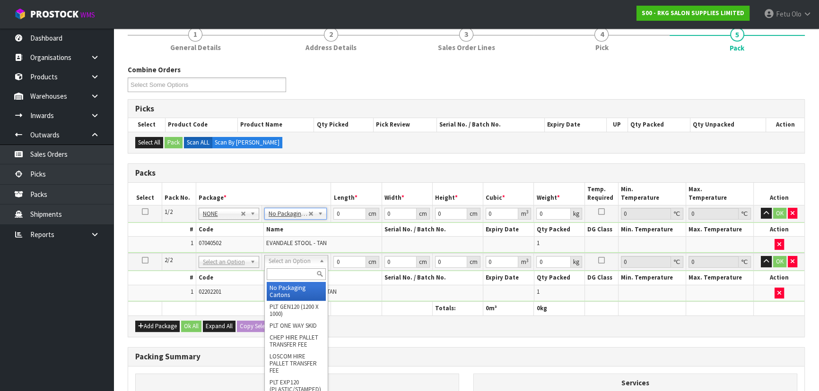
type input "2"
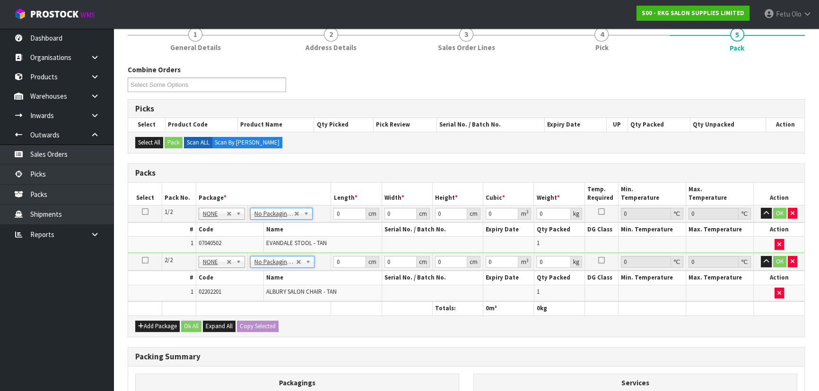
click at [284, 190] on th "Package *" at bounding box center [263, 194] width 135 height 22
drag, startPoint x: 340, startPoint y: 262, endPoint x: 316, endPoint y: 271, distance: 25.7
click at [316, 271] on tbody "2/2 NONE 007-001 007-002 007-004 007-009 007-013 007-014 007-015 007-017 007-01…" at bounding box center [466, 277] width 676 height 48
type input "65"
type input "63"
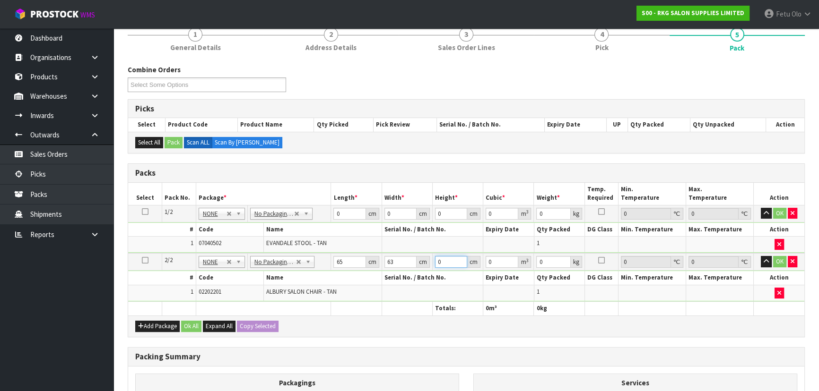
type input "6"
type input "0.02457"
type input "66"
type input "0.27027"
type input "66"
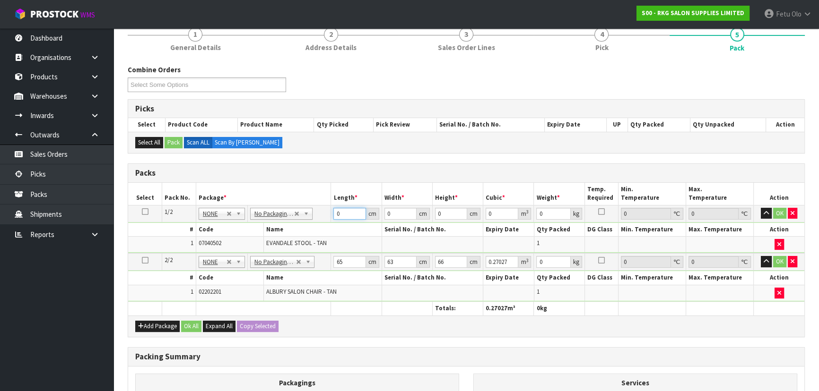
drag, startPoint x: 341, startPoint y: 215, endPoint x: 248, endPoint y: 232, distance: 94.7
click at [250, 231] on tbody "1/2 NONE 007-001 007-002 007-004 007-009 007-013 007-014 007-015 007-017 007-01…" at bounding box center [466, 229] width 676 height 48
type input "49"
type input "21"
type input "4"
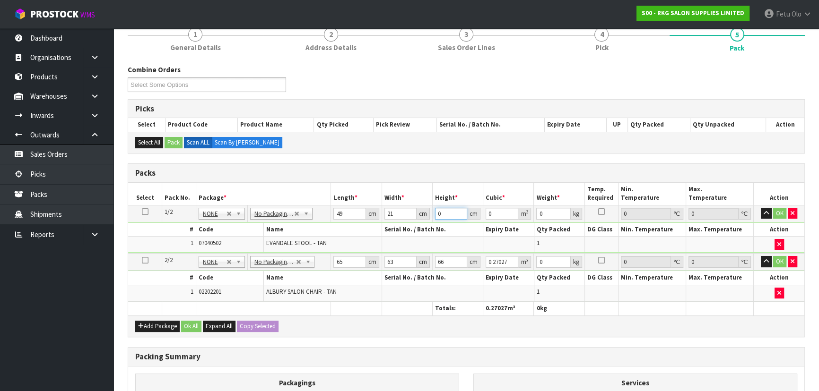
type input "0.004116"
type input "49"
type input "0.050421"
type input "49"
type input "6"
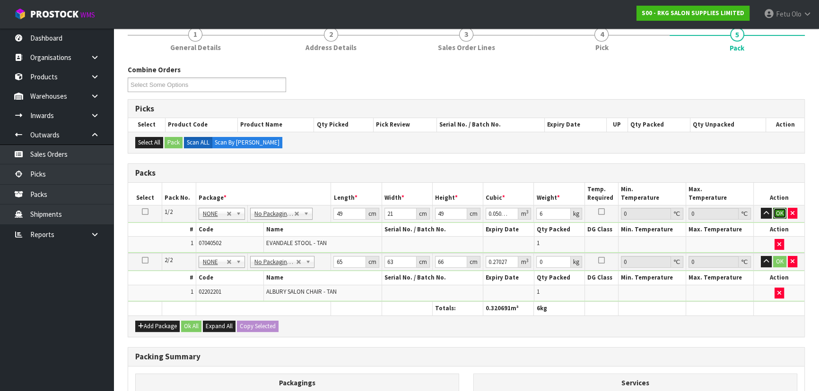
click button "OK" at bounding box center [779, 213] width 13 height 11
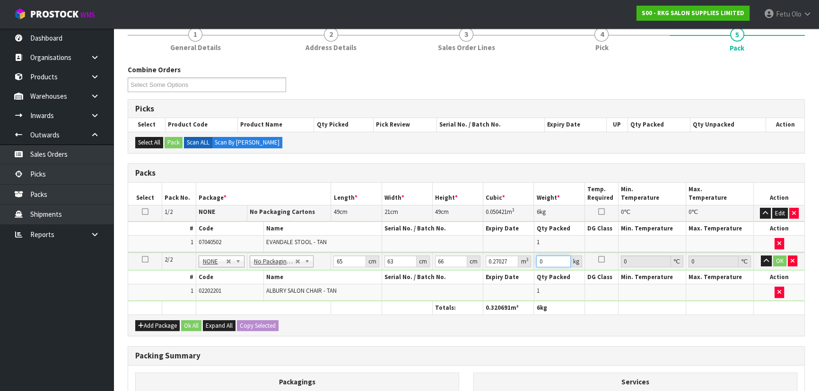
drag, startPoint x: 545, startPoint y: 262, endPoint x: 511, endPoint y: 265, distance: 34.7
click at [511, 265] on tr "2/2 NONE 007-001 007-002 007-004 007-009 007-013 007-014 007-015 007-017 007-01…" at bounding box center [466, 261] width 676 height 17
type input "32"
click button "OK" at bounding box center [779, 261] width 13 height 11
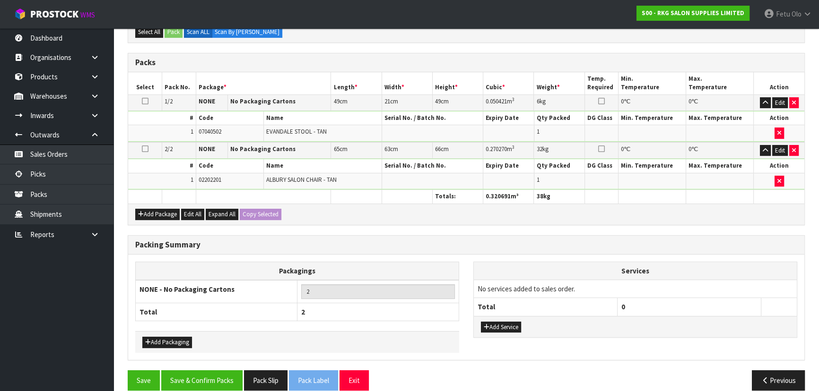
scroll to position [207, 0]
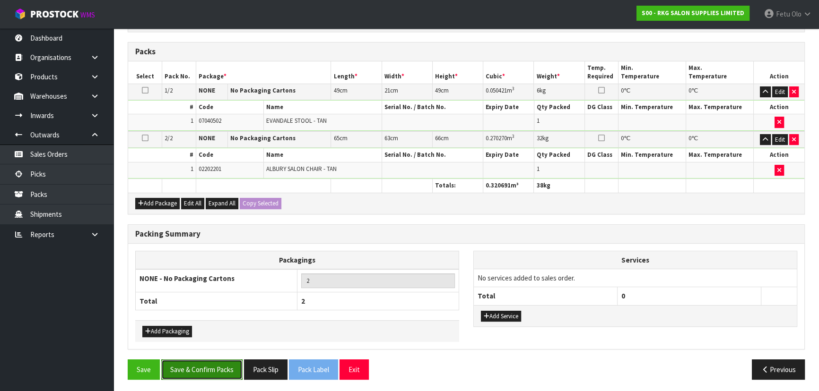
click at [203, 364] on button "Save & Confirm Packs" at bounding box center [201, 370] width 81 height 20
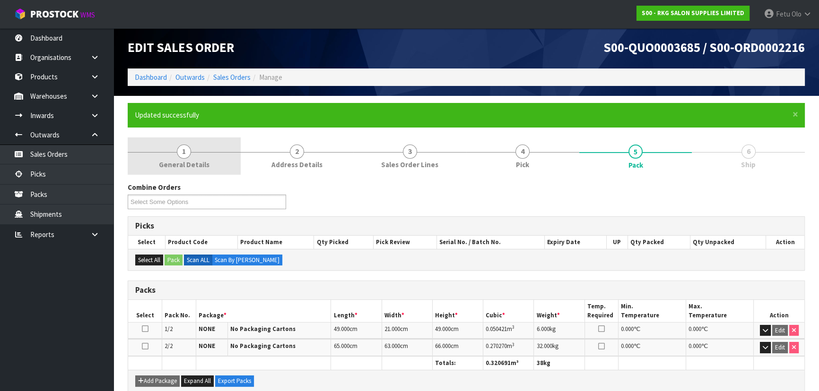
scroll to position [0, 0]
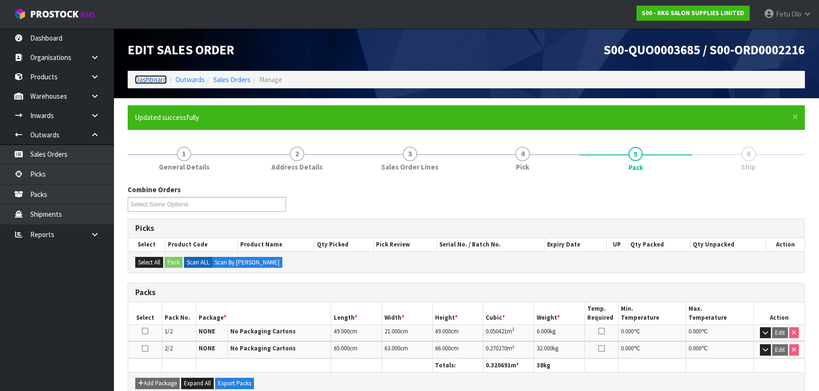
click at [151, 76] on link "Dashboard" at bounding box center [151, 79] width 32 height 9
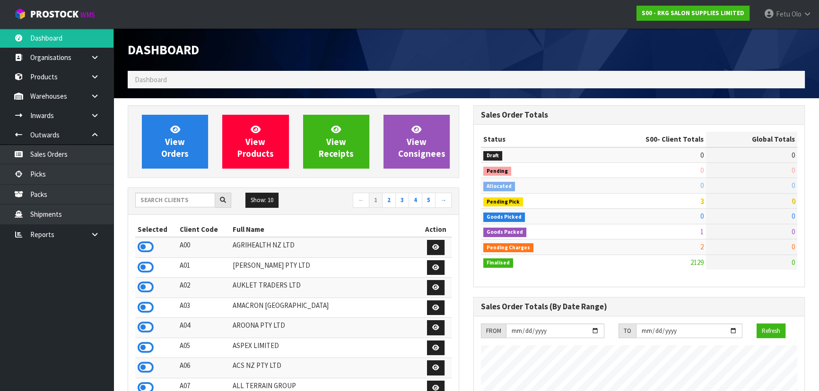
scroll to position [715, 345]
click at [161, 202] on input "text" at bounding box center [175, 200] width 80 height 15
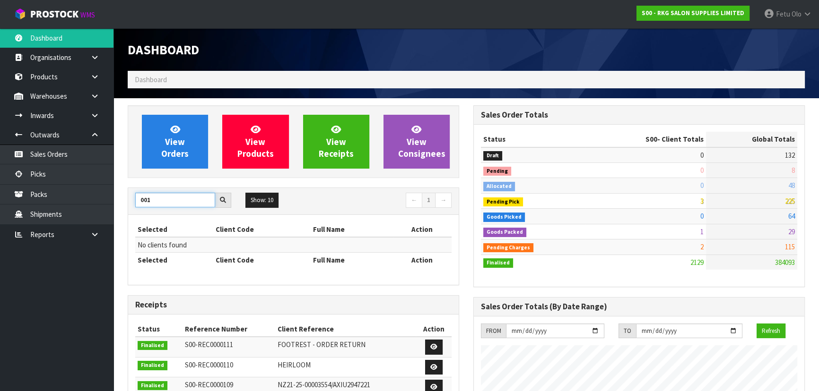
drag, startPoint x: 128, startPoint y: 206, endPoint x: 122, endPoint y: 207, distance: 5.4
click at [122, 207] on div "View Orders View Products View Receipts View Consignees 001 Show: 10 5 10 25 50…" at bounding box center [294, 377] width 346 height 544
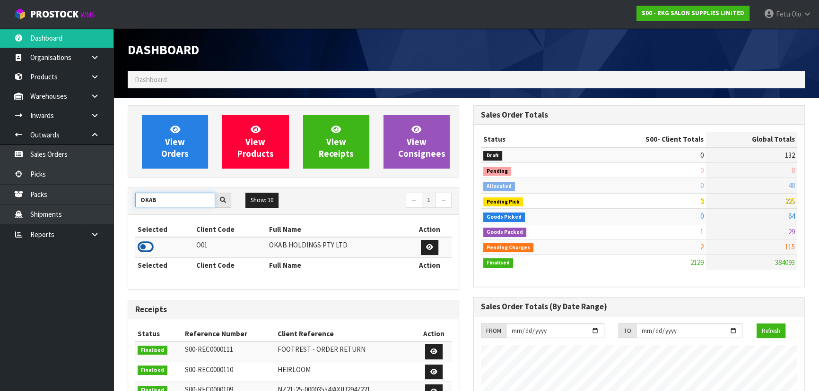
type input "OKAB"
click at [138, 246] on icon at bounding box center [146, 247] width 16 height 14
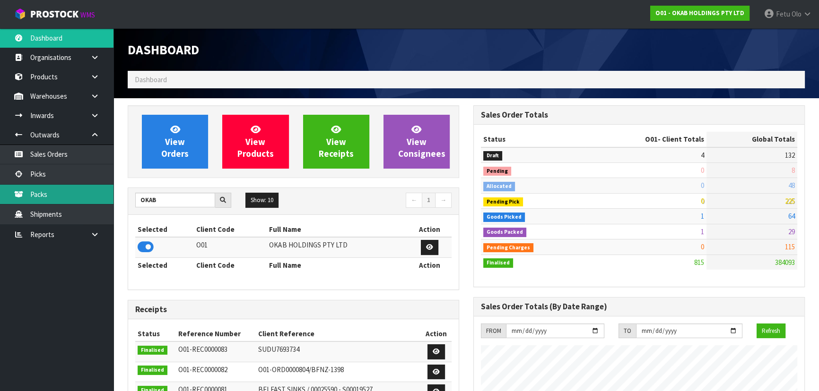
scroll to position [694, 345]
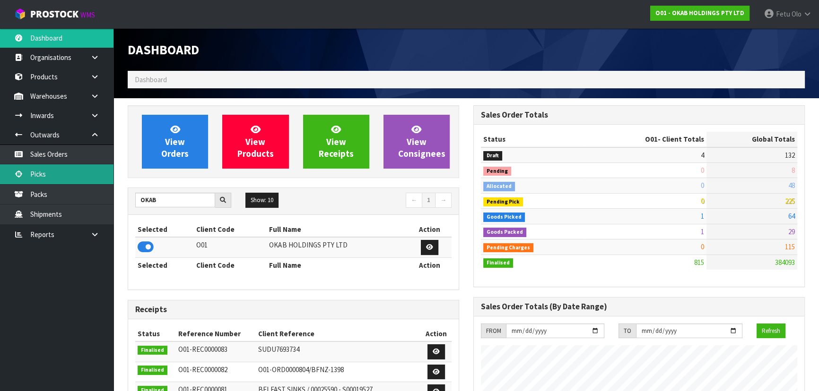
click at [38, 179] on link "Picks" at bounding box center [56, 174] width 113 height 19
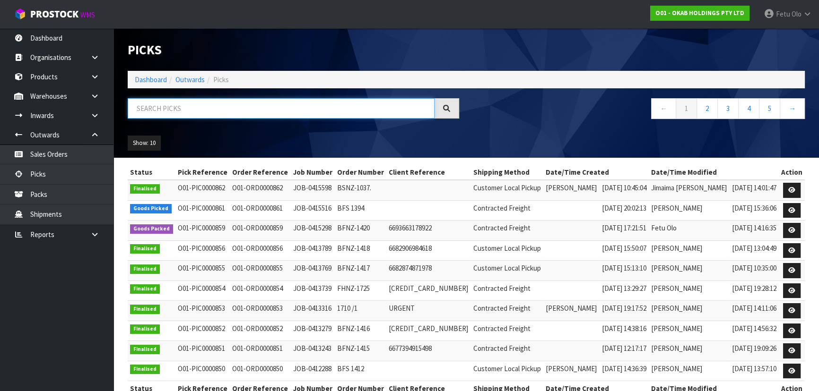
click at [170, 111] on input "text" at bounding box center [281, 108] width 307 height 20
type input "000861"
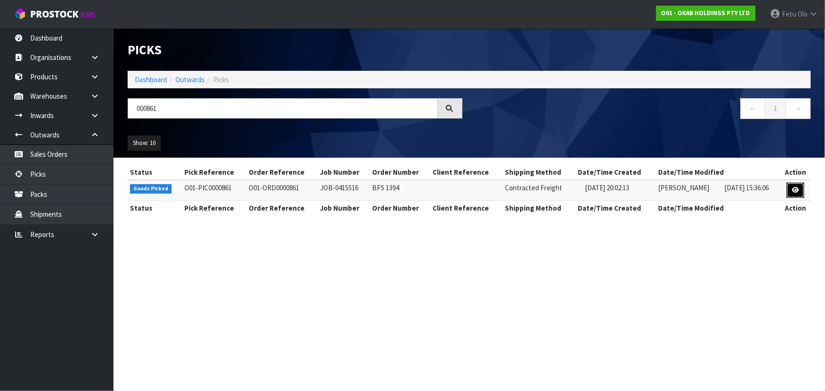
click at [795, 192] on icon at bounding box center [795, 190] width 7 height 6
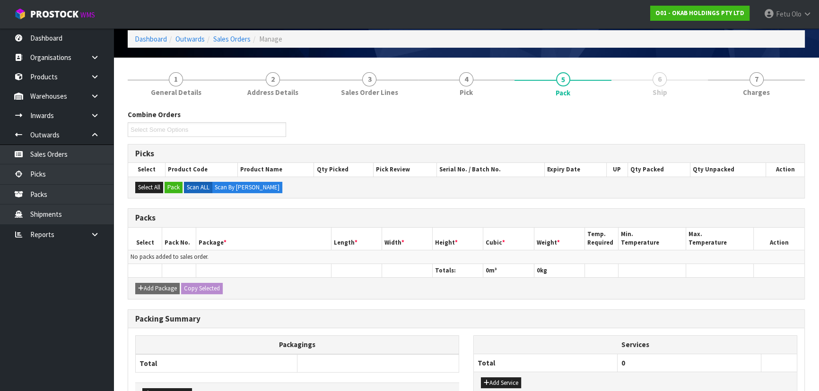
scroll to position [86, 0]
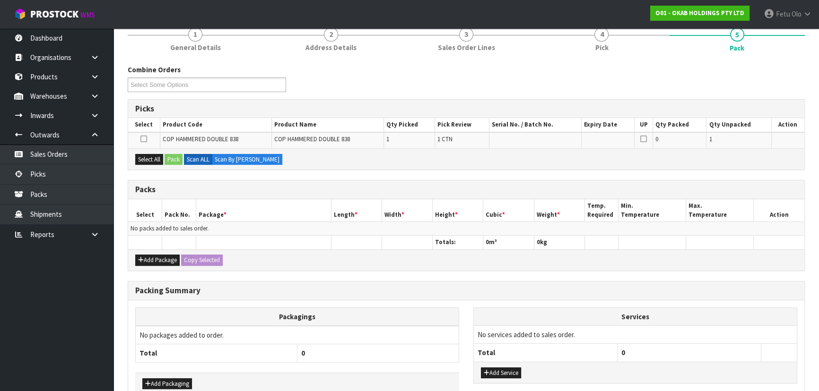
click at [280, 283] on div "Packing Summary" at bounding box center [466, 291] width 676 height 19
click at [771, 148] on td at bounding box center [787, 140] width 33 height 16
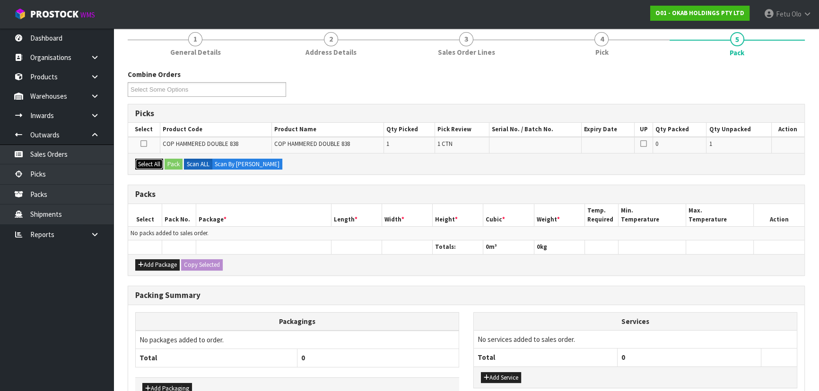
click at [156, 160] on button "Select All" at bounding box center [149, 164] width 28 height 11
click at [167, 161] on button "Pack" at bounding box center [174, 164] width 18 height 11
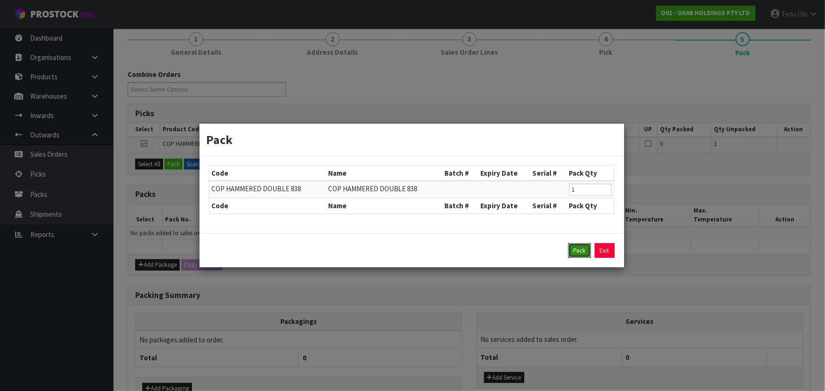
click at [578, 247] on button "Pack" at bounding box center [579, 250] width 23 height 15
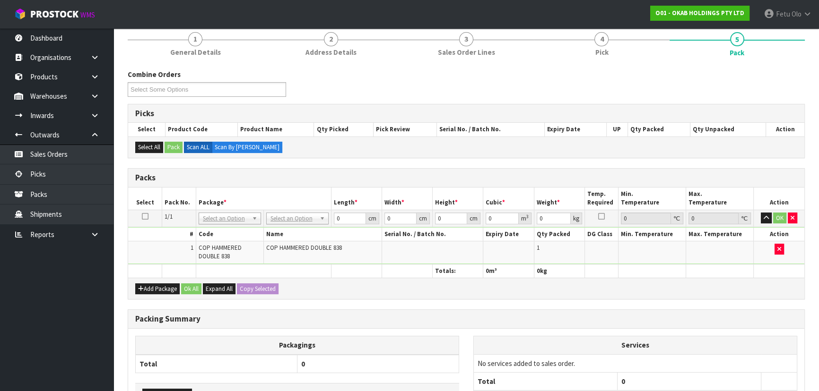
drag, startPoint x: 290, startPoint y: 217, endPoint x: 291, endPoint y: 231, distance: 13.7
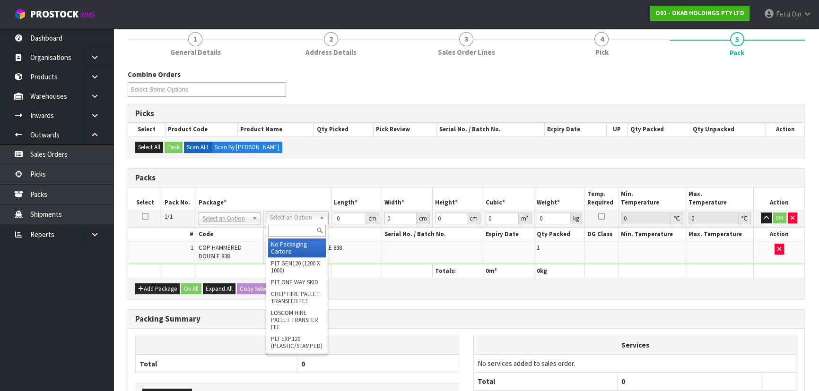
click at [291, 230] on input "text" at bounding box center [297, 231] width 58 height 12
type input "SKI"
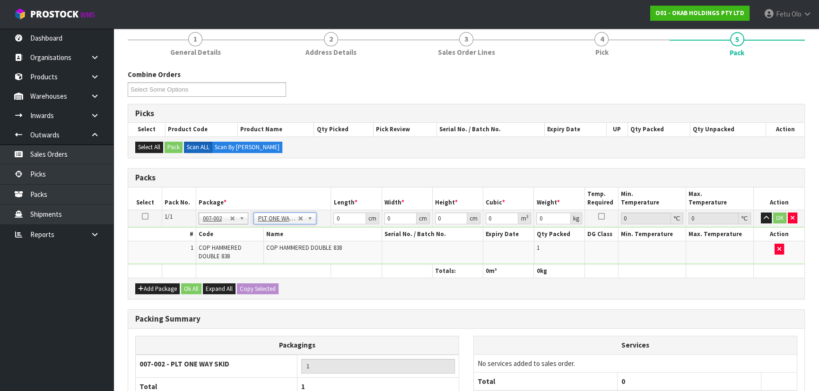
type input "18.42"
drag, startPoint x: 340, startPoint y: 218, endPoint x: 332, endPoint y: 221, distance: 8.7
click at [332, 221] on td "0 cm" at bounding box center [356, 218] width 51 height 17
type input "92"
type input "57"
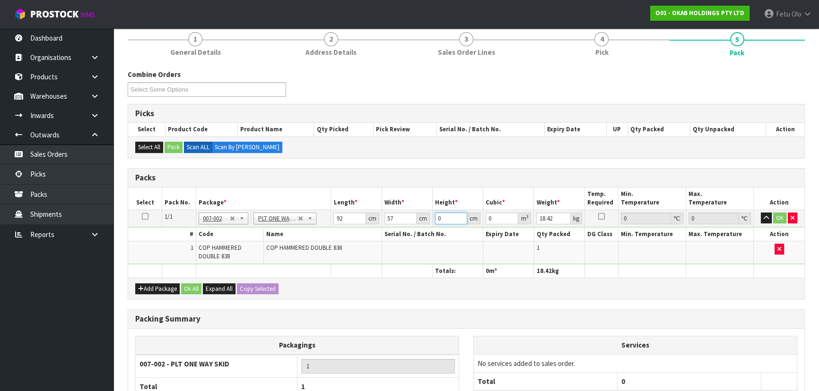
type input "4"
type input "0.020976"
type input "40"
type input "0.20976"
type input "40"
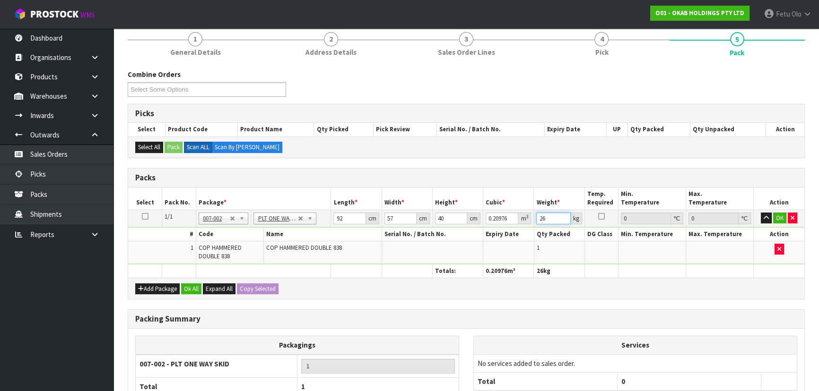
type input "26"
click button "OK" at bounding box center [779, 218] width 13 height 11
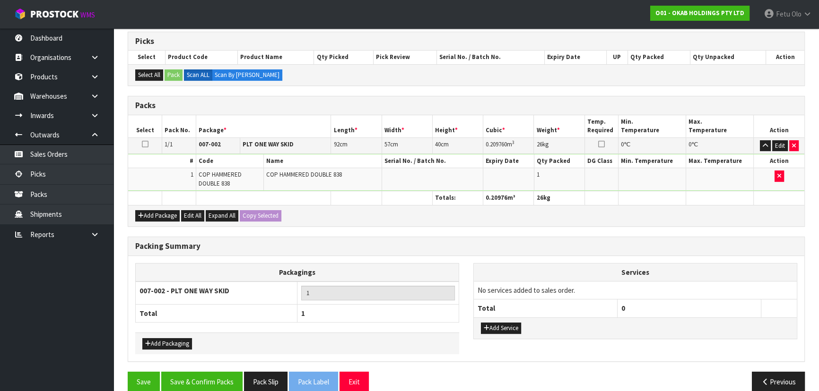
scroll to position [165, 0]
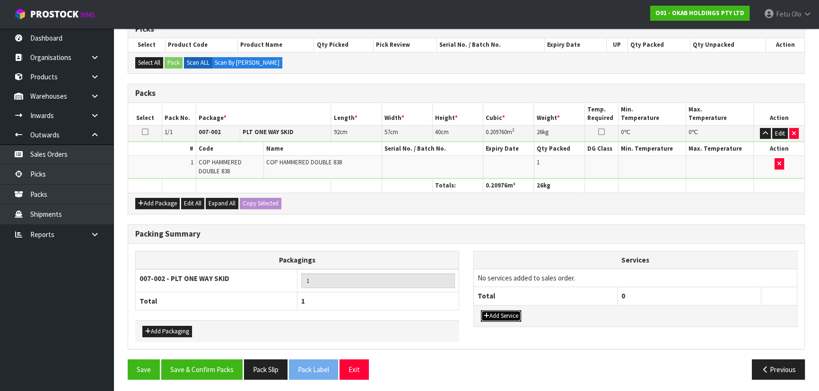
click at [505, 317] on button "Add Service" at bounding box center [501, 316] width 40 height 11
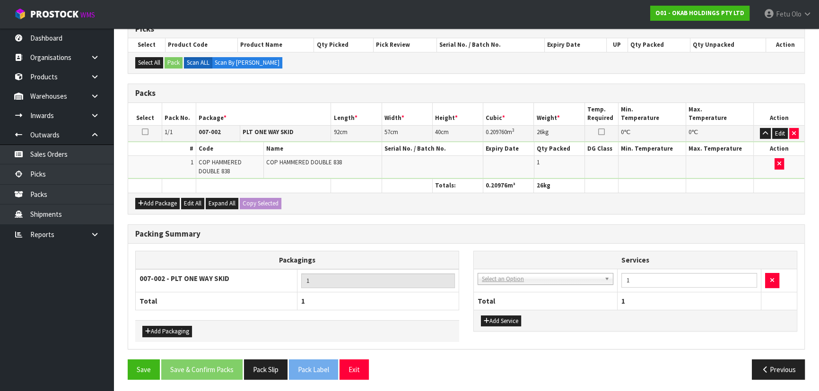
click at [515, 269] on td "003-036 - EXTERNAL PLANT HIRE 008-035 - OUTWARD HDLG+/HOIST LIFT ON/OFF 008-036…" at bounding box center [546, 280] width 144 height 23
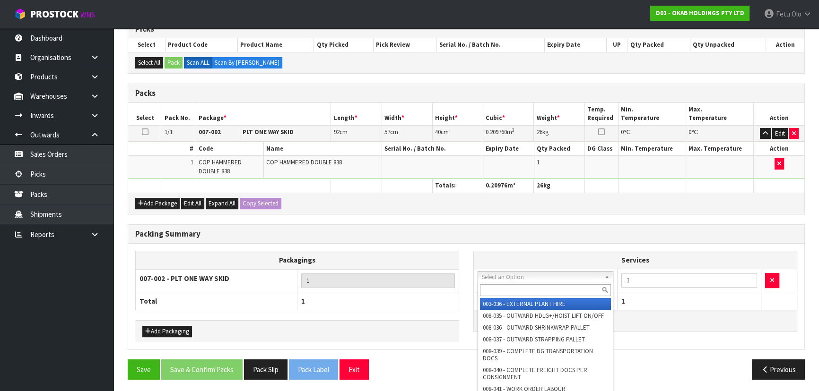
drag, startPoint x: 513, startPoint y: 276, endPoint x: 507, endPoint y: 283, distance: 9.5
click at [507, 283] on div at bounding box center [545, 291] width 135 height 16
click at [506, 287] on input "text" at bounding box center [545, 291] width 131 height 12
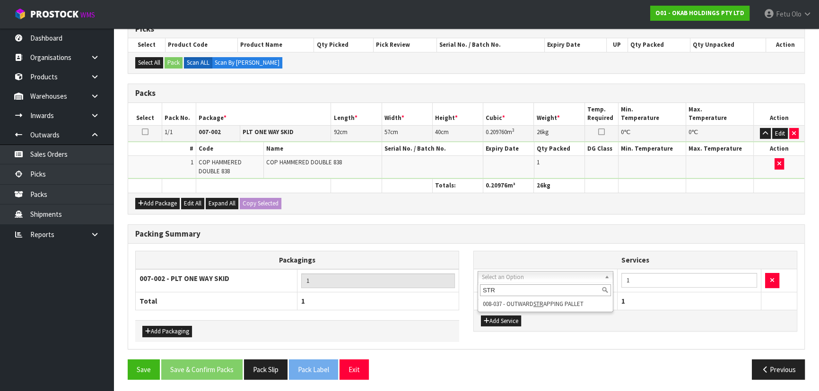
type input "STR"
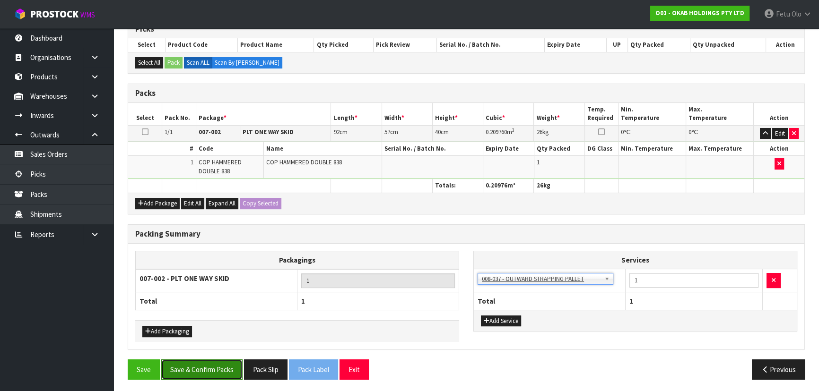
click at [211, 360] on button "Save & Confirm Packs" at bounding box center [201, 370] width 81 height 20
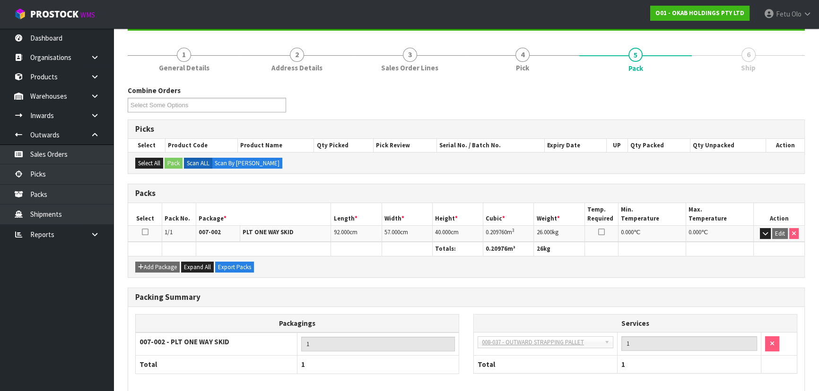
scroll to position [129, 0]
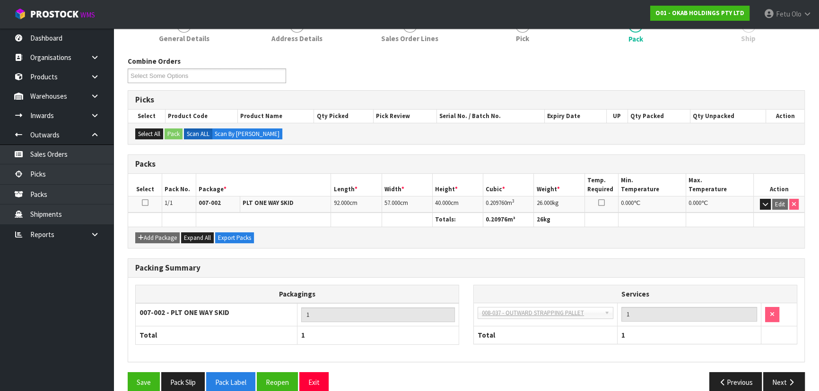
click at [584, 227] on th at bounding box center [601, 220] width 34 height 14
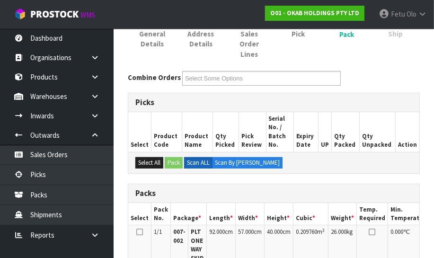
click at [413, 208] on th "Min. Temperature" at bounding box center [409, 214] width 43 height 22
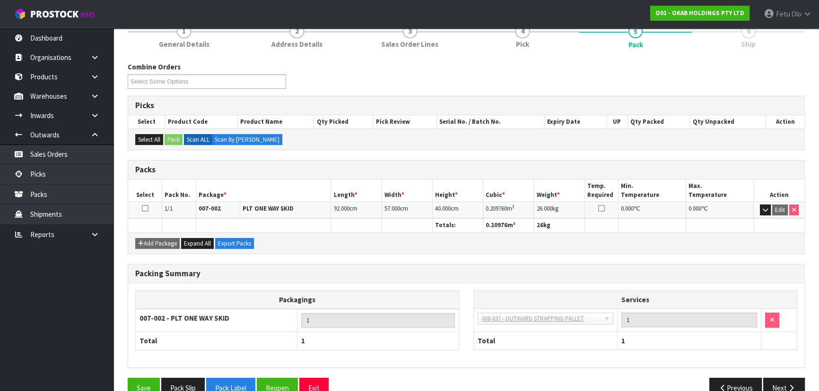
scroll to position [0, 0]
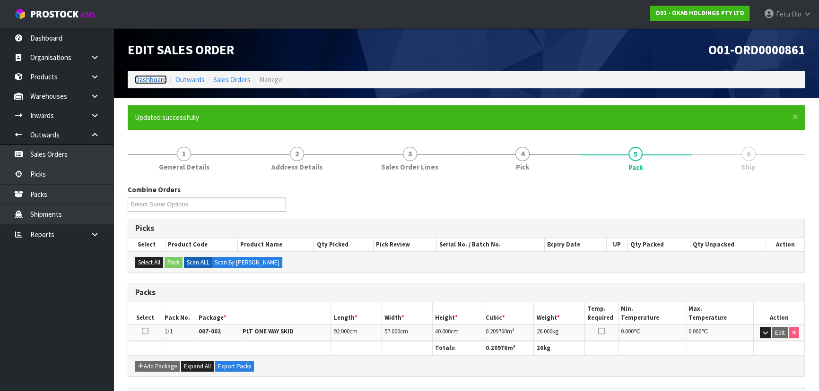
click at [156, 81] on link "Dashboard" at bounding box center [151, 79] width 32 height 9
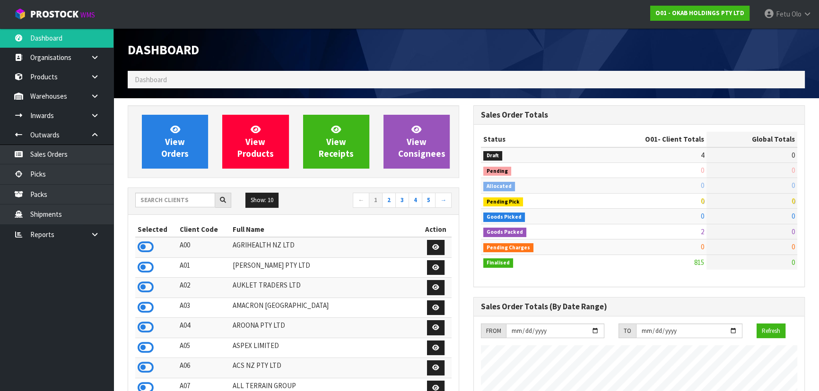
scroll to position [694, 345]
click at [190, 203] on input "text" at bounding box center [175, 200] width 80 height 15
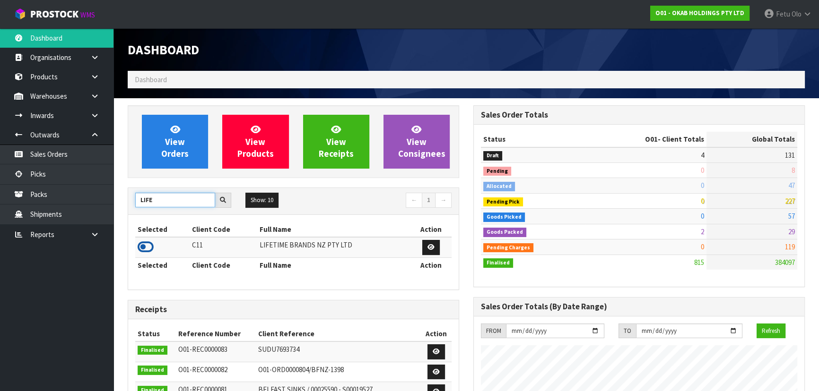
type input "LIFE"
click at [144, 246] on icon at bounding box center [146, 247] width 16 height 14
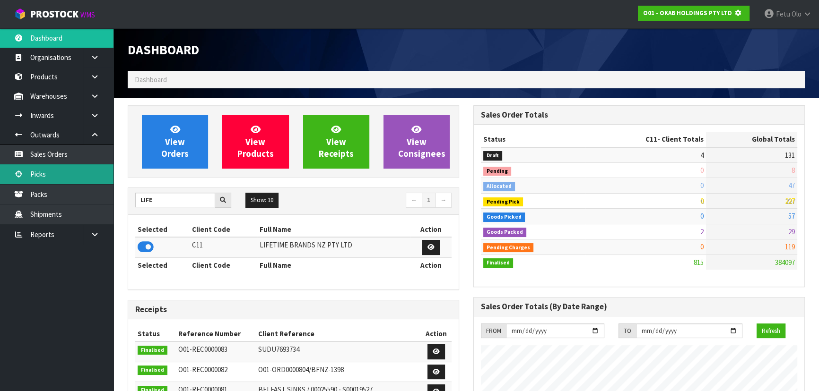
scroll to position [589, 345]
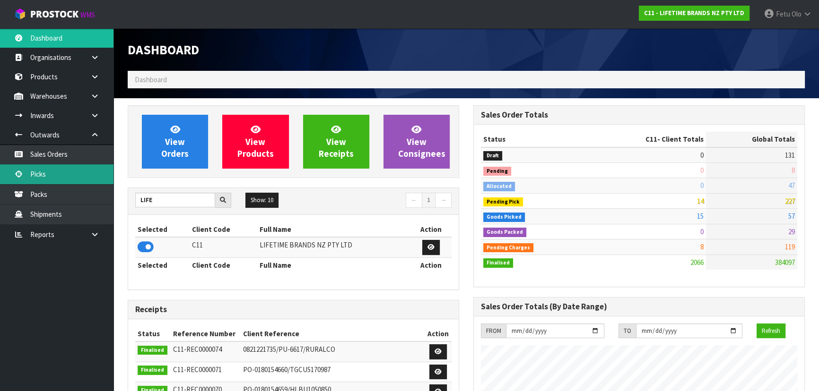
drag, startPoint x: 49, startPoint y: 177, endPoint x: 104, endPoint y: 158, distance: 57.6
click at [49, 177] on link "Picks" at bounding box center [56, 174] width 113 height 19
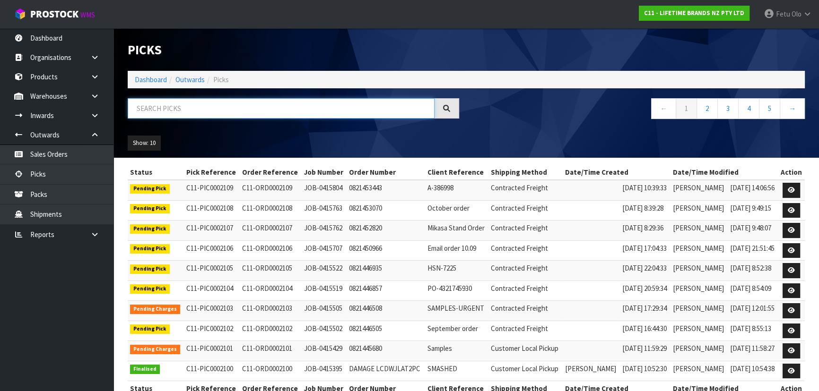
click at [222, 105] on input "text" at bounding box center [281, 108] width 307 height 20
click at [227, 112] on input "text" at bounding box center [281, 108] width 307 height 20
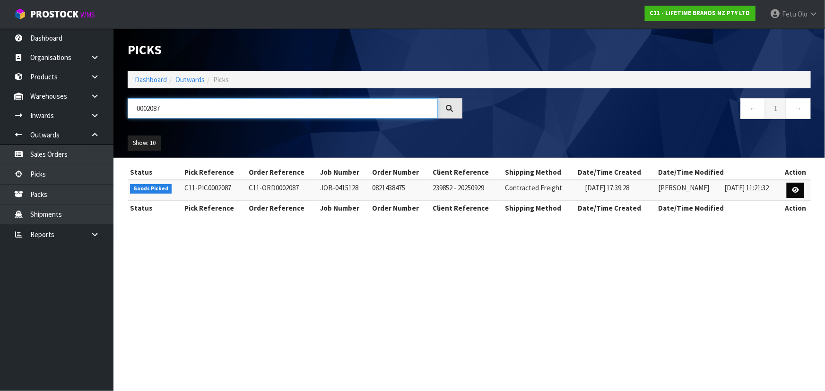
type input "0002087"
click at [787, 194] on link at bounding box center [795, 190] width 17 height 15
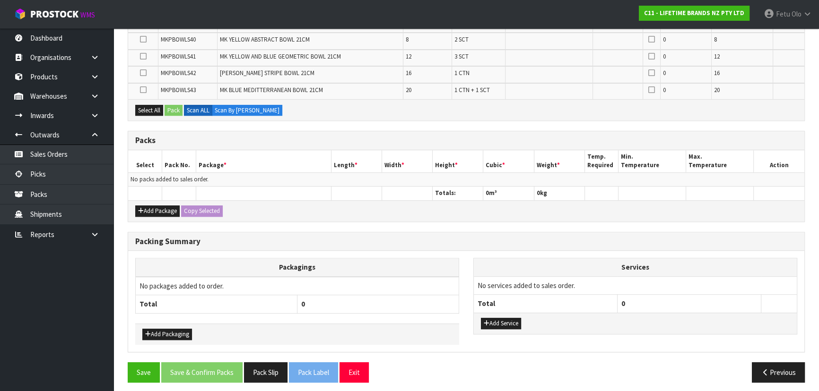
scroll to position [621, 0]
drag, startPoint x: 150, startPoint y: 206, endPoint x: 143, endPoint y: 186, distance: 20.5
click at [150, 205] on button "Add Package" at bounding box center [157, 210] width 44 height 11
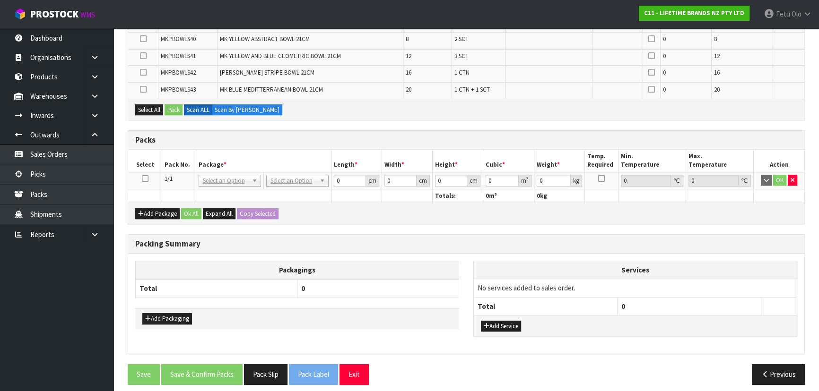
click at [144, 179] on icon at bounding box center [145, 179] width 7 height 0
drag, startPoint x: 169, startPoint y: 163, endPoint x: 283, endPoint y: 151, distance: 114.6
click at [169, 163] on th "Pack No." at bounding box center [179, 161] width 34 height 22
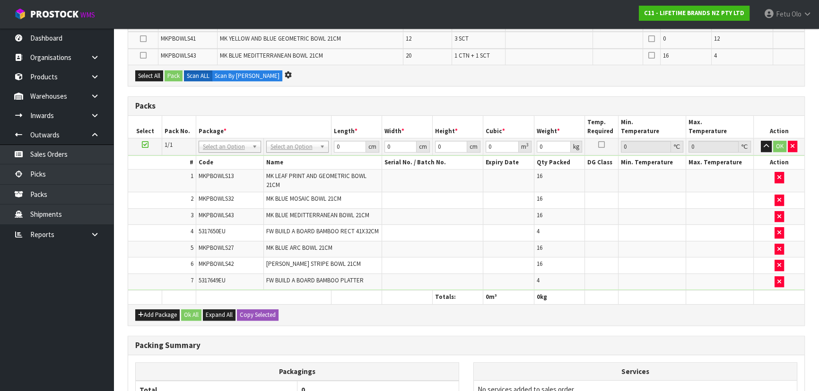
scroll to position [0, 0]
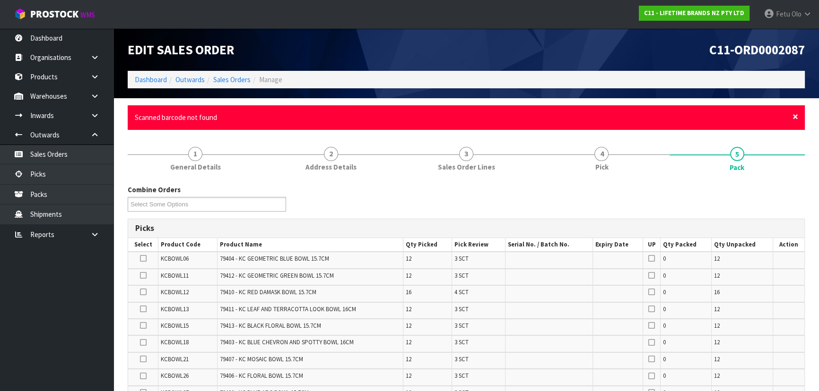
click at [794, 118] on span "×" at bounding box center [795, 116] width 6 height 13
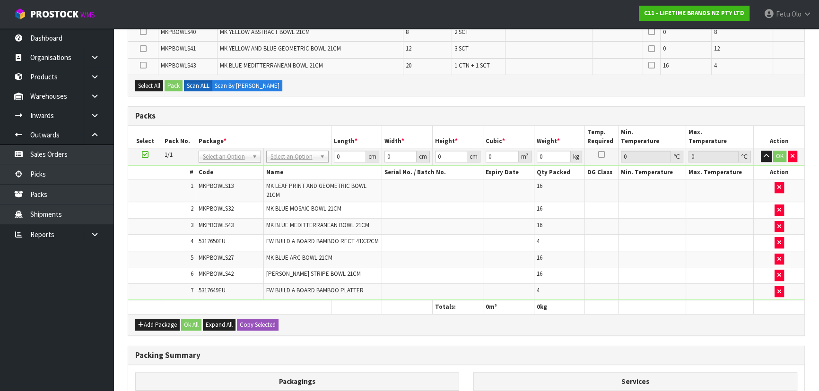
scroll to position [601, 0]
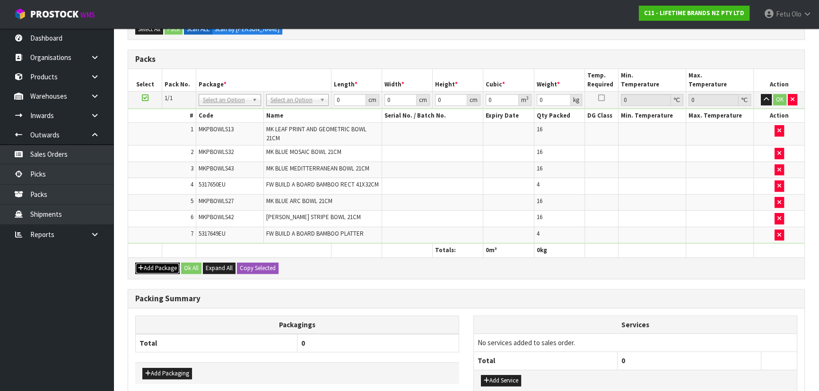
click at [147, 266] on button "Add Package" at bounding box center [157, 268] width 44 height 11
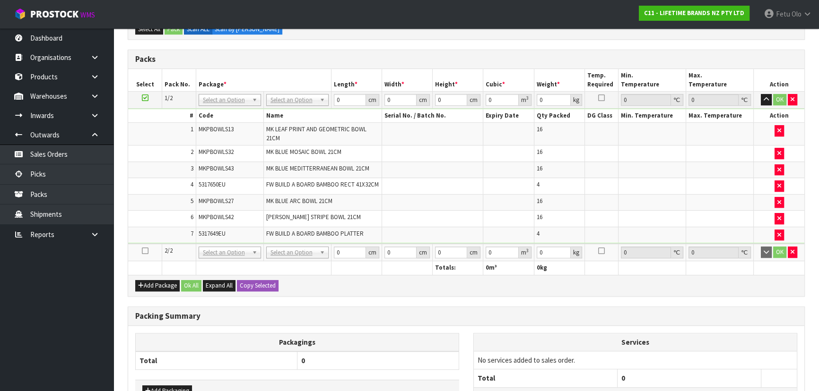
click at [146, 251] on icon at bounding box center [145, 251] width 7 height 0
drag, startPoint x: 75, startPoint y: 325, endPoint x: 74, endPoint y: 319, distance: 6.7
click at [74, 319] on ul "Dashboard Organisations Clients Consignees Carriers Products Categories Serial …" at bounding box center [56, 209] width 113 height 363
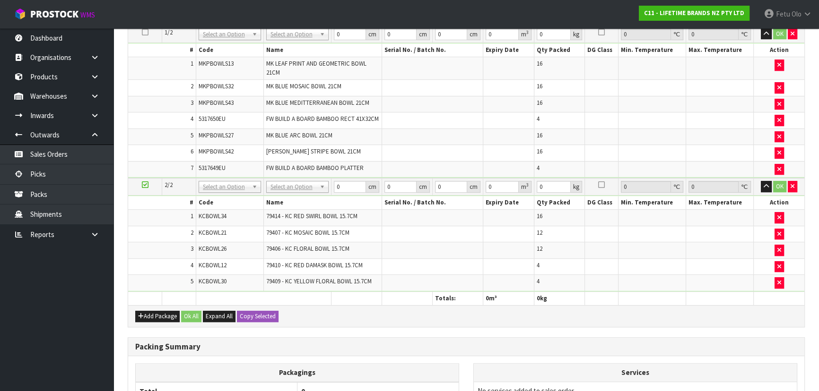
scroll to position [721, 0]
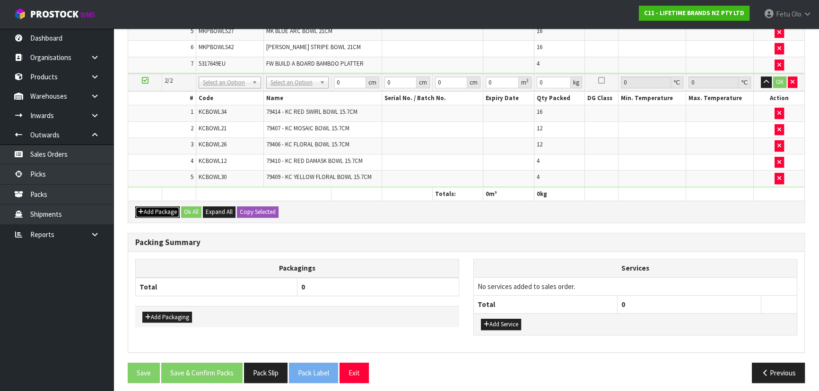
click at [142, 209] on icon "button" at bounding box center [141, 212] width 6 height 6
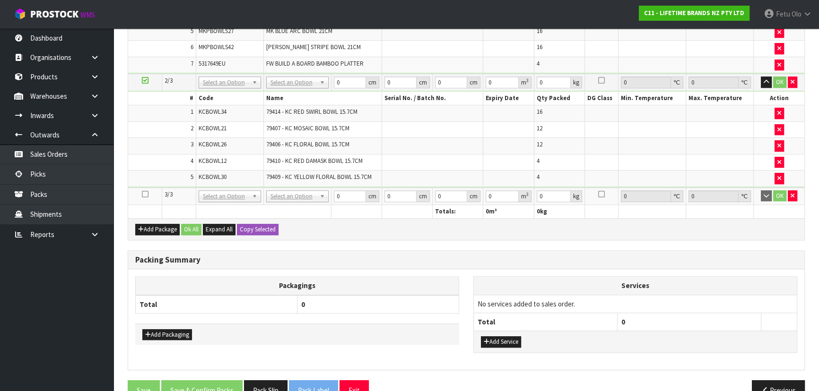
click at [144, 194] on icon at bounding box center [145, 194] width 7 height 0
click at [34, 326] on ul "Dashboard Organisations Clients Consignees Carriers Products Categories Serial …" at bounding box center [56, 209] width 113 height 363
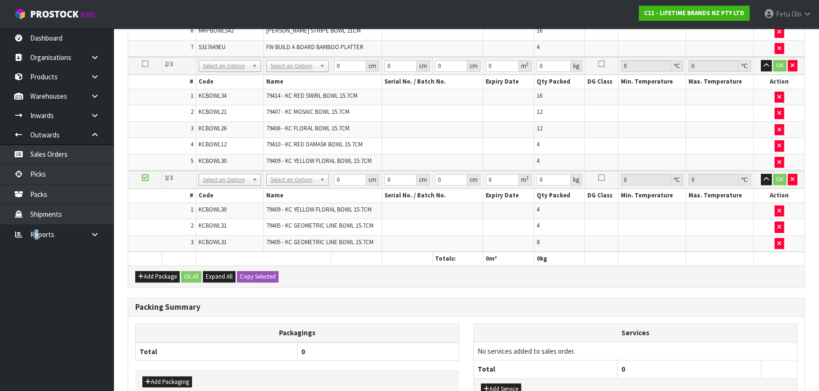
scroll to position [688, 0]
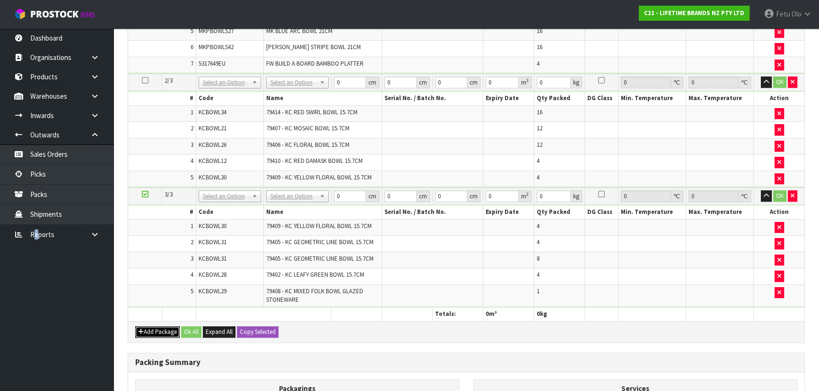
click at [149, 327] on button "Add Package" at bounding box center [157, 332] width 44 height 11
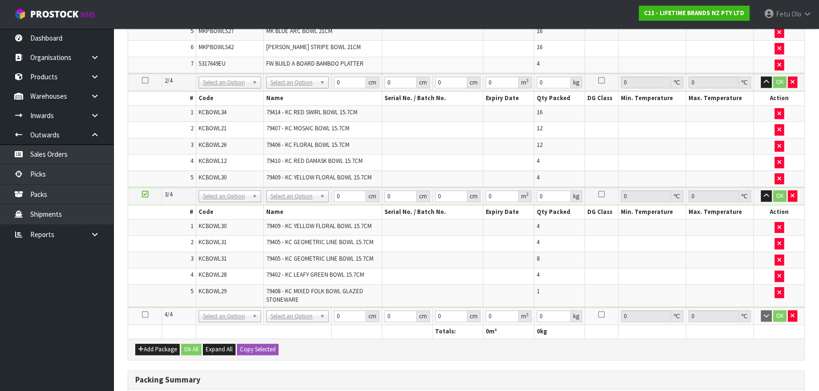
click at [142, 315] on icon at bounding box center [145, 315] width 7 height 0
click at [111, 354] on ul "Dashboard Organisations Clients Consignees Carriers Products Categories Serial …" at bounding box center [56, 209] width 113 height 363
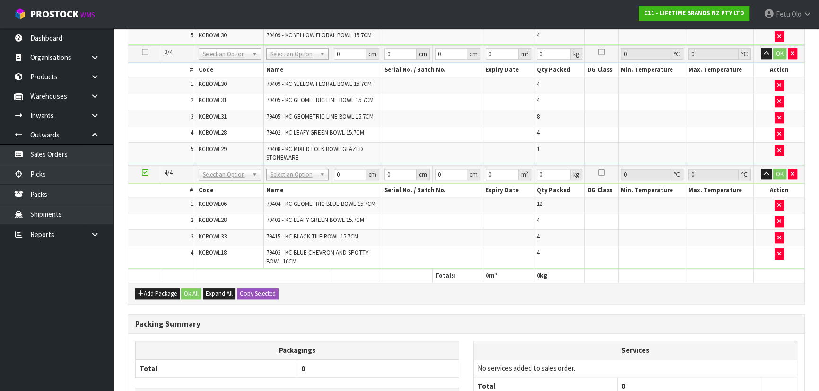
scroll to position [870, 0]
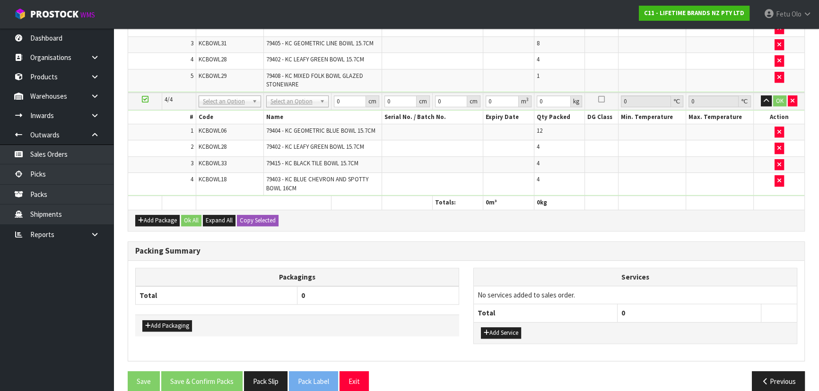
click at [151, 210] on div "Add Package Ok All Expand All Copy Selected" at bounding box center [466, 220] width 676 height 21
click at [144, 215] on button "Add Package" at bounding box center [157, 220] width 44 height 11
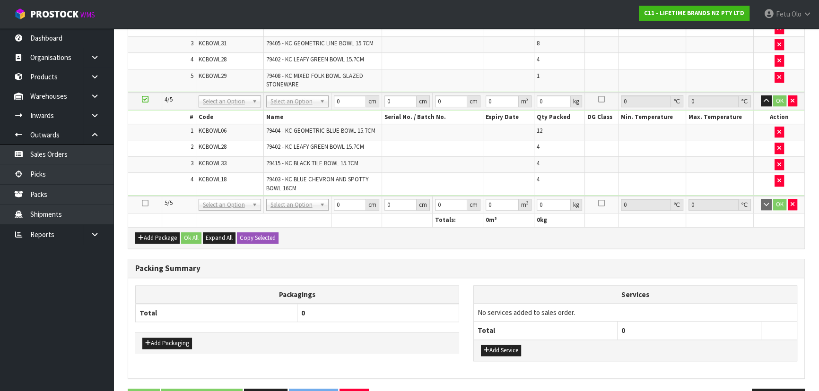
click at [143, 203] on icon at bounding box center [145, 203] width 7 height 0
click at [66, 353] on ul "Dashboard Organisations Clients Consignees Carriers Products Categories Serial …" at bounding box center [56, 209] width 113 height 363
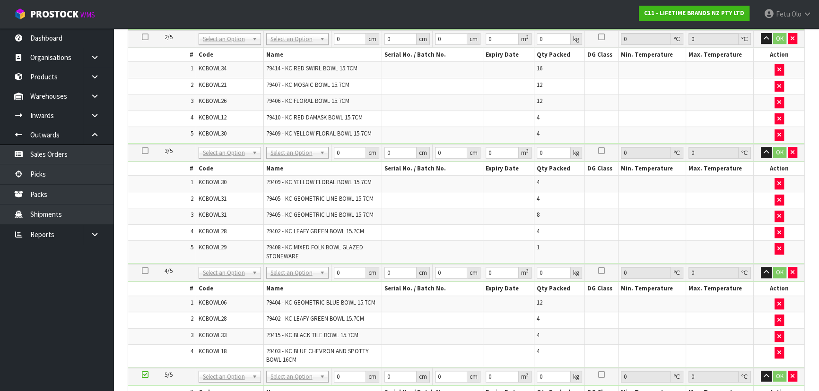
scroll to position [853, 0]
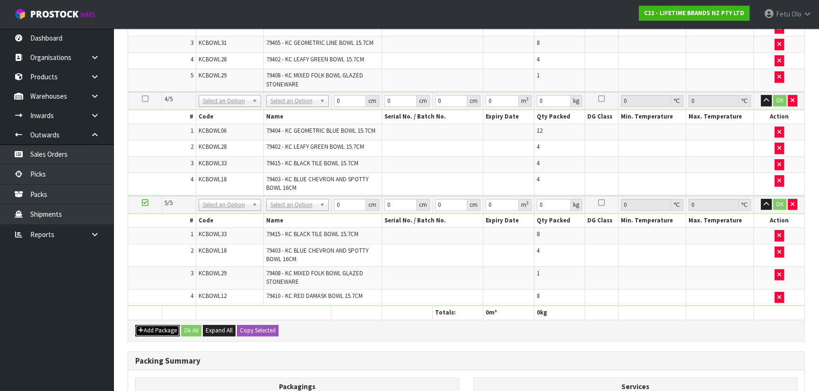
click at [146, 327] on button "Add Package" at bounding box center [157, 330] width 44 height 11
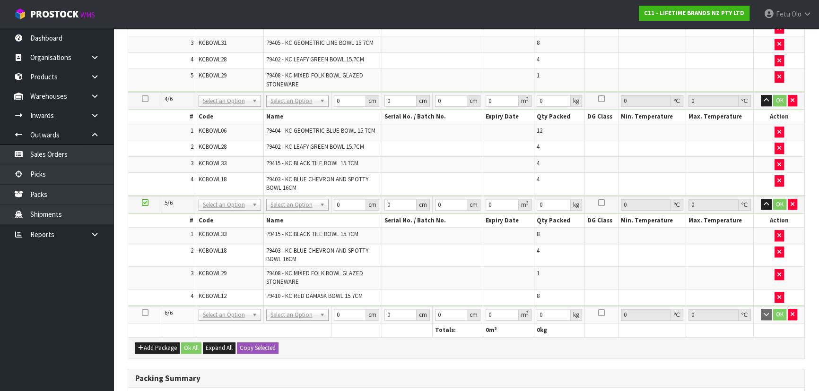
click at [142, 313] on icon at bounding box center [145, 313] width 7 height 0
click at [14, 360] on ul "Dashboard Organisations Clients Consignees Carriers Products Categories Serial …" at bounding box center [56, 209] width 113 height 363
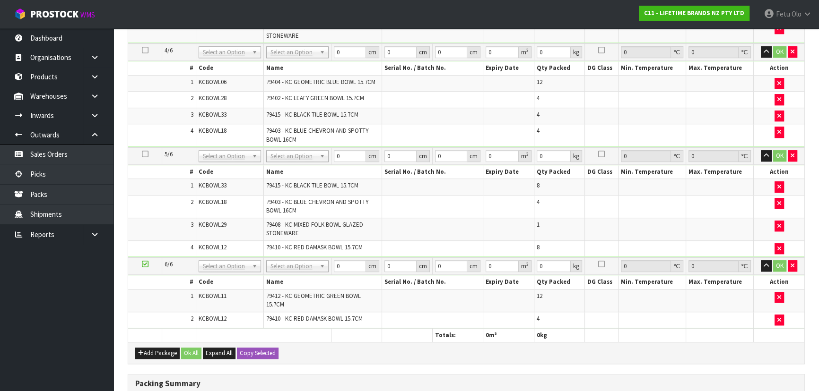
scroll to position [992, 0]
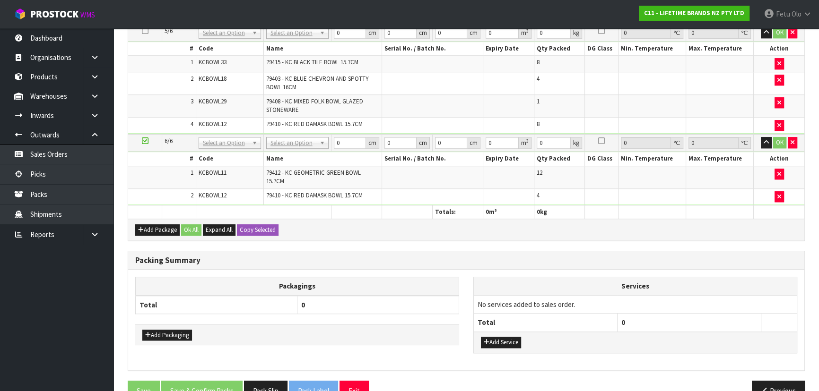
click at [142, 141] on icon at bounding box center [145, 141] width 7 height 0
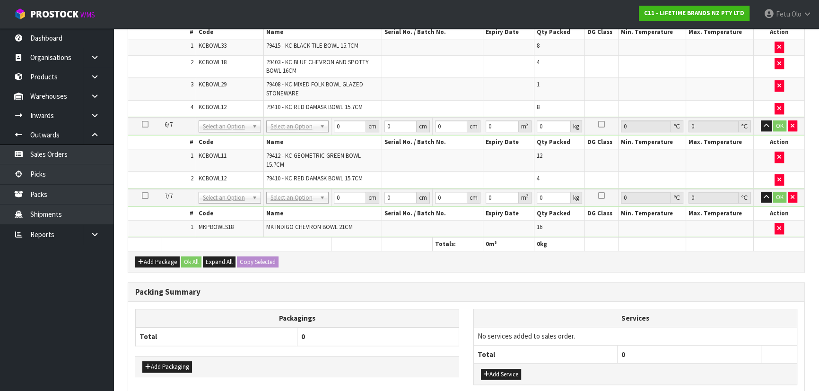
scroll to position [975, 0]
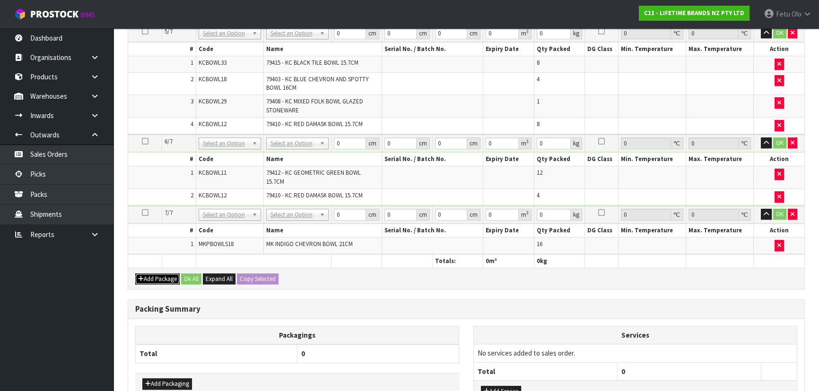
click at [143, 276] on icon "button" at bounding box center [141, 279] width 6 height 6
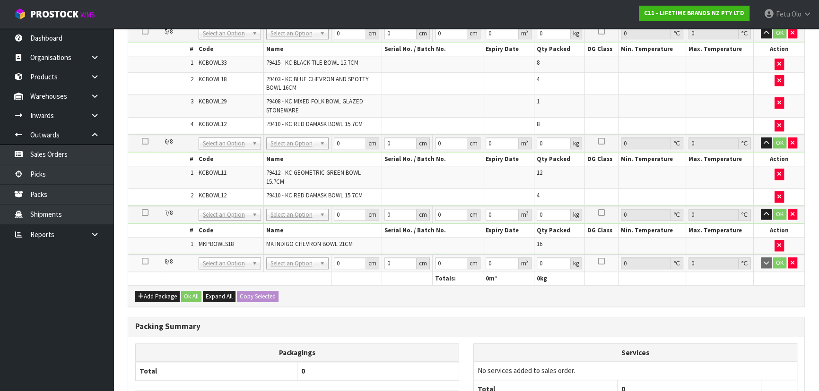
click at [141, 255] on td at bounding box center [145, 263] width 34 height 17
click at [145, 261] on icon at bounding box center [145, 261] width 7 height 0
click at [98, 285] on ul "Dashboard Organisations Clients Consignees Carriers Products Categories Serial …" at bounding box center [56, 209] width 113 height 363
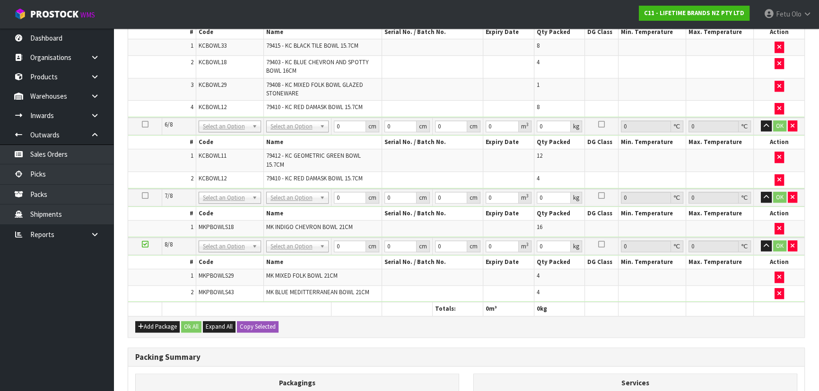
scroll to position [941, 0]
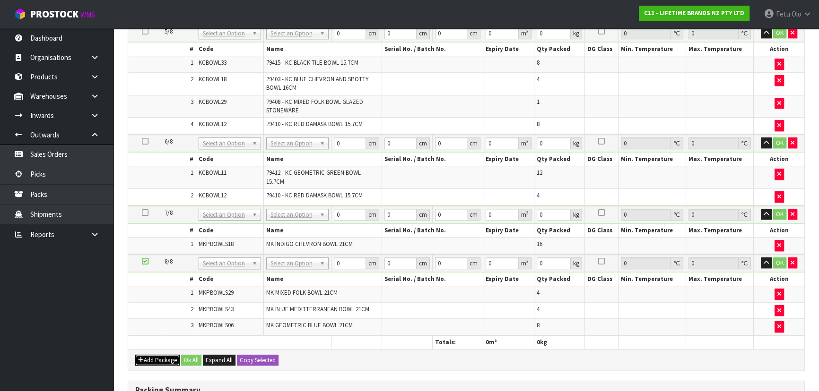
click at [139, 355] on button "Add Package" at bounding box center [157, 360] width 44 height 11
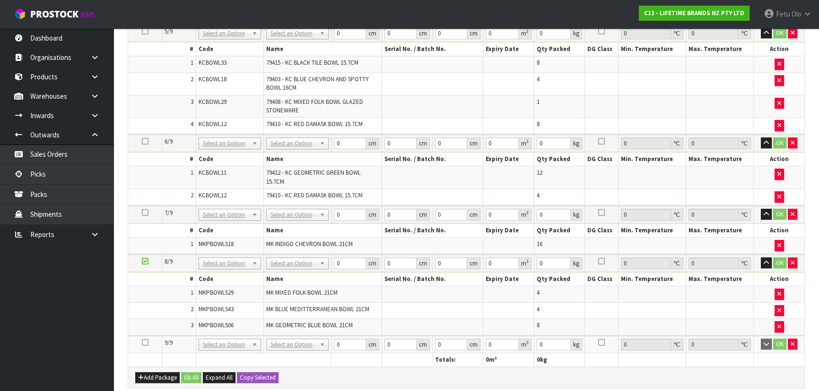
click at [142, 343] on icon at bounding box center [145, 343] width 7 height 0
click at [53, 285] on ul "Dashboard Organisations Clients Consignees Carriers Products Categories Serial …" at bounding box center [56, 209] width 113 height 363
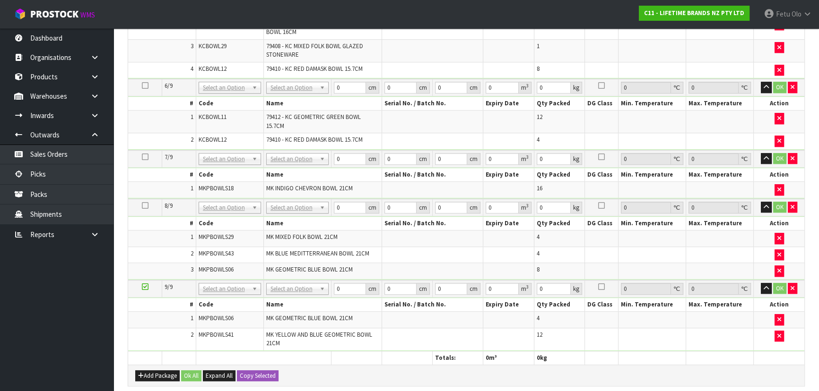
scroll to position [1037, 0]
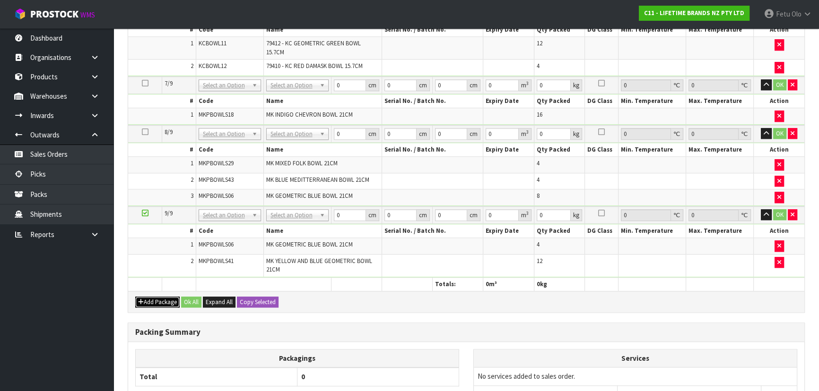
click at [149, 297] on button "Add Package" at bounding box center [157, 302] width 44 height 11
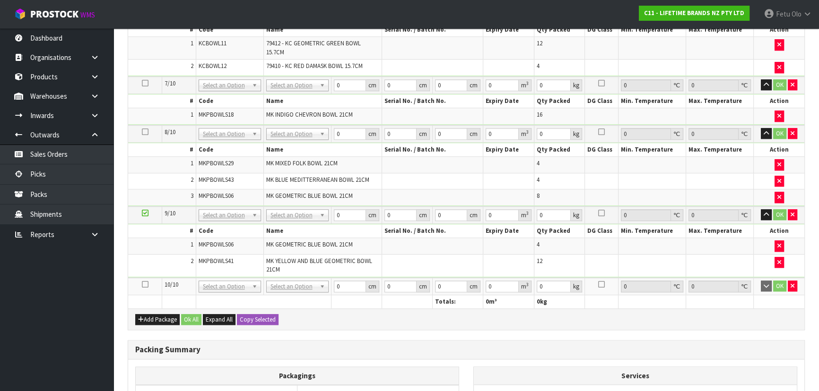
click at [146, 285] on icon at bounding box center [145, 285] width 7 height 0
click at [26, 349] on ul "Dashboard Organisations Clients Consignees Carriers Products Categories Serial …" at bounding box center [56, 209] width 113 height 363
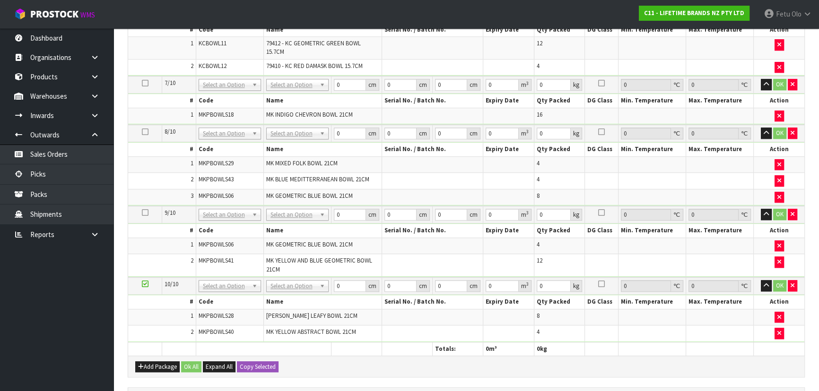
scroll to position [1004, 0]
click at [148, 362] on button "Add Package" at bounding box center [157, 367] width 44 height 11
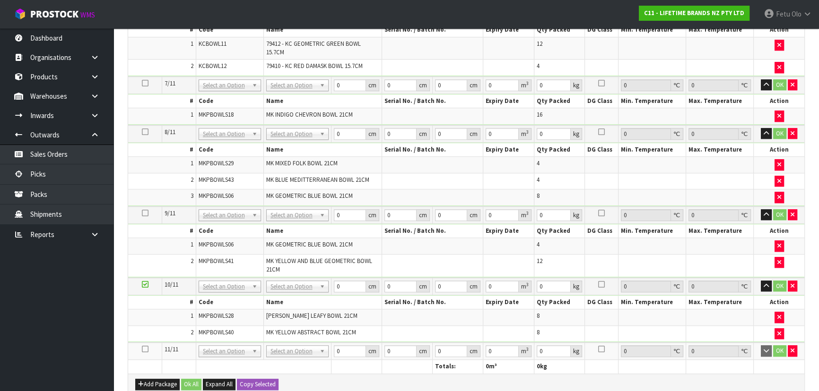
click at [147, 349] on icon at bounding box center [145, 349] width 7 height 0
click at [0, 350] on ul "Dashboard Organisations Clients Consignees Carriers Products Categories Serial …" at bounding box center [56, 209] width 113 height 363
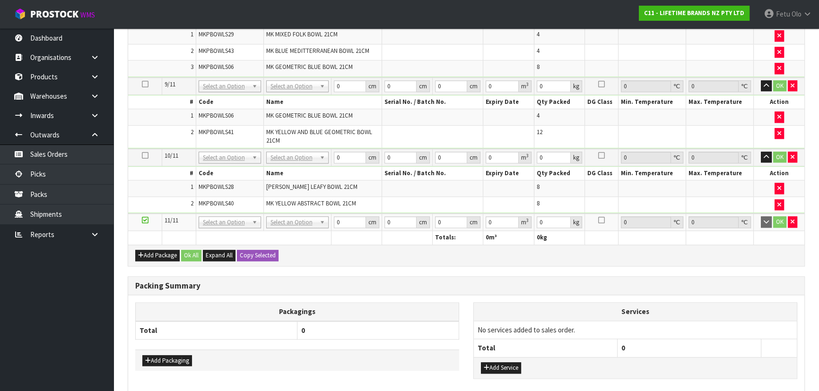
scroll to position [1173, 0]
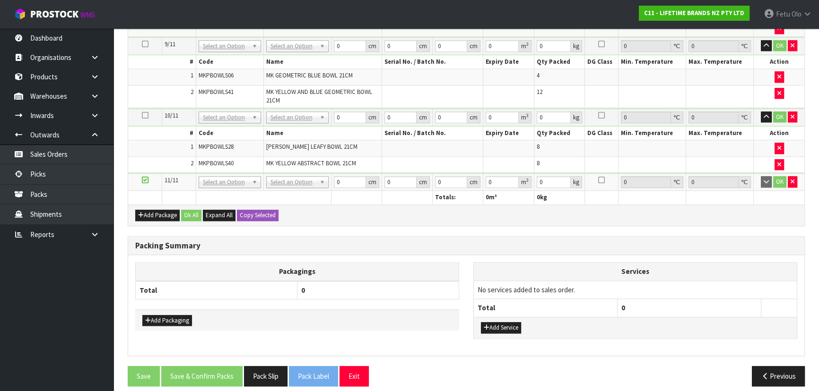
click at [52, 346] on ul "Dashboard Organisations Clients Consignees Carriers Products Categories Serial …" at bounding box center [56, 209] width 113 height 363
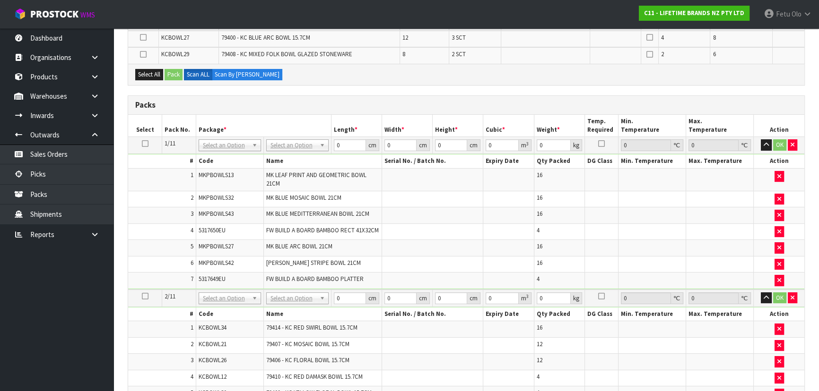
scroll to position [15, 0]
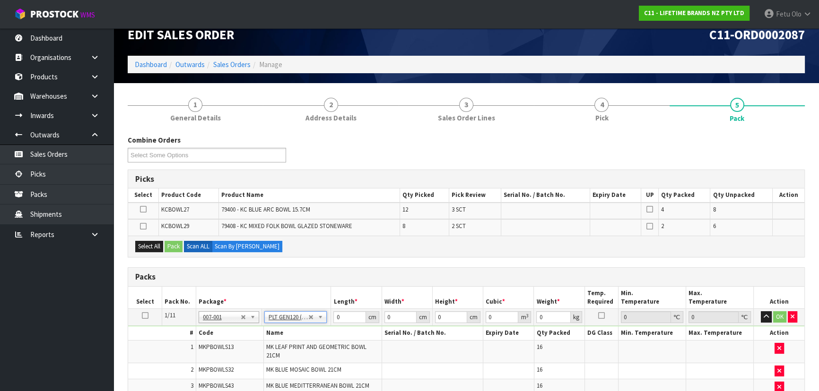
type input "120"
type input "100"
type input "69.6"
drag, startPoint x: 441, startPoint y: 317, endPoint x: 411, endPoint y: 329, distance: 32.0
click at [411, 329] on tbody "1/11 NONE 007-001 007-002 007-004 007-009 007-013 007-014 007-015 007-017 007-0…" at bounding box center [466, 385] width 676 height 153
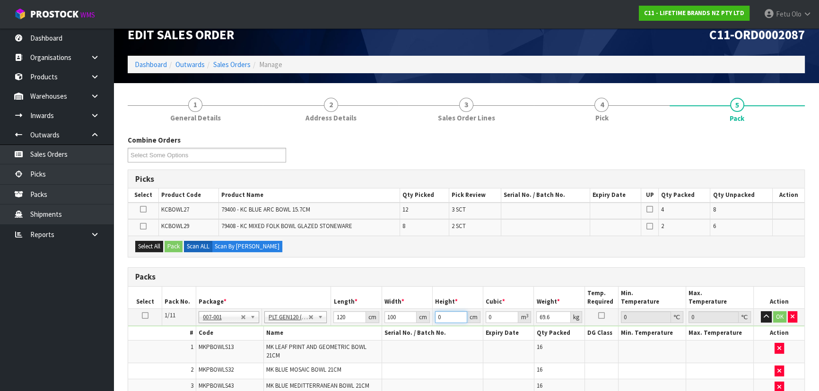
type input "1"
type input "0.012"
type input "10"
type input "0.12"
type input "100"
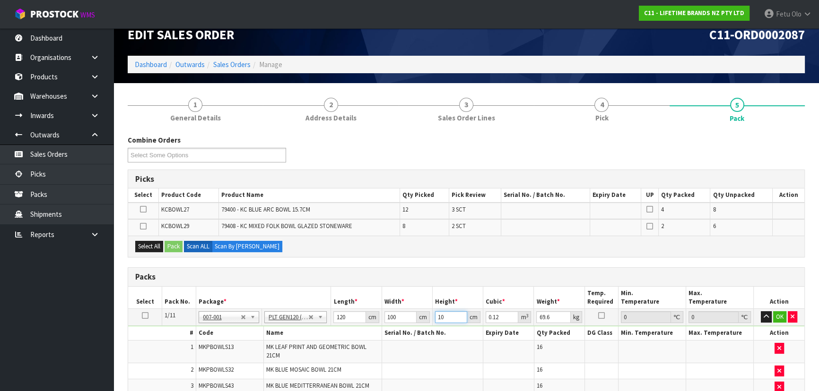
type input "1.2"
type input "100"
click button "OK" at bounding box center [779, 317] width 13 height 11
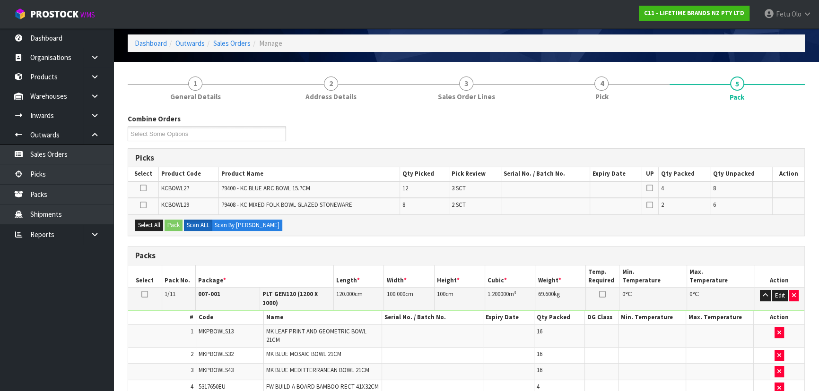
scroll to position [21, 0]
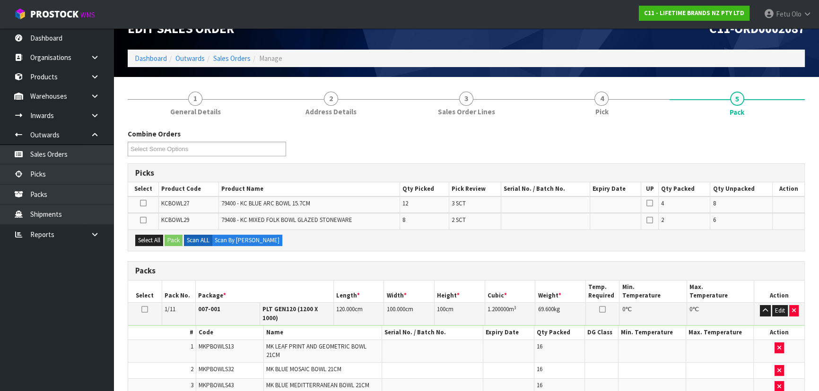
click at [142, 310] on icon at bounding box center [144, 310] width 7 height 0
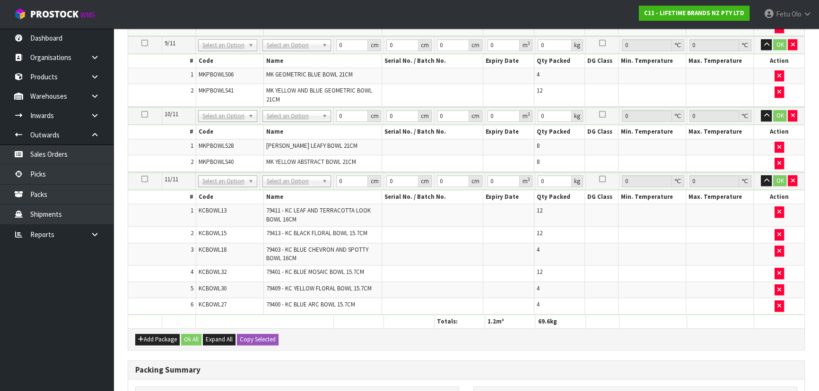
scroll to position [1224, 0]
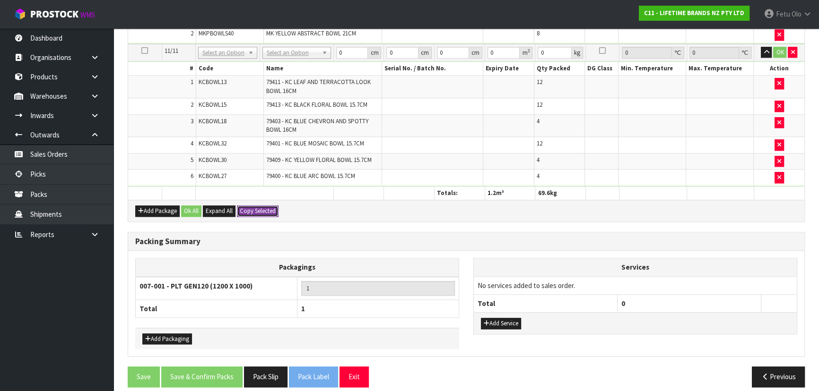
click at [253, 206] on button "Copy Selected" at bounding box center [258, 211] width 42 height 11
click at [253, 207] on span "Confirm" at bounding box center [250, 211] width 21 height 8
type input "120"
type input "100"
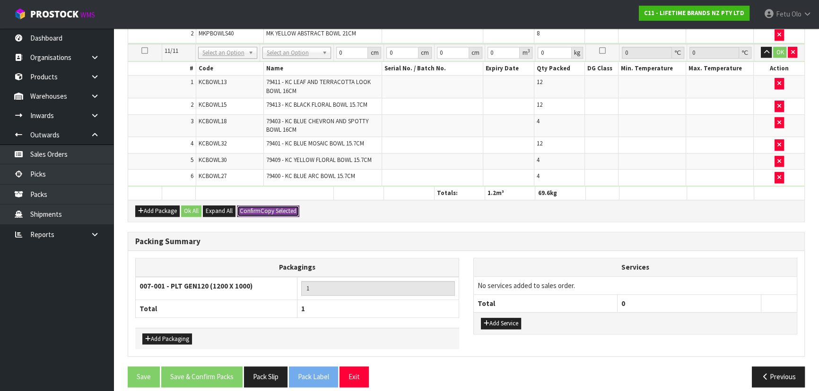
type input "1.2"
type input "69.6"
type input "120"
type input "100"
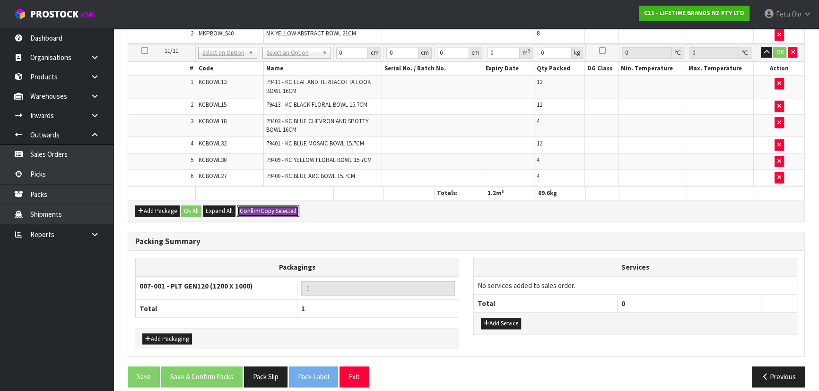
type input "1.2"
type input "69.6"
type input "120"
type input "100"
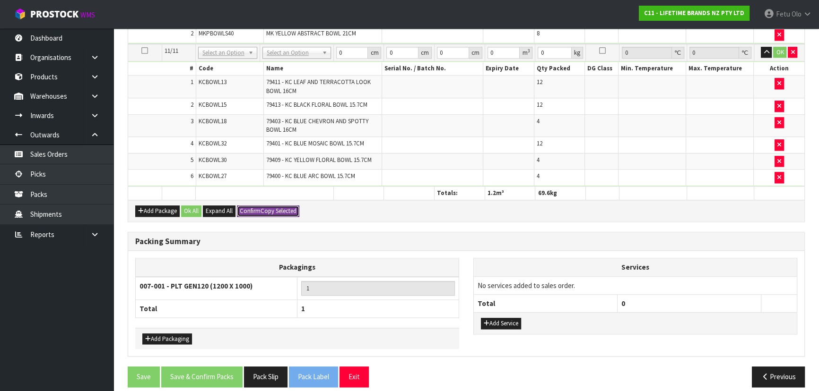
type input "1.2"
type input "69.6"
type input "120"
type input "100"
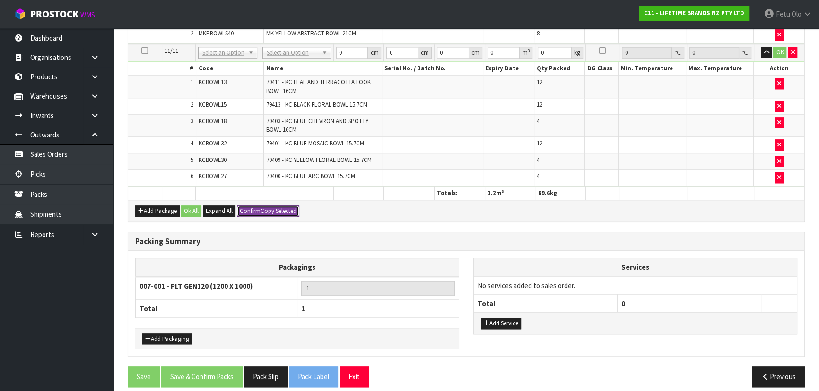
type input "1.2"
type input "69.6"
type input "120"
type input "100"
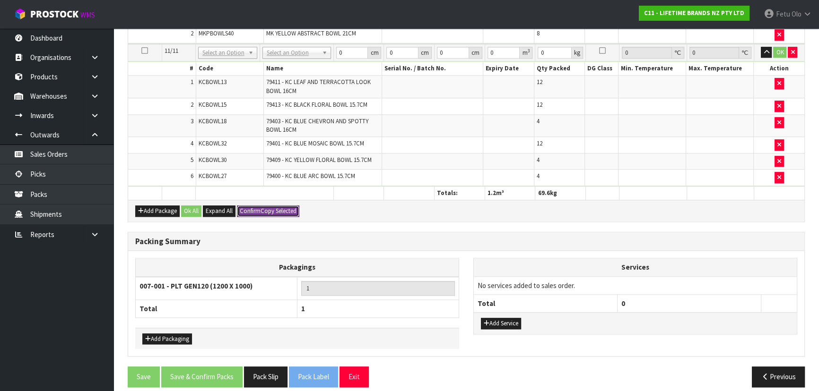
type input "1.2"
type input "69.6"
type input "120"
type input "100"
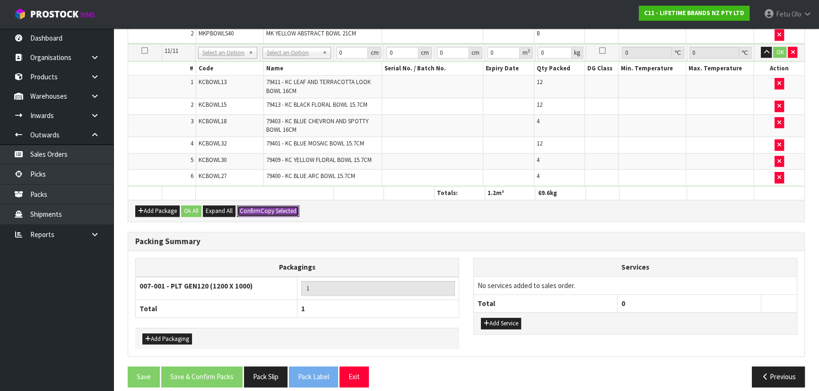
type input "1.2"
type input "69.6"
type input "120"
type input "100"
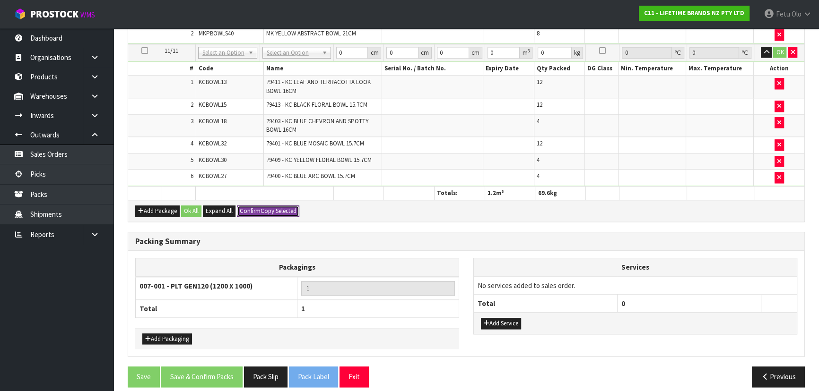
type input "1.2"
type input "69.6"
type input "120"
type input "100"
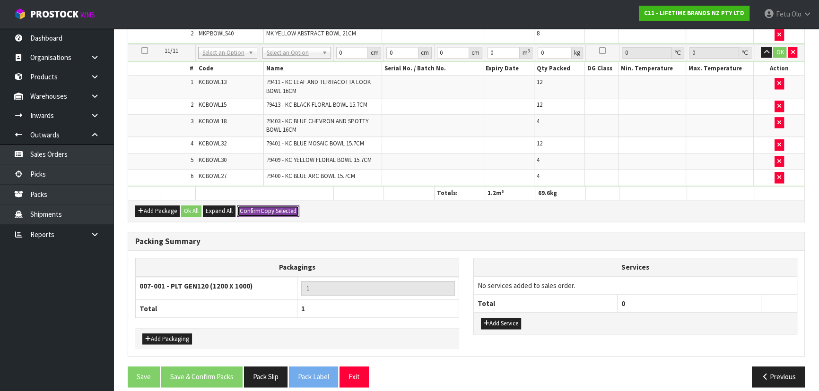
type input "1.2"
type input "69.6"
type input "120"
type input "100"
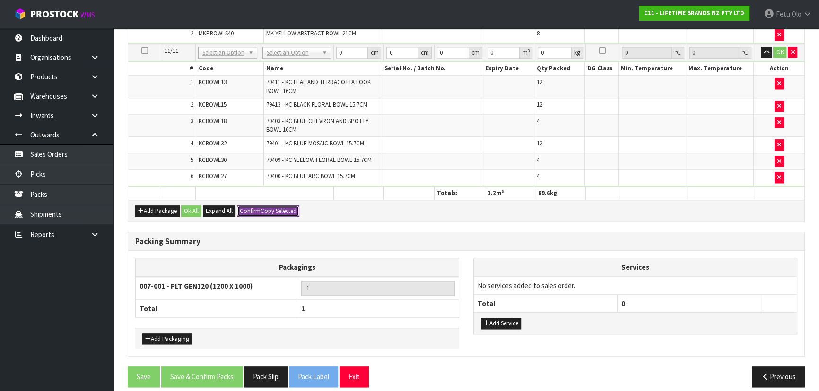
type input "1.2"
type input "69.6"
type input "120"
type input "100"
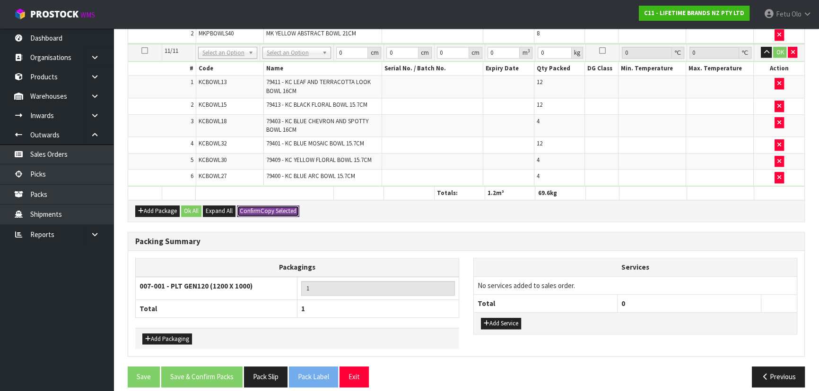
type input "1.2"
type input "69.6"
type input "11"
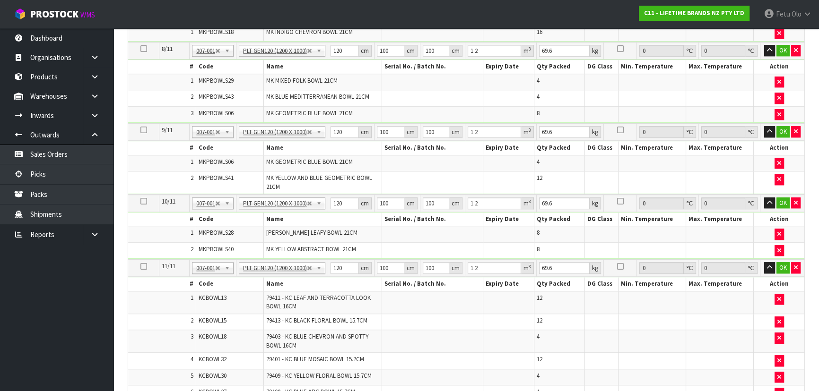
scroll to position [960, 0]
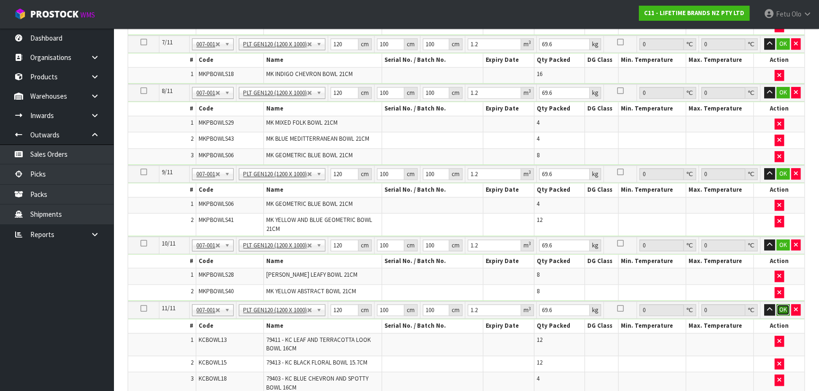
drag, startPoint x: 781, startPoint y: 300, endPoint x: 779, endPoint y: 259, distance: 41.2
click at [781, 304] on button "OK" at bounding box center [782, 309] width 13 height 11
click at [785, 240] on button "OK" at bounding box center [782, 245] width 13 height 11
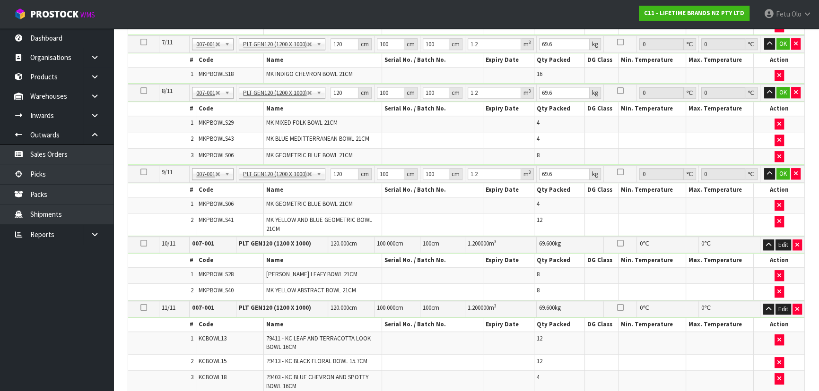
click at [782, 173] on td "OK" at bounding box center [782, 173] width 44 height 17
click at [782, 168] on button "OK" at bounding box center [782, 173] width 13 height 11
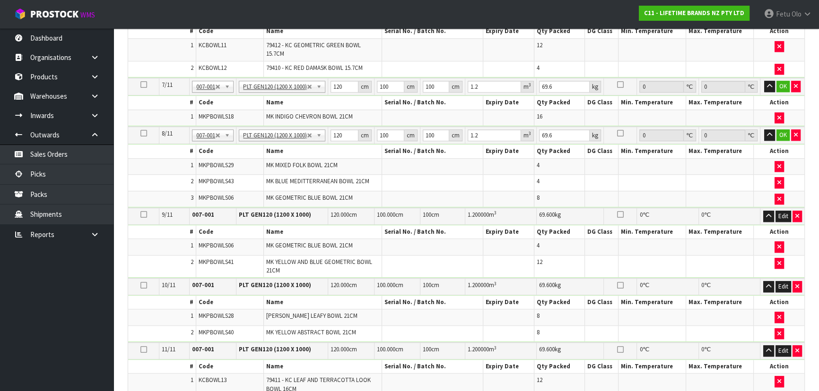
scroll to position [917, 0]
click at [781, 130] on button "OK" at bounding box center [782, 135] width 13 height 11
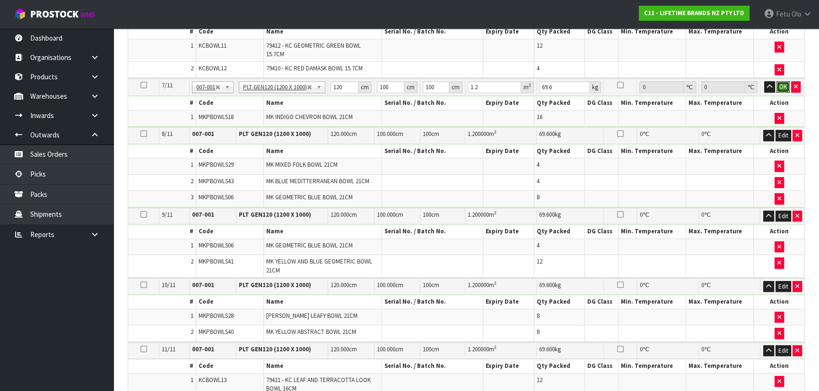
drag, startPoint x: 781, startPoint y: 82, endPoint x: 776, endPoint y: 148, distance: 65.9
click at [781, 82] on button "OK" at bounding box center [782, 86] width 13 height 11
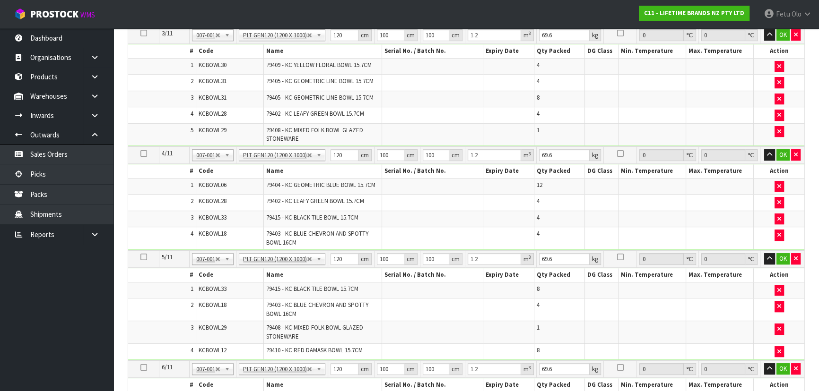
scroll to position [487, 0]
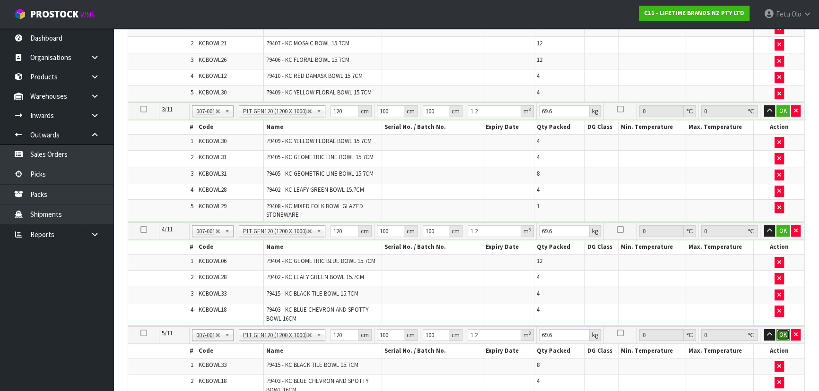
click at [784, 330] on button "OK" at bounding box center [782, 335] width 13 height 11
click at [780, 226] on button "OK" at bounding box center [782, 231] width 13 height 11
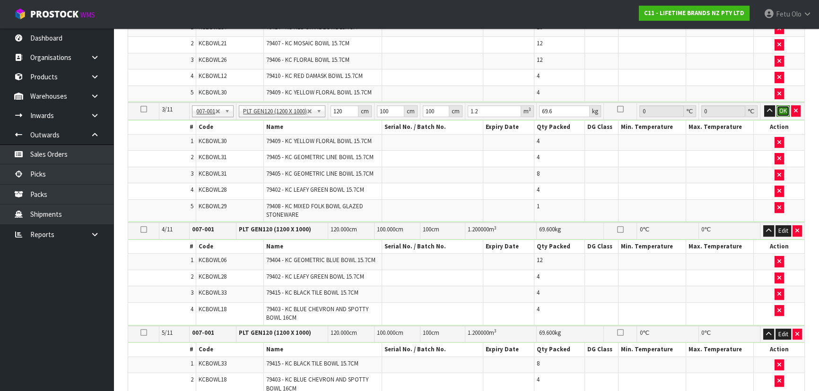
click at [780, 108] on button "OK" at bounding box center [782, 110] width 13 height 11
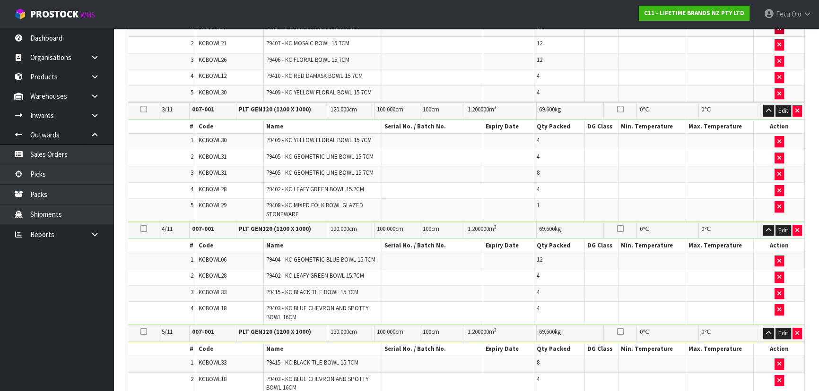
scroll to position [273, 0]
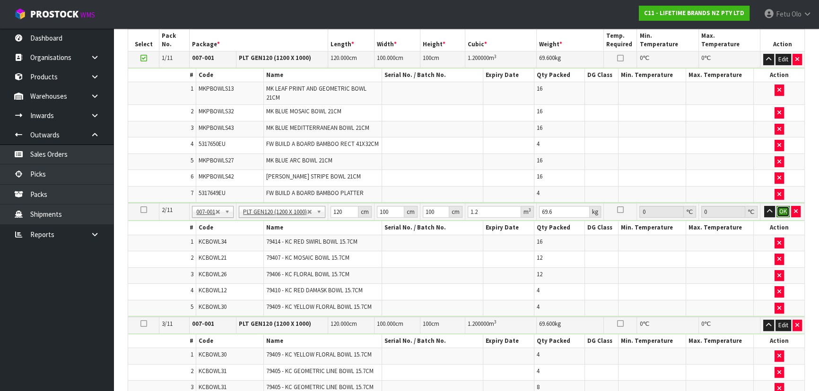
click at [781, 208] on button "OK" at bounding box center [782, 211] width 13 height 11
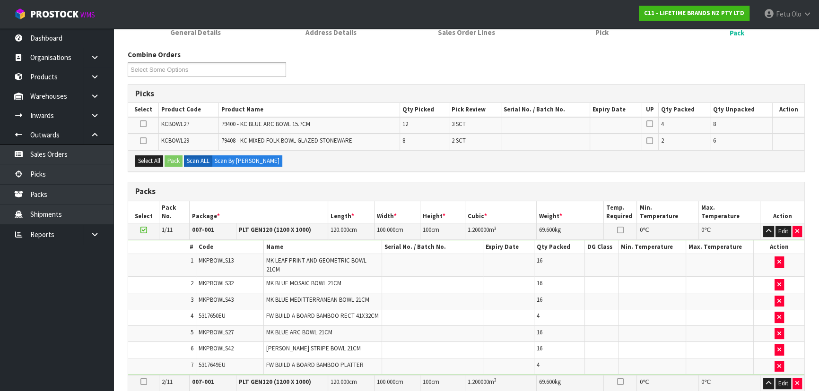
drag, startPoint x: 553, startPoint y: 270, endPoint x: 537, endPoint y: 286, distance: 23.1
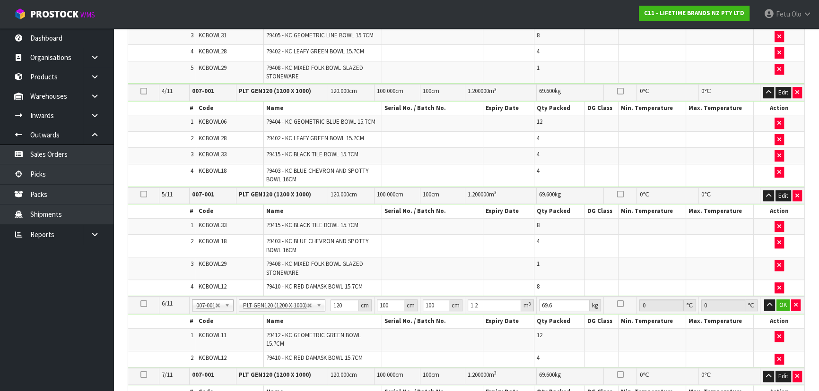
scroll to position [608, 0]
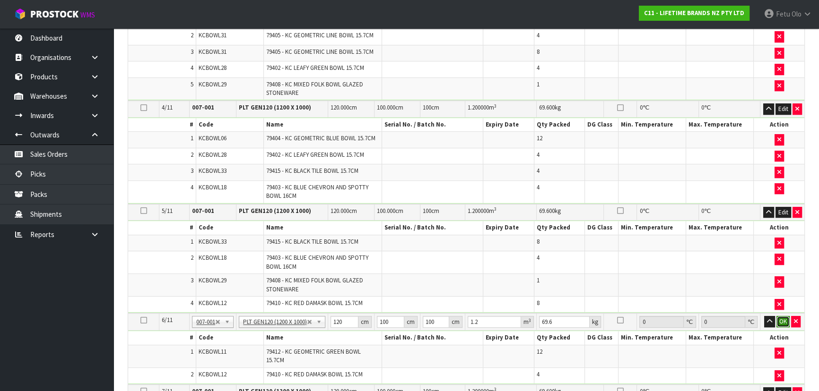
click at [780, 317] on button "OK" at bounding box center [782, 321] width 13 height 11
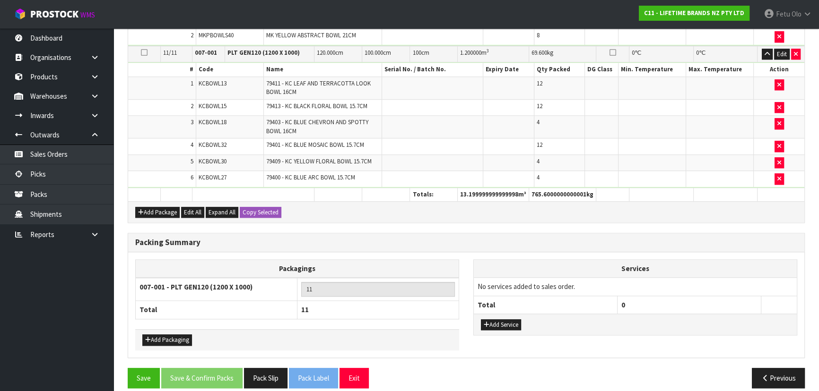
scroll to position [1211, 0]
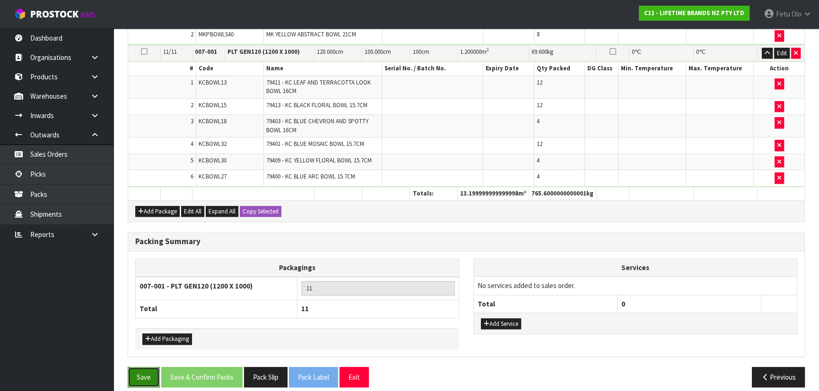
click at [137, 369] on button "Save" at bounding box center [144, 377] width 32 height 20
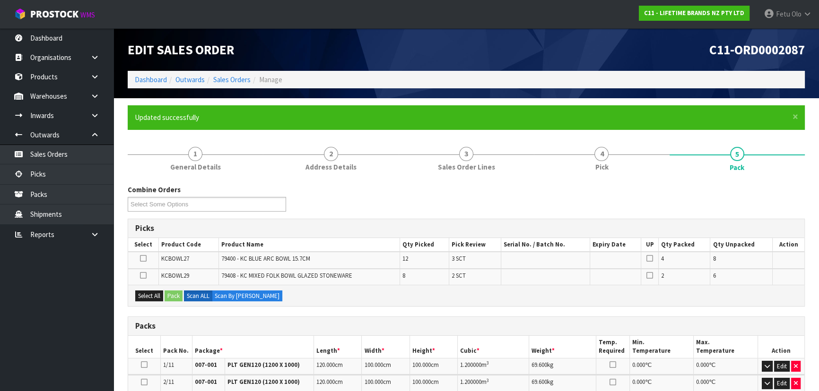
click at [669, 178] on li "5 Pack" at bounding box center [736, 159] width 135 height 38
click at [795, 23] on link "Fetu Olo" at bounding box center [787, 14] width 62 height 28
click at [782, 41] on link "Logout" at bounding box center [781, 37] width 75 height 13
